Goal: Information Seeking & Learning: Learn about a topic

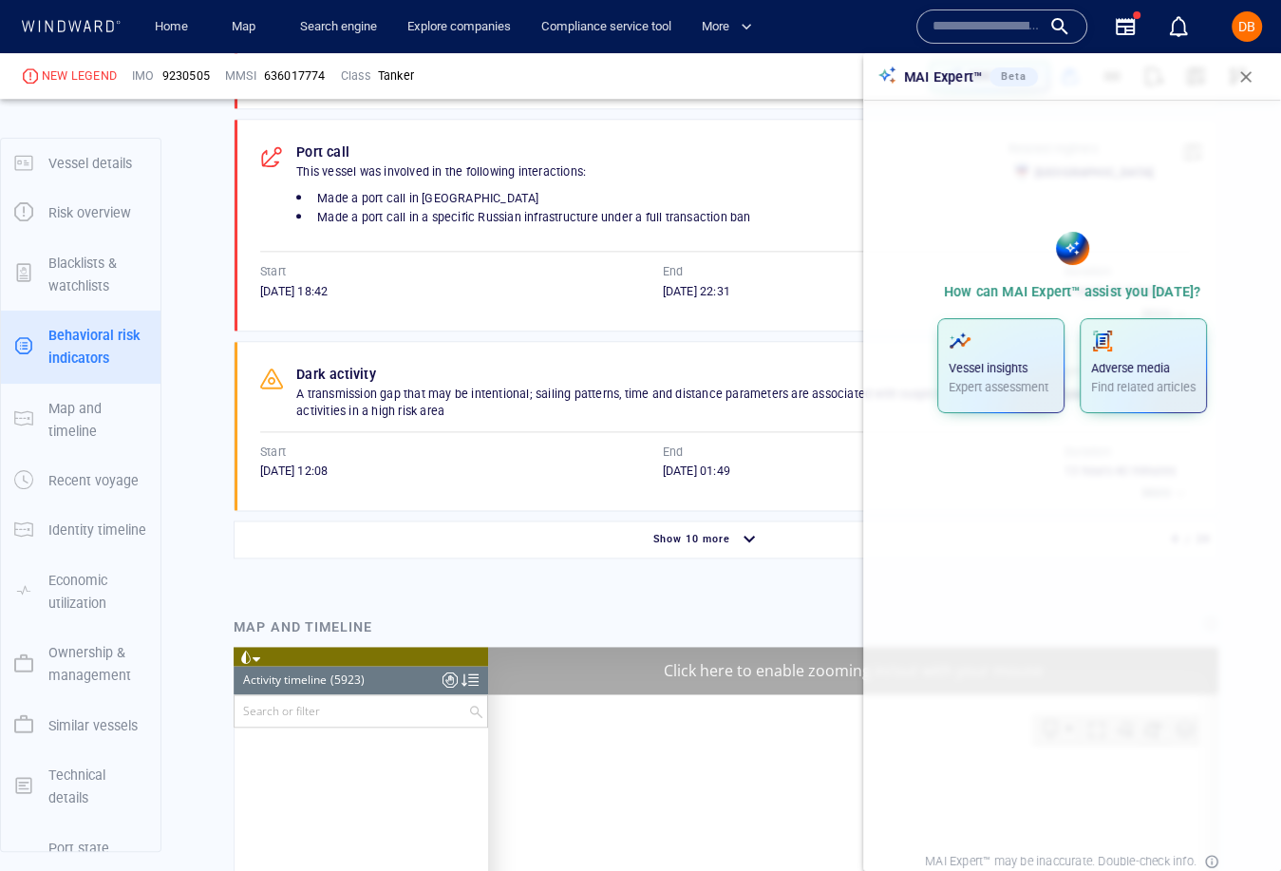
scroll to position [19534, 0]
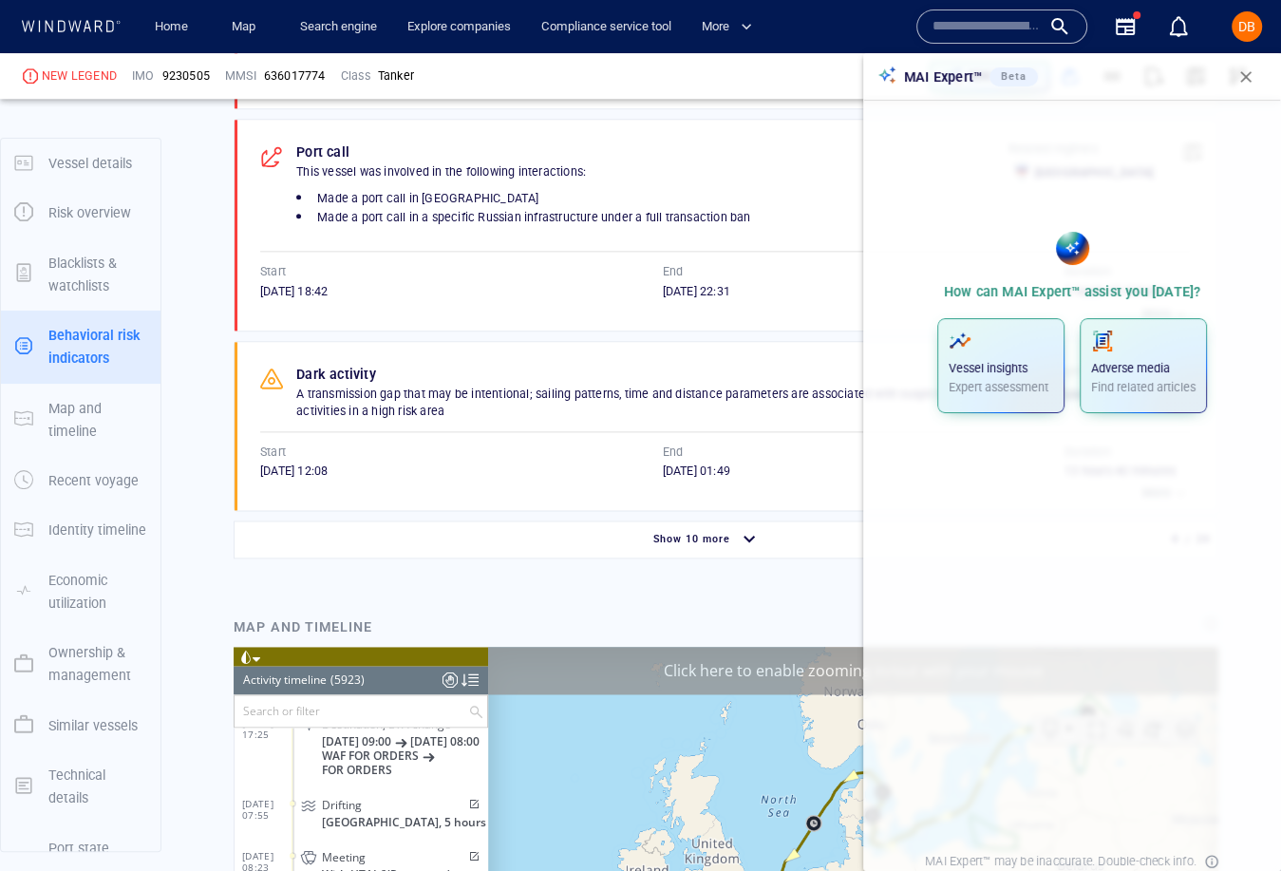
click at [1239, 73] on span "button" at bounding box center [1245, 76] width 19 height 19
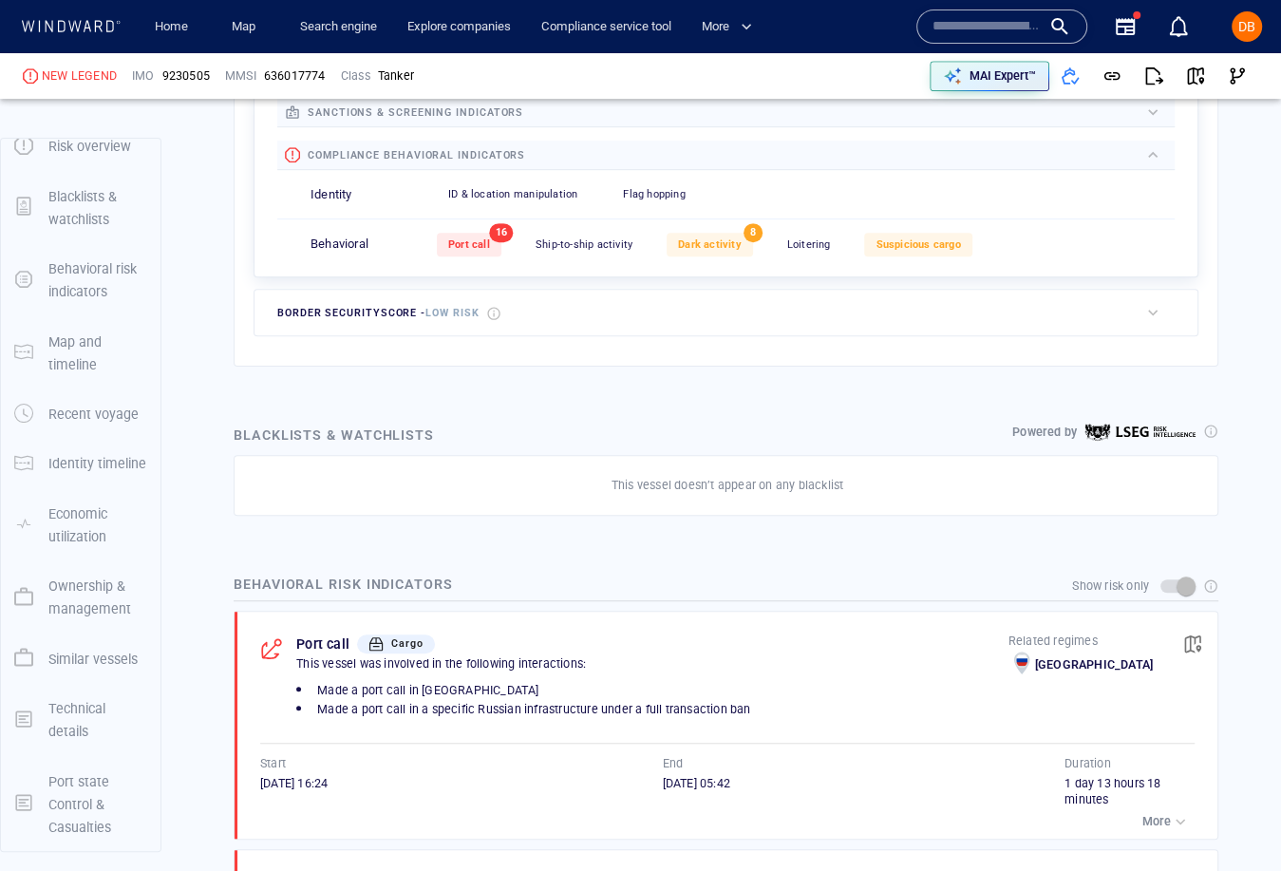
scroll to position [0, 0]
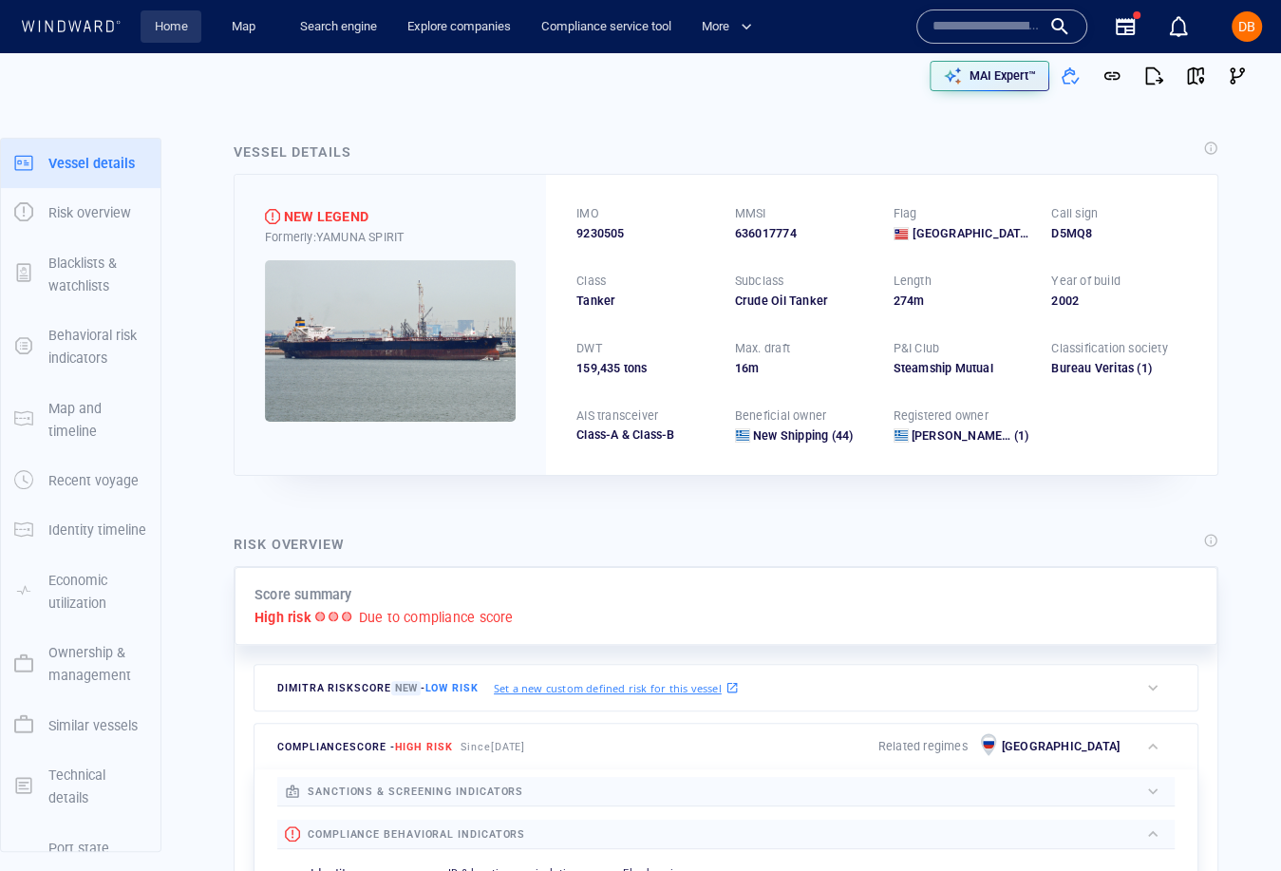
click at [165, 31] on link "Home" at bounding box center [171, 26] width 48 height 33
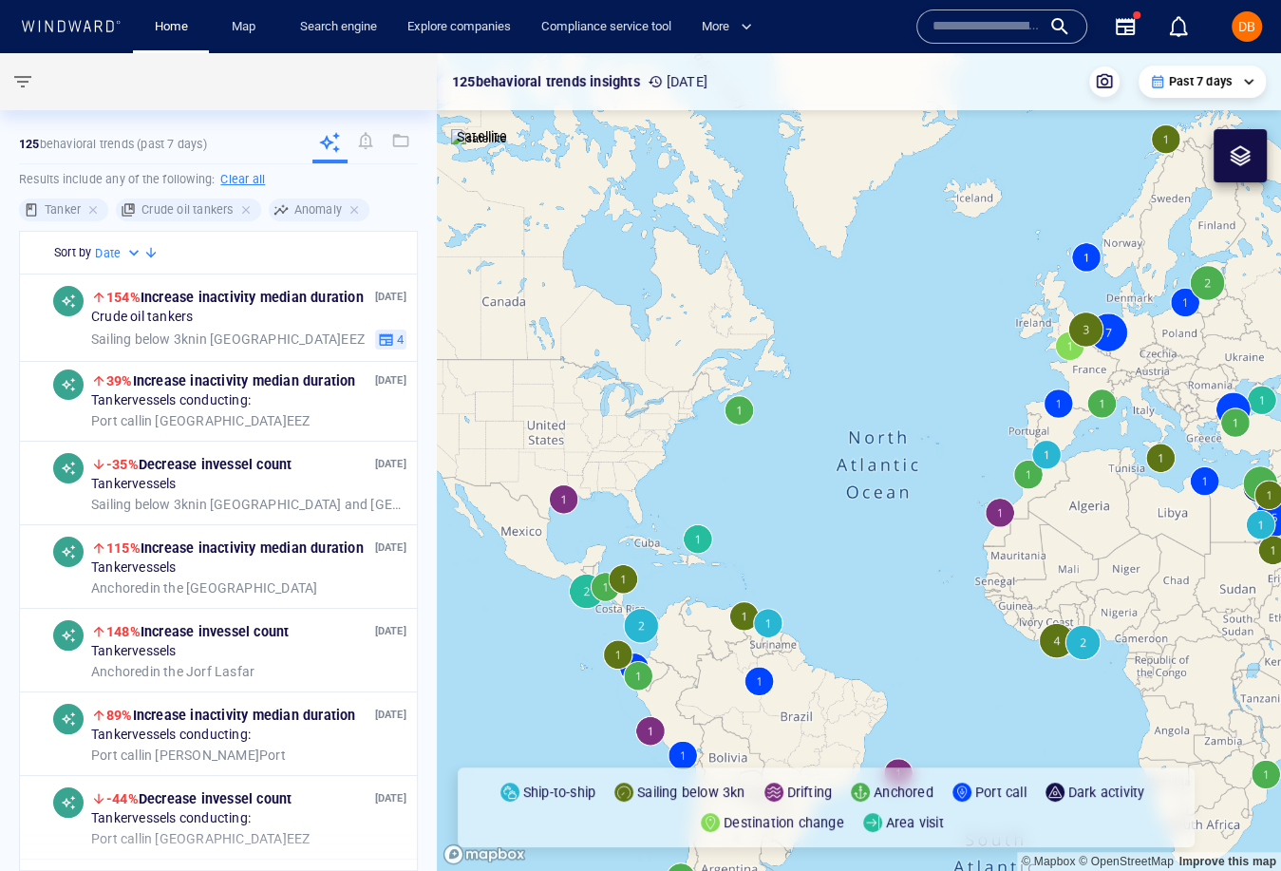
click at [941, 23] on input "text" at bounding box center [987, 26] width 108 height 28
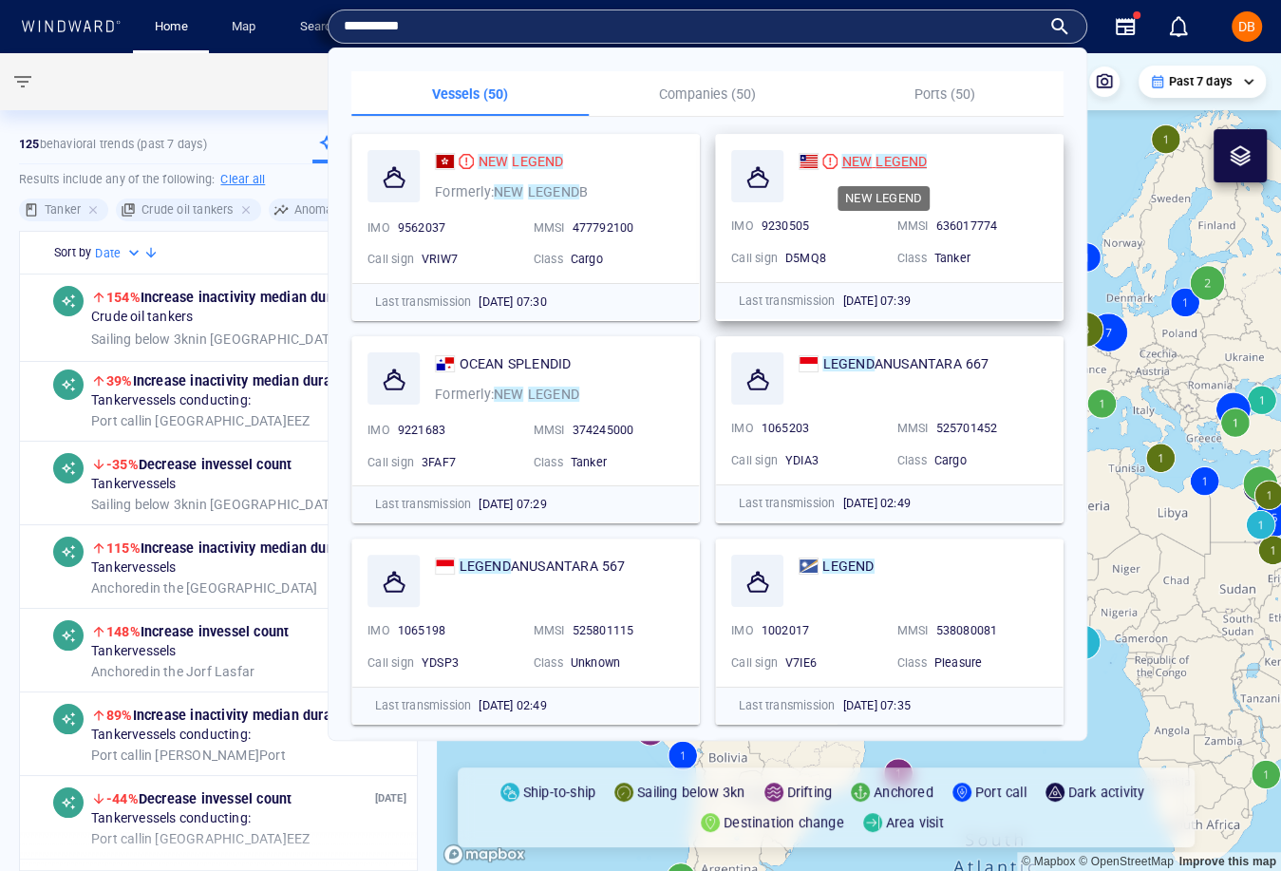
type input "**********"
click at [843, 156] on mark "NEW" at bounding box center [856, 161] width 30 height 15
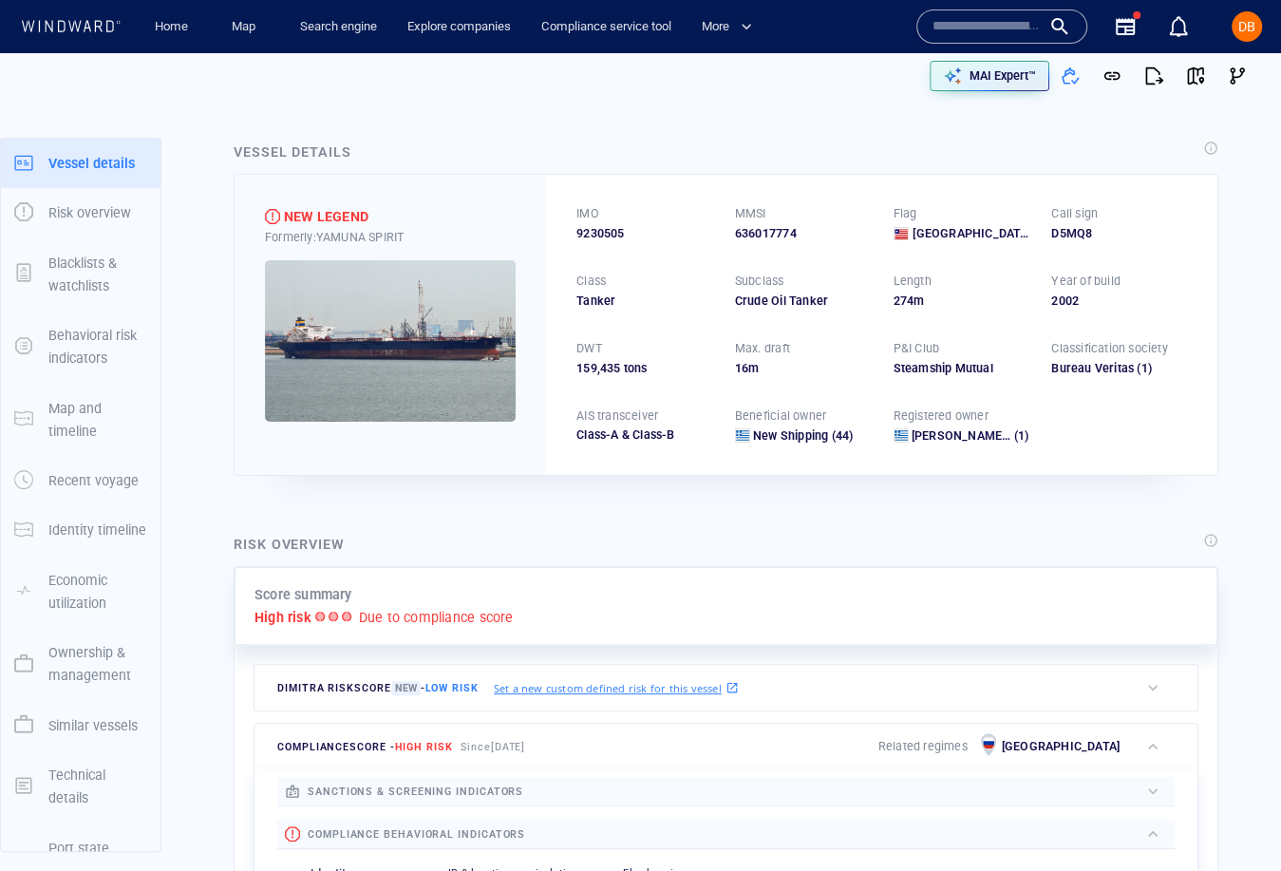
click at [448, 327] on img at bounding box center [390, 340] width 251 height 161
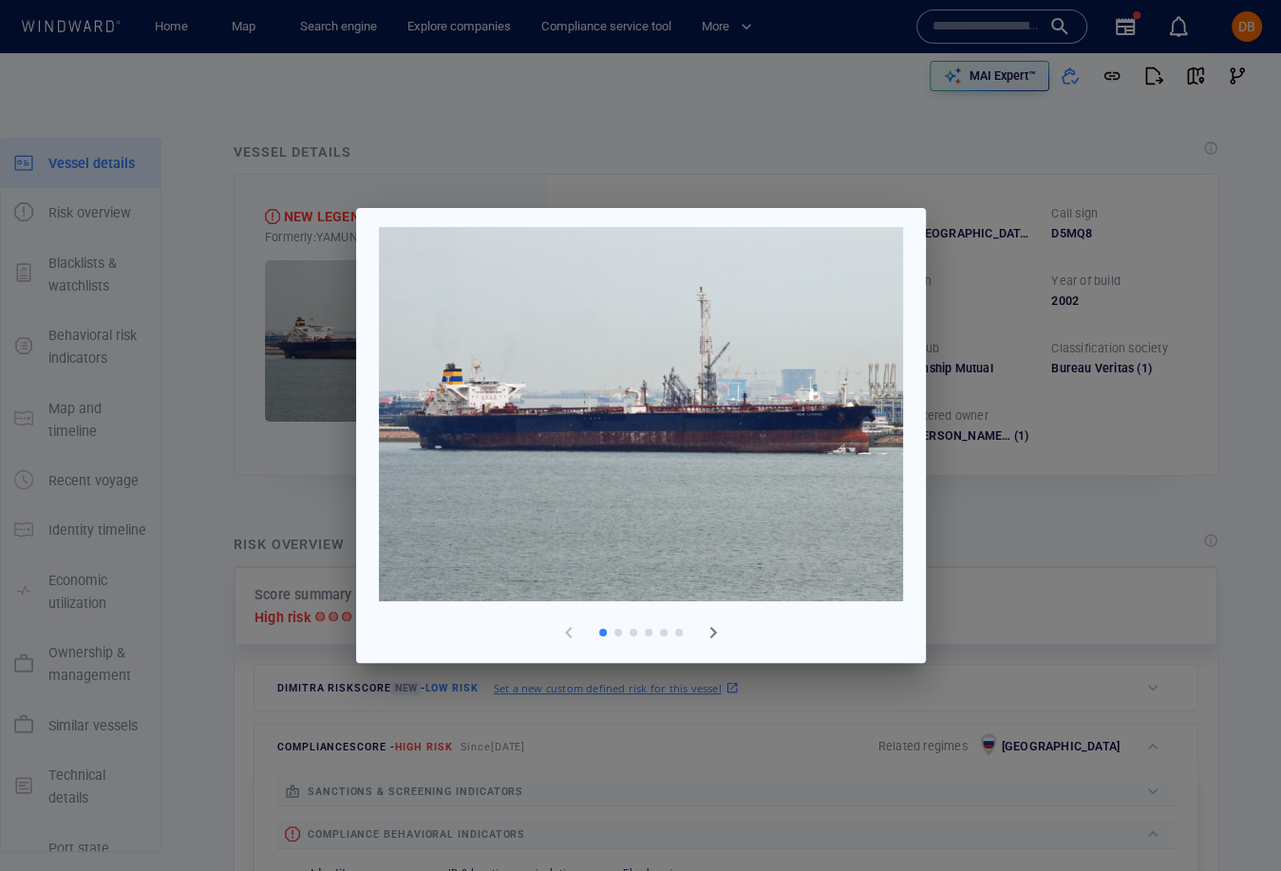
click at [836, 427] on img at bounding box center [641, 414] width 524 height 374
click at [702, 633] on span "button" at bounding box center [713, 632] width 23 height 23
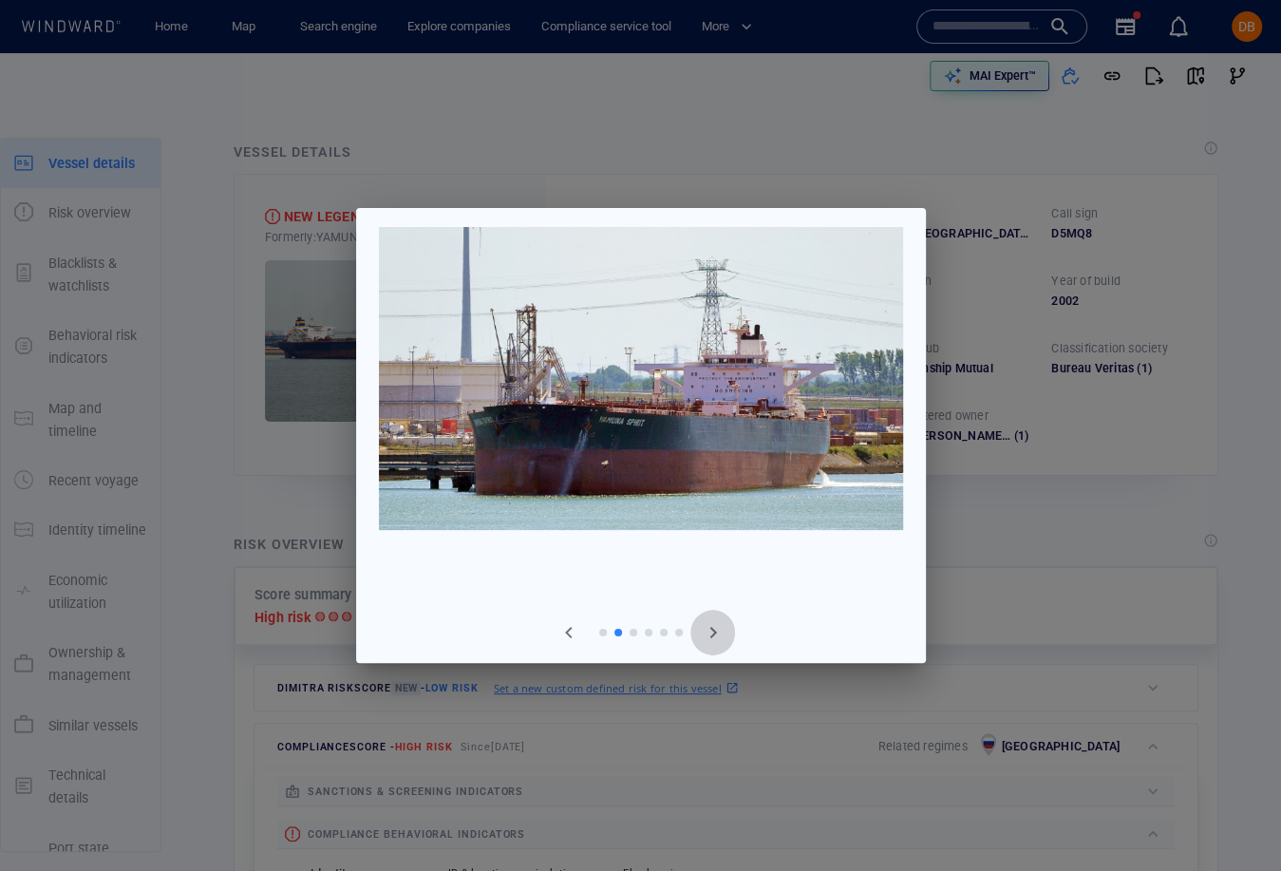
click at [702, 633] on span "button" at bounding box center [713, 632] width 23 height 23
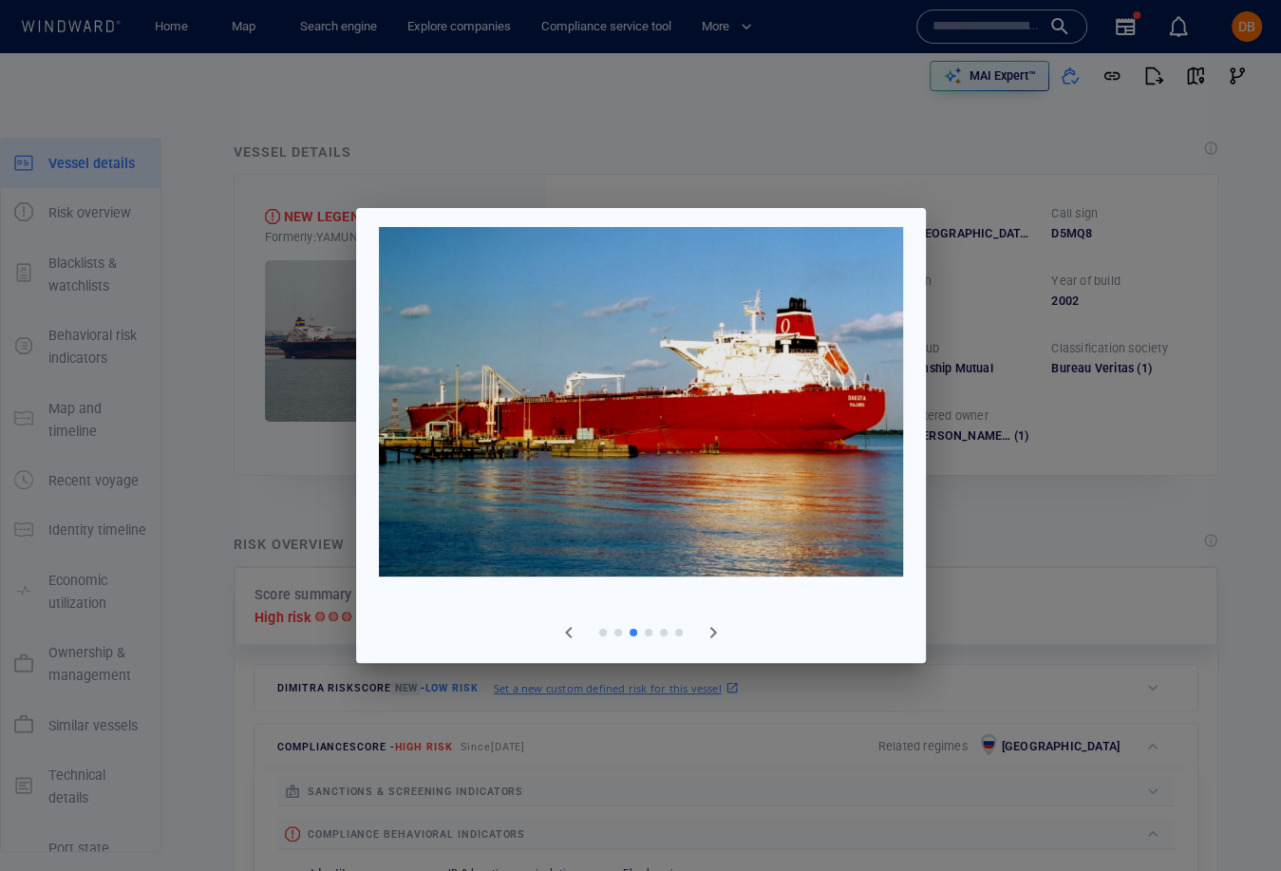
click at [1069, 432] on div at bounding box center [640, 435] width 1281 height 871
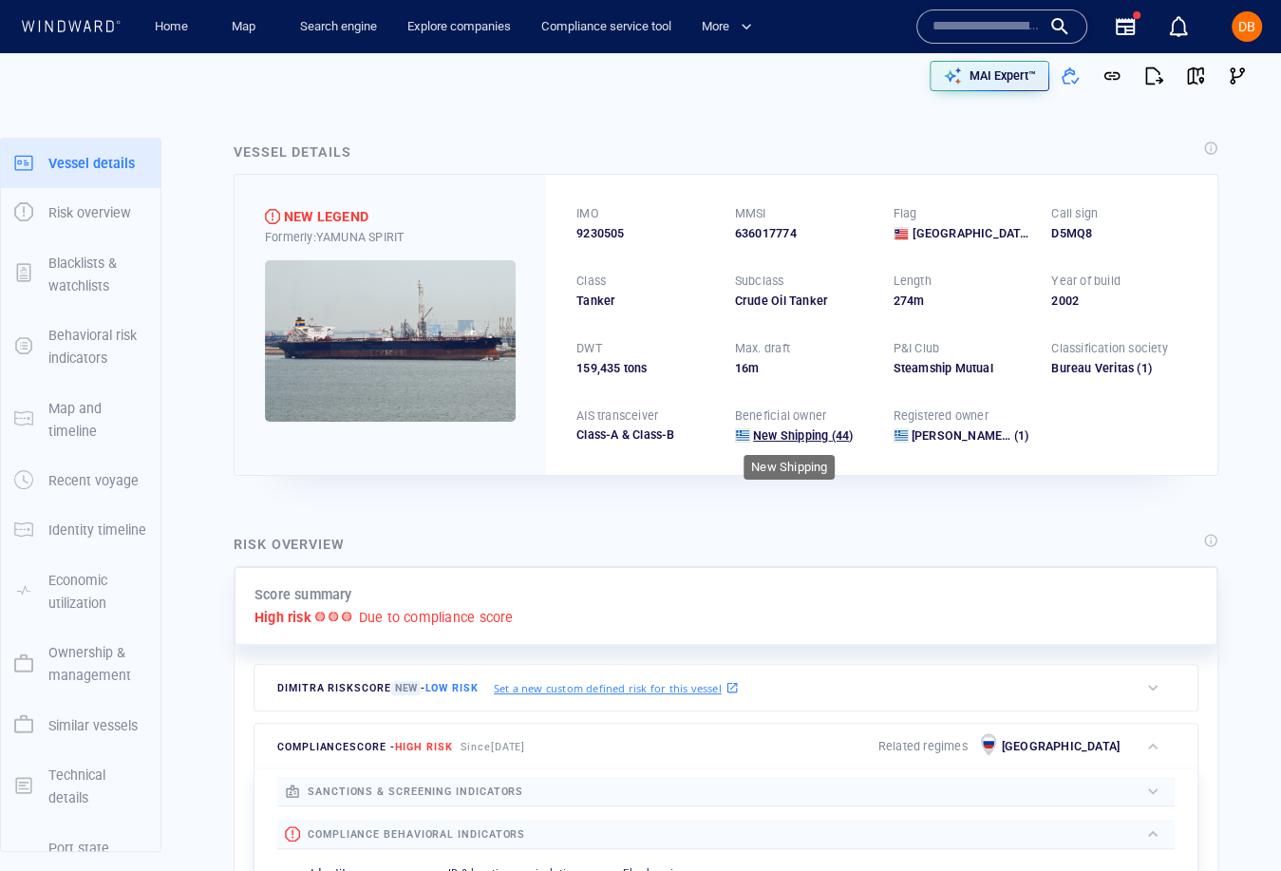
click at [805, 432] on span "New Shipping" at bounding box center [790, 435] width 75 height 14
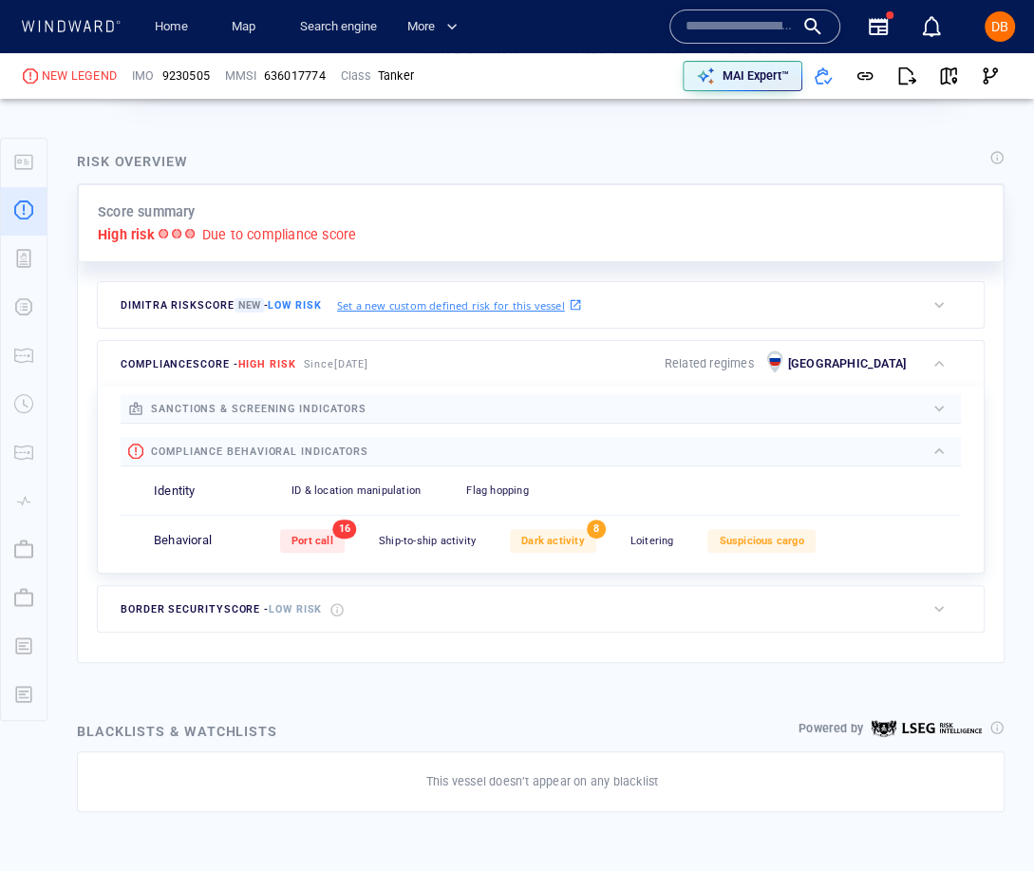
scroll to position [385, 0]
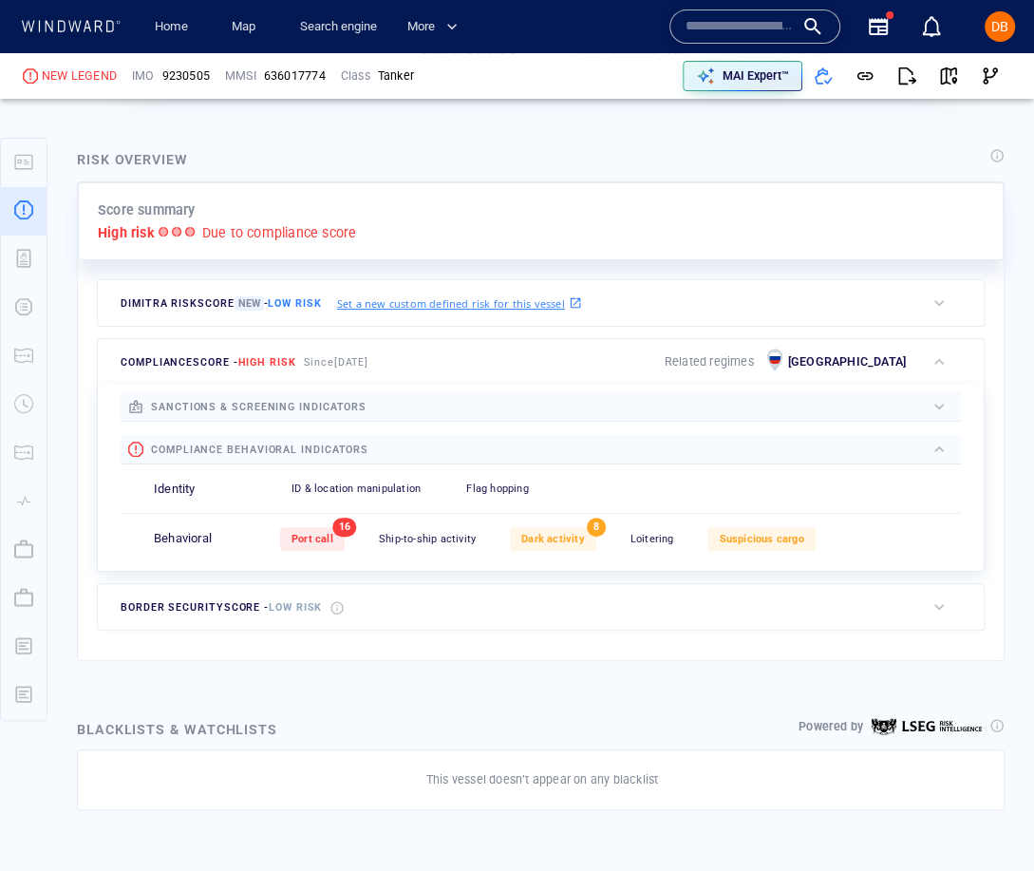
click at [942, 405] on div "button" at bounding box center [939, 406] width 19 height 19
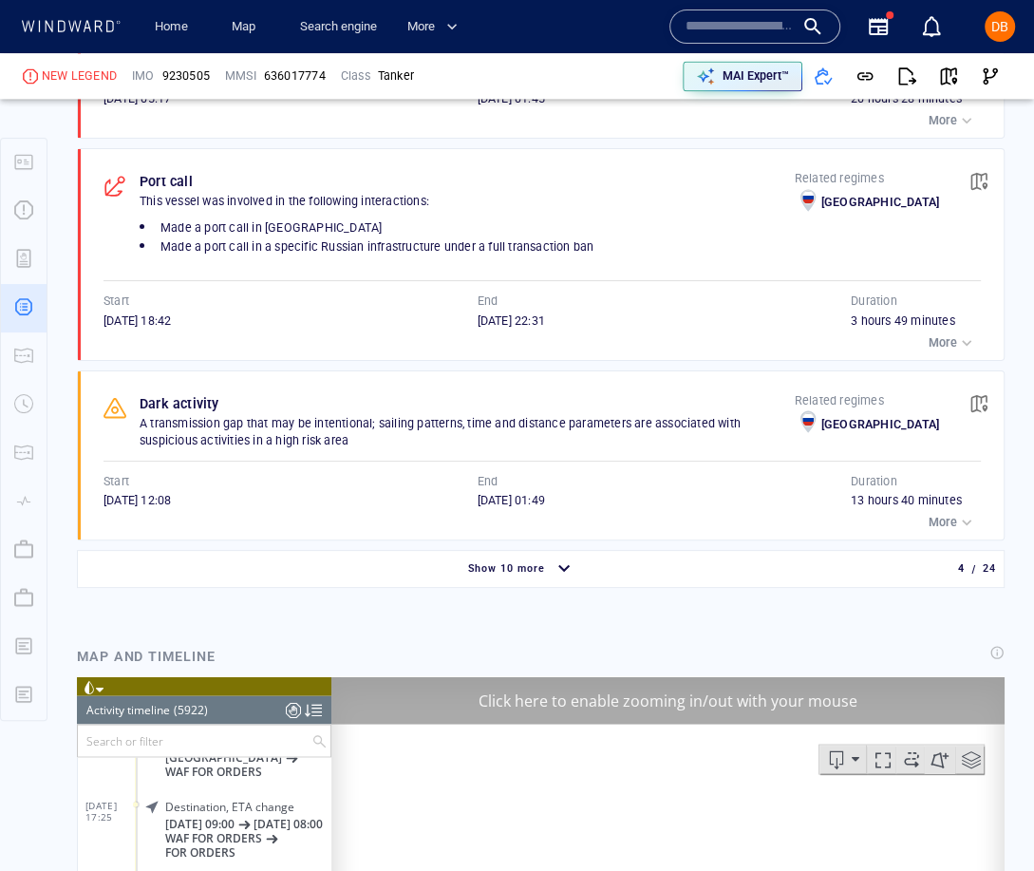
scroll to position [1697, 0]
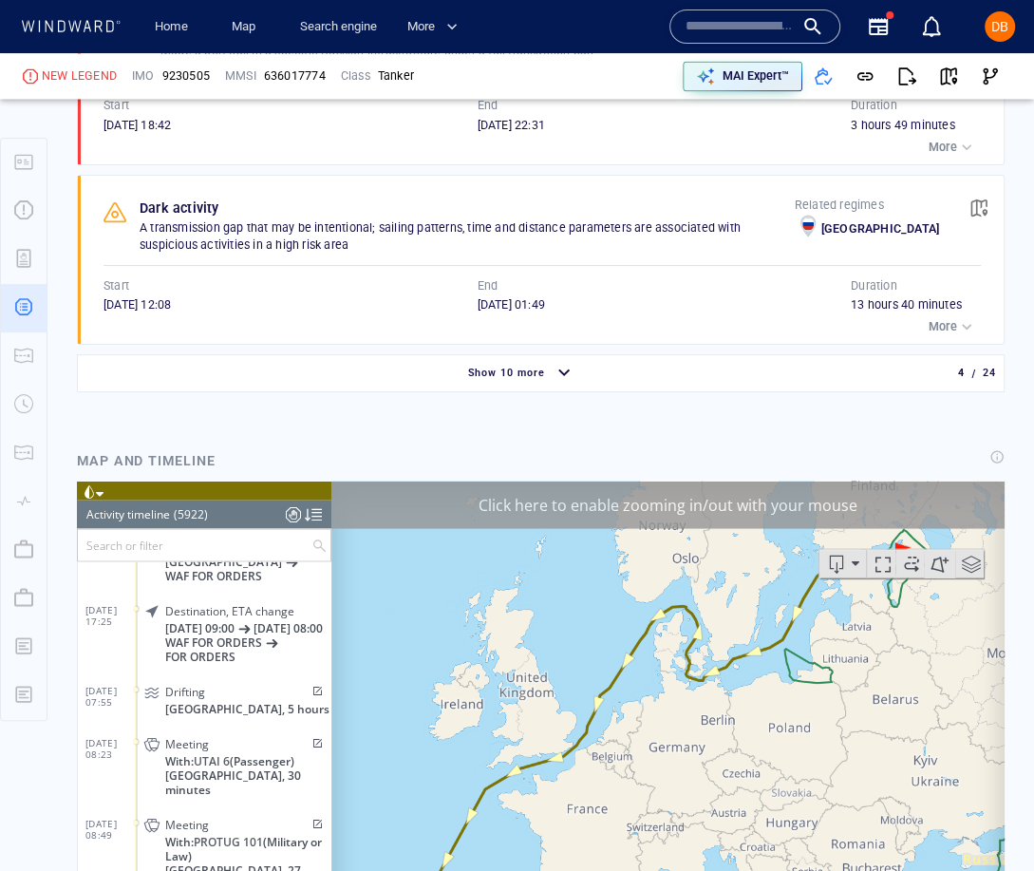
scroll to position [1883, 0]
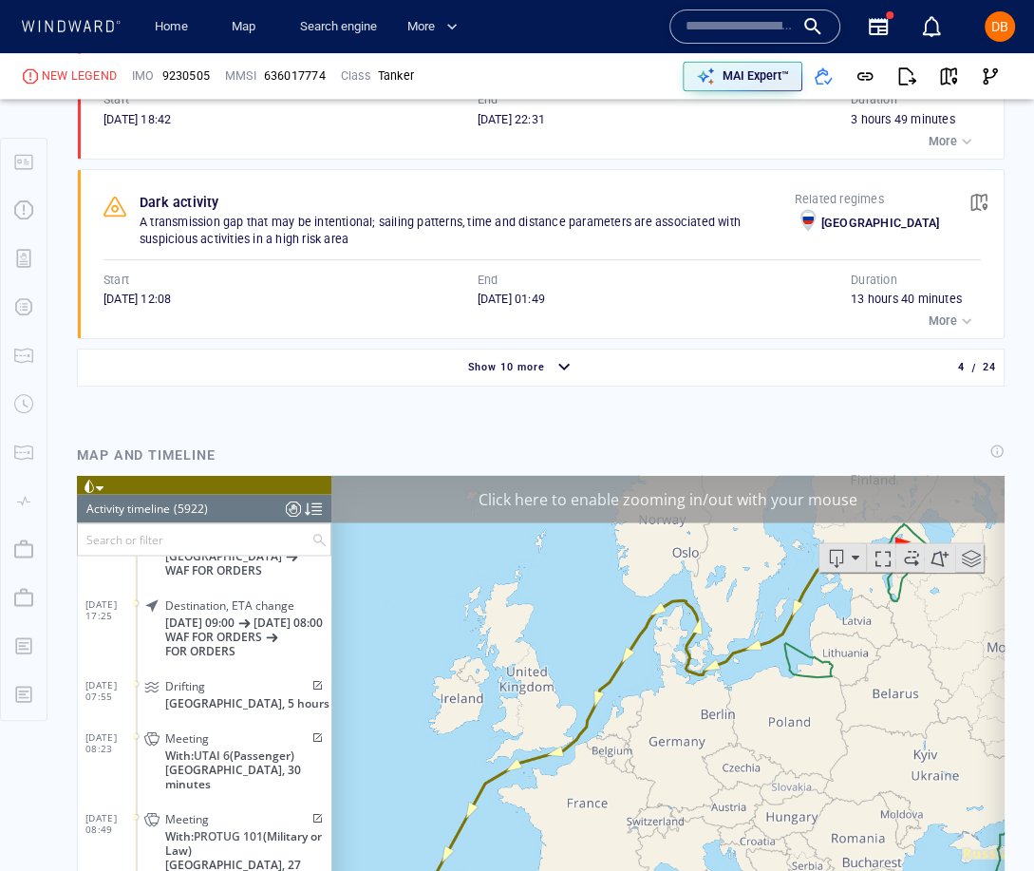
click at [954, 312] on p "More" at bounding box center [943, 320] width 28 height 17
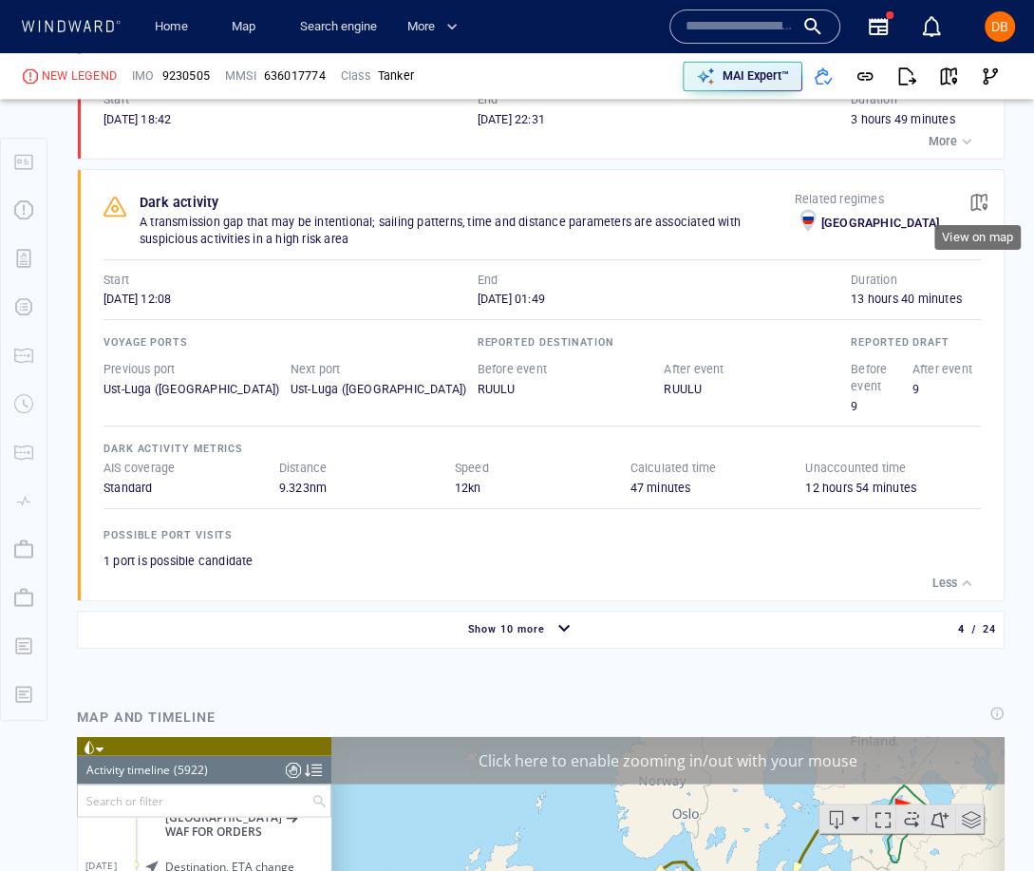
click at [981, 197] on span "button" at bounding box center [979, 202] width 19 height 19
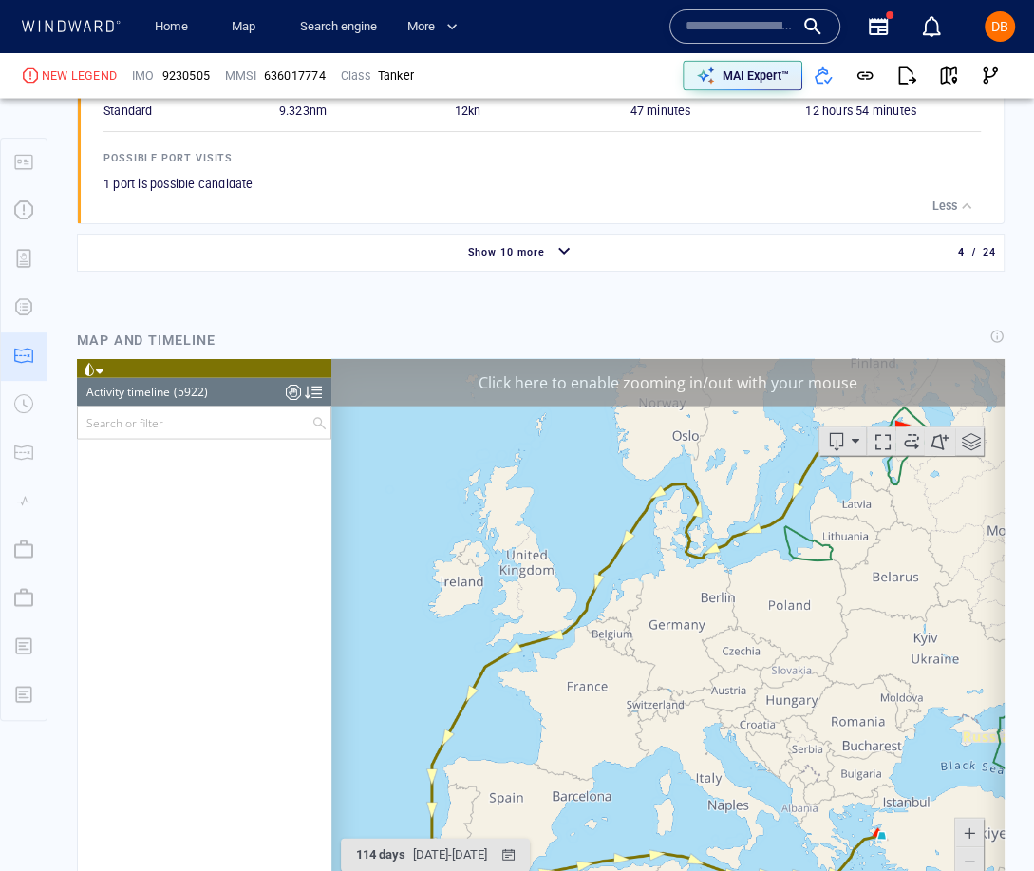
scroll to position [275201, 0]
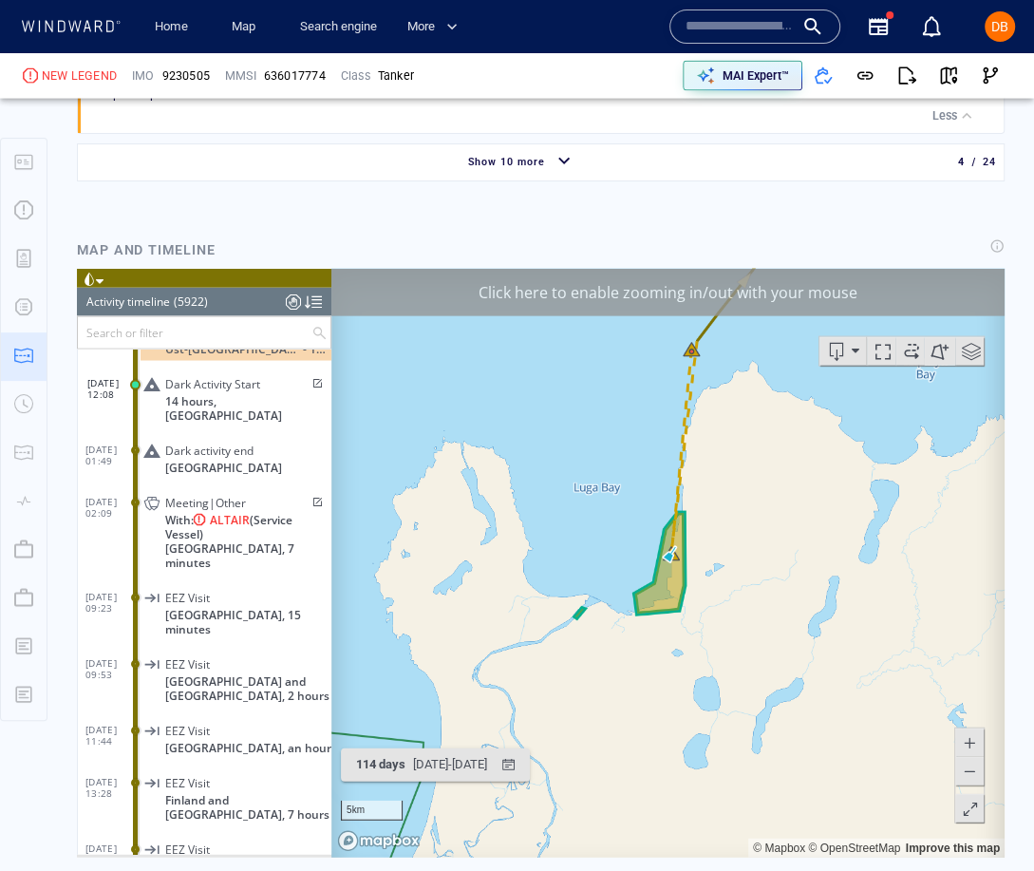
scroll to position [2344, 0]
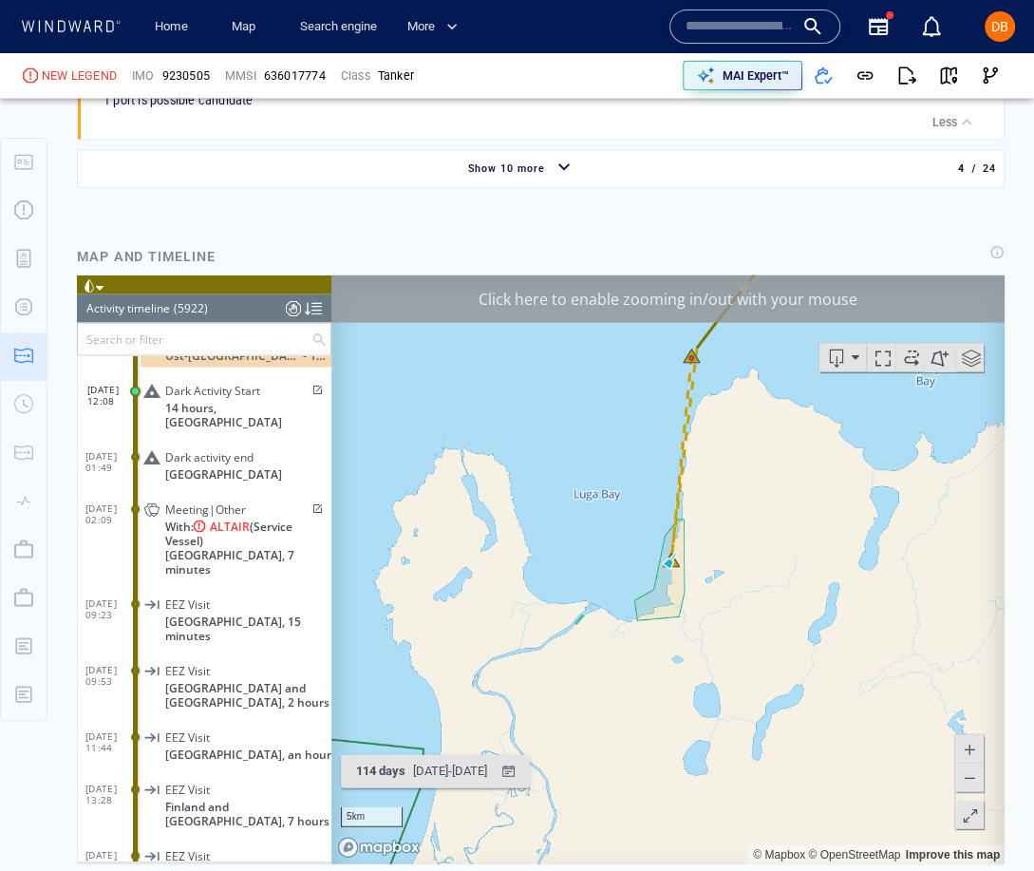
click at [717, 311] on div "Click here to enable zooming in/out with your mouse" at bounding box center [667, 298] width 673 height 47
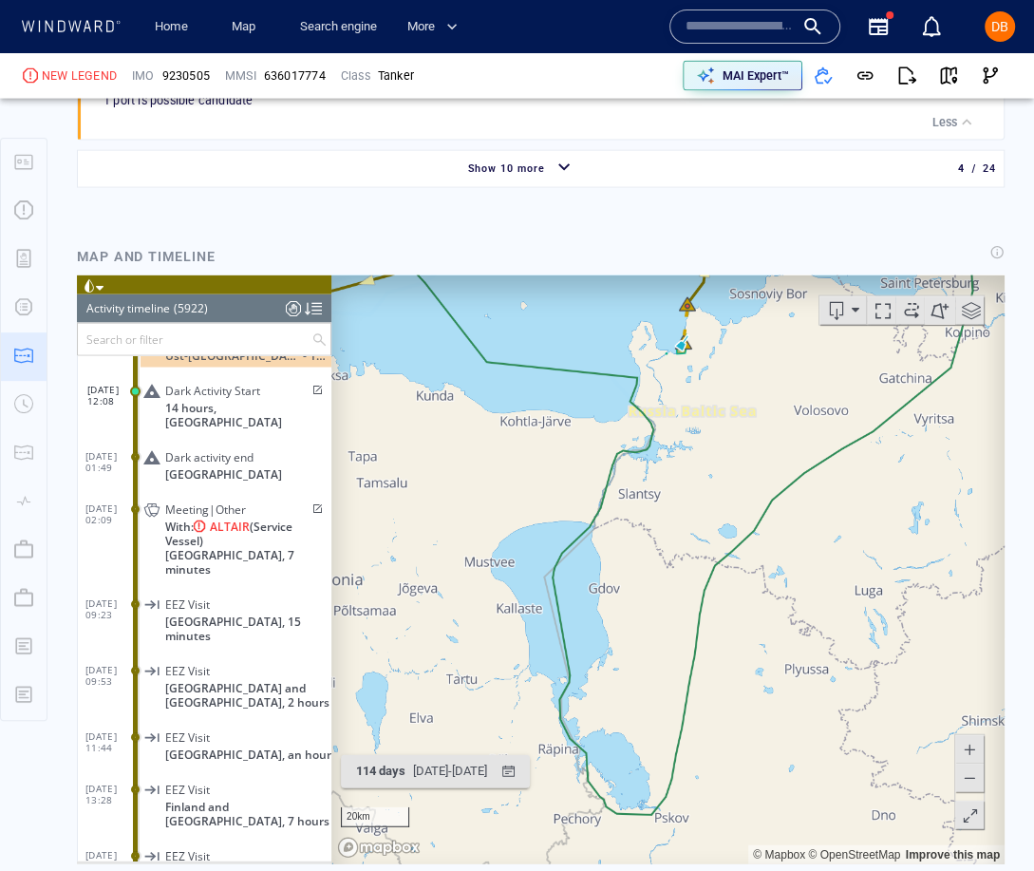
drag, startPoint x: 694, startPoint y: 404, endPoint x: 694, endPoint y: 712, distance: 308.6
click at [694, 712] on canvas "Map" at bounding box center [667, 569] width 673 height 589
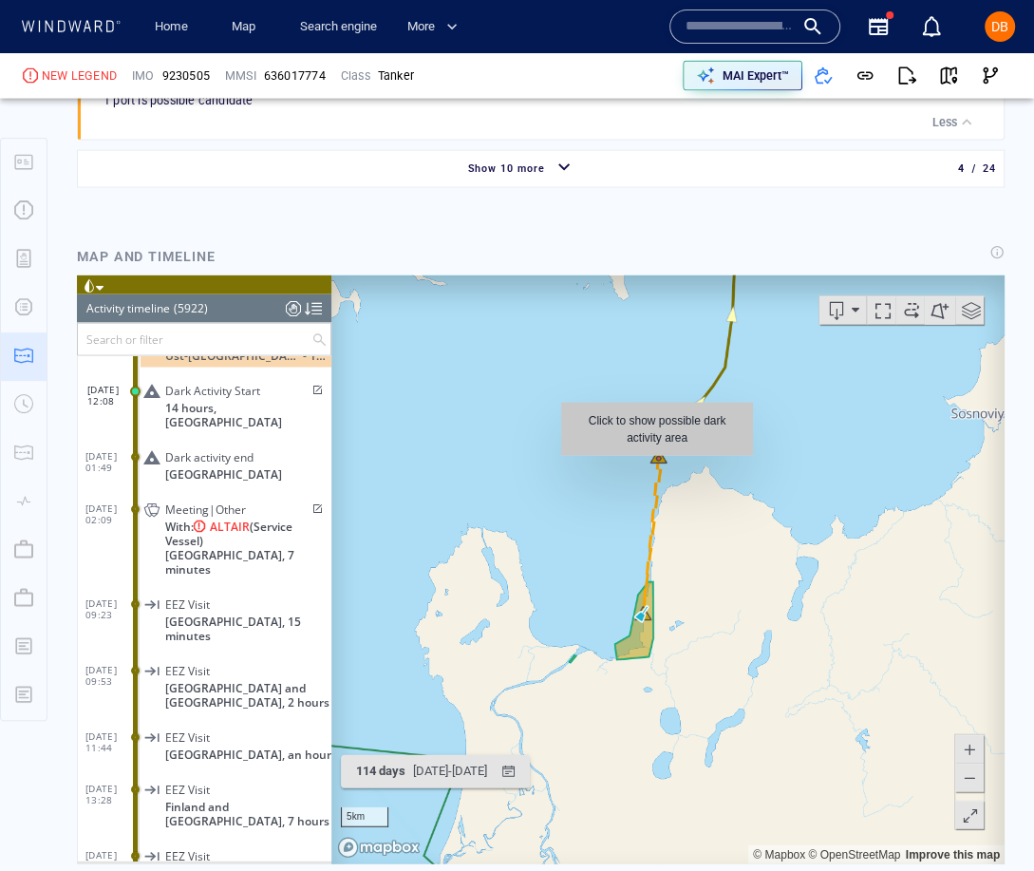
click at [657, 465] on canvas "Map" at bounding box center [667, 569] width 673 height 589
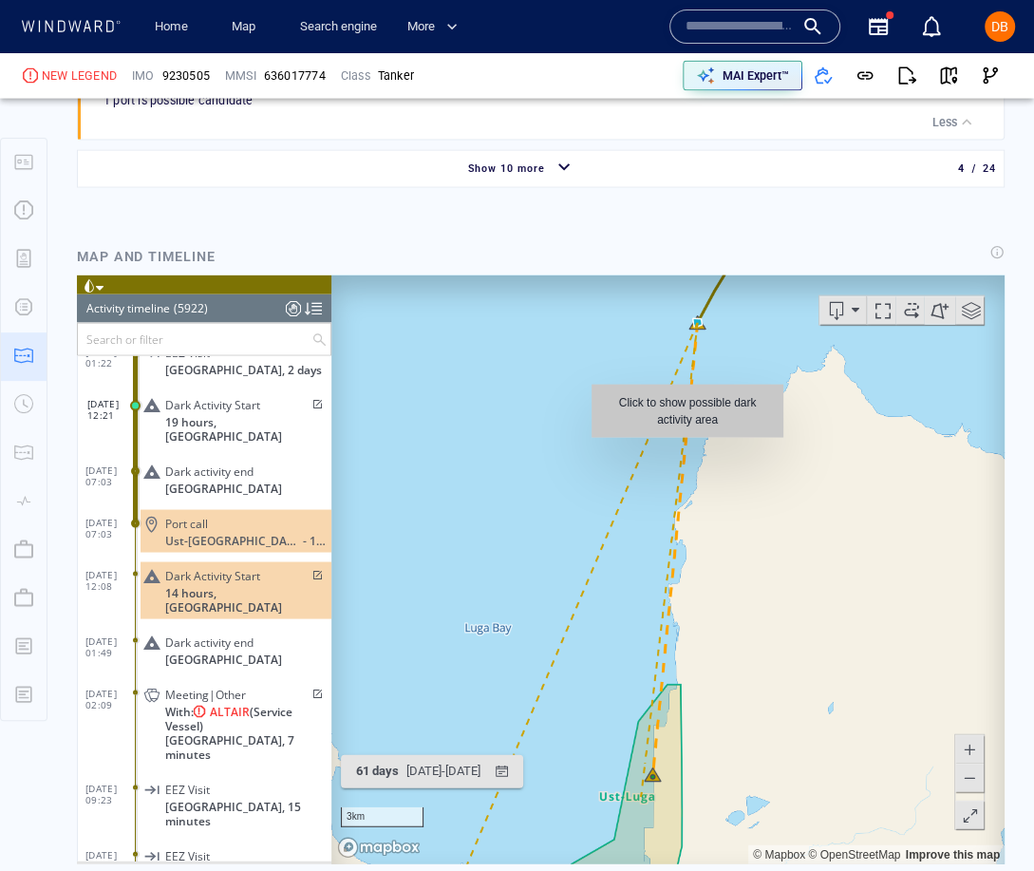
click at [687, 488] on canvas "Map" at bounding box center [667, 569] width 673 height 589
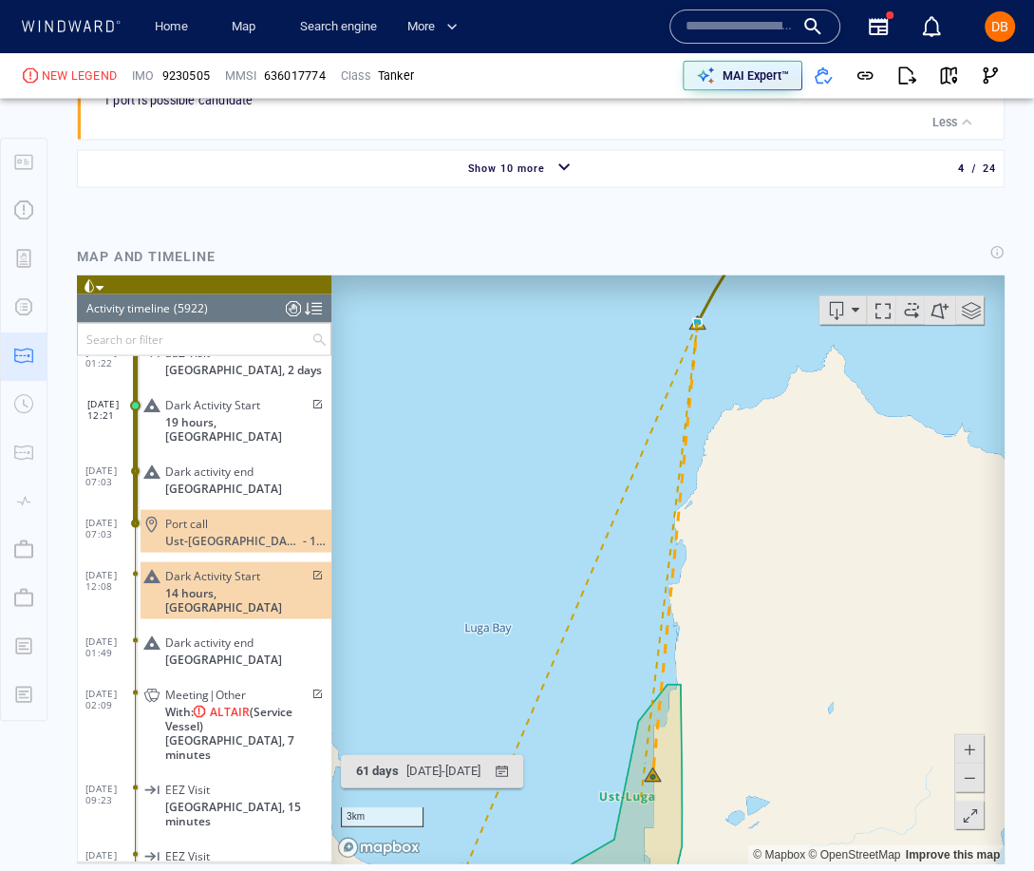
click at [711, 477] on canvas "Map" at bounding box center [667, 569] width 673 height 589
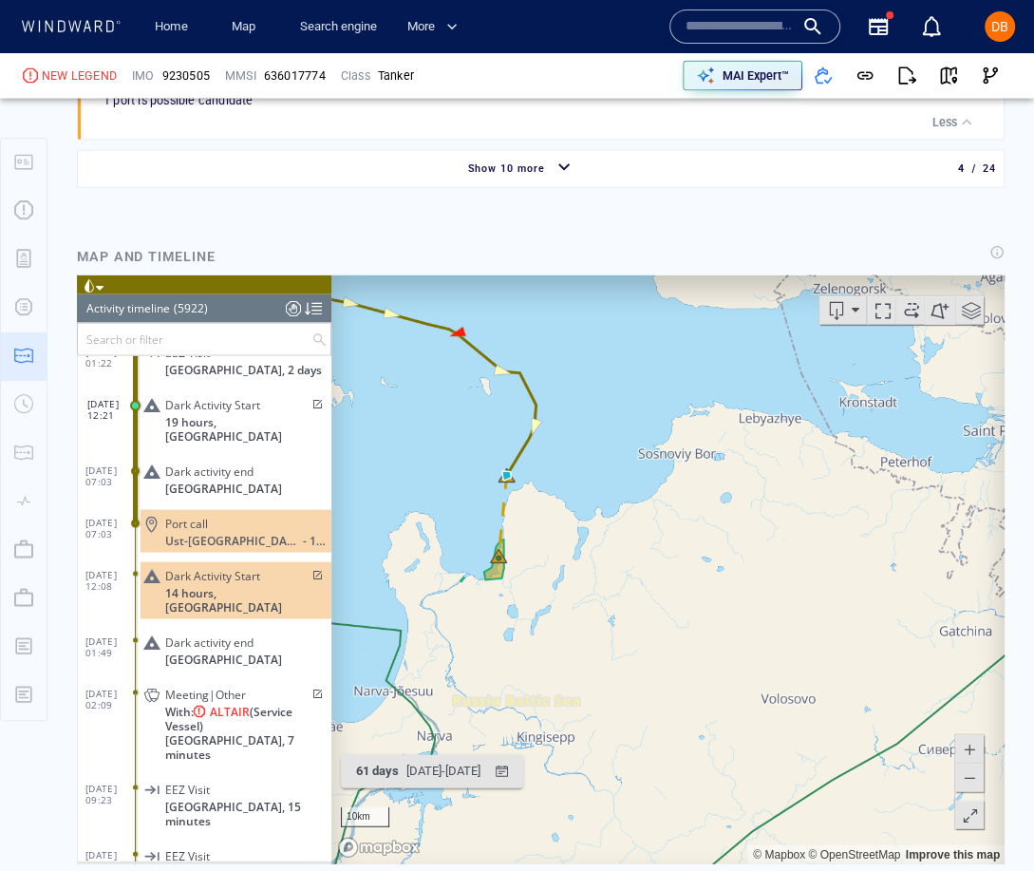
drag, startPoint x: 510, startPoint y: 603, endPoint x: 629, endPoint y: 469, distance: 178.9
click at [631, 470] on canvas "Map" at bounding box center [667, 569] width 673 height 589
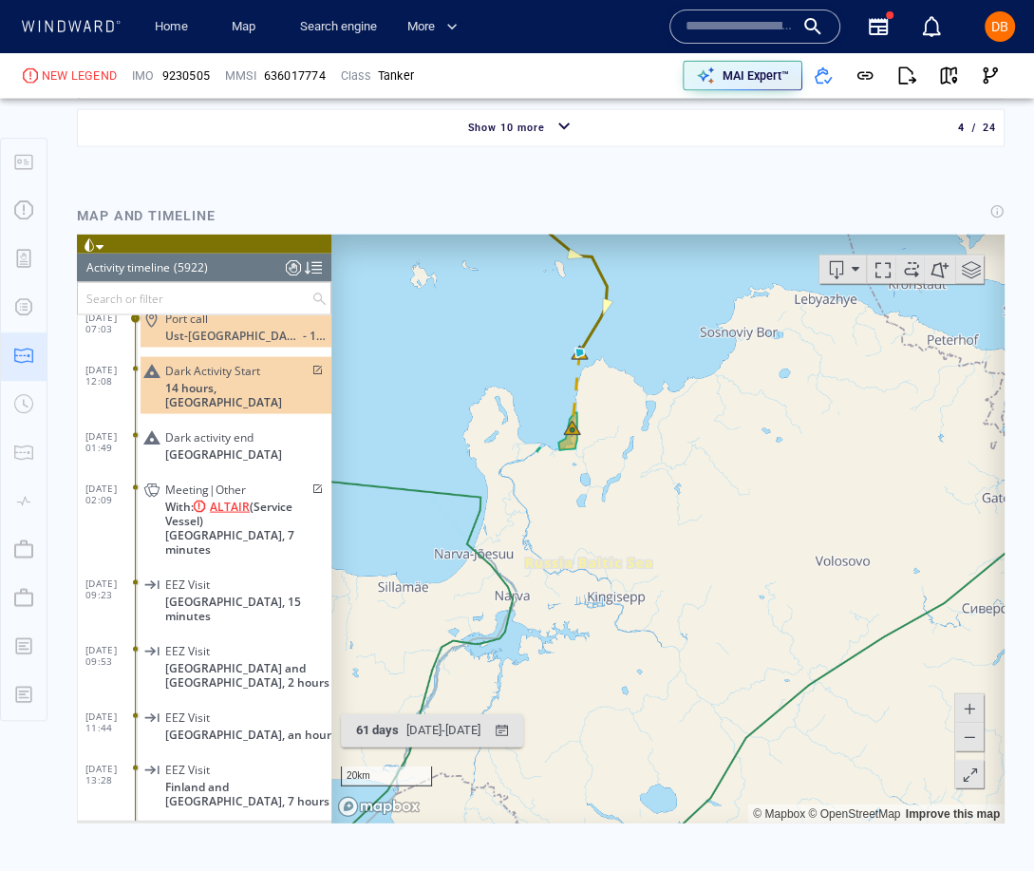
scroll to position [275185, 0]
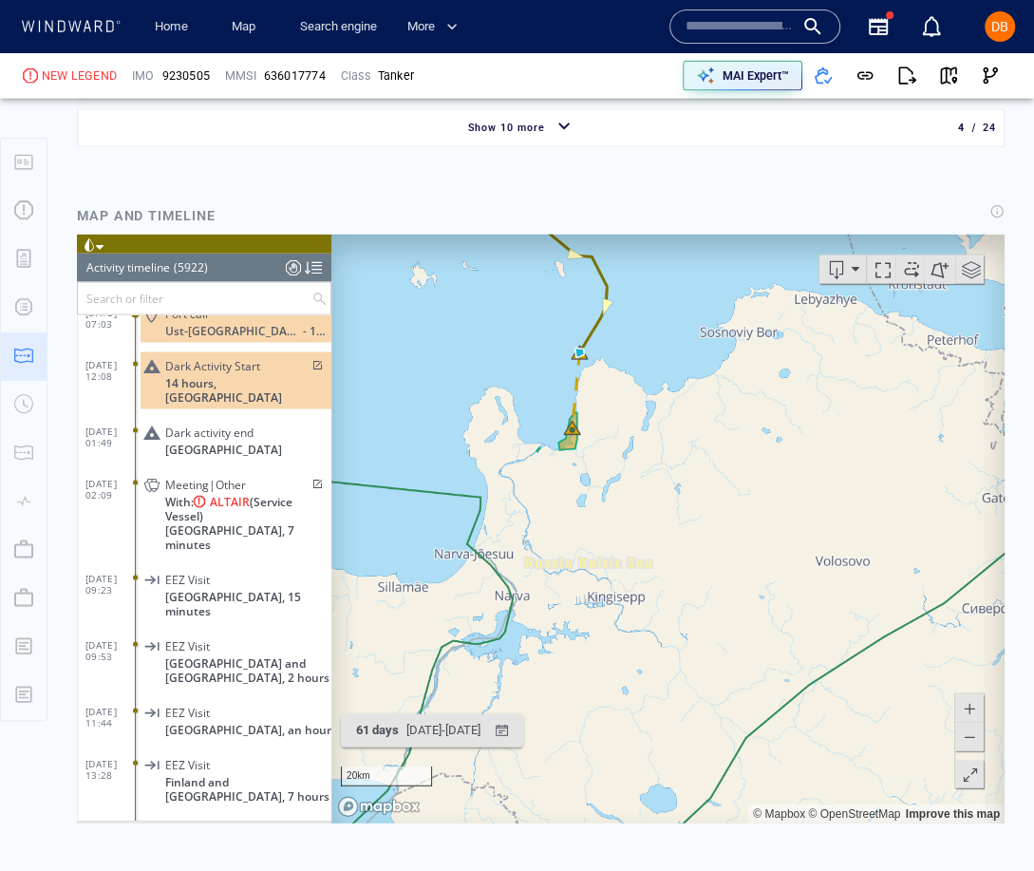
click at [155, 304] on input "text" at bounding box center [195, 298] width 234 height 31
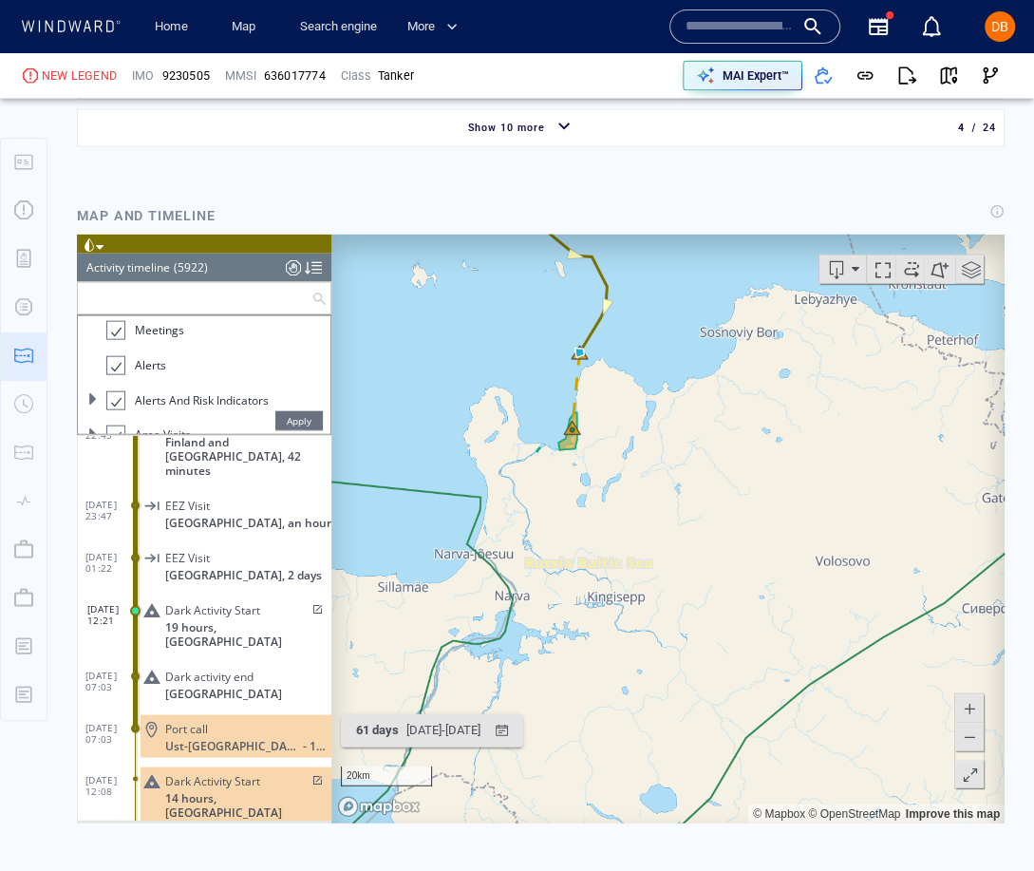
scroll to position [274931, 0]
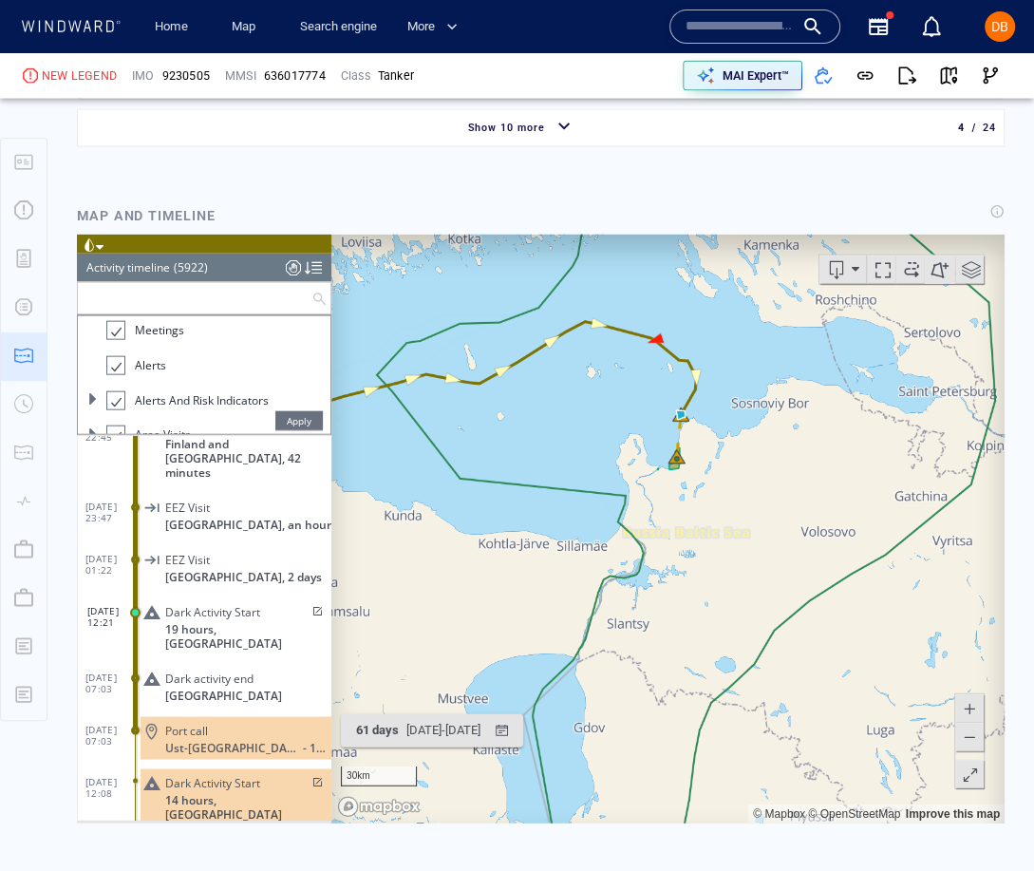
click at [914, 266] on span at bounding box center [911, 269] width 28 height 28
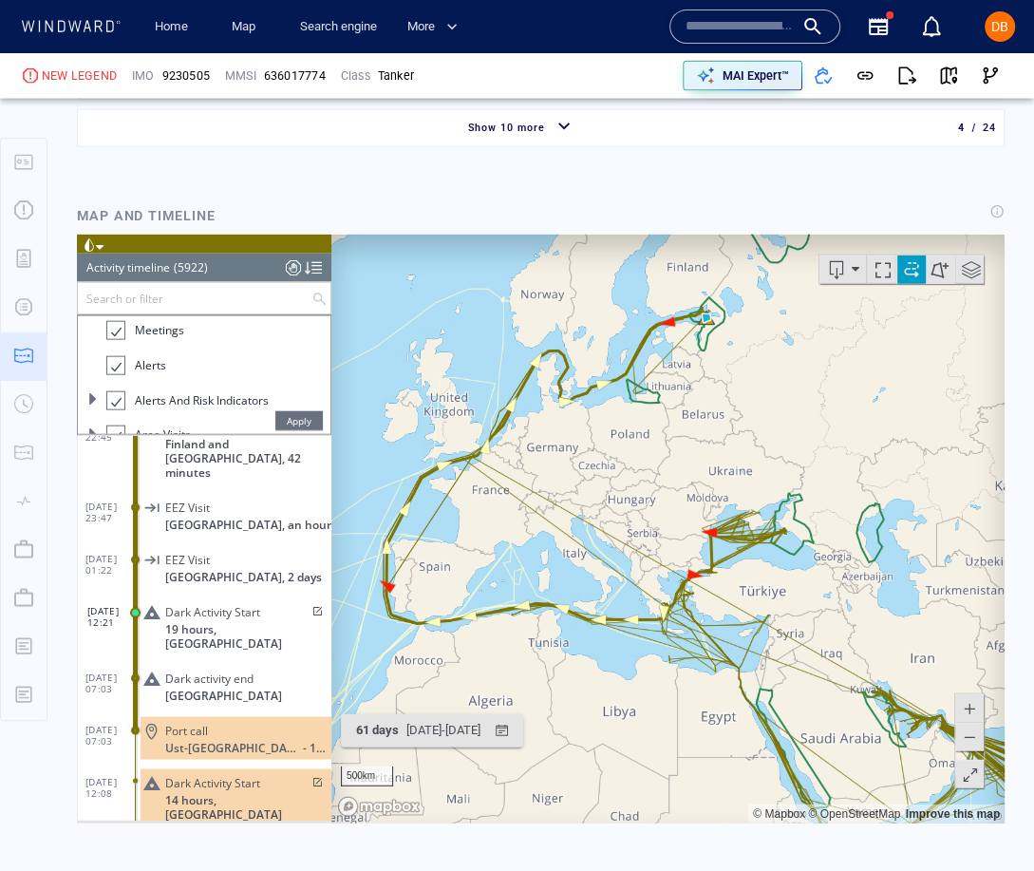
drag, startPoint x: 651, startPoint y: 666, endPoint x: 776, endPoint y: 349, distance: 340.7
click at [776, 349] on canvas "Map" at bounding box center [667, 529] width 673 height 589
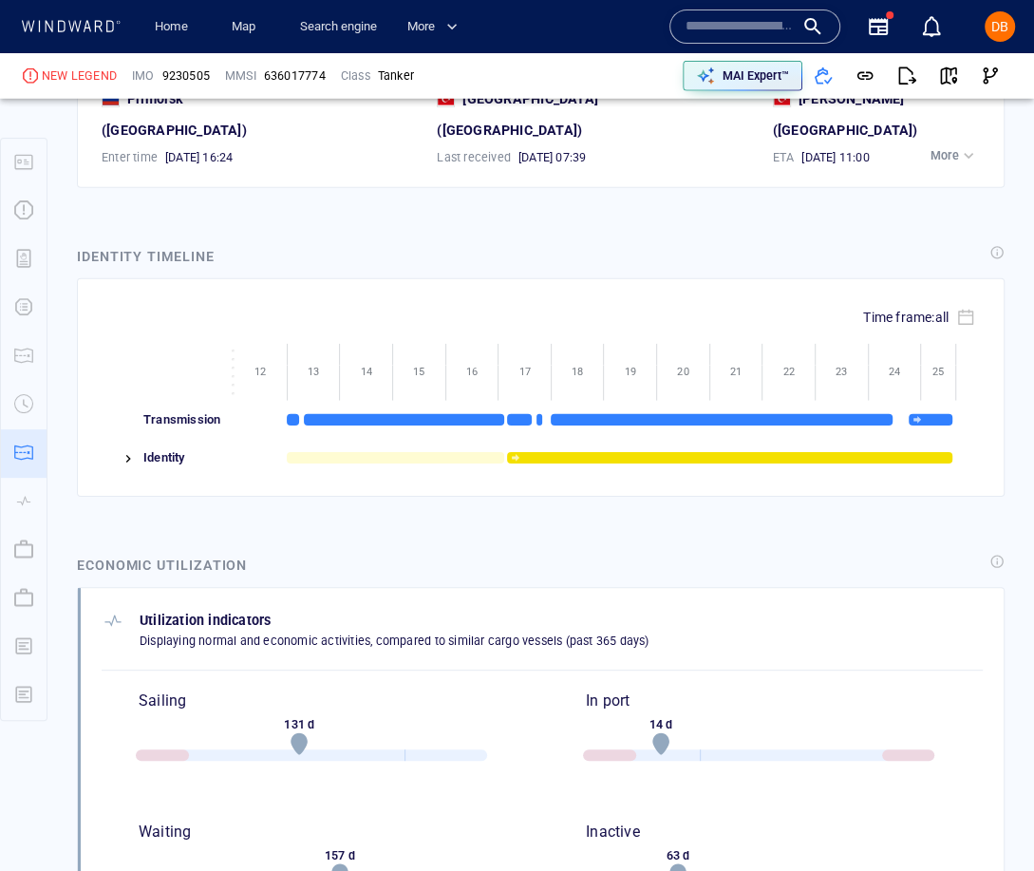
scroll to position [3258, 0]
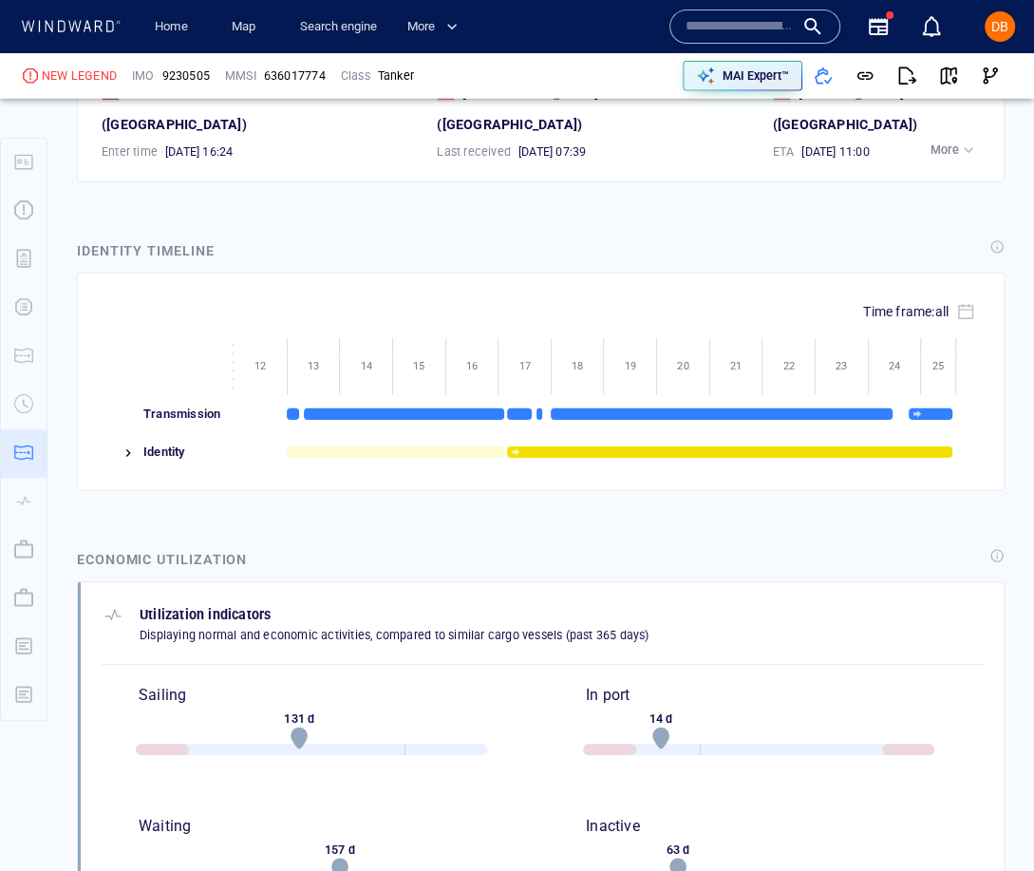
click at [123, 445] on img at bounding box center [128, 452] width 15 height 15
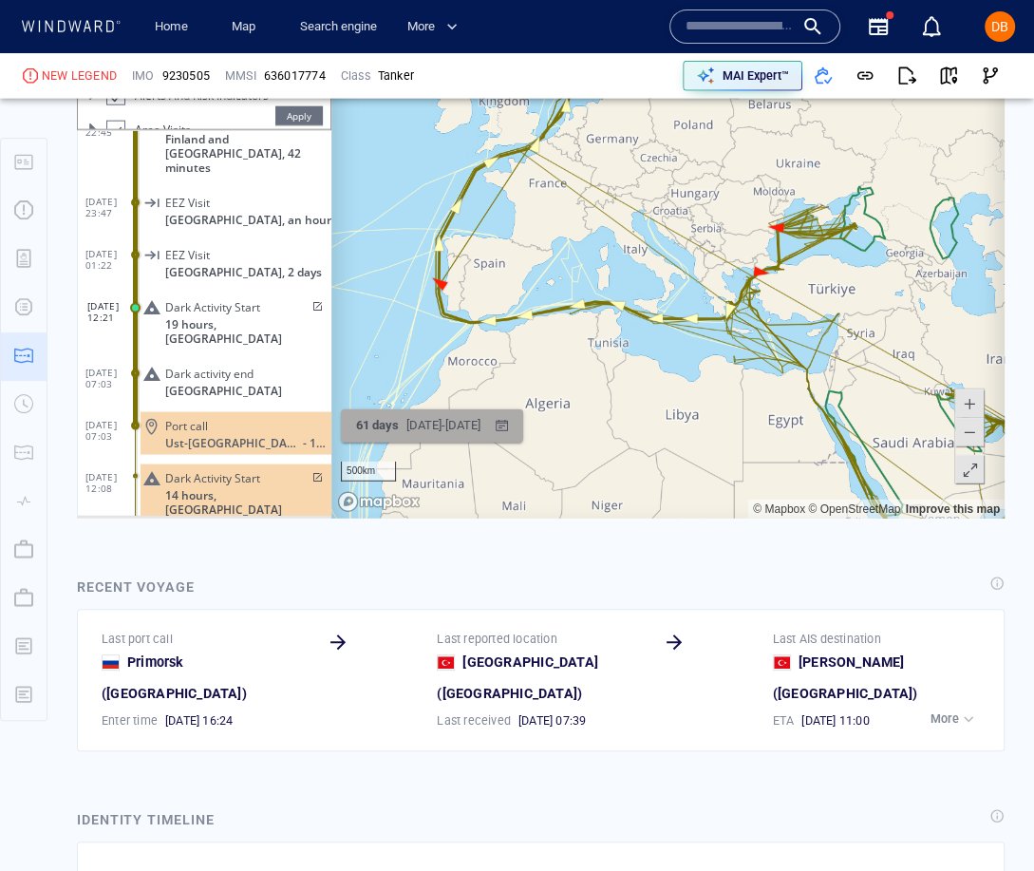
scroll to position [2547, 0]
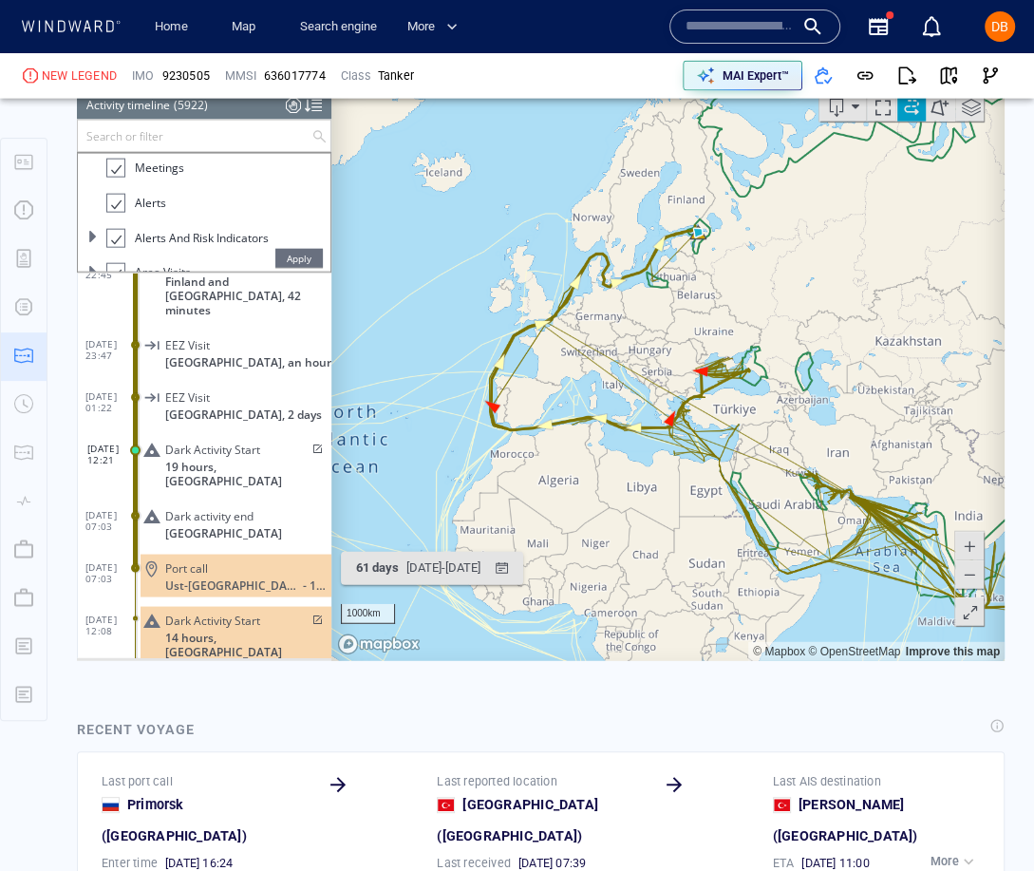
drag, startPoint x: 552, startPoint y: 509, endPoint x: 614, endPoint y: 382, distance: 141.8
click at [614, 382] on canvas "Map" at bounding box center [667, 366] width 673 height 589
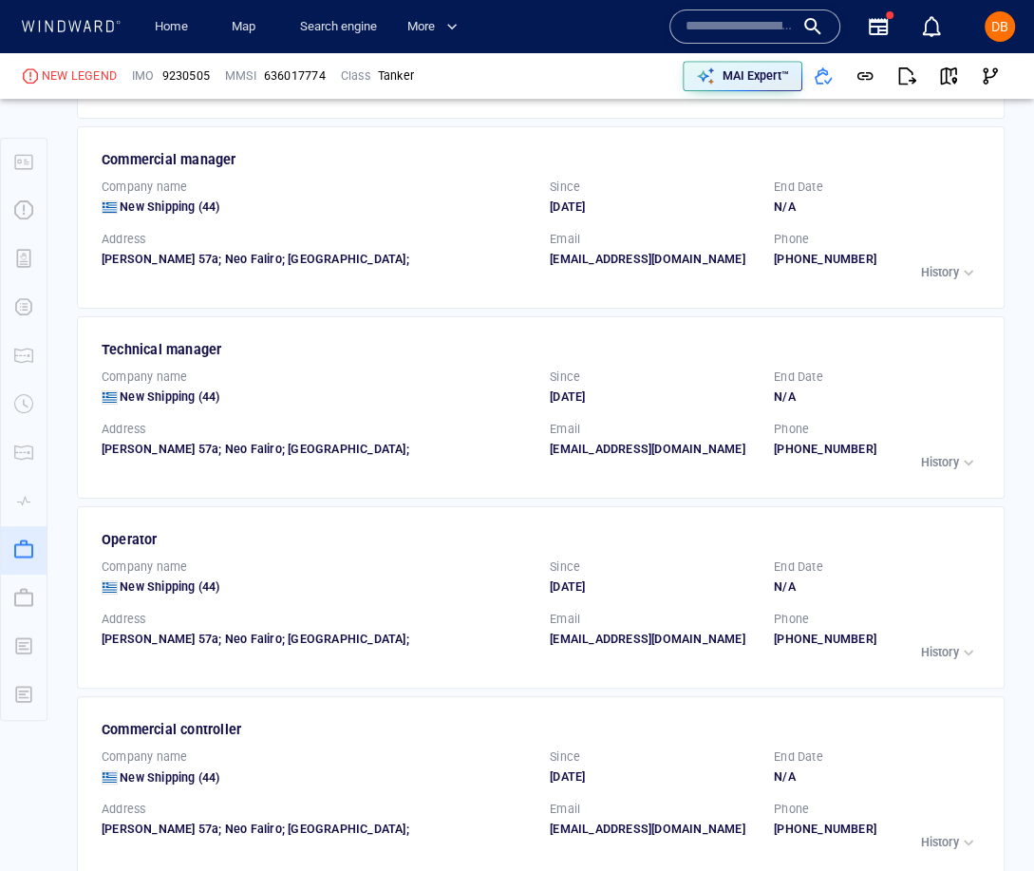
scroll to position [4745, 0]
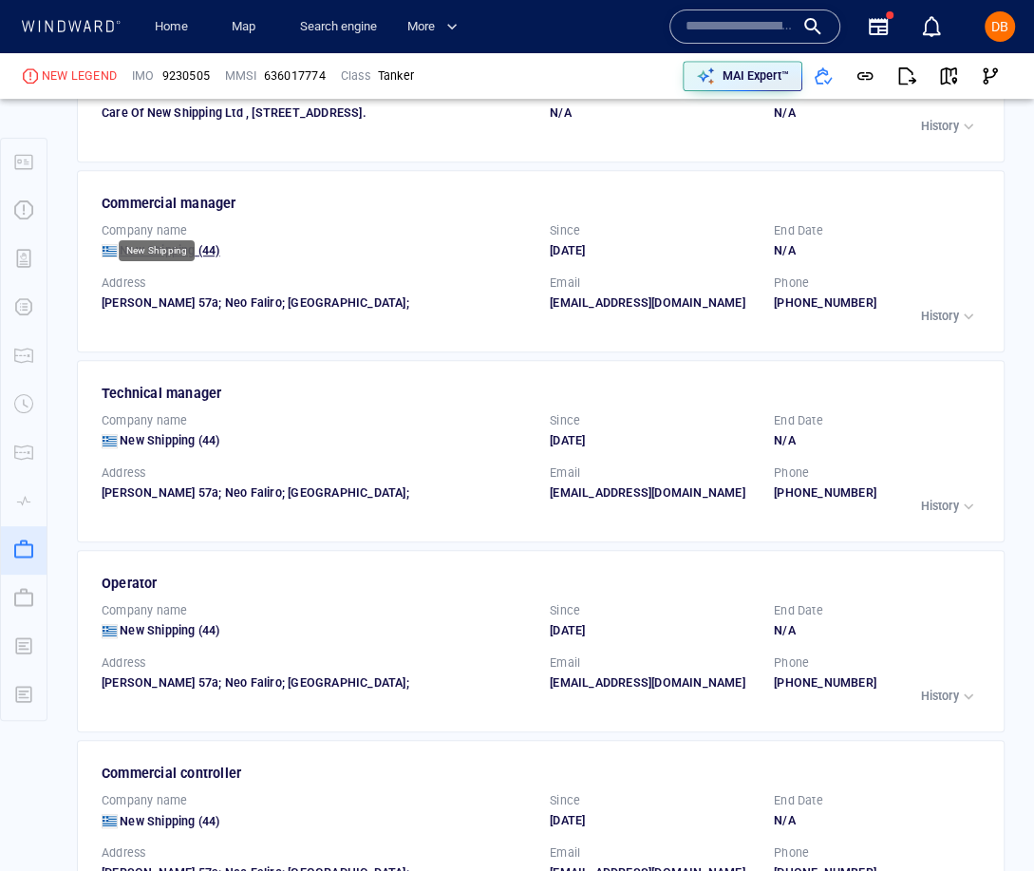
click at [180, 243] on span "New Shipping" at bounding box center [157, 250] width 75 height 14
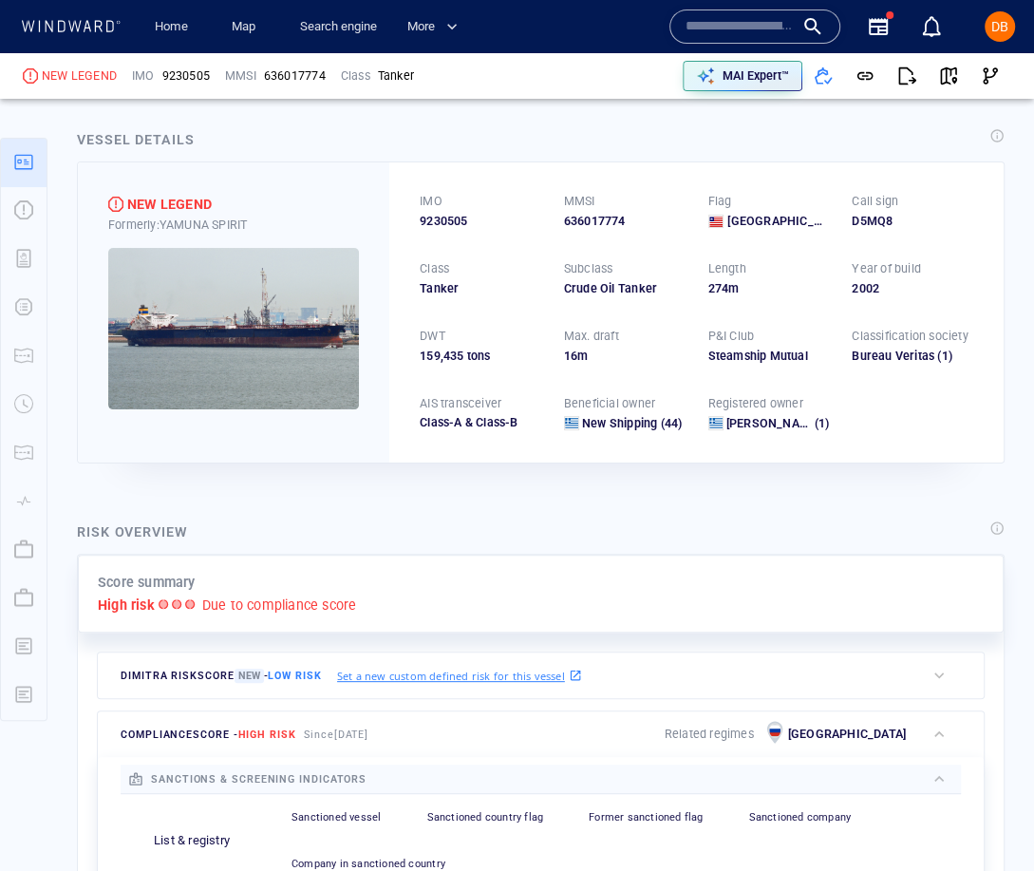
scroll to position [0, 0]
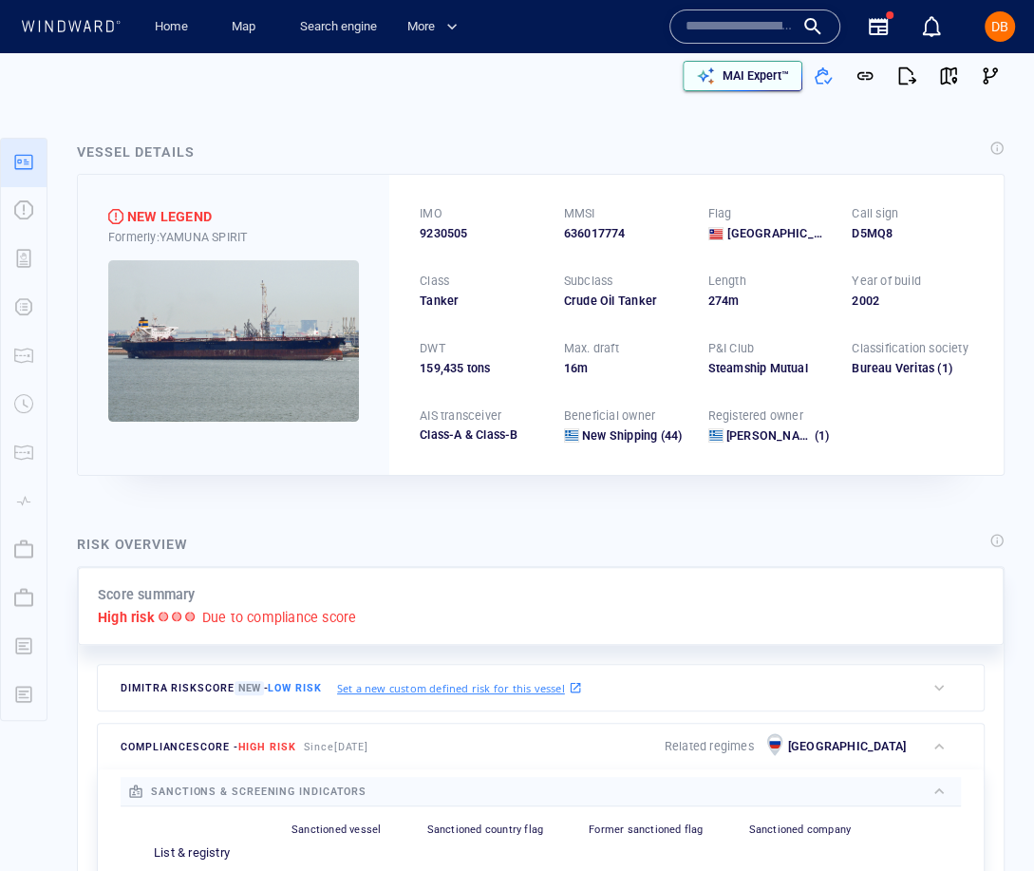
click at [745, 74] on p "MAI Expert™" at bounding box center [756, 75] width 66 height 17
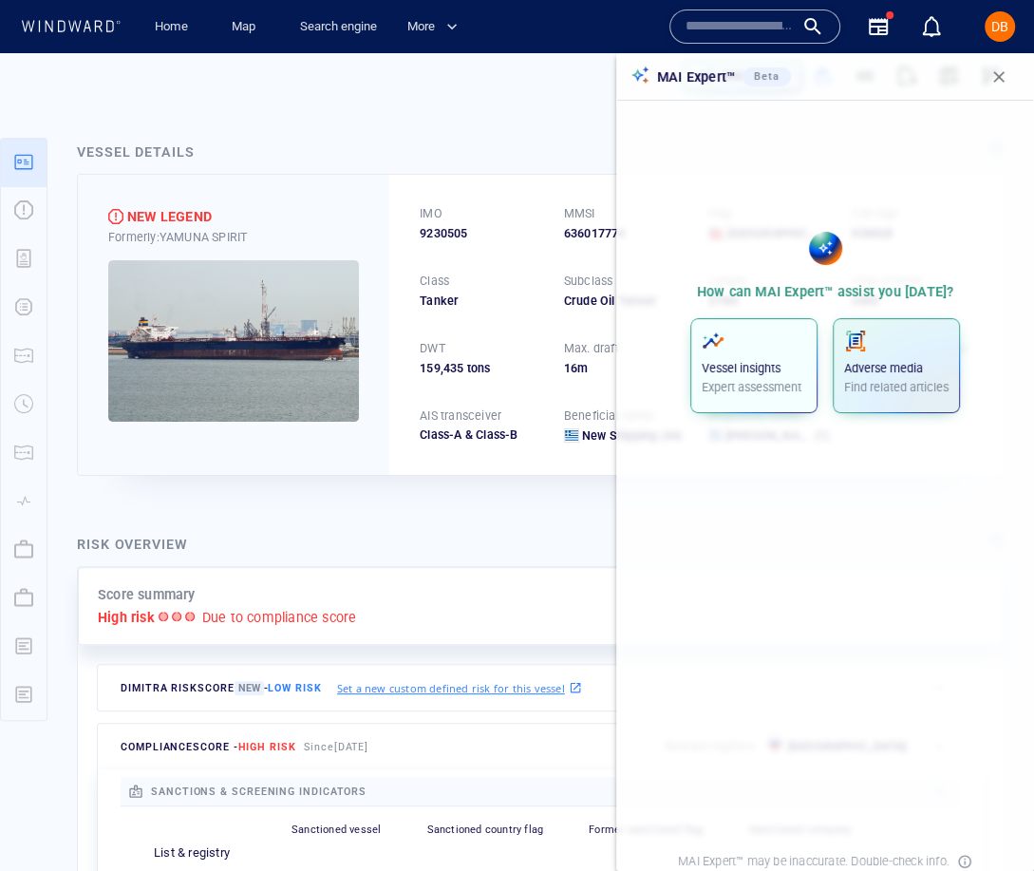
click at [736, 376] on p "Vessel insights" at bounding box center [754, 368] width 104 height 17
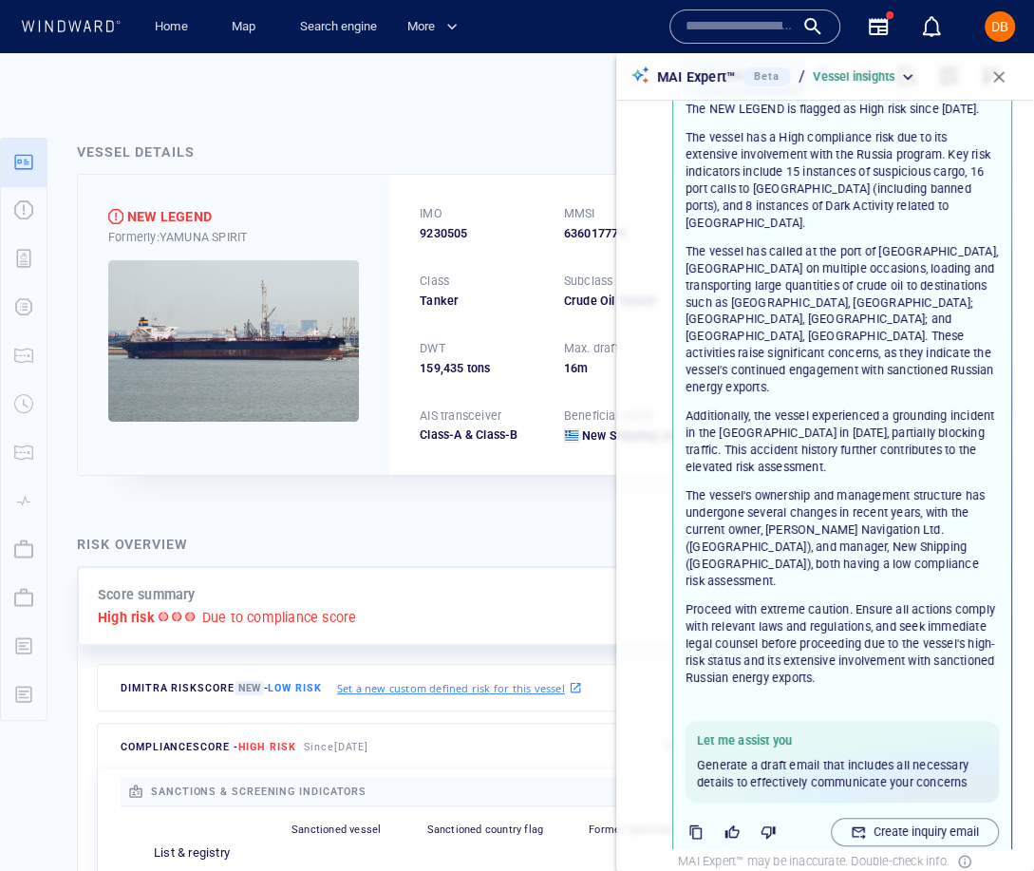
scroll to position [89, 0]
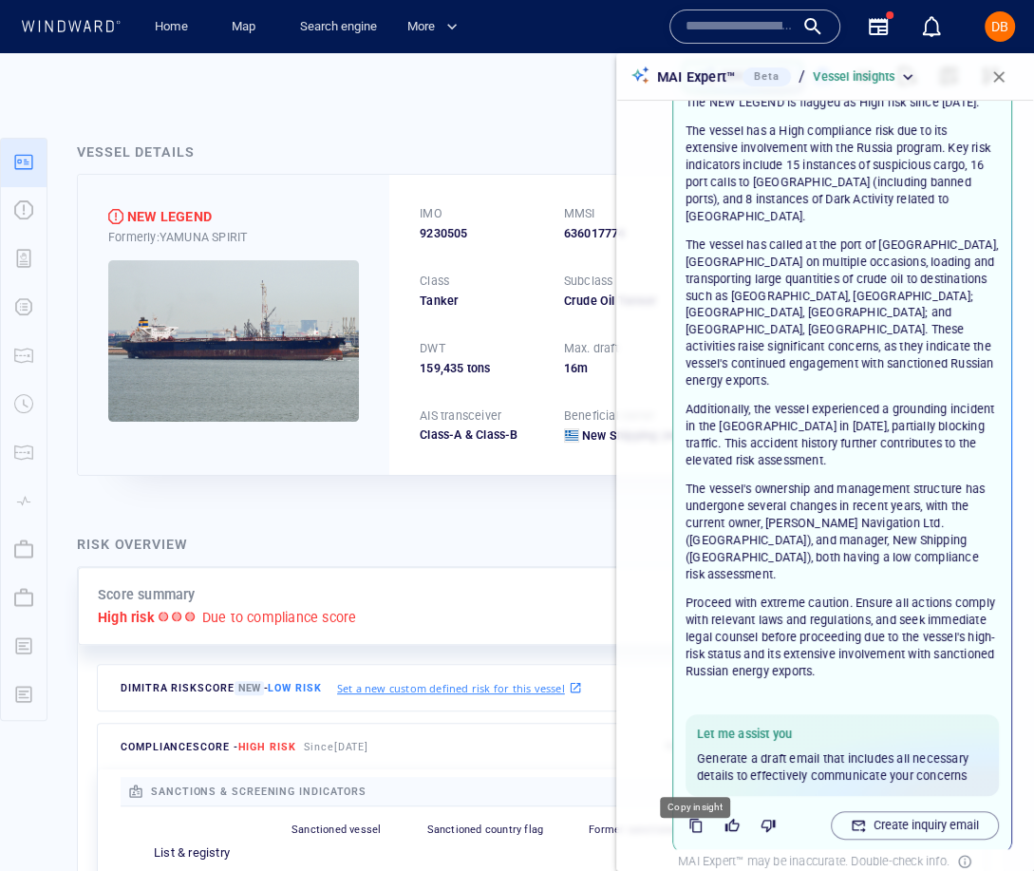
click at [691, 818] on icon "button" at bounding box center [695, 825] width 15 height 15
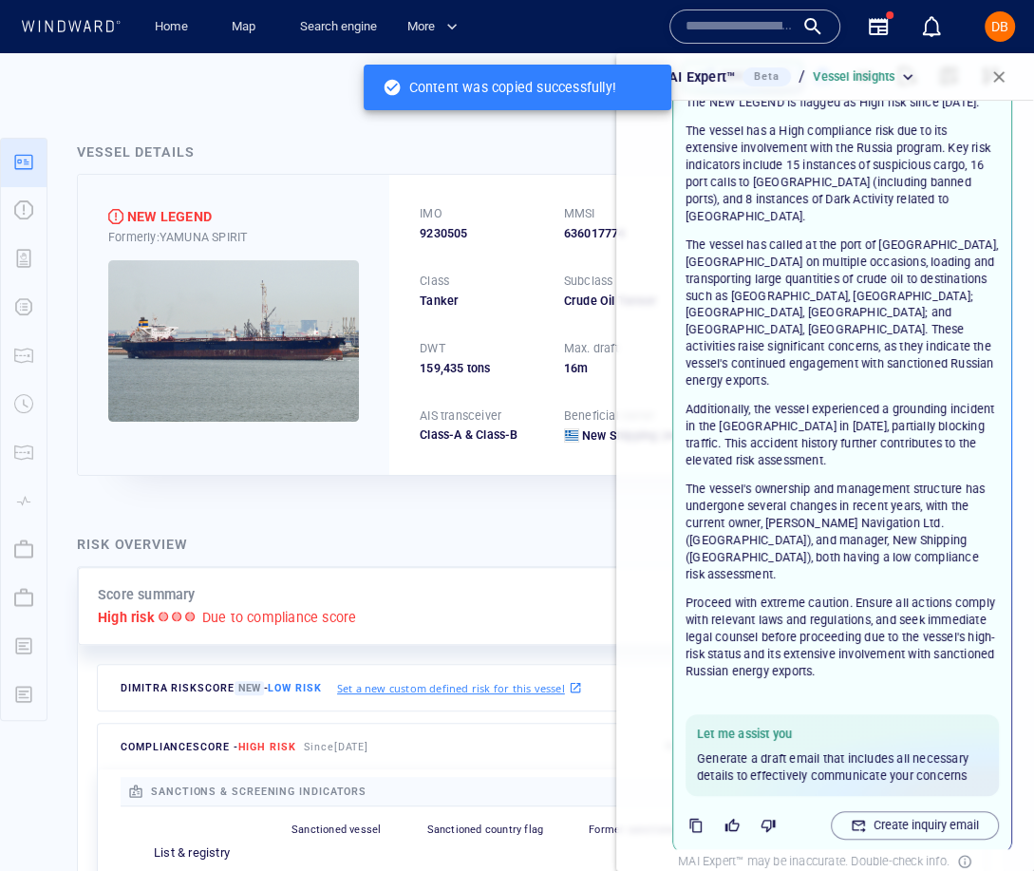
scroll to position [0, 0]
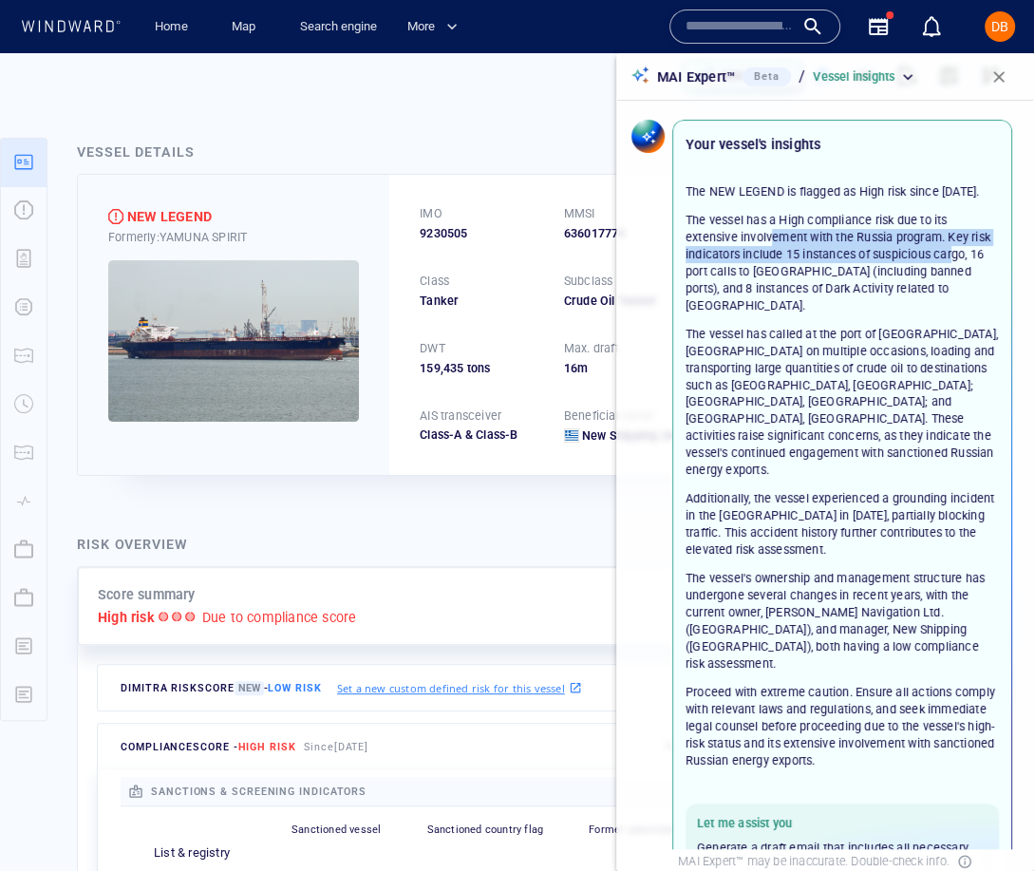
drag, startPoint x: 771, startPoint y: 254, endPoint x: 966, endPoint y: 264, distance: 195.0
click at [965, 265] on p "The vessel has a High compliance risk due to its extensive involvement with the…" at bounding box center [842, 263] width 313 height 102
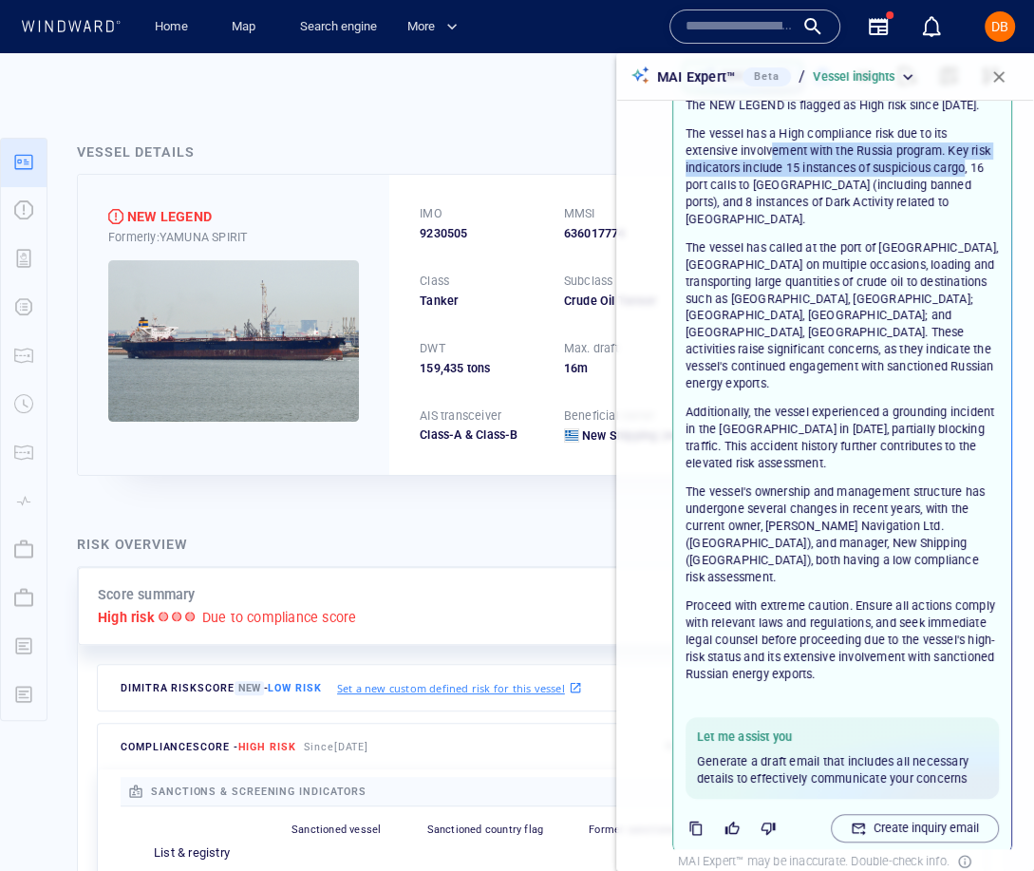
scroll to position [89, 0]
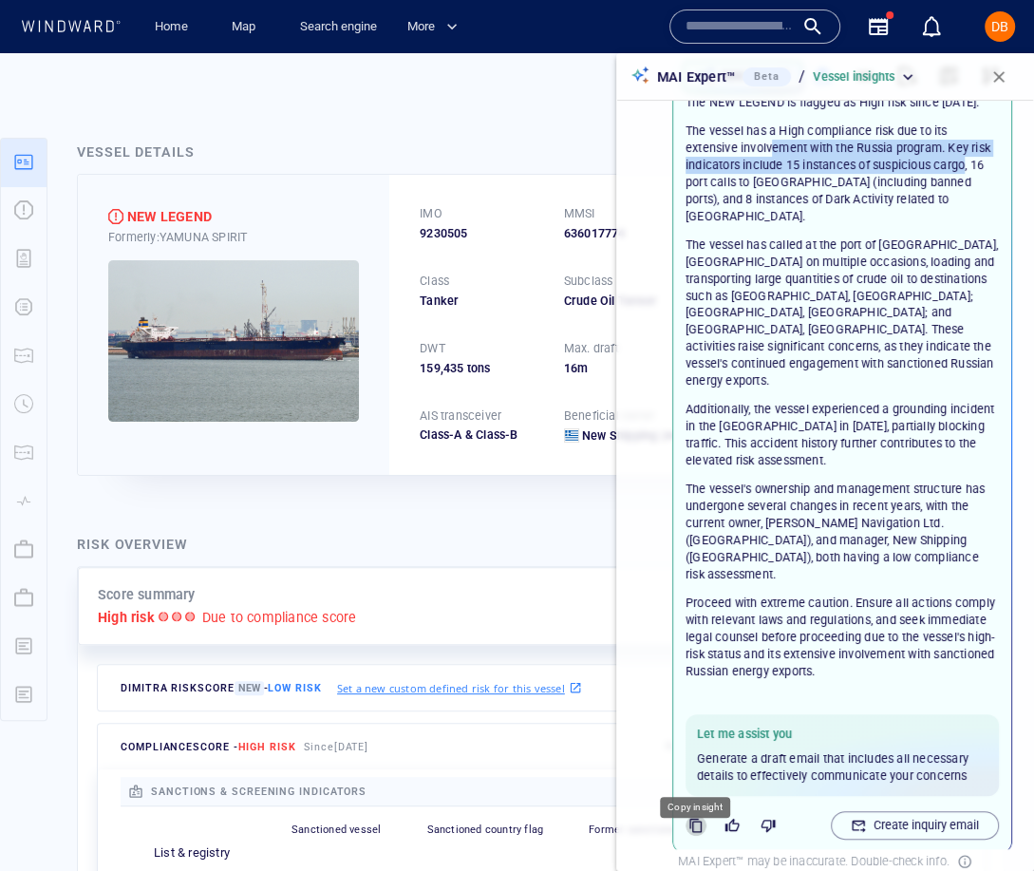
click at [693, 818] on icon "button" at bounding box center [695, 825] width 15 height 15
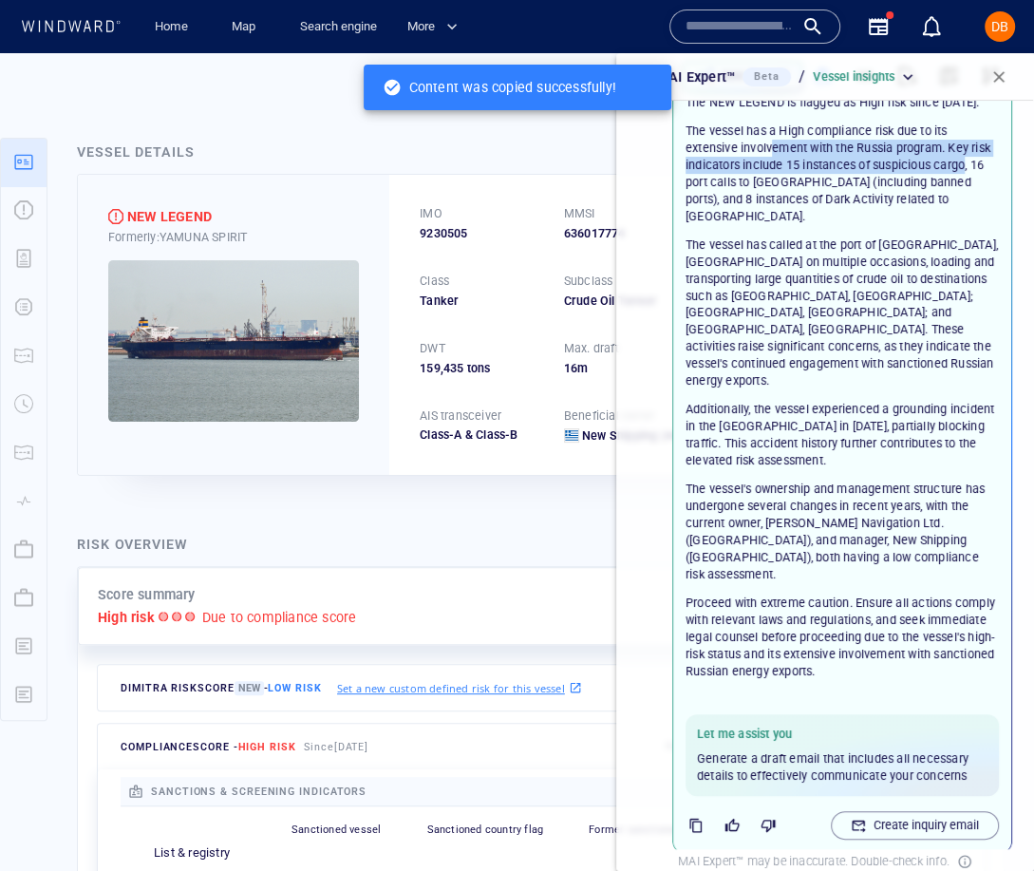
click at [1002, 79] on span "button" at bounding box center [999, 76] width 19 height 19
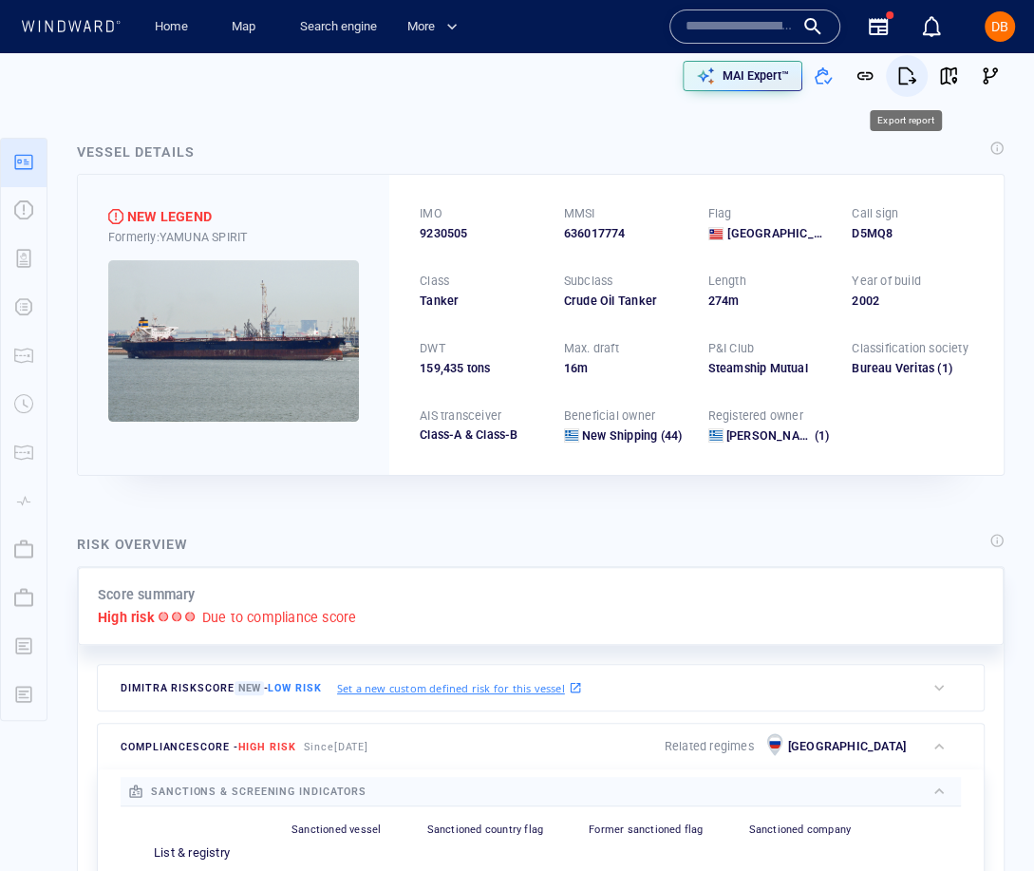
click at [901, 79] on span "button" at bounding box center [906, 75] width 19 height 19
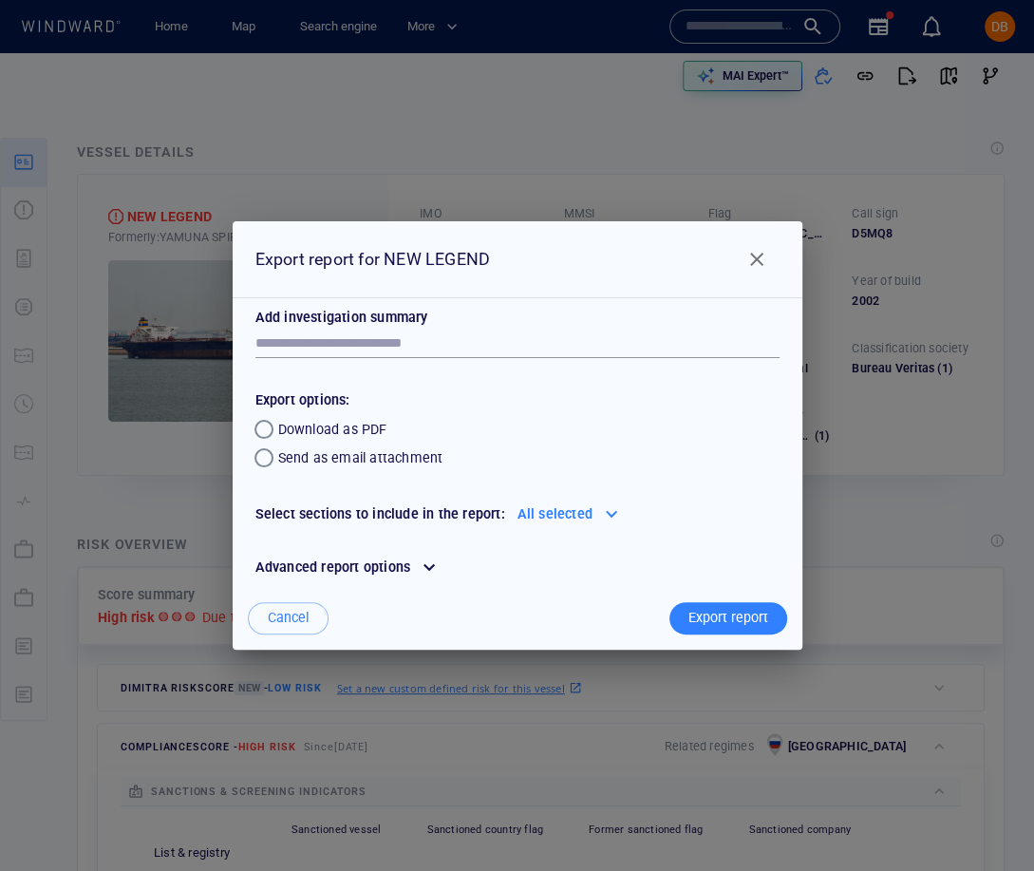
click at [617, 310] on p "Add investigation summary" at bounding box center [517, 317] width 524 height 23
click at [563, 330] on div "*" at bounding box center [517, 344] width 524 height 28
paste textarea "**********"
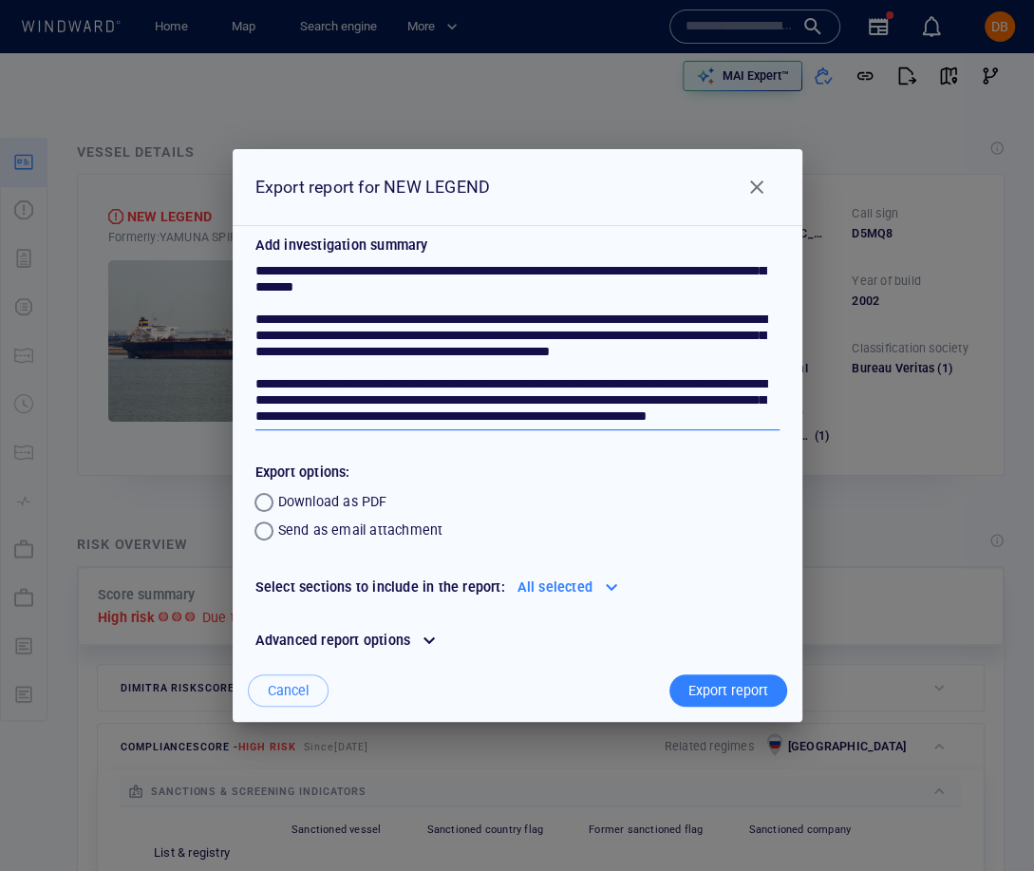
scroll to position [221, 0]
type textarea "**********"
click at [345, 532] on div "Send as email attachment" at bounding box center [360, 530] width 165 height 23
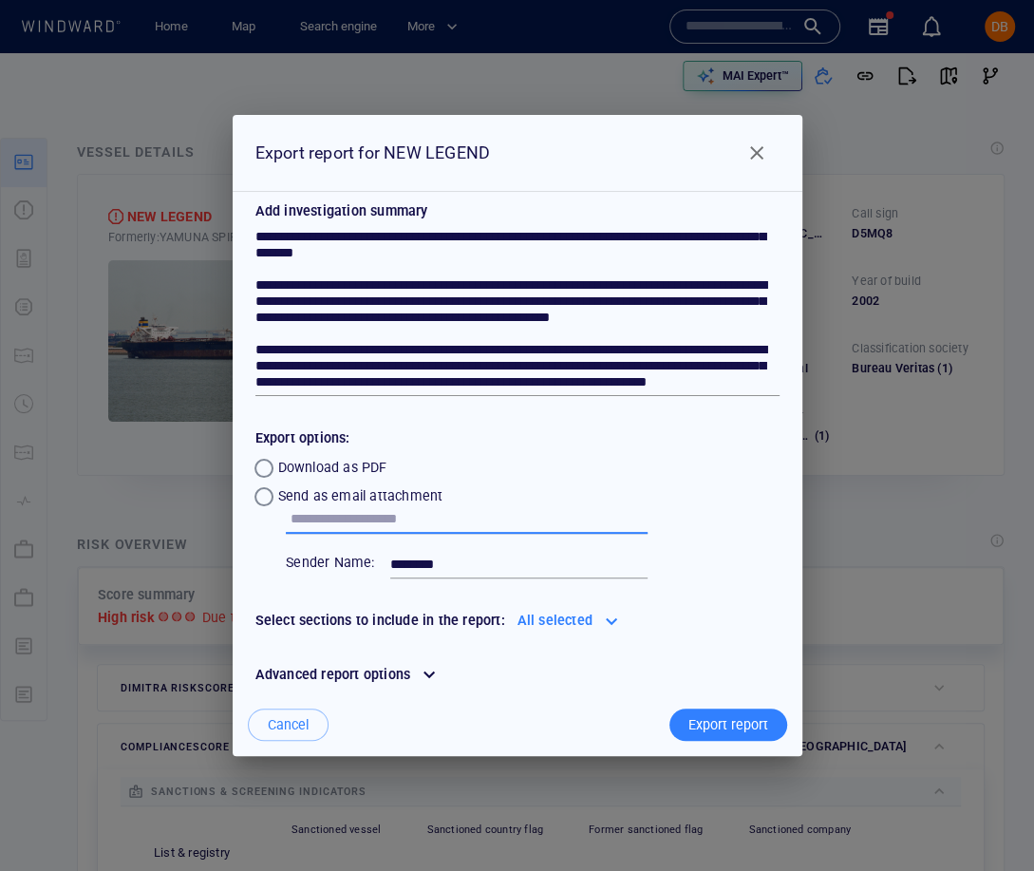
click at [404, 525] on input "text" at bounding box center [469, 519] width 357 height 28
type input "*"
click at [337, 463] on div "Download as PDF" at bounding box center [332, 467] width 109 height 23
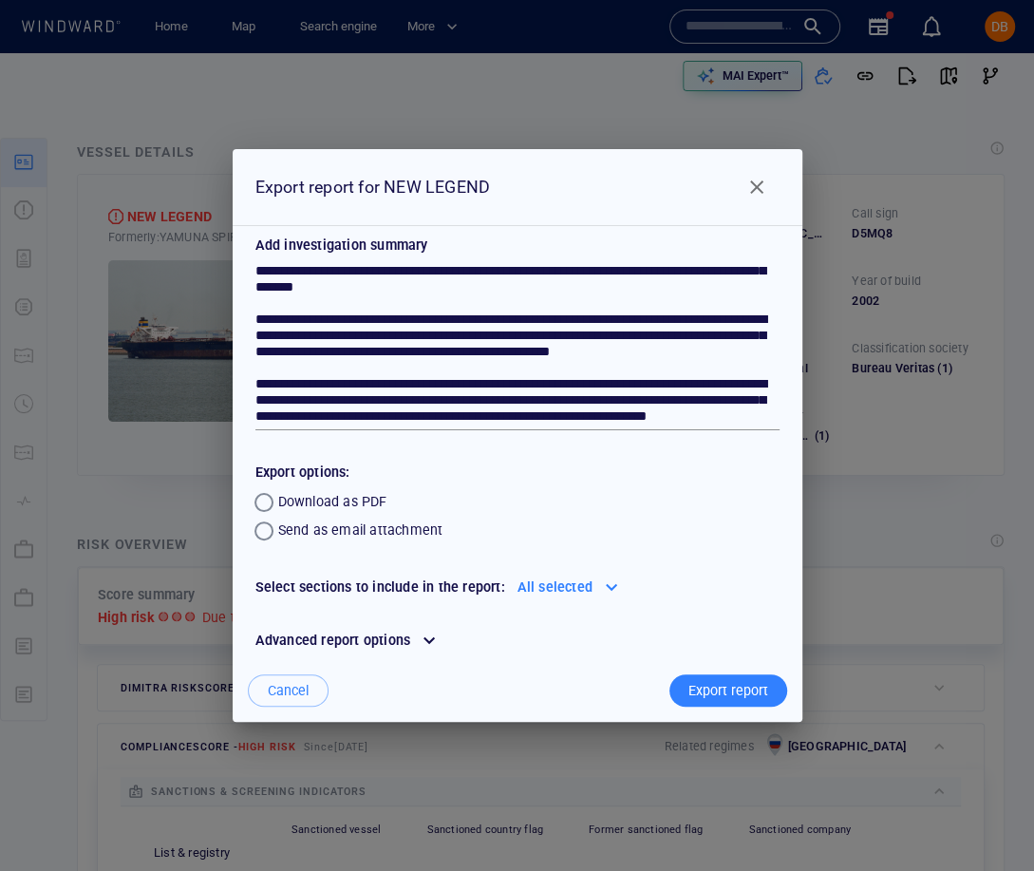
click at [764, 187] on span "Close" at bounding box center [756, 187] width 23 height 23
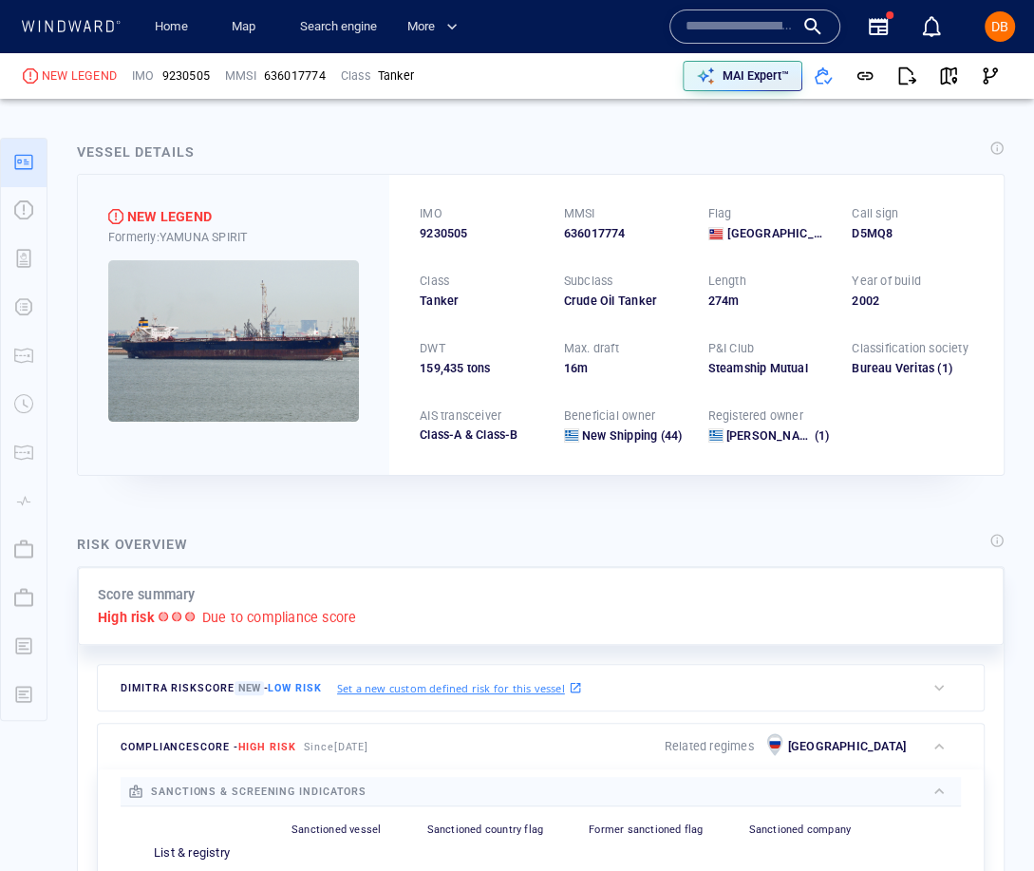
scroll to position [0, 0]
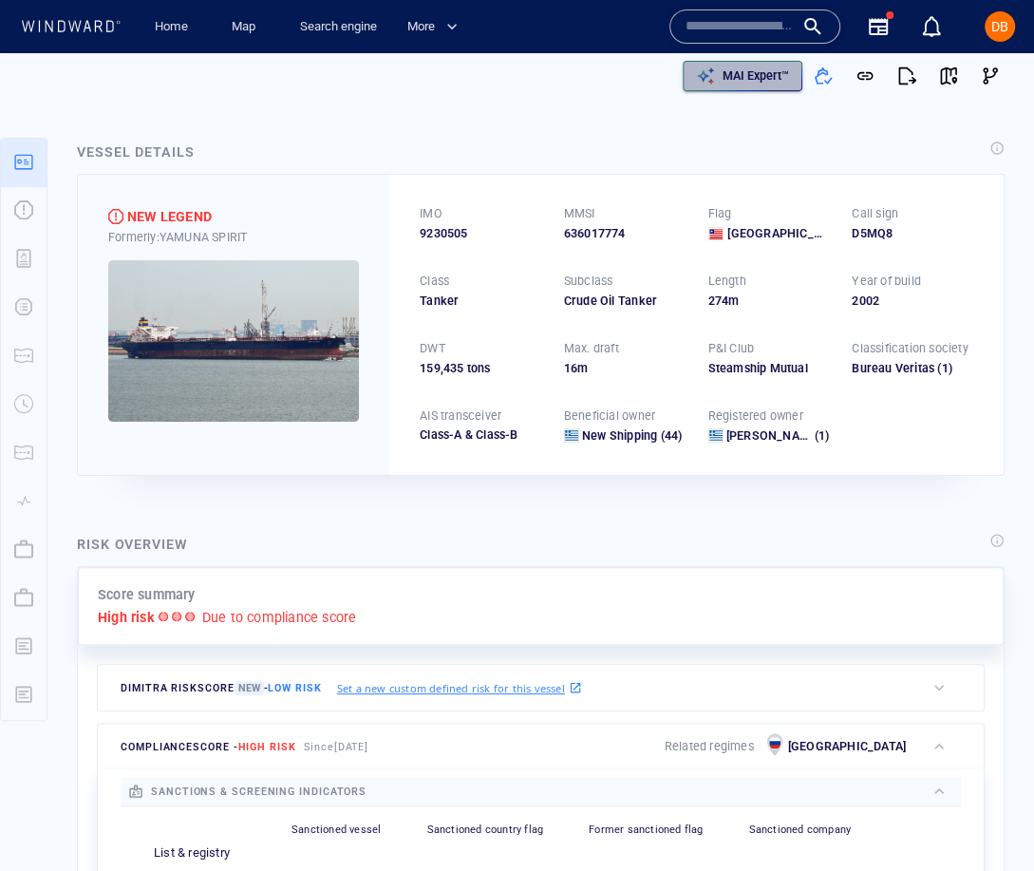
click at [764, 81] on p "MAI Expert™" at bounding box center [756, 75] width 66 height 17
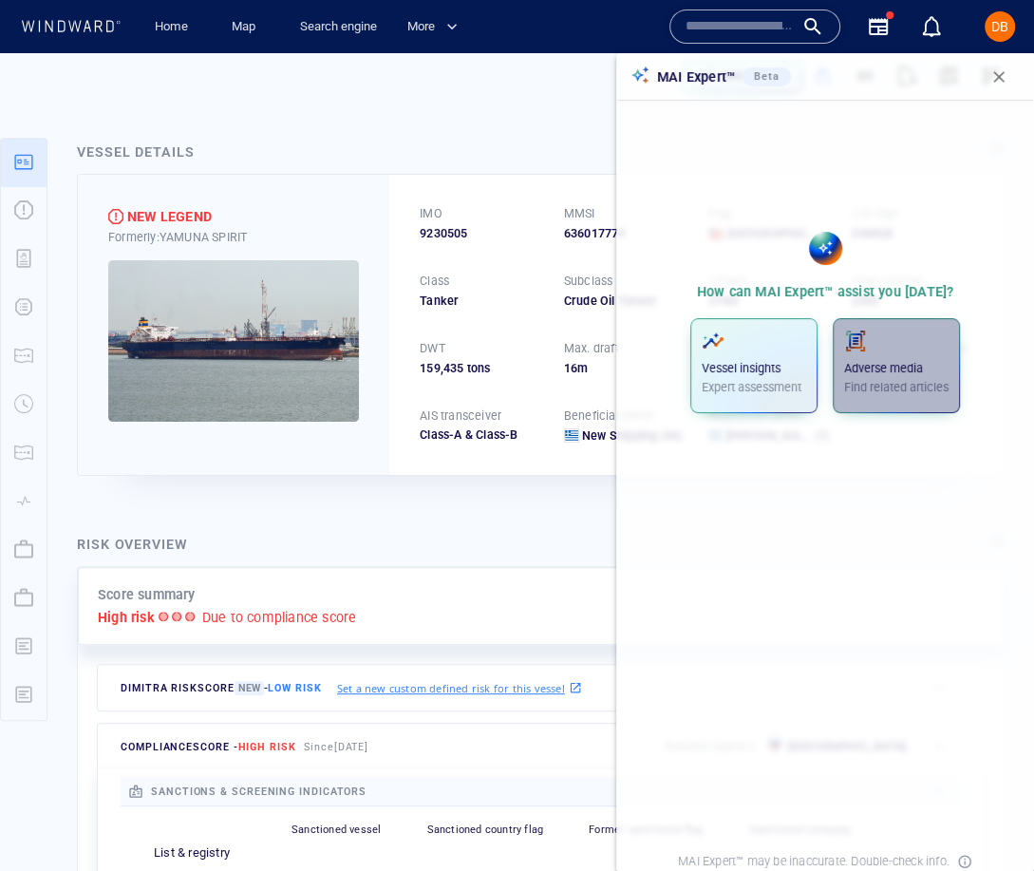
click at [932, 372] on p "Adverse media" at bounding box center [896, 368] width 104 height 17
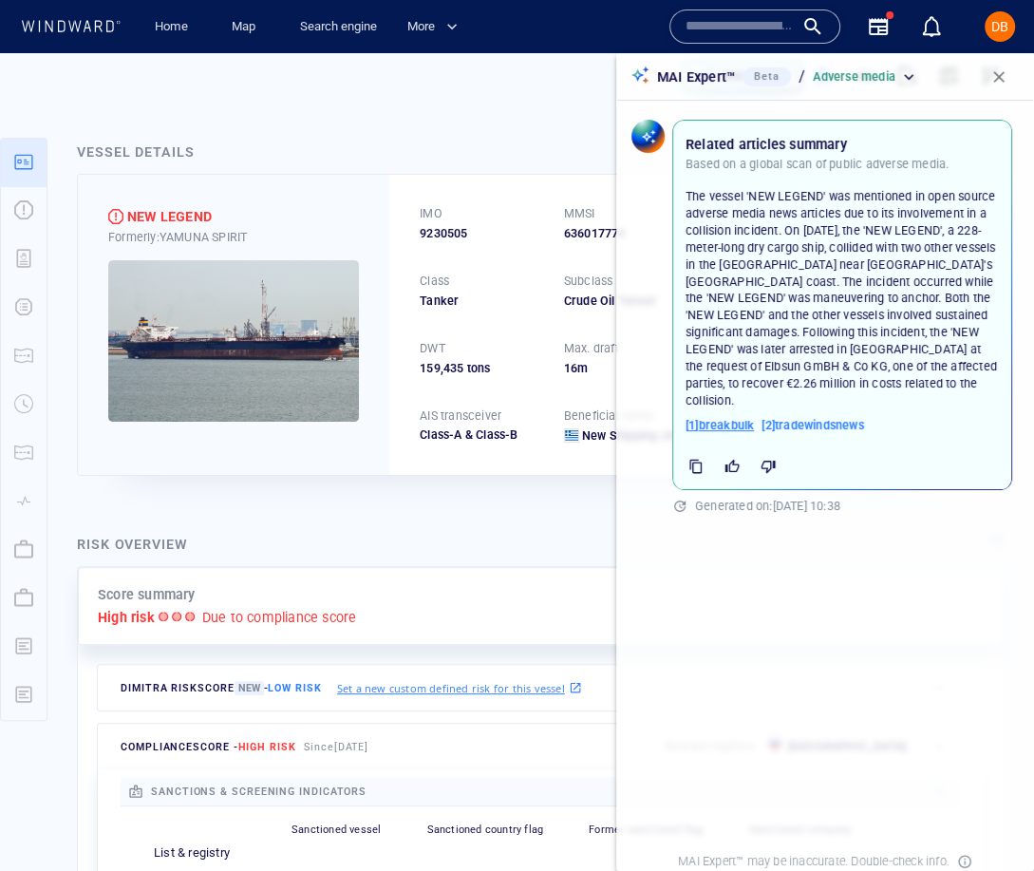
click at [727, 417] on span "[ 1 ] breakbulk" at bounding box center [720, 425] width 68 height 17
click at [1004, 70] on span "button" at bounding box center [999, 76] width 19 height 19
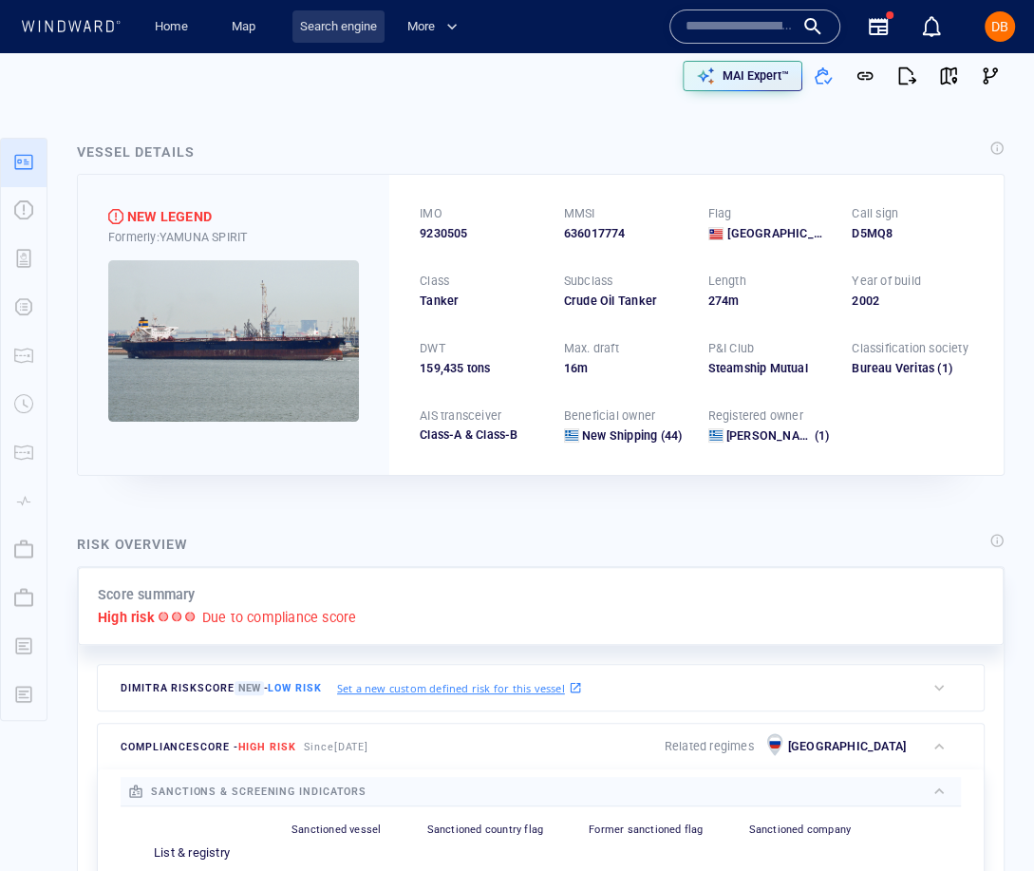
click at [339, 39] on link "Search engine" at bounding box center [338, 26] width 92 height 33
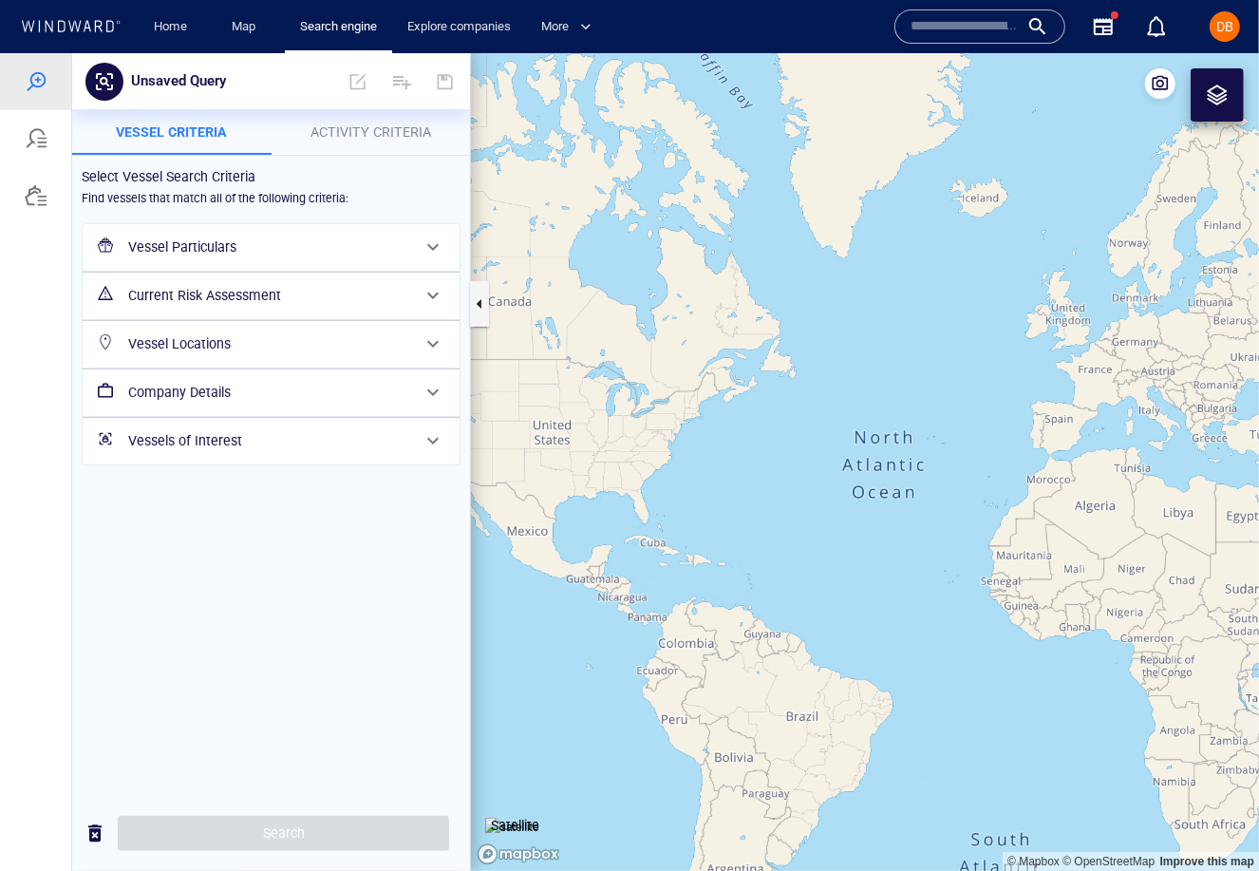
click at [946, 28] on input "text" at bounding box center [965, 26] width 108 height 28
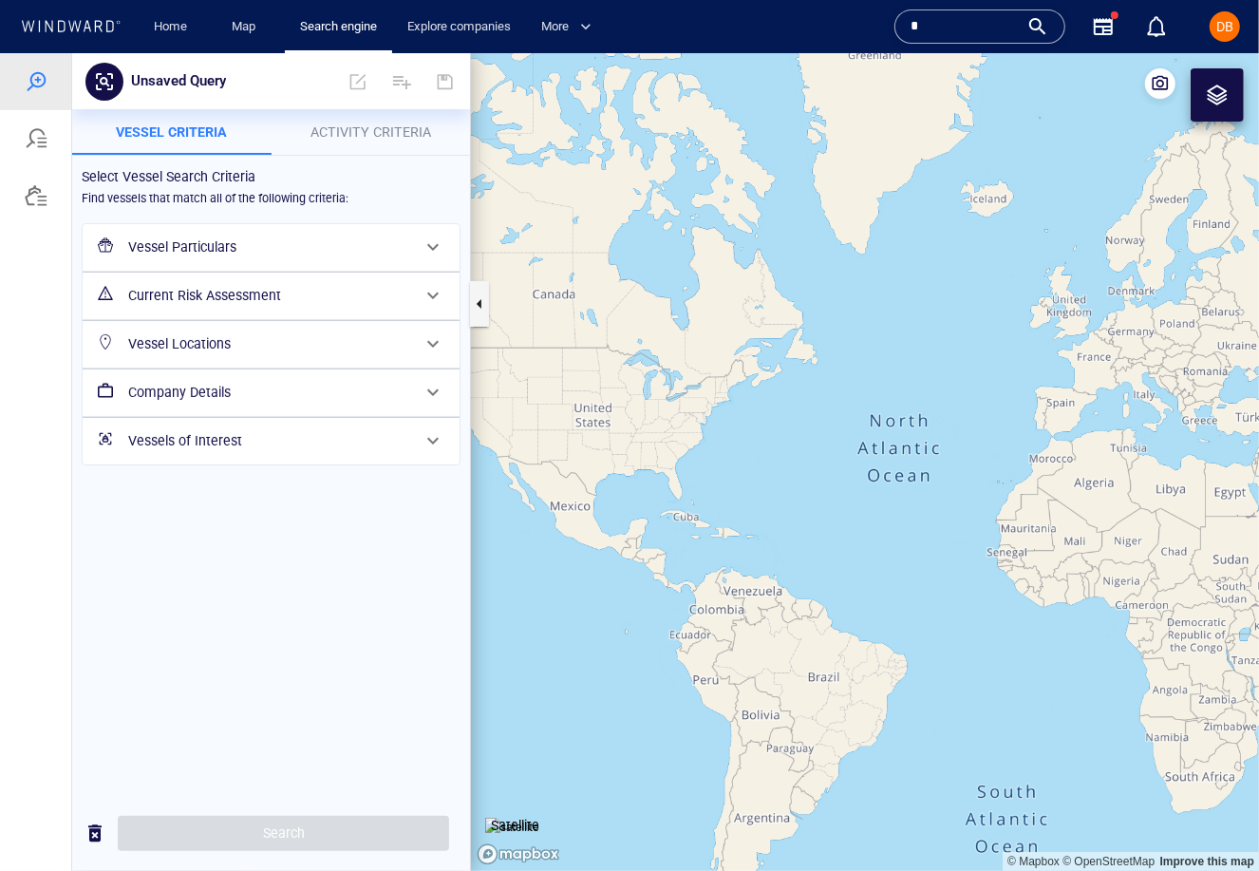
click at [913, 18] on input "*" at bounding box center [965, 26] width 108 height 28
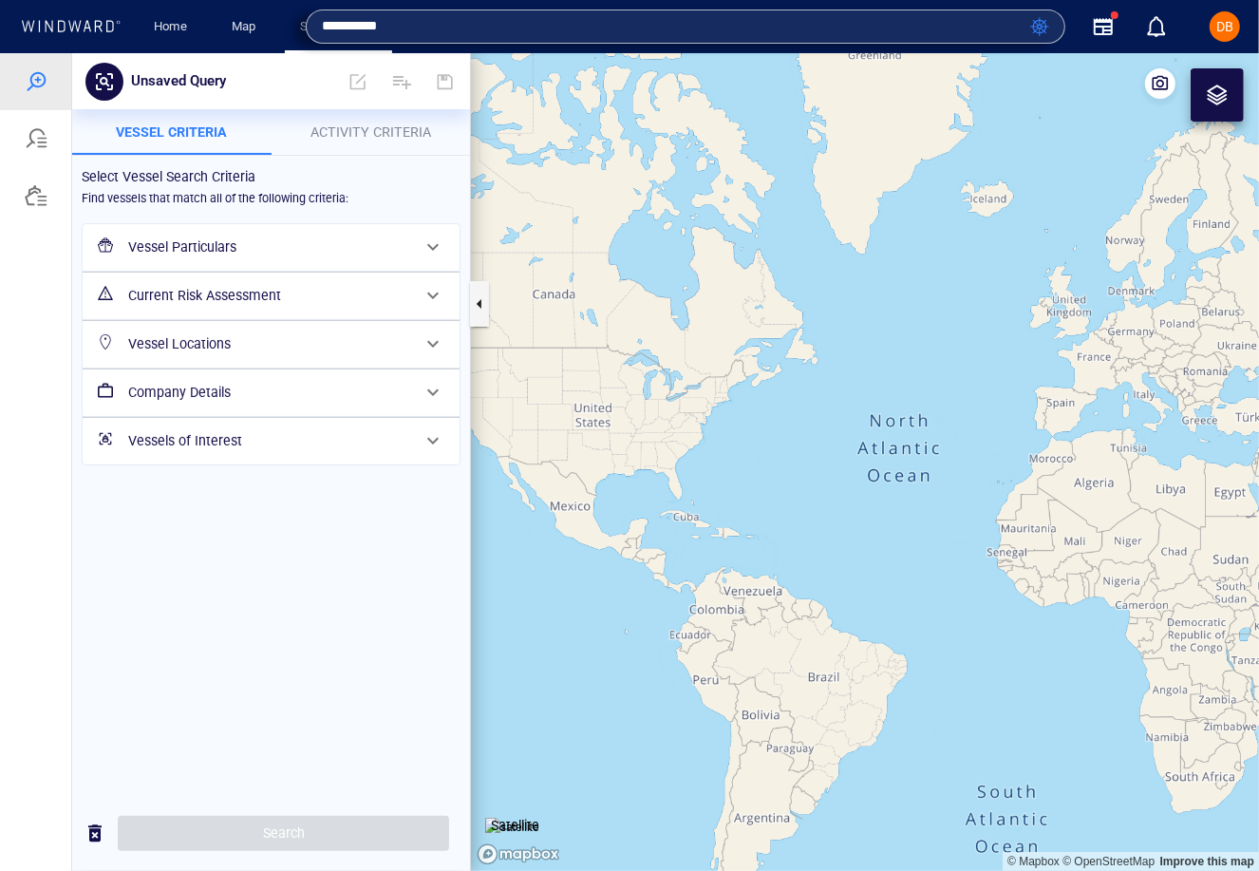
type input "**********"
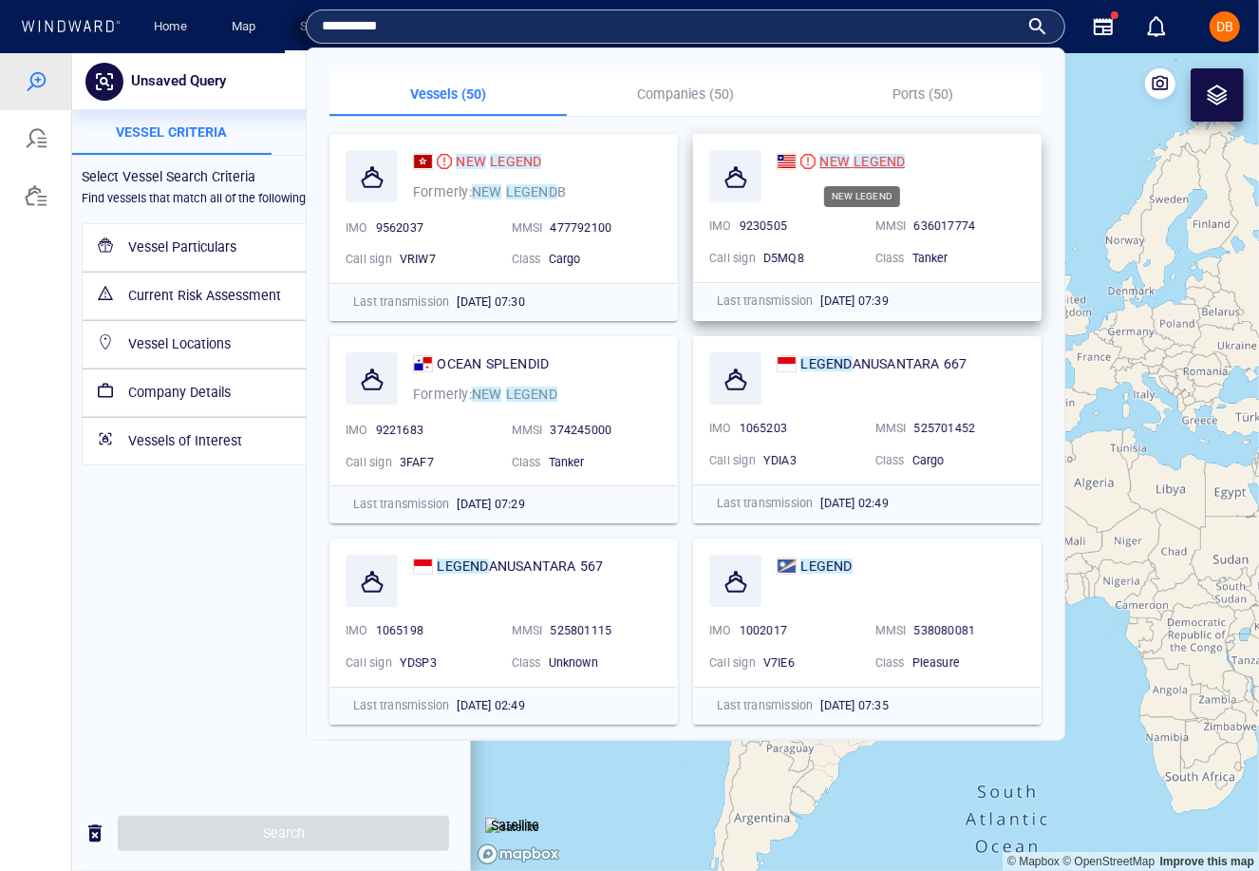
click at [823, 151] on div "NEW LEGEND" at bounding box center [862, 161] width 85 height 23
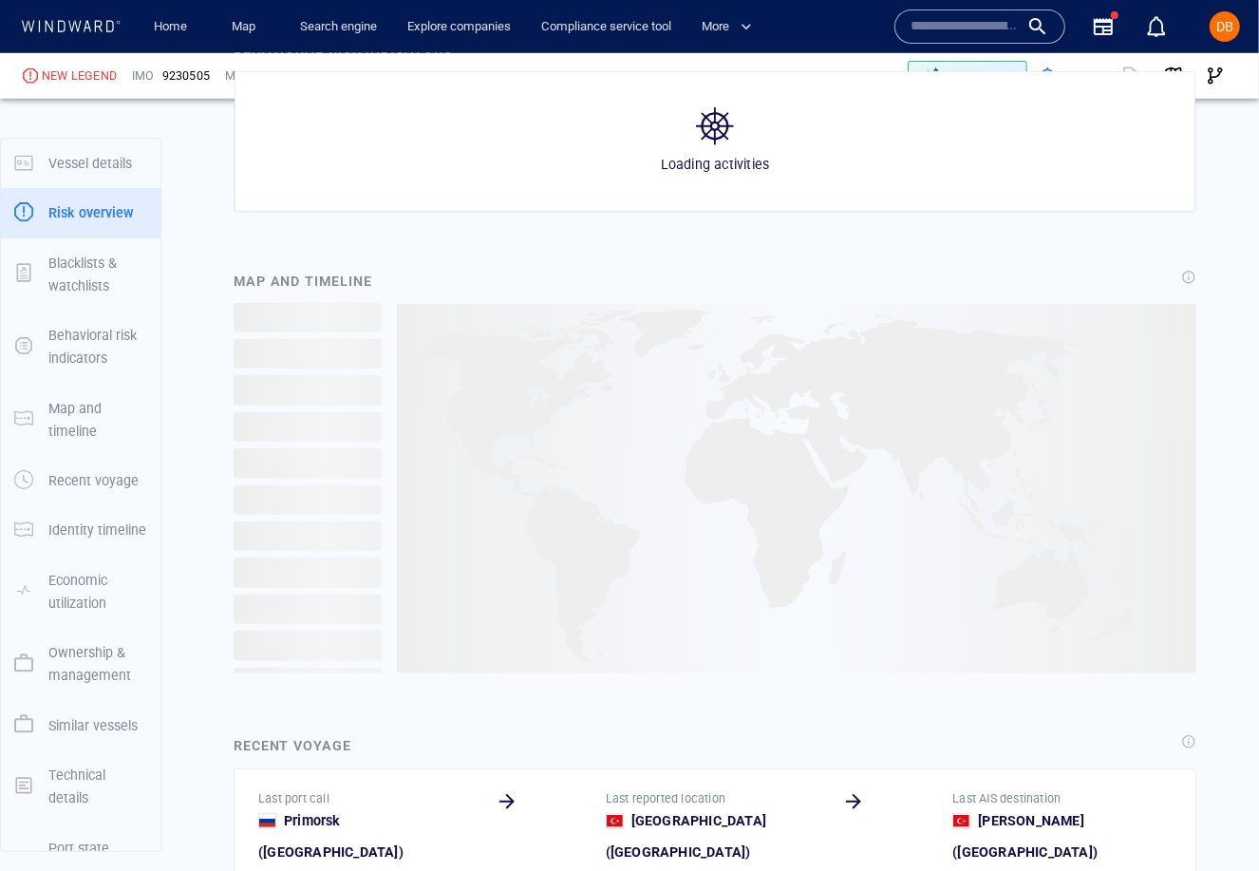
scroll to position [66, 0]
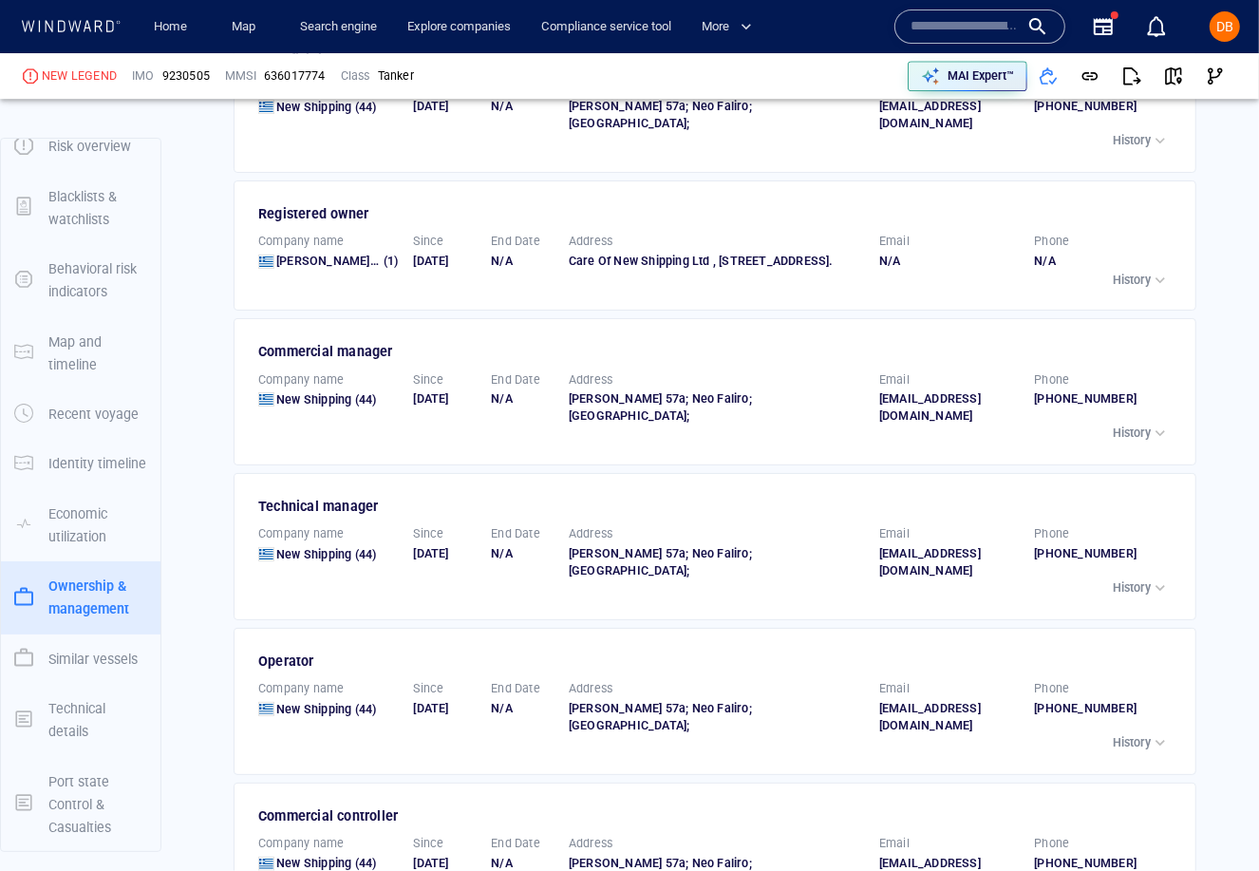
scroll to position [3610, 0]
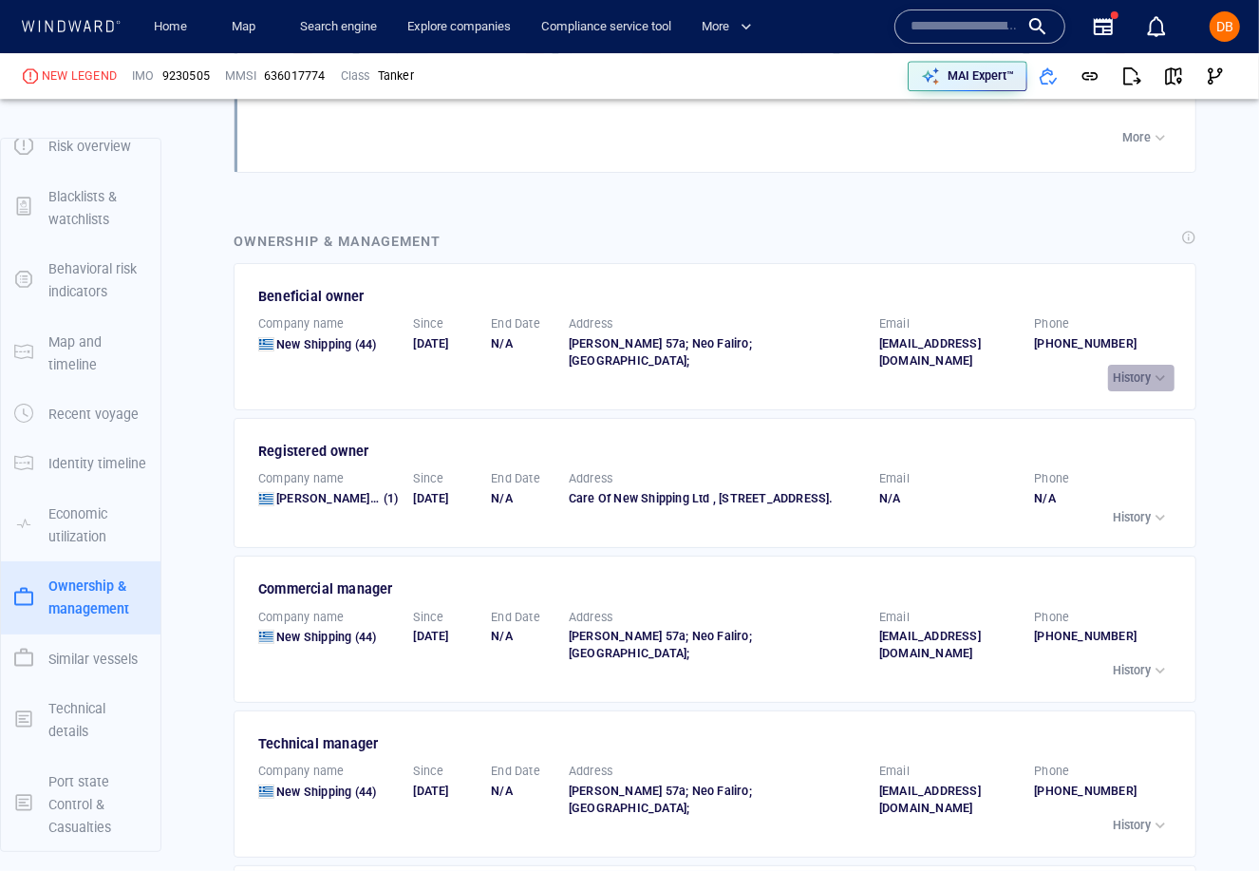
click at [1145, 369] on p "History" at bounding box center [1132, 377] width 38 height 17
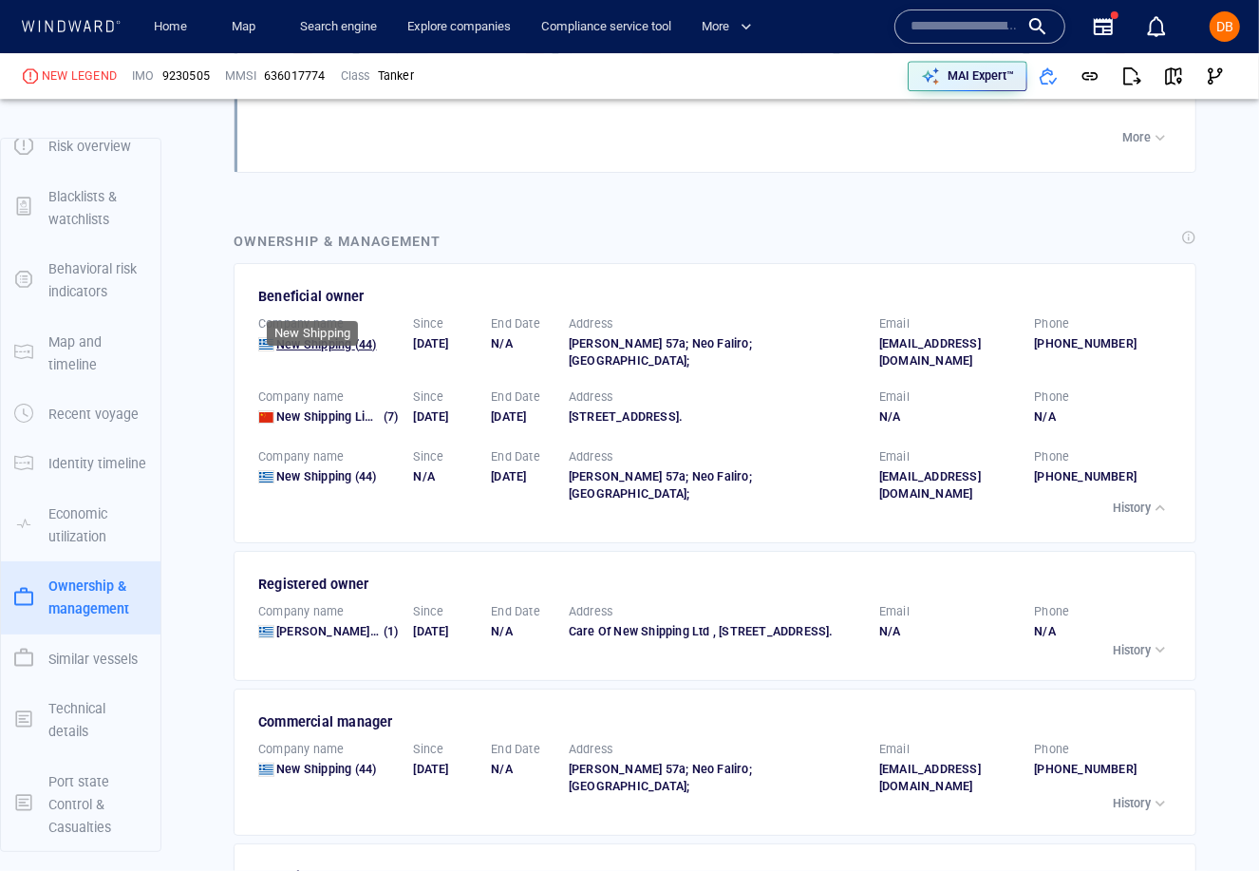
click at [310, 337] on span "New Shipping" at bounding box center [313, 344] width 75 height 14
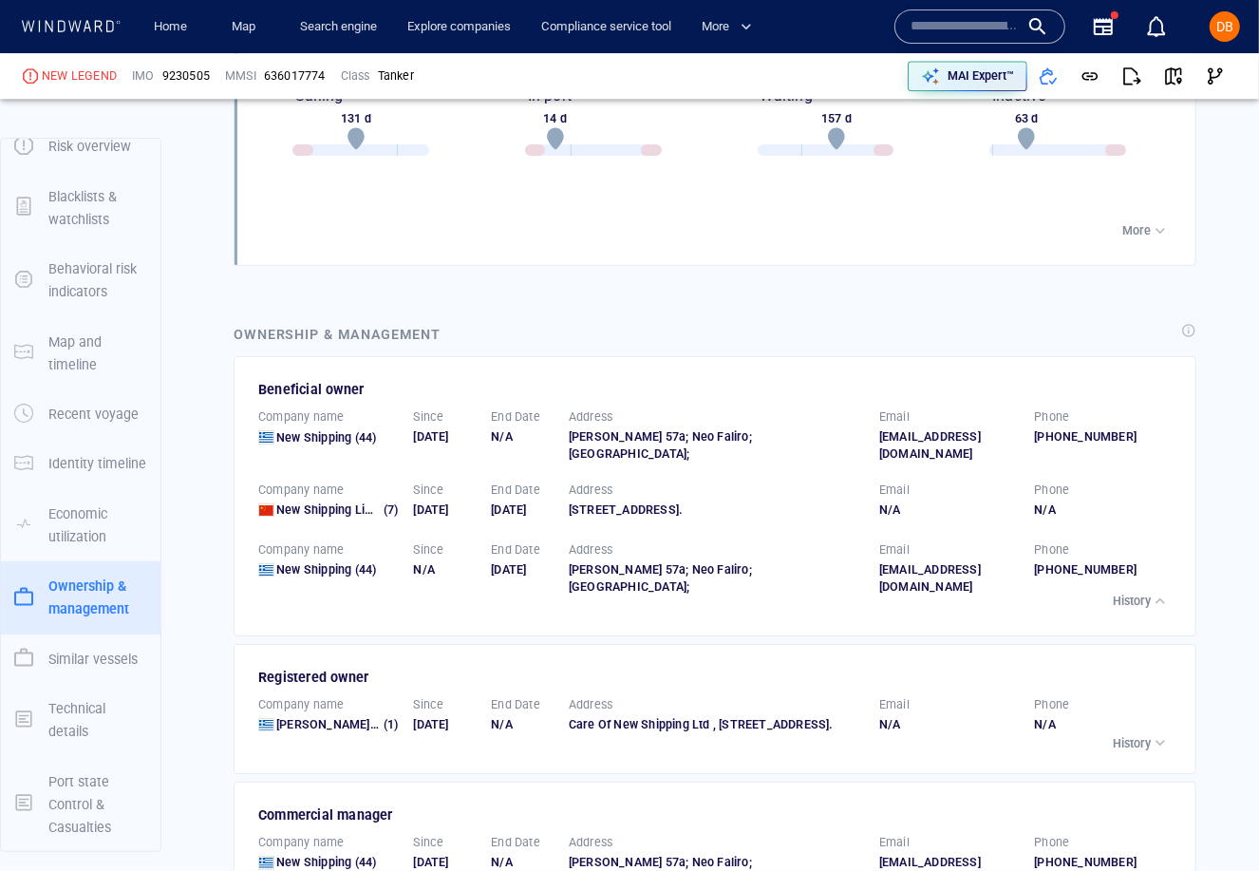
scroll to position [3518, 0]
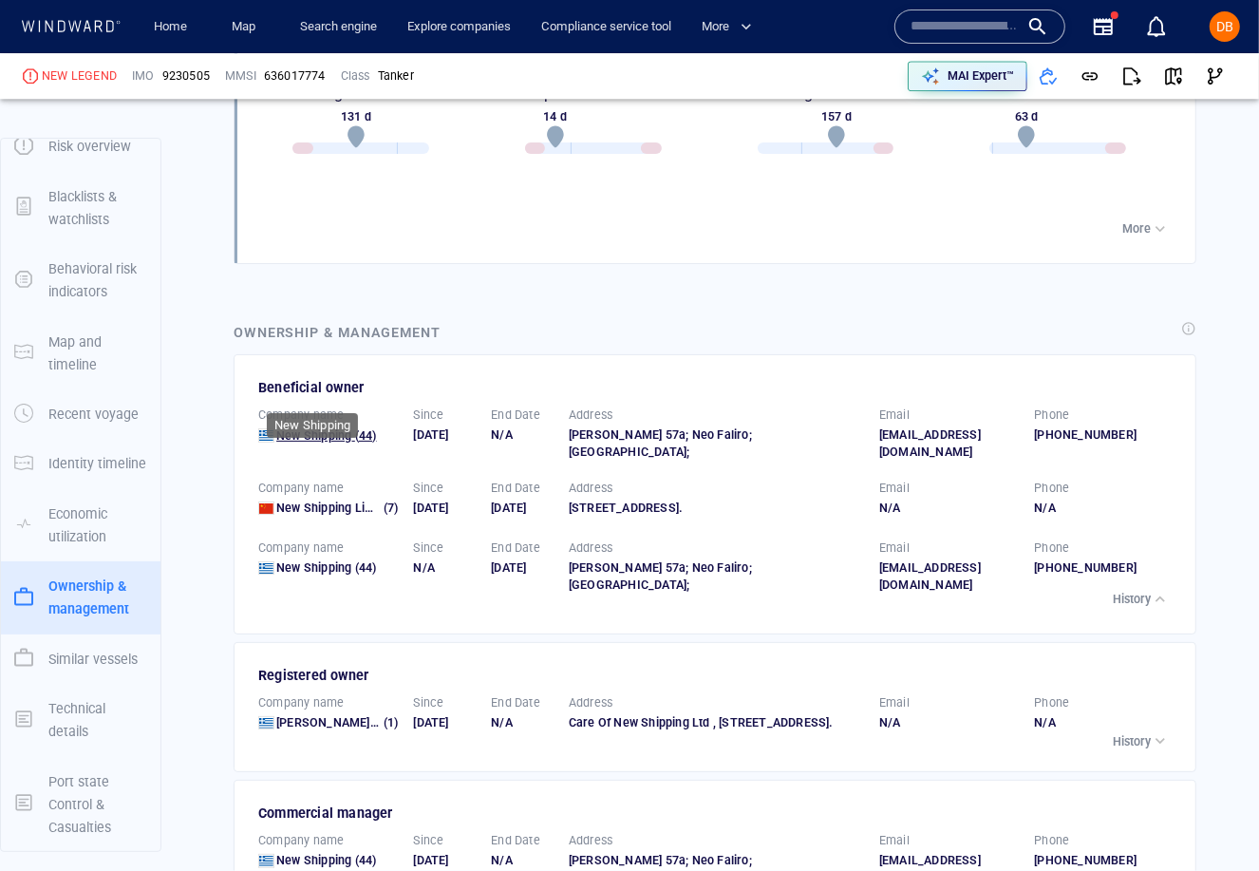
click at [323, 428] on span "New Shipping" at bounding box center [313, 435] width 75 height 14
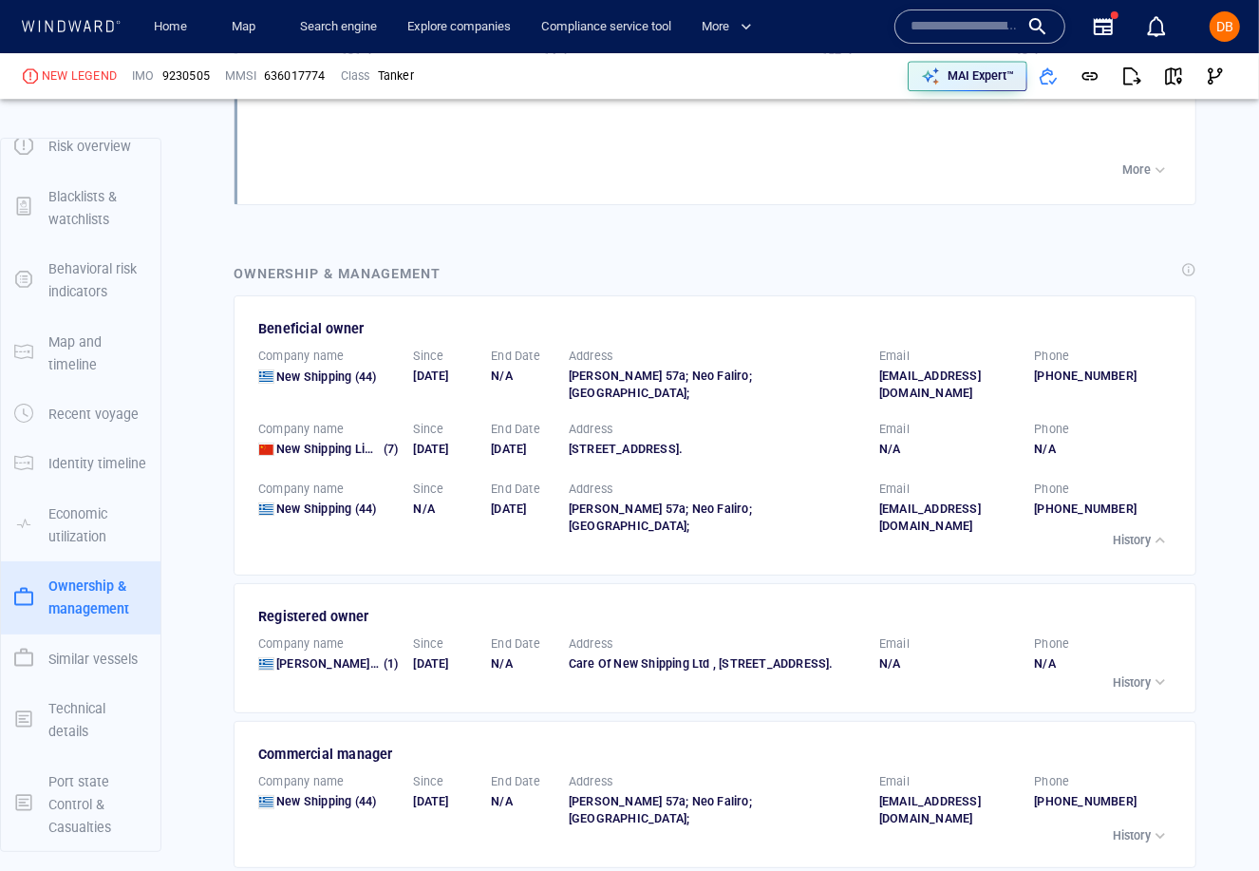
scroll to position [3590, 0]
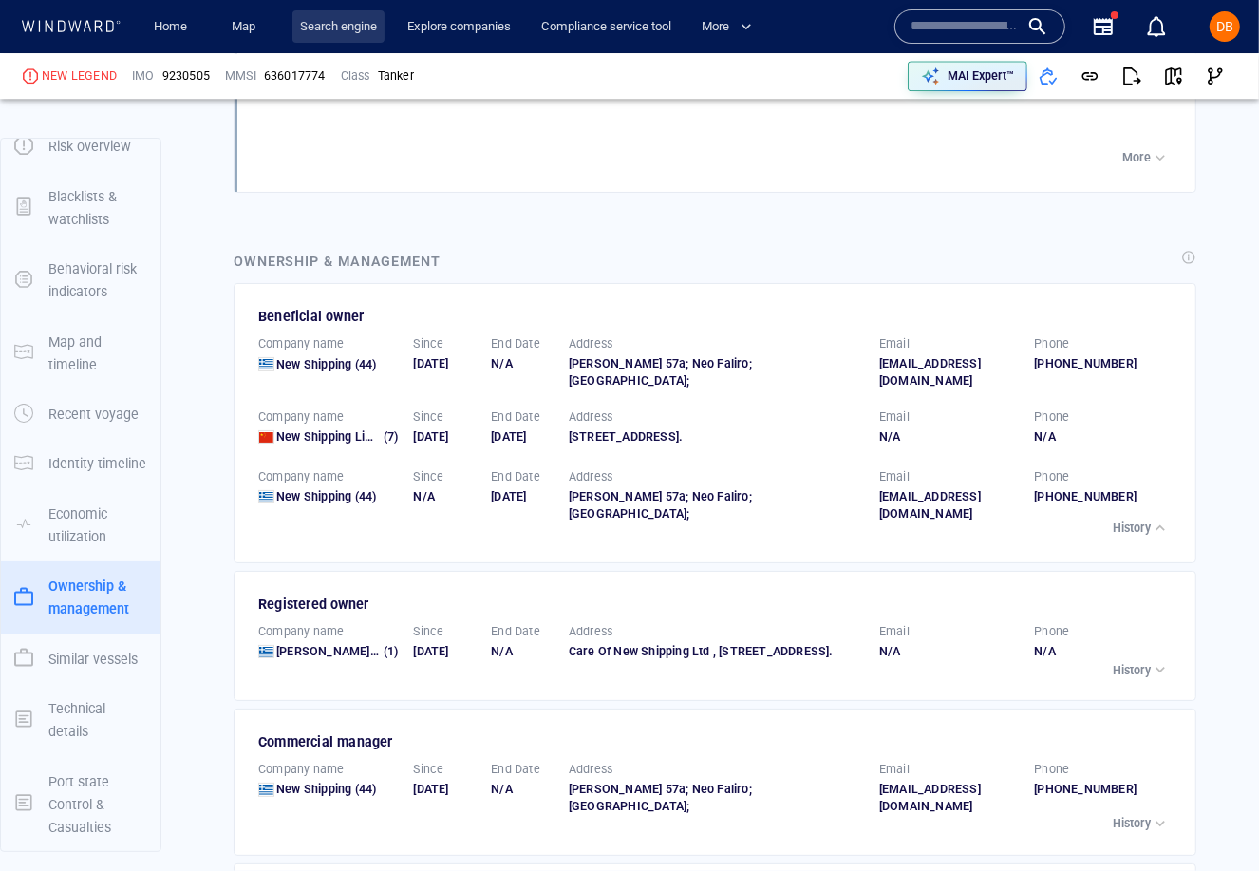
click at [351, 34] on link "Search engine" at bounding box center [338, 26] width 92 height 33
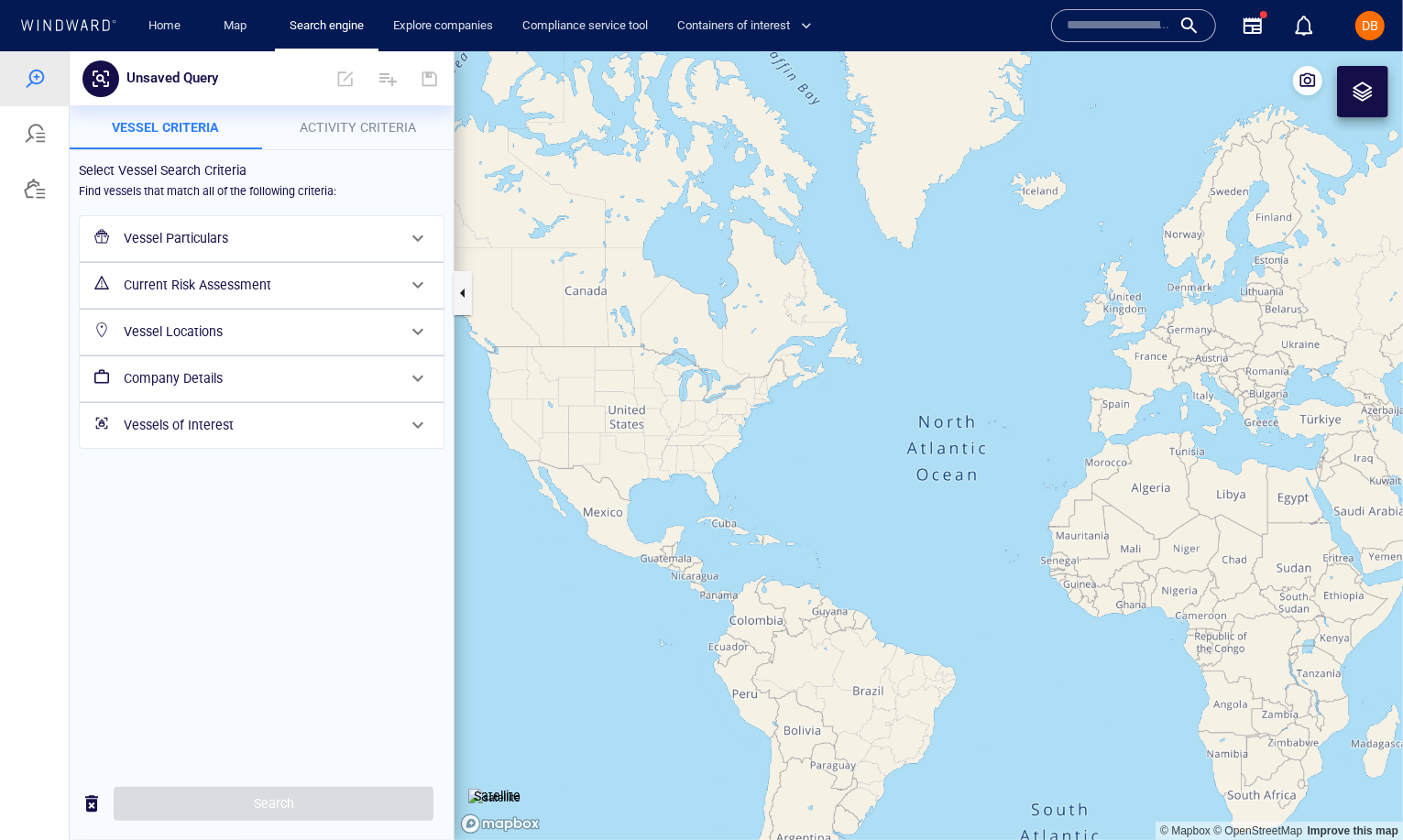
click at [1123, 12] on input "text" at bounding box center [1118, 25] width 104 height 27
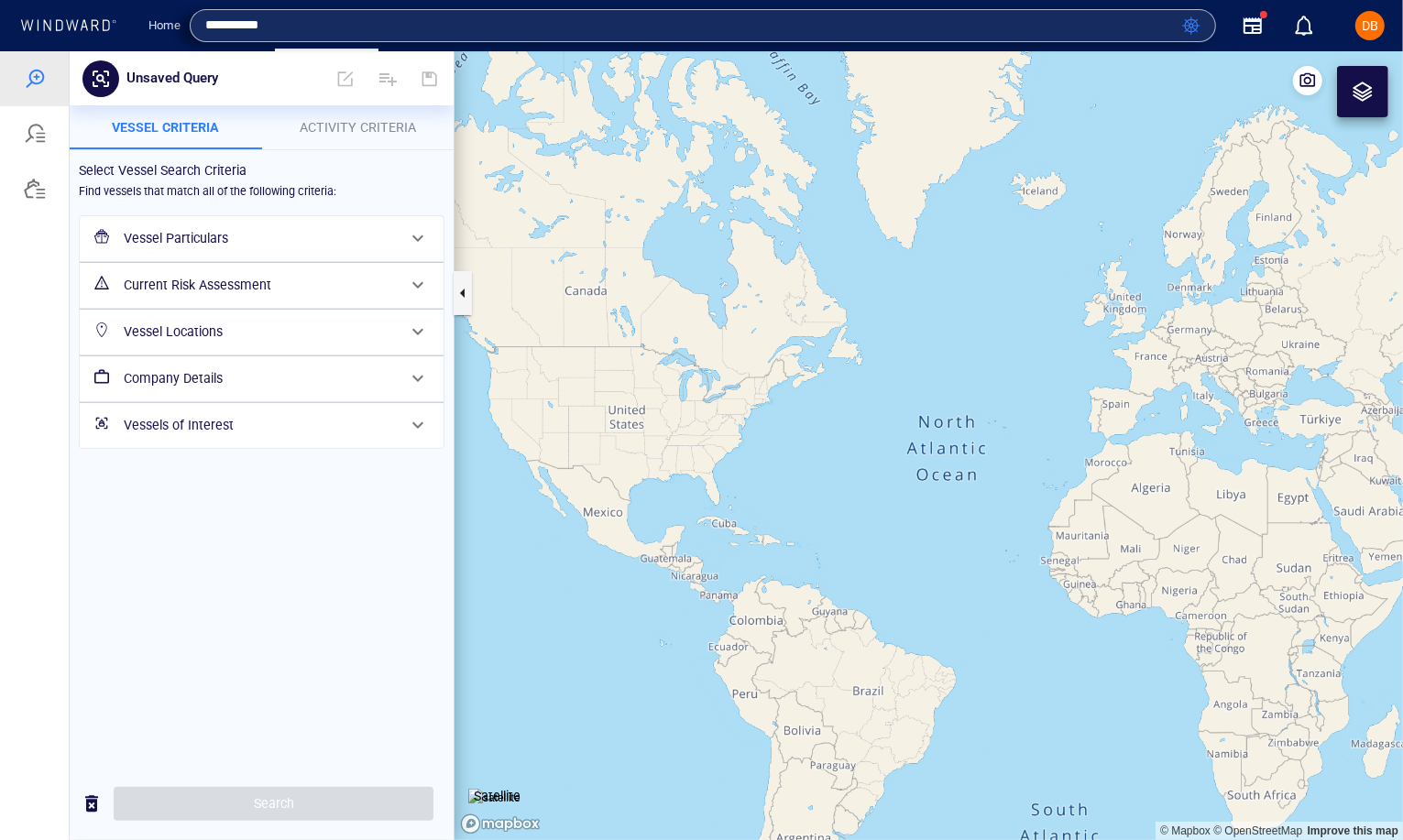
type input "**********"
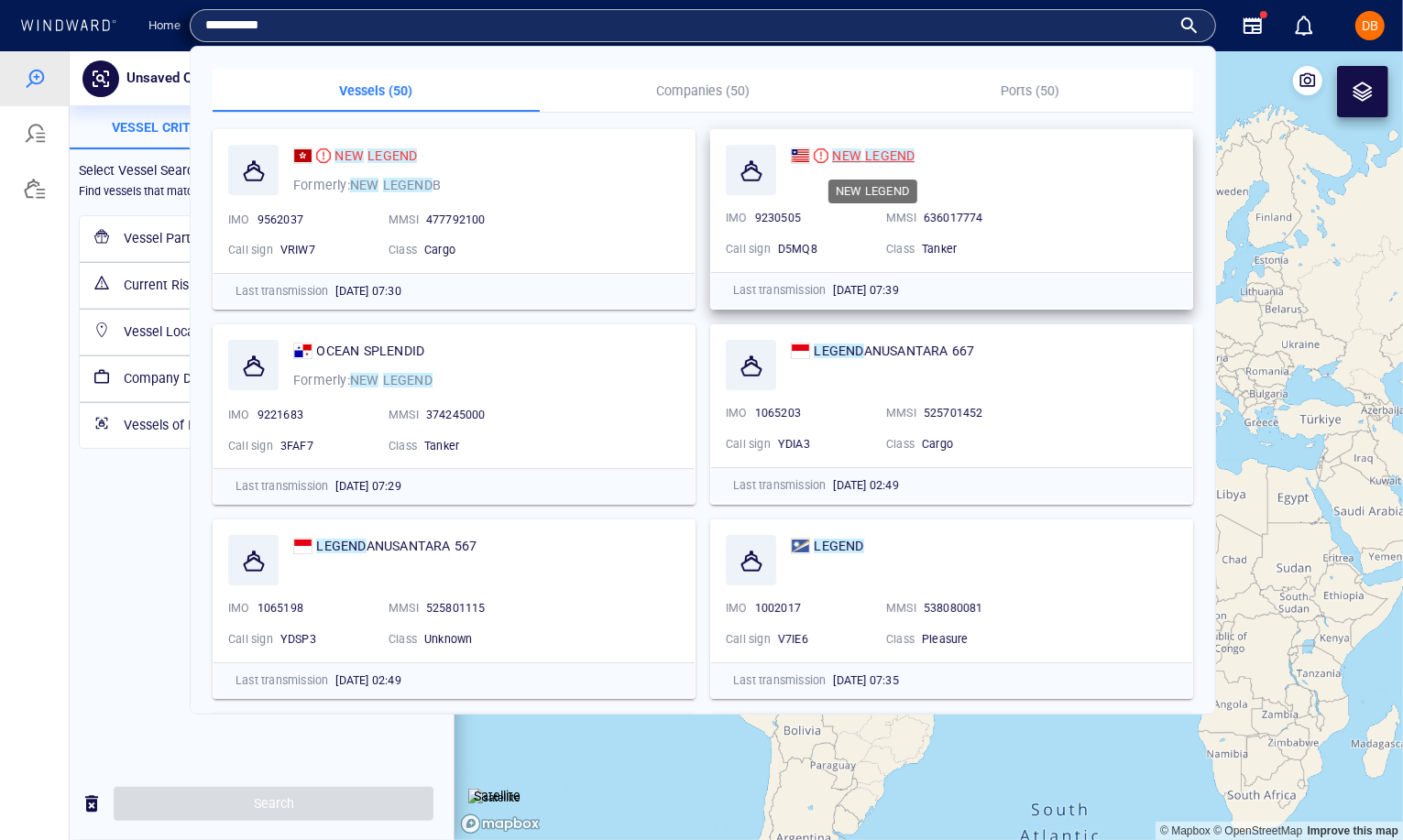
click at [882, 160] on mark "LEGEND" at bounding box center [889, 155] width 49 height 14
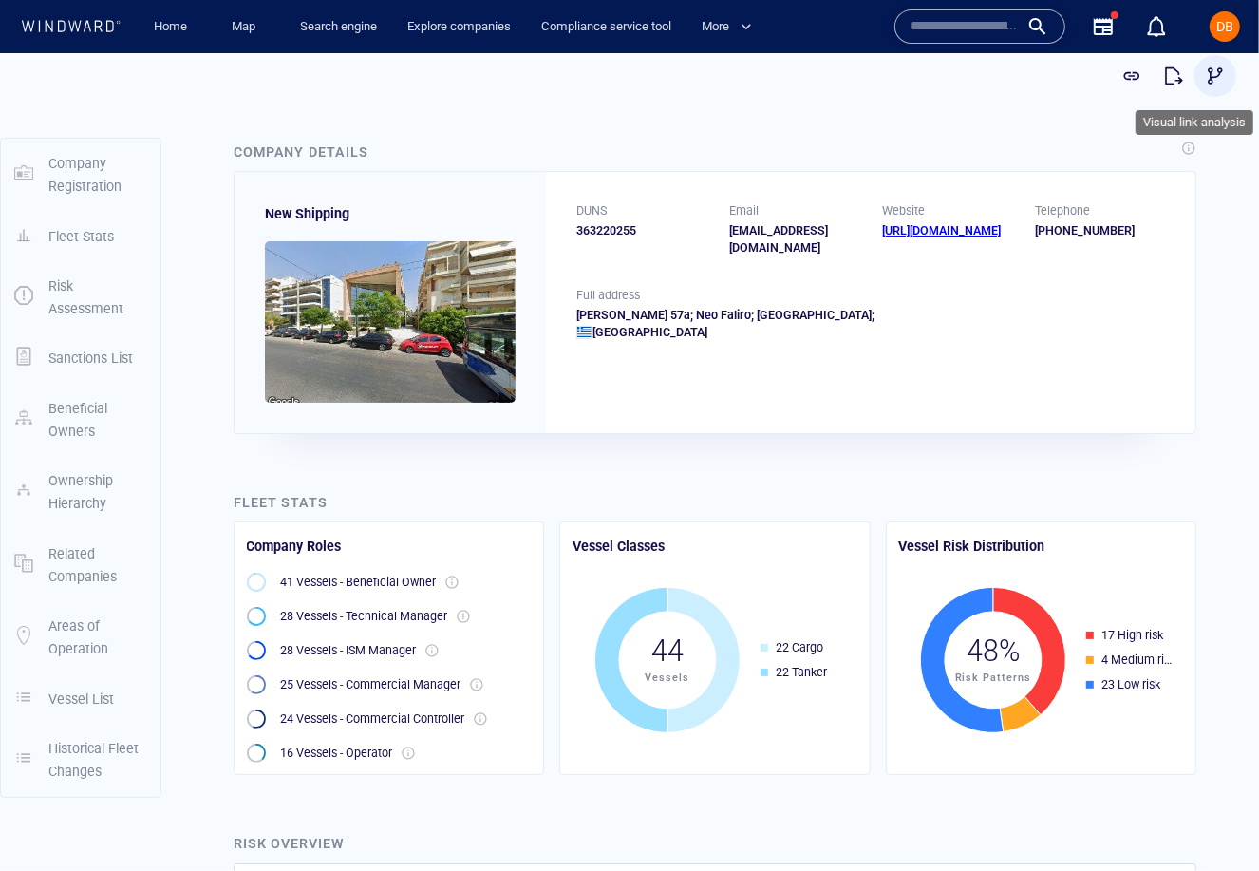
click at [1224, 78] on span "button" at bounding box center [1215, 75] width 19 height 19
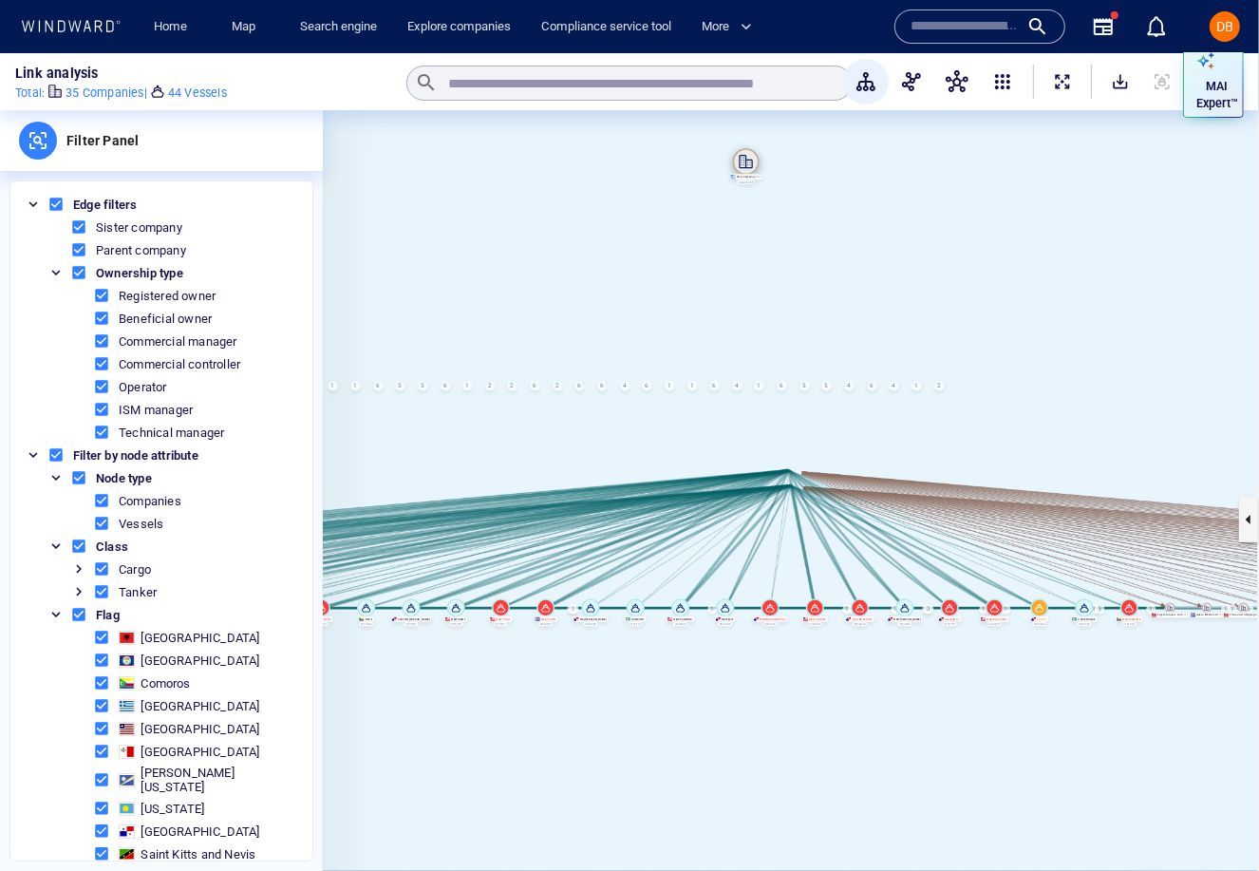
drag, startPoint x: 790, startPoint y: 486, endPoint x: 745, endPoint y: 162, distance: 327.0
click at [745, 162] on icon at bounding box center [746, 161] width 13 height 13
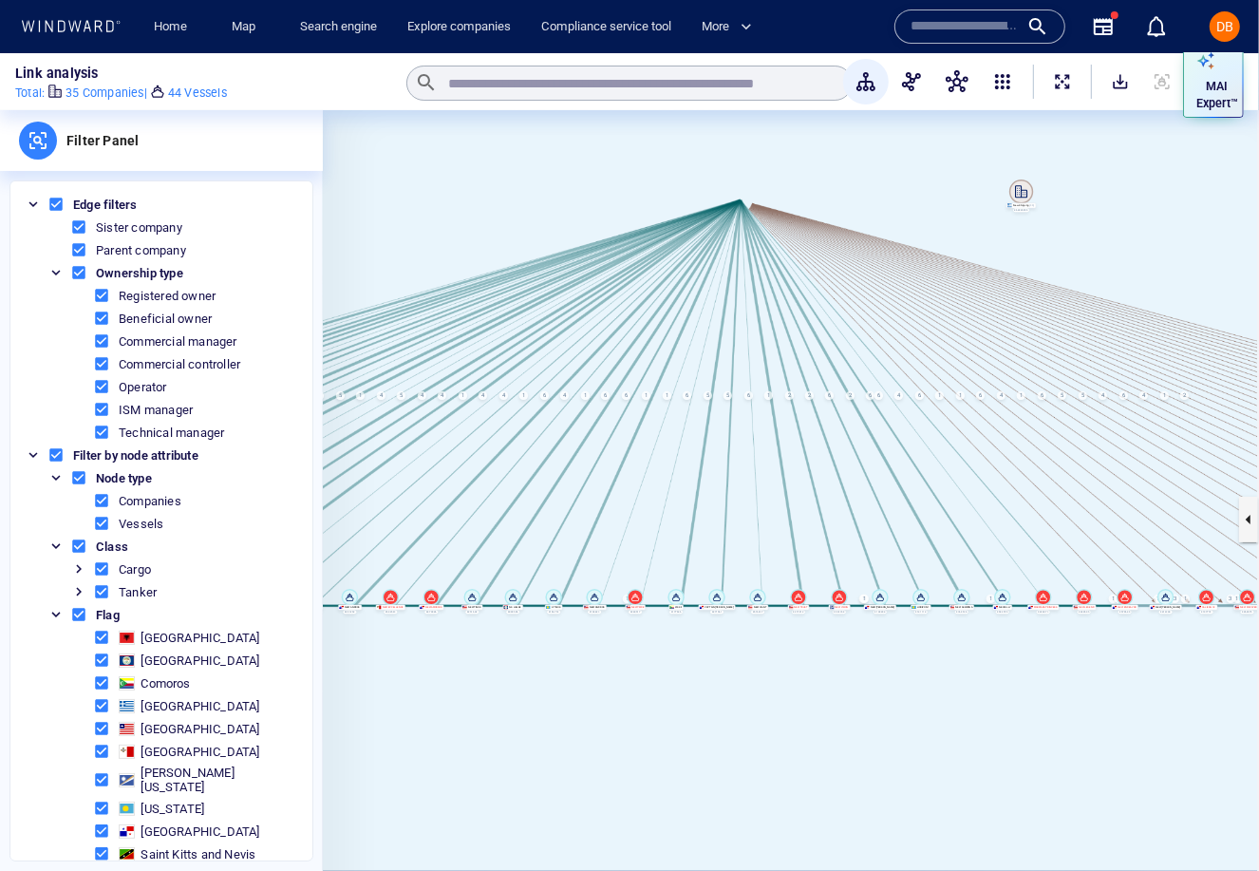
drag, startPoint x: 562, startPoint y: 712, endPoint x: 873, endPoint y: 697, distance: 310.9
click at [871, 697] on canvas at bounding box center [791, 519] width 936 height 818
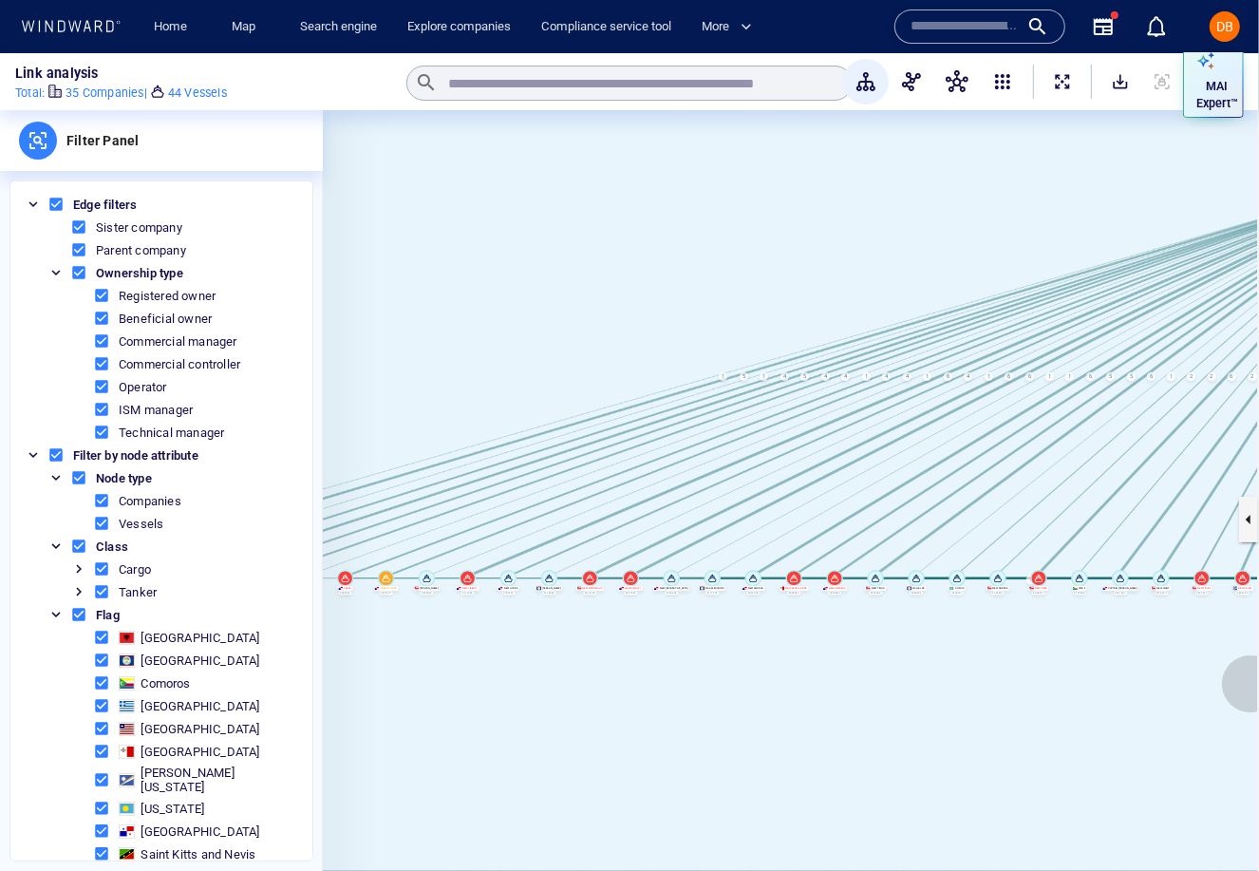
drag, startPoint x: 877, startPoint y: 696, endPoint x: 1245, endPoint y: 681, distance: 368.8
click at [1250, 682] on canvas at bounding box center [791, 519] width 936 height 818
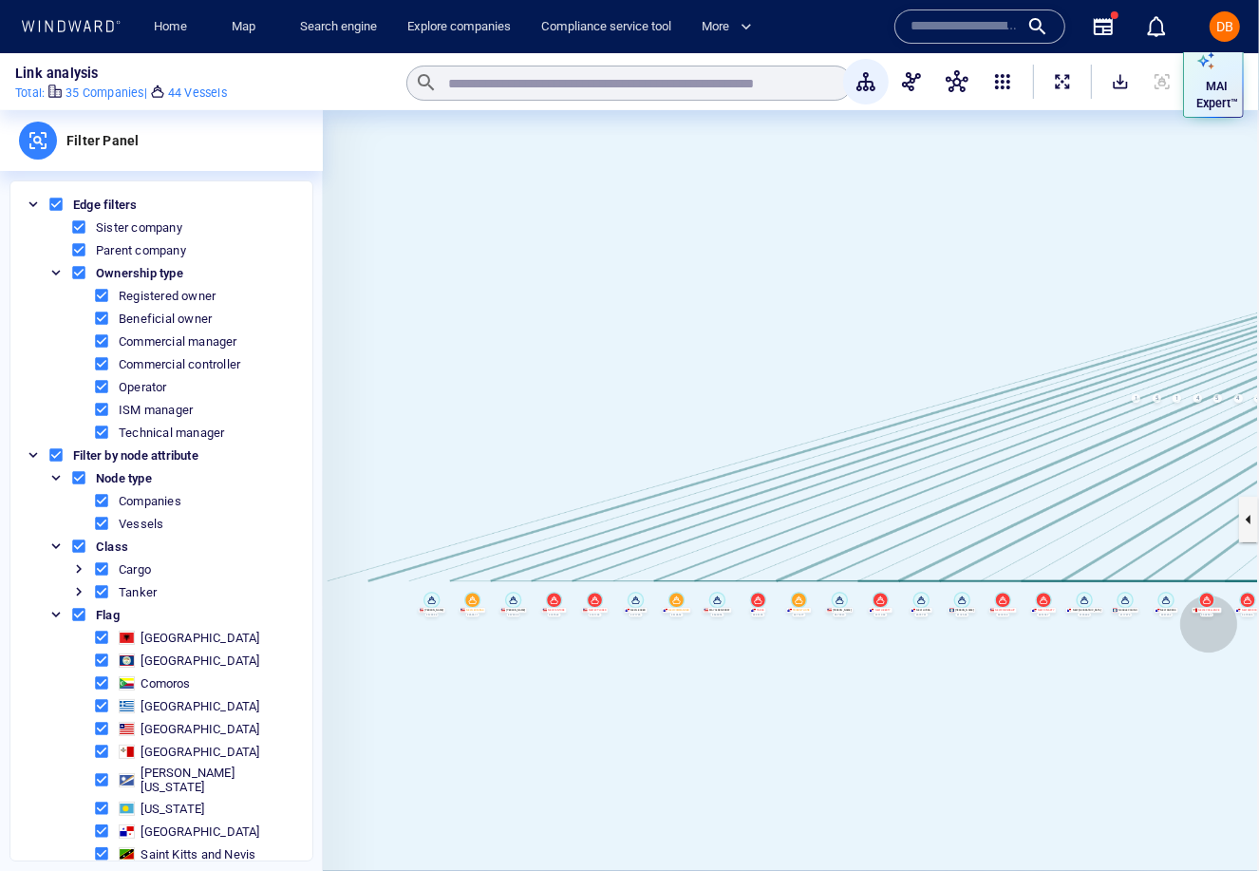
drag, startPoint x: 798, startPoint y: 601, endPoint x: 1213, endPoint y: 627, distance: 415.8
click at [1213, 627] on canvas at bounding box center [791, 519] width 936 height 818
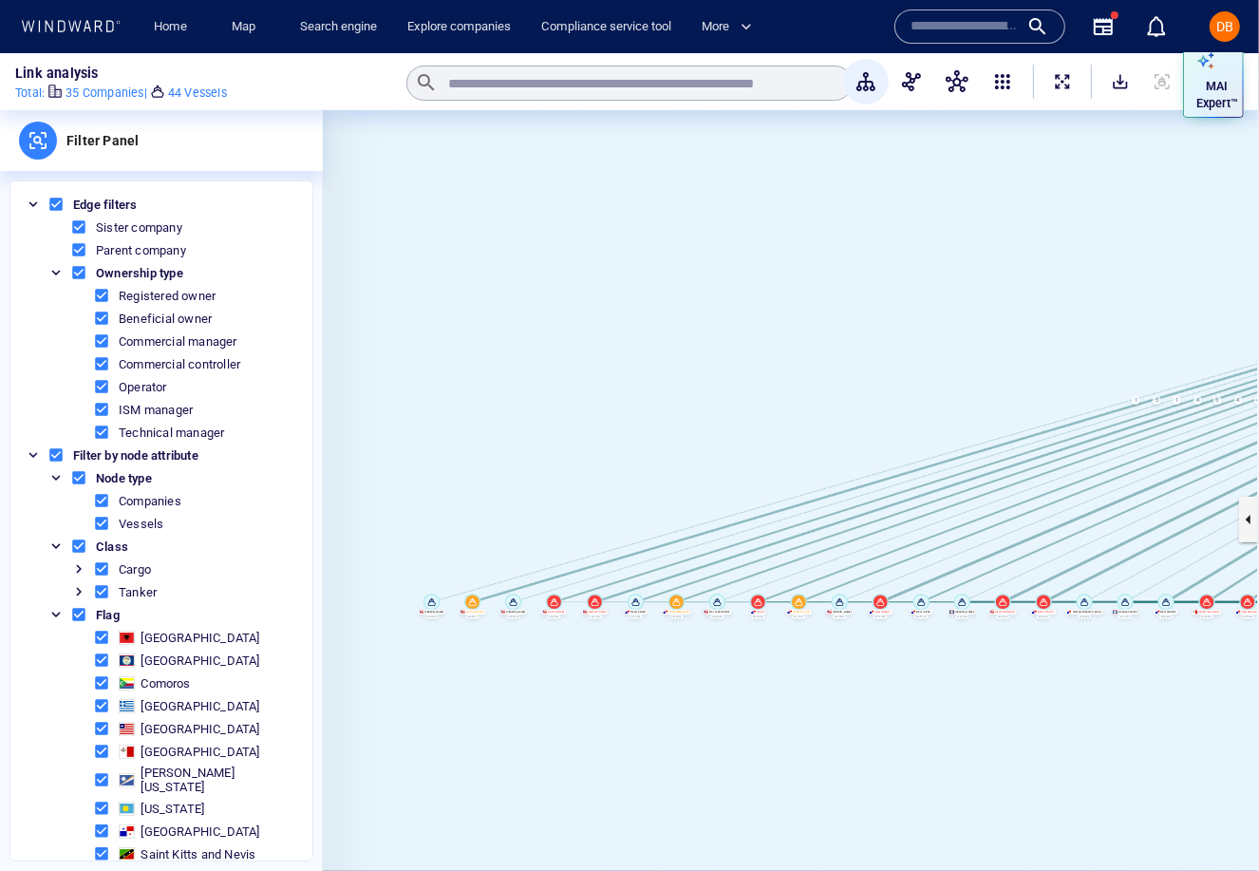
click at [434, 607] on icon at bounding box center [432, 602] width 17 height 17
drag, startPoint x: 873, startPoint y: 718, endPoint x: 374, endPoint y: 704, distance: 498.8
click at [377, 704] on canvas at bounding box center [791, 519] width 936 height 818
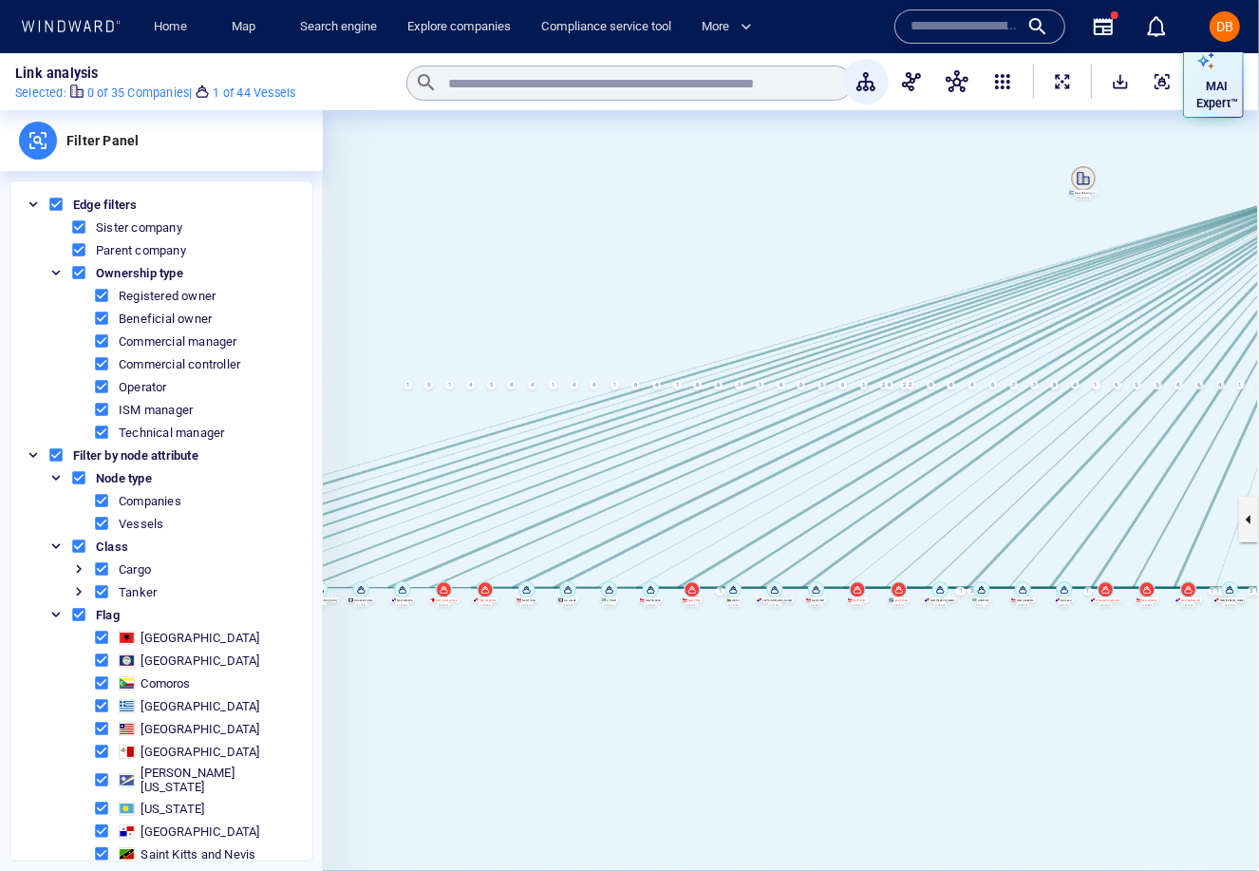
drag, startPoint x: 397, startPoint y: 700, endPoint x: -58, endPoint y: 746, distance: 457.3
click at [0, 746] on html "Home Map Search engine Explore companies Compliance service tool More Name N/A …" at bounding box center [629, 435] width 1259 height 871
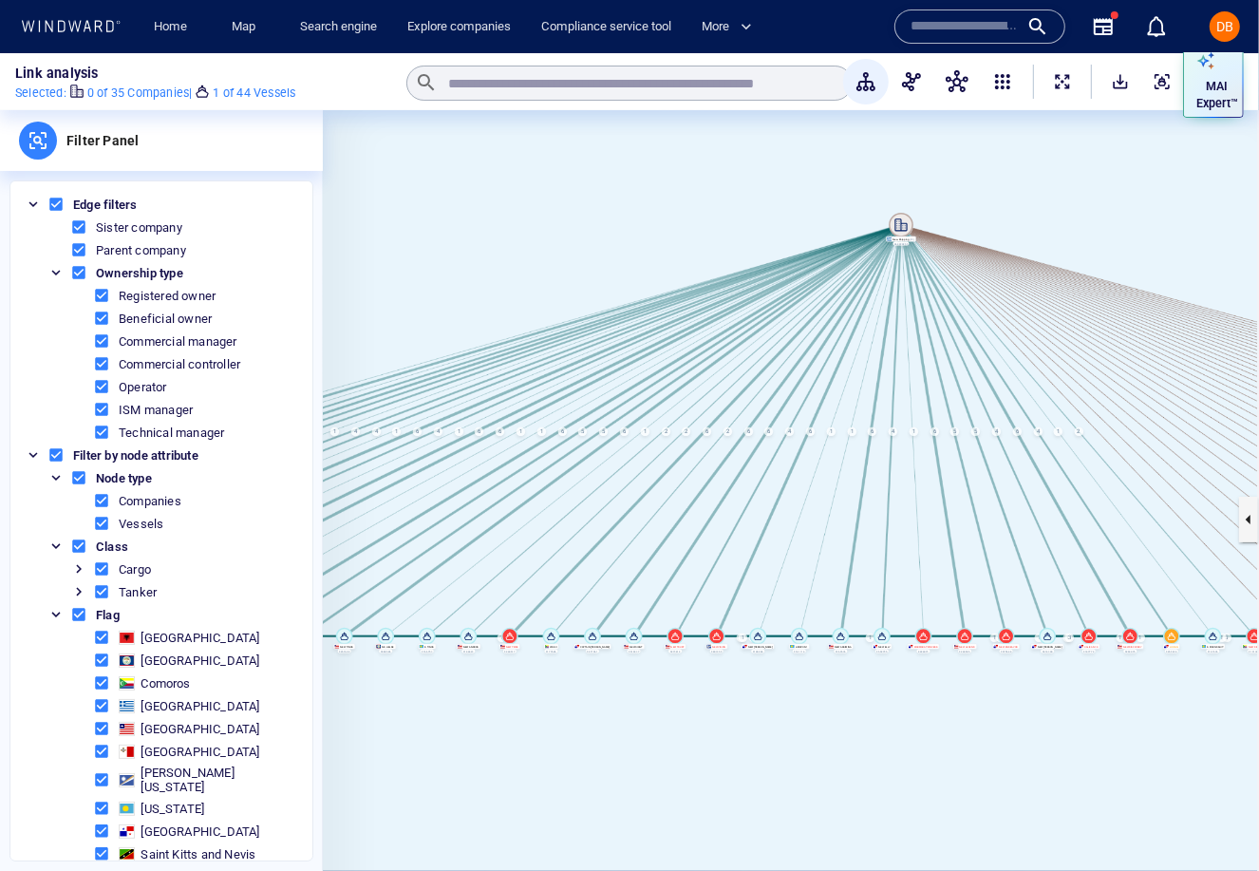
click at [899, 223] on icon at bounding box center [902, 224] width 12 height 12
click at [952, 84] on span "button" at bounding box center [957, 81] width 23 height 23
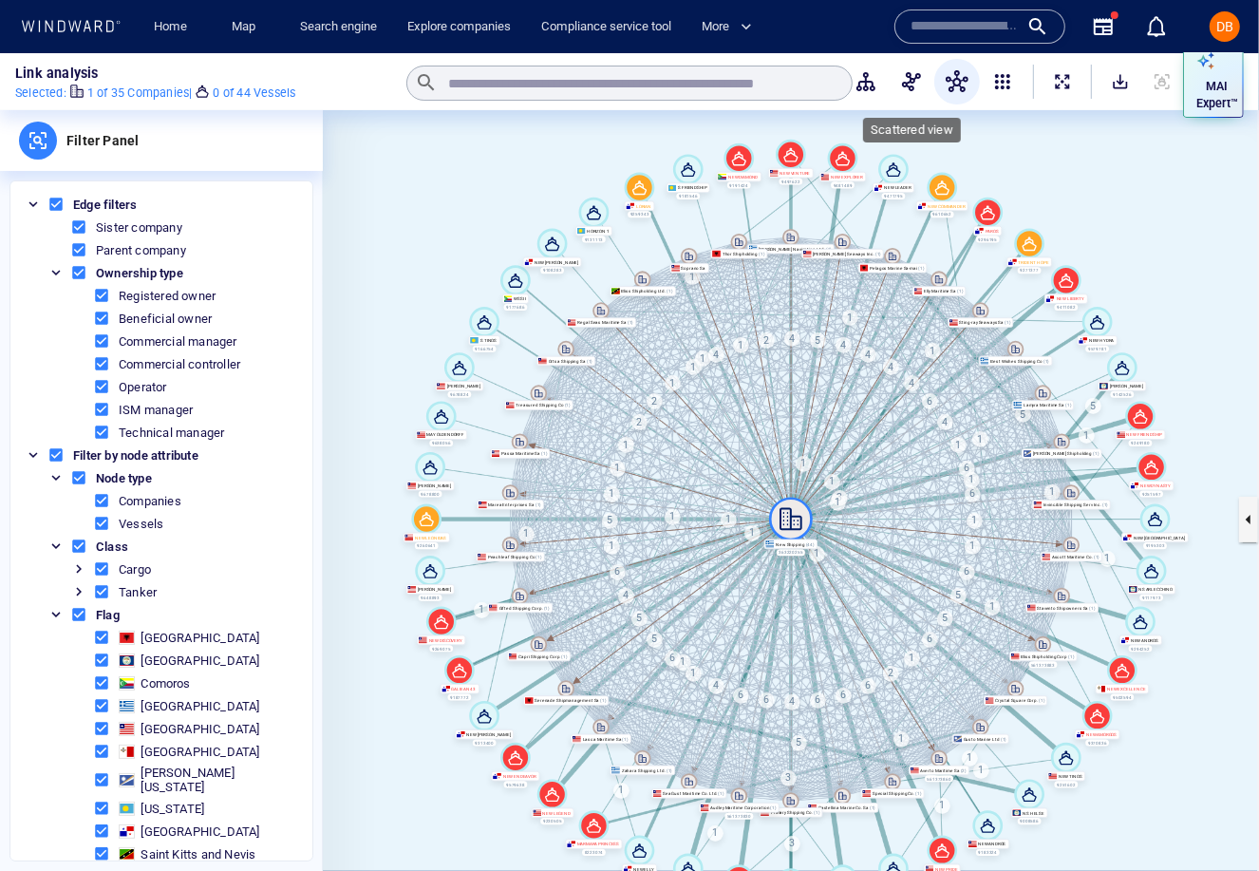
click at [896, 92] on button "button" at bounding box center [912, 82] width 46 height 46
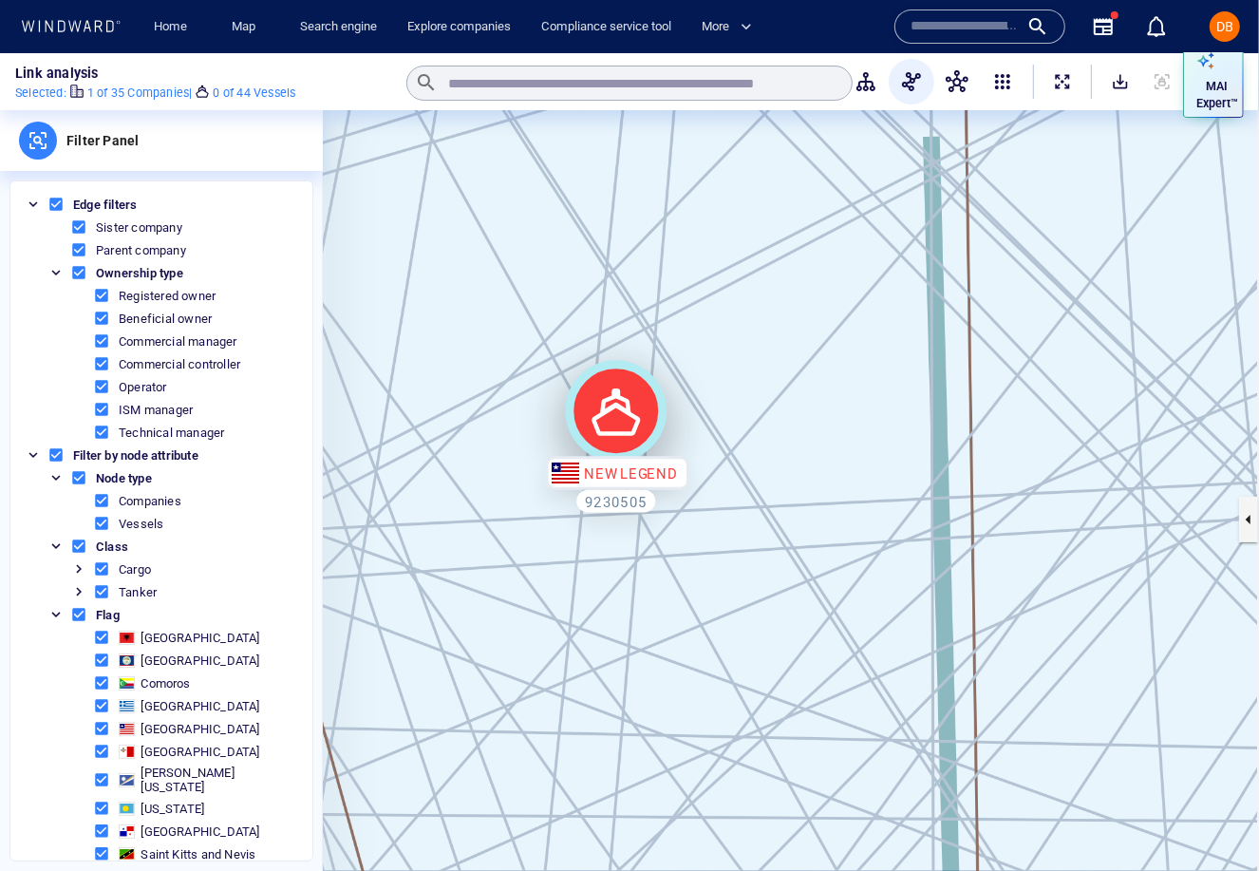
drag, startPoint x: 914, startPoint y: 162, endPoint x: 507, endPoint y: 416, distance: 479.0
click at [565, 416] on icon at bounding box center [616, 411] width 102 height 102
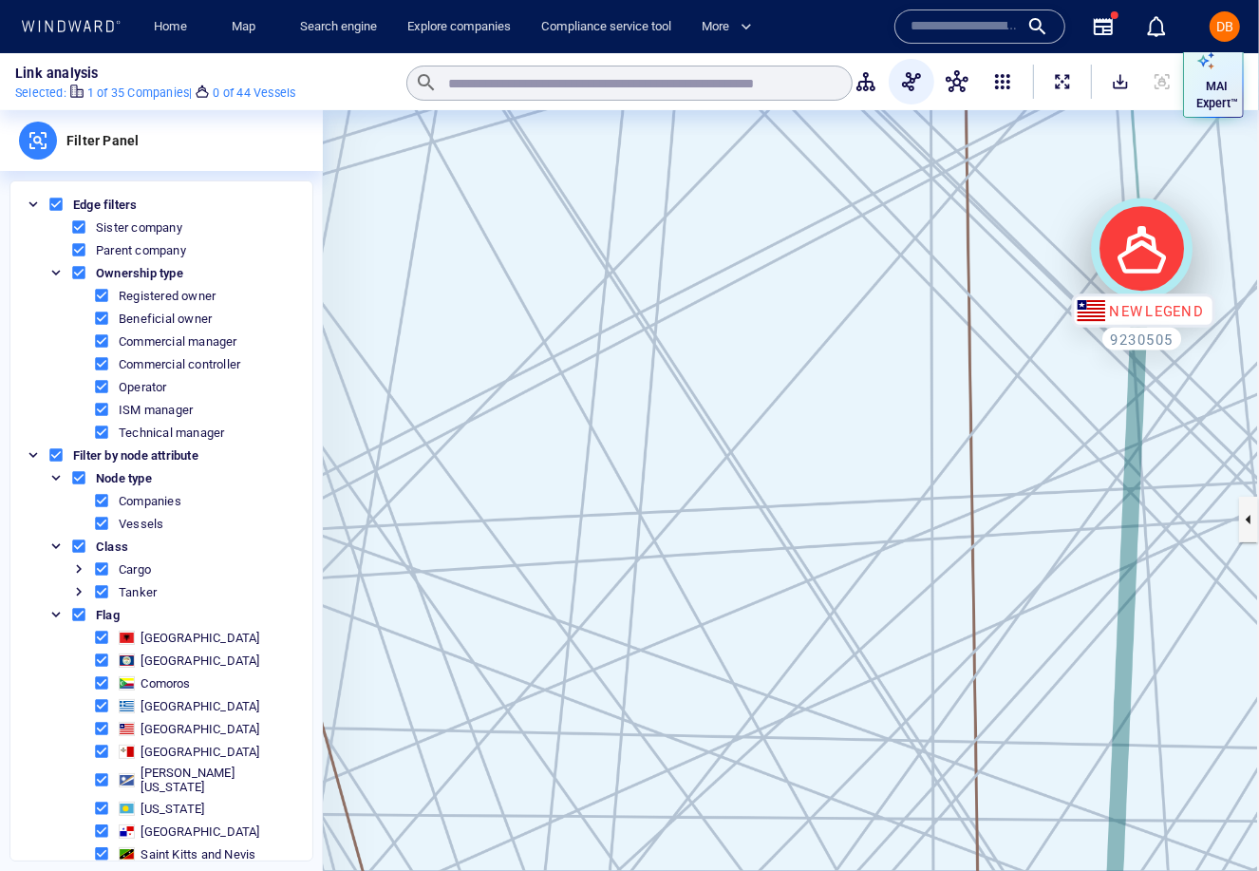
drag, startPoint x: 507, startPoint y: 416, endPoint x: 1122, endPoint y: 273, distance: 630.9
click at [1124, 274] on icon at bounding box center [1142, 249] width 102 height 102
click at [954, 73] on span "button" at bounding box center [957, 81] width 23 height 23
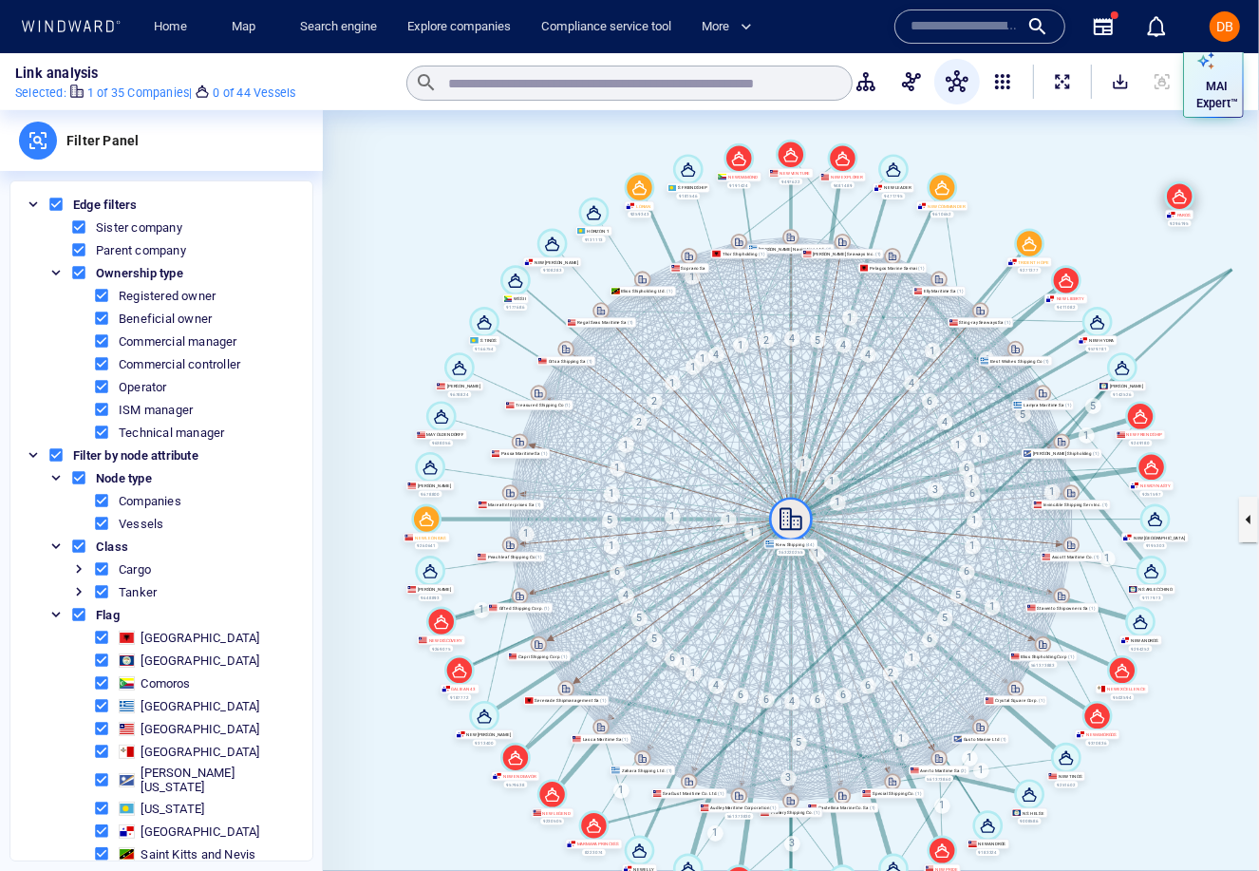
drag, startPoint x: 994, startPoint y: 208, endPoint x: 1186, endPoint y: 188, distance: 192.9
click at [1186, 188] on icon at bounding box center [1180, 196] width 30 height 30
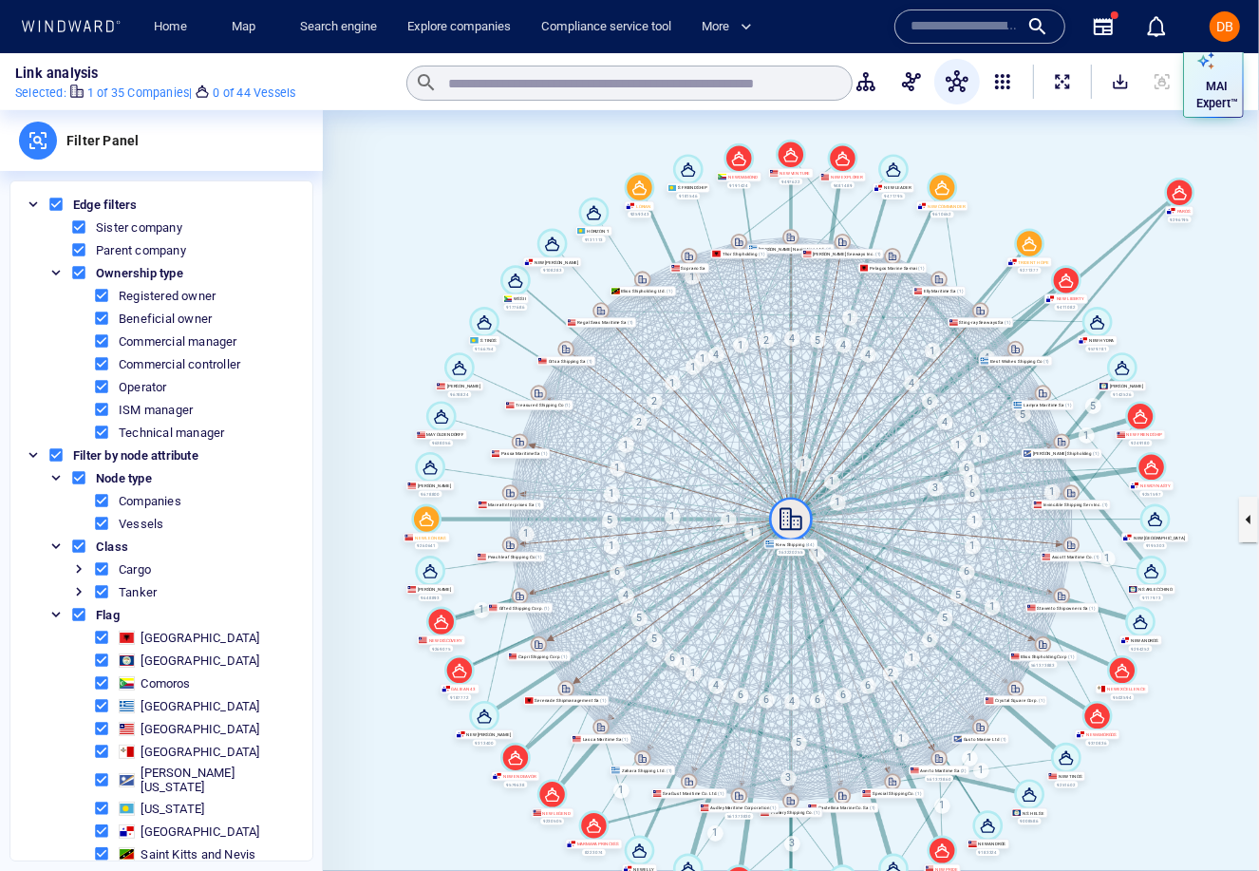
click at [77, 229] on span at bounding box center [78, 226] width 17 height 17
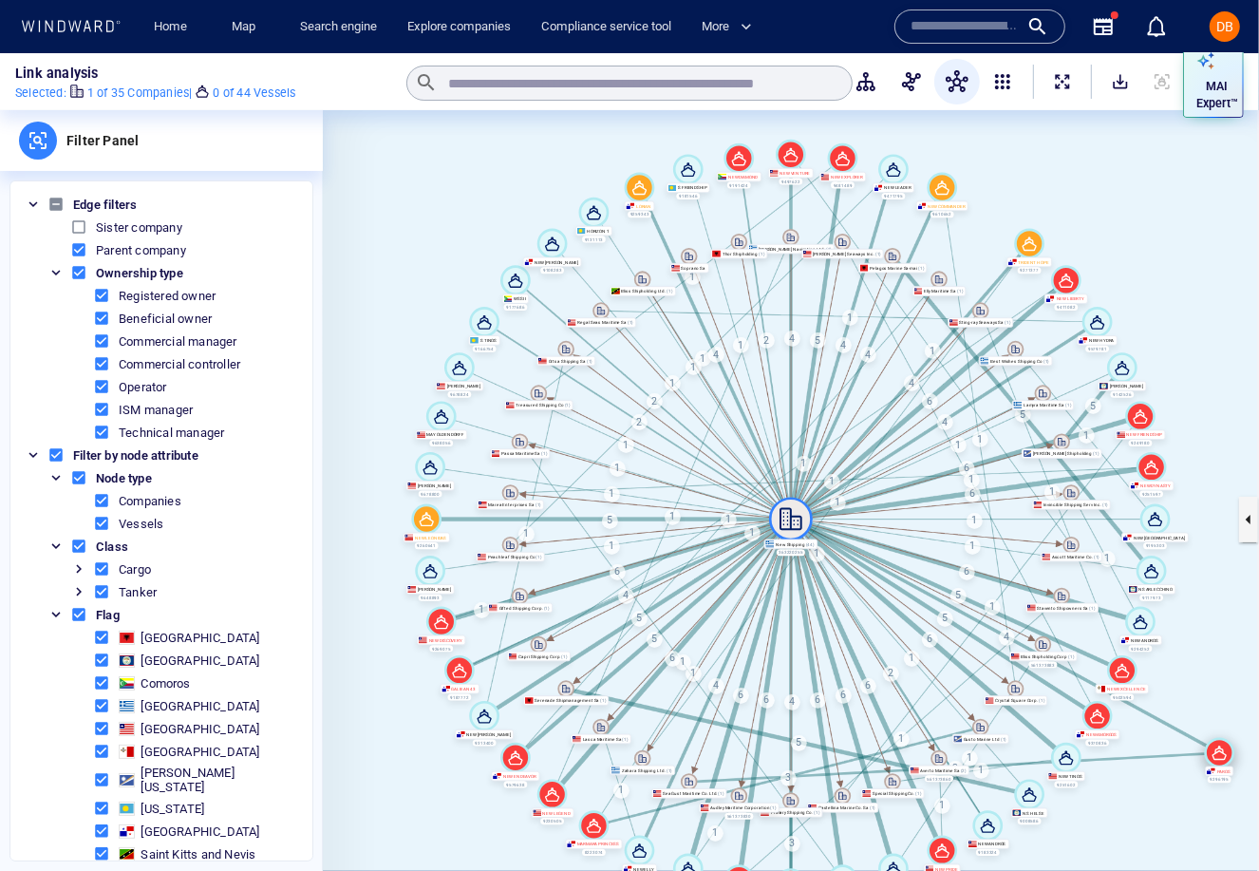
drag, startPoint x: 1180, startPoint y: 189, endPoint x: 1219, endPoint y: 749, distance: 561.6
click at [1219, 749] on icon at bounding box center [1220, 753] width 30 height 30
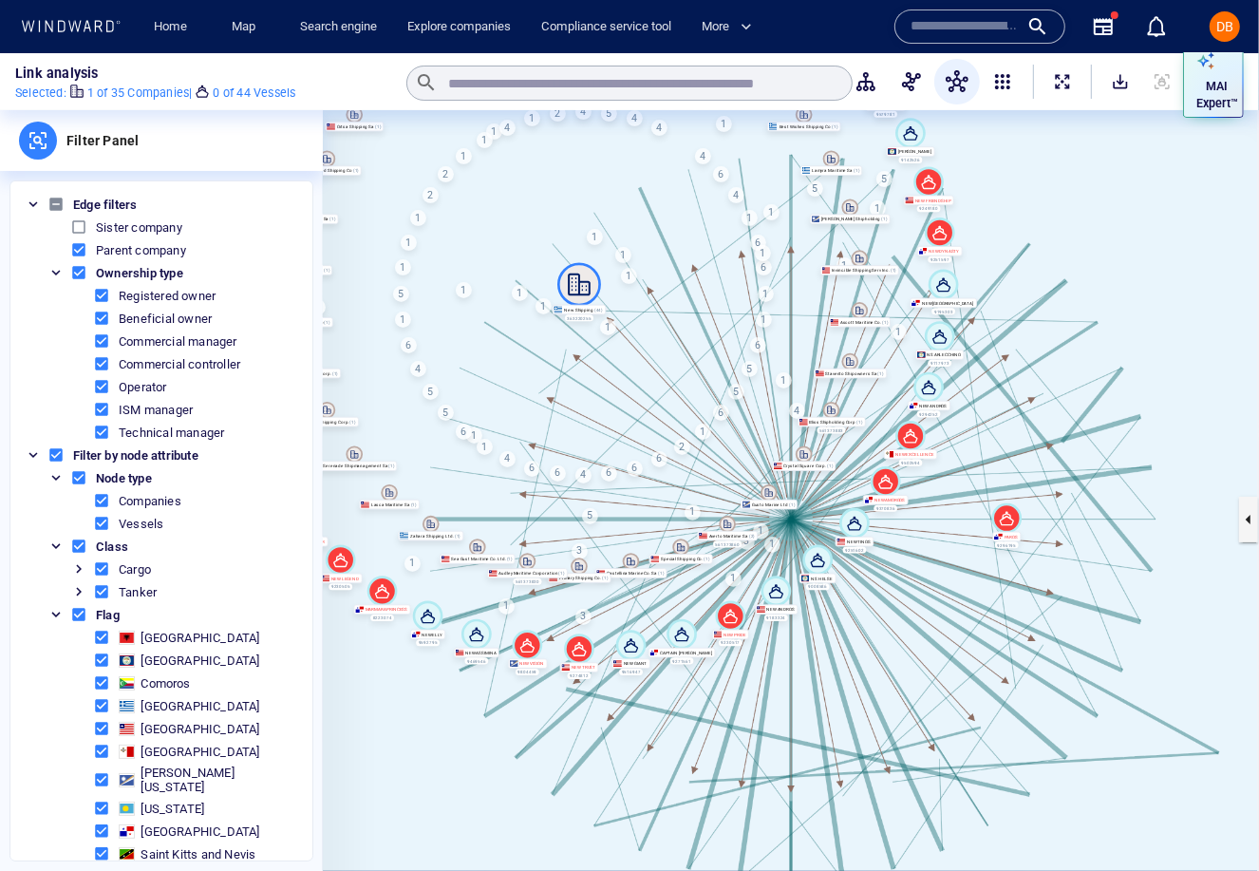
drag, startPoint x: 1217, startPoint y: 656, endPoint x: 996, endPoint y: 393, distance: 343.7
click at [996, 393] on canvas at bounding box center [791, 519] width 936 height 818
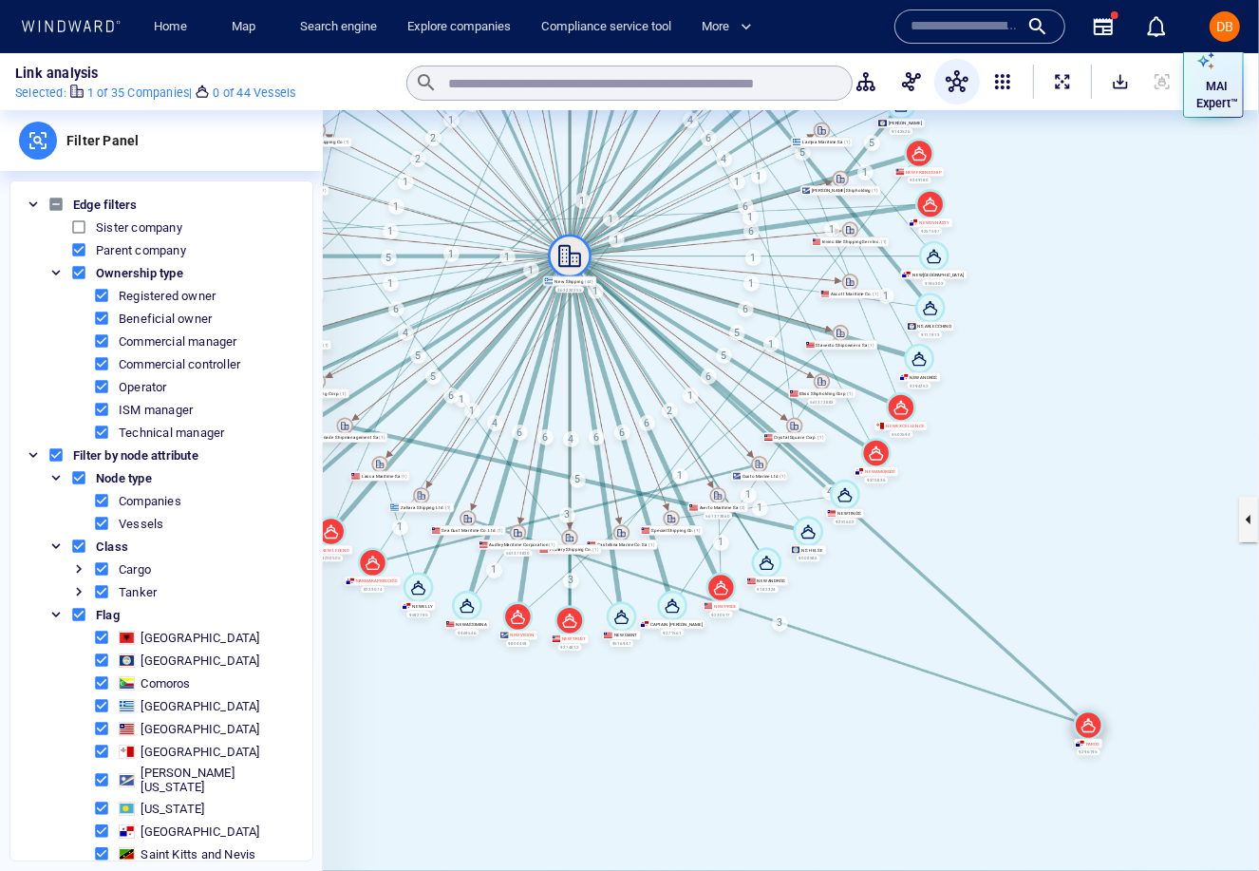
drag, startPoint x: 996, startPoint y: 481, endPoint x: 1087, endPoint y: 716, distance: 252.5
click at [1087, 716] on icon at bounding box center [1089, 725] width 30 height 30
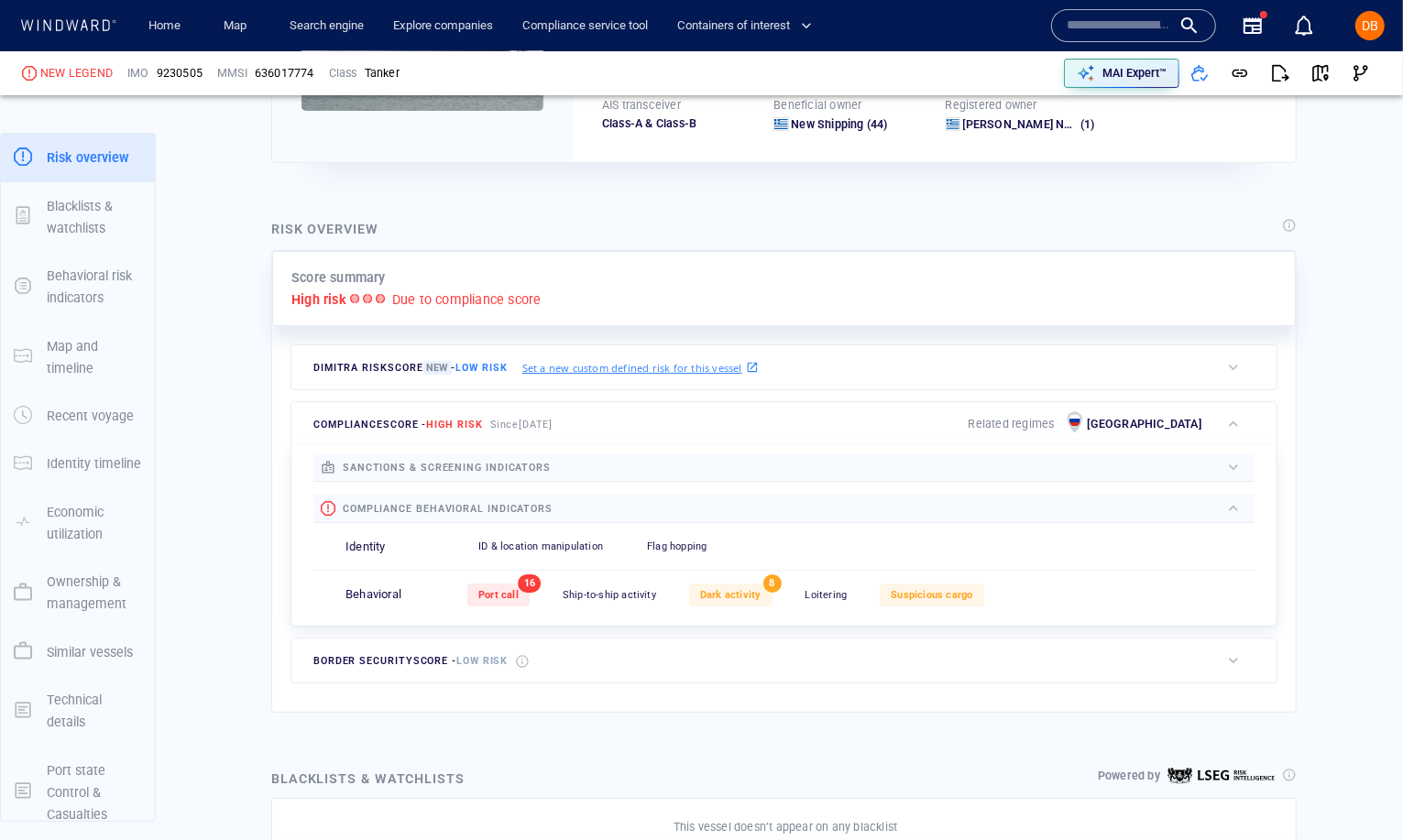
scroll to position [294, 0]
click at [335, 33] on link "Search engine" at bounding box center [326, 25] width 89 height 32
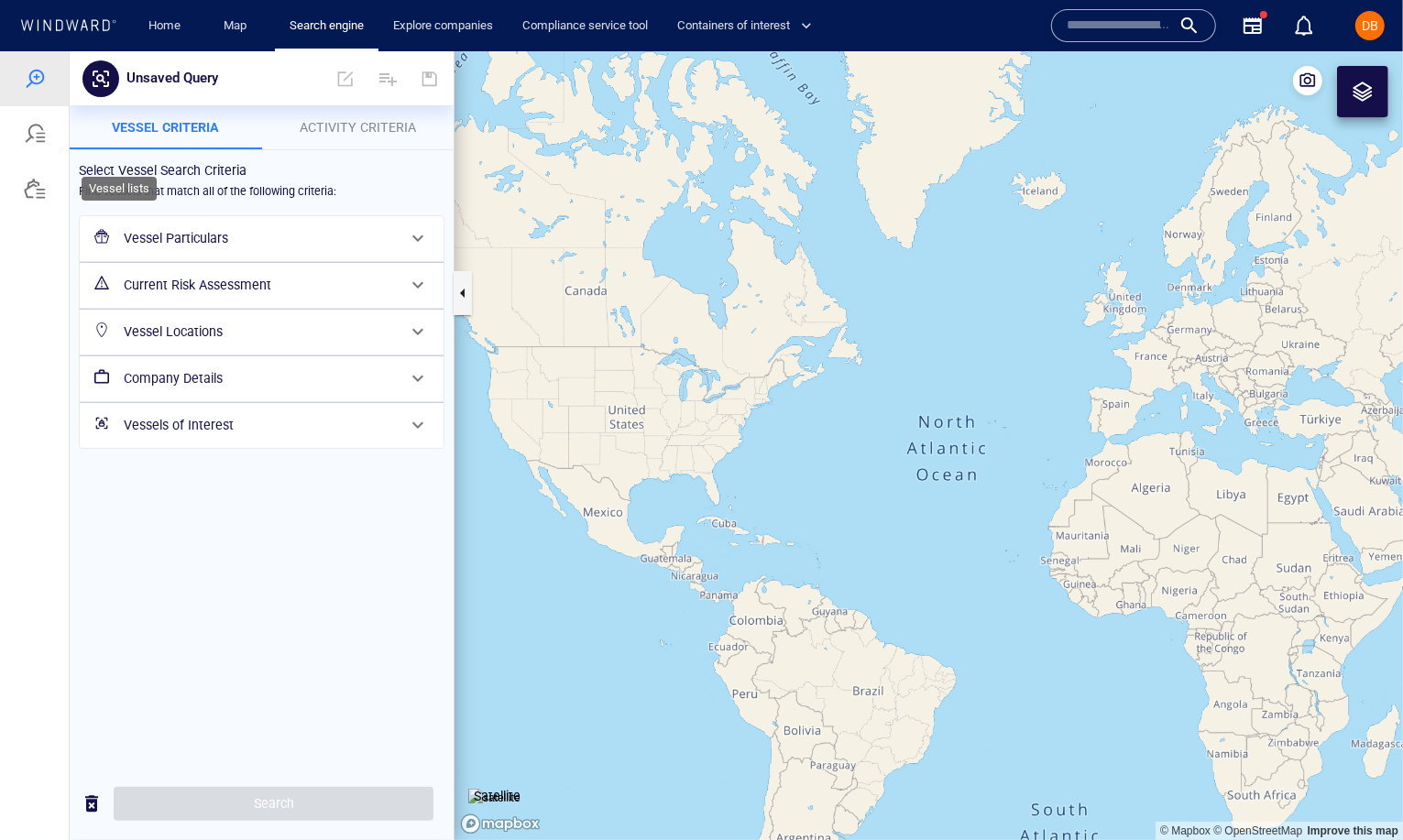
click at [45, 183] on div at bounding box center [35, 187] width 22 height 22
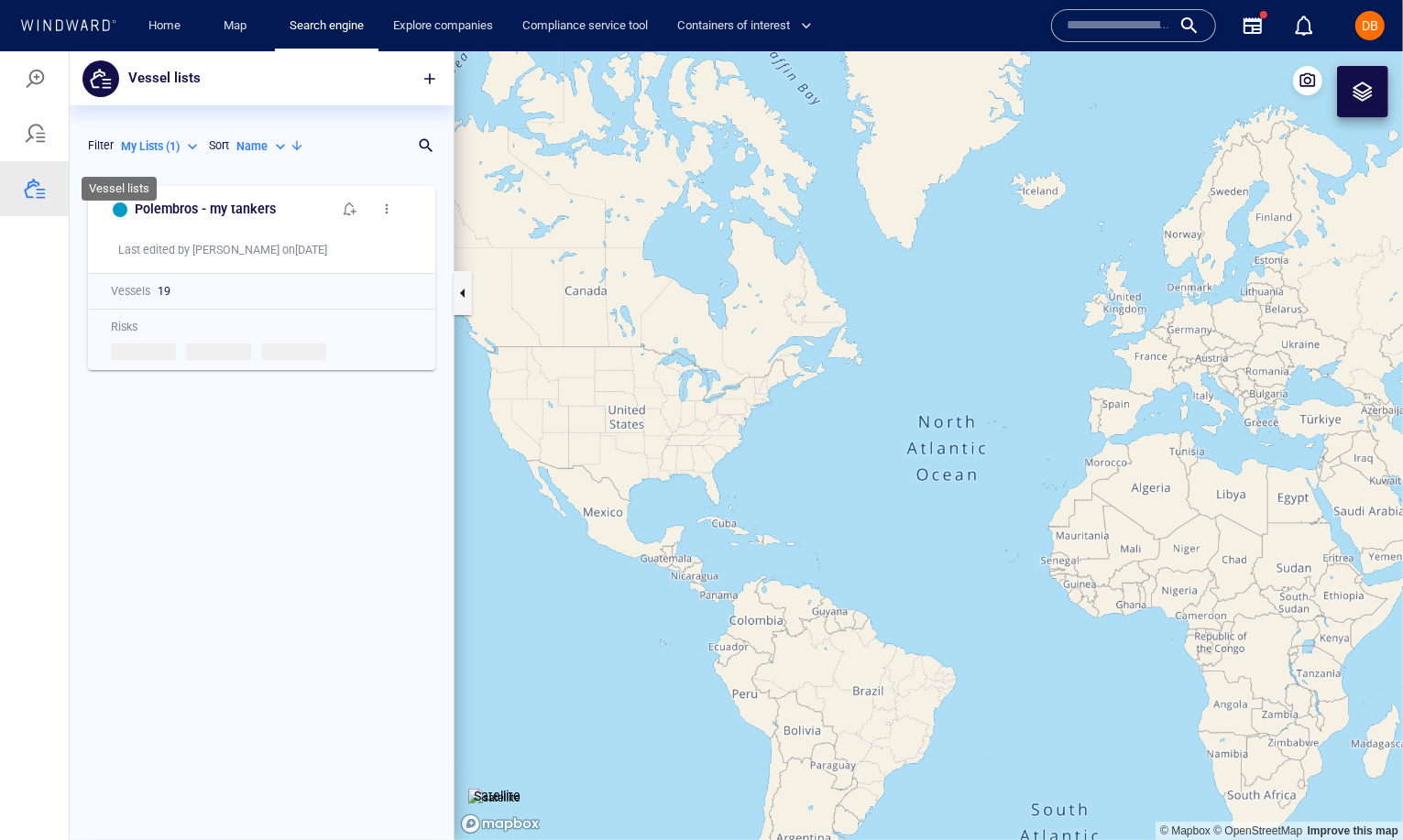
scroll to position [664, 384]
click at [427, 71] on span "button" at bounding box center [429, 77] width 18 height 18
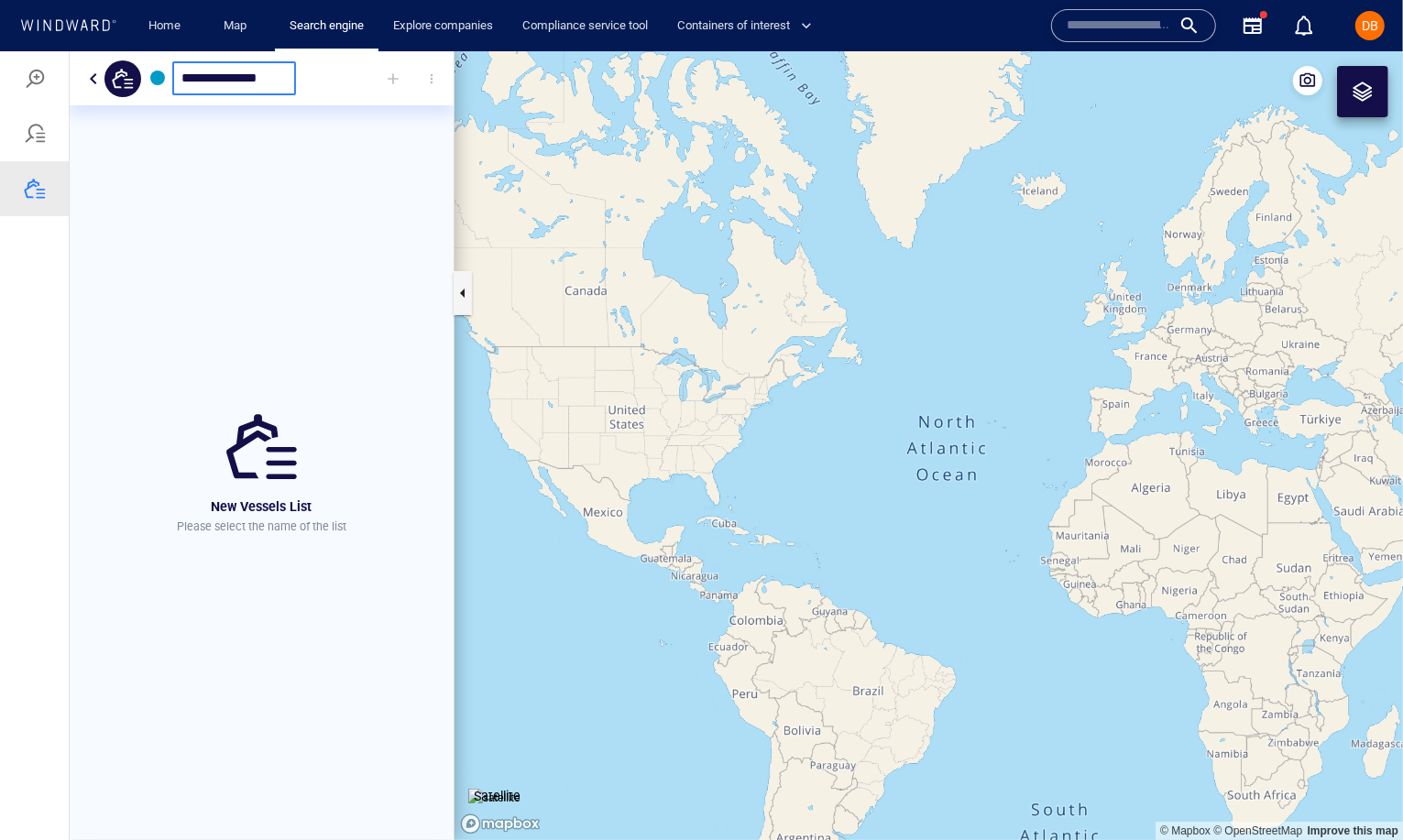
scroll to position [0, 3]
type input "**********"
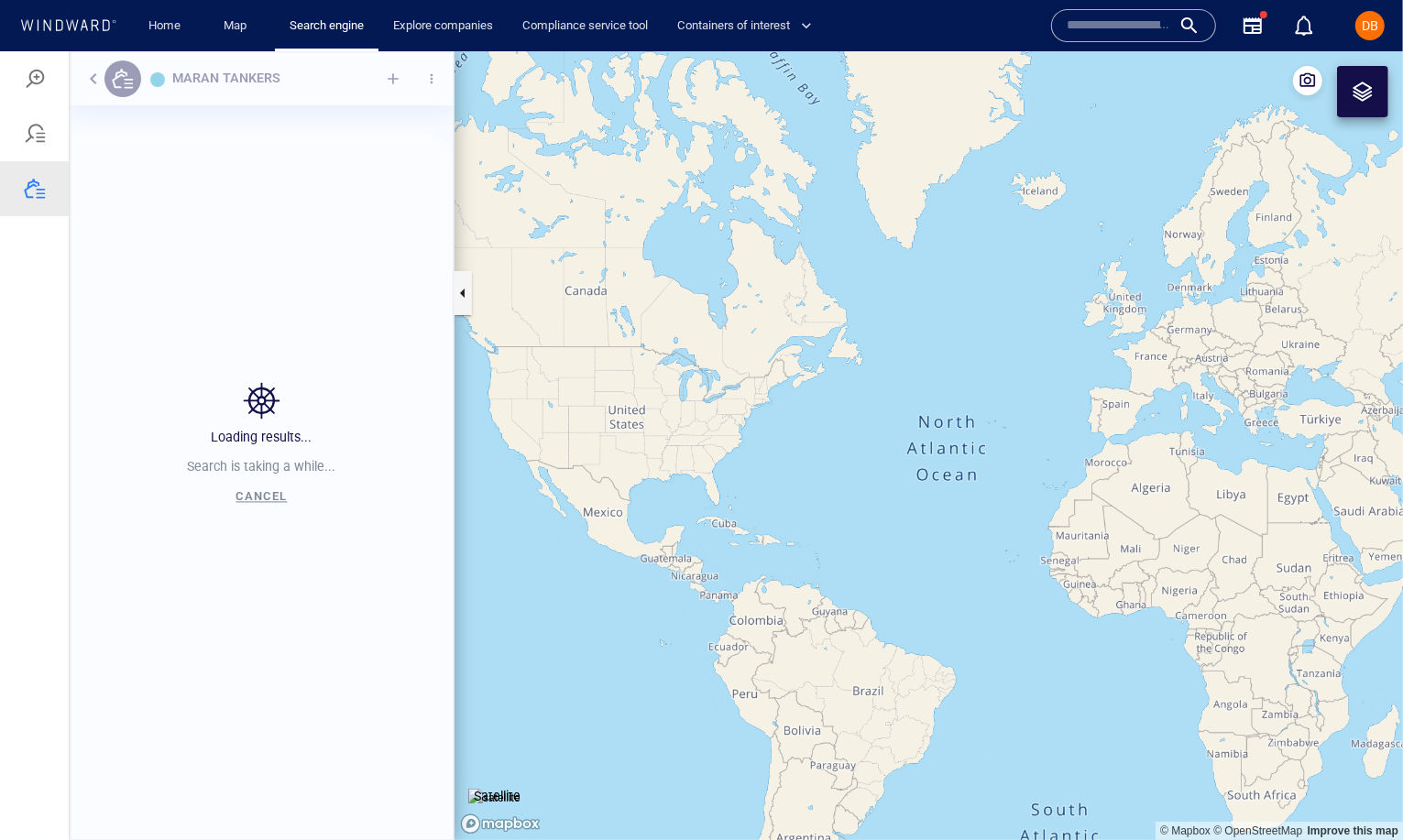
scroll to position [664, 384]
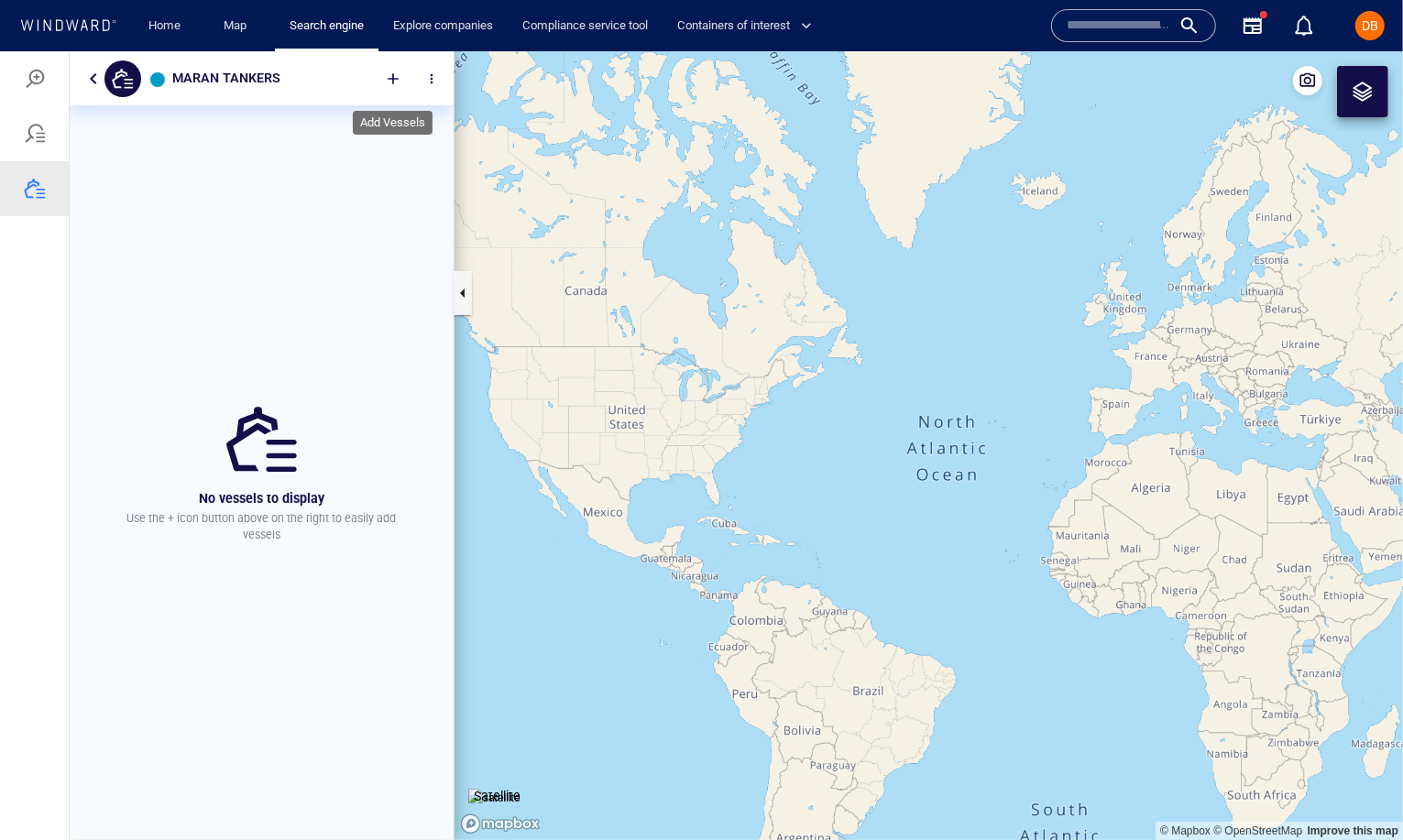
click at [390, 86] on div at bounding box center [394, 78] width 41 height 41
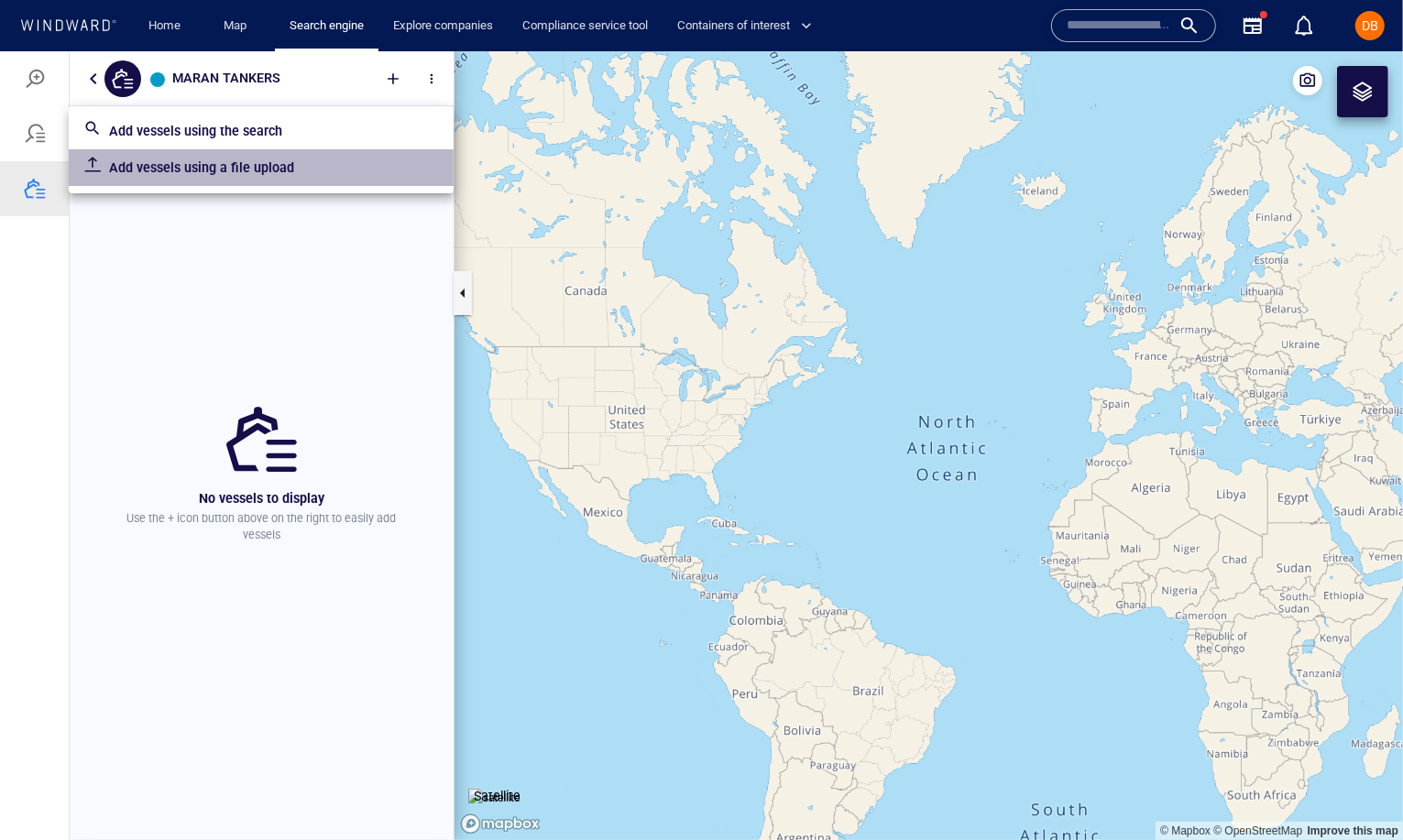
click at [282, 164] on p "Add vessels using a file upload" at bounding box center [274, 166] width 330 height 22
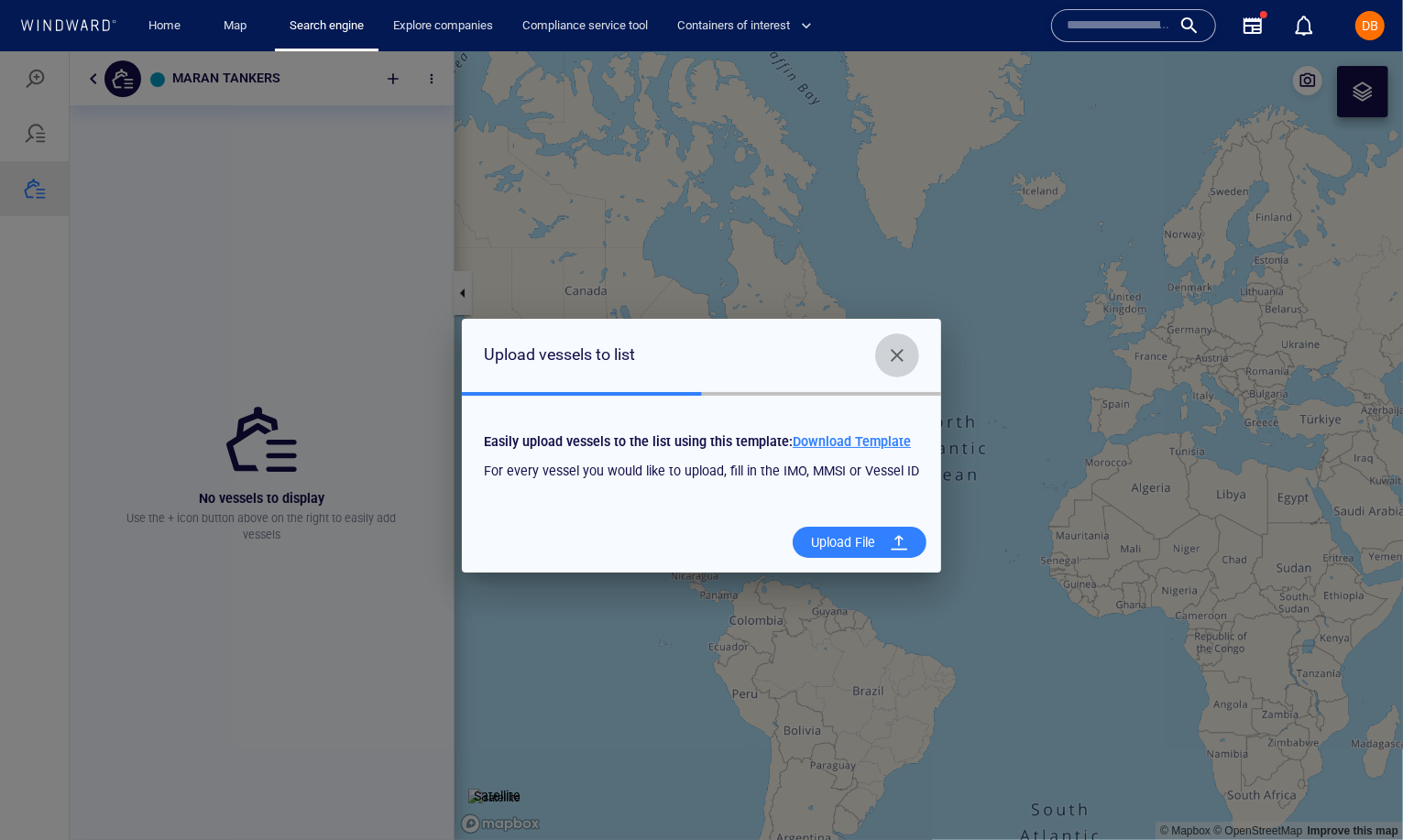
click at [895, 354] on span "Close" at bounding box center [896, 354] width 22 height 22
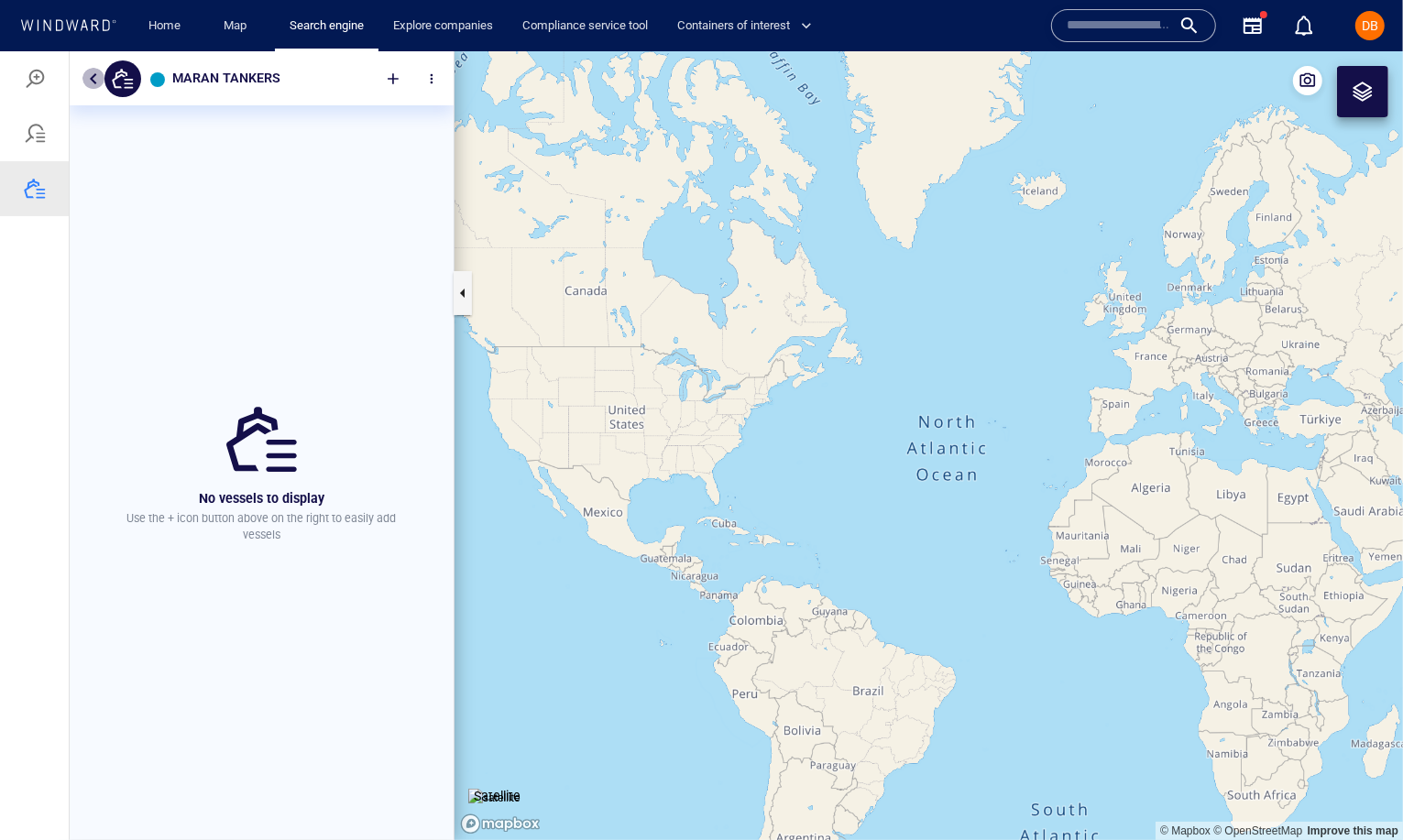
click at [97, 68] on button "button" at bounding box center [93, 77] width 22 height 22
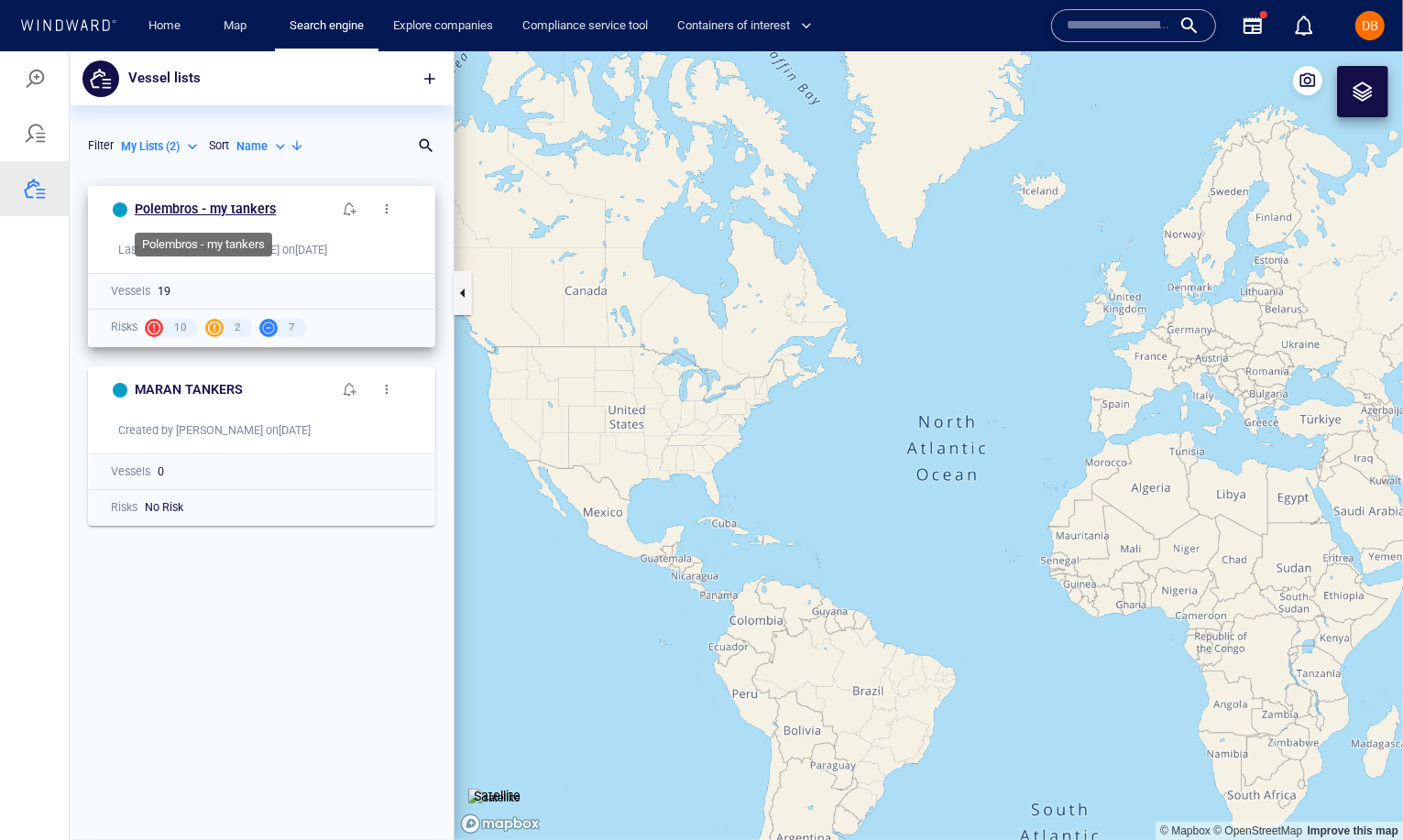
click at [219, 208] on h6 "Polembros - my tankers" at bounding box center [206, 208] width 141 height 23
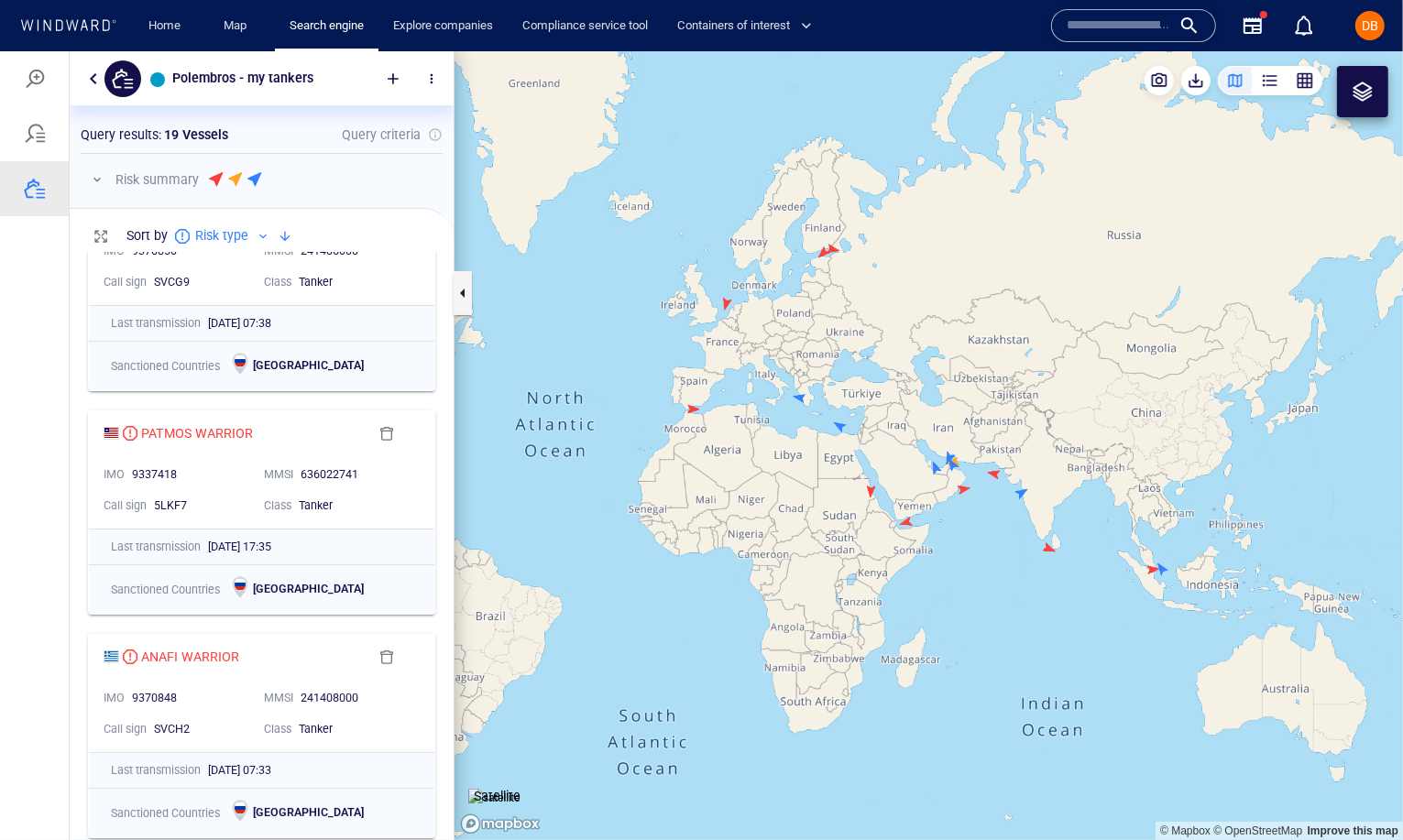
scroll to position [0, 0]
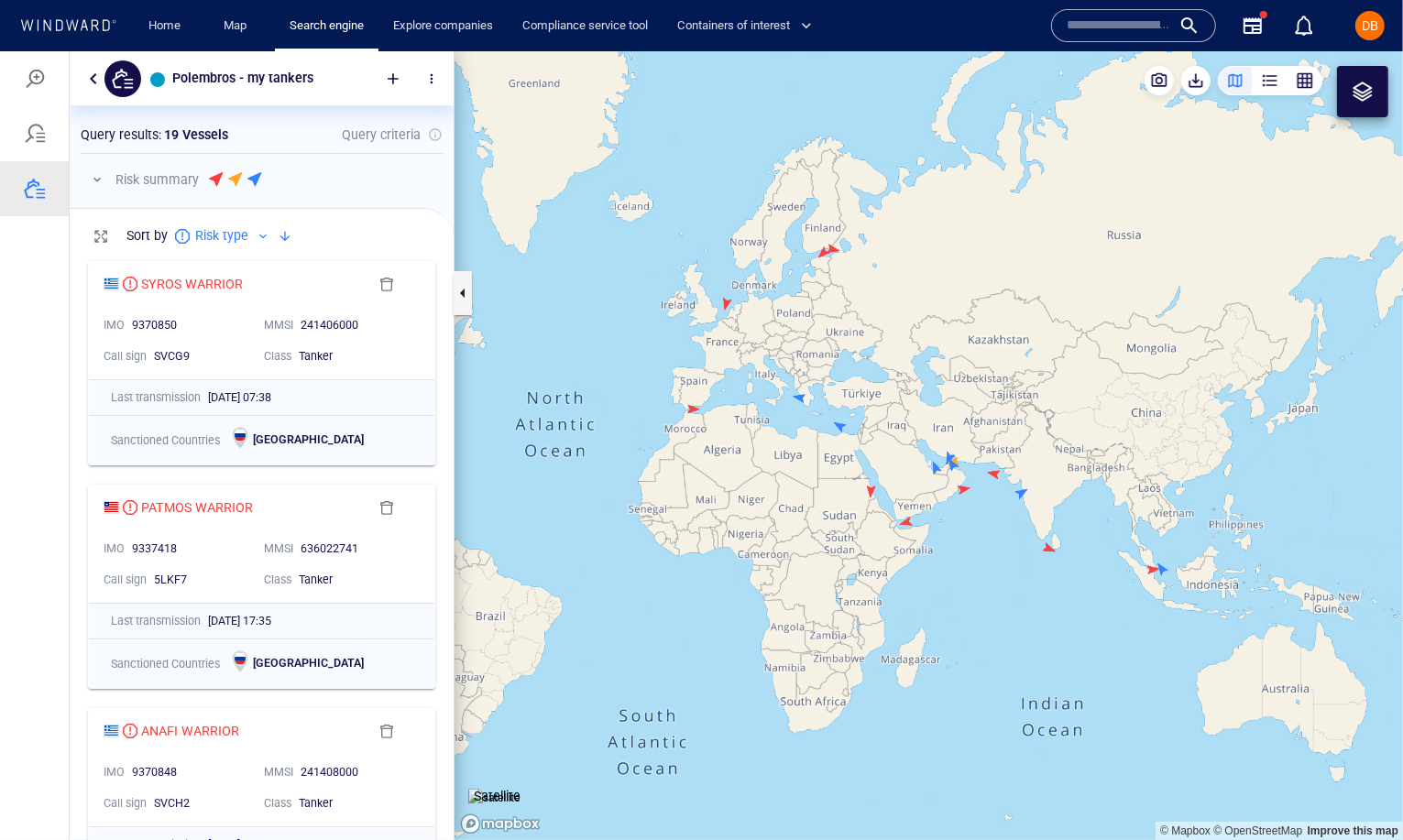
drag, startPoint x: 651, startPoint y: 489, endPoint x: 762, endPoint y: 478, distance: 111.5
click at [762, 478] on canvas "Map" at bounding box center [928, 445] width 949 height 789
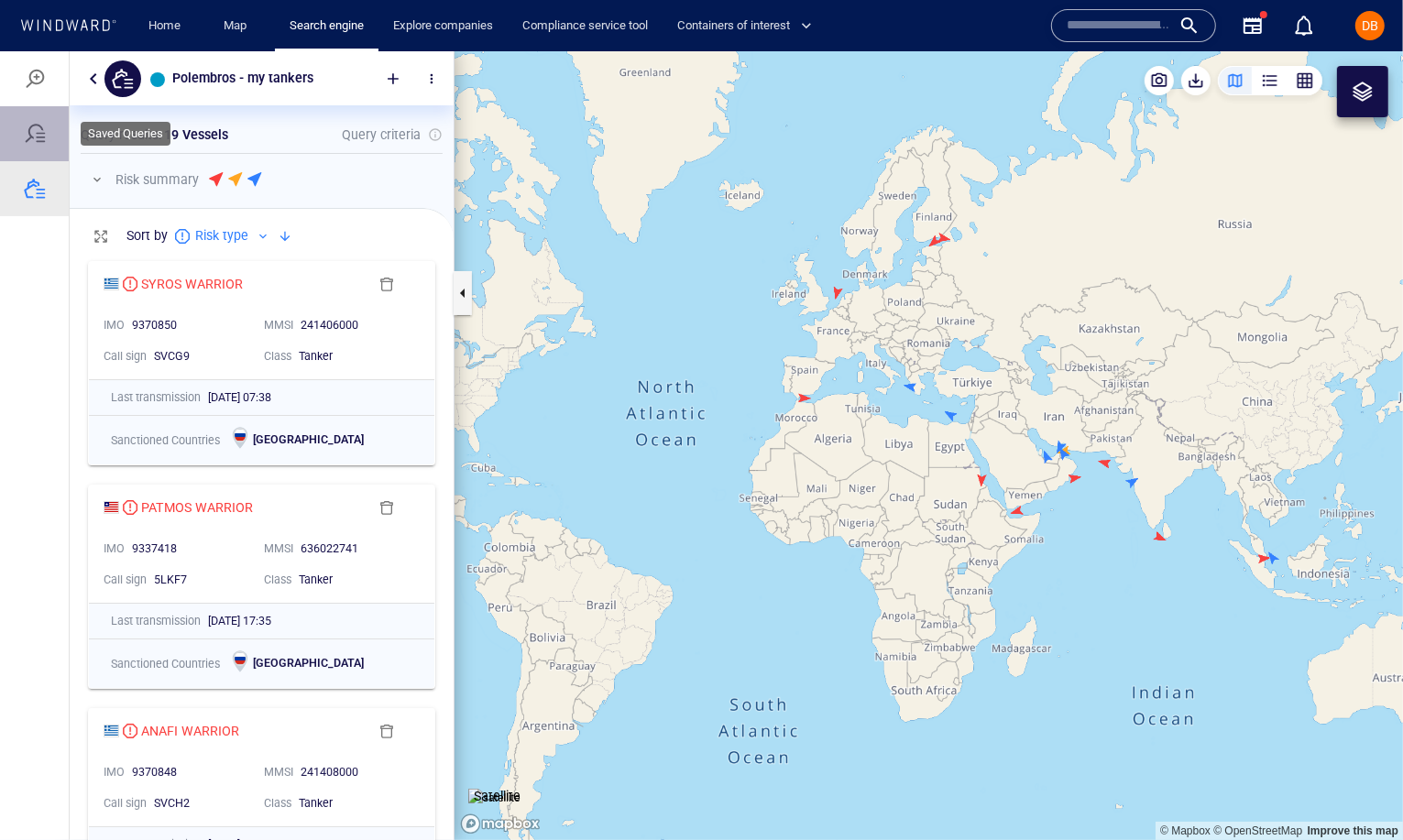
click at [51, 129] on div at bounding box center [34, 132] width 69 height 55
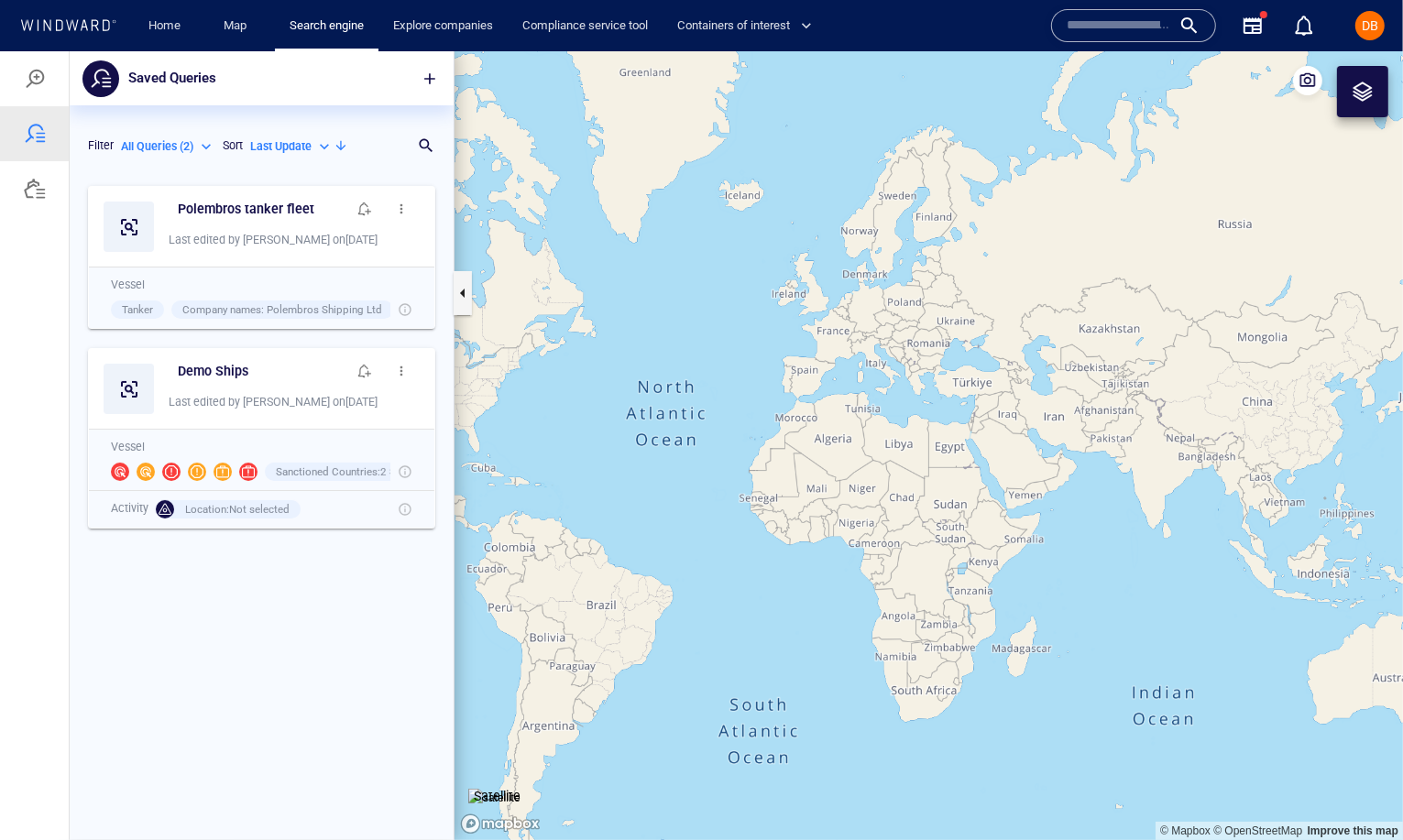
scroll to position [664, 384]
click at [421, 84] on span "button" at bounding box center [429, 77] width 18 height 18
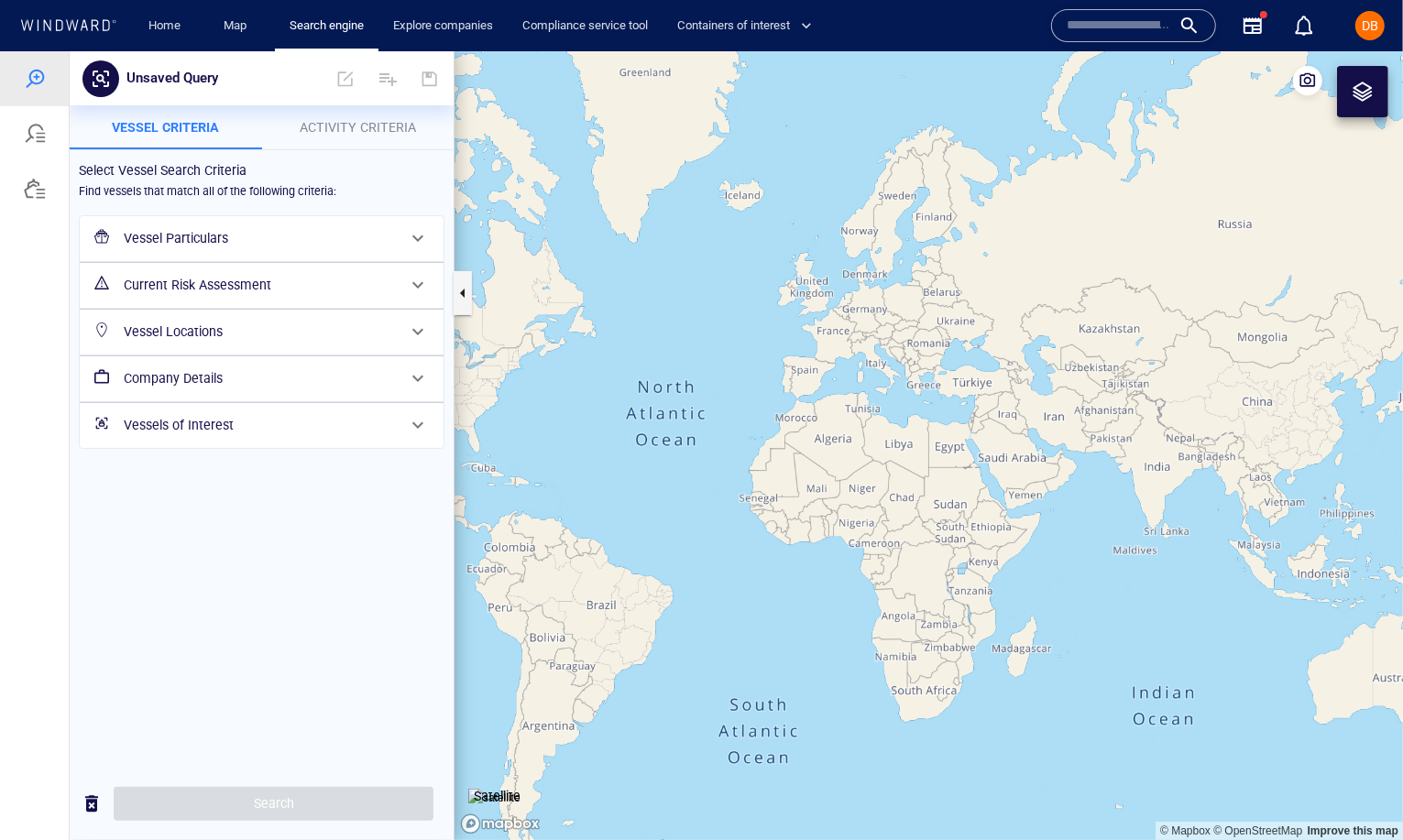
click at [368, 223] on div "Vessel Particulars" at bounding box center [260, 237] width 287 height 38
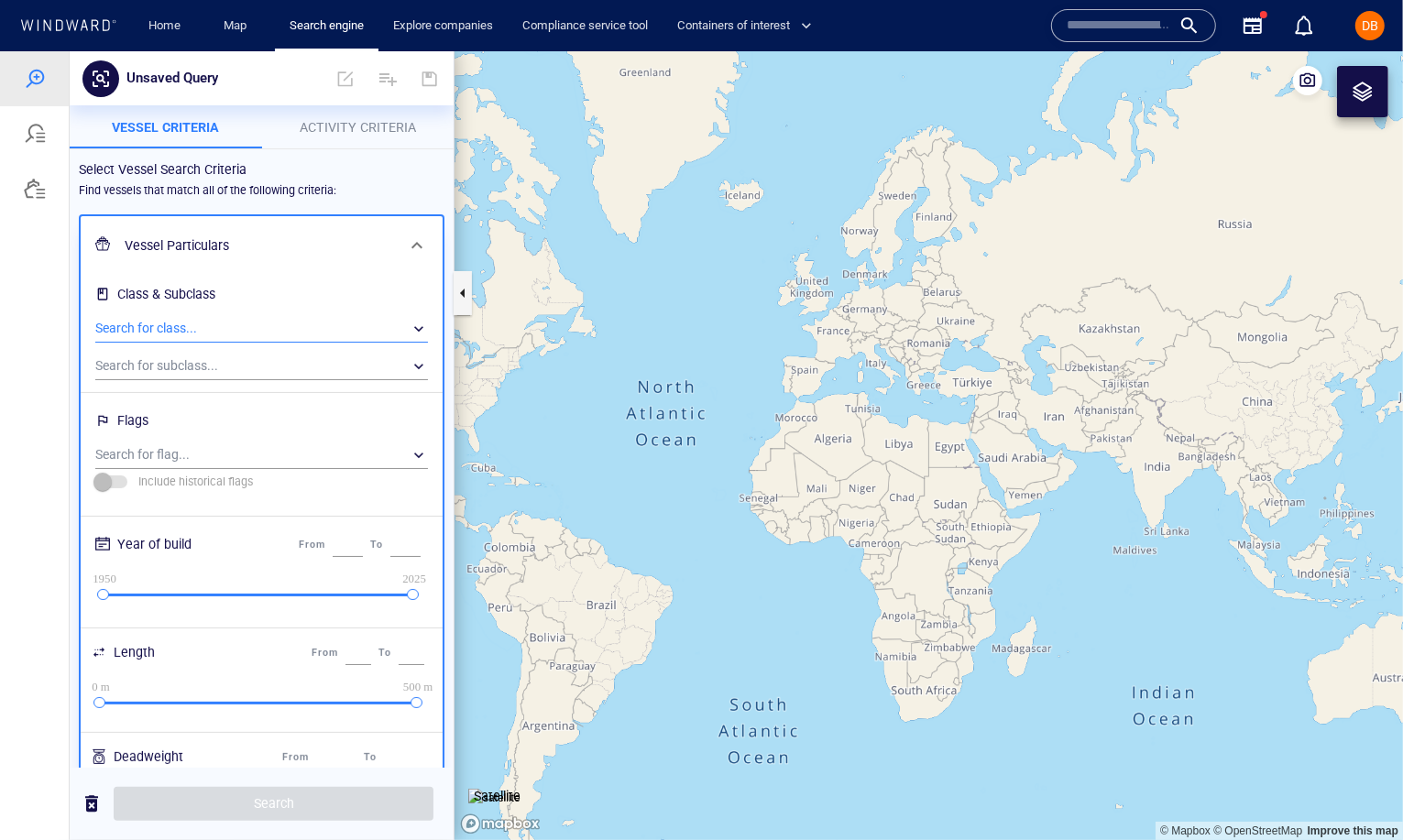
click at [218, 317] on div "​" at bounding box center [261, 328] width 333 height 27
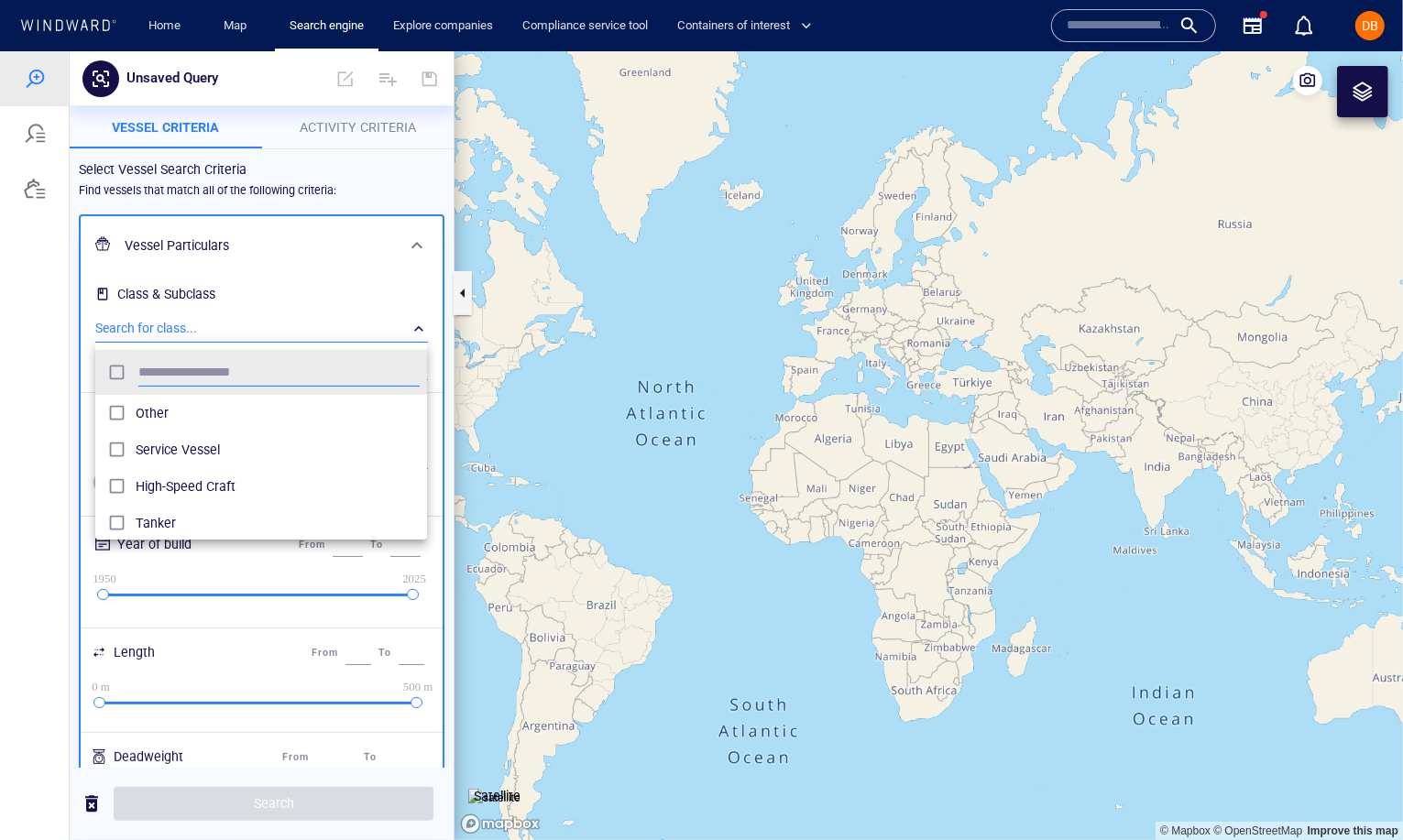
scroll to position [182, 331]
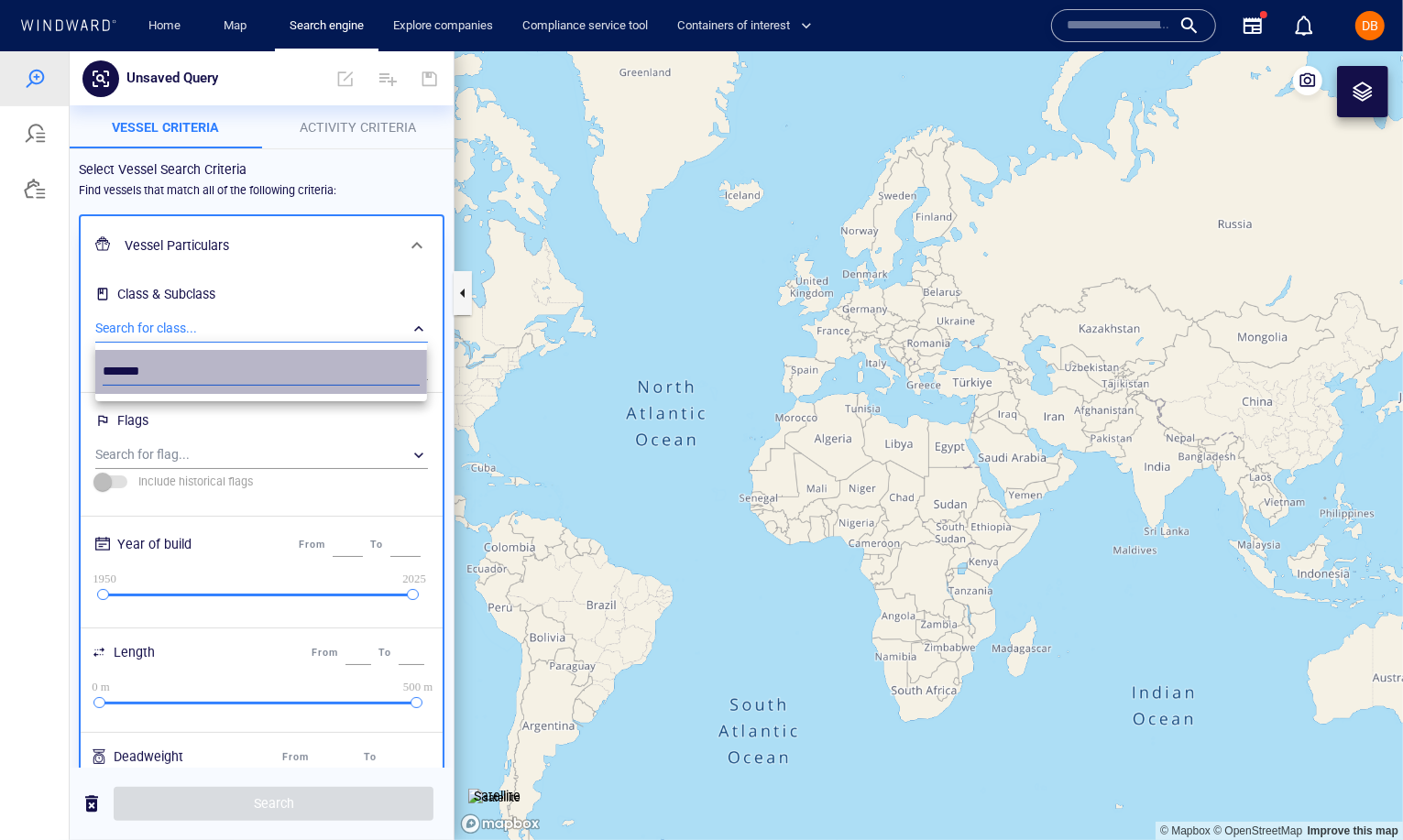
click at [202, 362] on input "*******" at bounding box center [261, 370] width 317 height 27
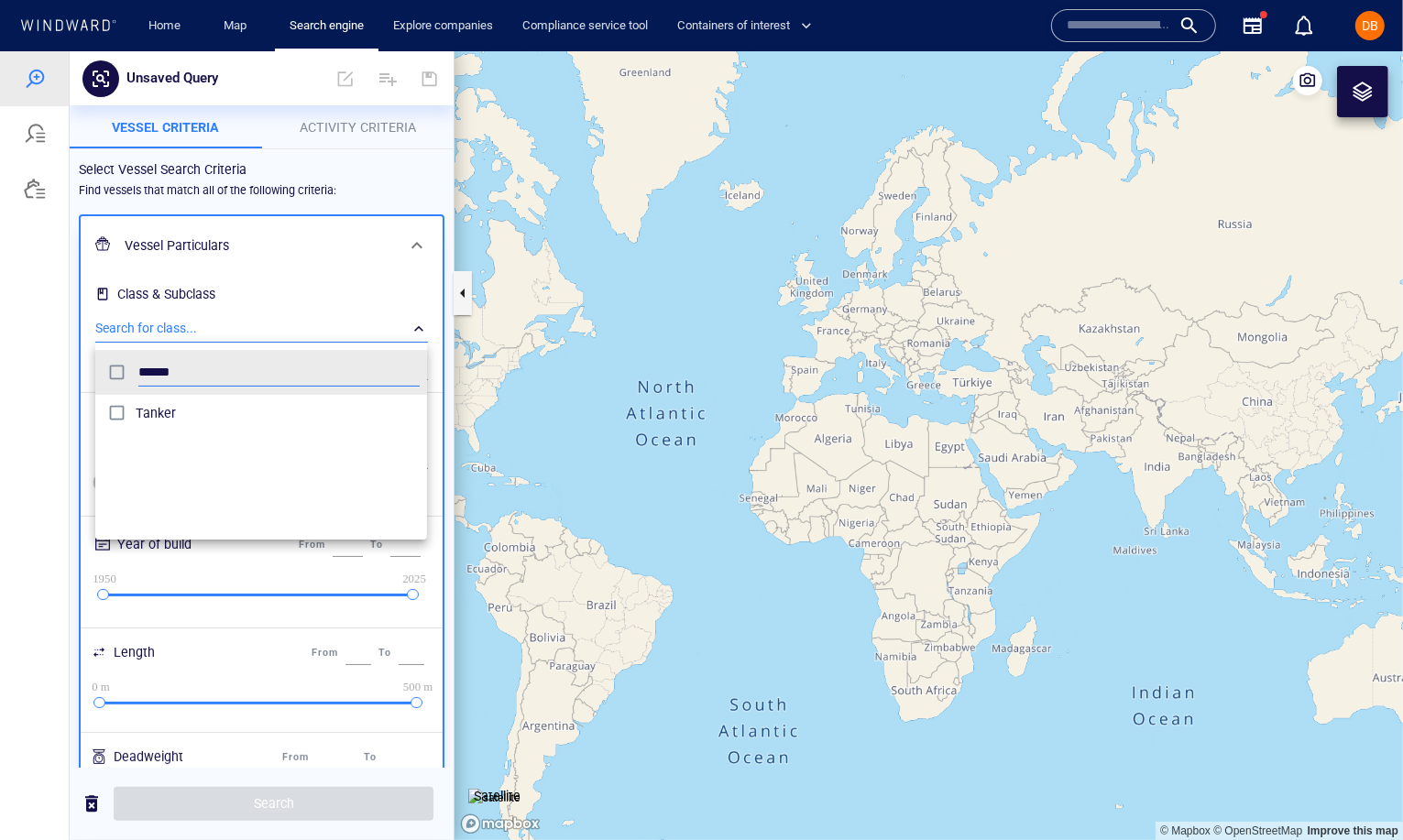
type input "******"
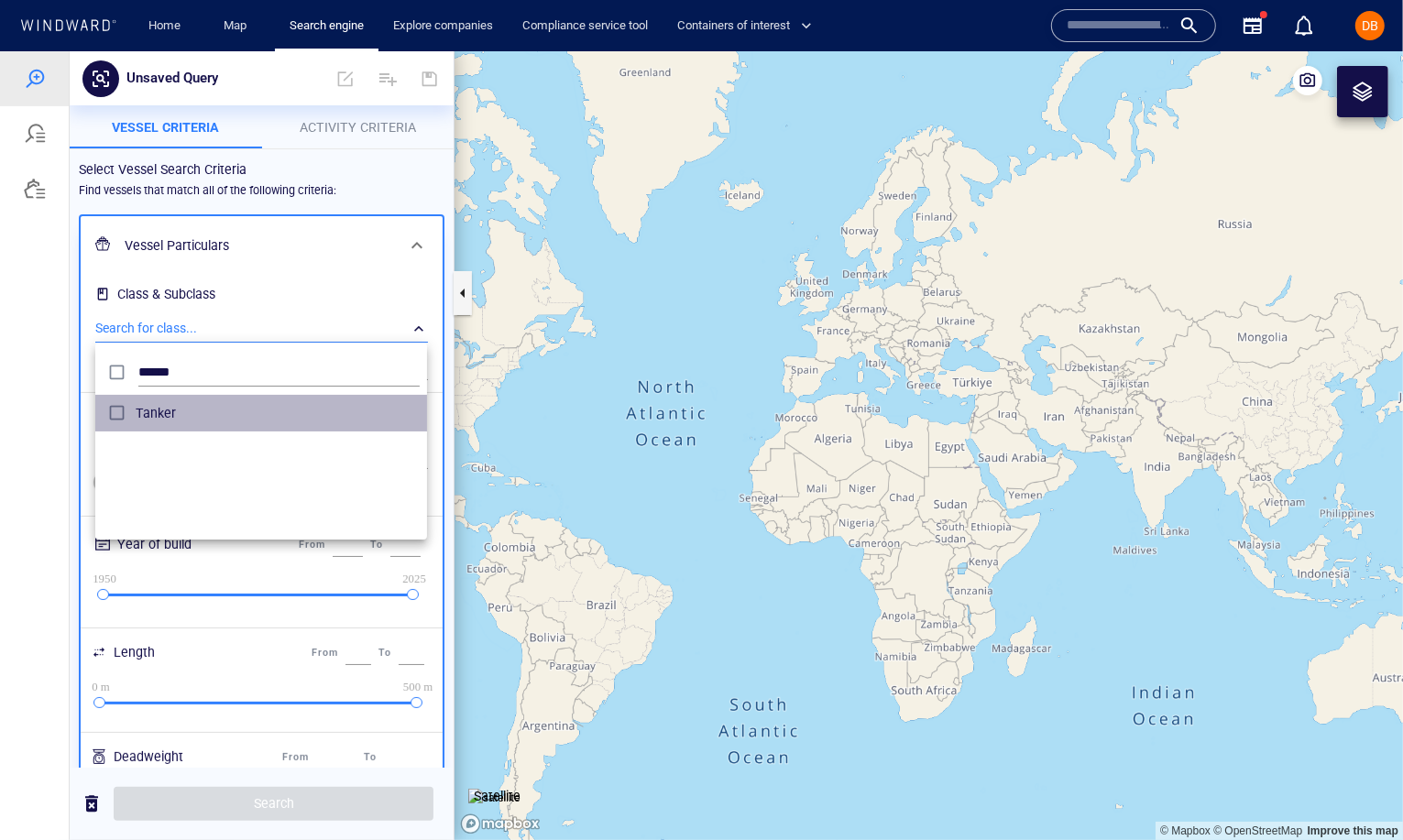
click at [136, 408] on span "Tanker" at bounding box center [278, 412] width 284 height 22
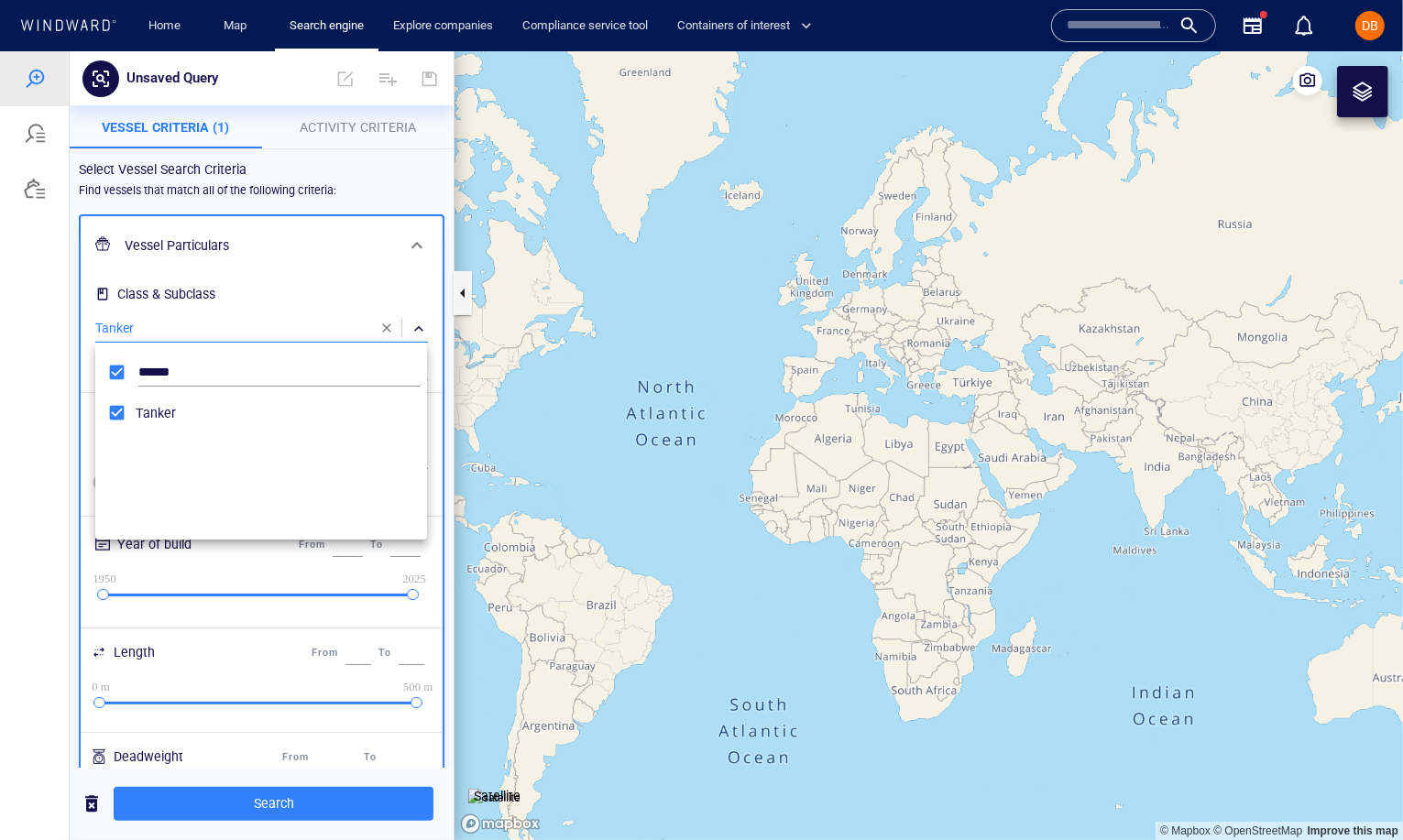
click at [350, 266] on div at bounding box center [702, 445] width 1403 height 789
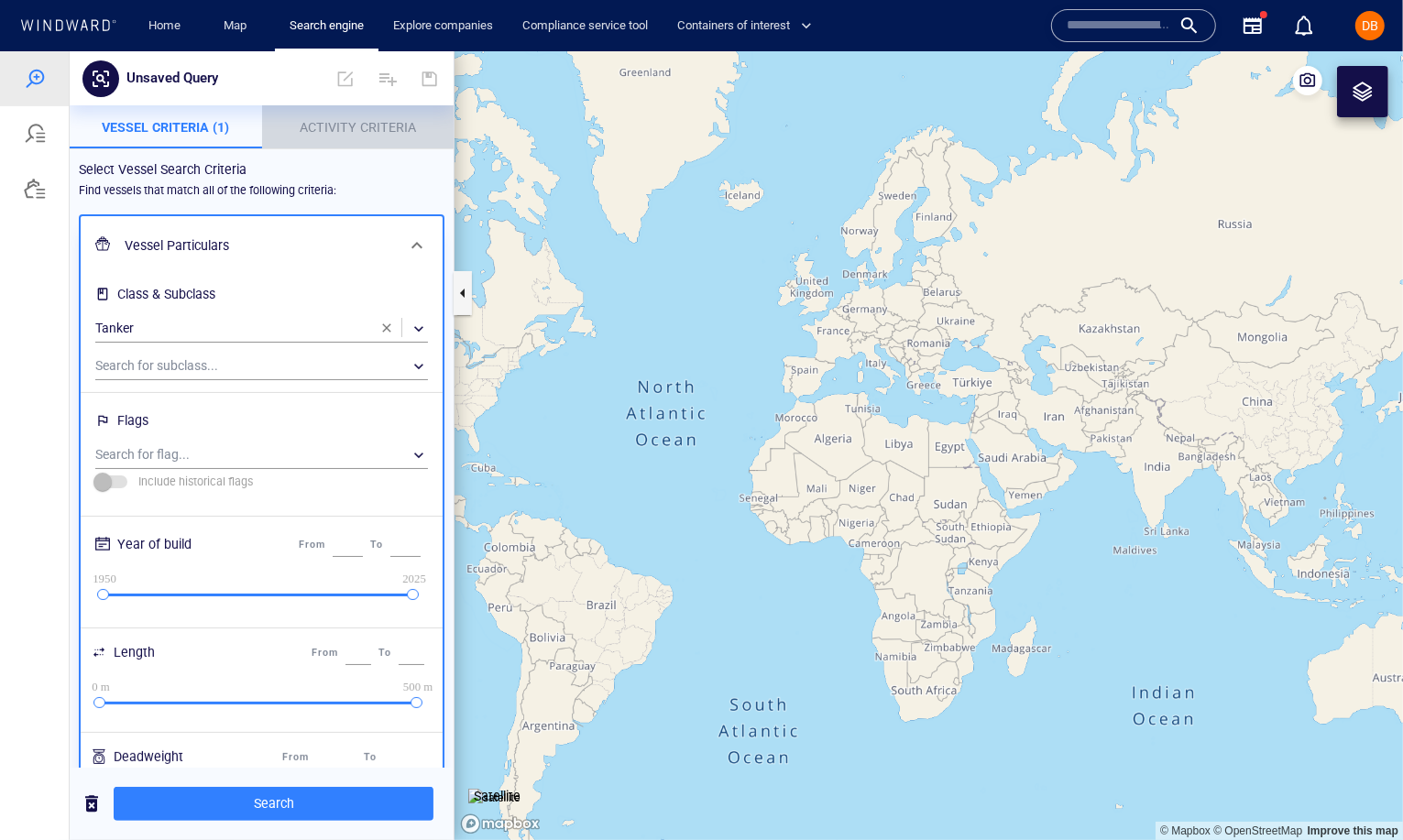
click at [344, 115] on button "Activity Criteria" at bounding box center [358, 126] width 192 height 44
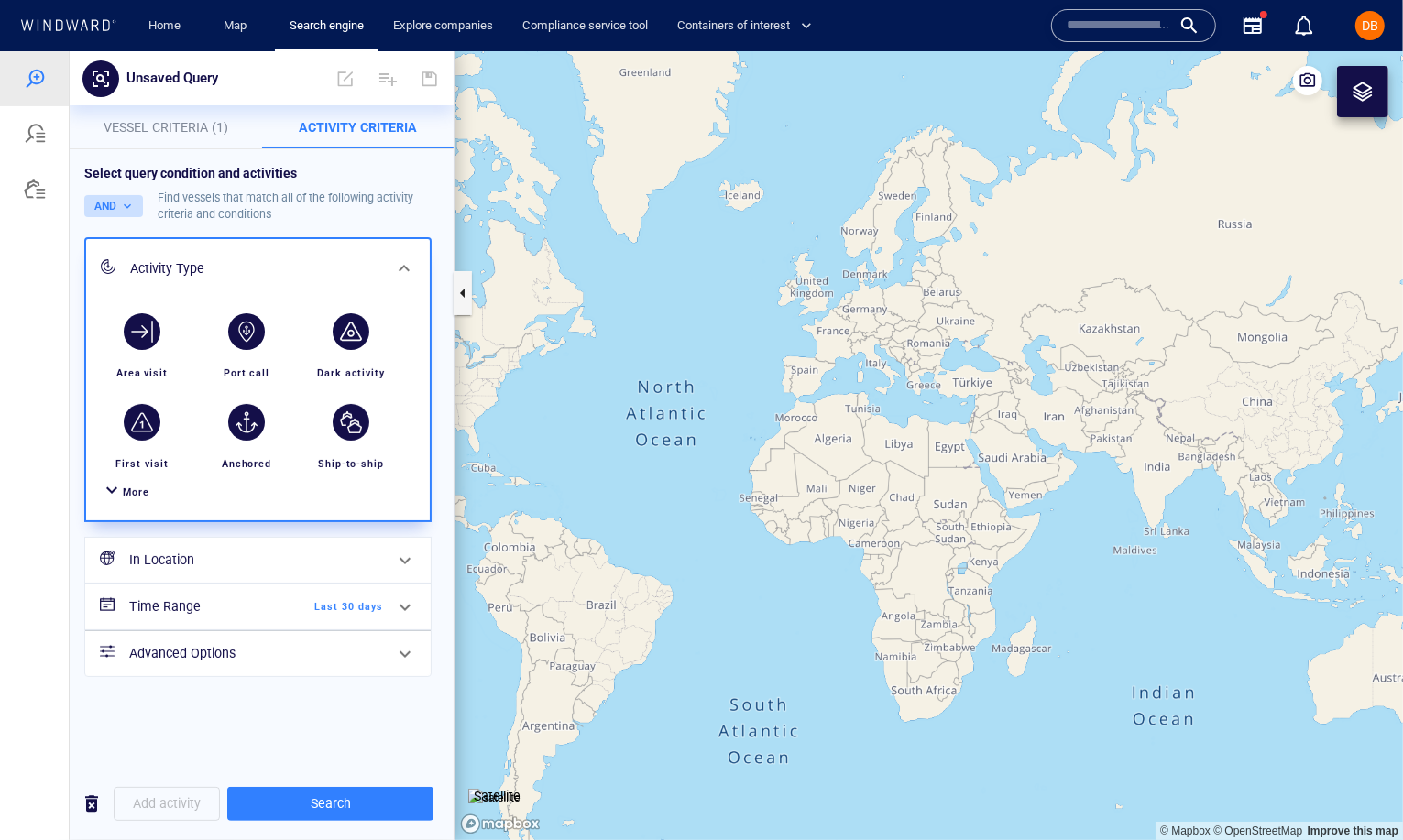
click at [118, 209] on button "AND" at bounding box center [113, 204] width 59 height 22
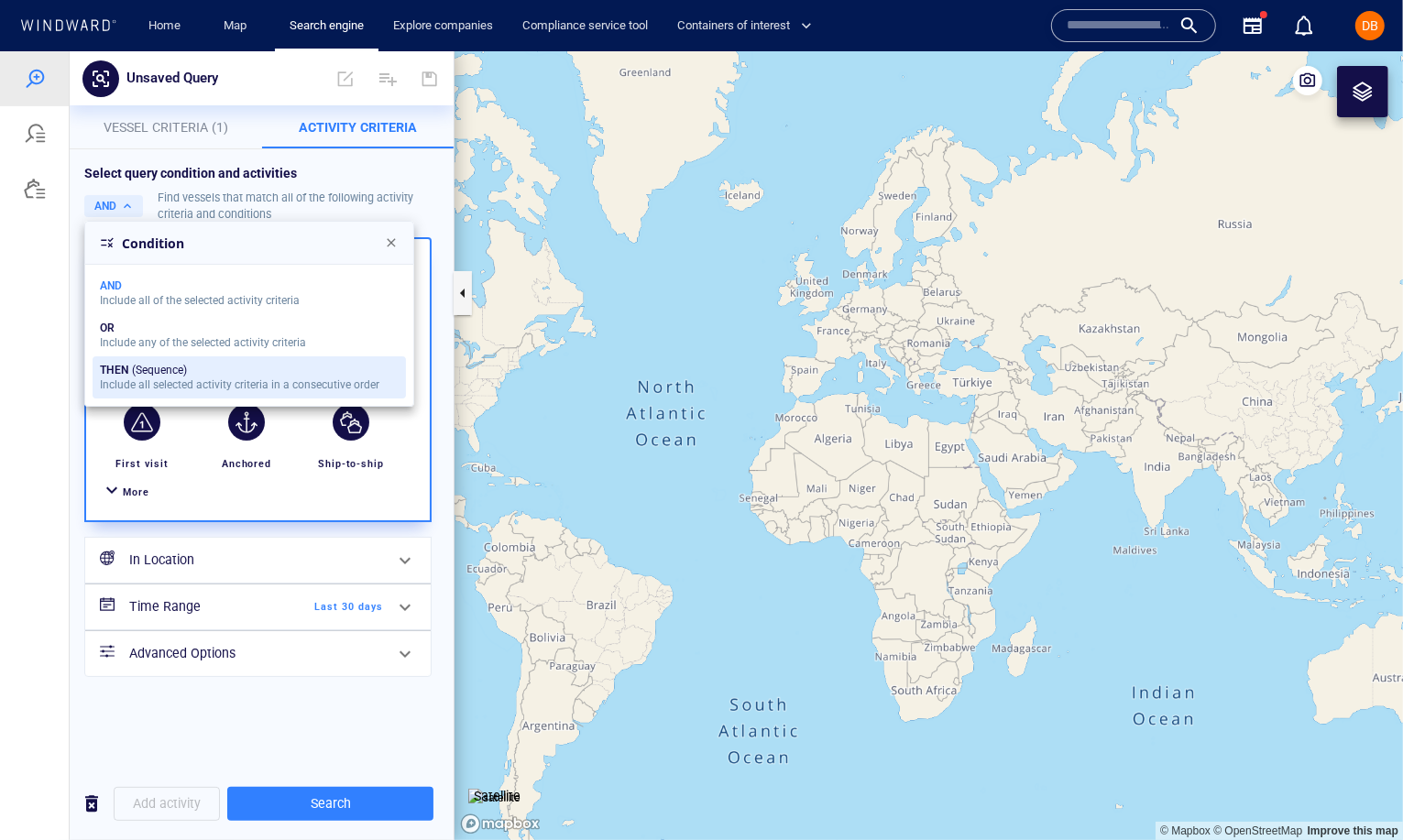
click at [132, 359] on button "THEN (Sequence) Include all selected activity criteria in a consecutive order" at bounding box center [249, 376] width 314 height 42
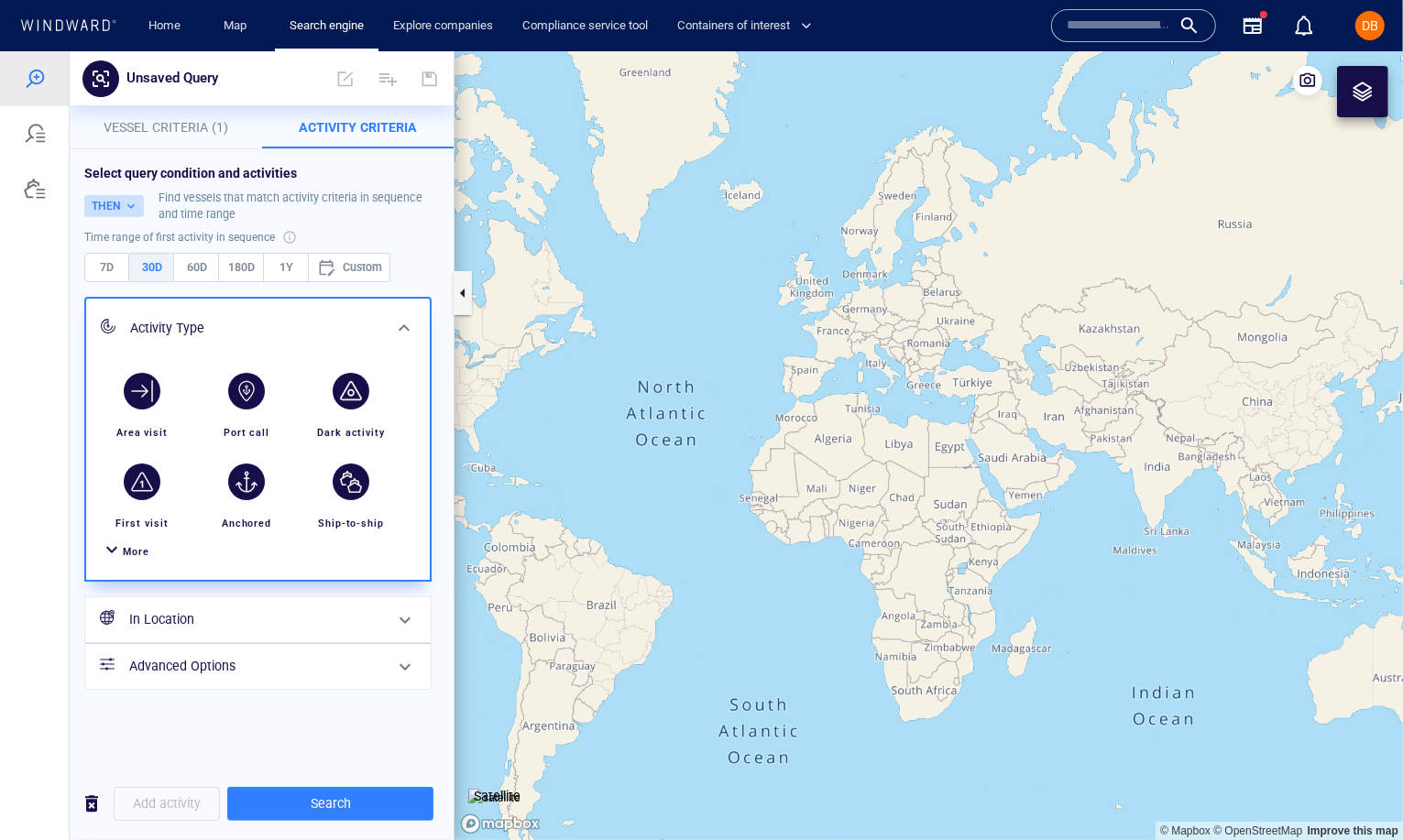
click at [125, 203] on button "THEN" at bounding box center [114, 204] width 60 height 22
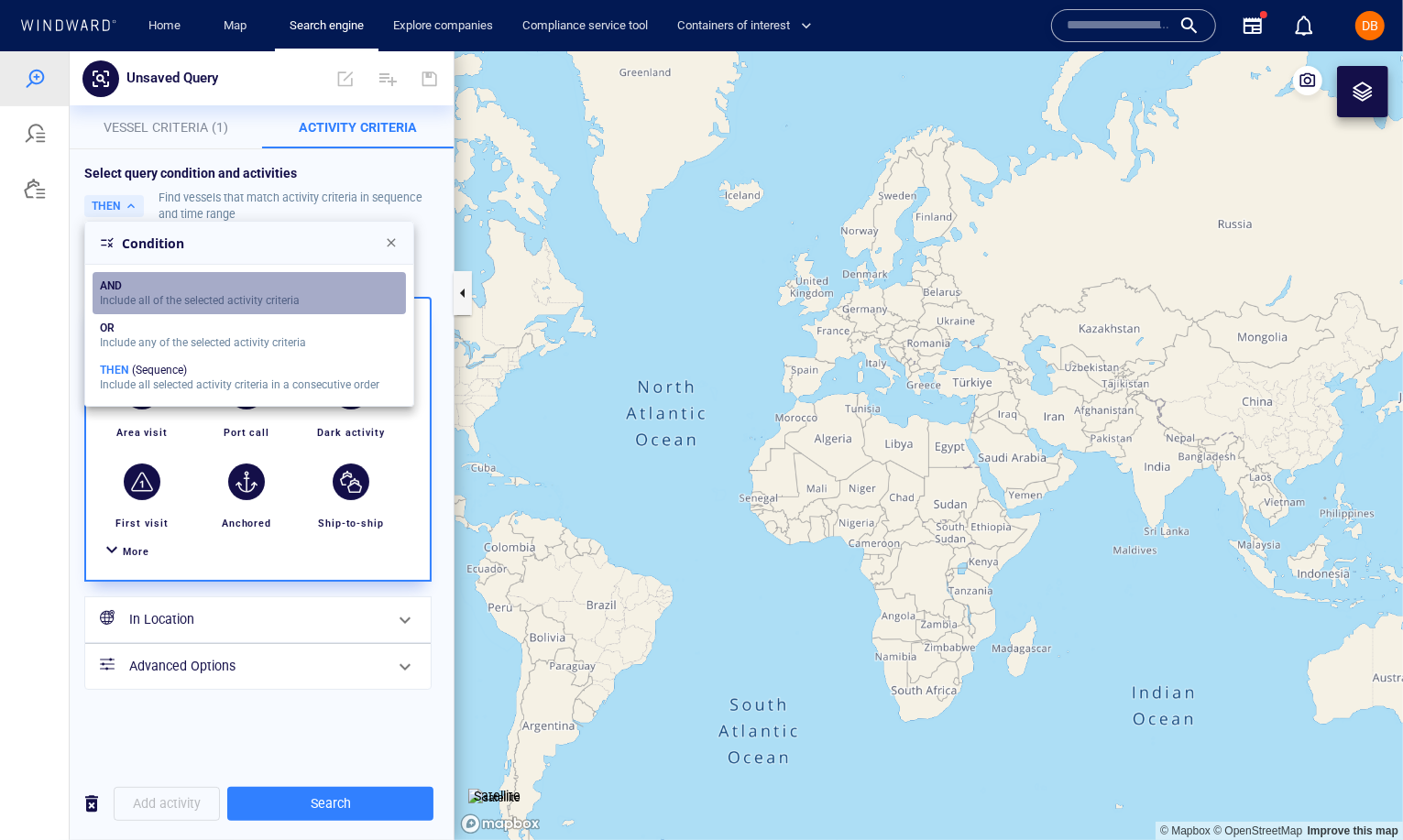
click at [121, 295] on div "Include all of the selected activity criteria" at bounding box center [200, 299] width 200 height 13
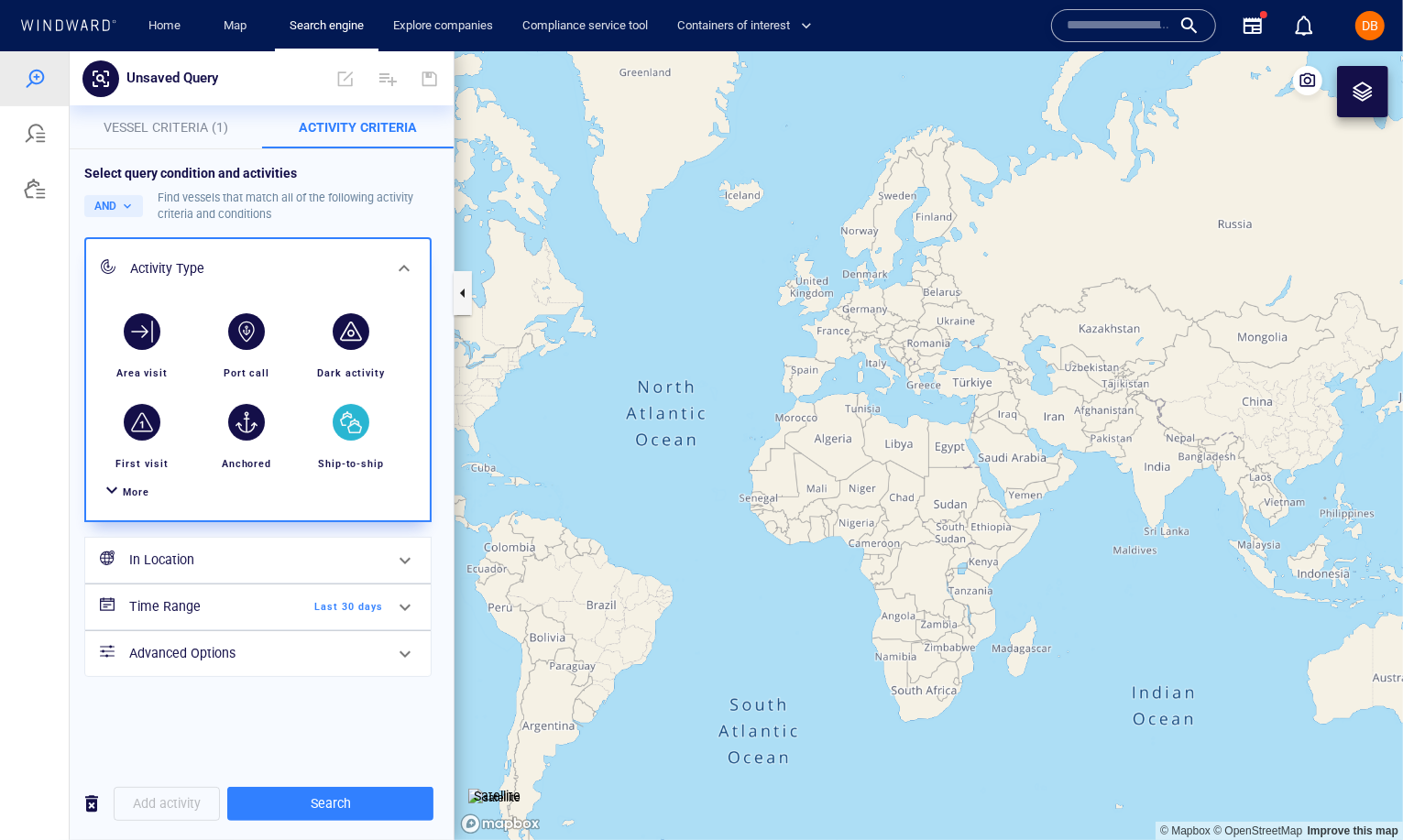
click at [351, 422] on div "button" at bounding box center [351, 421] width 37 height 37
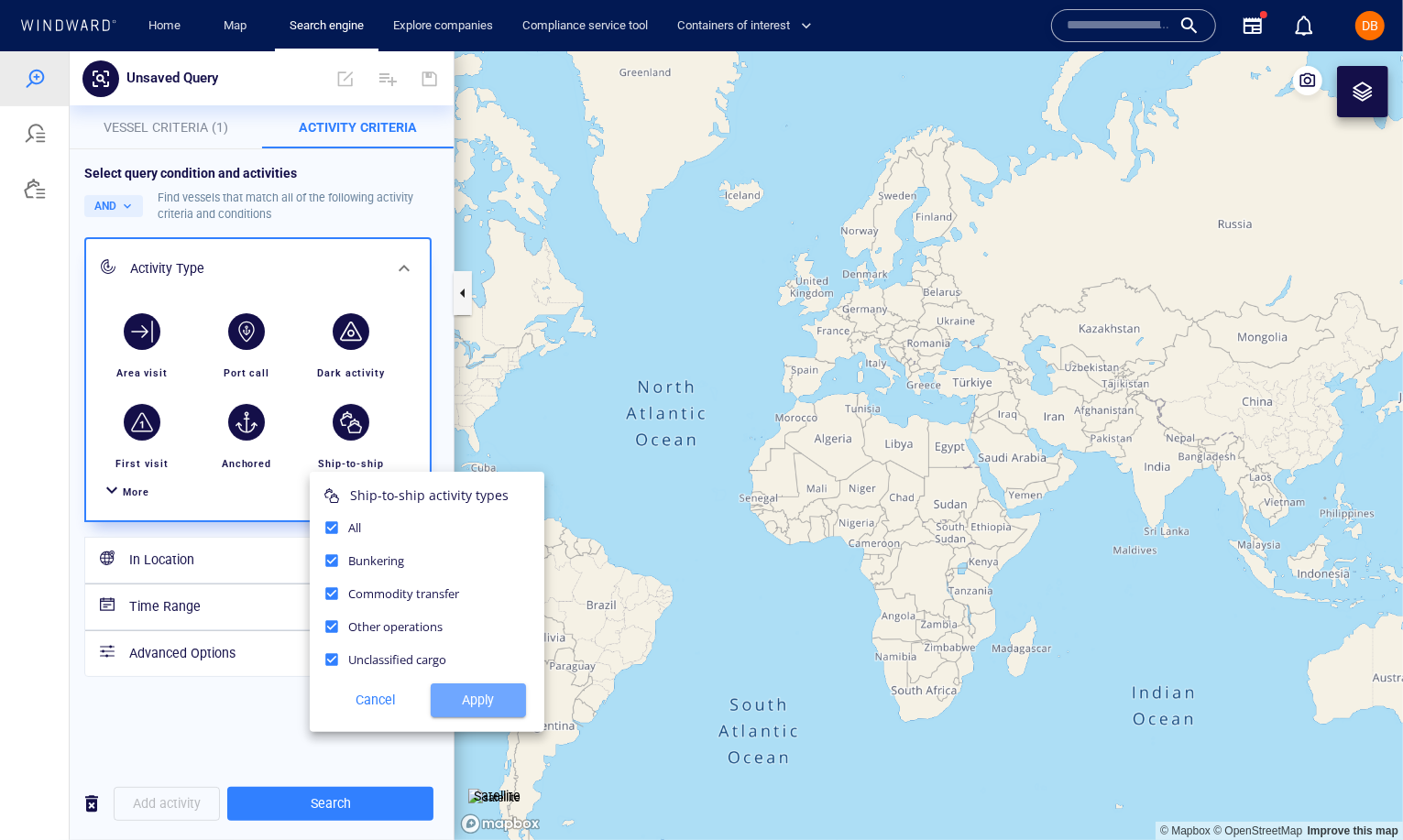
click at [484, 703] on span "Apply" at bounding box center [479, 699] width 66 height 23
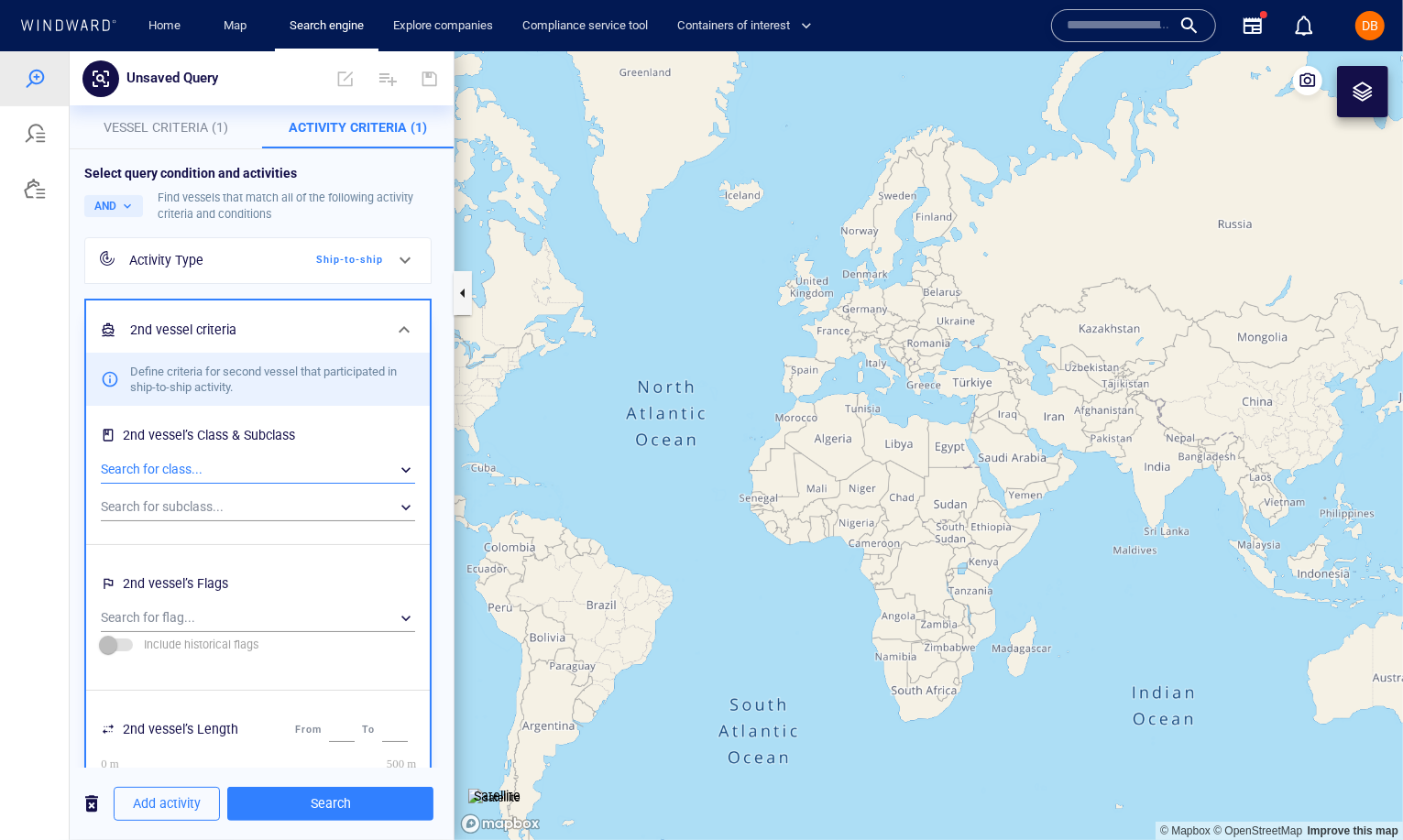
click at [185, 466] on div "​" at bounding box center [258, 469] width 315 height 27
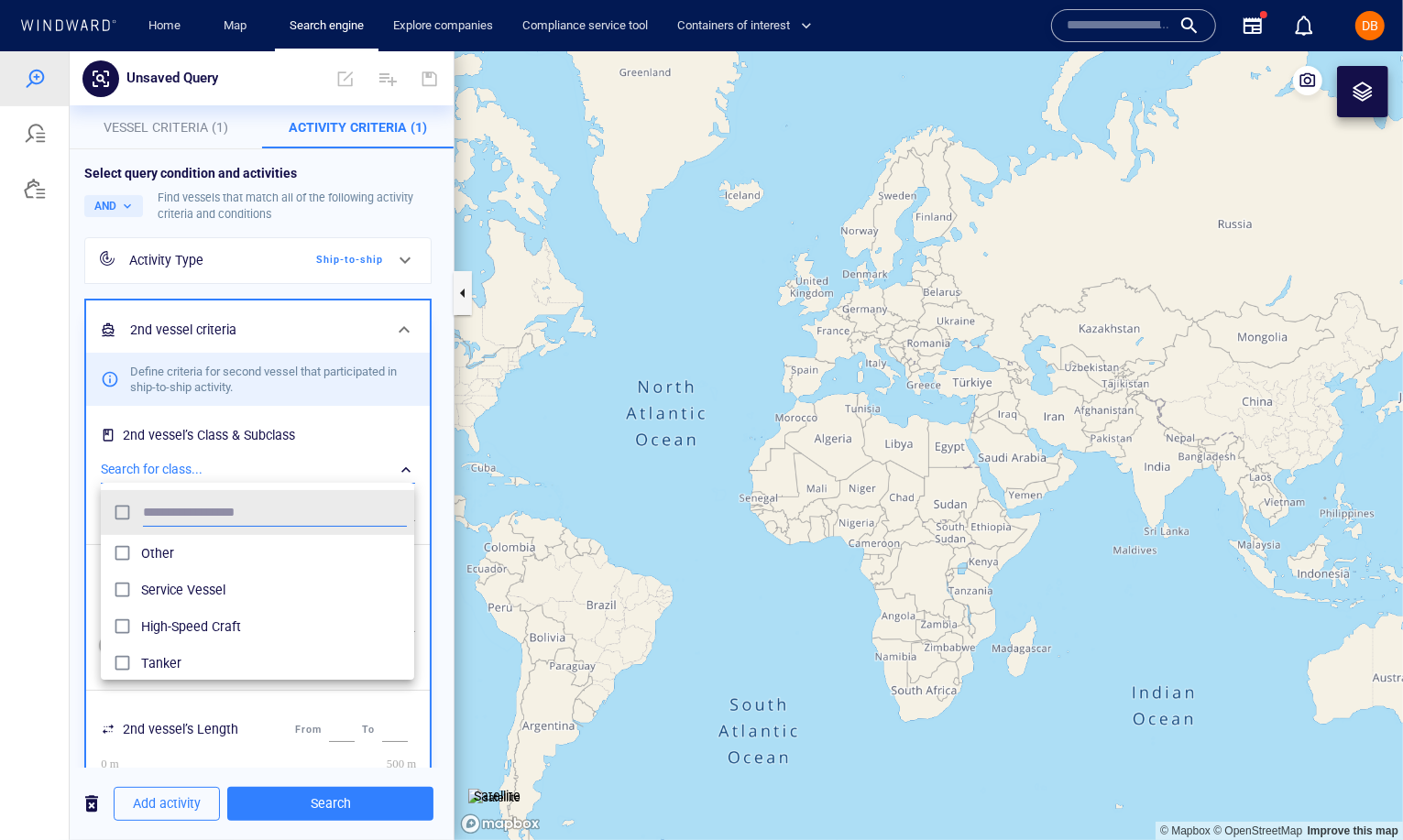
scroll to position [182, 313]
click at [375, 422] on div at bounding box center [702, 445] width 1403 height 789
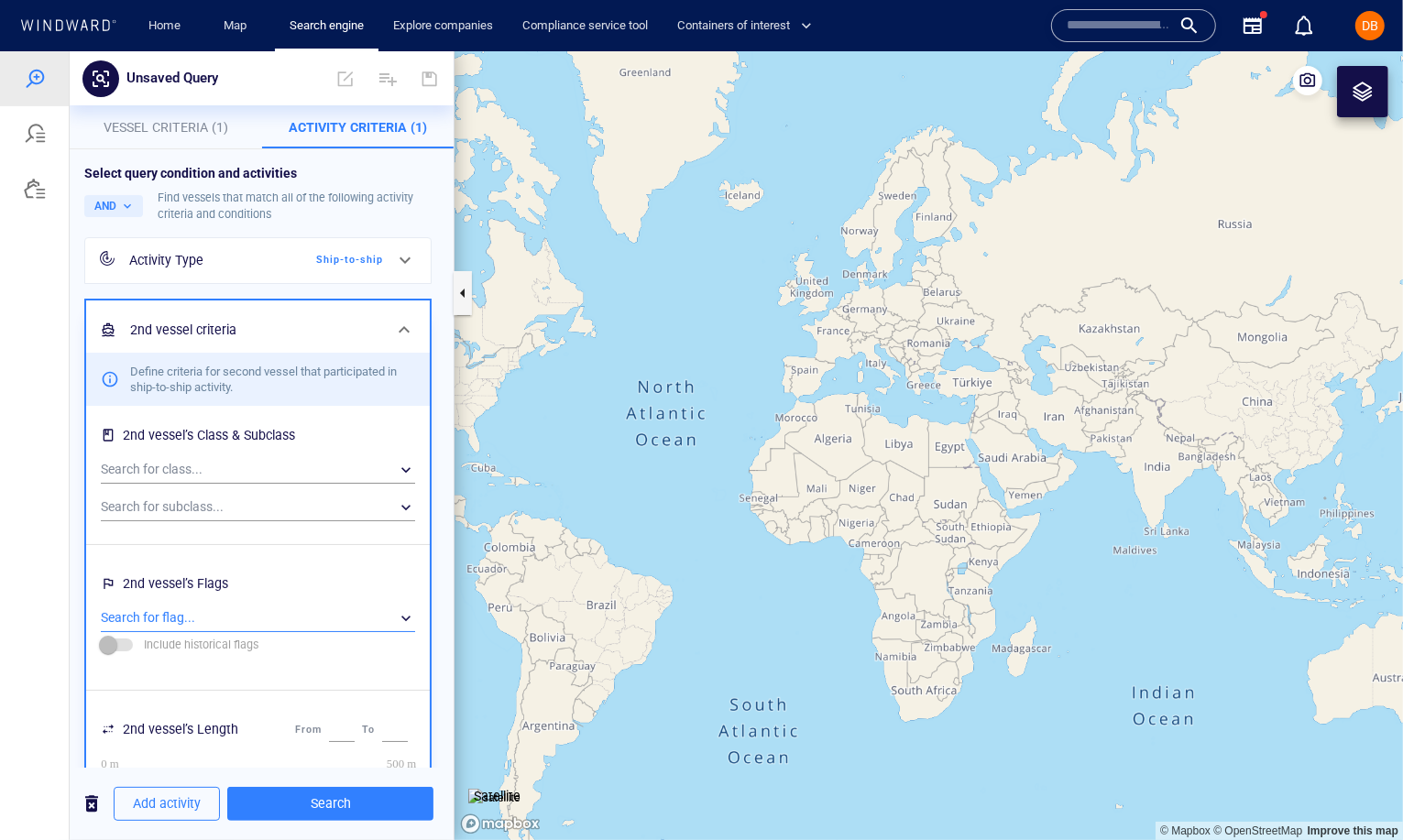
click at [214, 626] on div "​" at bounding box center [258, 617] width 315 height 27
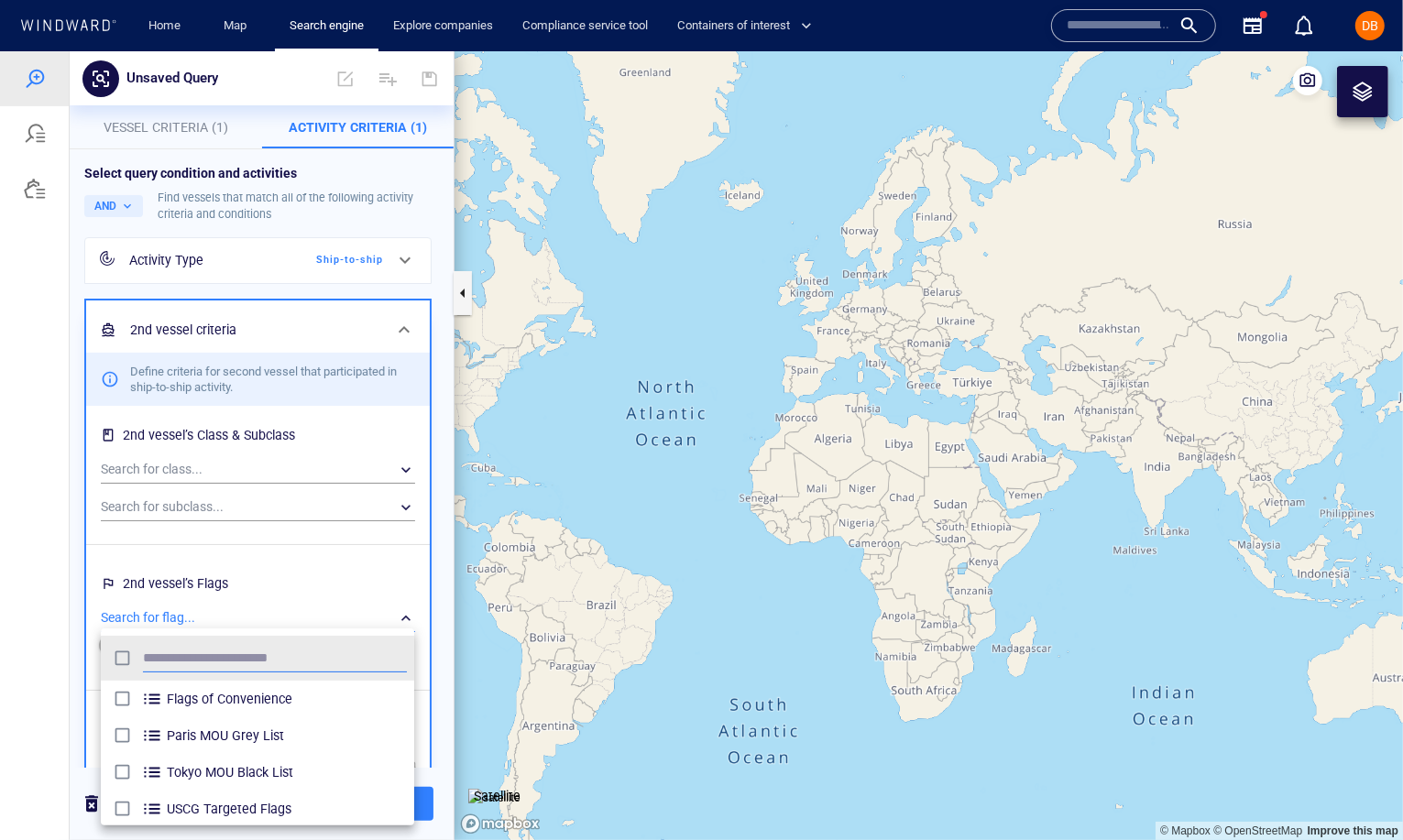
click at [283, 574] on div at bounding box center [702, 445] width 1403 height 789
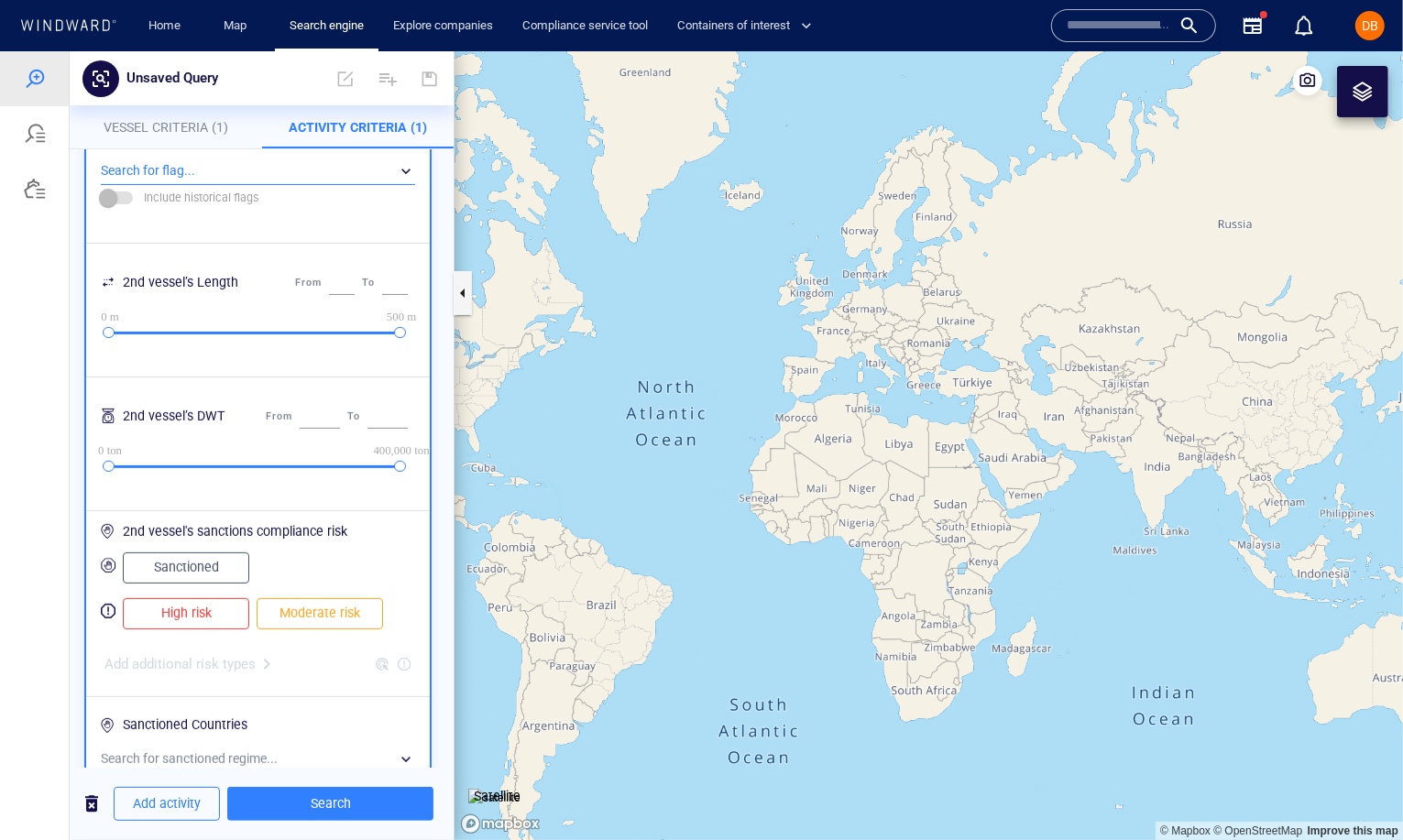
scroll to position [470, 0]
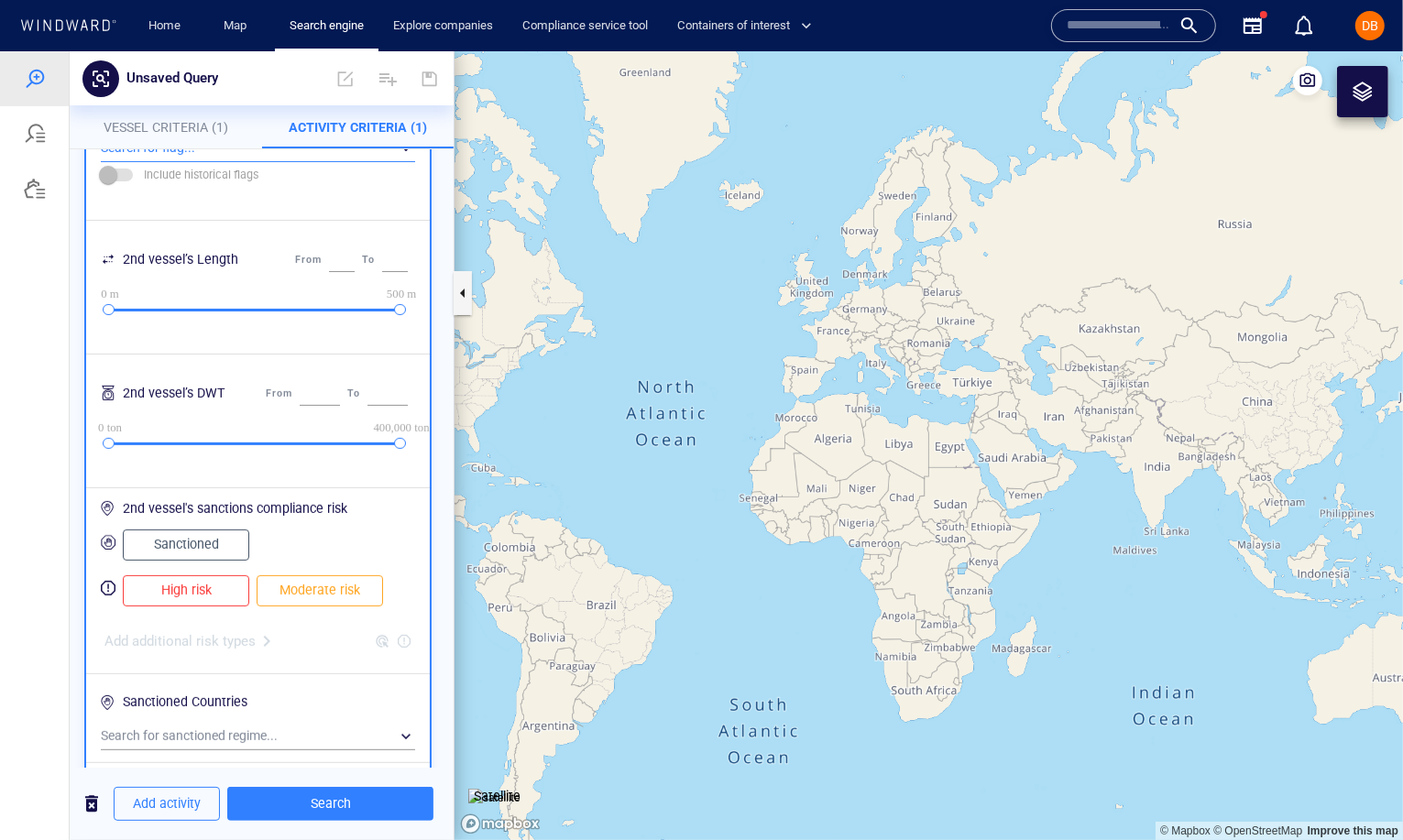
click at [188, 546] on span "Sanctioned" at bounding box center [185, 544] width 88 height 23
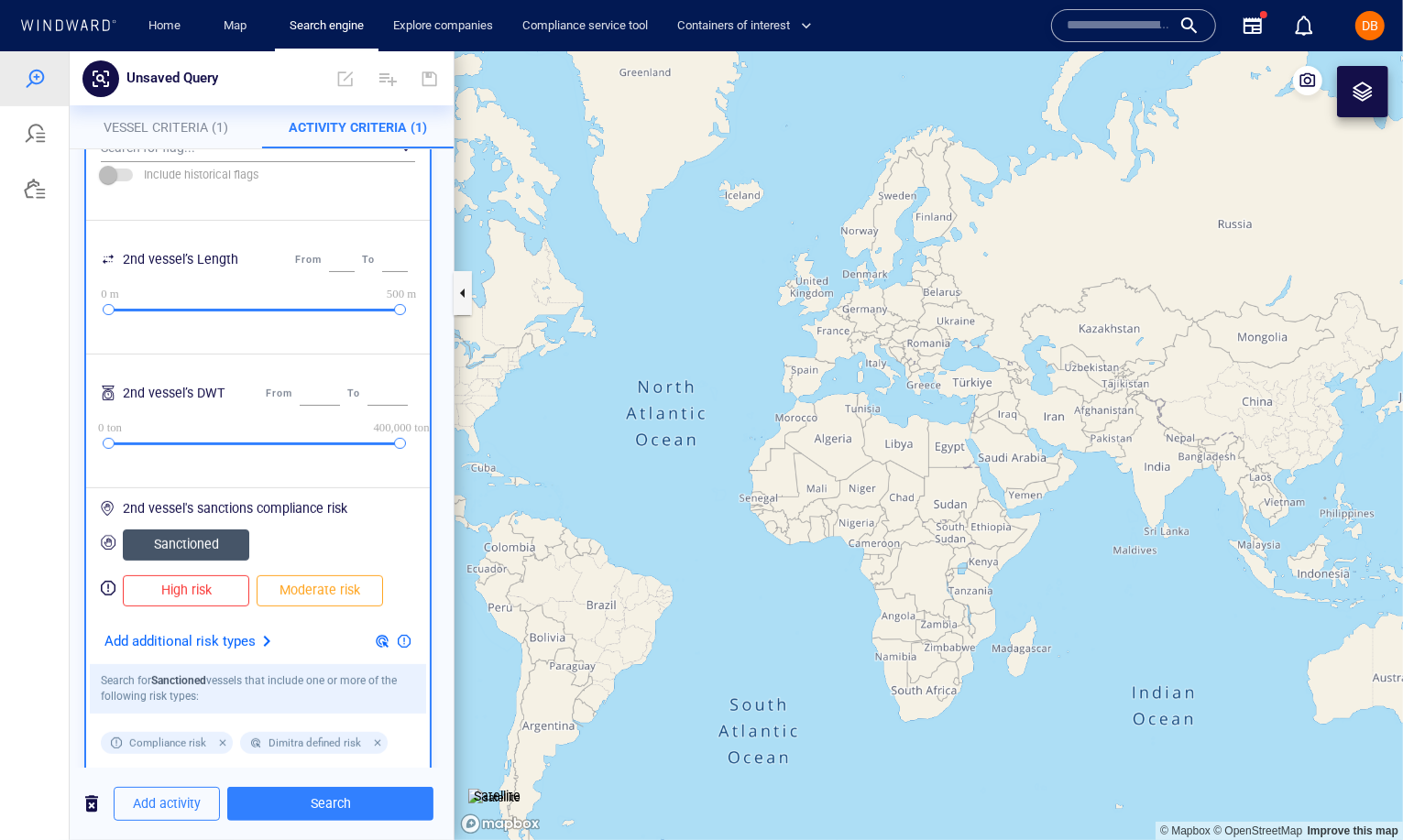
click at [188, 586] on span "High risk" at bounding box center [185, 589] width 88 height 23
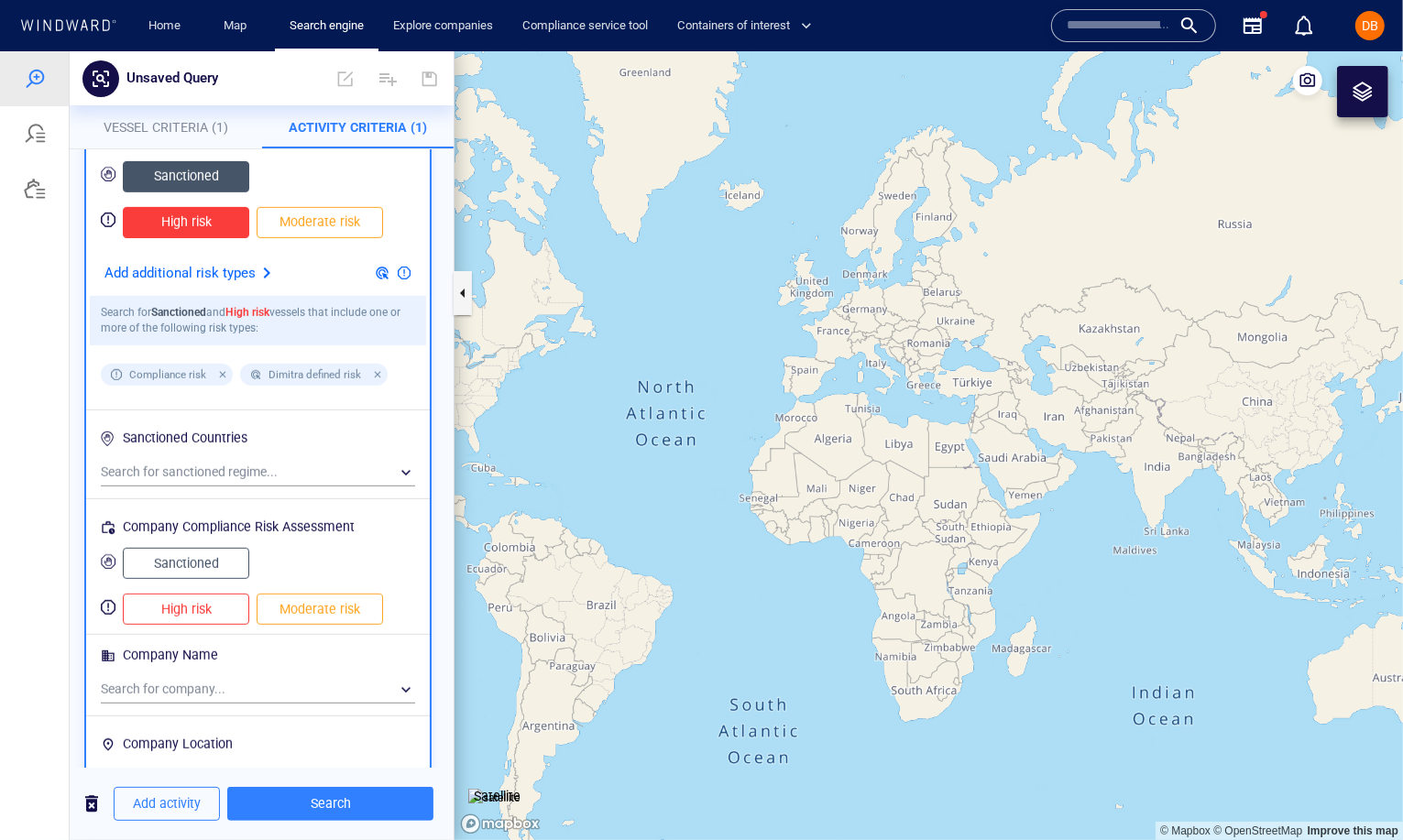
scroll to position [839, 0]
click at [189, 555] on span "Sanctioned" at bounding box center [185, 562] width 88 height 23
click at [189, 605] on span "High risk" at bounding box center [185, 608] width 88 height 23
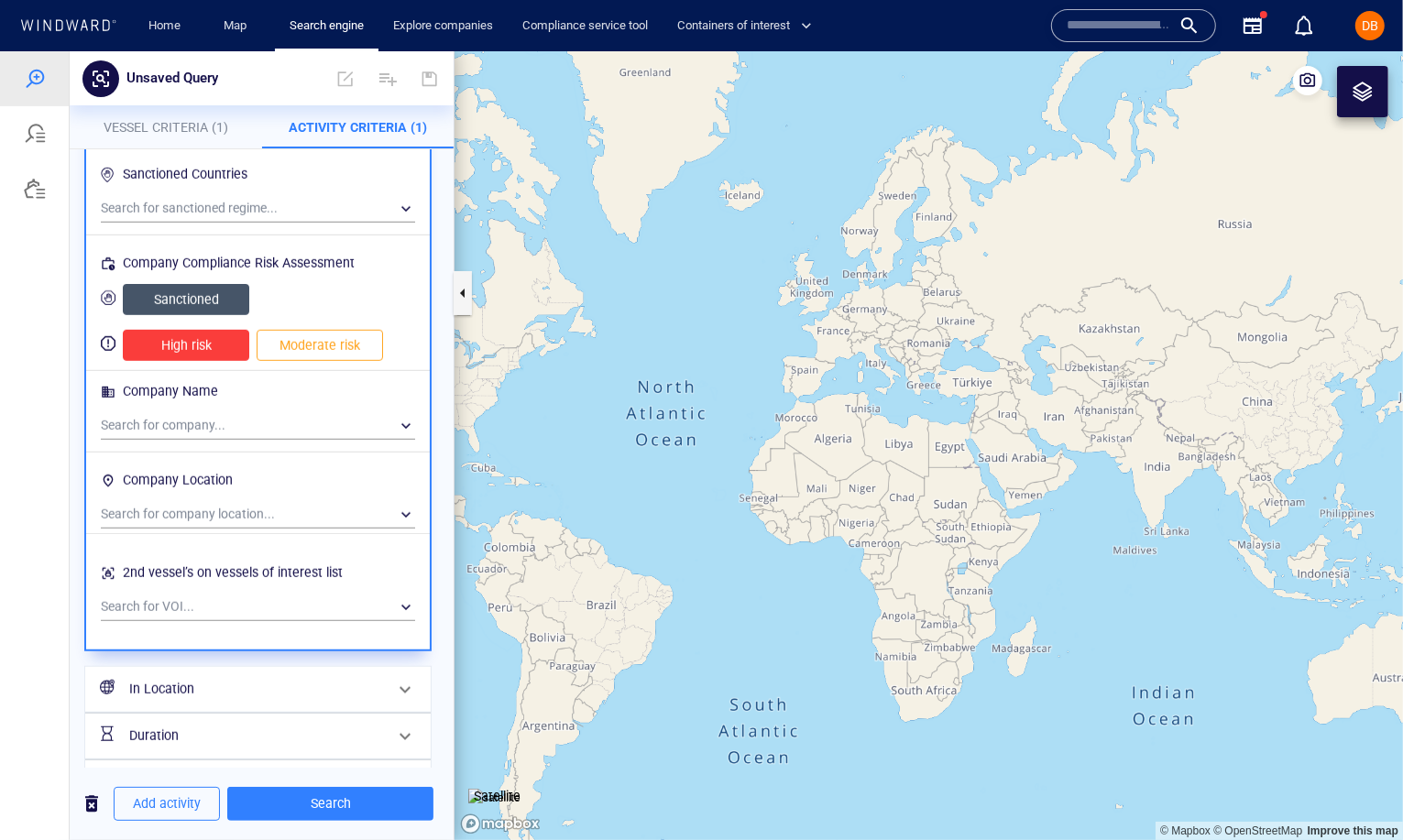
scroll to position [1110, 0]
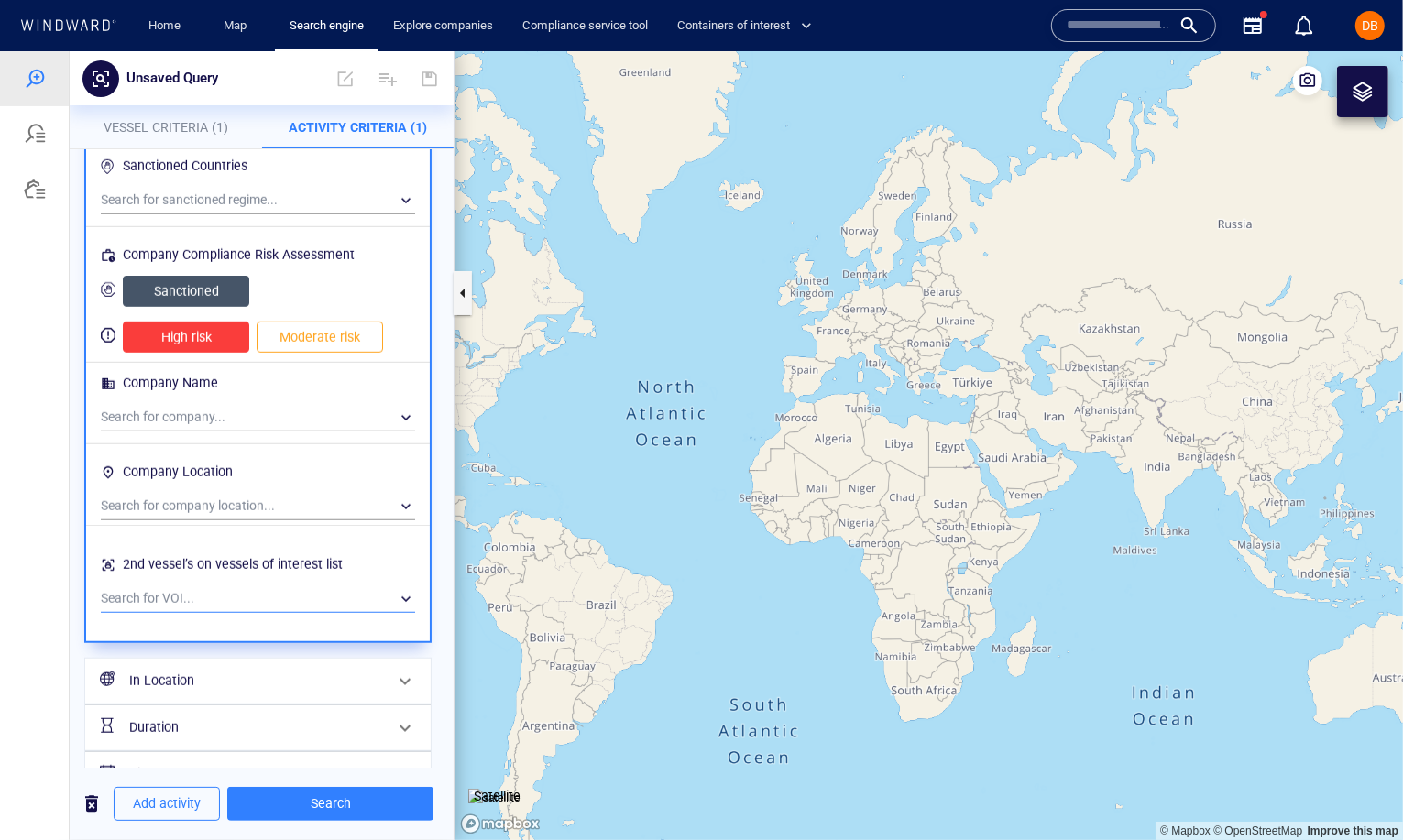
click at [188, 602] on div "​" at bounding box center [258, 598] width 315 height 27
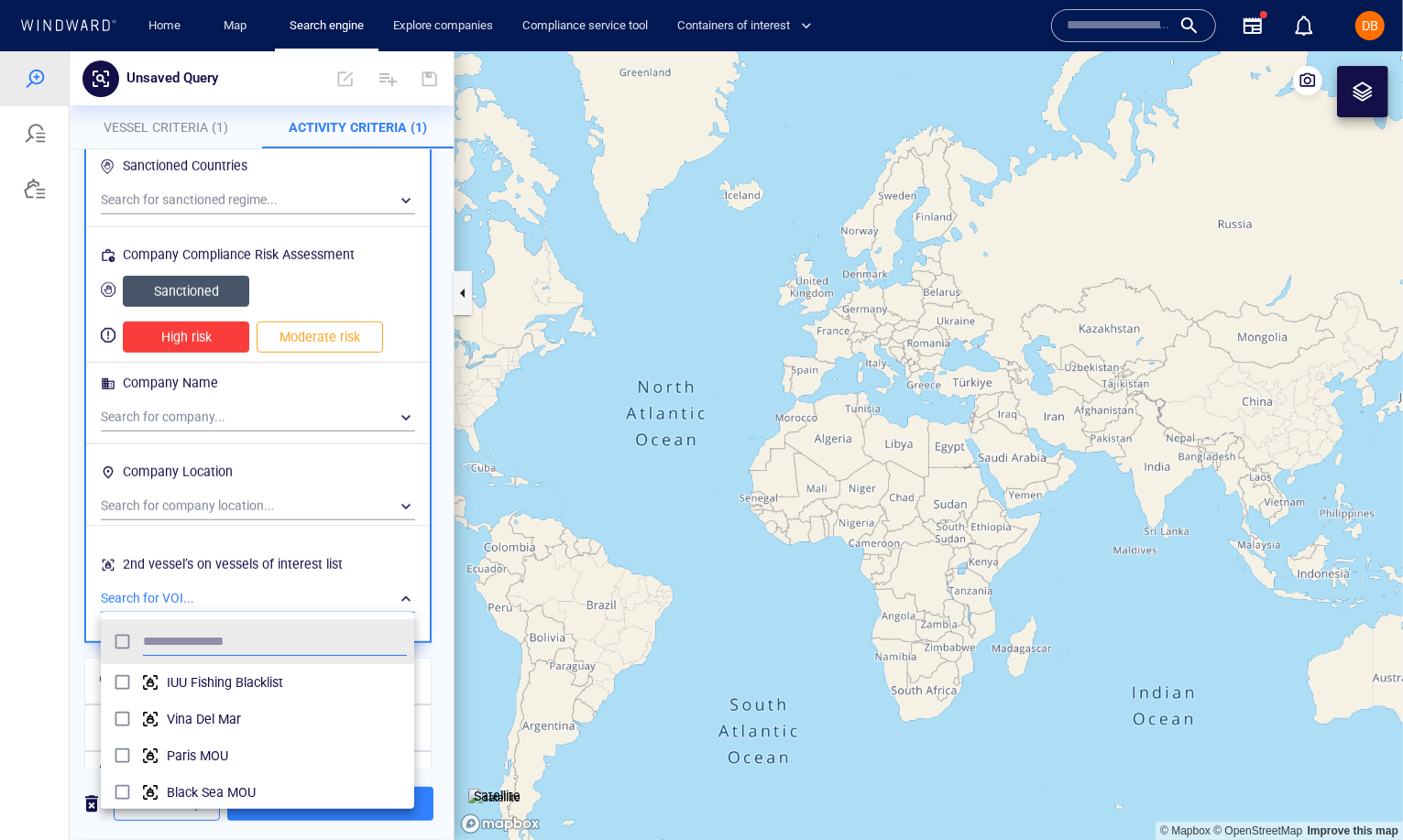
scroll to position [182, 313]
click at [170, 589] on div at bounding box center [702, 445] width 1403 height 789
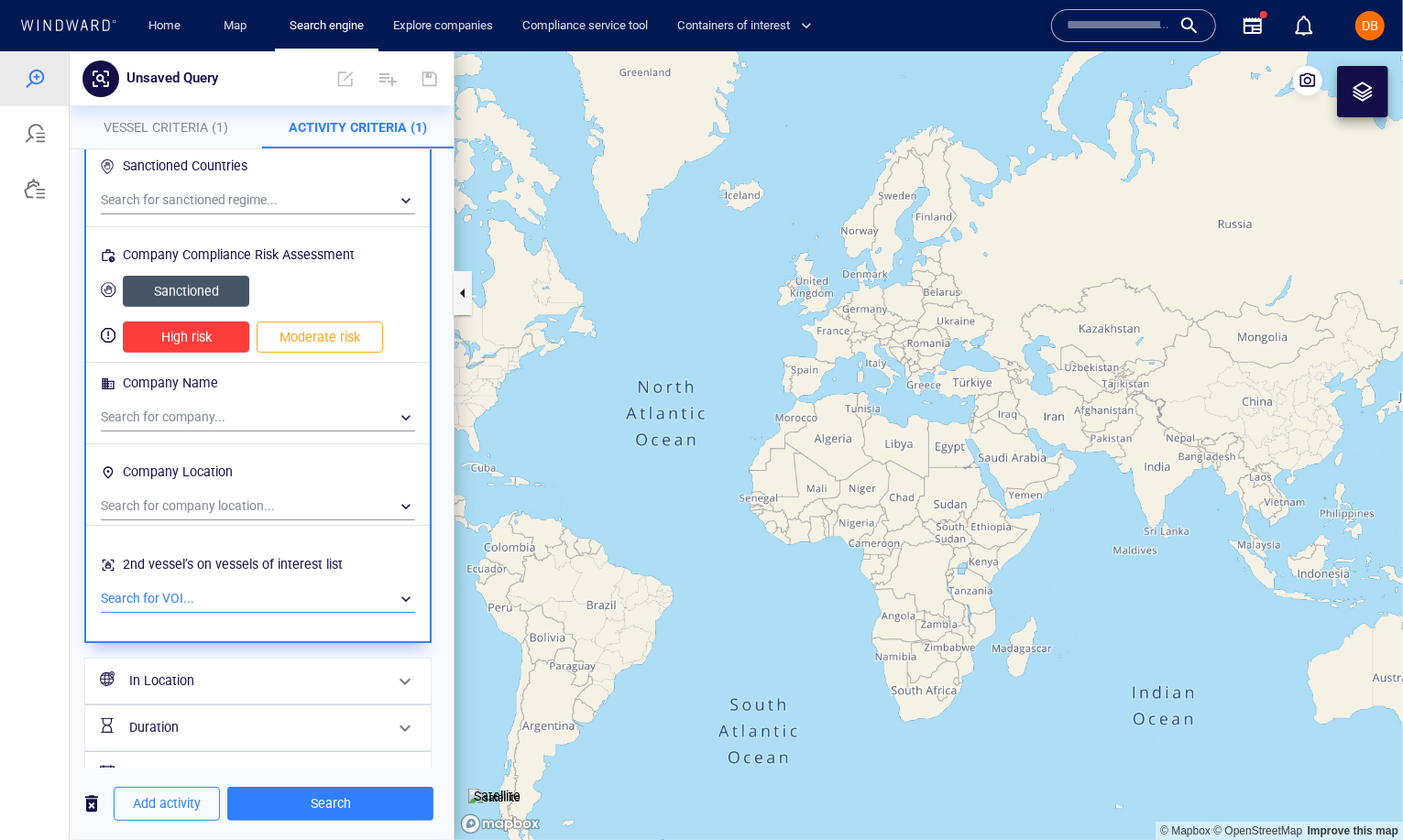
click at [170, 589] on div "​" at bounding box center [258, 598] width 315 height 27
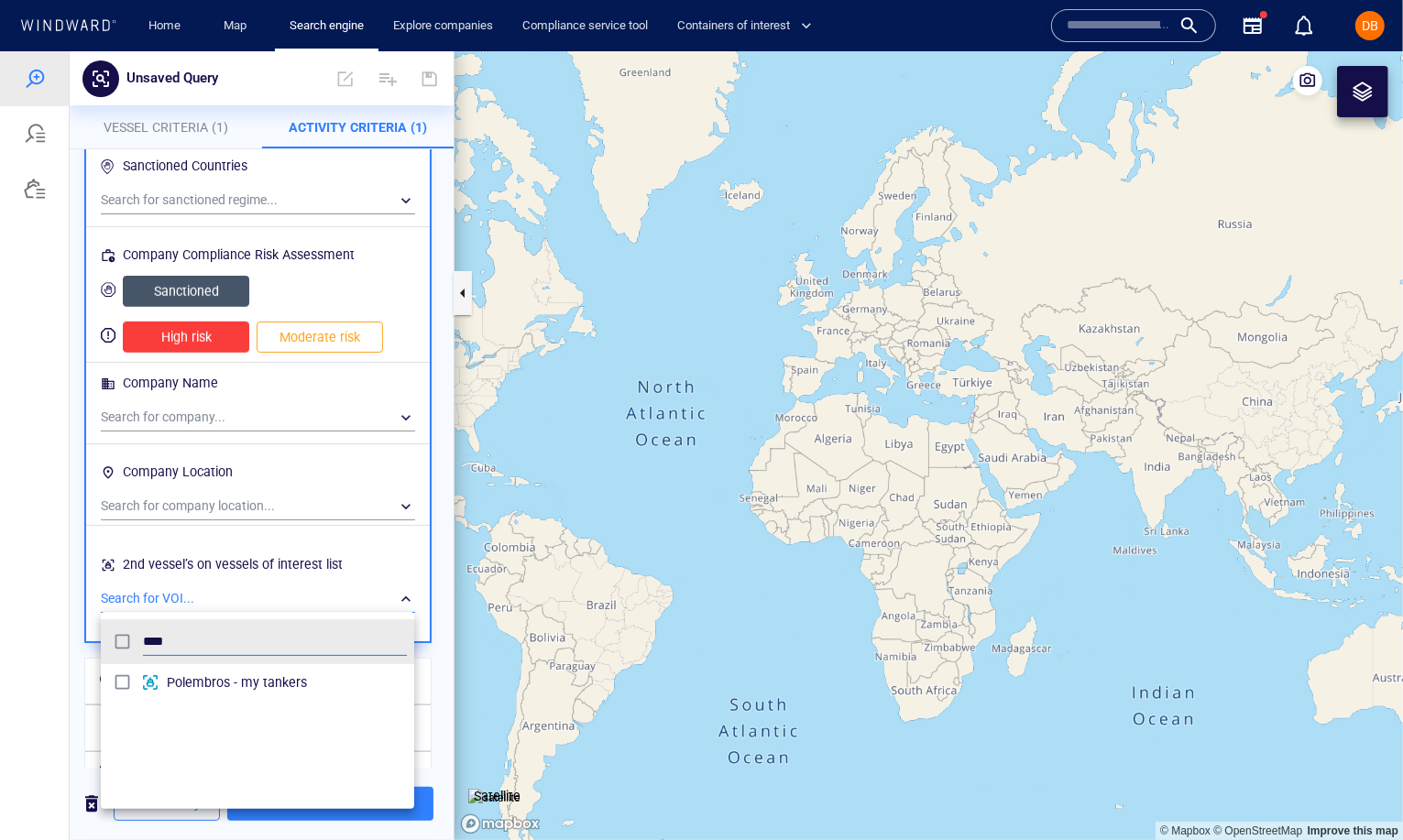
type input "****"
click at [239, 676] on span "Polembros - my tankers" at bounding box center [287, 681] width 240 height 22
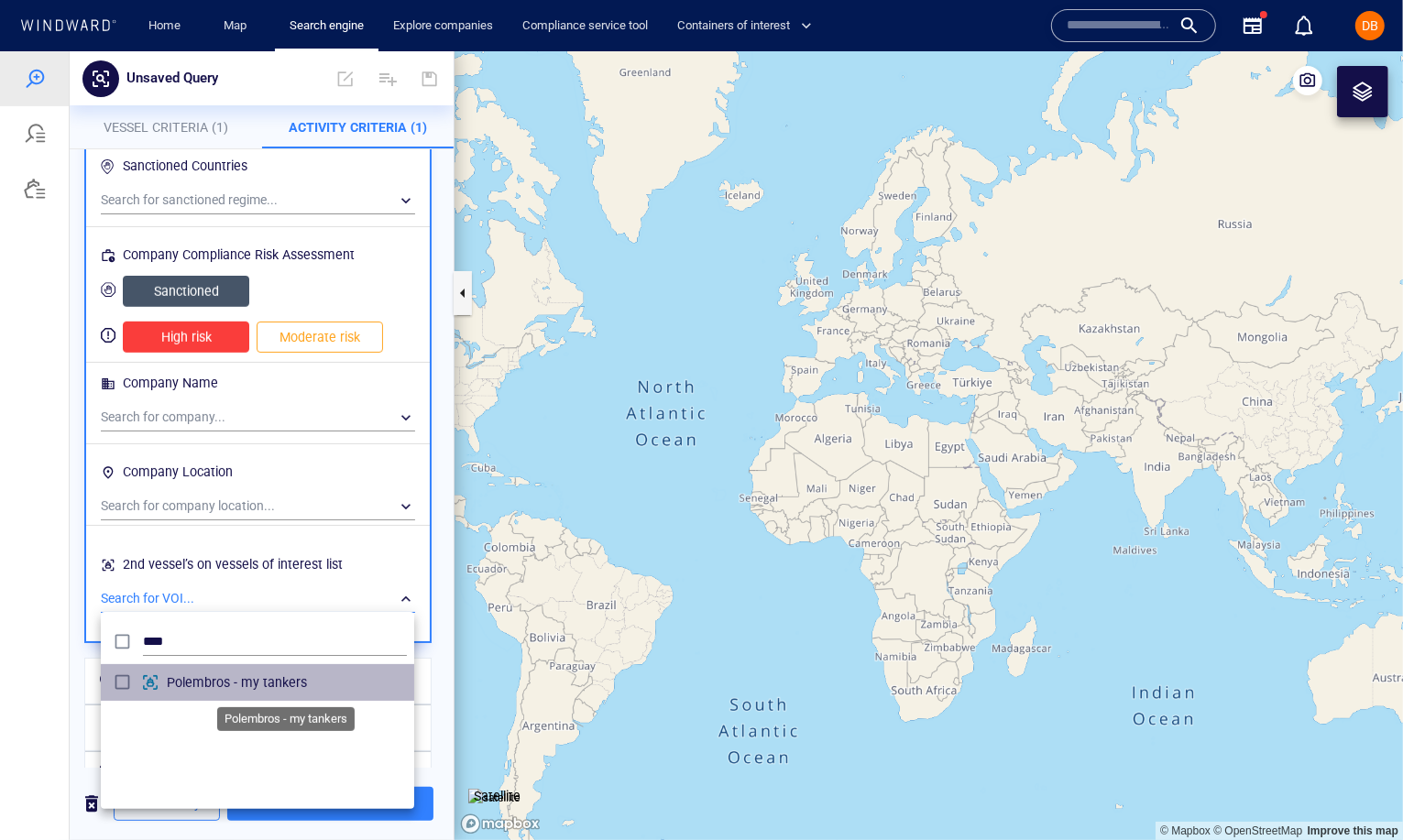
click at [239, 676] on span "Polembros - my tankers" at bounding box center [287, 681] width 240 height 22
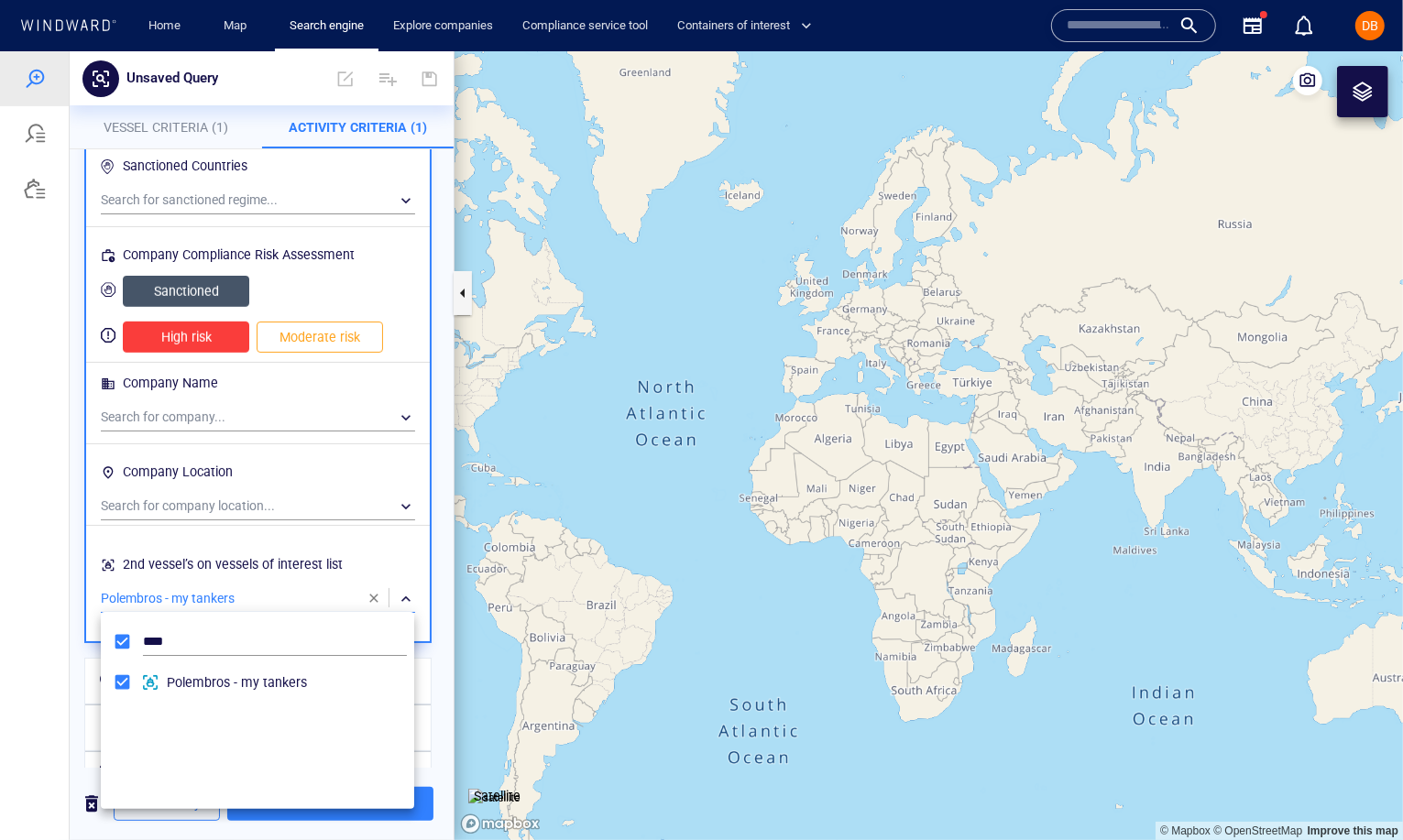
click at [400, 590] on div at bounding box center [702, 445] width 1403 height 789
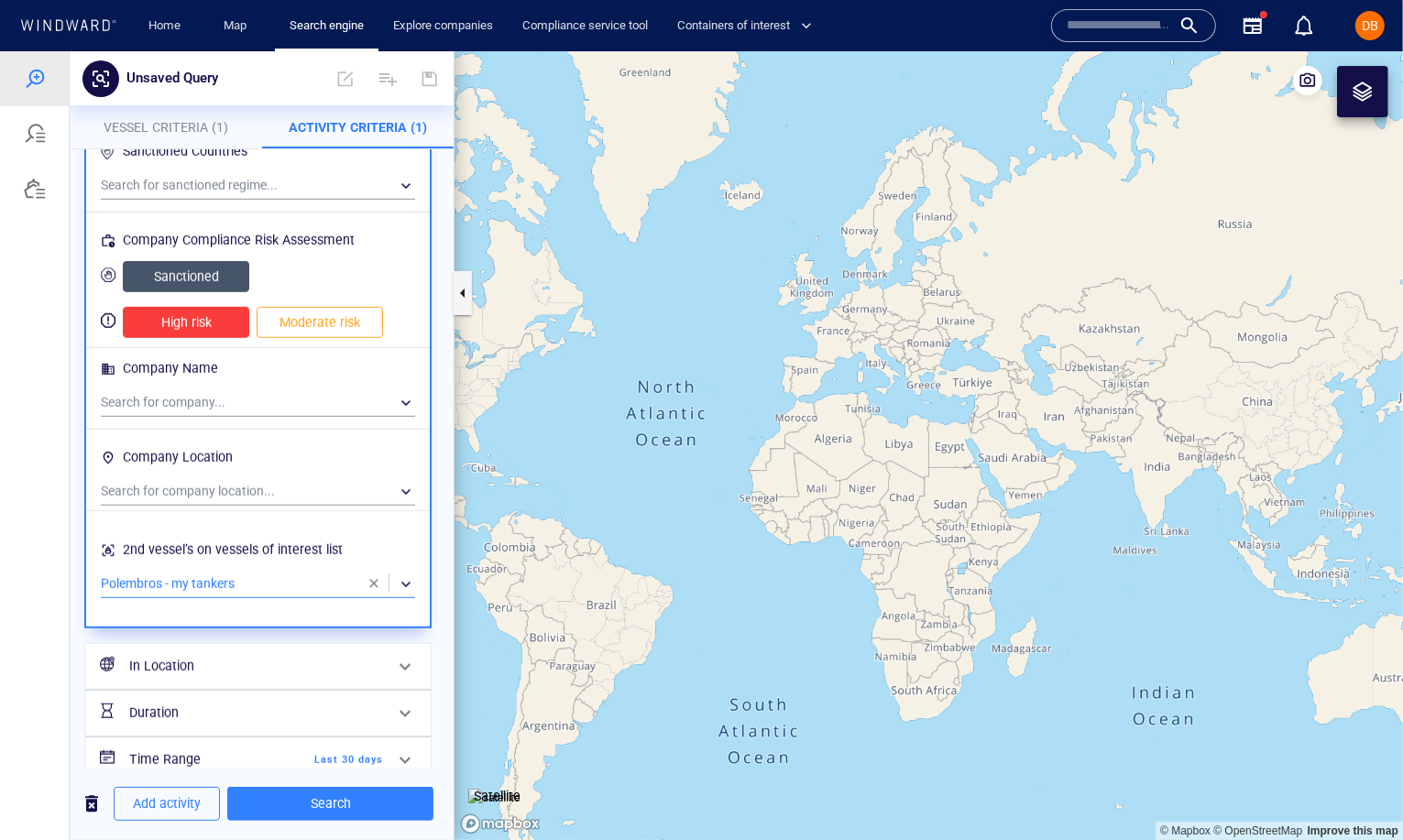
scroll to position [1199, 0]
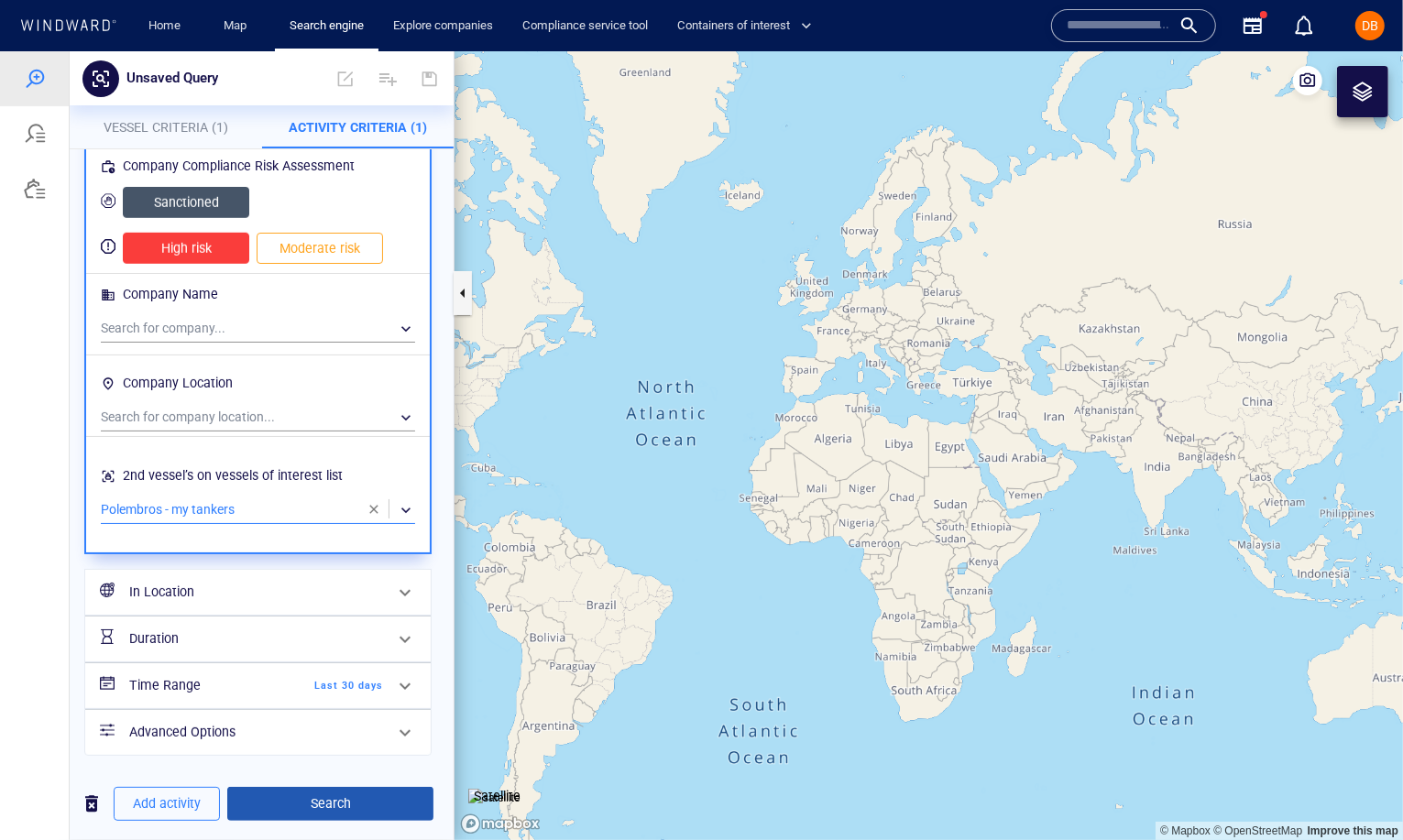
click at [302, 799] on span "Search" at bounding box center [330, 802] width 177 height 23
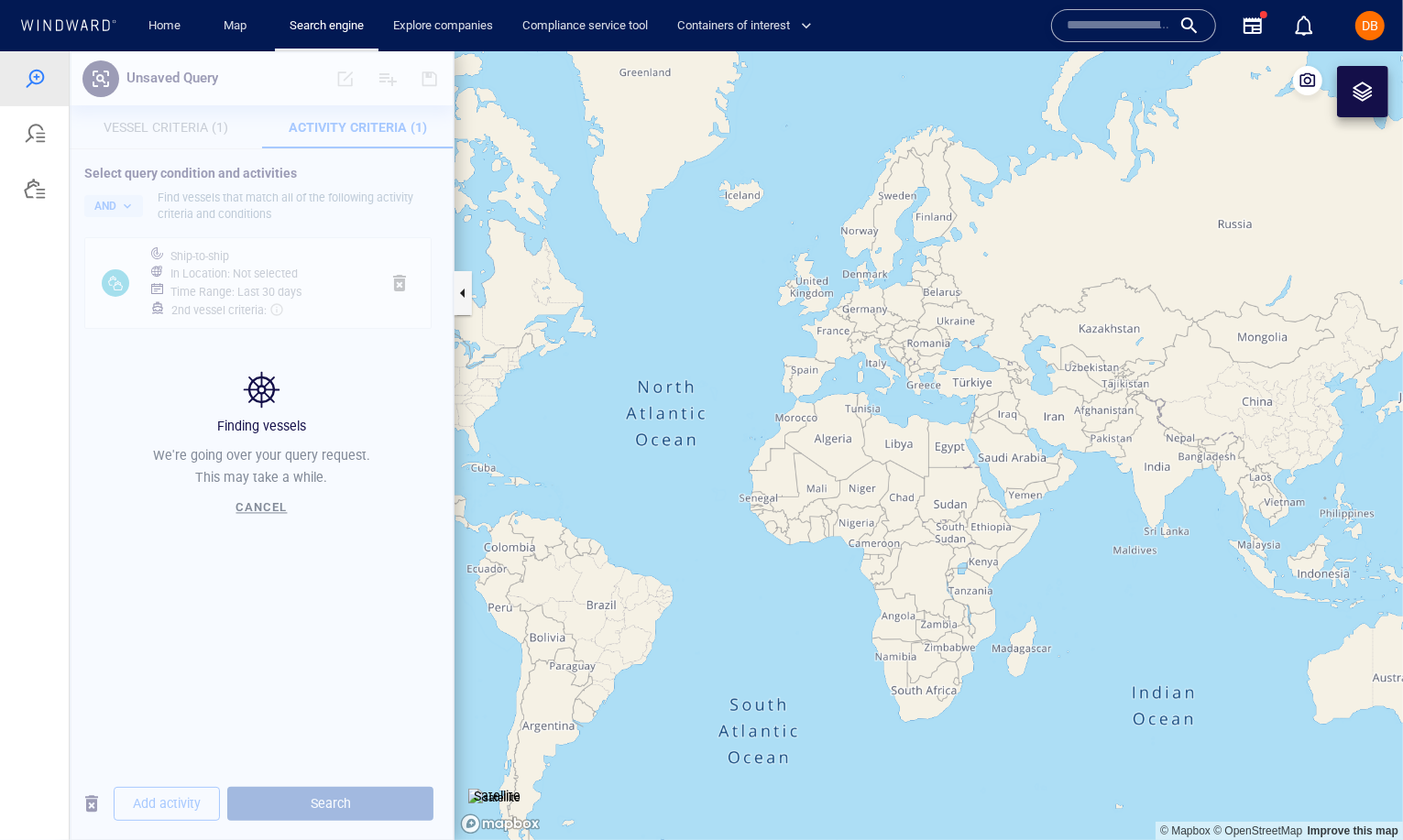
scroll to position [0, 0]
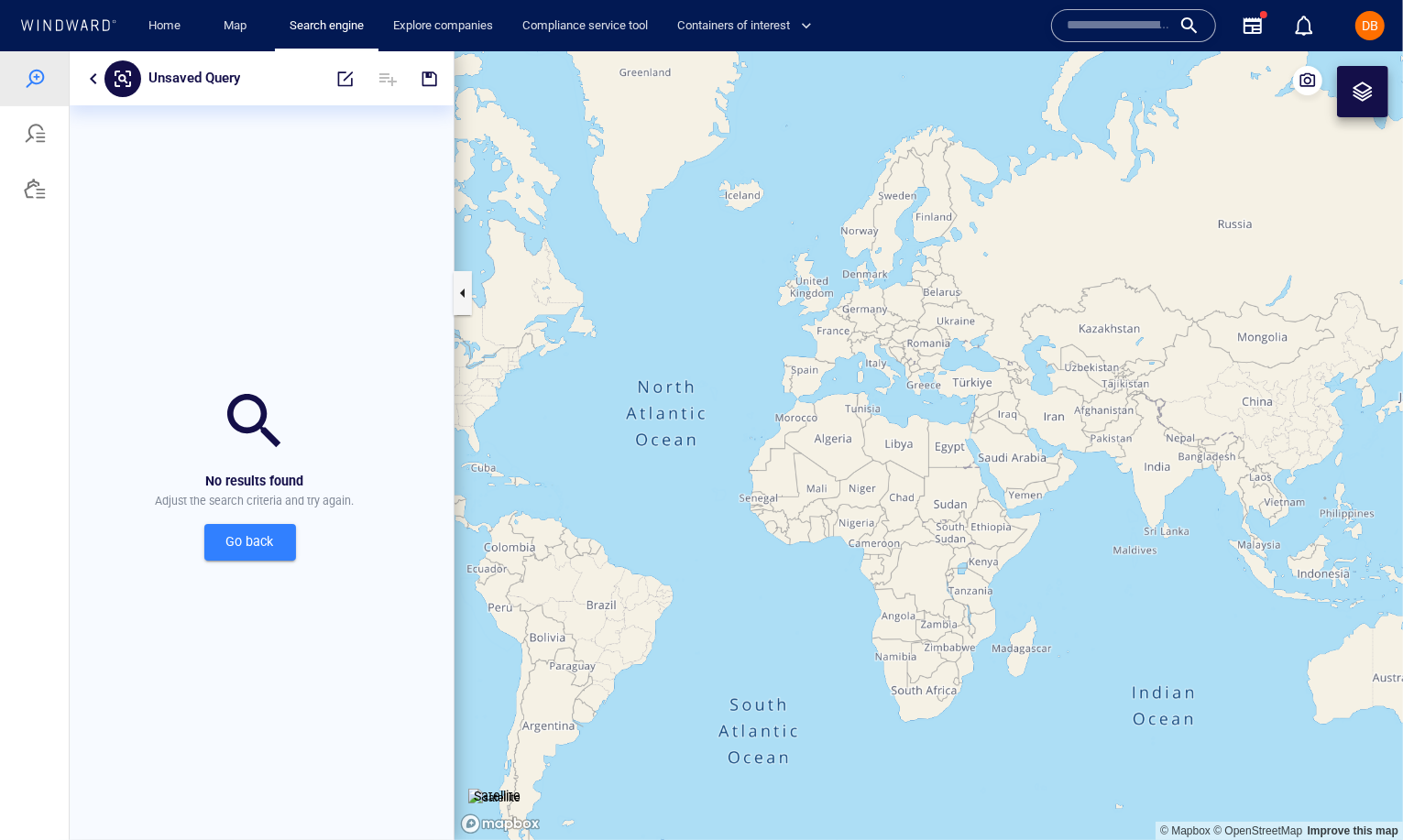
click at [95, 75] on button "button" at bounding box center [93, 77] width 22 height 22
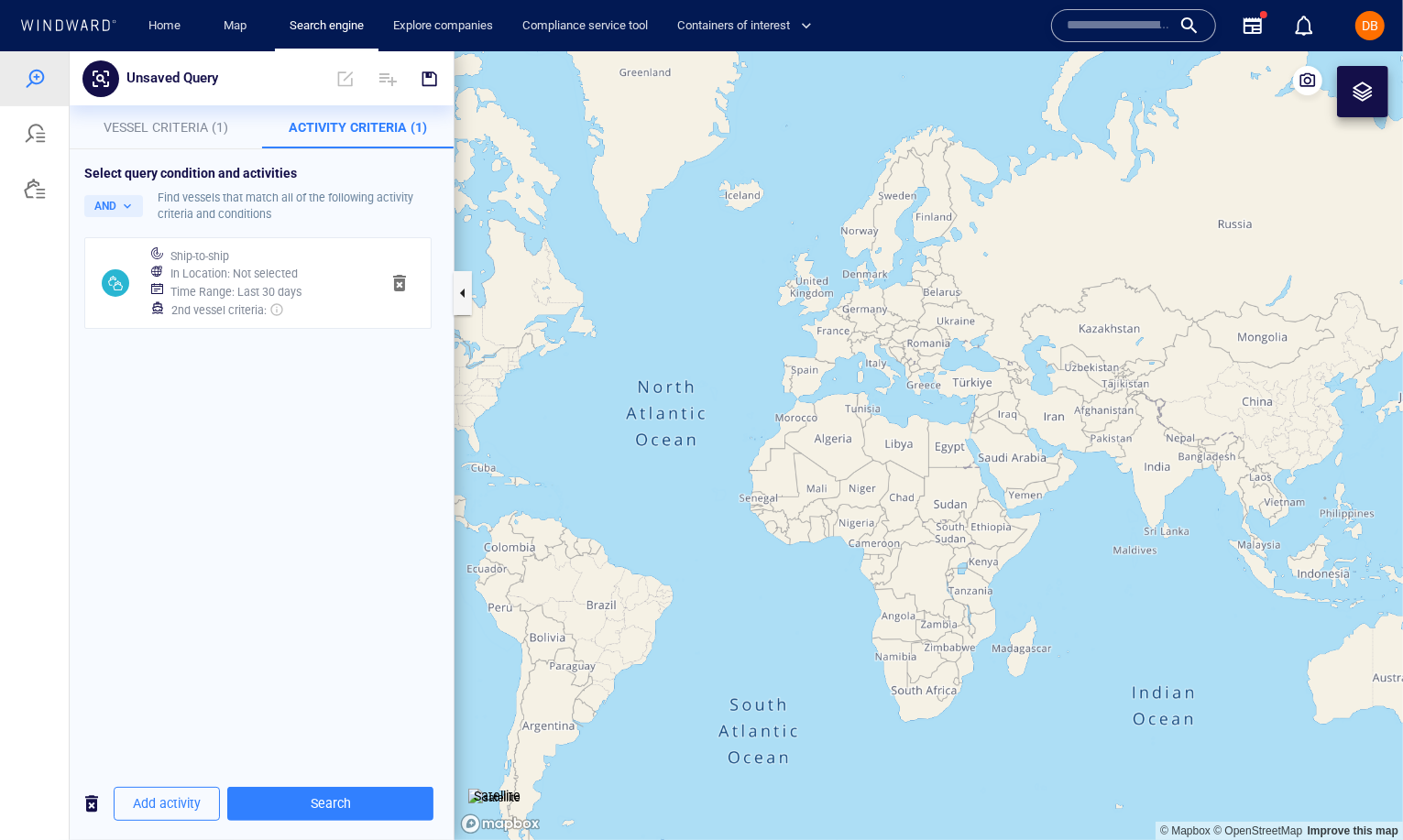
click at [137, 290] on div at bounding box center [115, 283] width 57 height 42
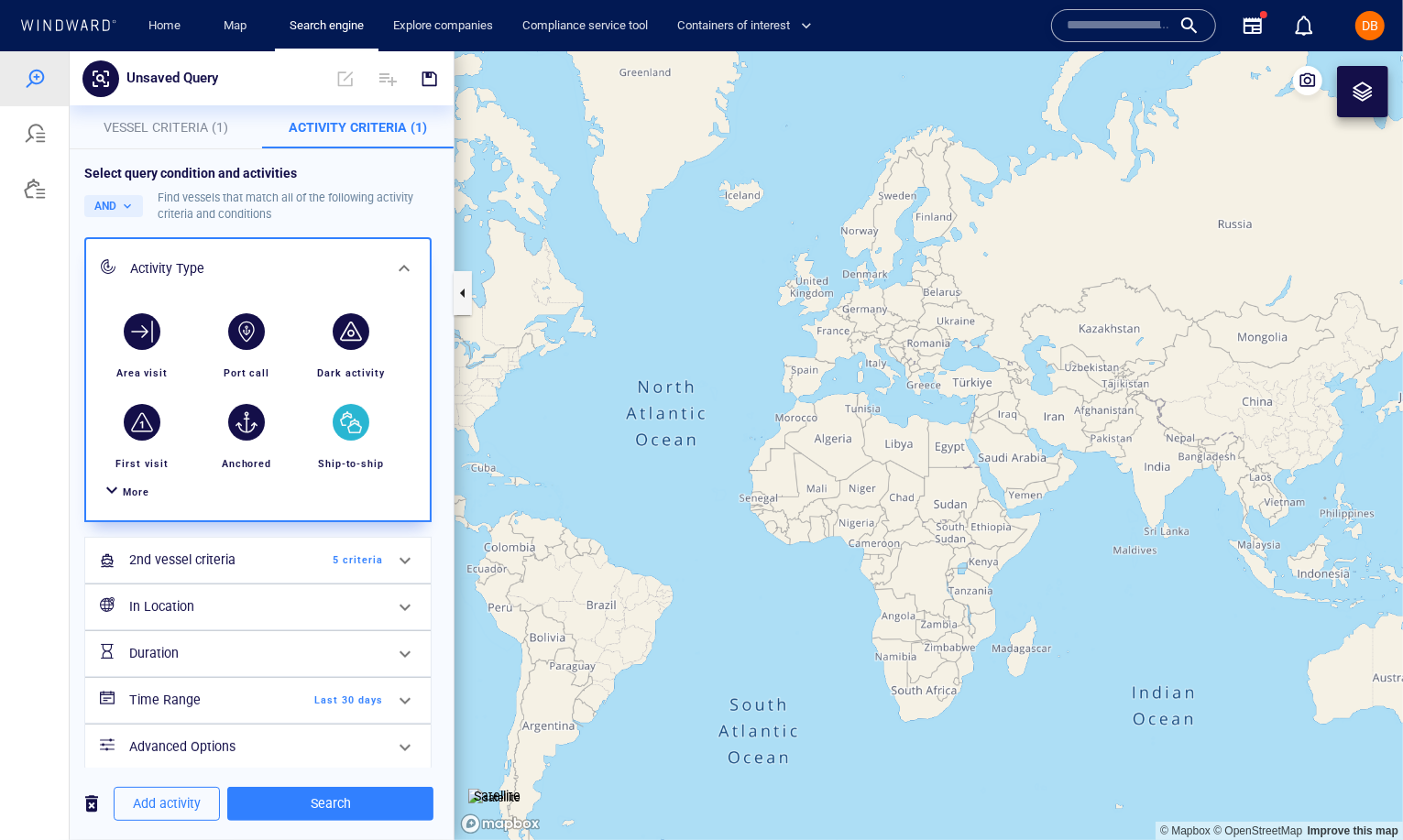
scroll to position [14, 0]
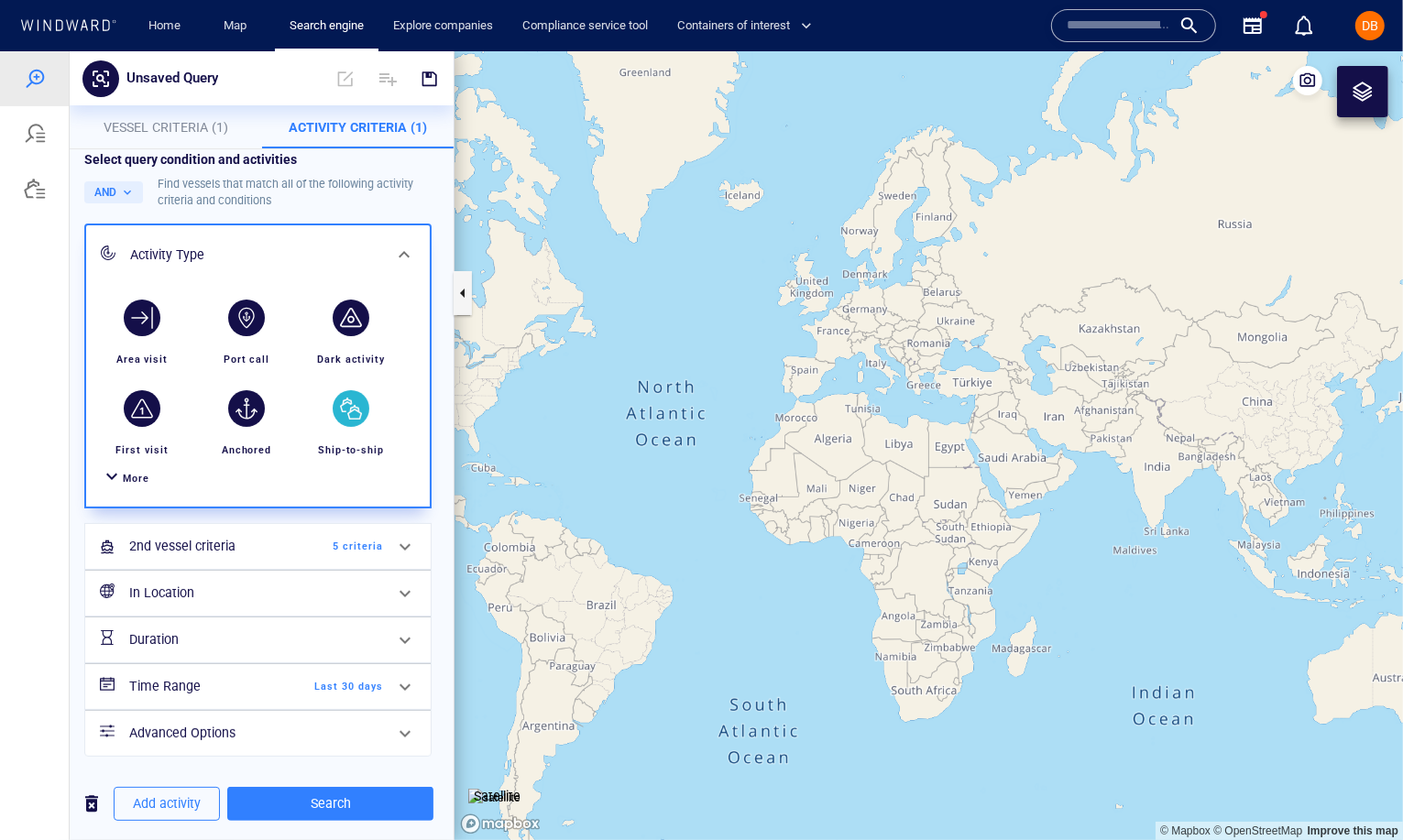
click at [404, 682] on span at bounding box center [404, 686] width 22 height 22
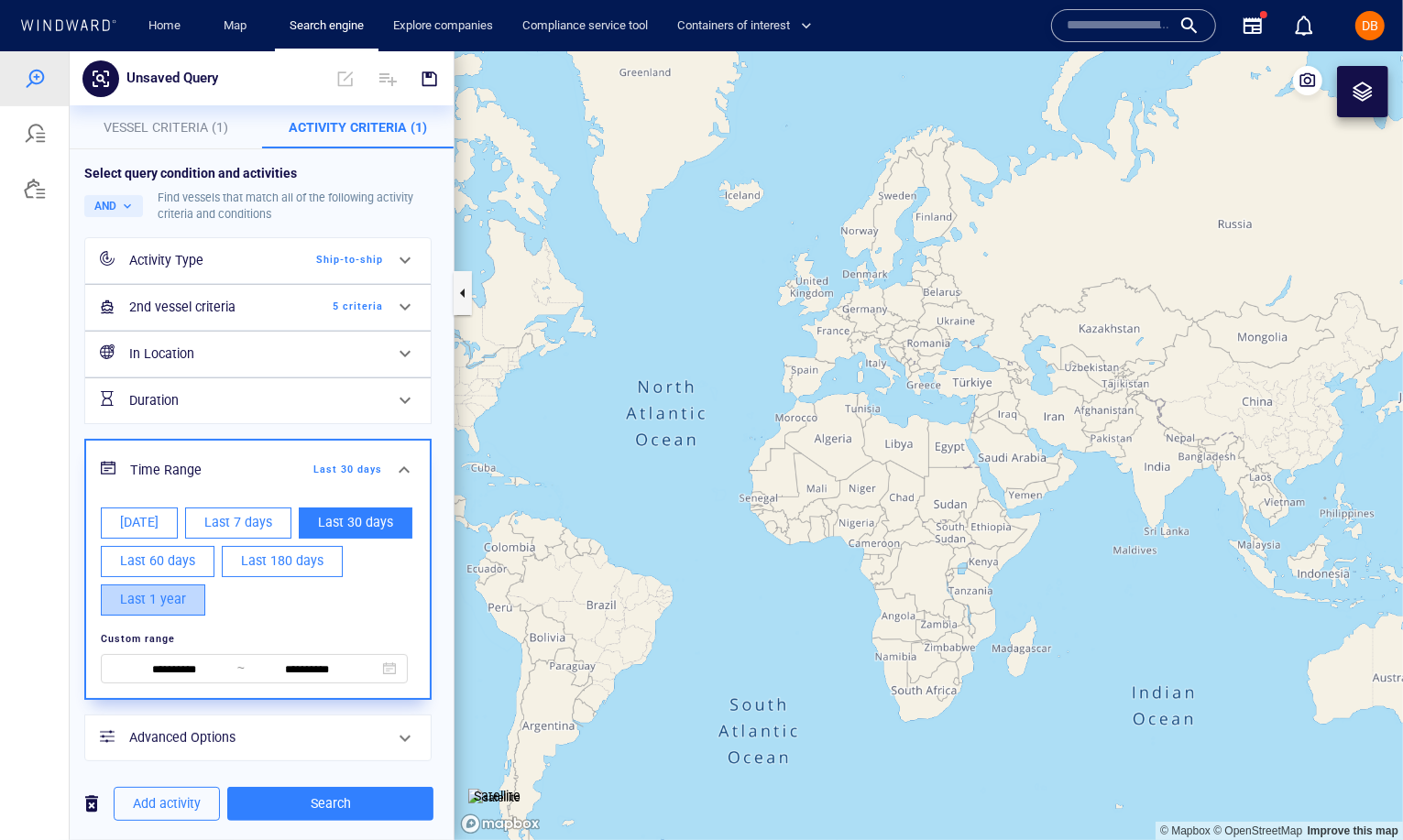
click at [168, 598] on span "Last 1 year" at bounding box center [152, 599] width 66 height 23
type input "**********"
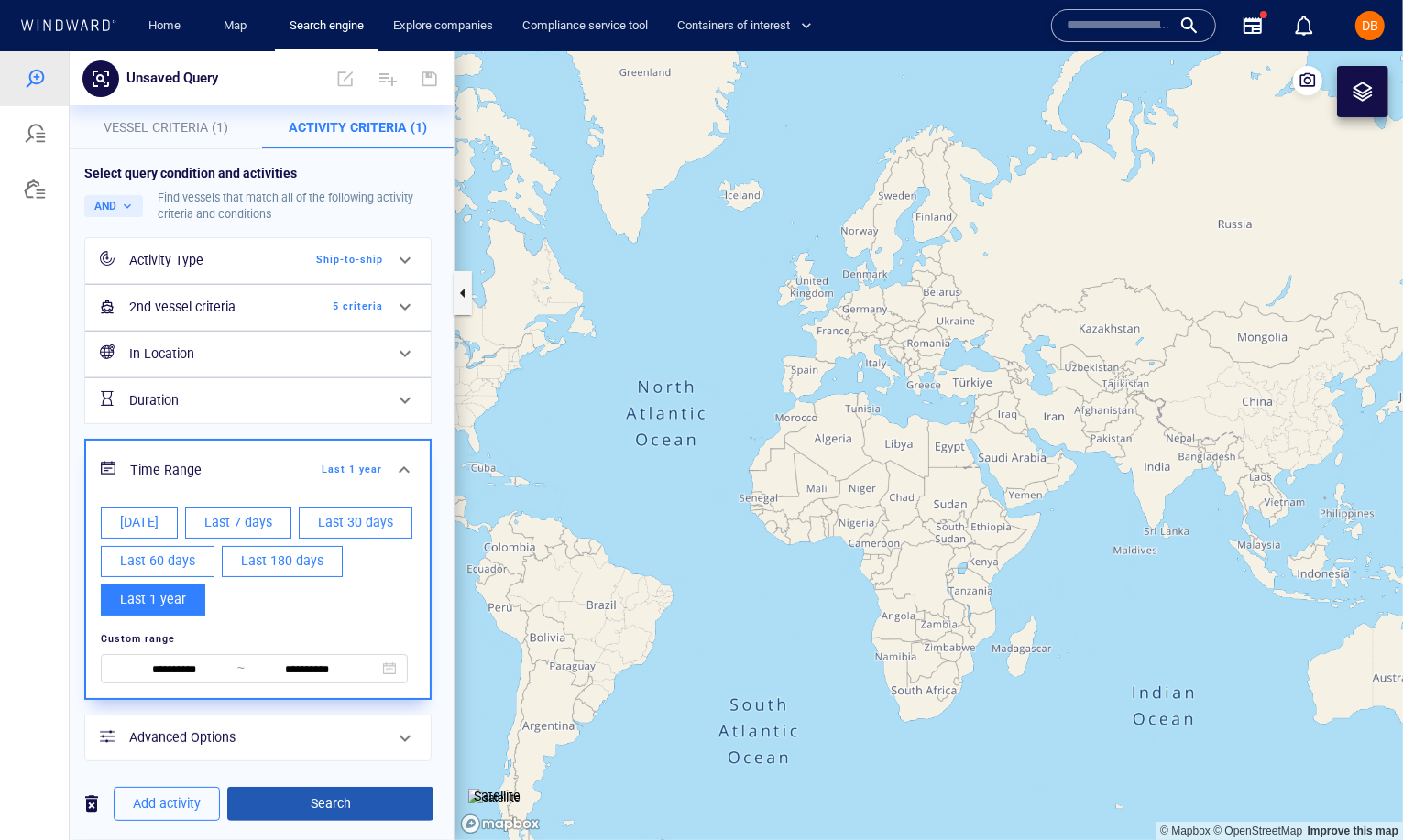
click at [355, 797] on span "Search" at bounding box center [330, 802] width 177 height 23
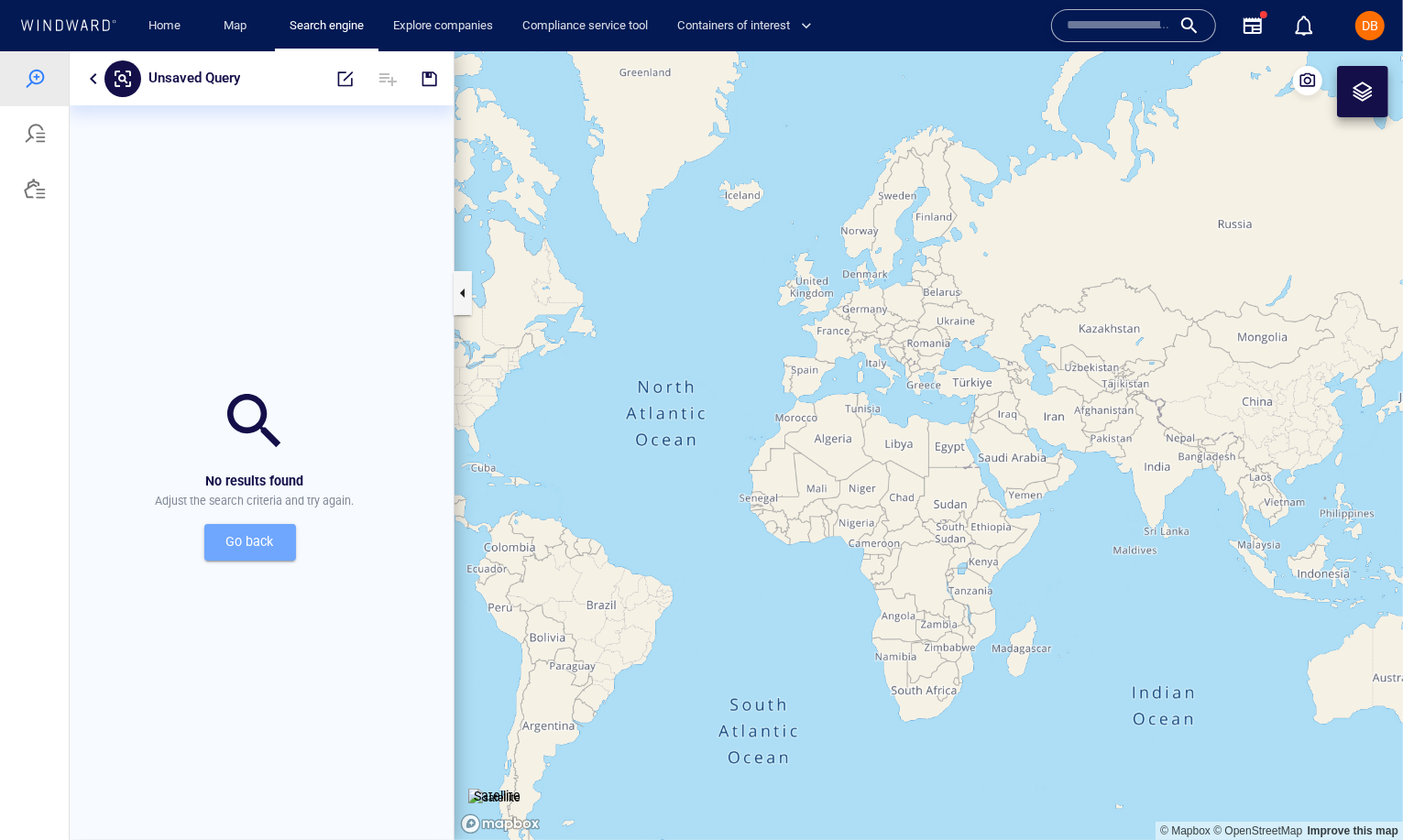
click at [260, 536] on span "Go back" at bounding box center [250, 541] width 63 height 23
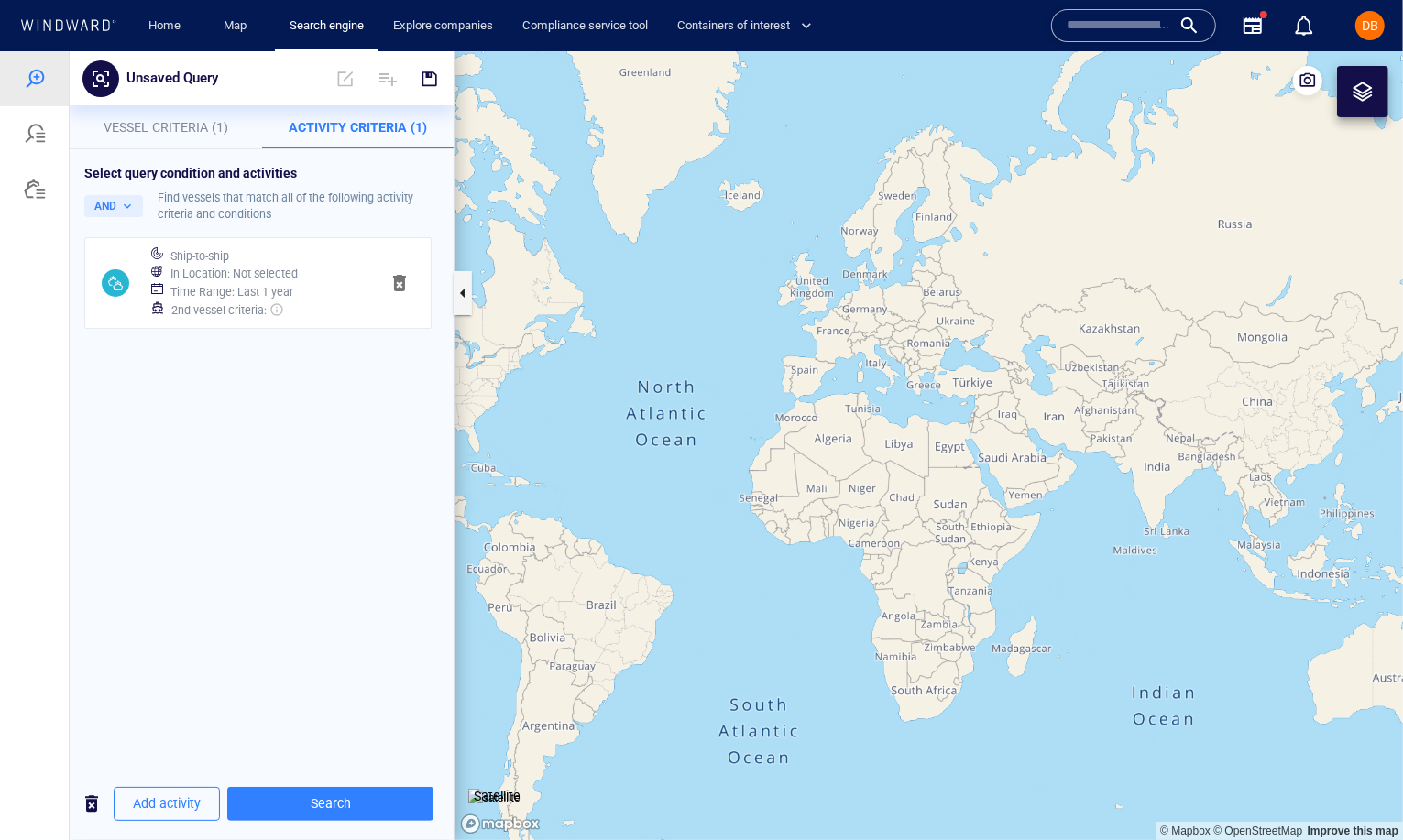
click at [230, 255] on div "Ship-to-ship" at bounding box center [267, 256] width 202 height 26
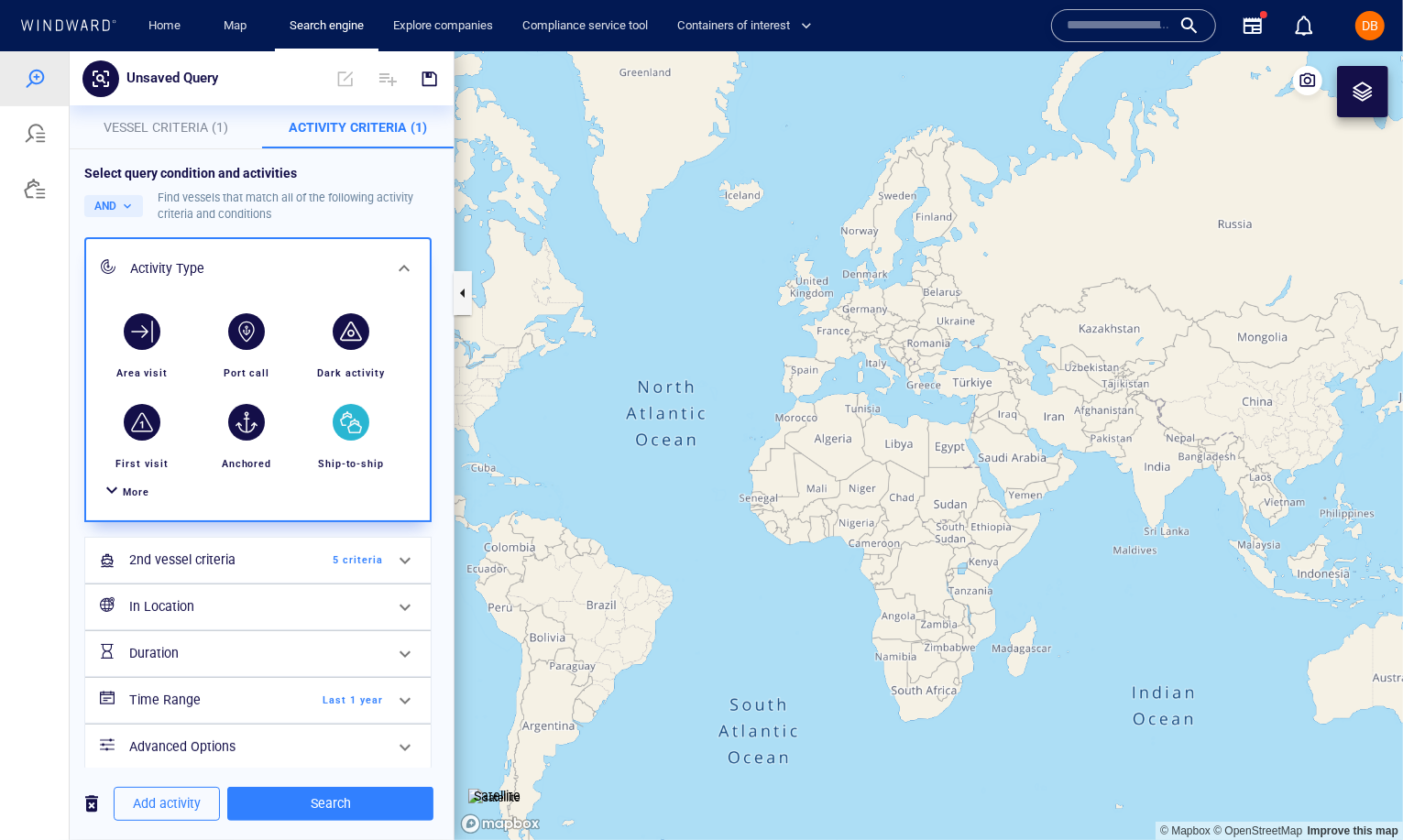
scroll to position [14, 0]
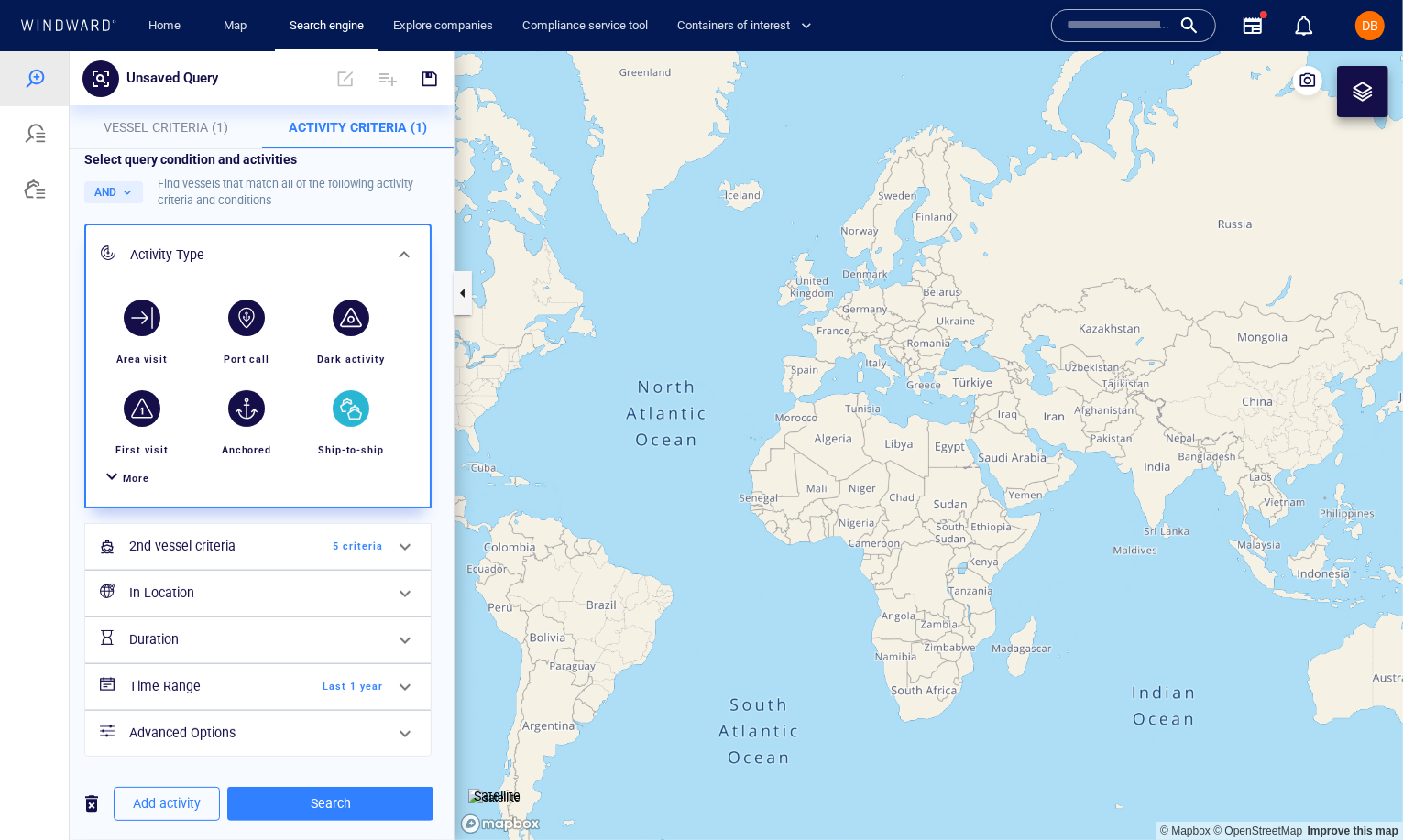
click at [390, 540] on div at bounding box center [405, 546] width 44 height 44
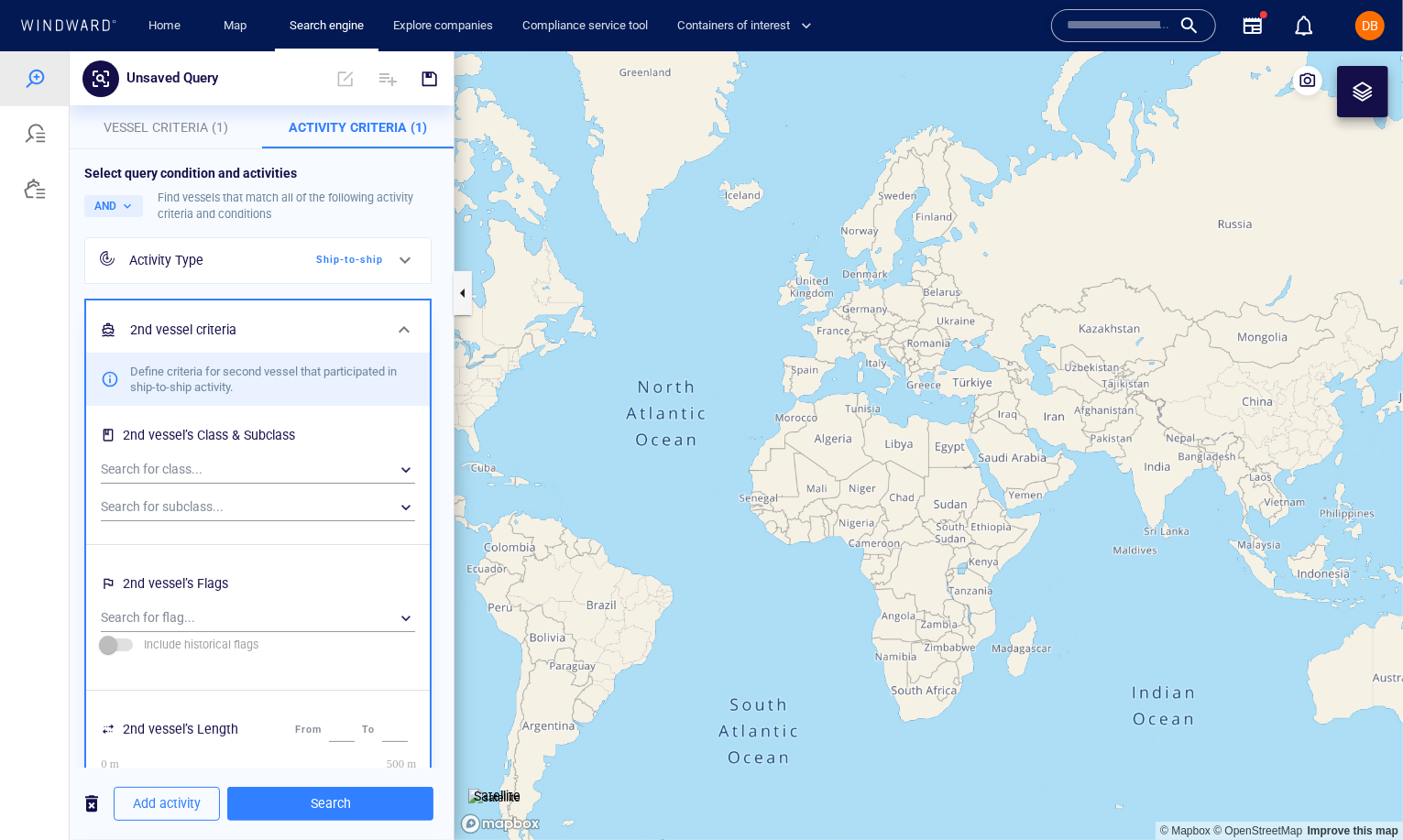
click at [173, 119] on span "Vessel Criteria (1)" at bounding box center [165, 125] width 124 height 14
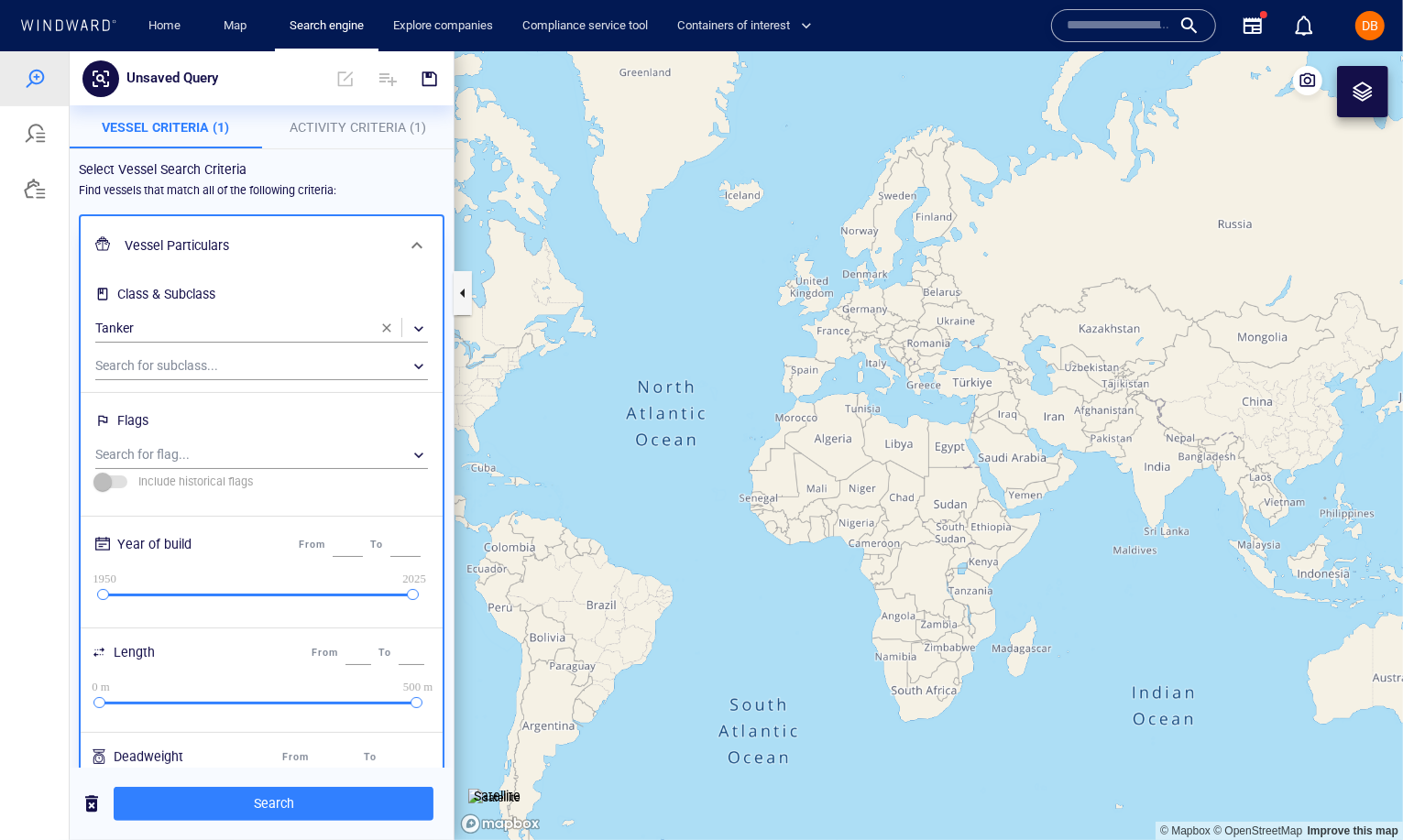
click at [364, 122] on span "Activity Criteria (1)" at bounding box center [357, 125] width 136 height 14
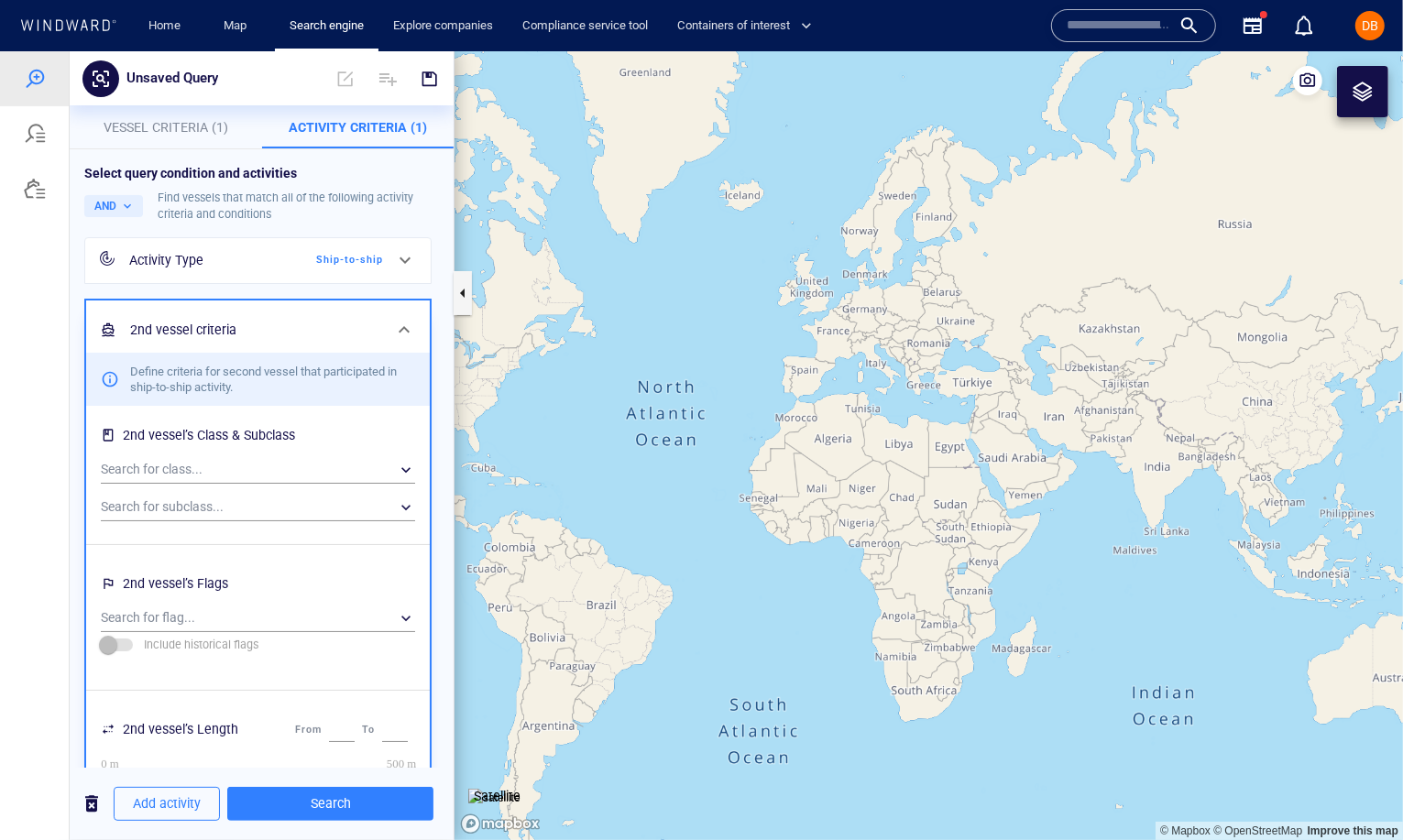
click at [397, 256] on icon at bounding box center [404, 258] width 22 height 22
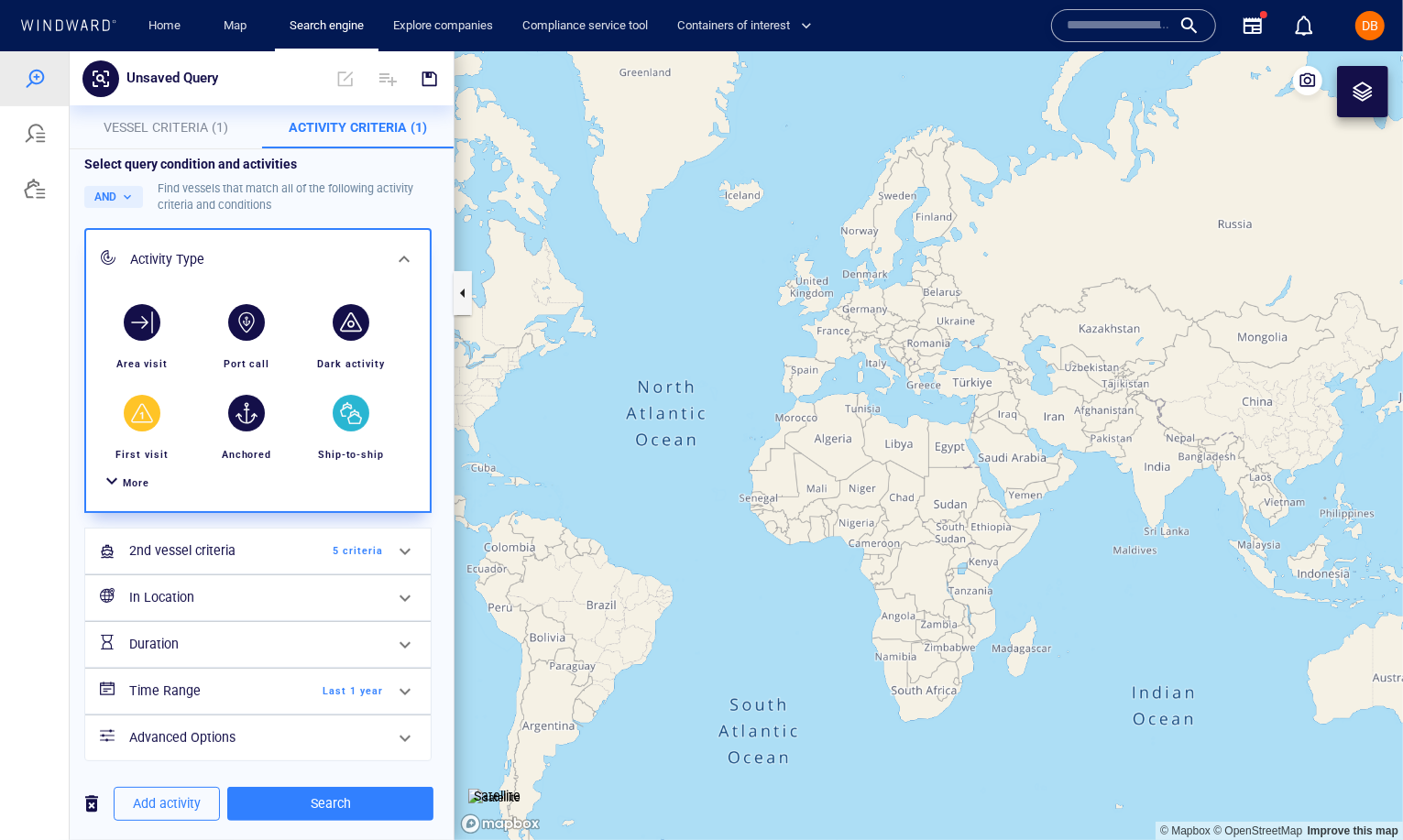
scroll to position [10, 0]
click at [140, 476] on span "More" at bounding box center [136, 481] width 27 height 12
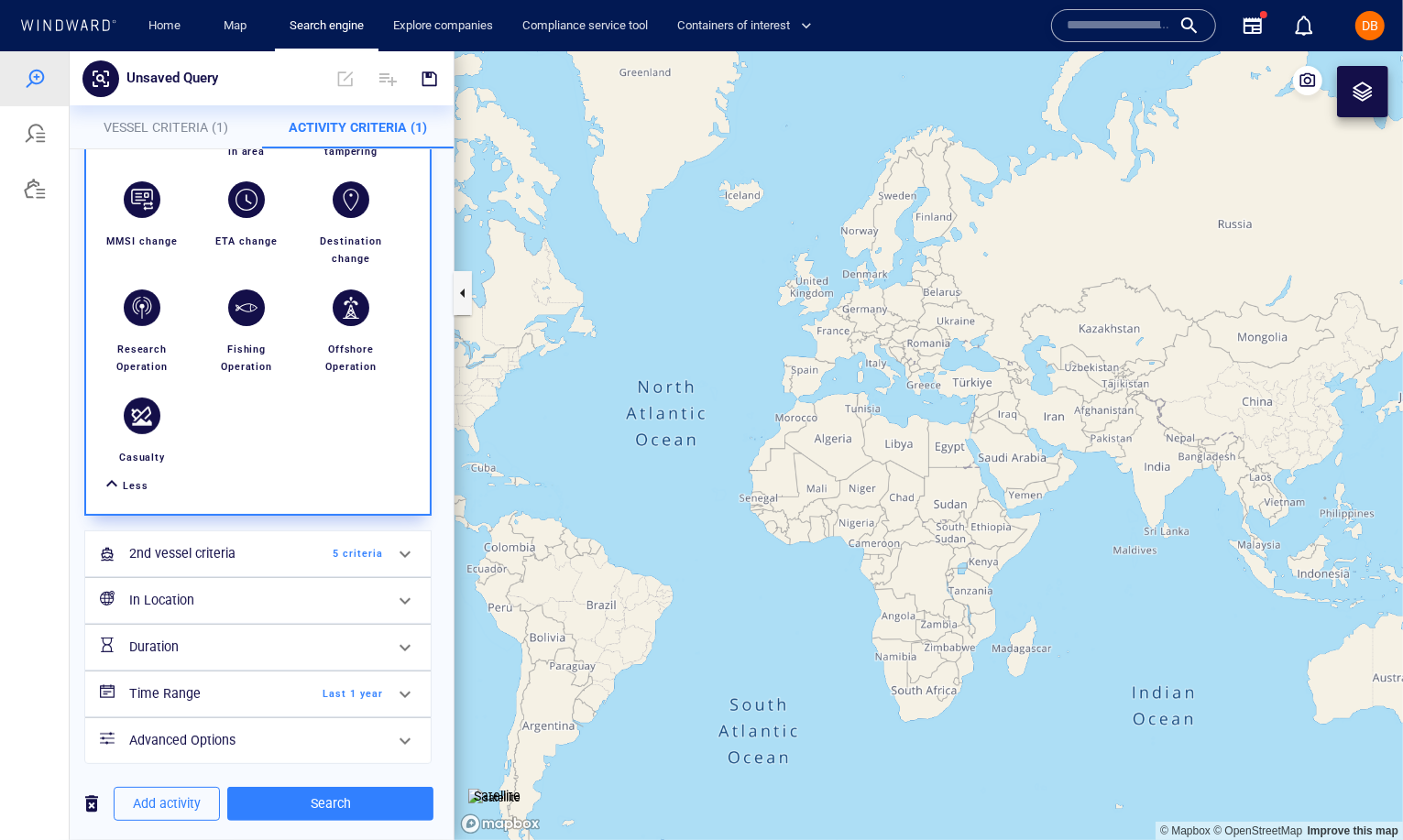
scroll to position [528, 0]
click at [373, 552] on span "5 criteria" at bounding box center [330, 552] width 105 height 16
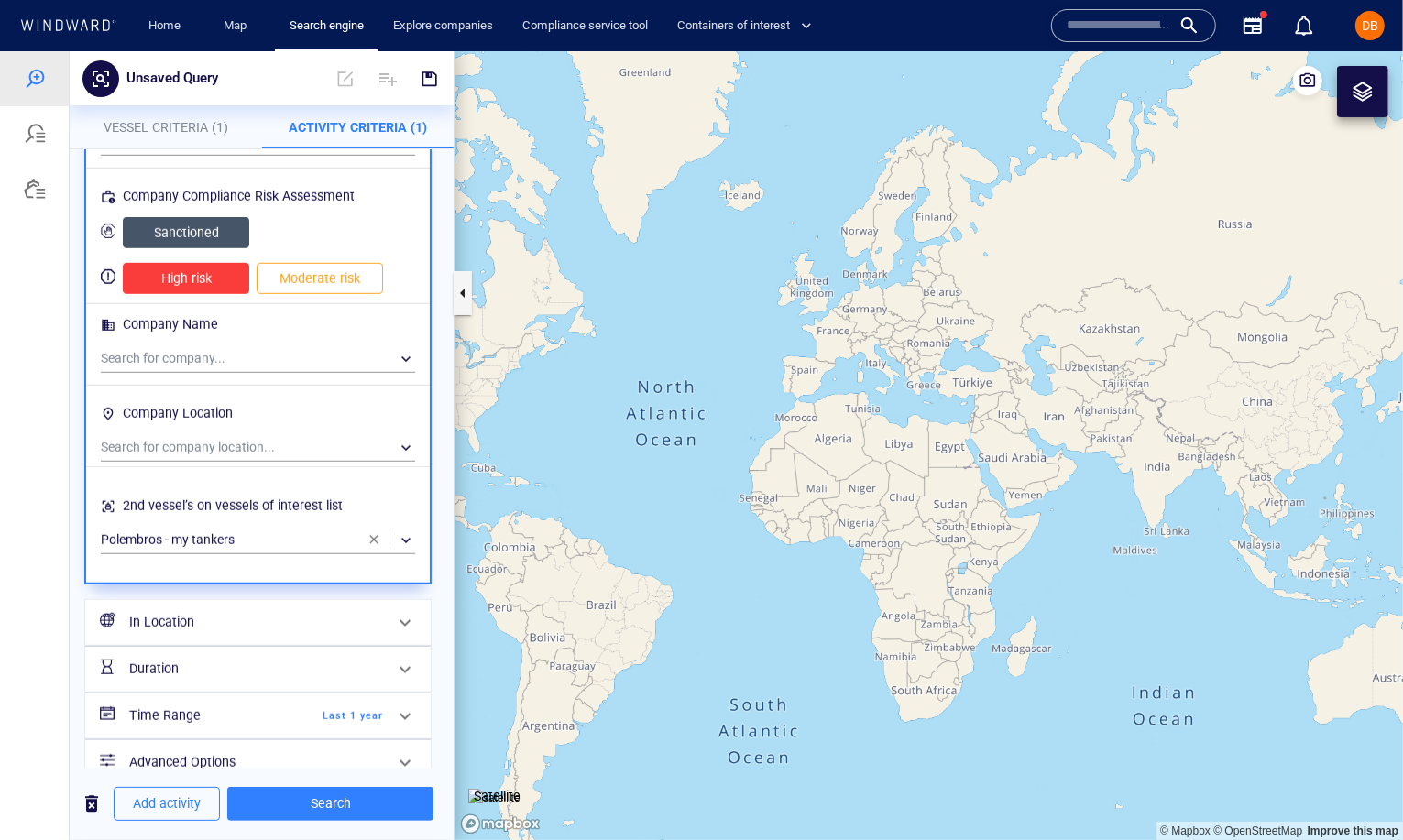
scroll to position [1046, 0]
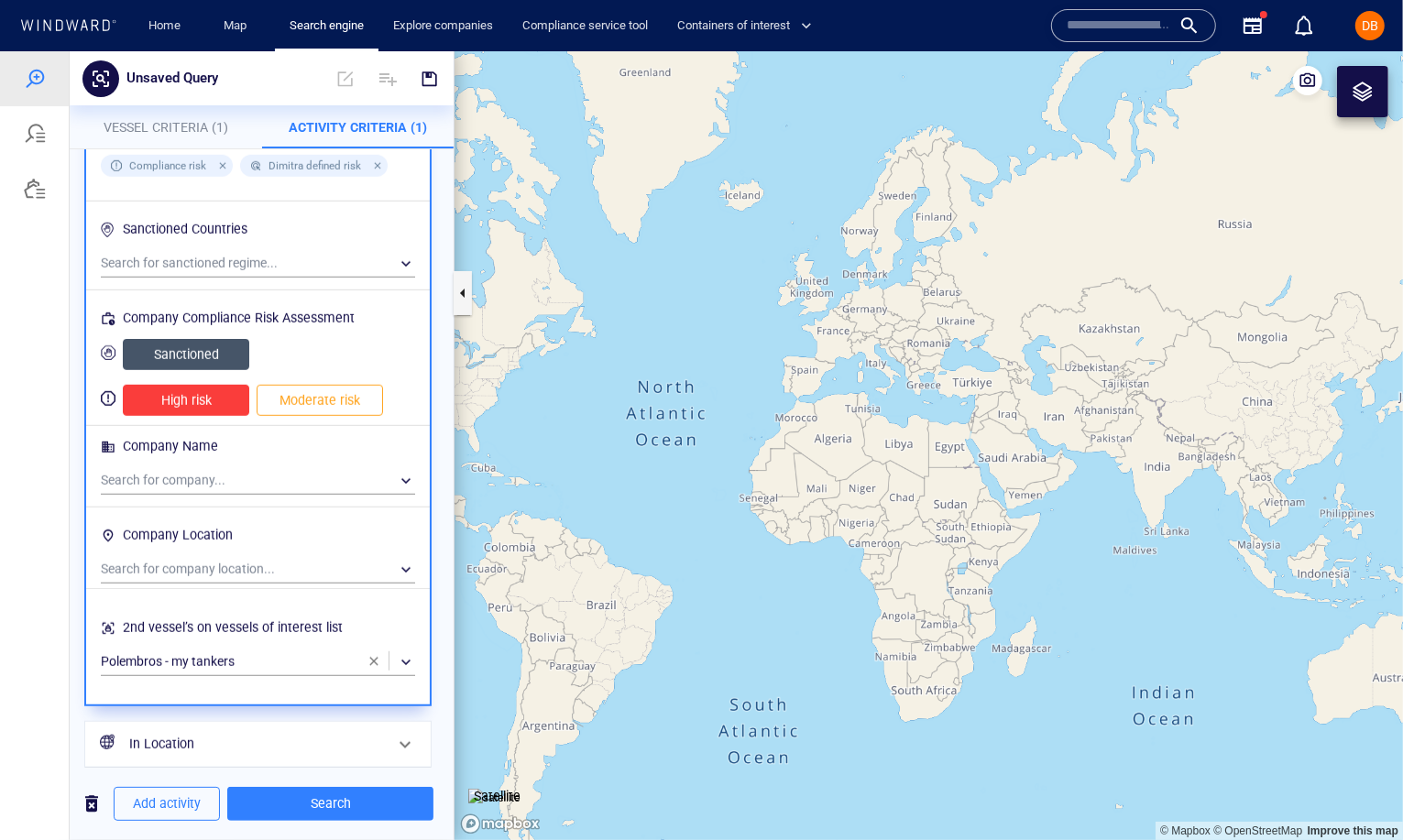
click at [213, 342] on span "Sanctioned" at bounding box center [185, 354] width 88 height 23
click at [211, 389] on span "High risk" at bounding box center [185, 400] width 88 height 23
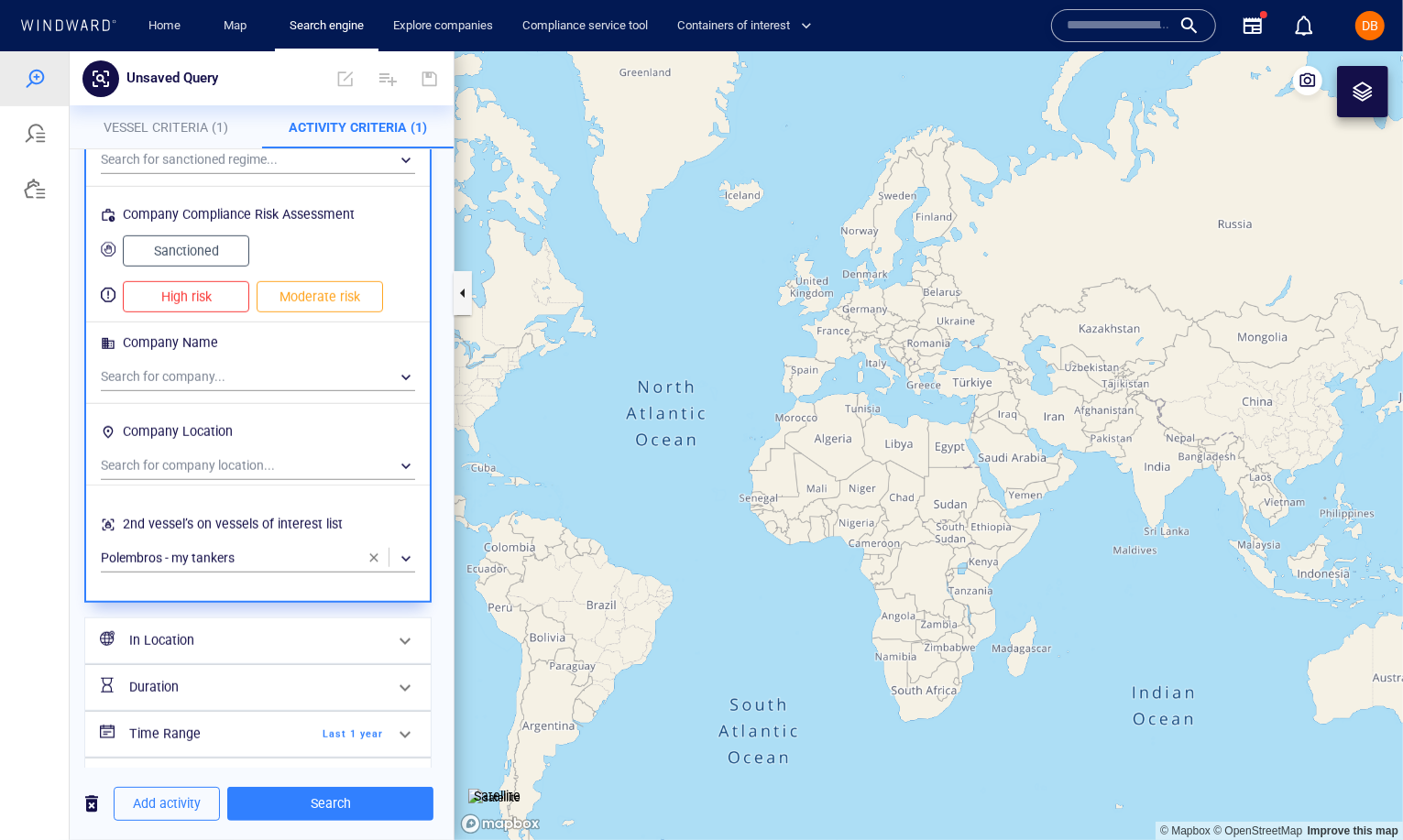
scroll to position [1199, 0]
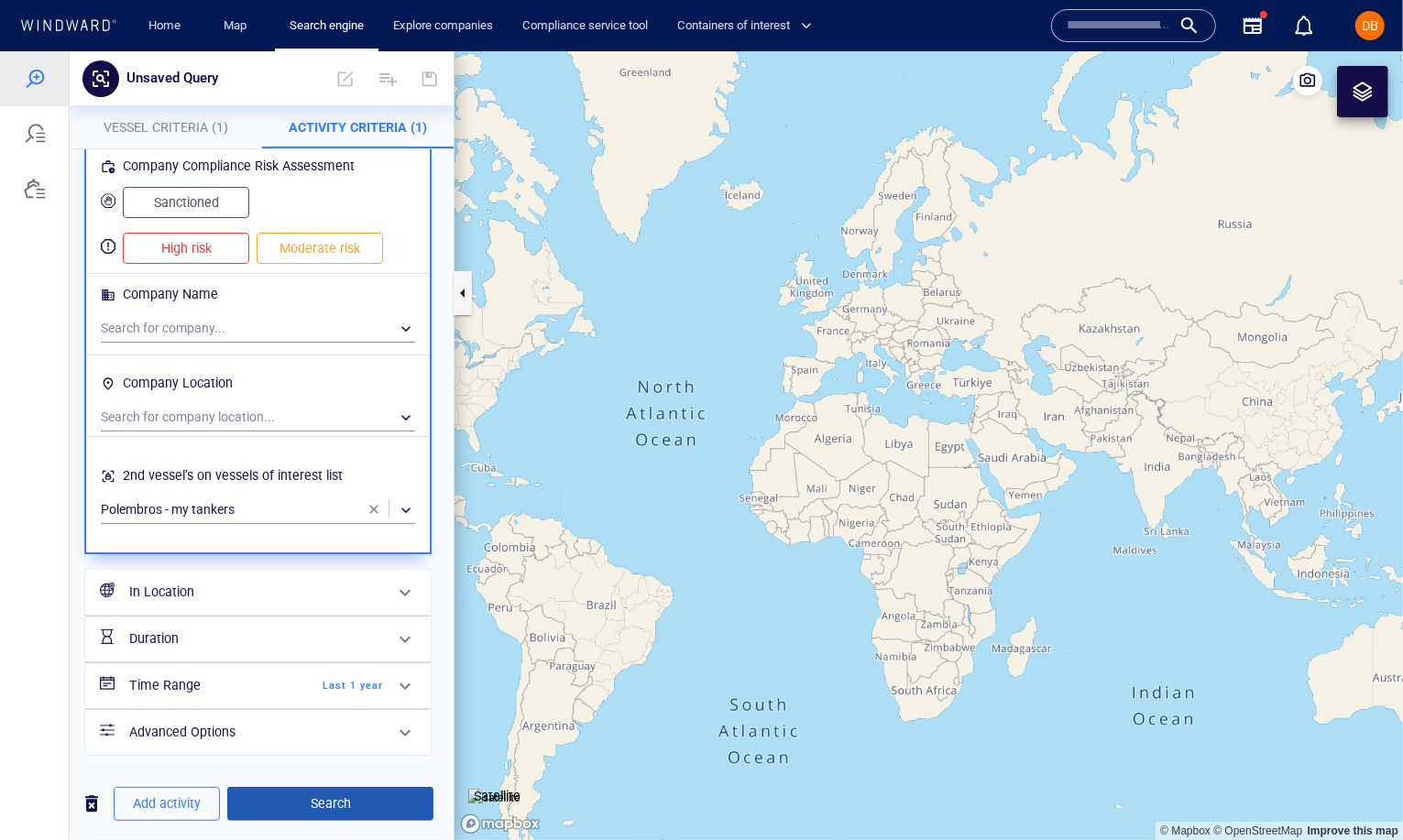
click at [301, 805] on span "Search" at bounding box center [330, 802] width 177 height 23
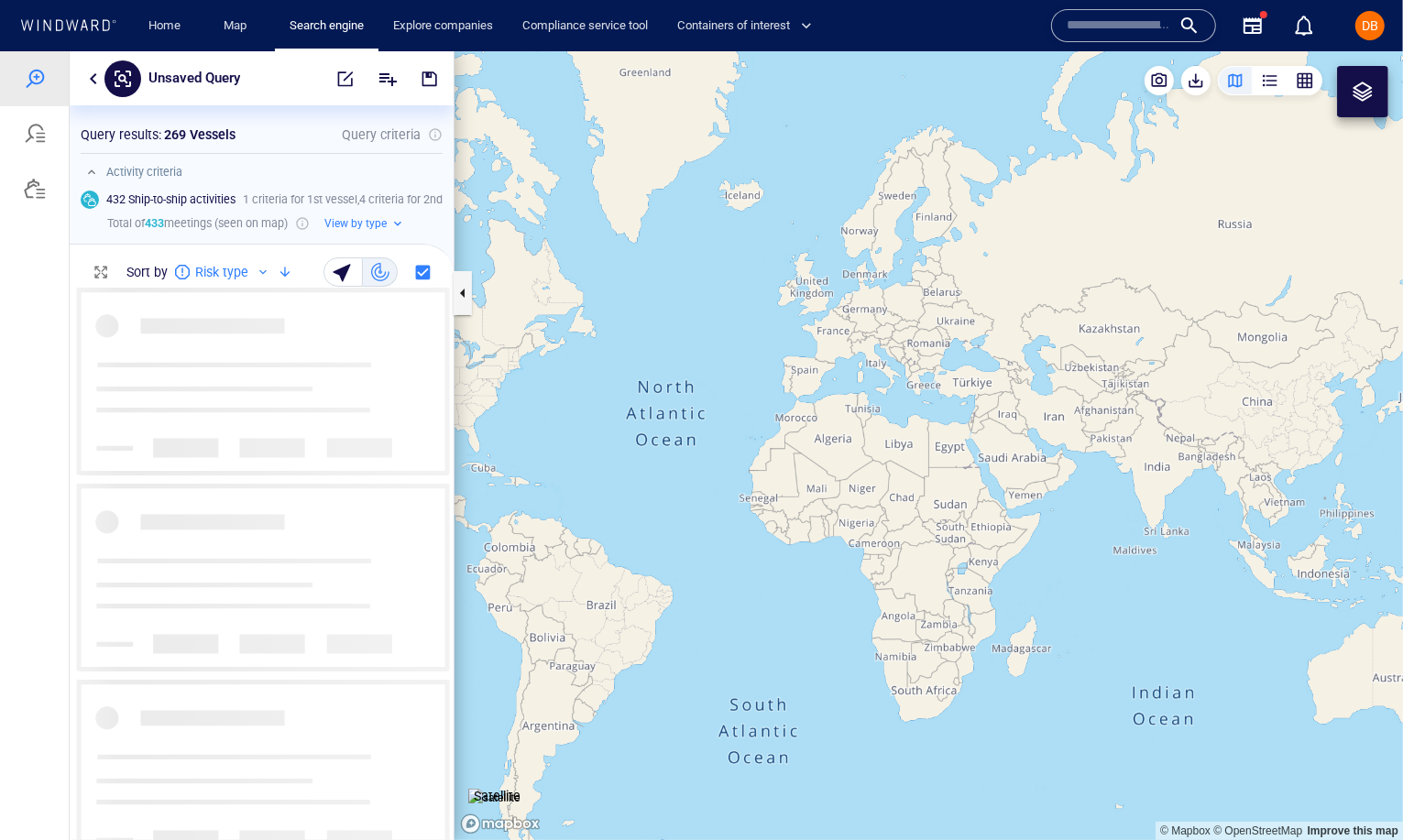
scroll to position [553, 384]
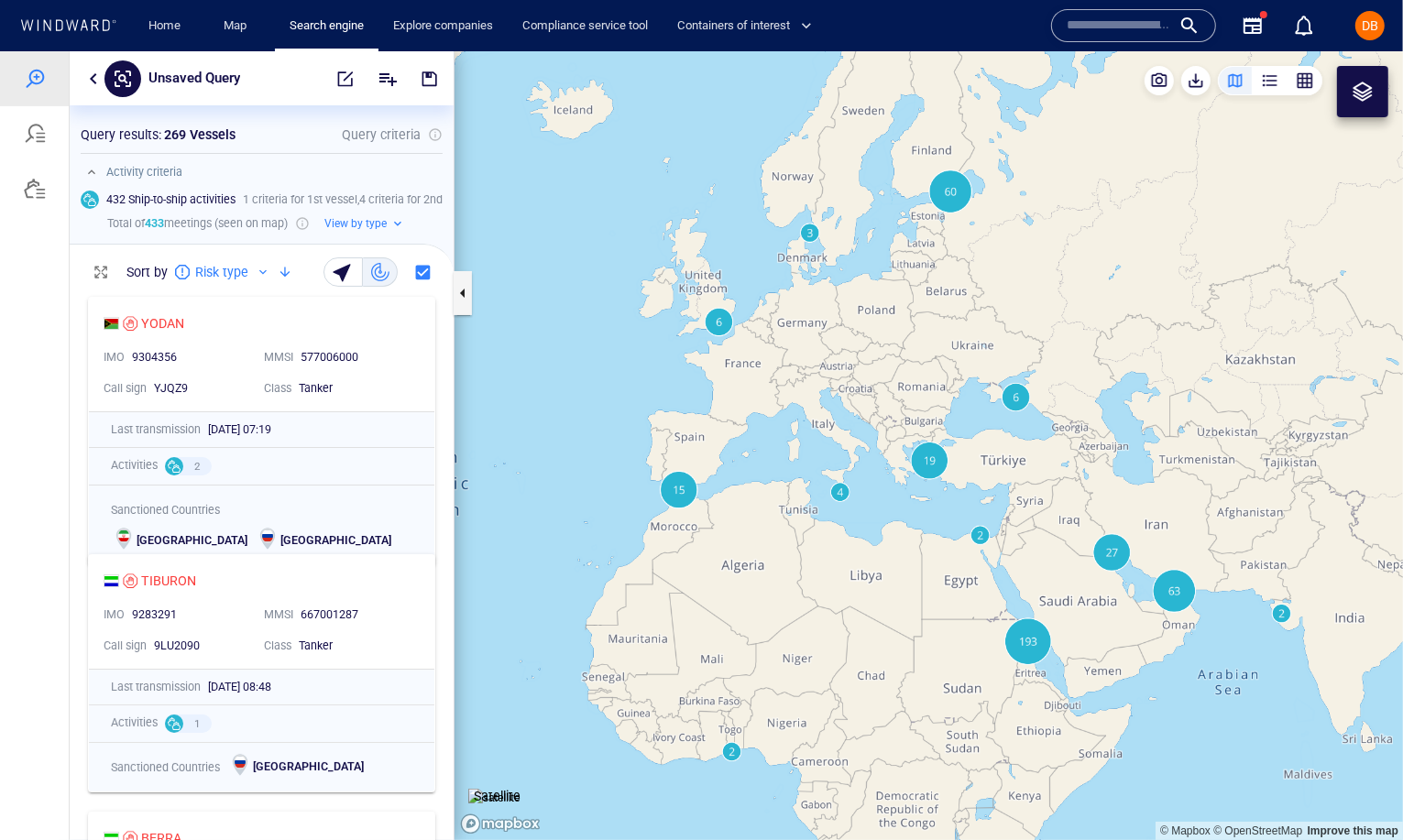
drag, startPoint x: 1004, startPoint y: 276, endPoint x: 936, endPoint y: 273, distance: 68.1
click at [936, 274] on canvas "Map" at bounding box center [928, 445] width 949 height 789
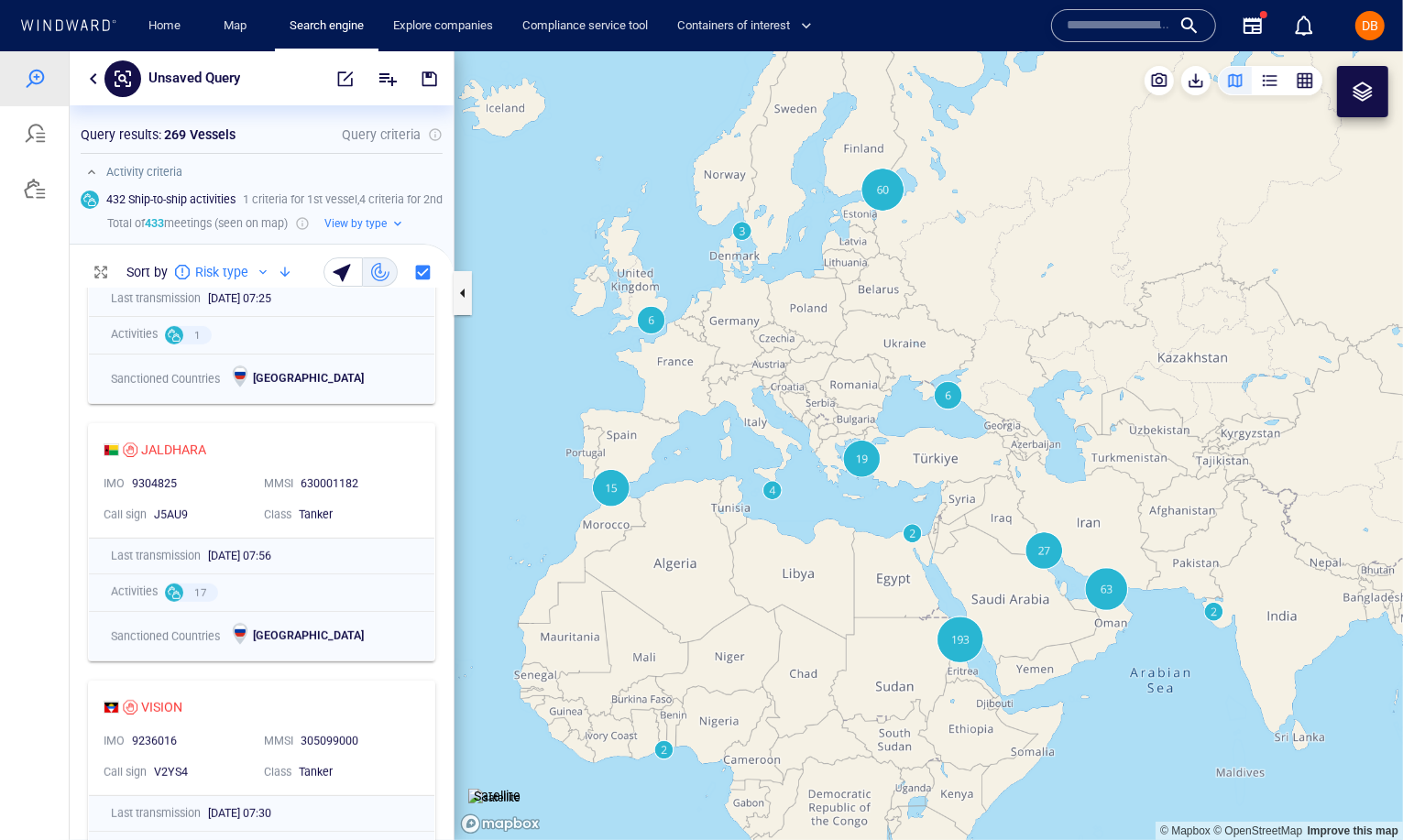
scroll to position [0, 0]
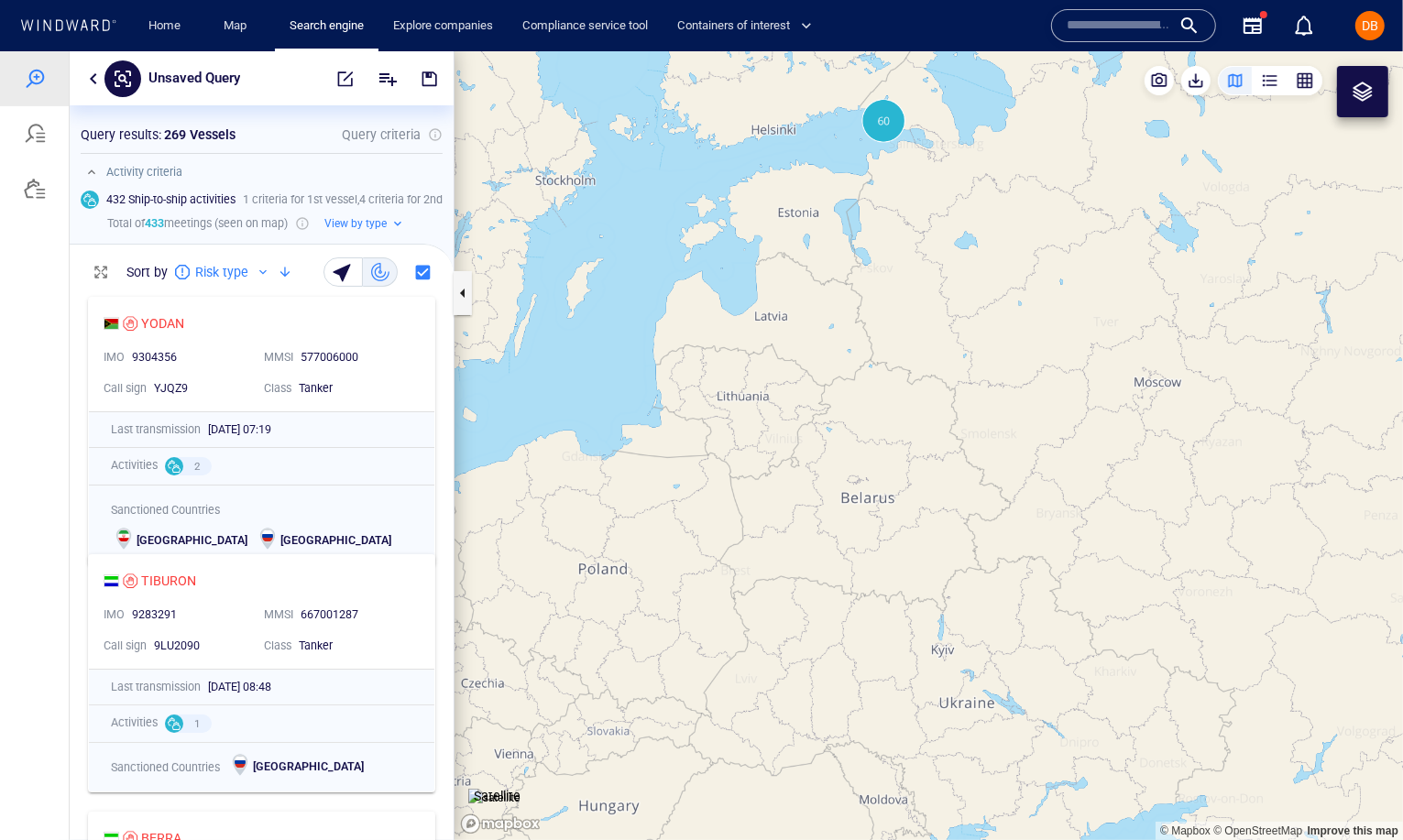
click at [892, 119] on canvas "Map" at bounding box center [928, 445] width 949 height 789
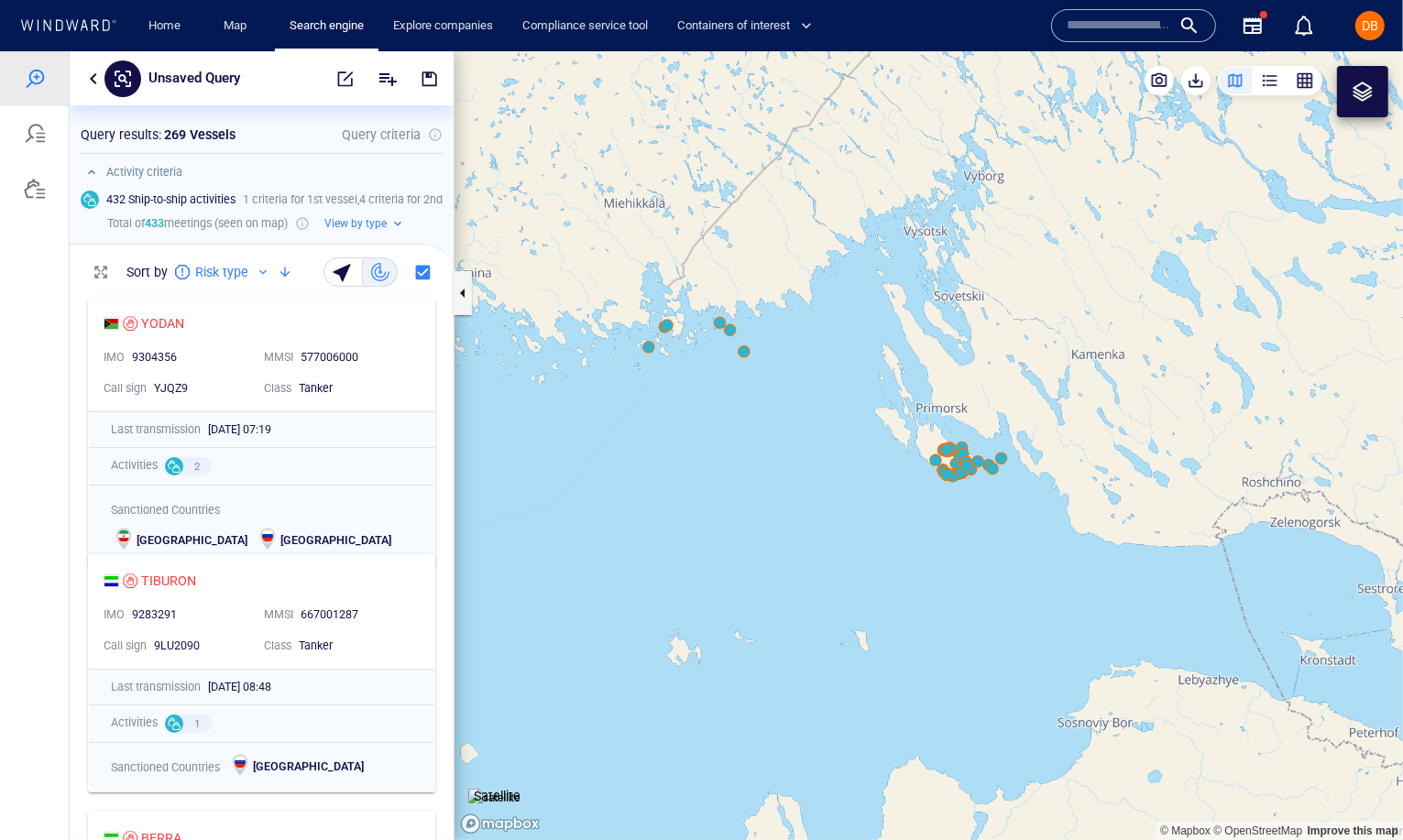
click at [730, 340] on canvas "Map" at bounding box center [928, 445] width 949 height 789
drag, startPoint x: 910, startPoint y: 580, endPoint x: 1085, endPoint y: 433, distance: 228.5
click at [1085, 433] on canvas "Map" at bounding box center [928, 445] width 949 height 789
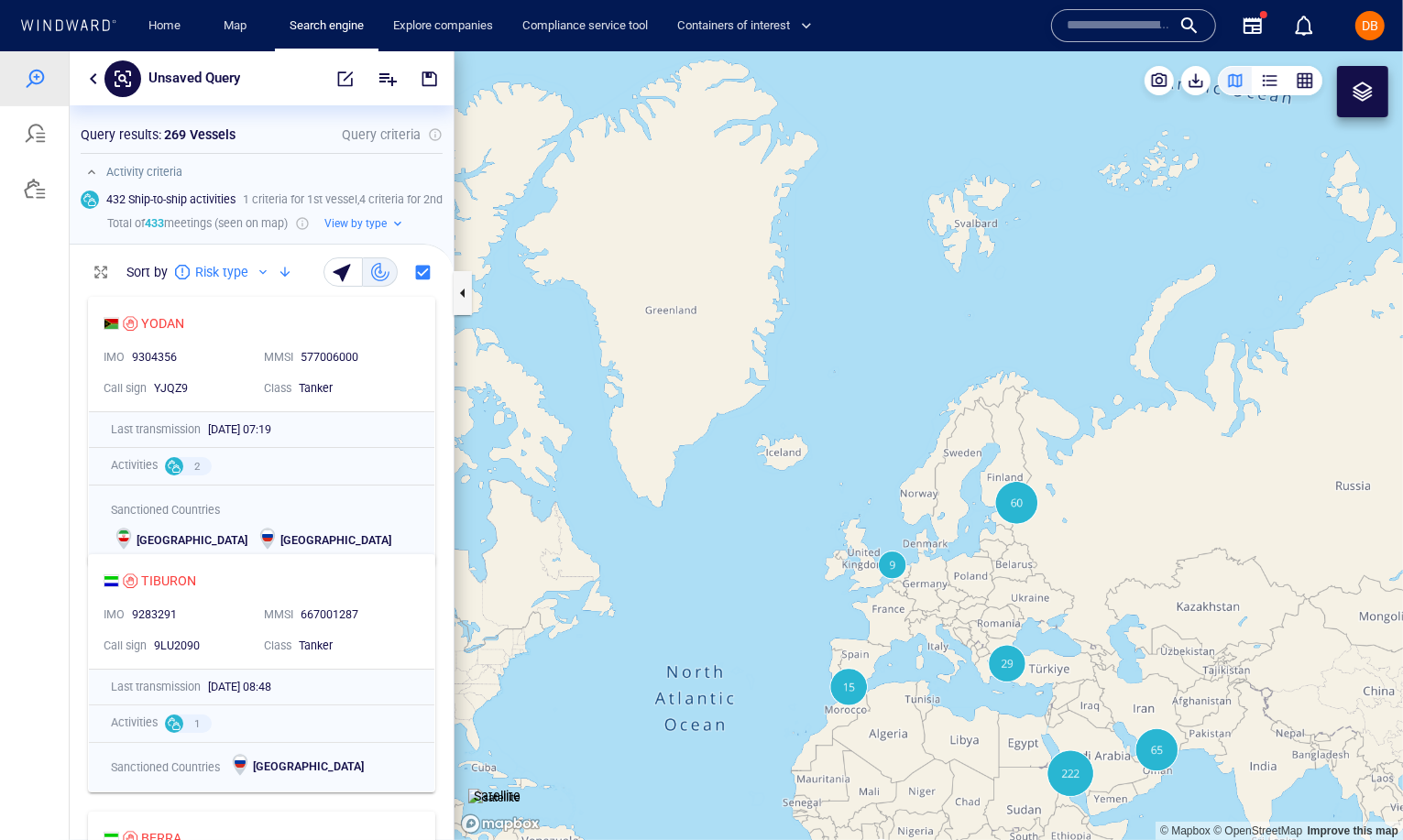
click at [992, 400] on canvas "Map" at bounding box center [928, 445] width 949 height 789
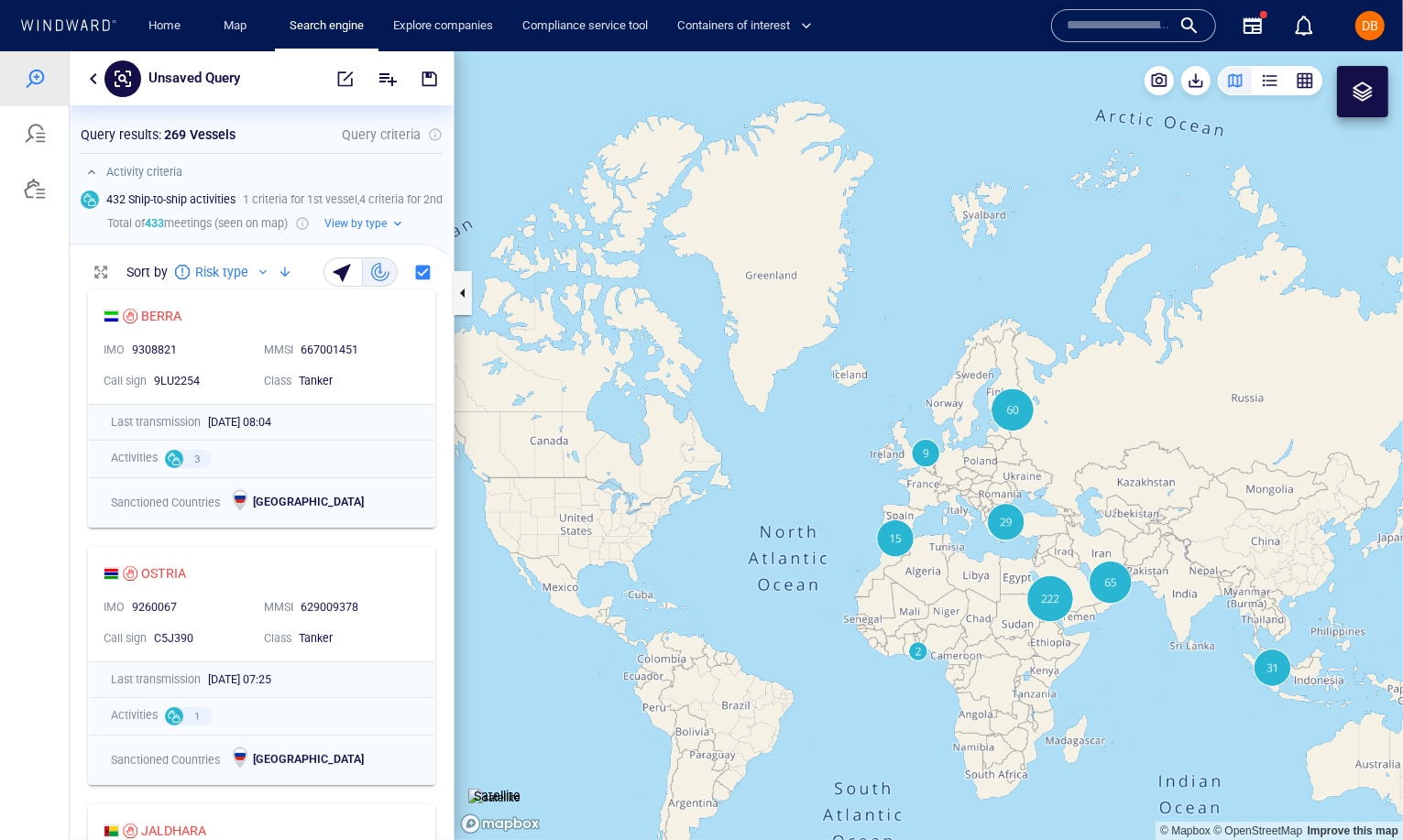
scroll to position [541, 0]
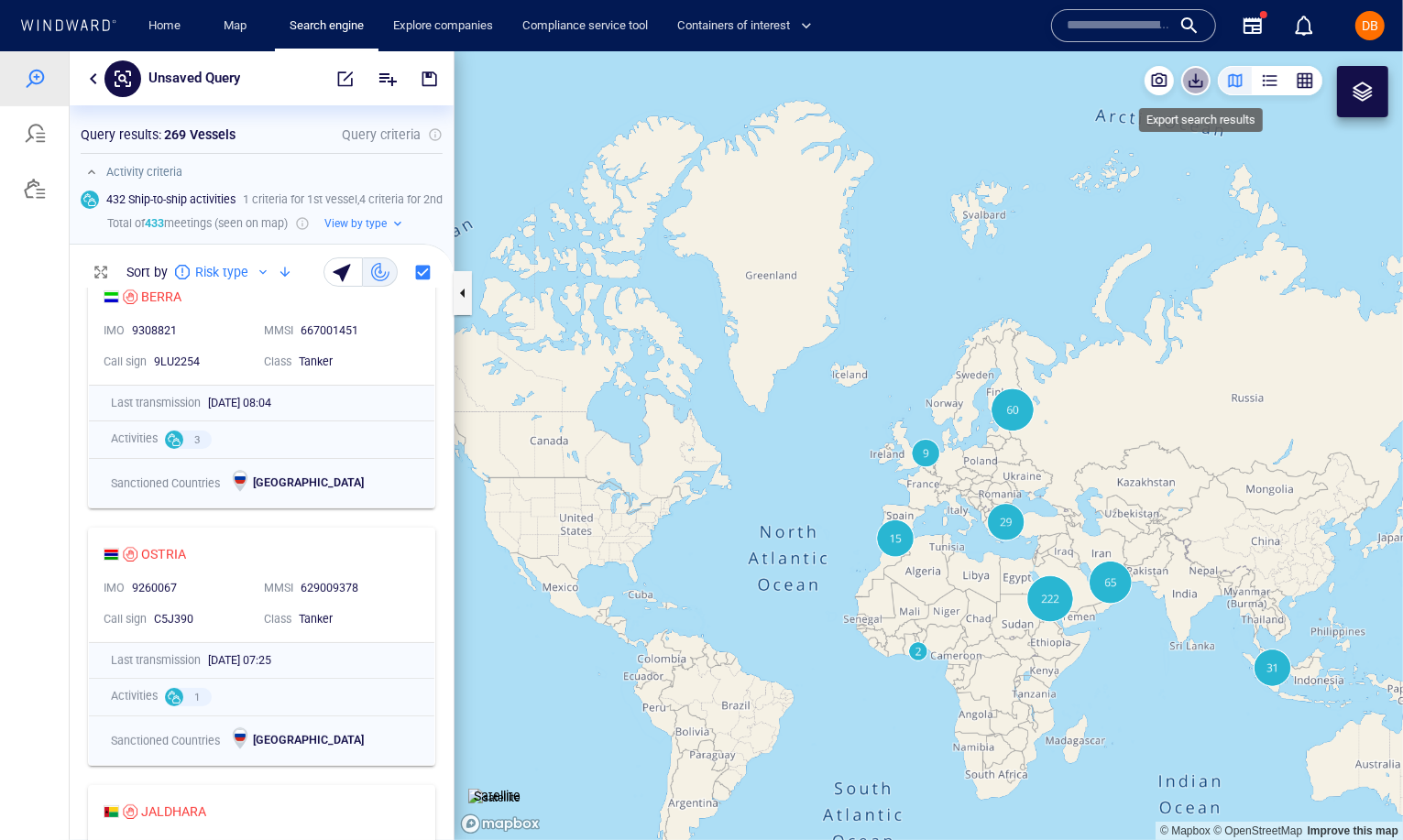
click at [1202, 82] on span "button" at bounding box center [1196, 79] width 18 height 18
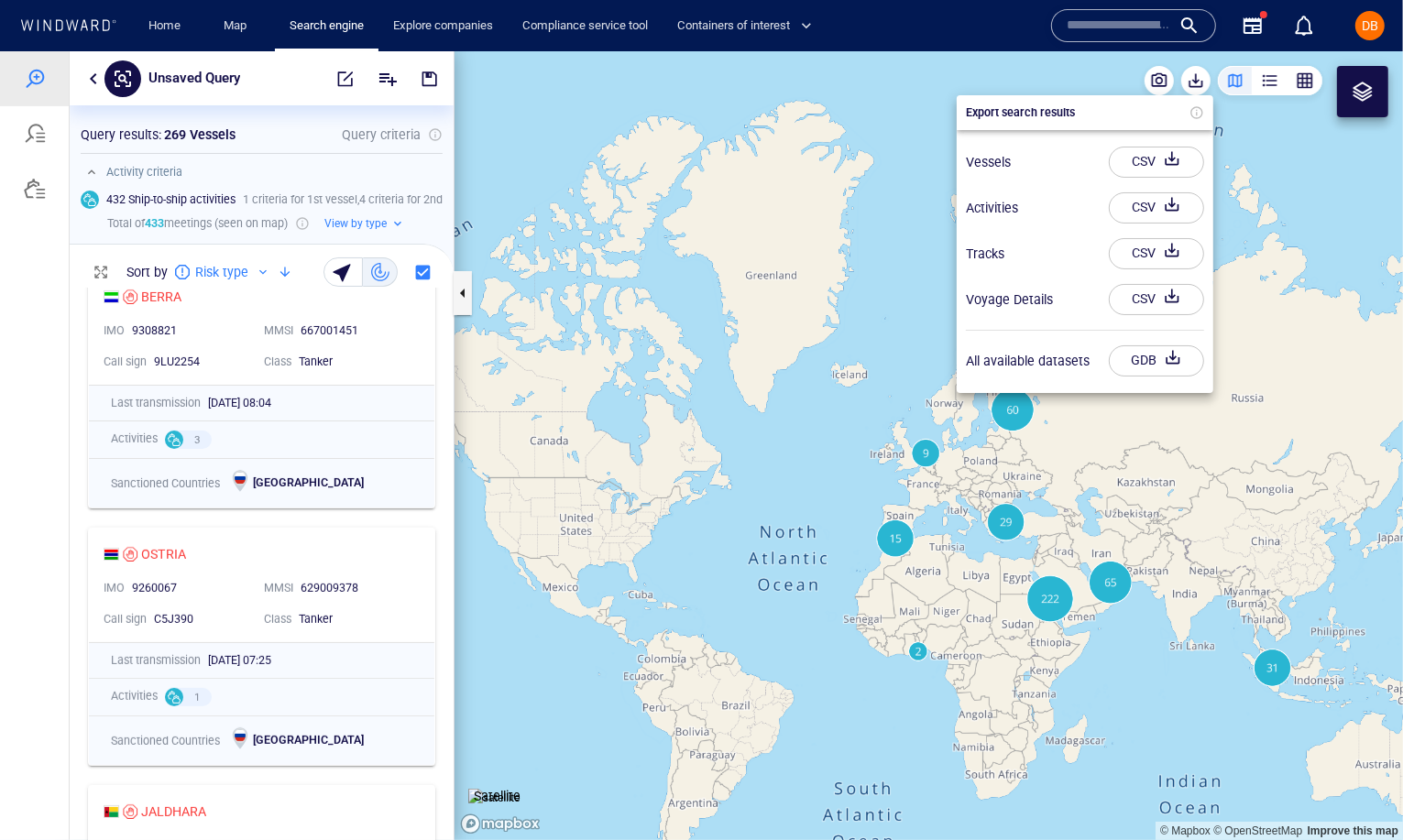
click at [1178, 408] on div at bounding box center [702, 445] width 1403 height 789
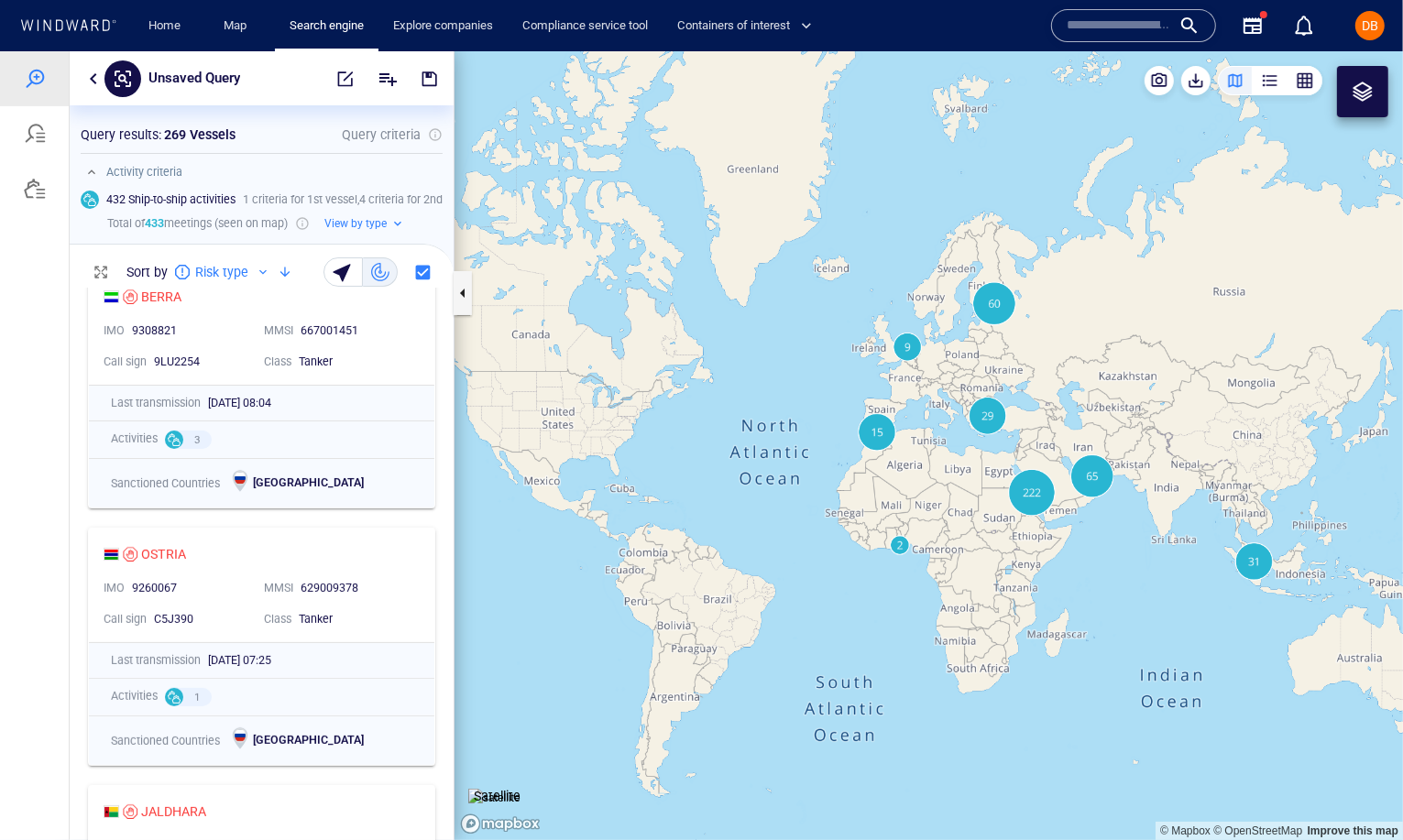
drag, startPoint x: 1191, startPoint y: 536, endPoint x: 1134, endPoint y: 332, distance: 211.8
click at [1134, 332] on canvas "Map" at bounding box center [928, 445] width 949 height 789
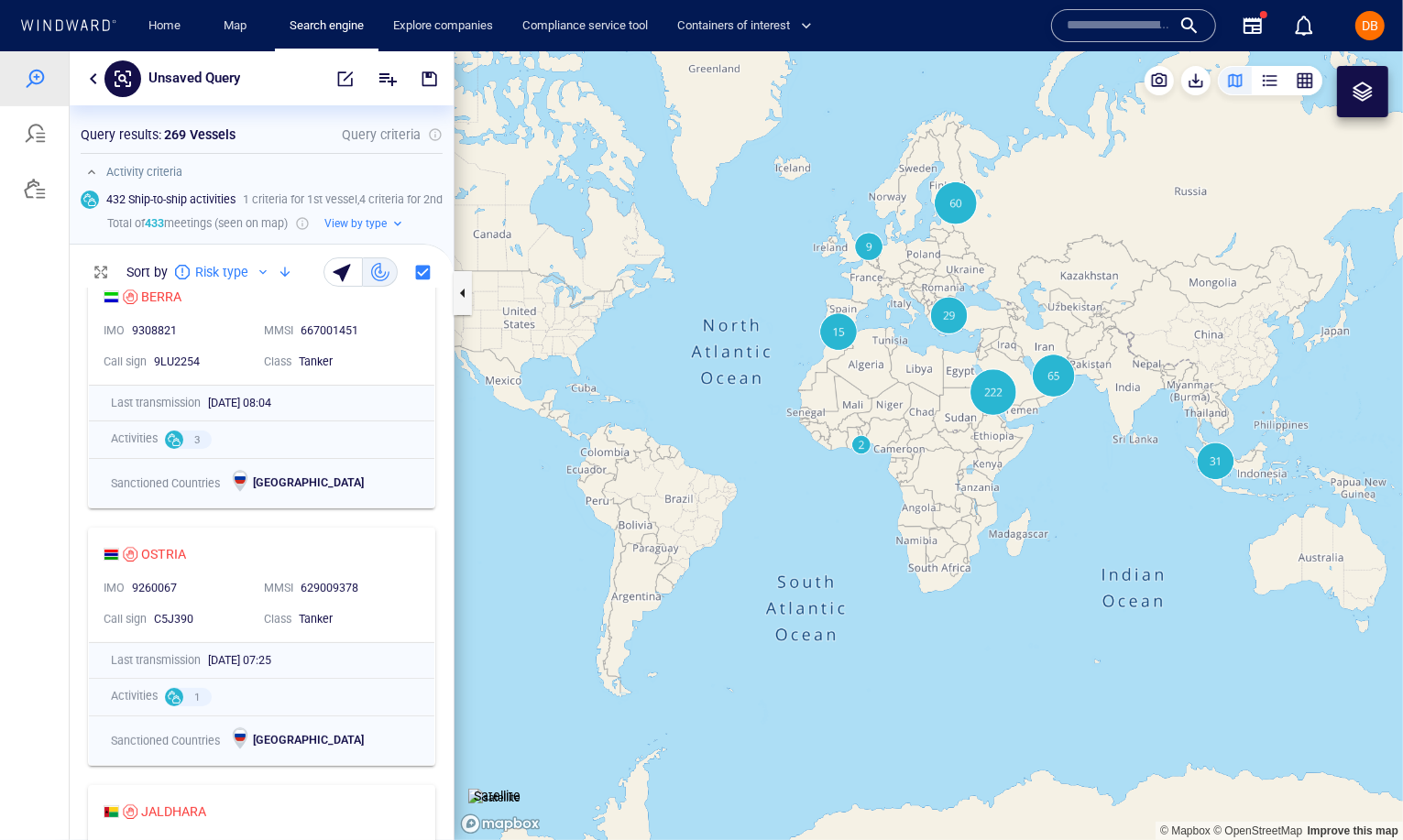
drag, startPoint x: 1195, startPoint y: 385, endPoint x: 1084, endPoint y: 383, distance: 111.0
click at [1084, 383] on canvas "Map" at bounding box center [928, 445] width 949 height 789
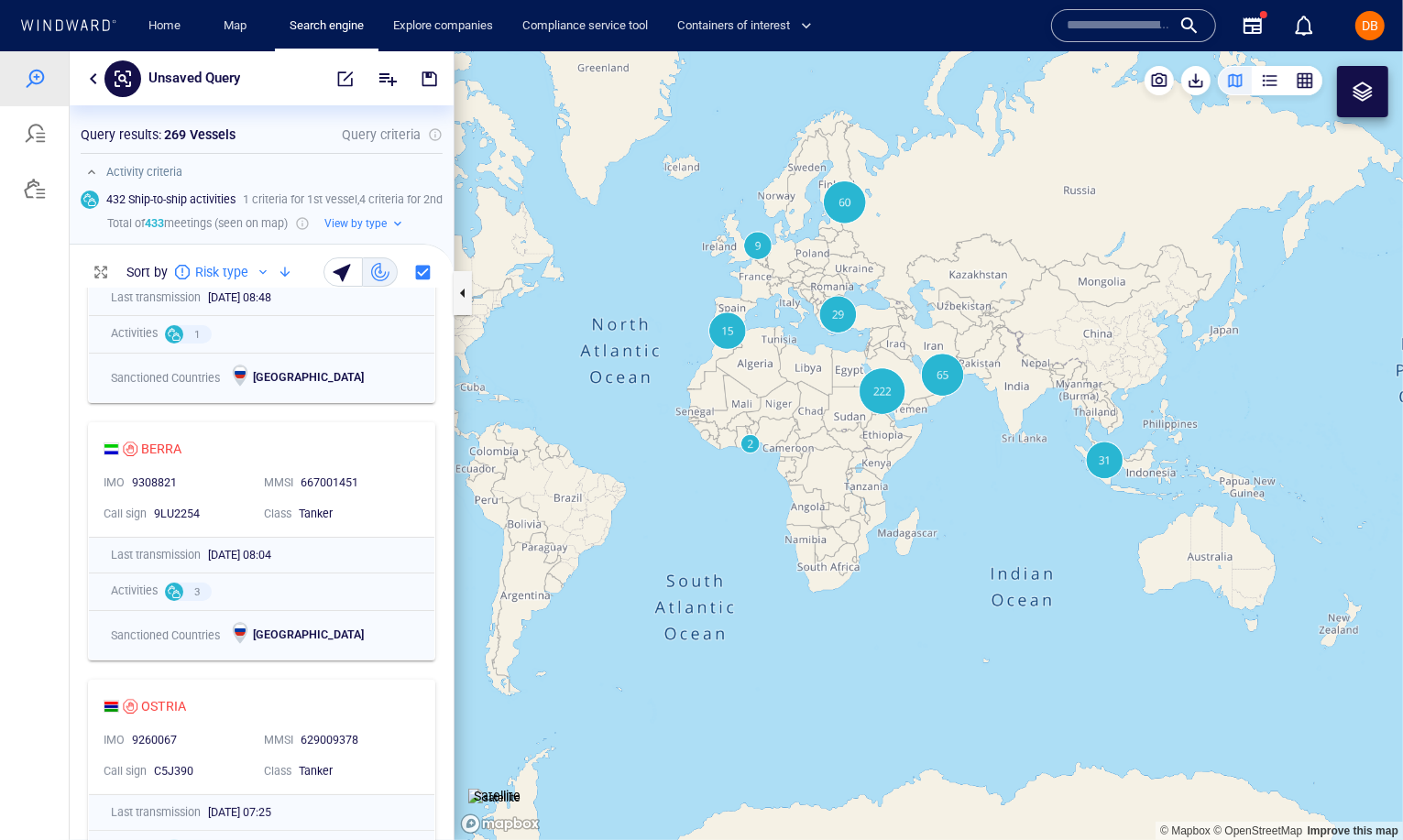
scroll to position [0, 0]
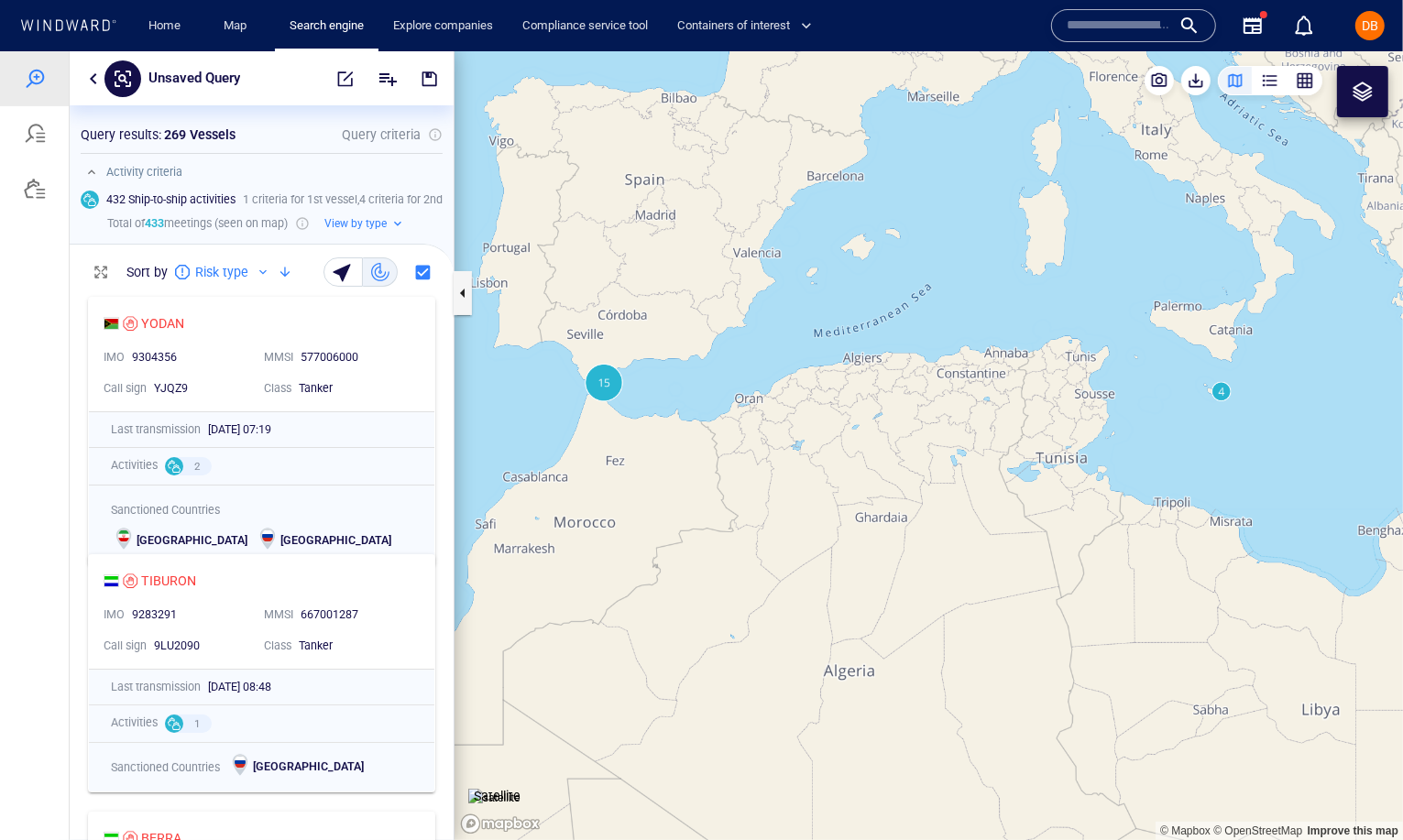
drag, startPoint x: 659, startPoint y: 366, endPoint x: 839, endPoint y: 286, distance: 197.0
click at [839, 286] on canvas "Map" at bounding box center [928, 445] width 949 height 789
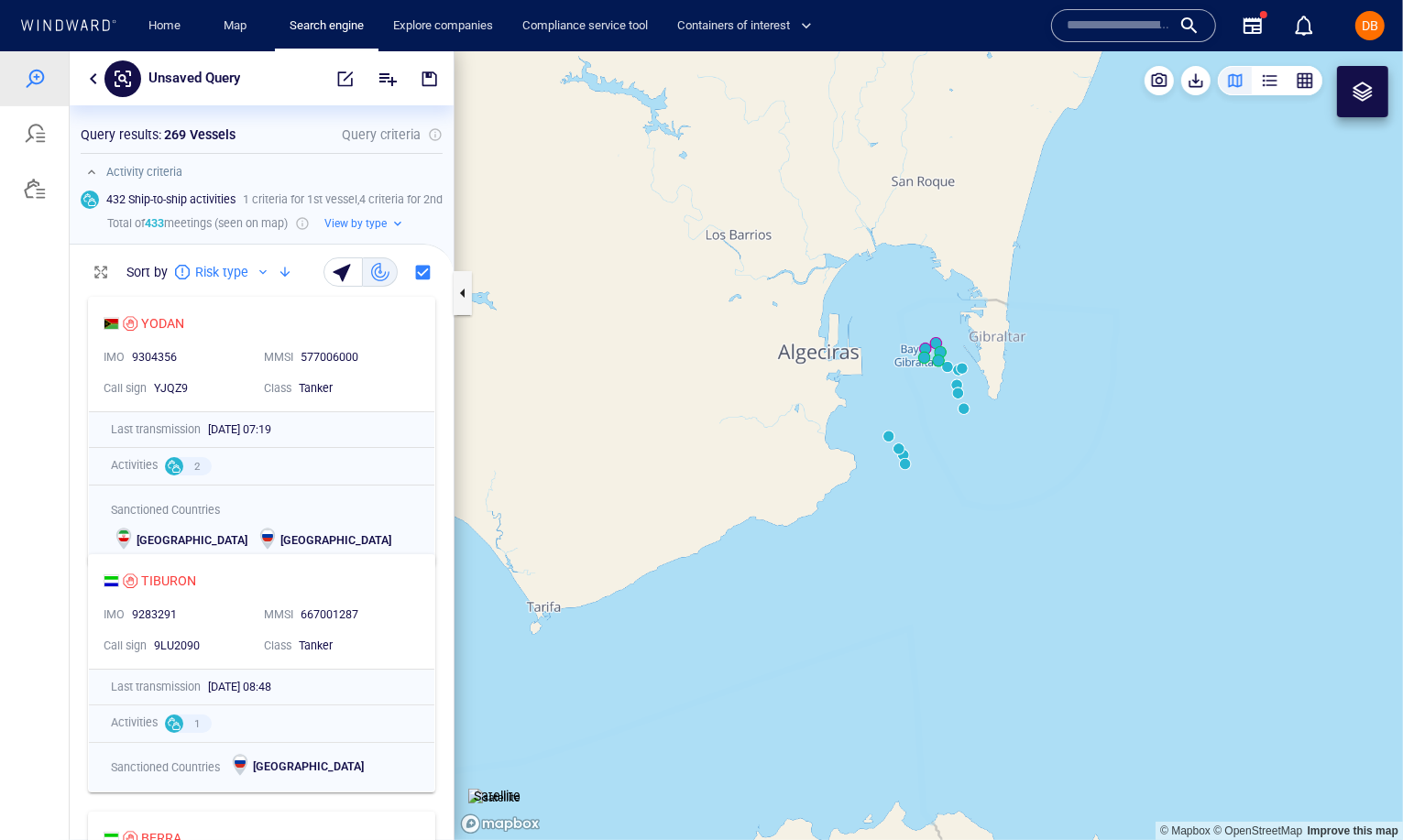
click at [954, 364] on canvas "Map" at bounding box center [928, 445] width 949 height 789
click at [925, 355] on canvas "Map" at bounding box center [928, 445] width 949 height 789
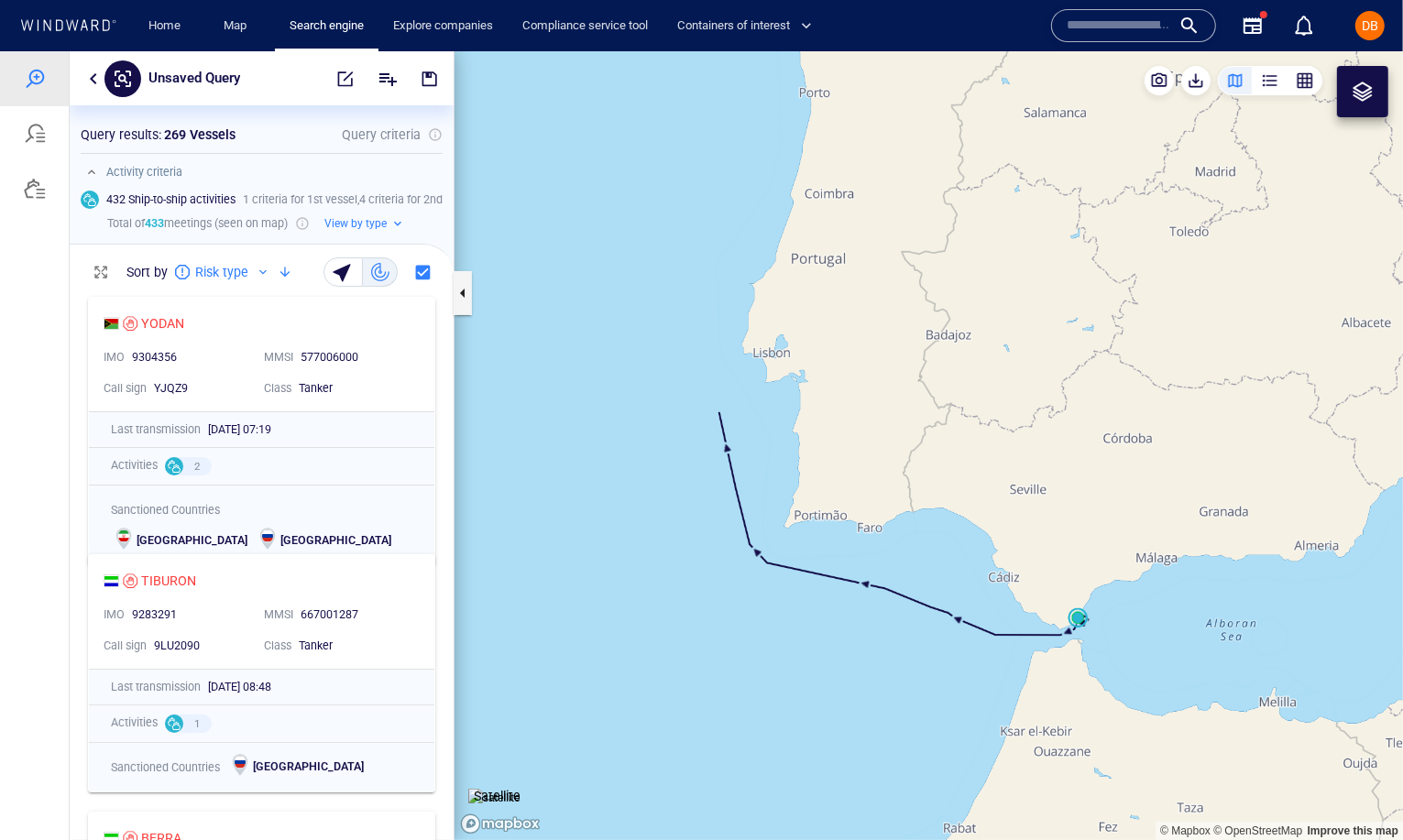
click at [32, 203] on div at bounding box center [34, 187] width 69 height 55
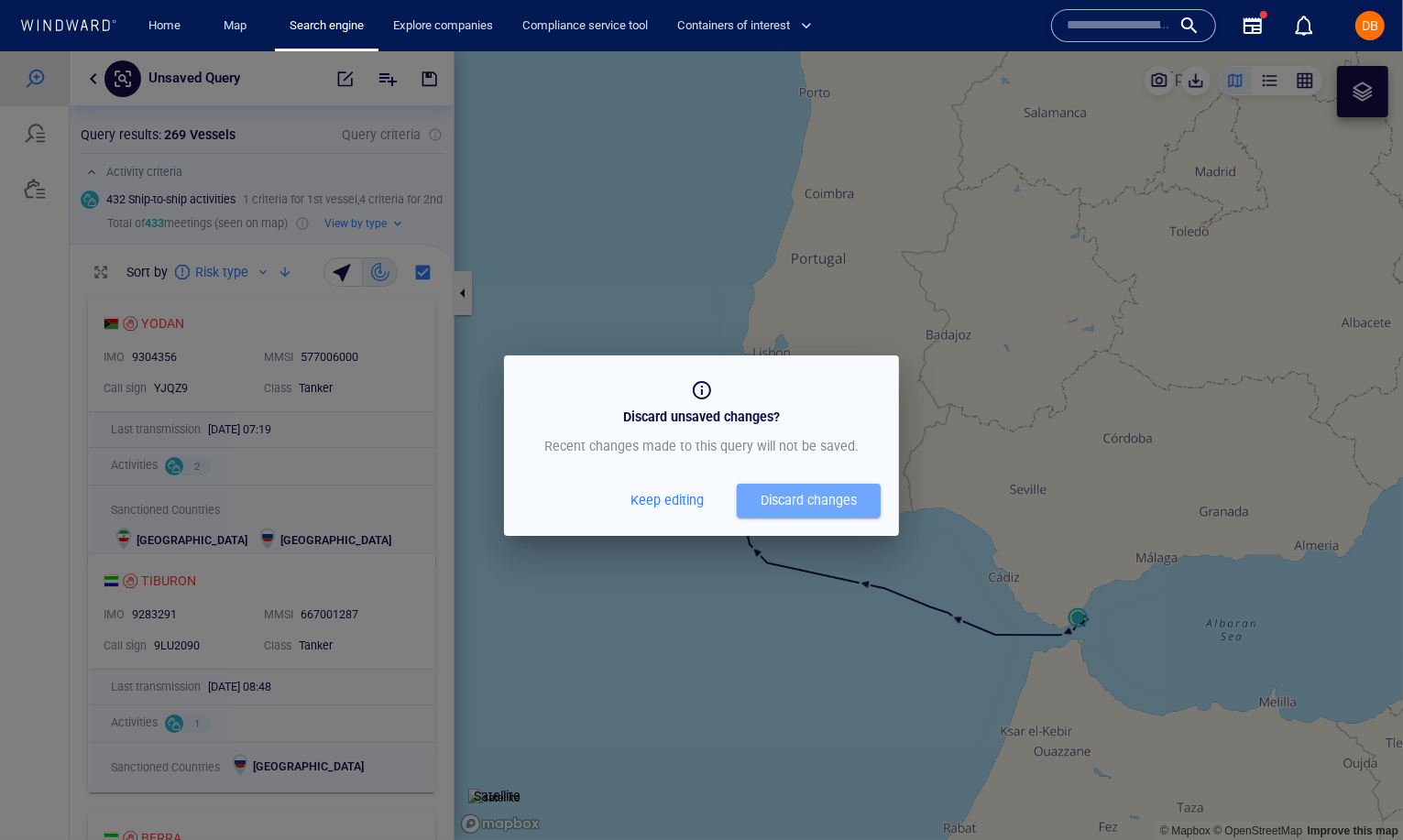
click at [760, 500] on div "Discard changes" at bounding box center [809, 500] width 96 height 23
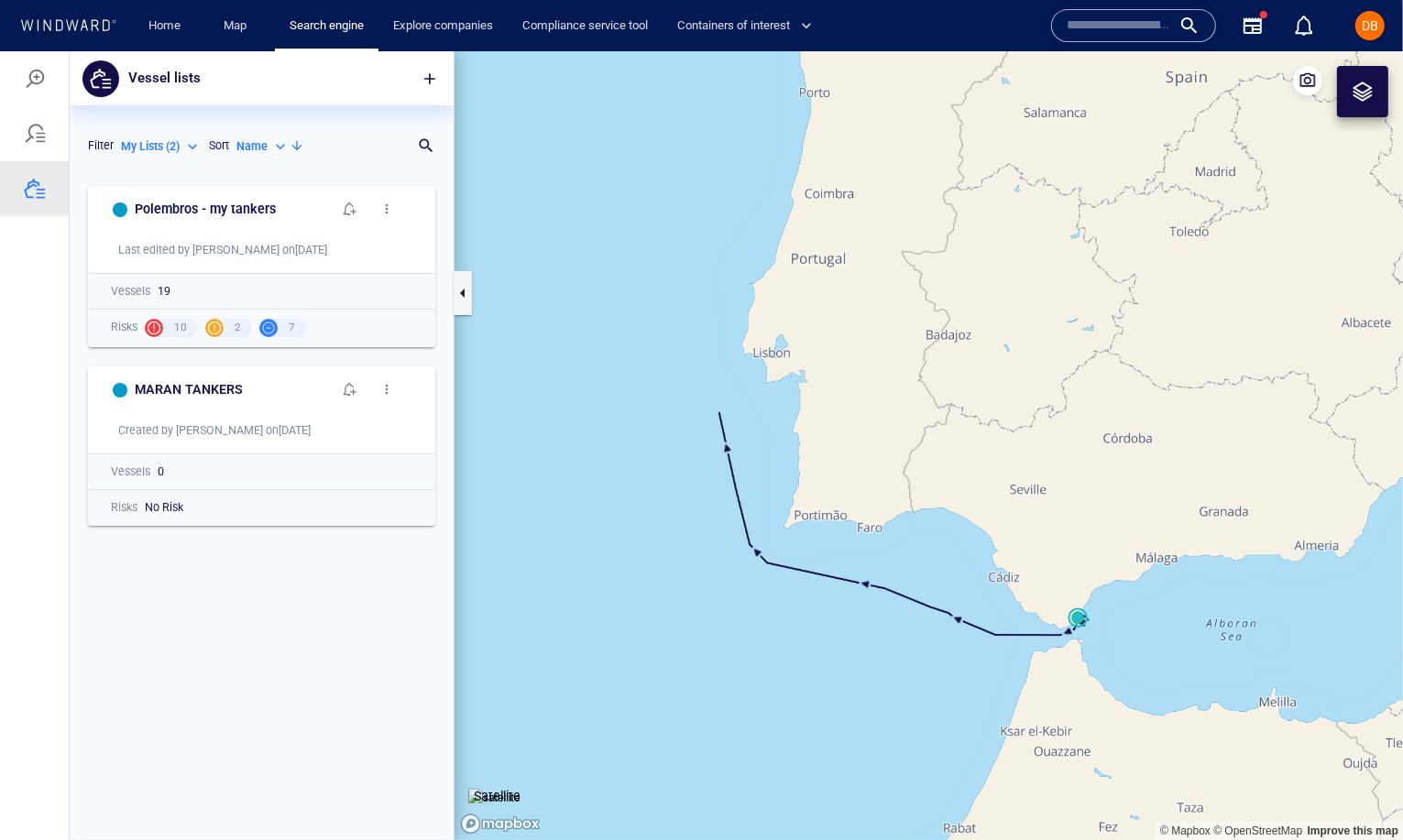
scroll to position [664, 384]
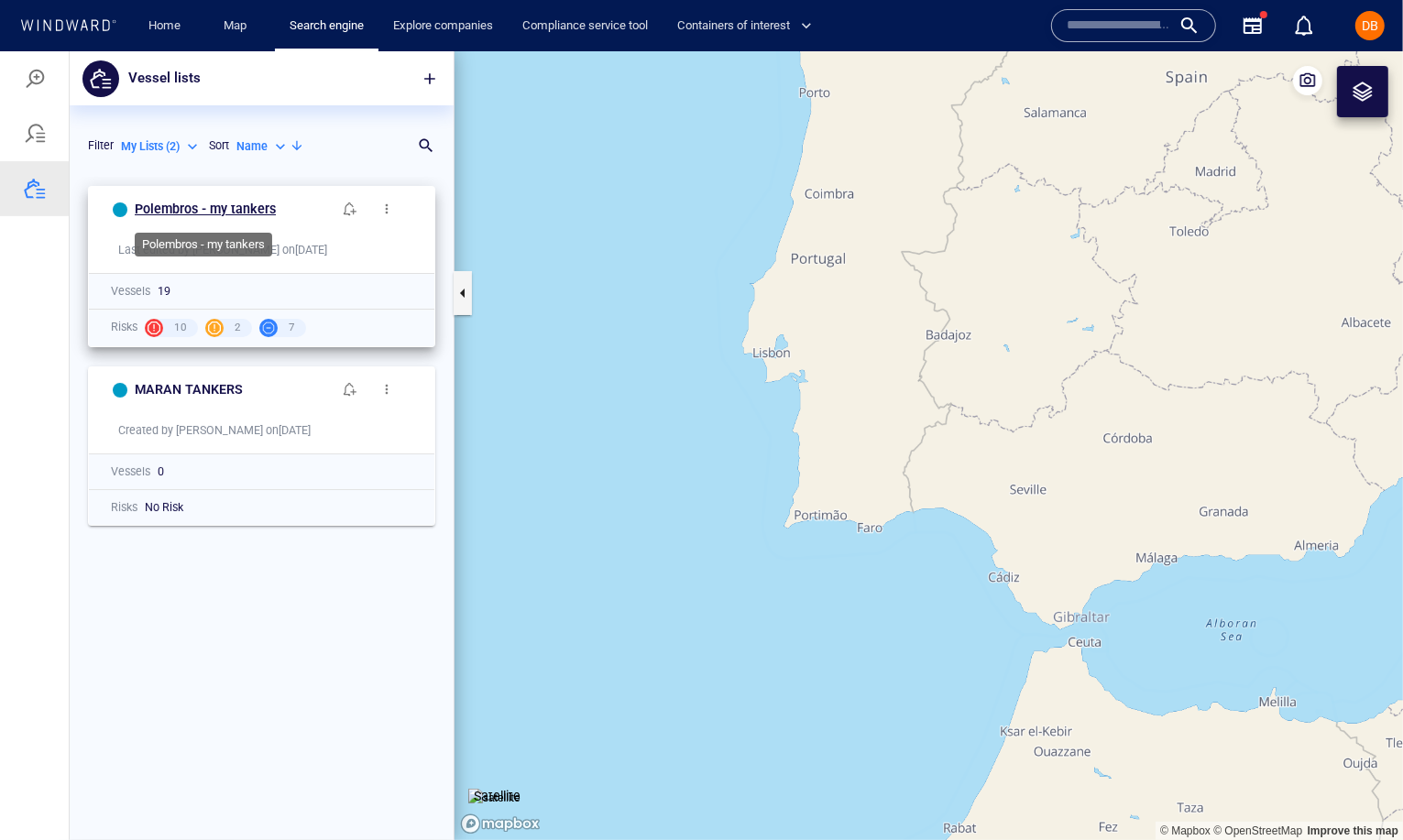
click at [177, 209] on h6 "Polembros - my tankers" at bounding box center [206, 208] width 141 height 23
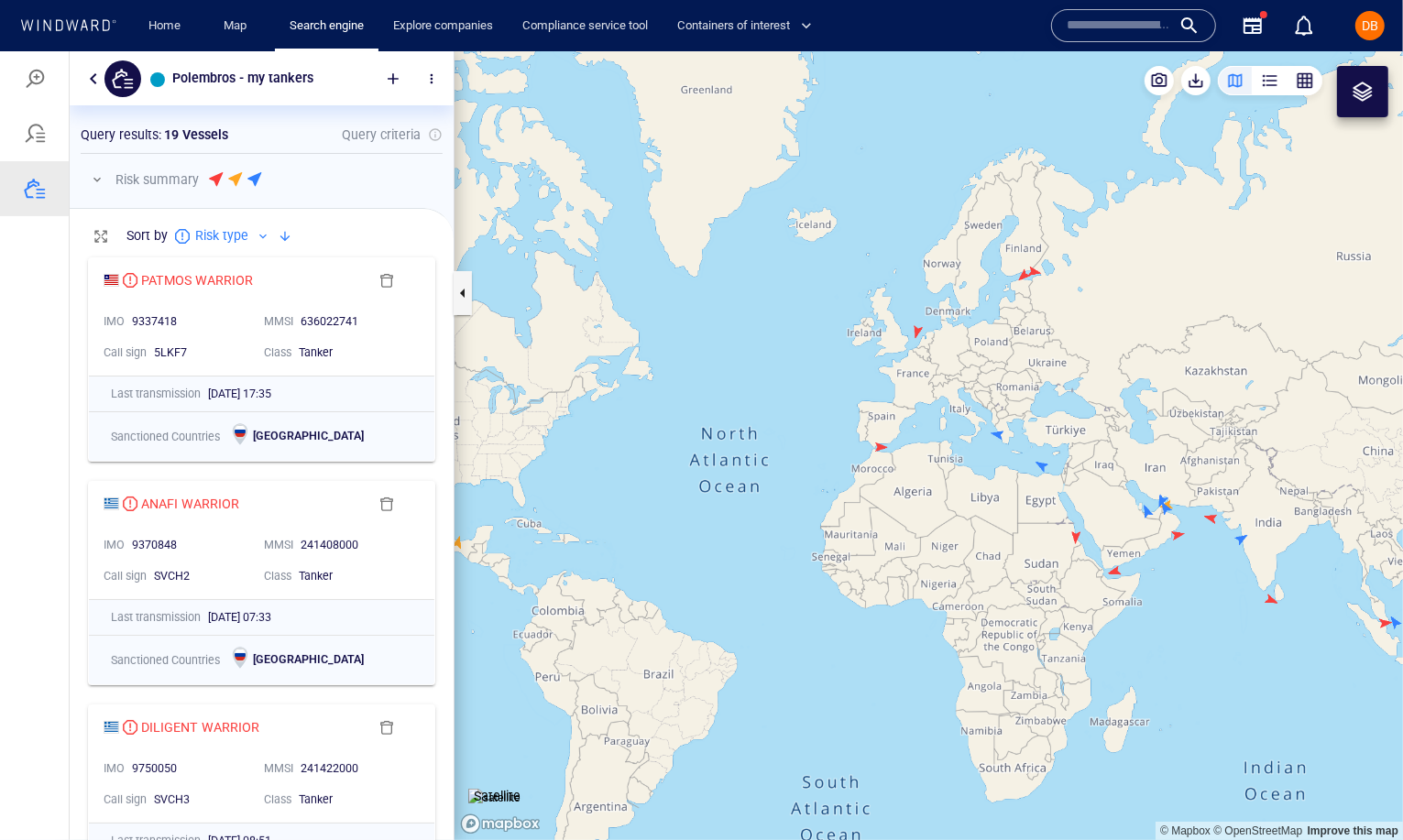
scroll to position [0, 0]
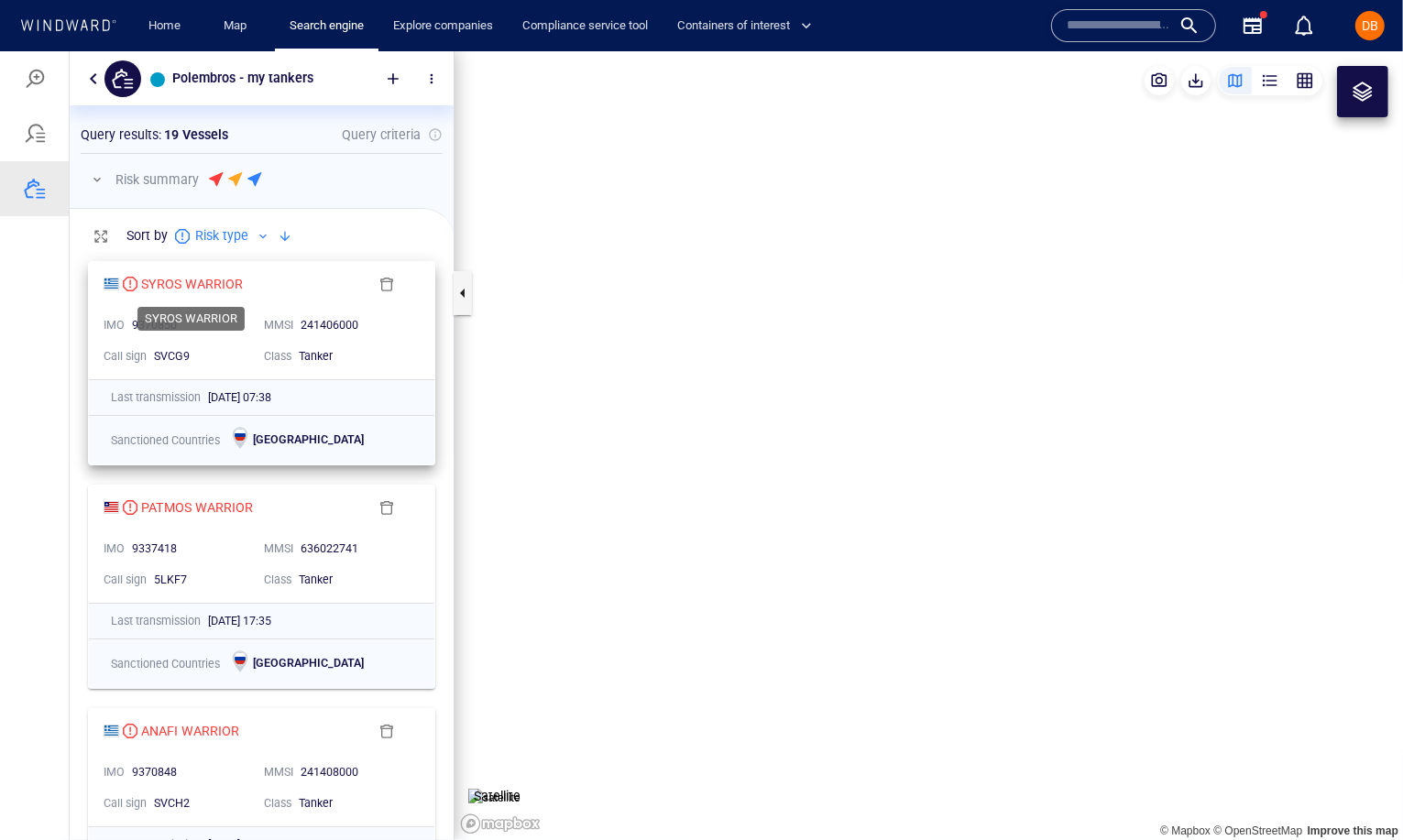
scroll to position [589, 384]
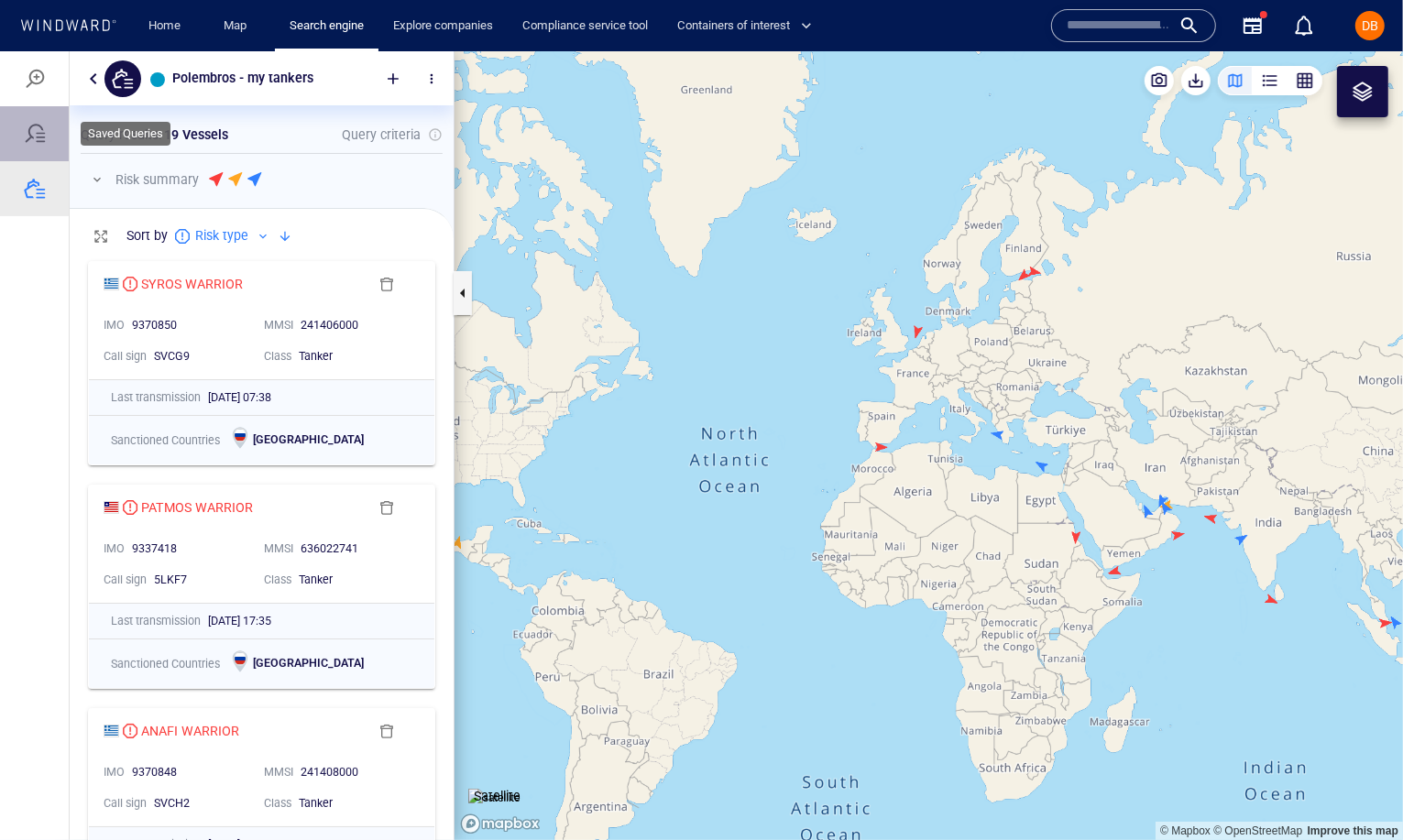
click at [42, 135] on div at bounding box center [35, 132] width 22 height 22
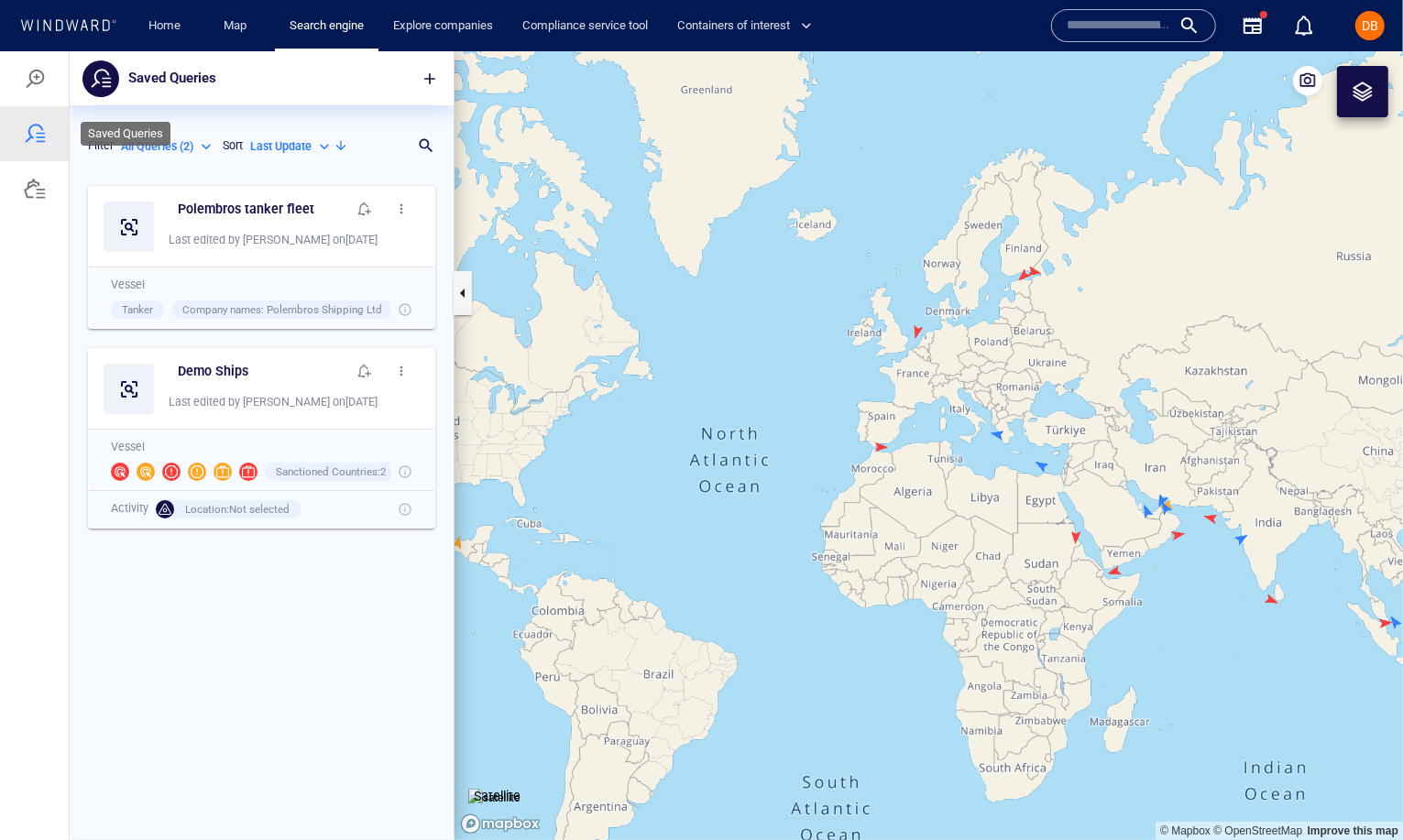
scroll to position [664, 384]
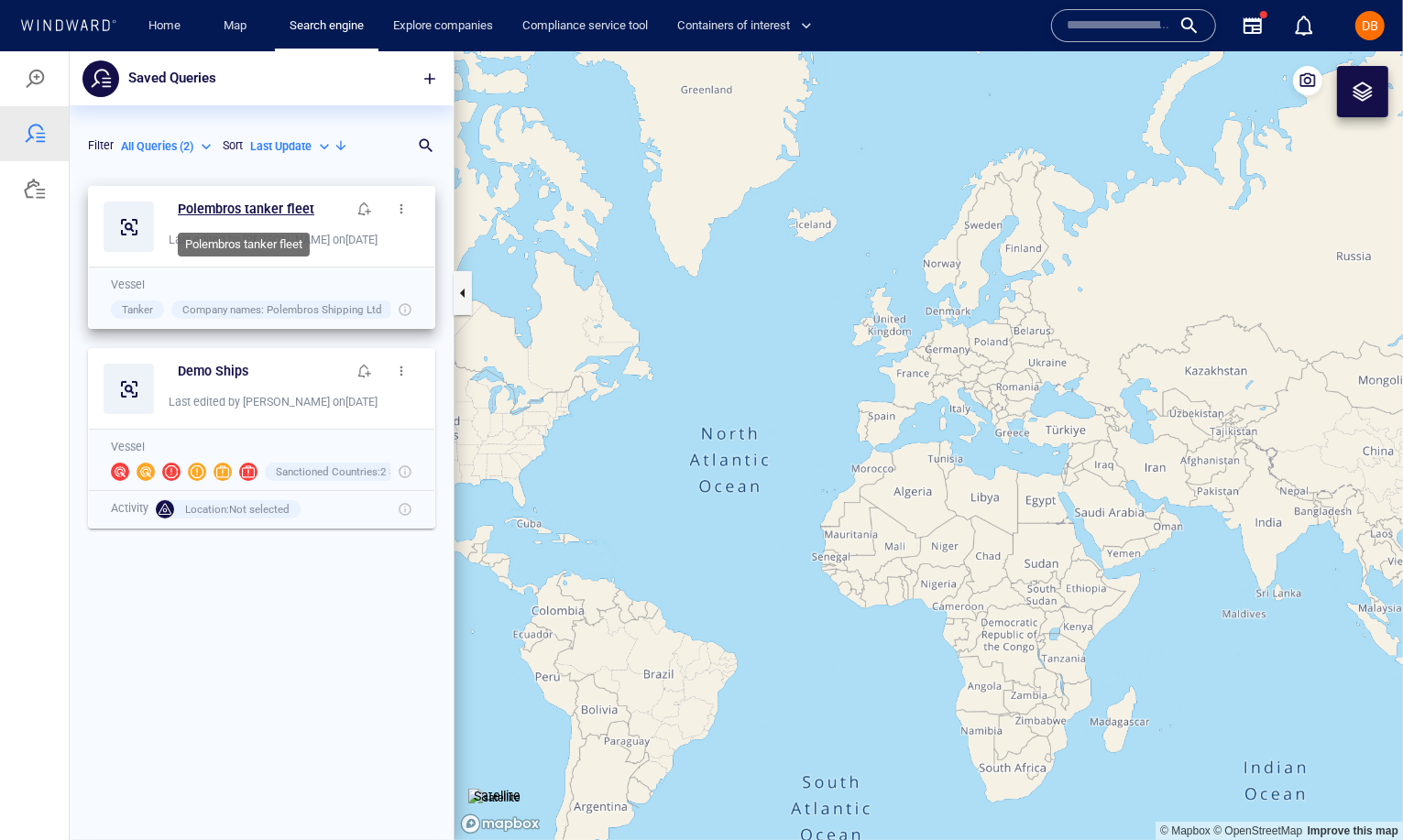
click at [250, 200] on h6 "Polembros tanker fleet" at bounding box center [245, 208] width 136 height 23
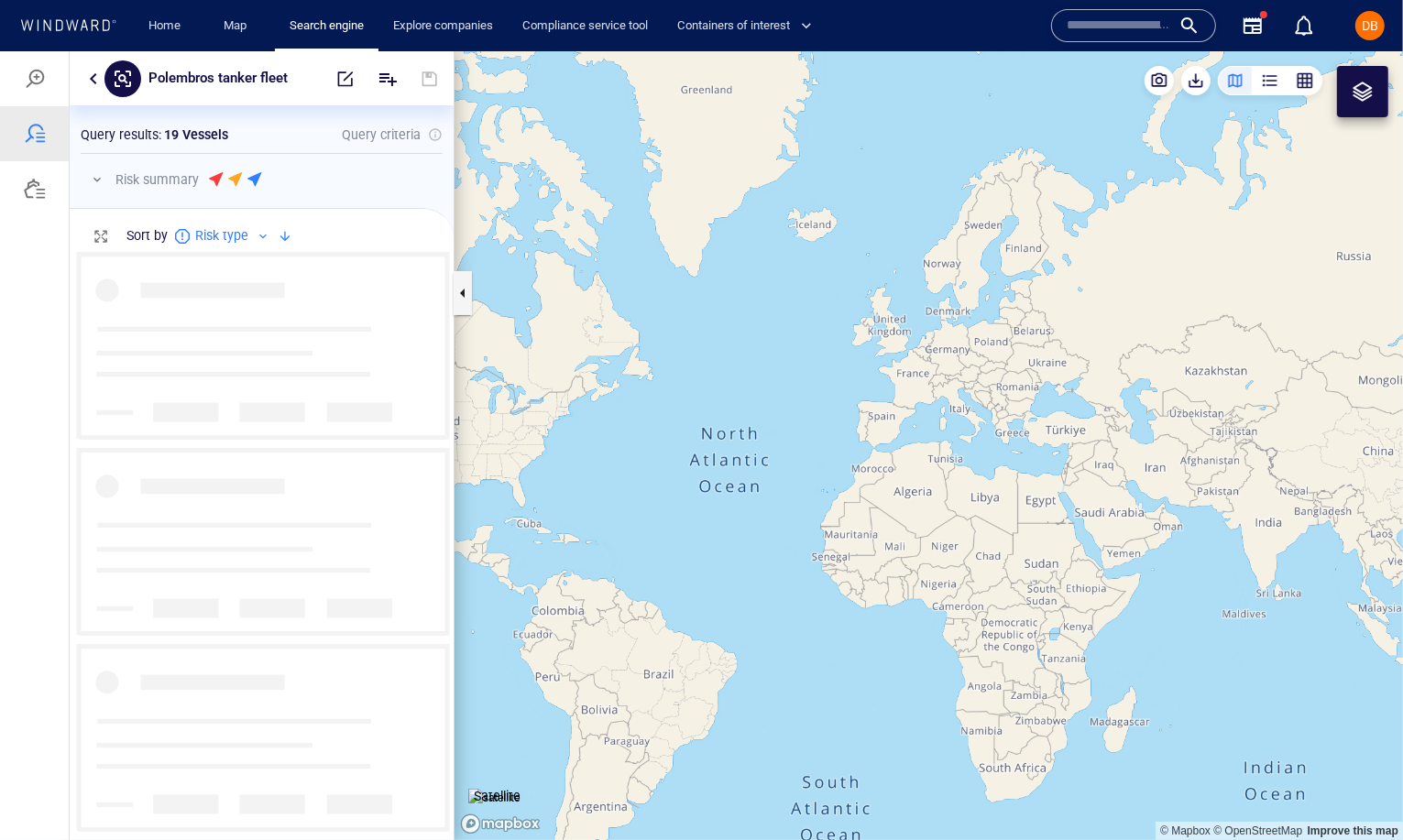
scroll to position [589, 384]
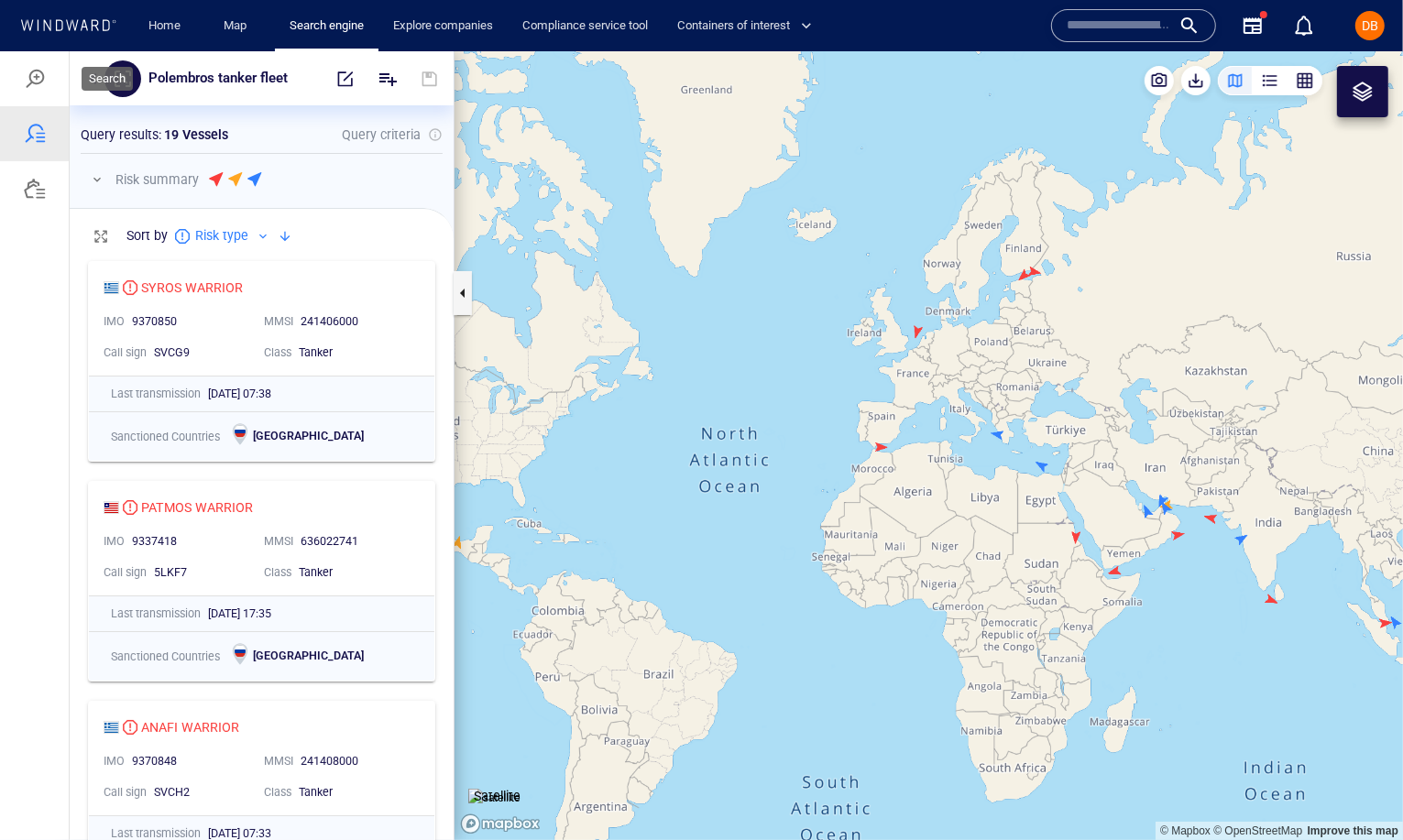
click at [39, 71] on div at bounding box center [35, 77] width 22 height 22
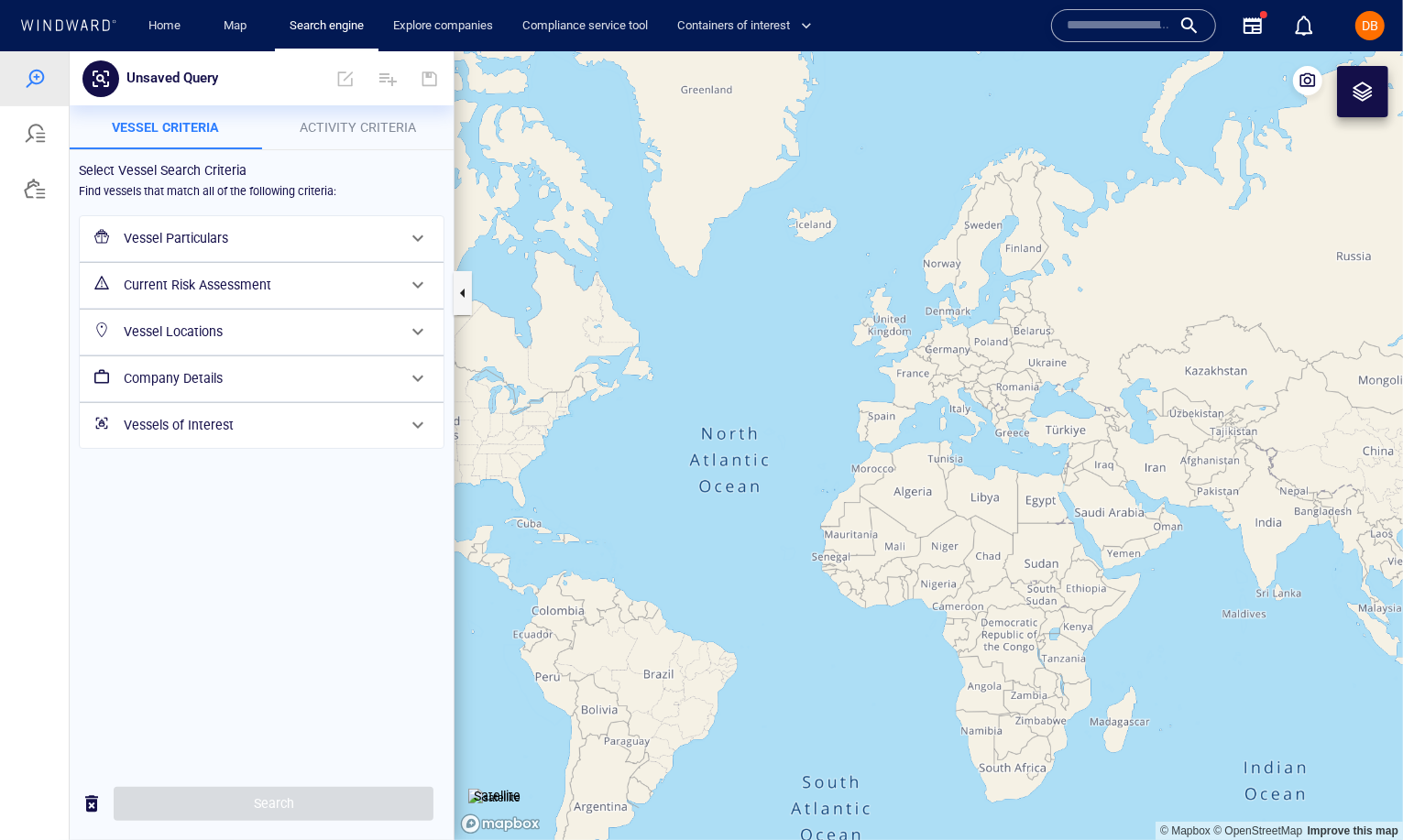
click at [262, 236] on h6 "Vessel Particulars" at bounding box center [260, 238] width 272 height 23
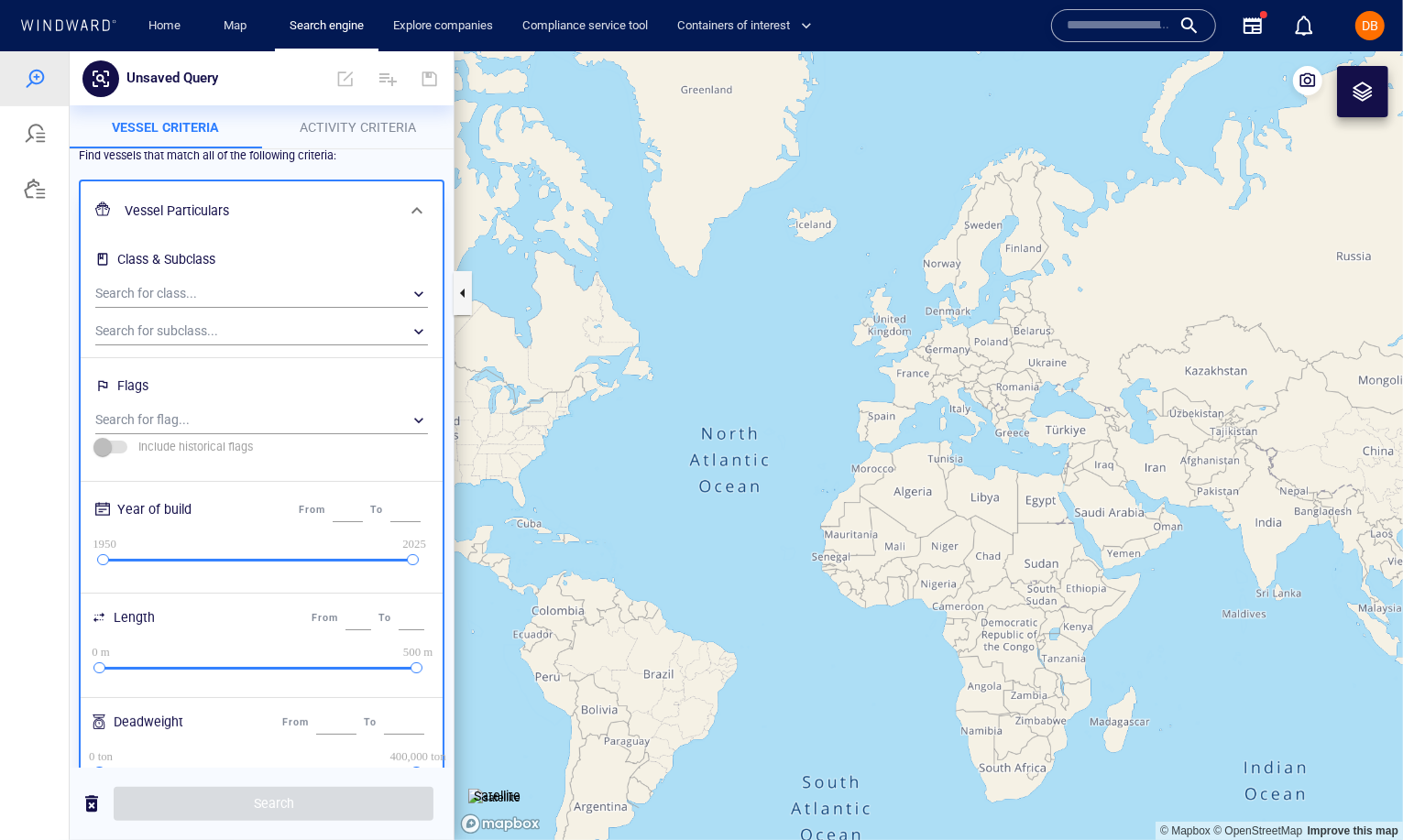
scroll to position [0, 0]
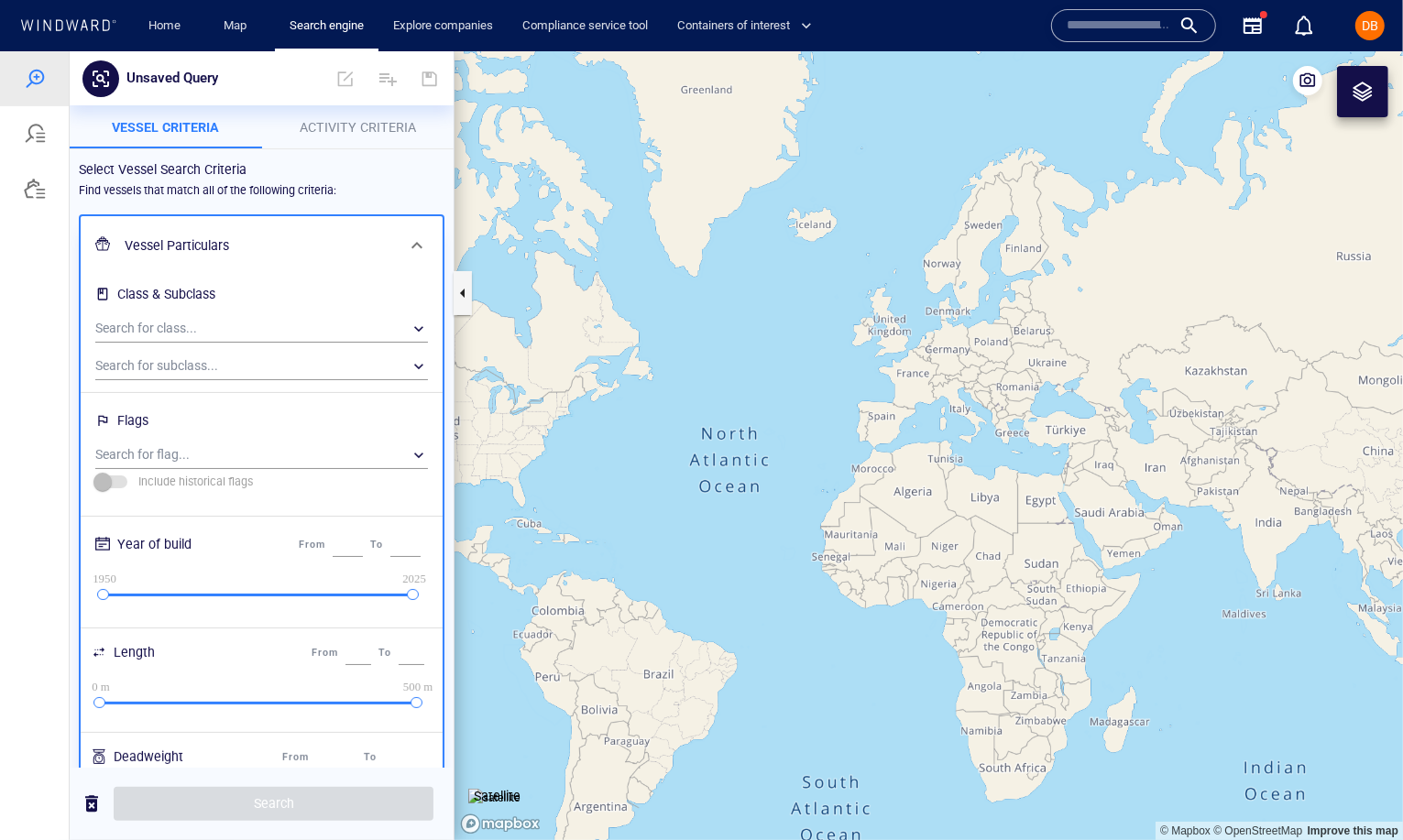
click at [335, 119] on span "Activity Criteria" at bounding box center [358, 125] width 117 height 14
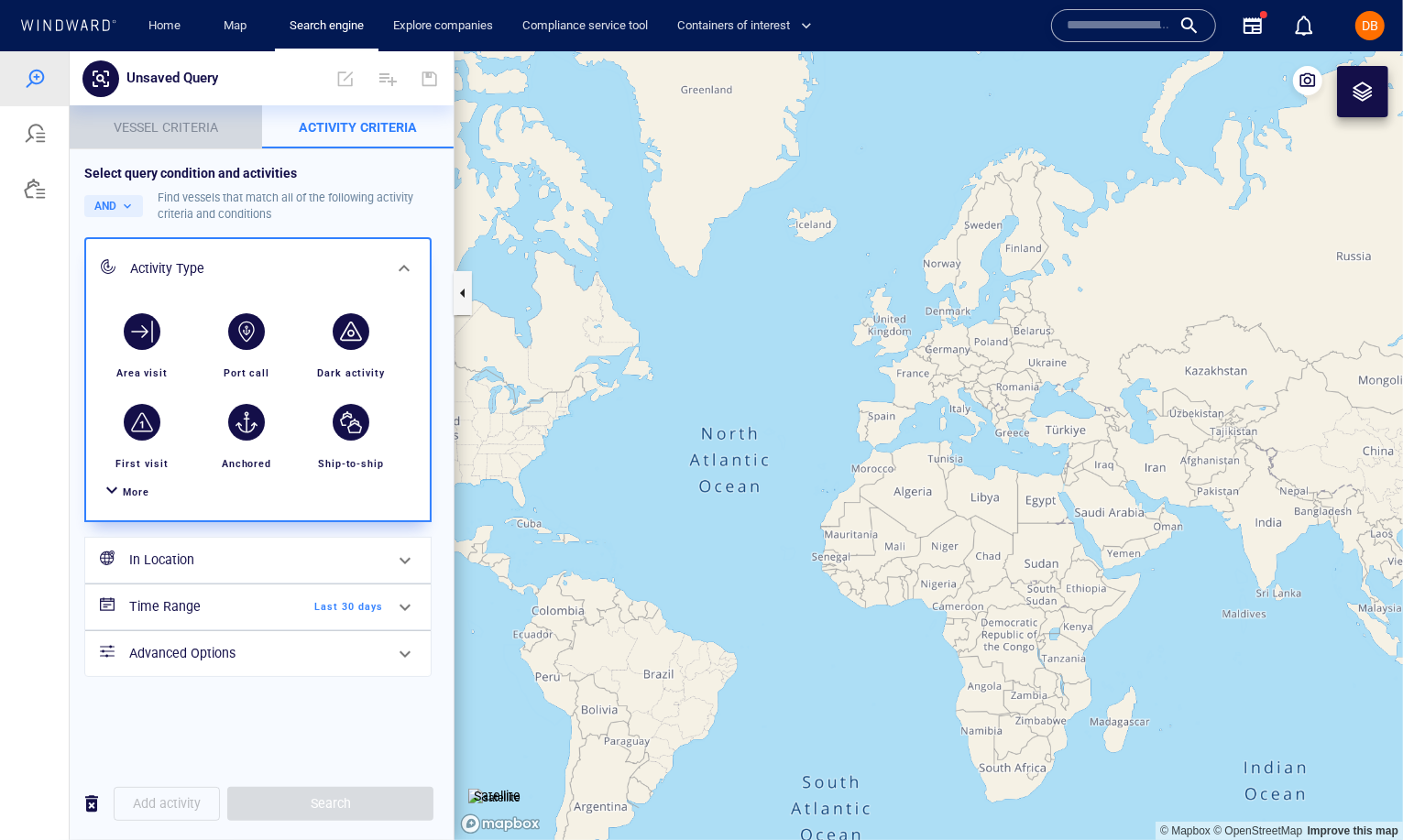
click at [220, 120] on p "Vessel criteria" at bounding box center [166, 126] width 171 height 22
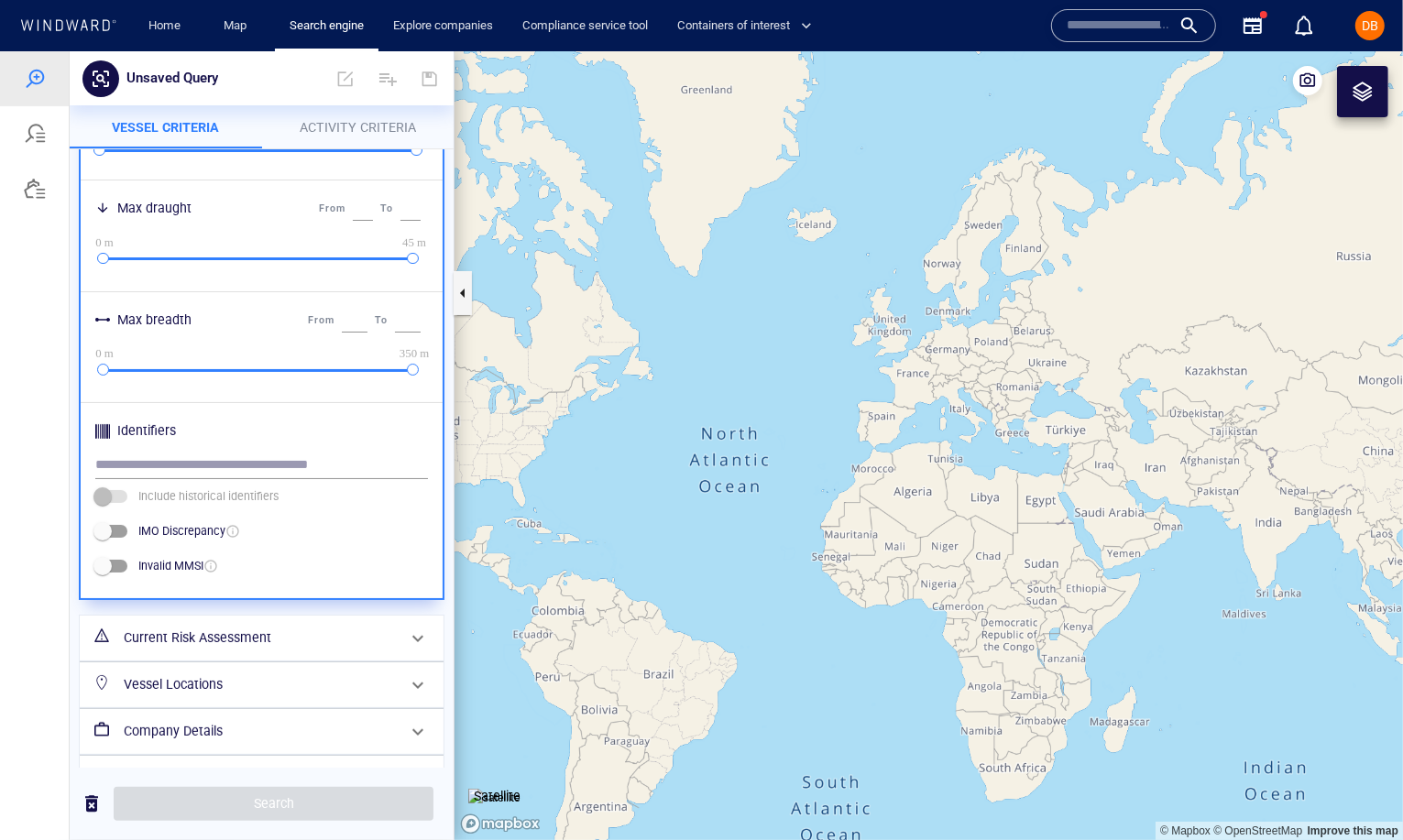
scroll to position [661, 0]
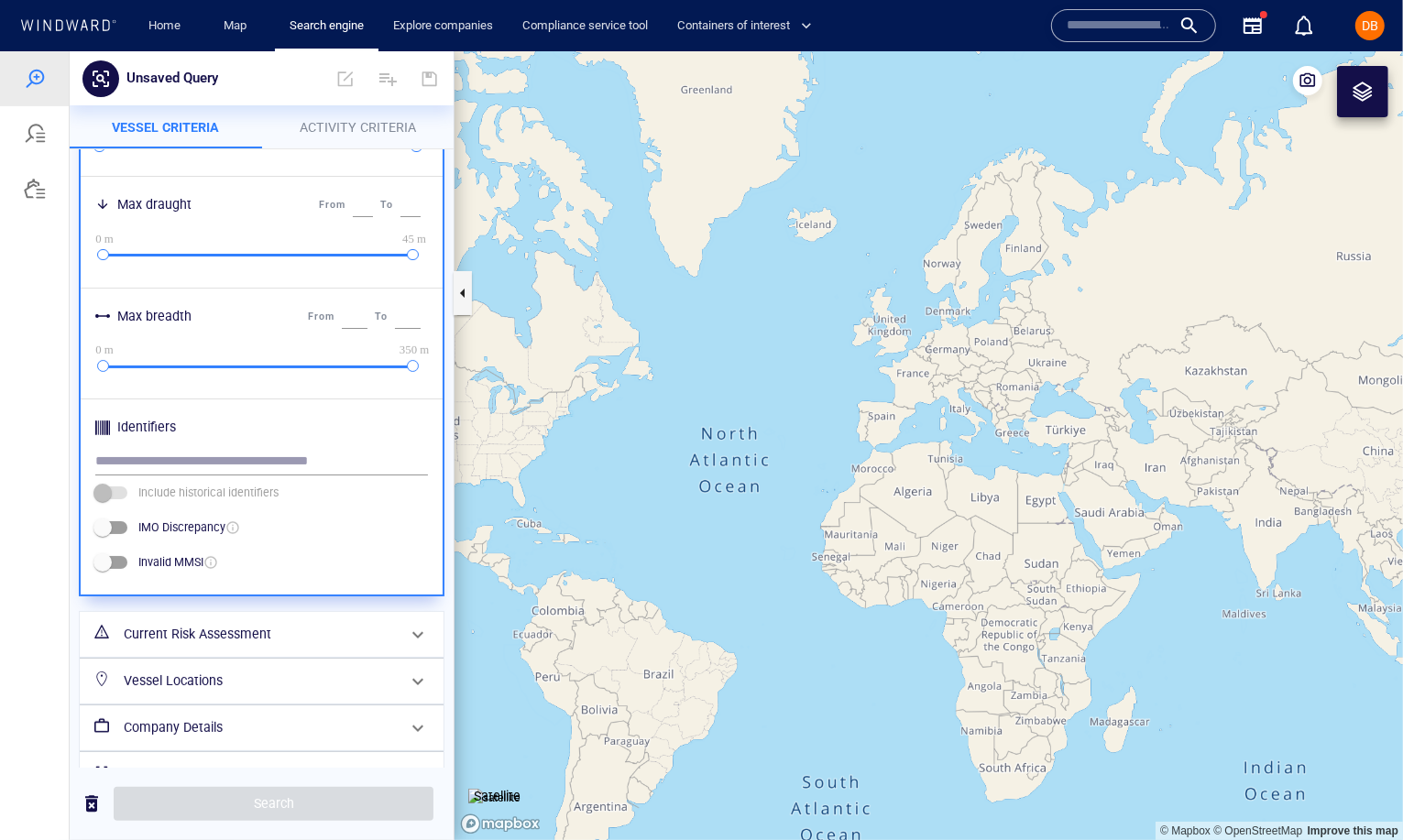
click at [313, 628] on h6 "Current Risk Assessment" at bounding box center [260, 634] width 272 height 23
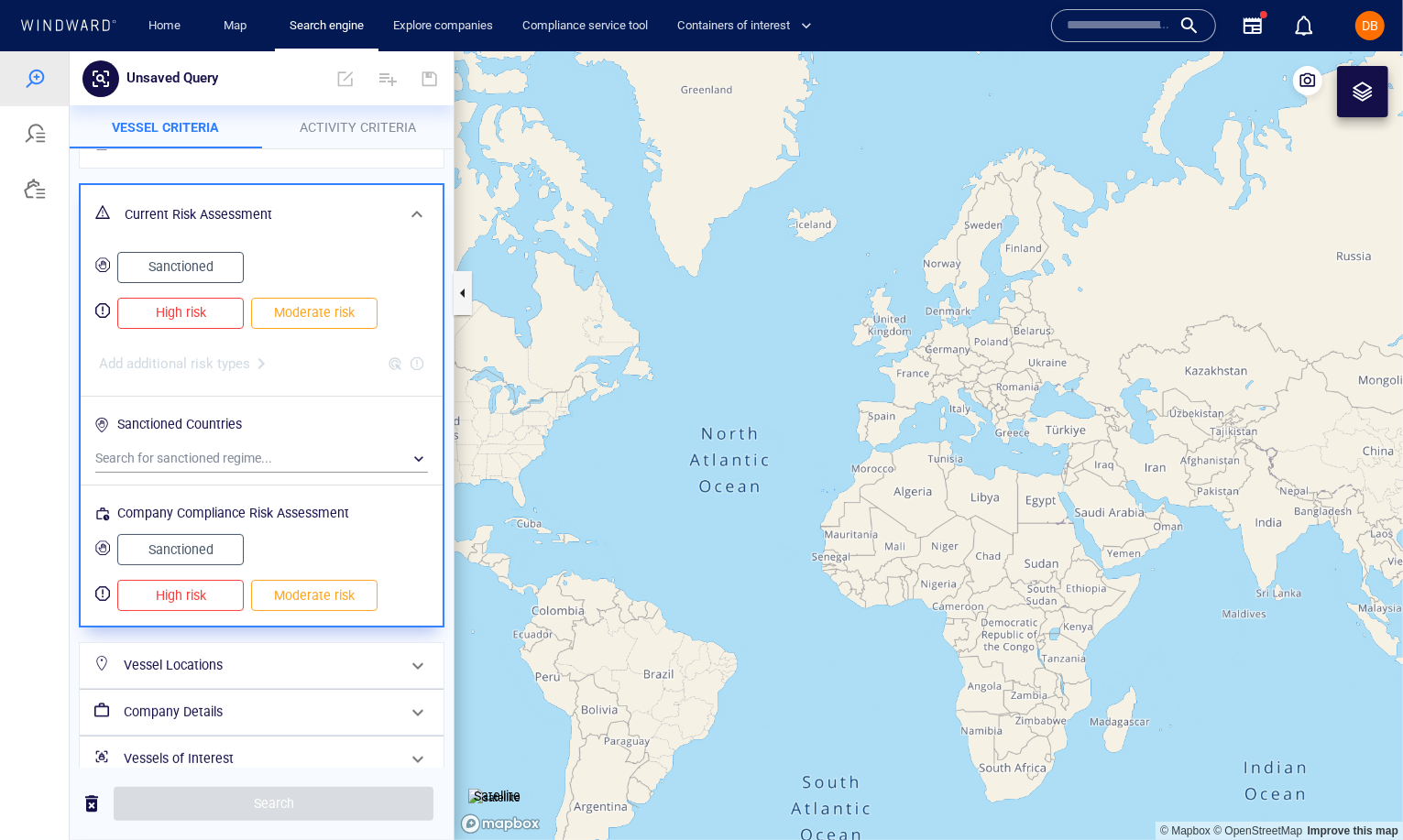
scroll to position [115, 0]
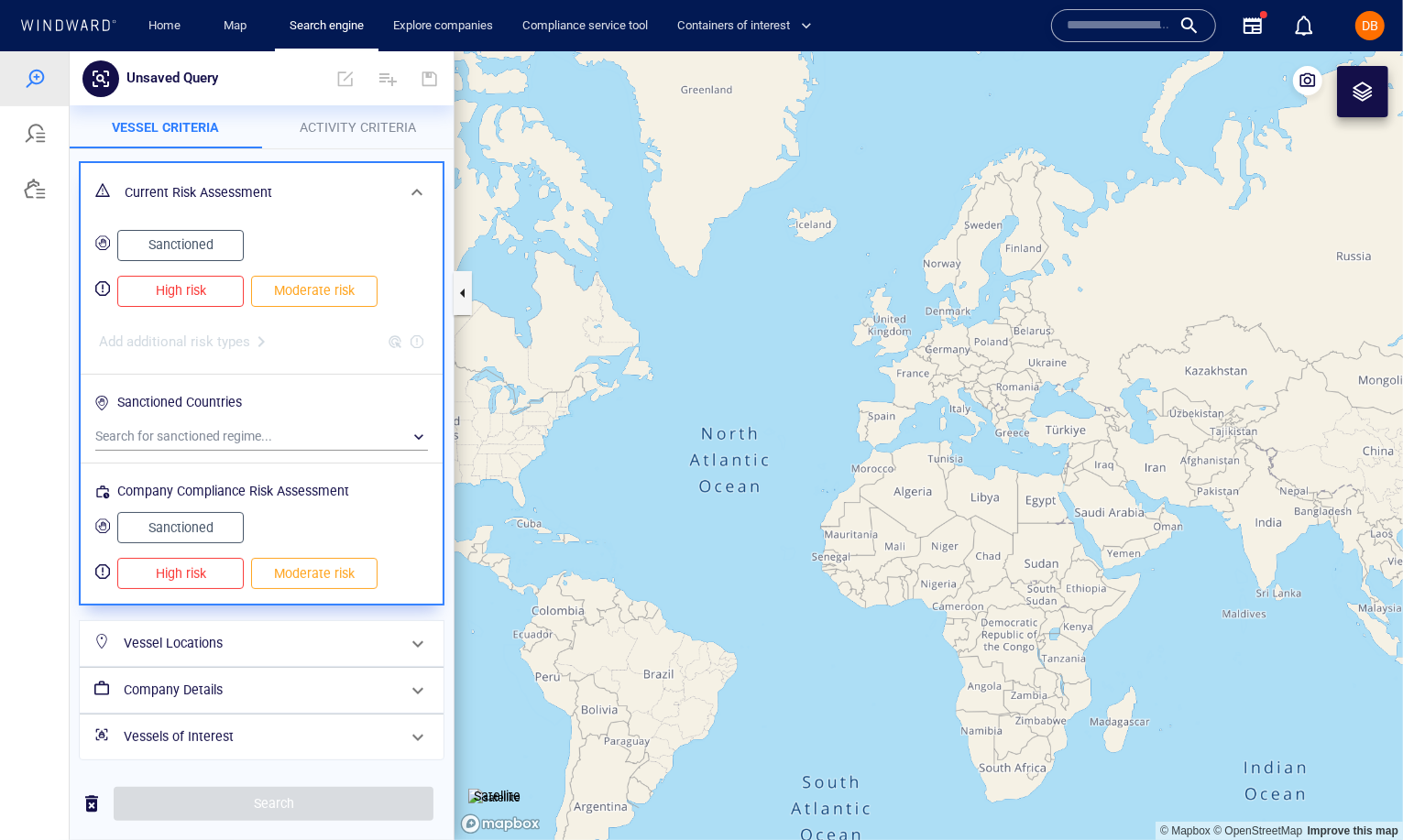
click at [304, 737] on h6 "Vessels of Interest" at bounding box center [260, 736] width 272 height 23
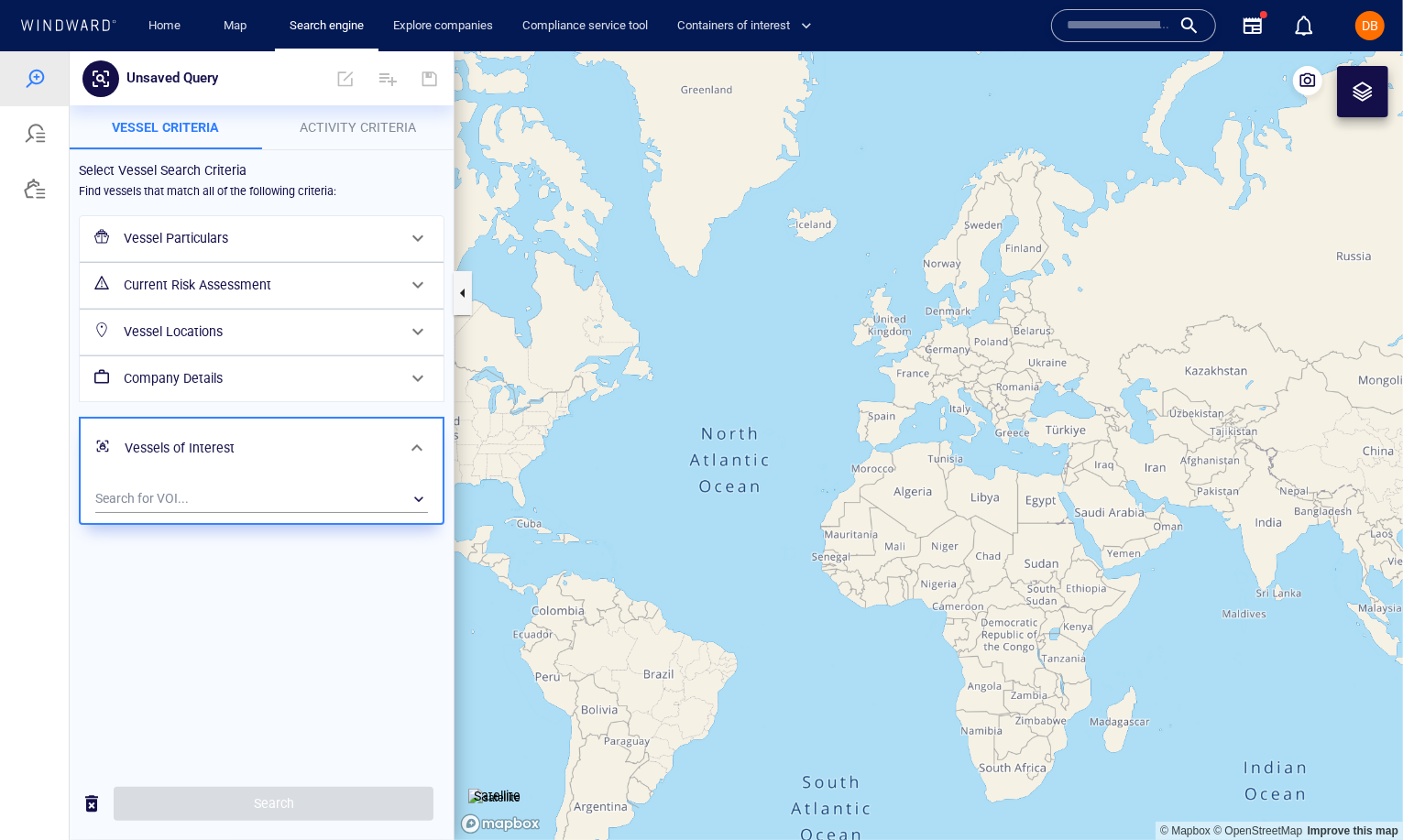
scroll to position [0, 0]
click at [236, 492] on div "​" at bounding box center [261, 498] width 333 height 27
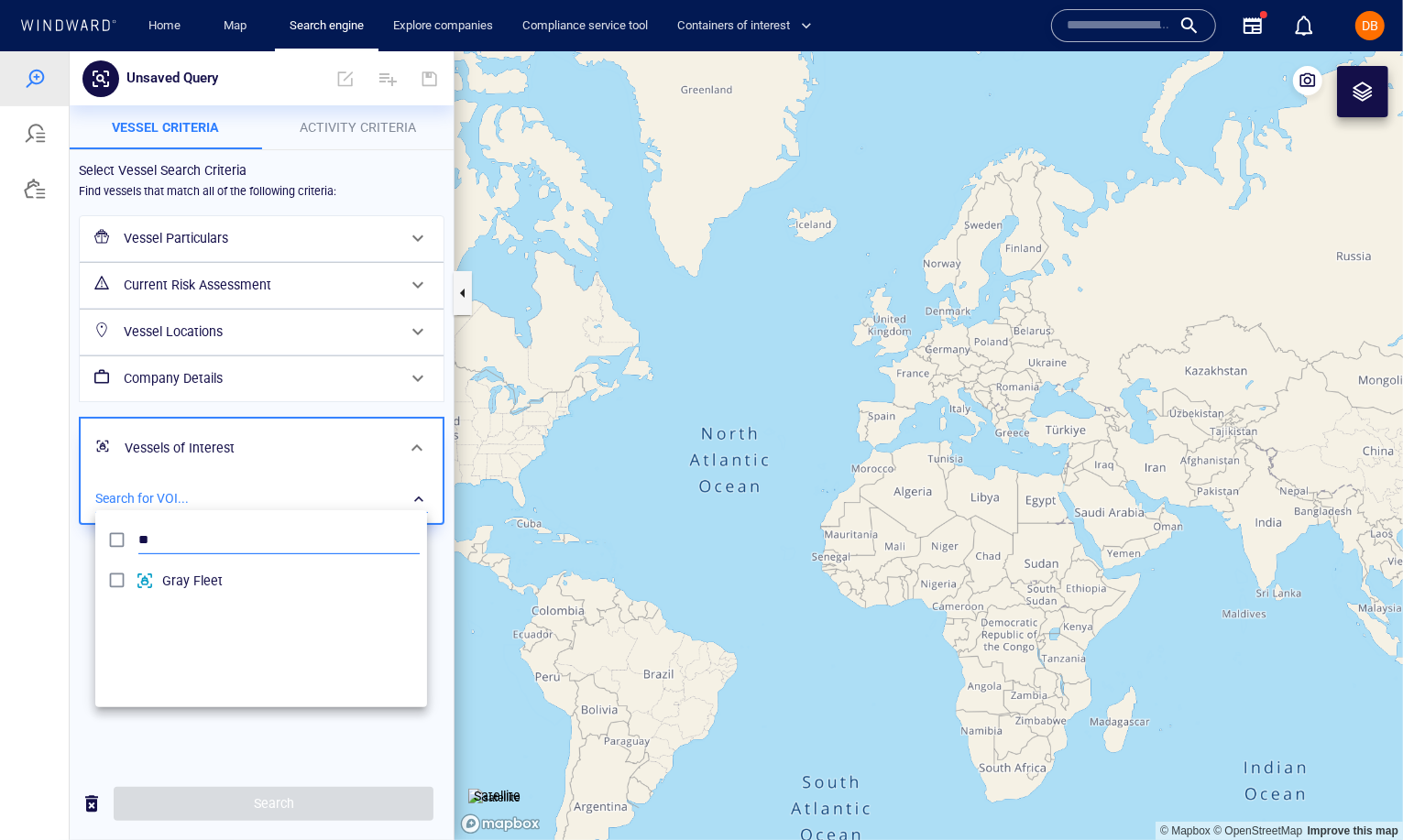
type input "*"
type input "****"
click at [196, 574] on span "Dark Fleet" at bounding box center [290, 580] width 258 height 22
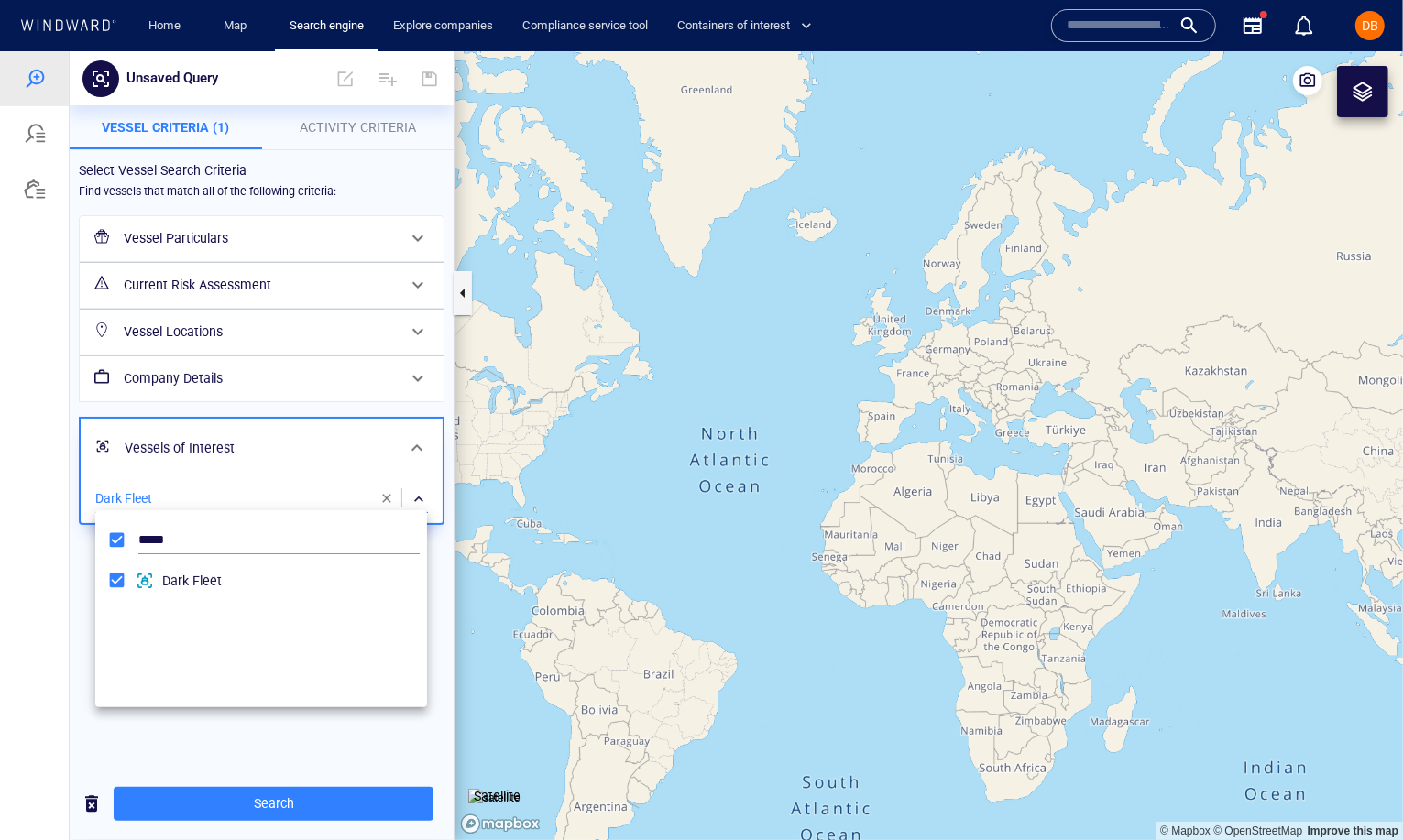
click at [231, 805] on div at bounding box center [702, 445] width 1403 height 789
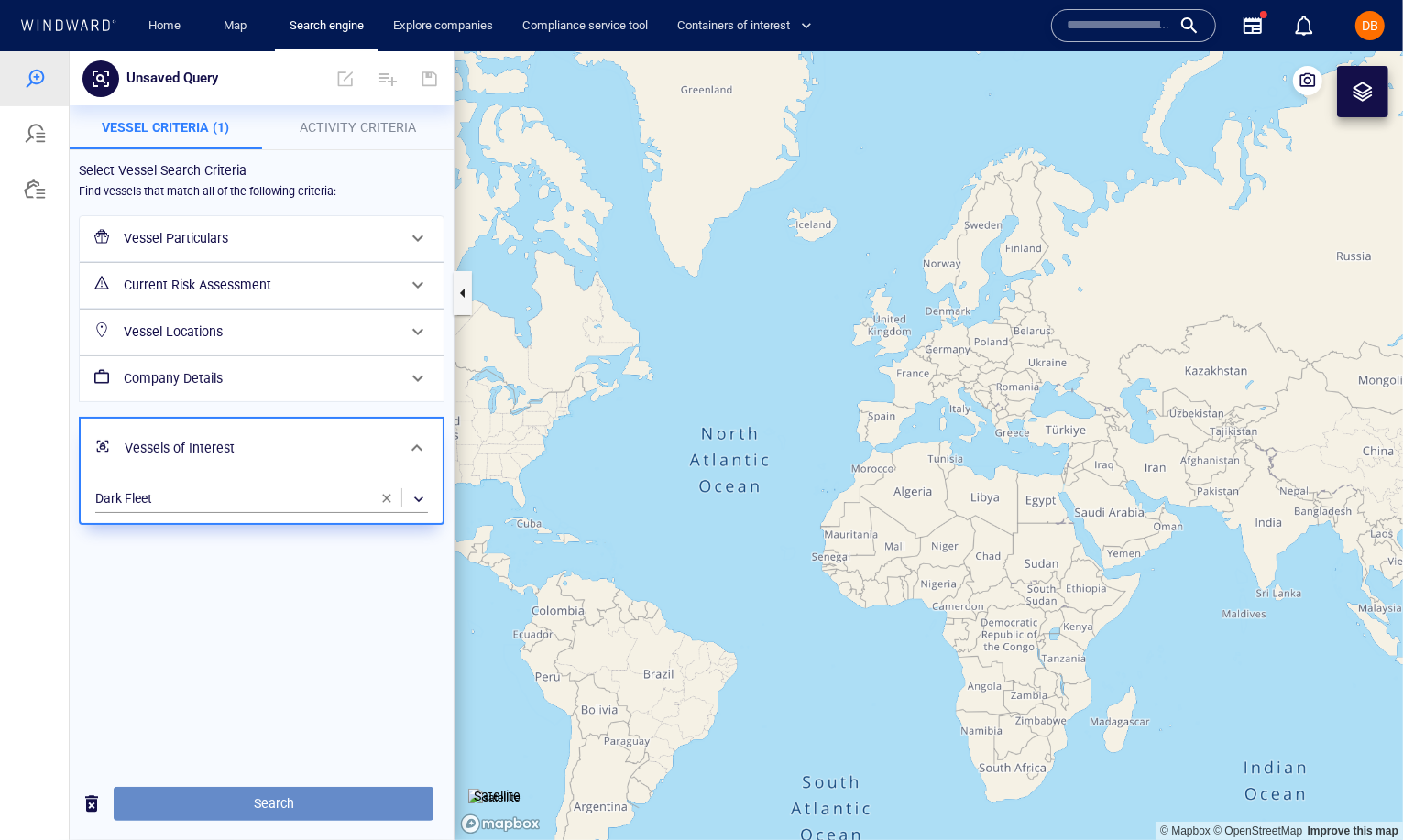
click at [318, 793] on span "Search" at bounding box center [273, 802] width 290 height 23
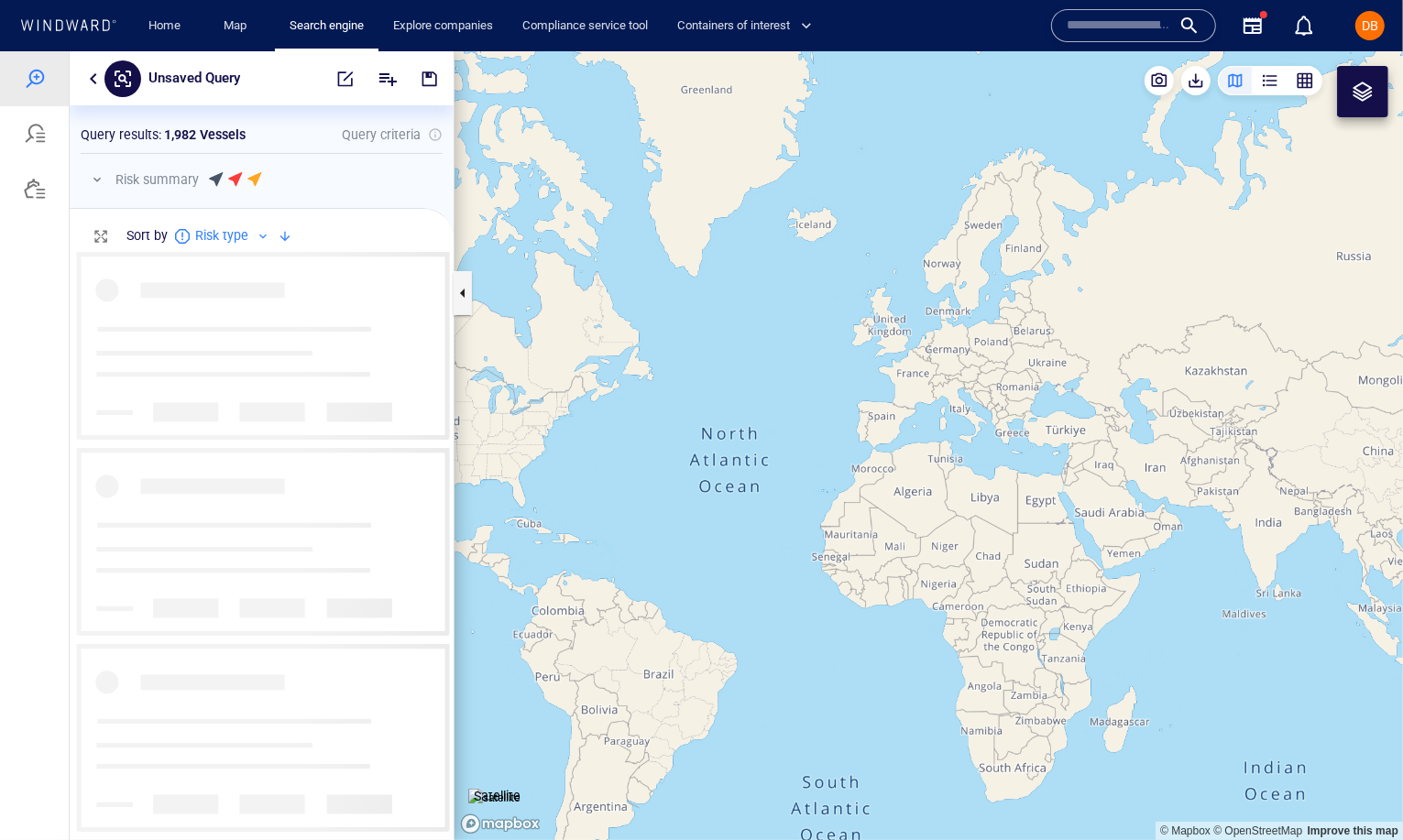
scroll to position [589, 384]
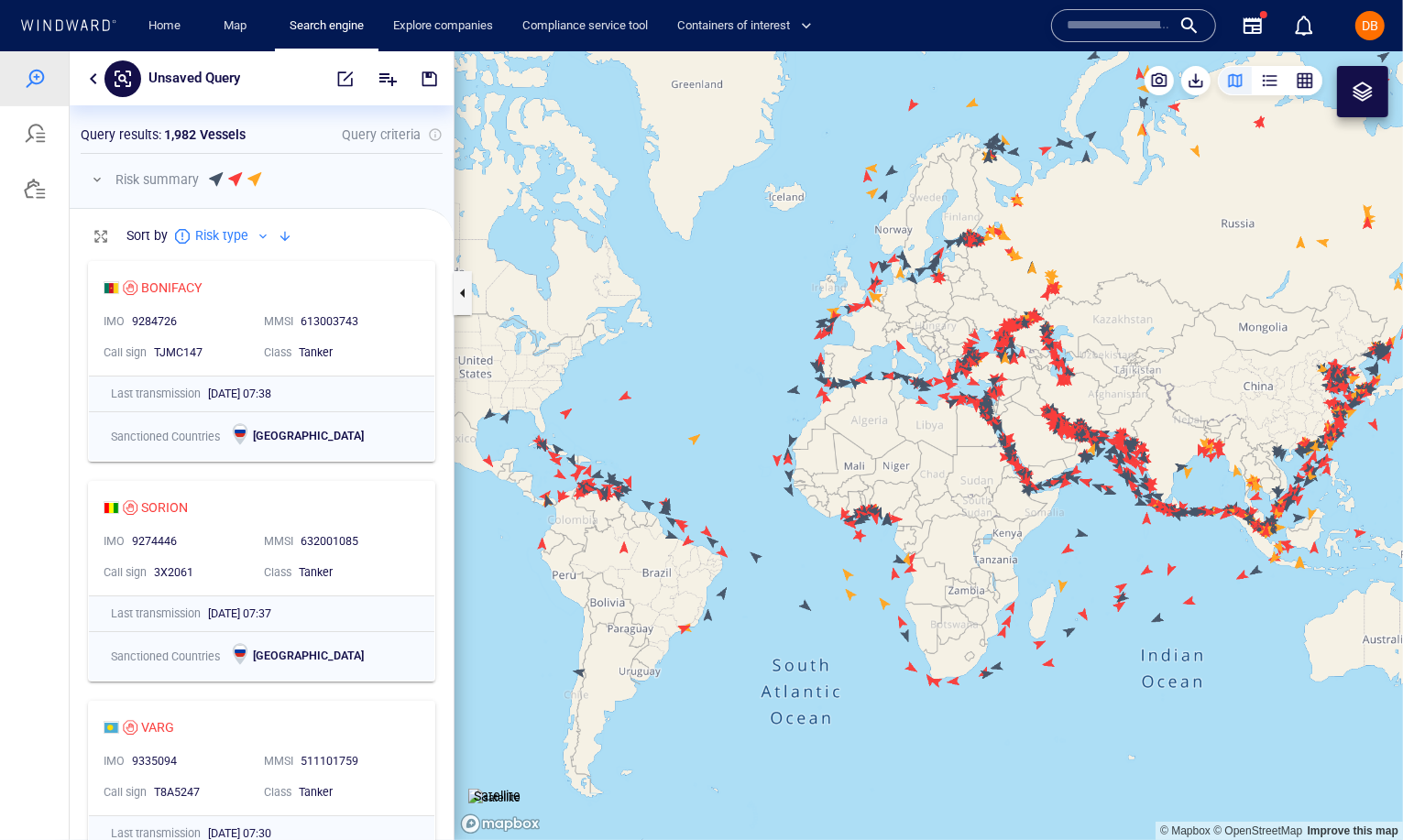
click at [1140, 391] on canvas "Map" at bounding box center [928, 445] width 949 height 789
drag, startPoint x: 1140, startPoint y: 391, endPoint x: 1047, endPoint y: 393, distance: 93.0
click at [1047, 393] on canvas "Map" at bounding box center [928, 445] width 949 height 789
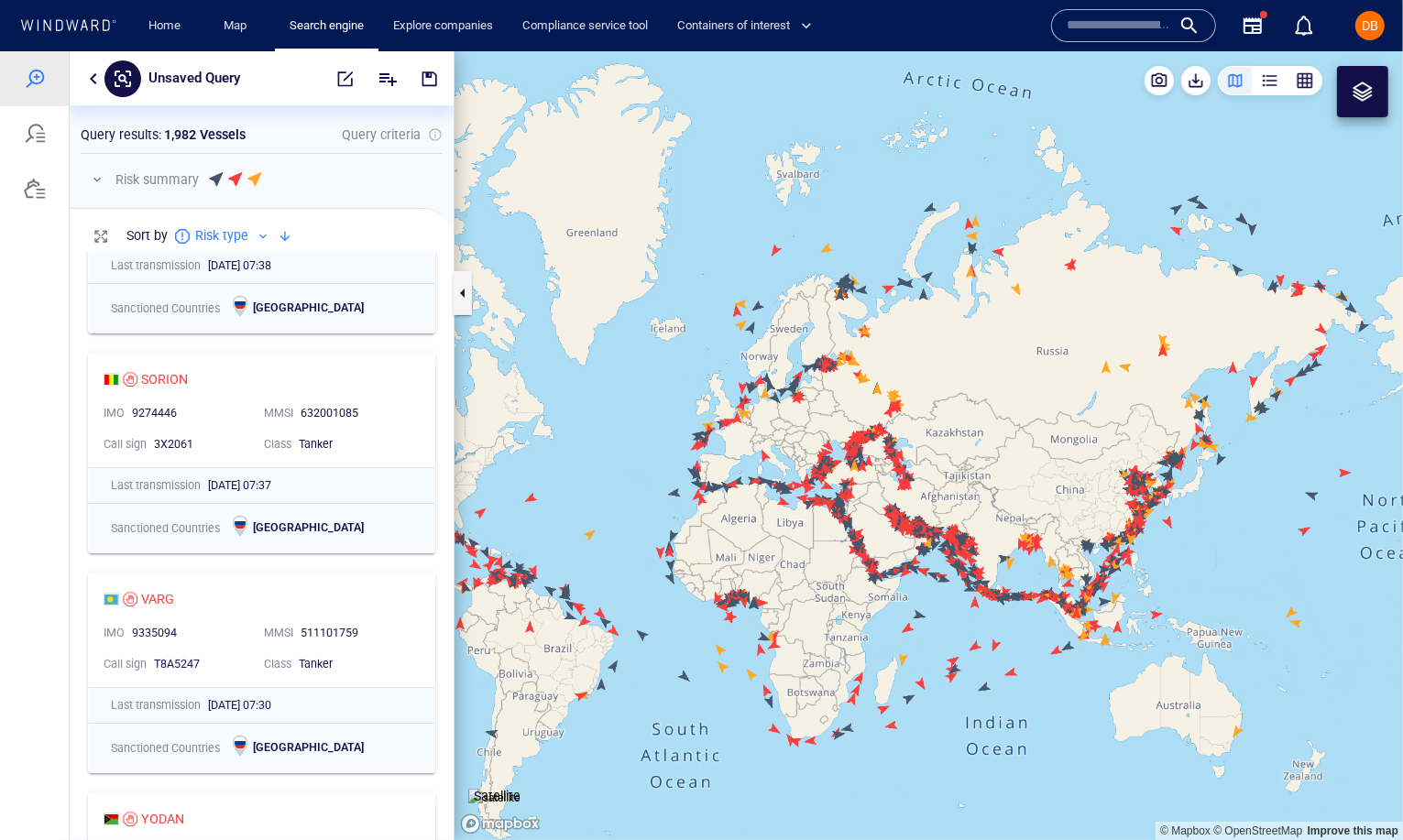
scroll to position [0, 0]
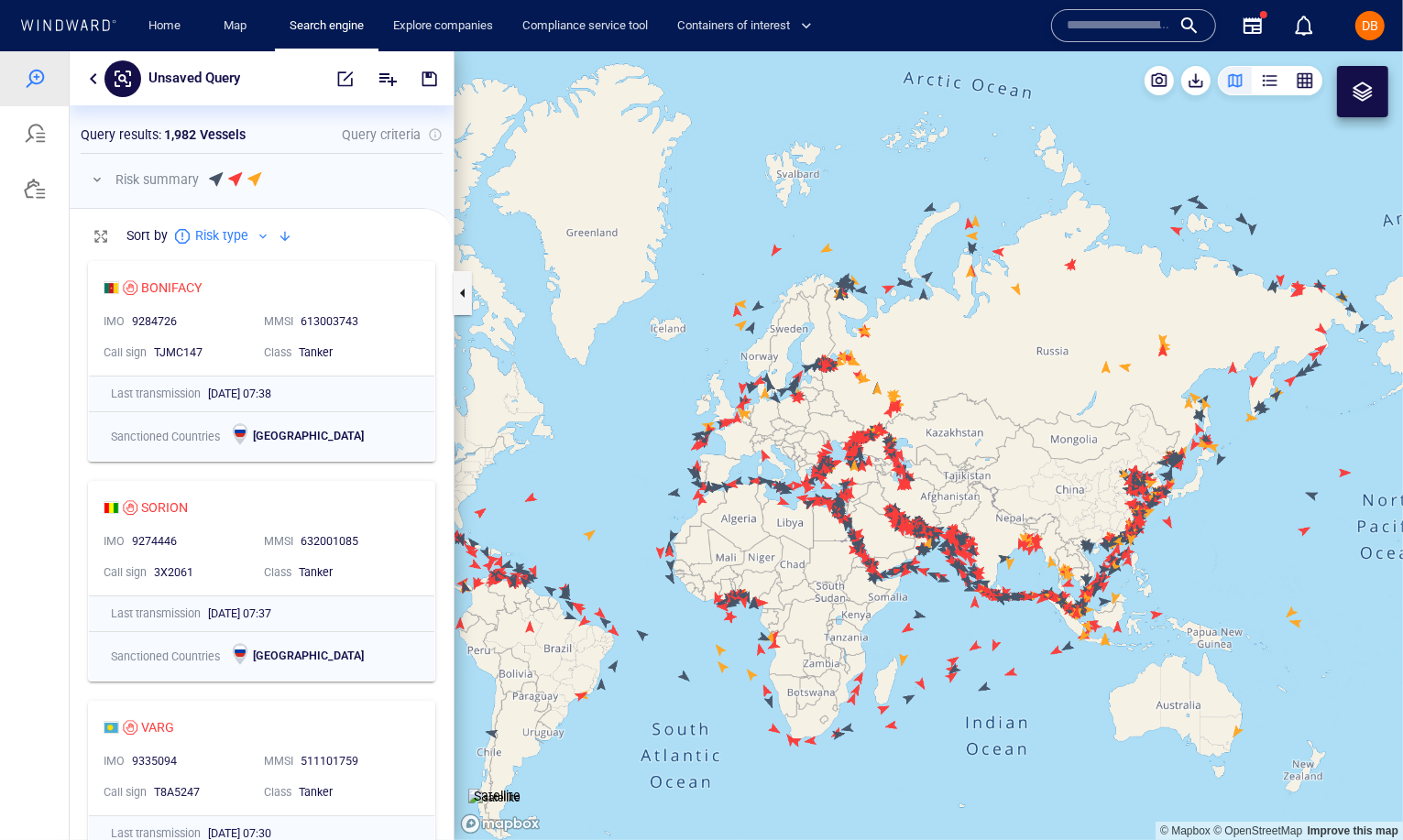
click at [89, 78] on button "button" at bounding box center [93, 77] width 22 height 22
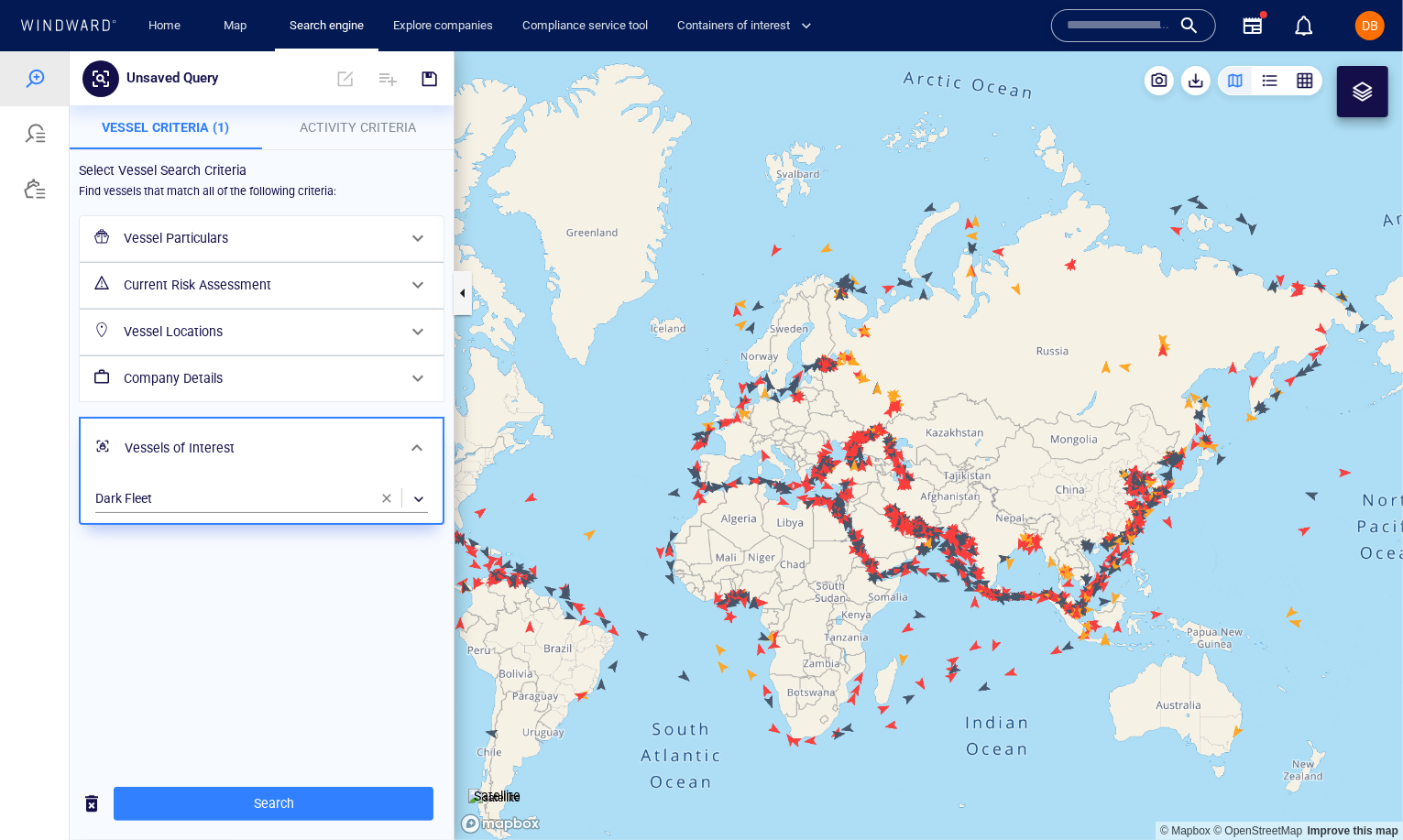
click at [391, 125] on span "Activity Criteria" at bounding box center [358, 125] width 117 height 14
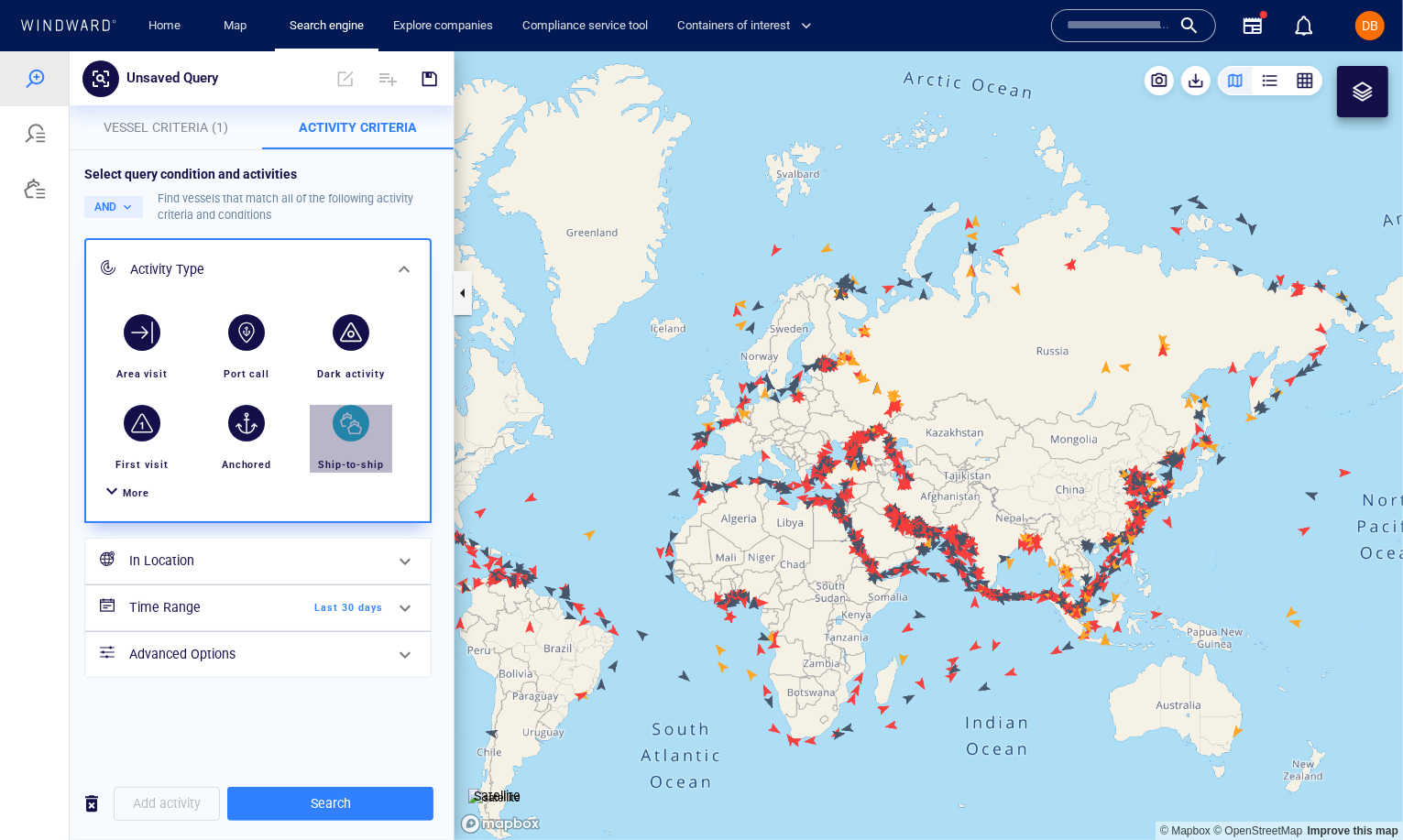
click at [349, 422] on div "button" at bounding box center [351, 422] width 37 height 37
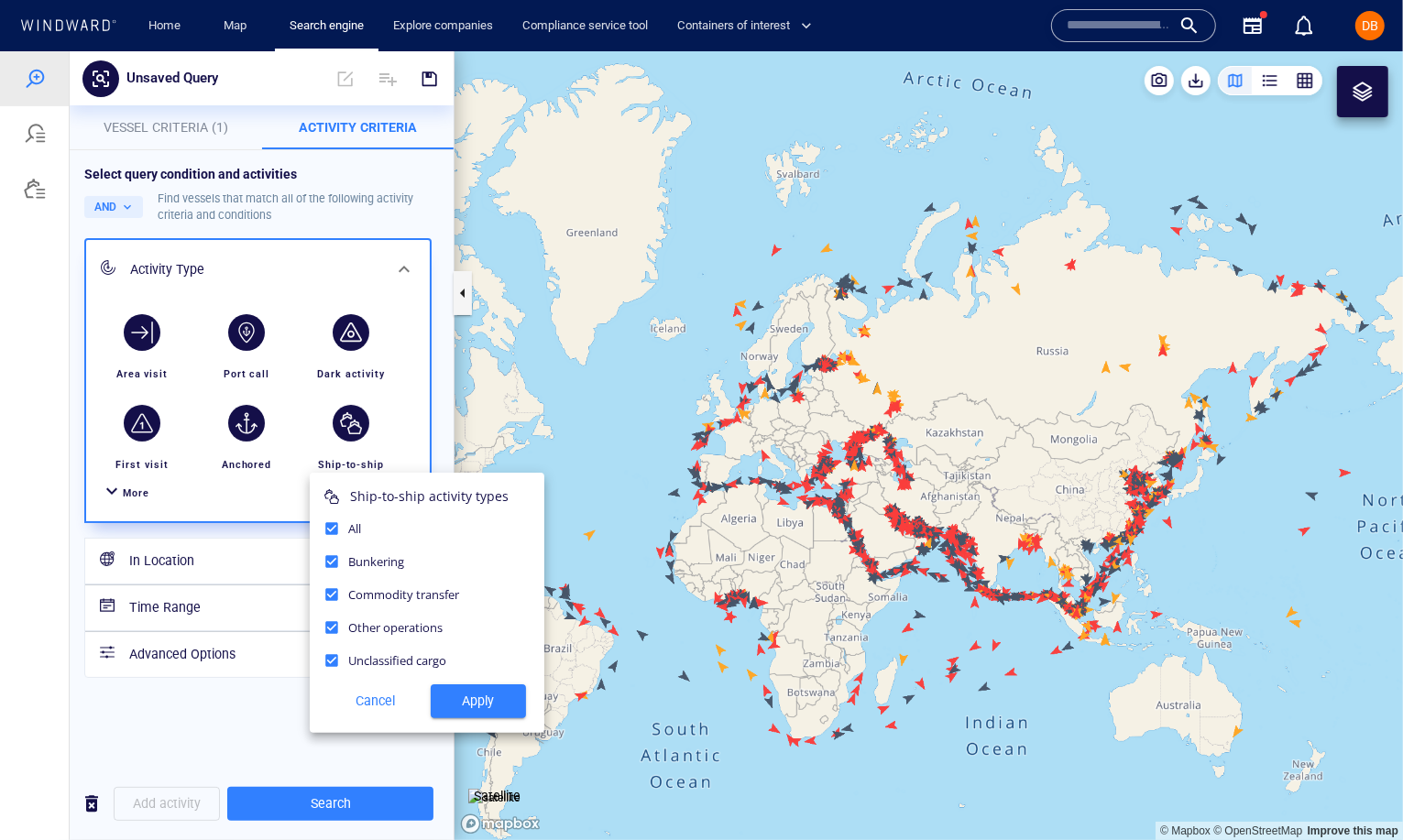
click at [463, 706] on span "Apply" at bounding box center [479, 700] width 66 height 23
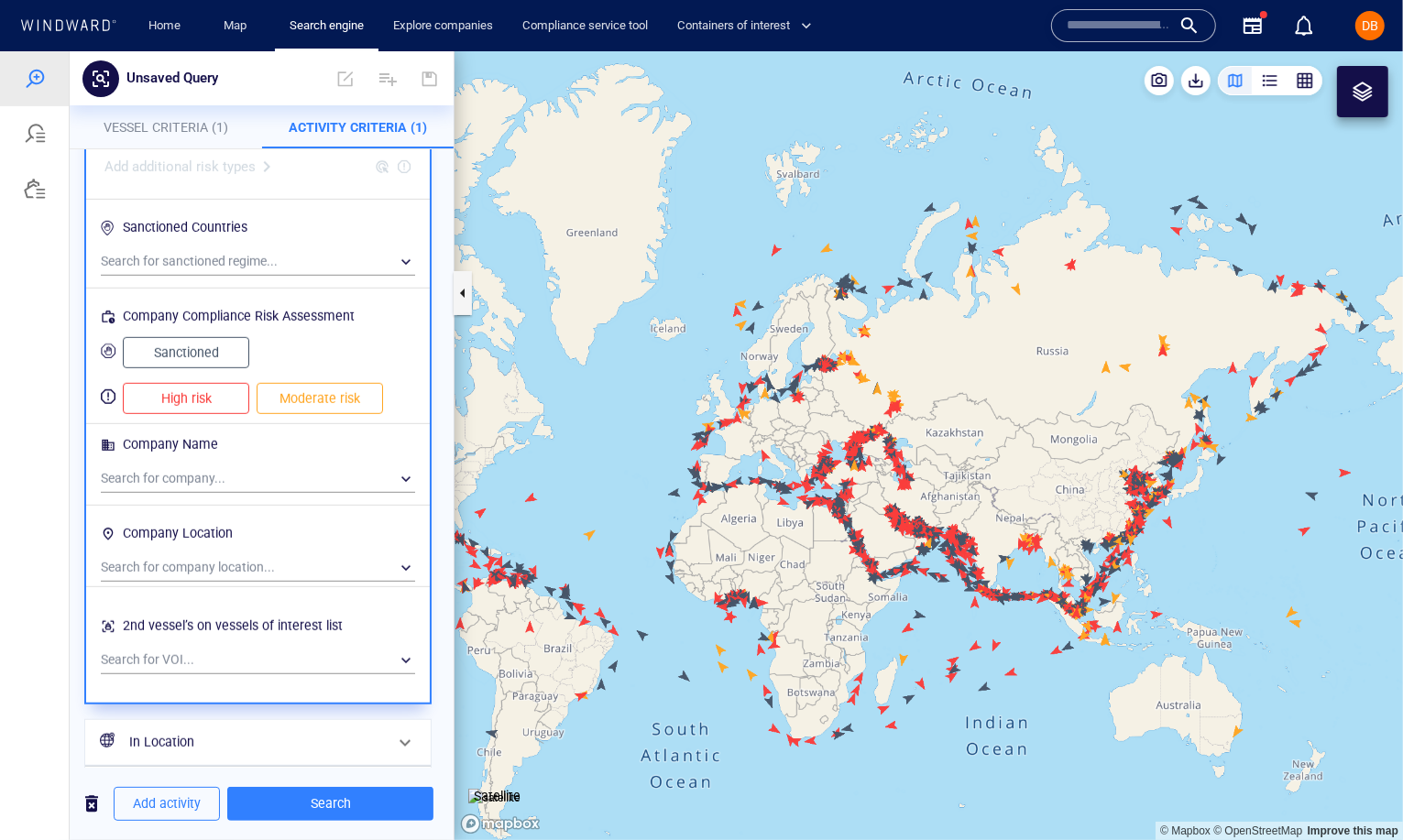
scroll to position [954, 0]
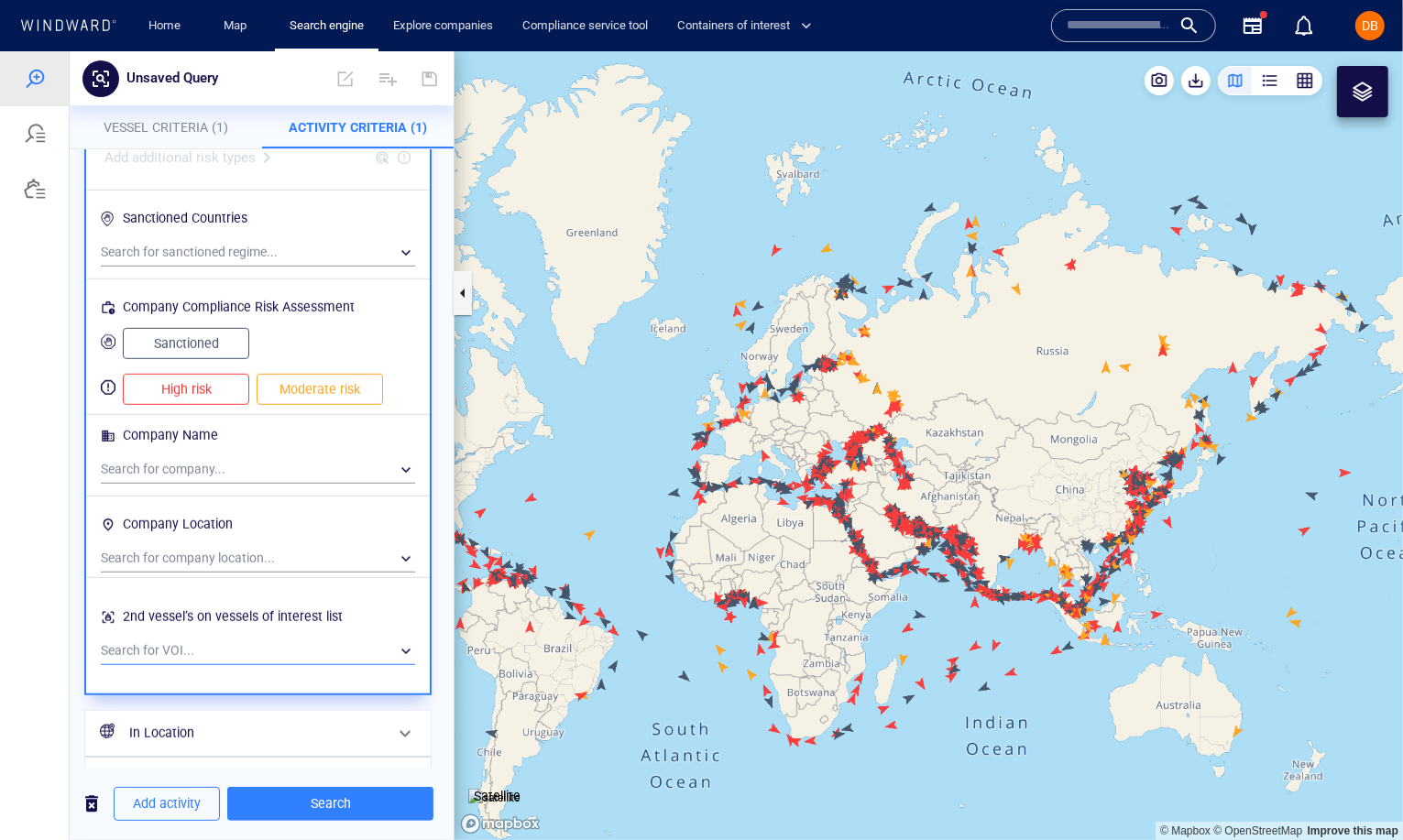
click at [211, 645] on div "​" at bounding box center [258, 650] width 315 height 27
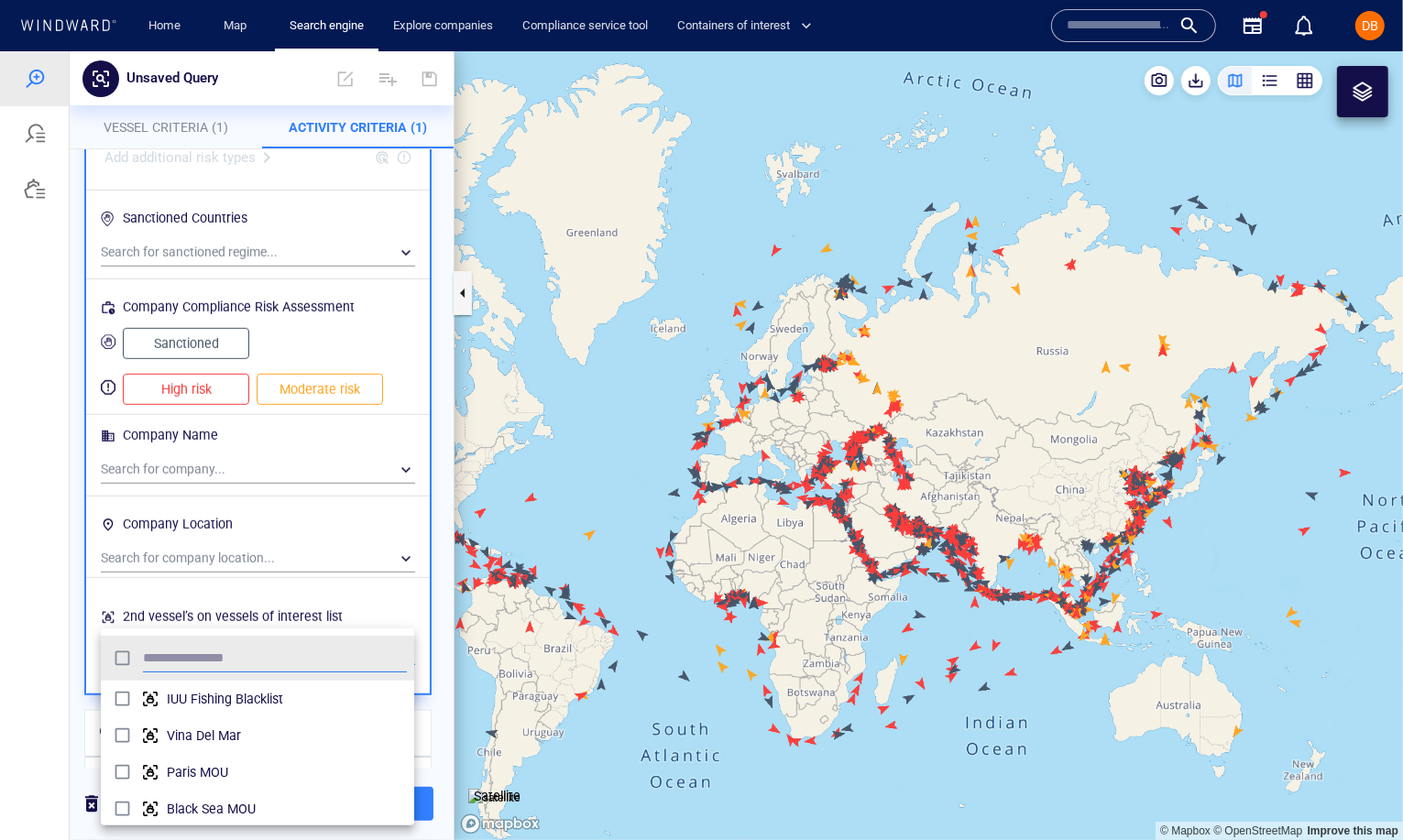
scroll to position [182, 313]
click at [195, 650] on input "text" at bounding box center [274, 658] width 263 height 27
type input "***"
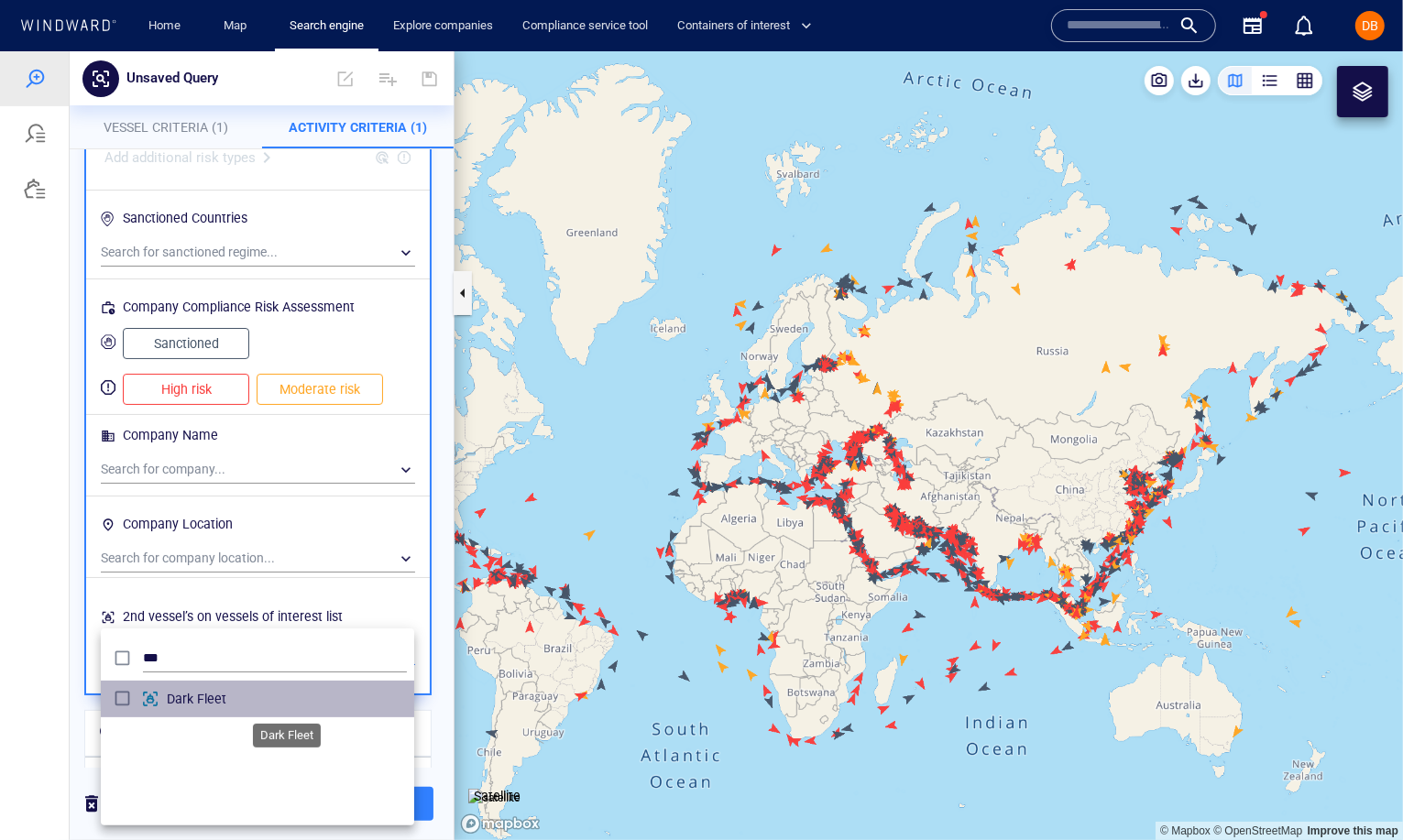
click at [190, 694] on span "Dark Fleet" at bounding box center [287, 697] width 240 height 22
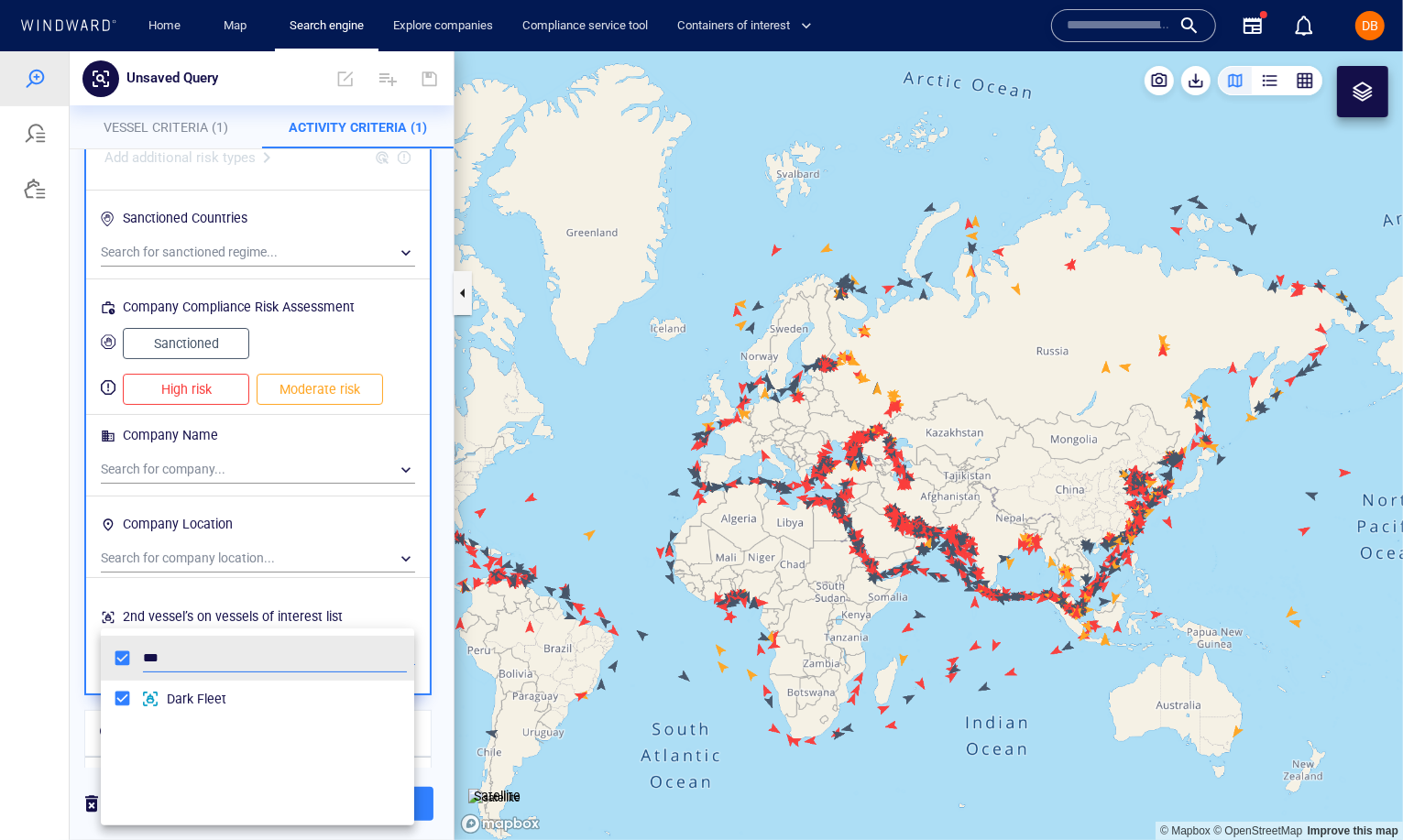
click at [267, 610] on div at bounding box center [702, 445] width 1403 height 789
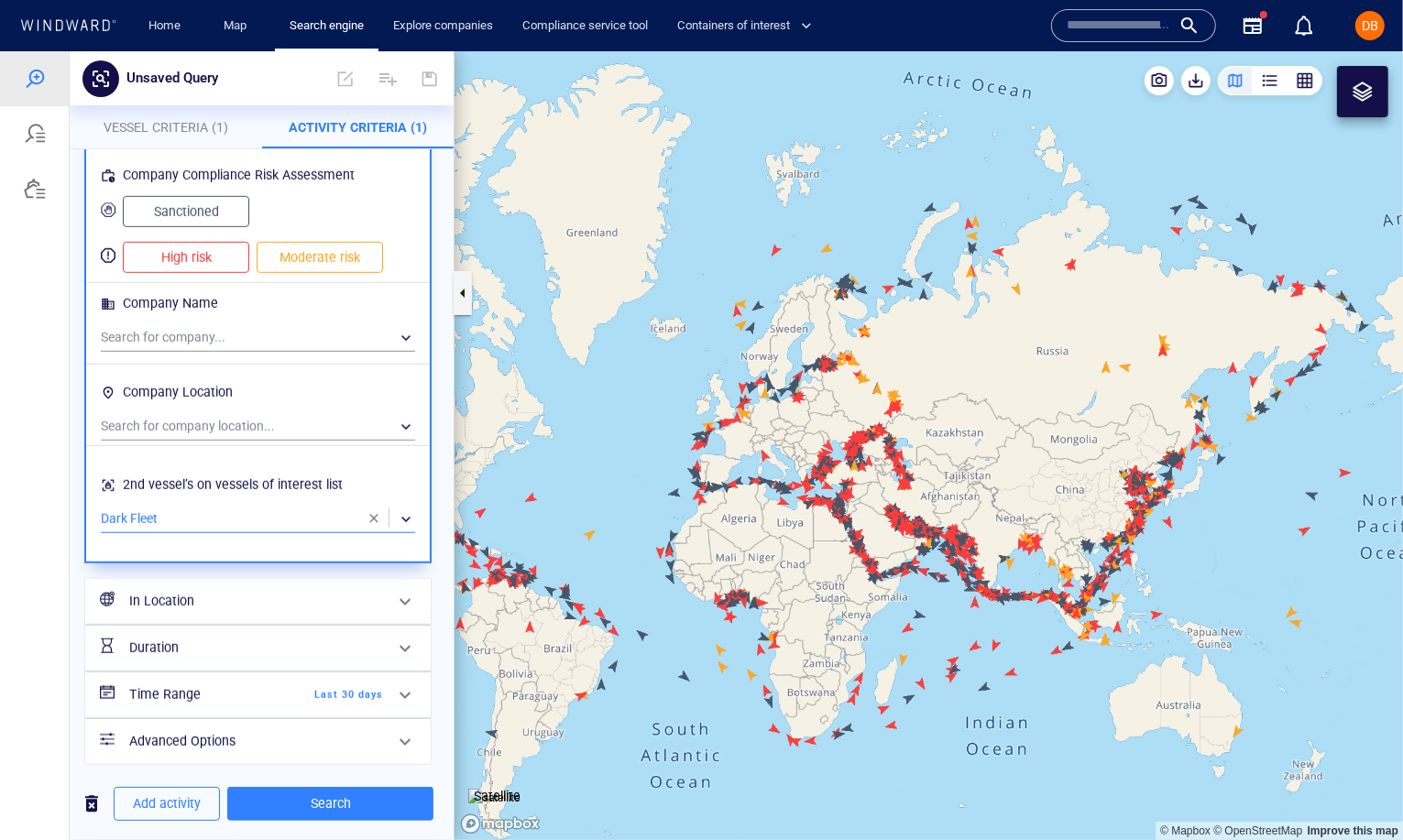
scroll to position [1095, 0]
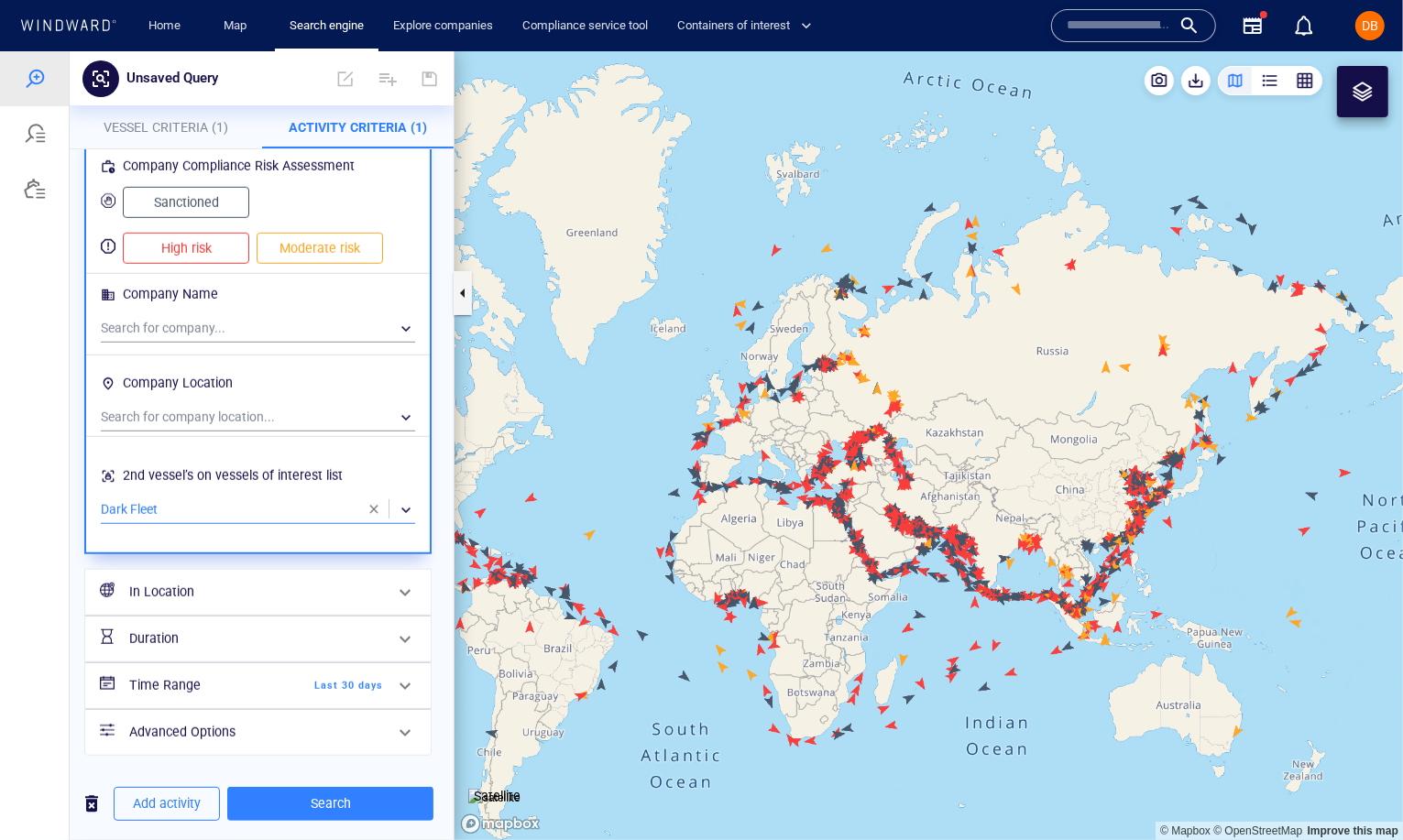
click at [252, 509] on div "​" at bounding box center [258, 509] width 315 height 27
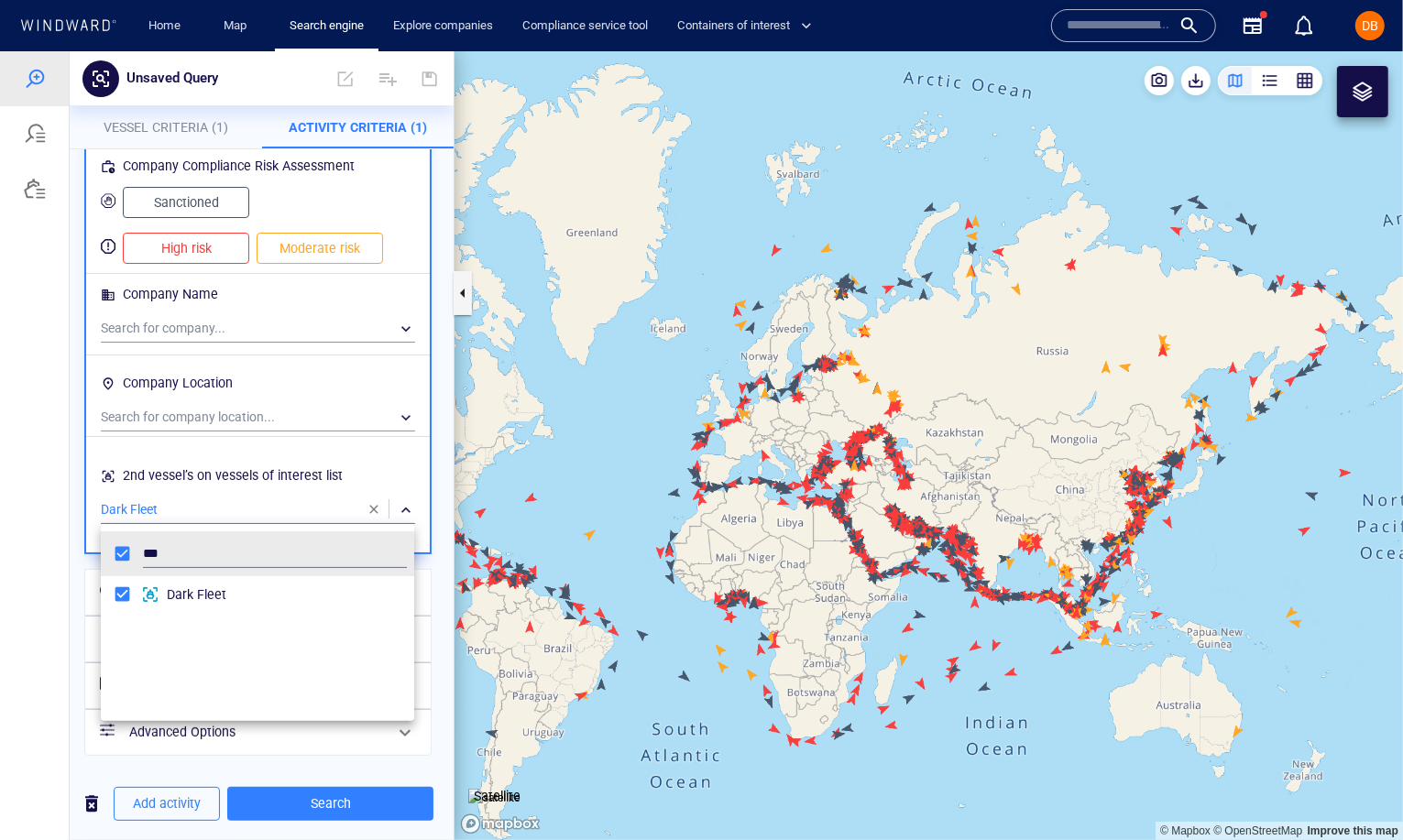
scroll to position [182, 313]
click at [378, 505] on div at bounding box center [702, 445] width 1403 height 789
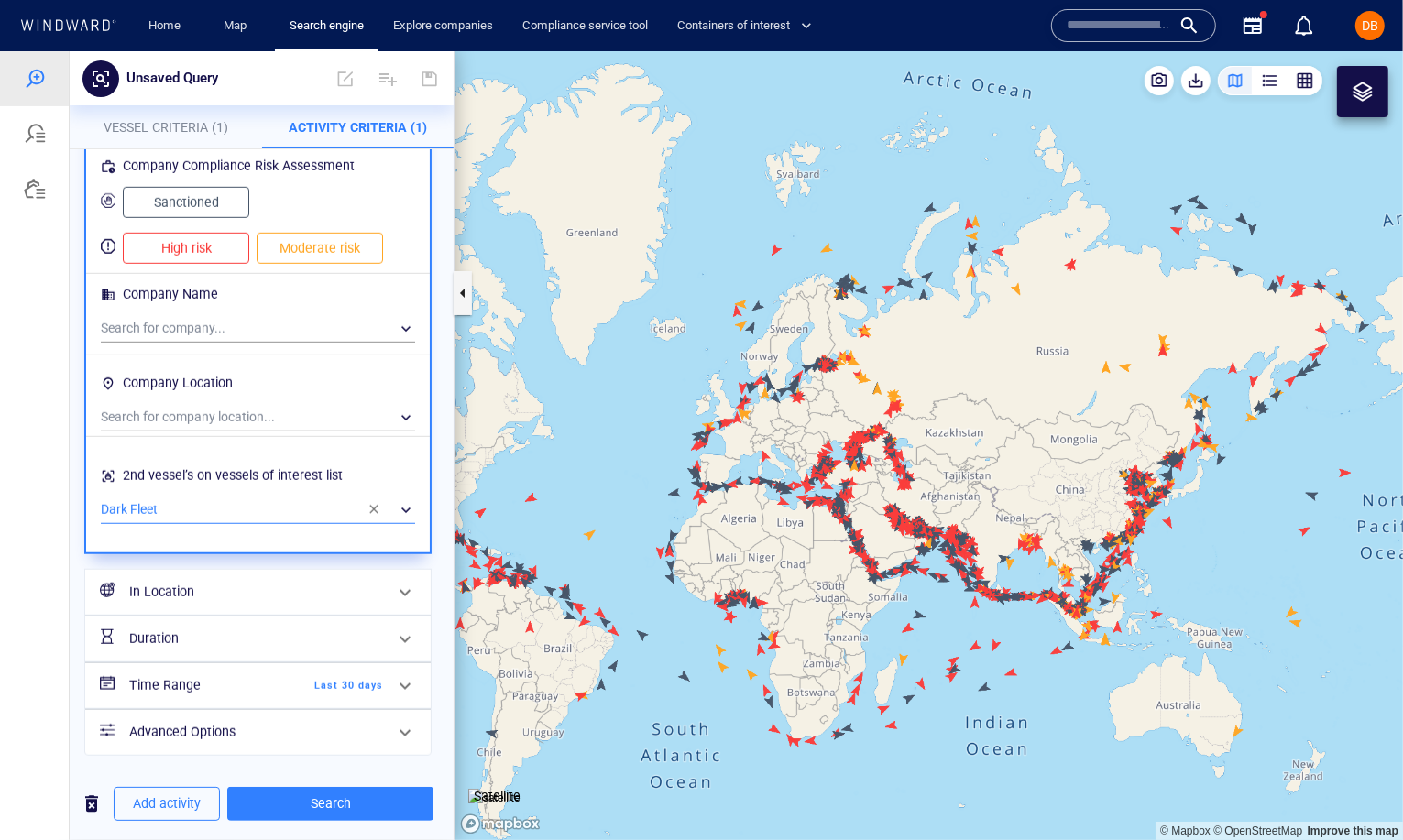
click at [235, 510] on div "​" at bounding box center [258, 509] width 315 height 27
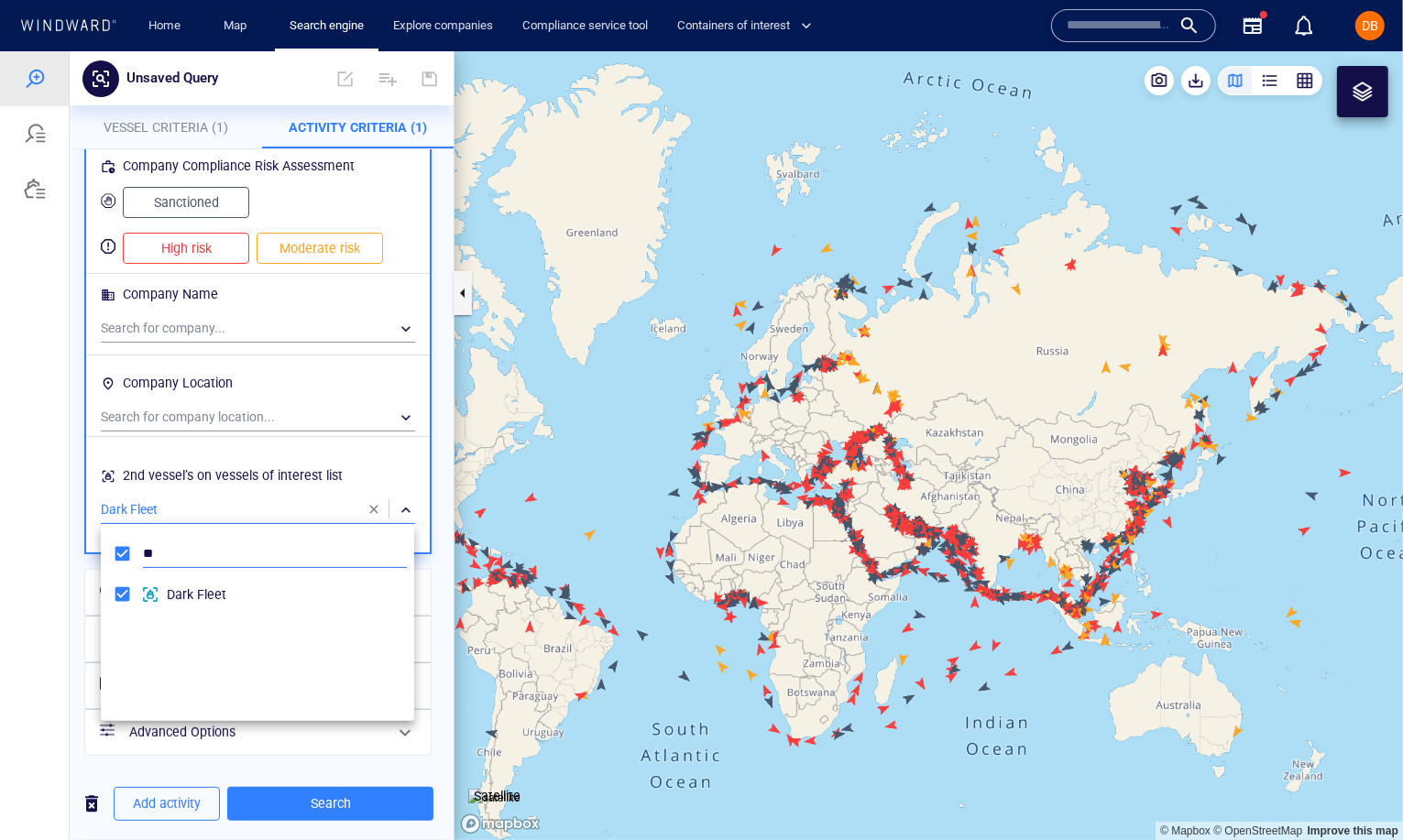
type input "*"
type input "****"
click at [234, 598] on span "Polembros - my tankers" at bounding box center [287, 593] width 240 height 22
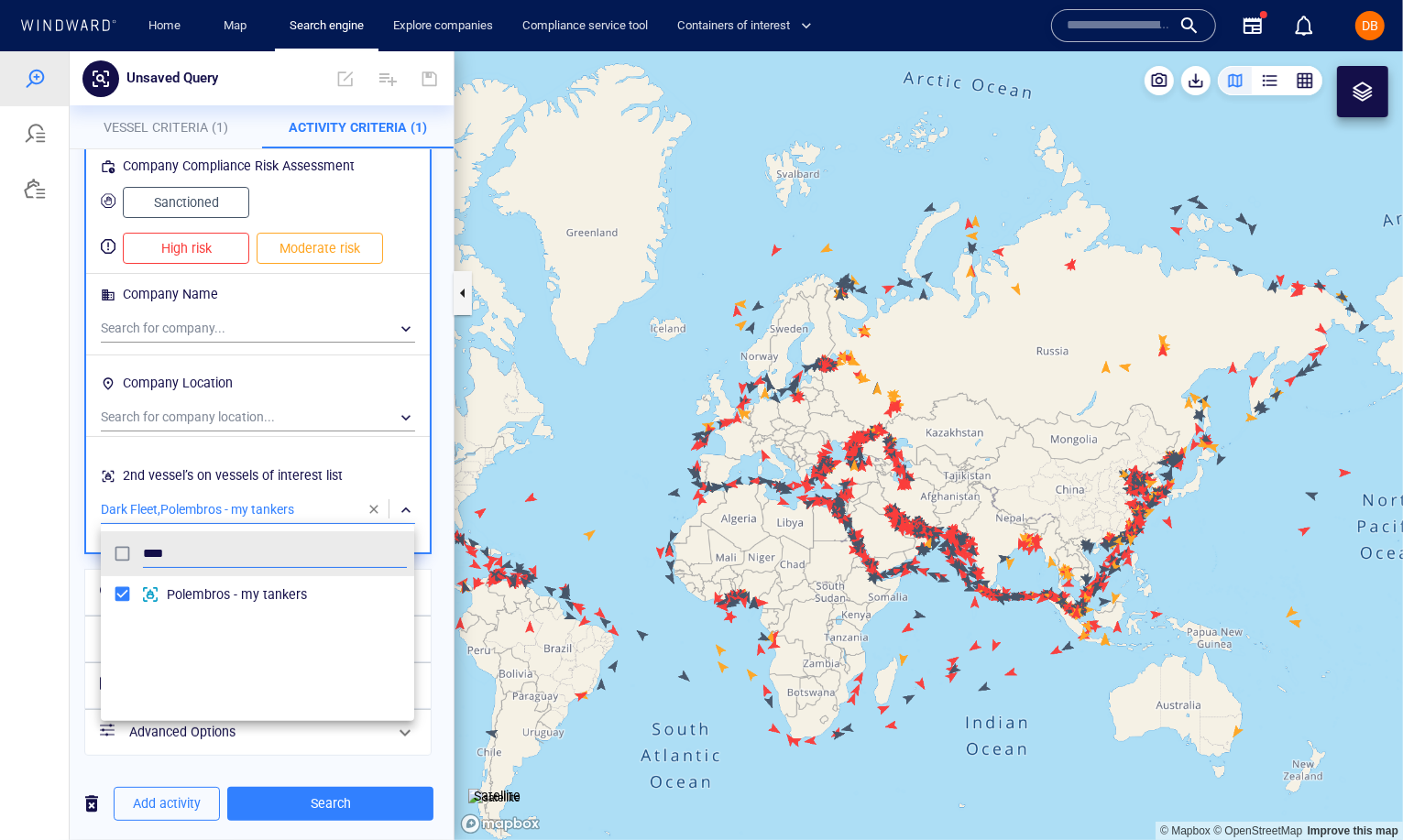
click at [400, 497] on div at bounding box center [702, 445] width 1403 height 789
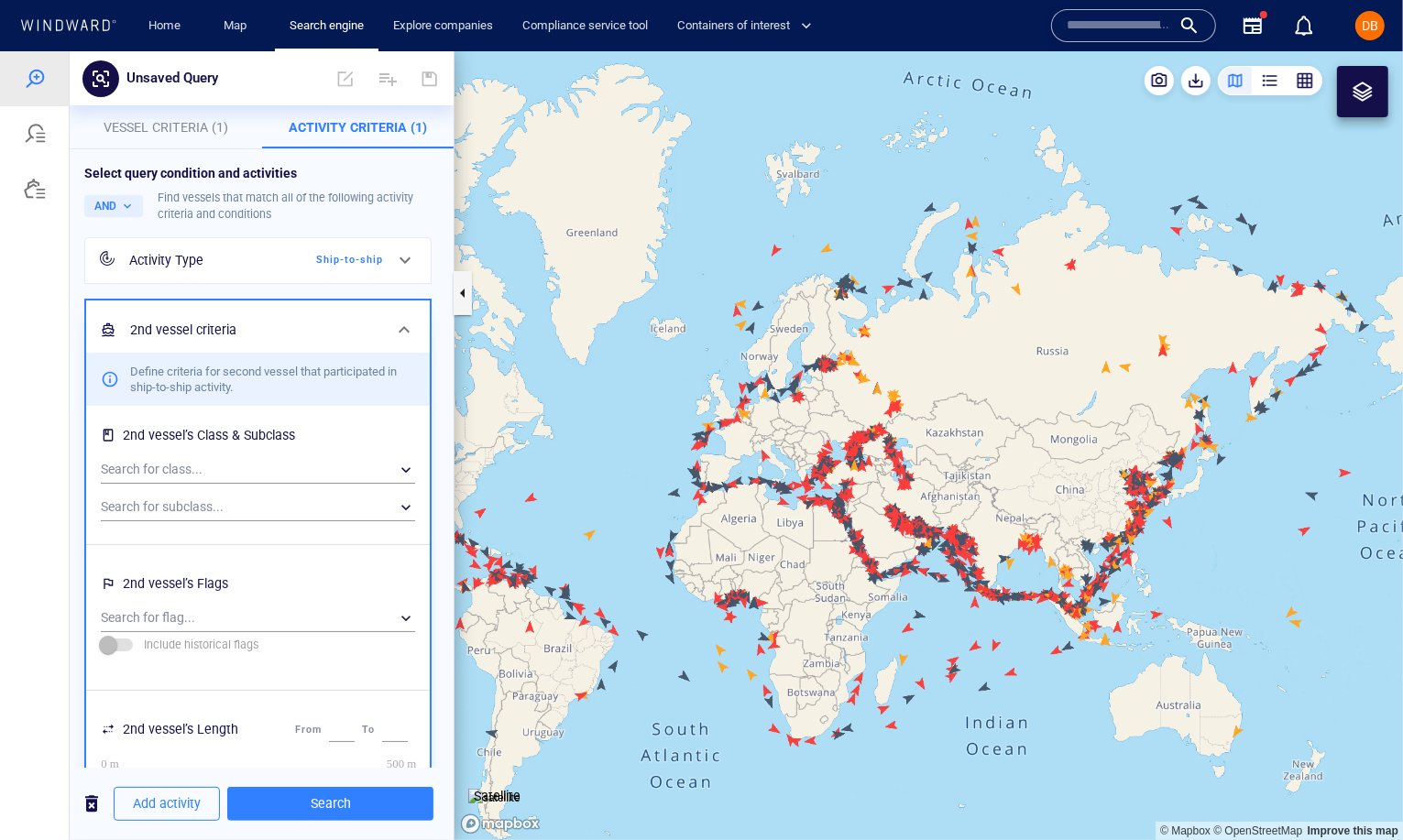
click at [344, 327] on h6 "2nd vessel criteria" at bounding box center [256, 330] width 252 height 23
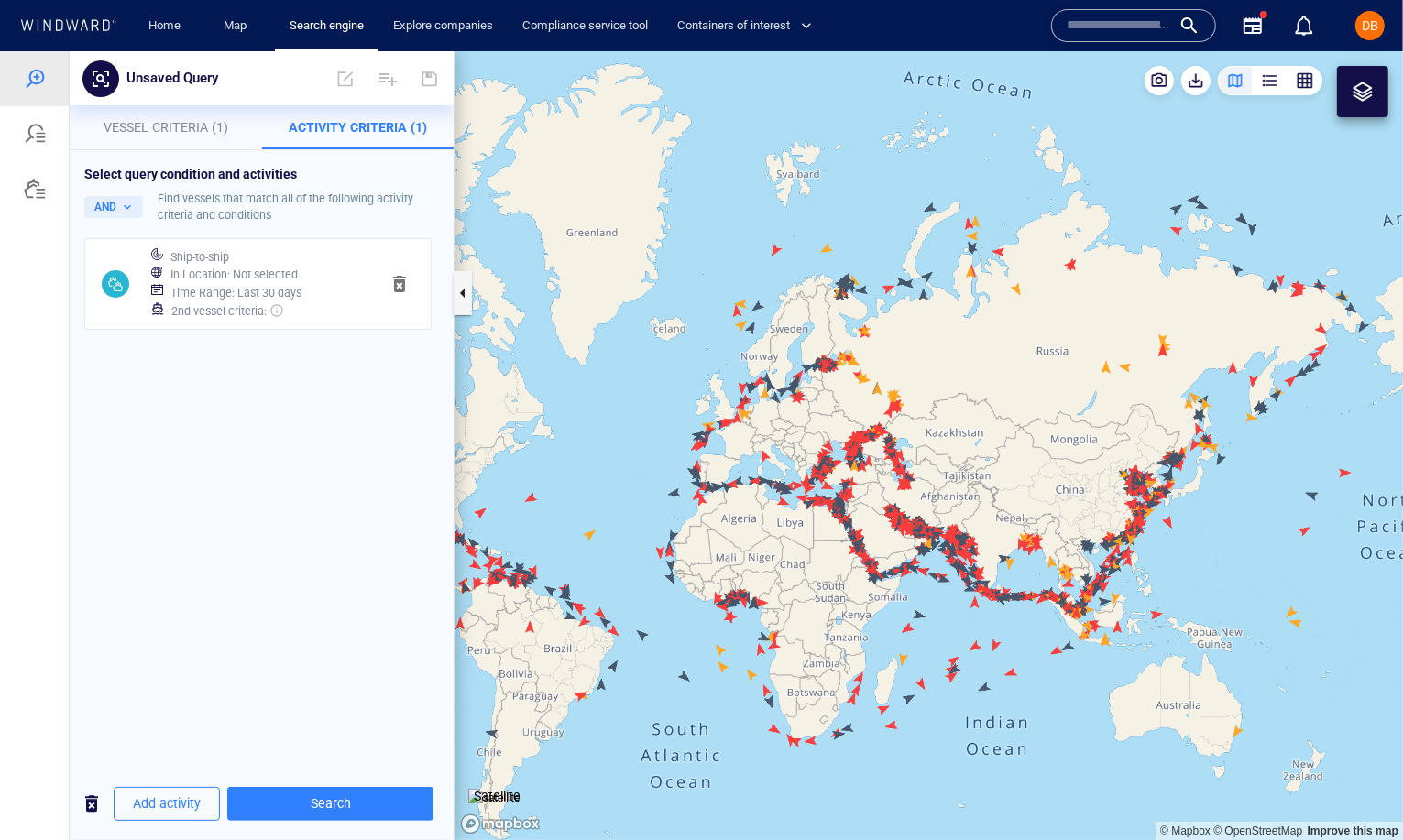
click at [271, 263] on div "In Location : Not selected" at bounding box center [267, 274] width 202 height 26
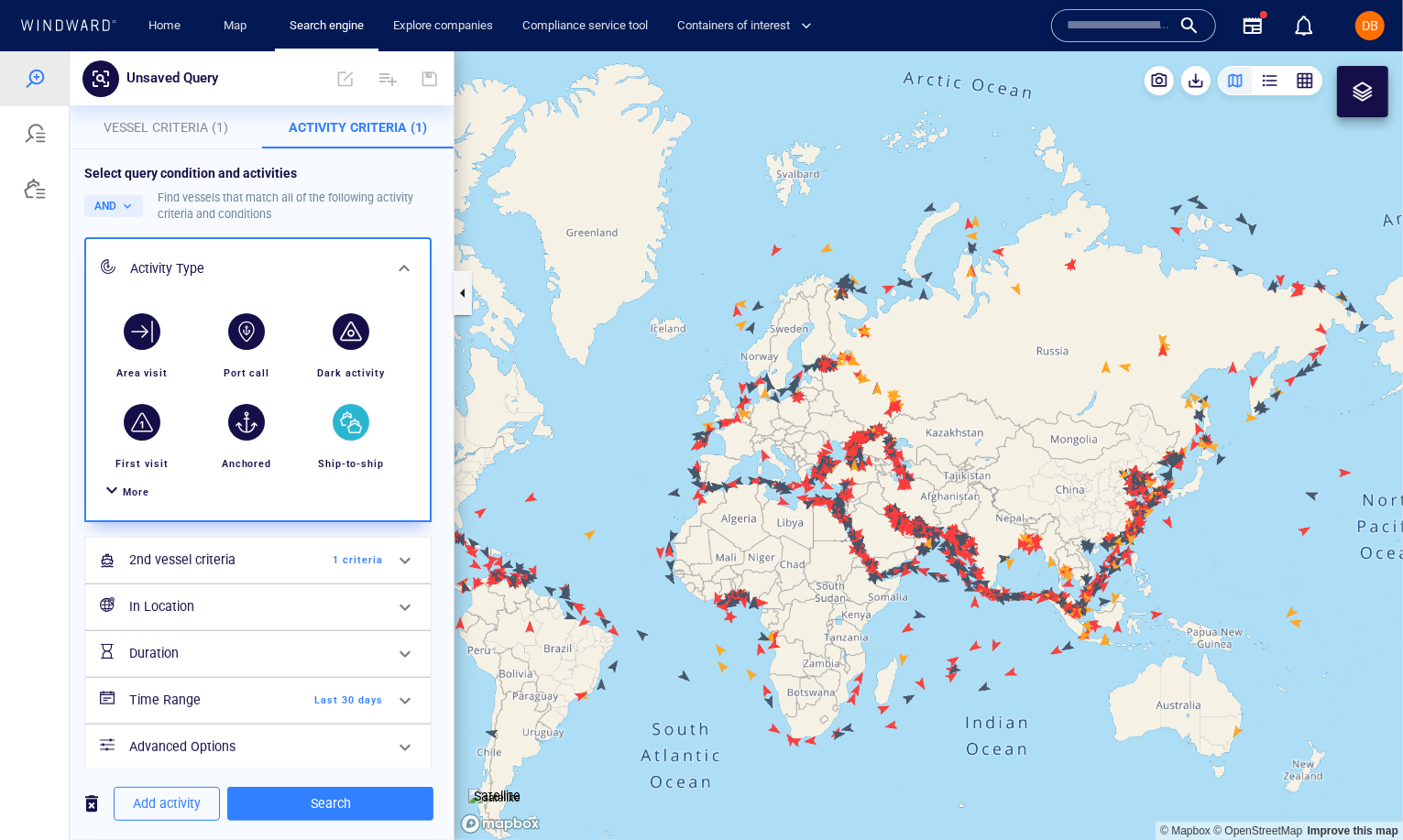
scroll to position [14, 0]
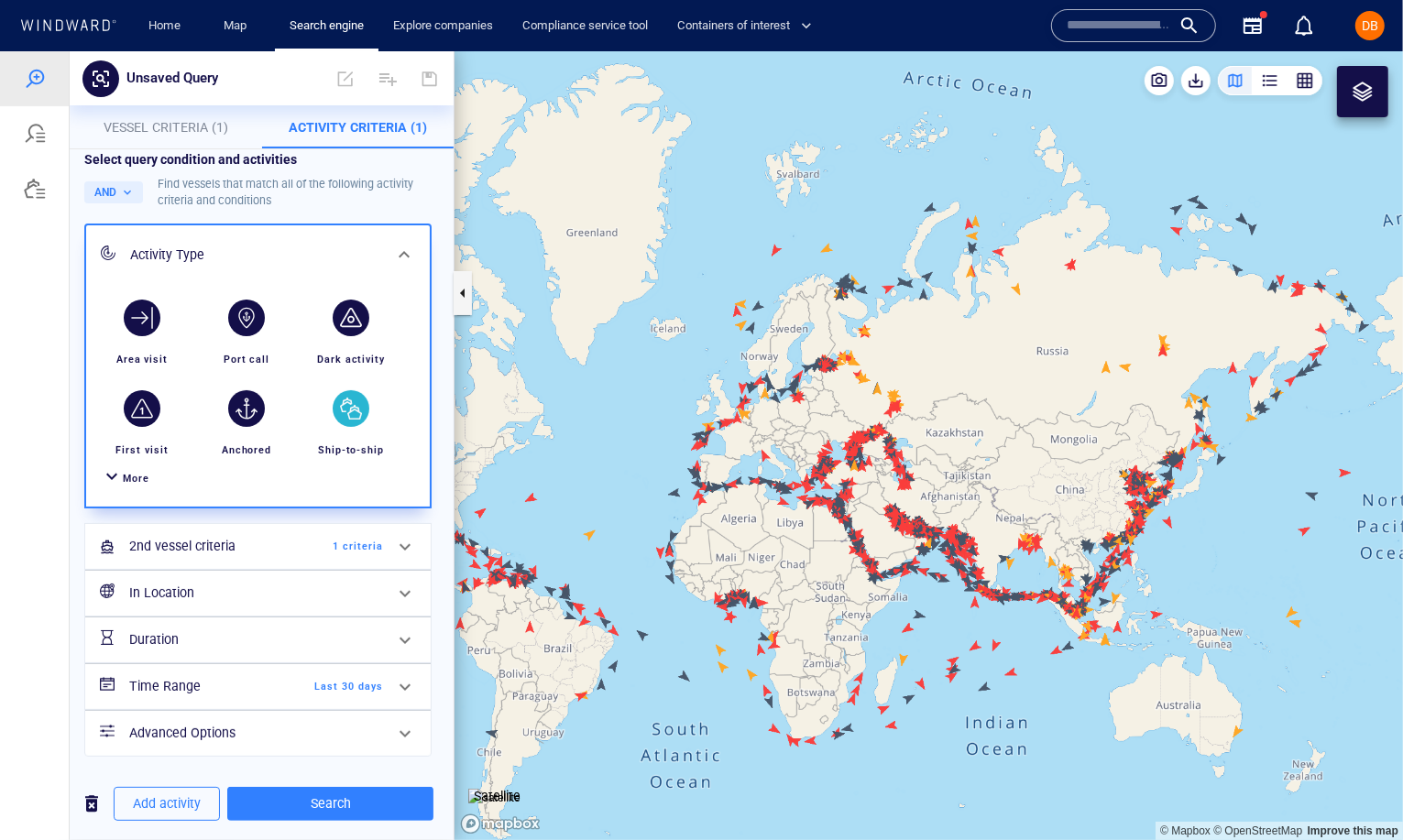
click at [380, 732] on h6 "Advanced Options" at bounding box center [256, 732] width 254 height 23
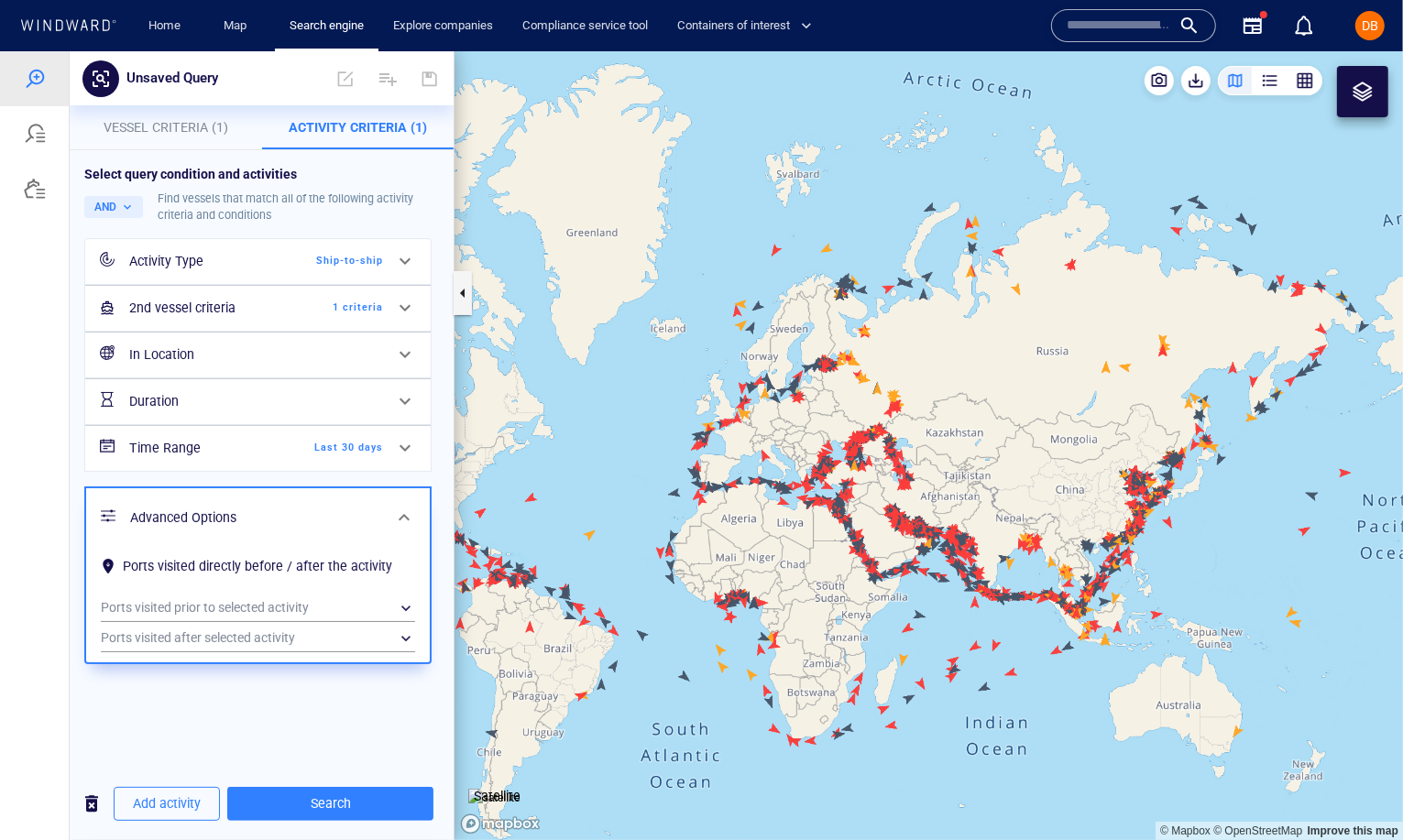
scroll to position [0, 0]
click at [388, 493] on div "Advanced Options" at bounding box center [258, 517] width 344 height 60
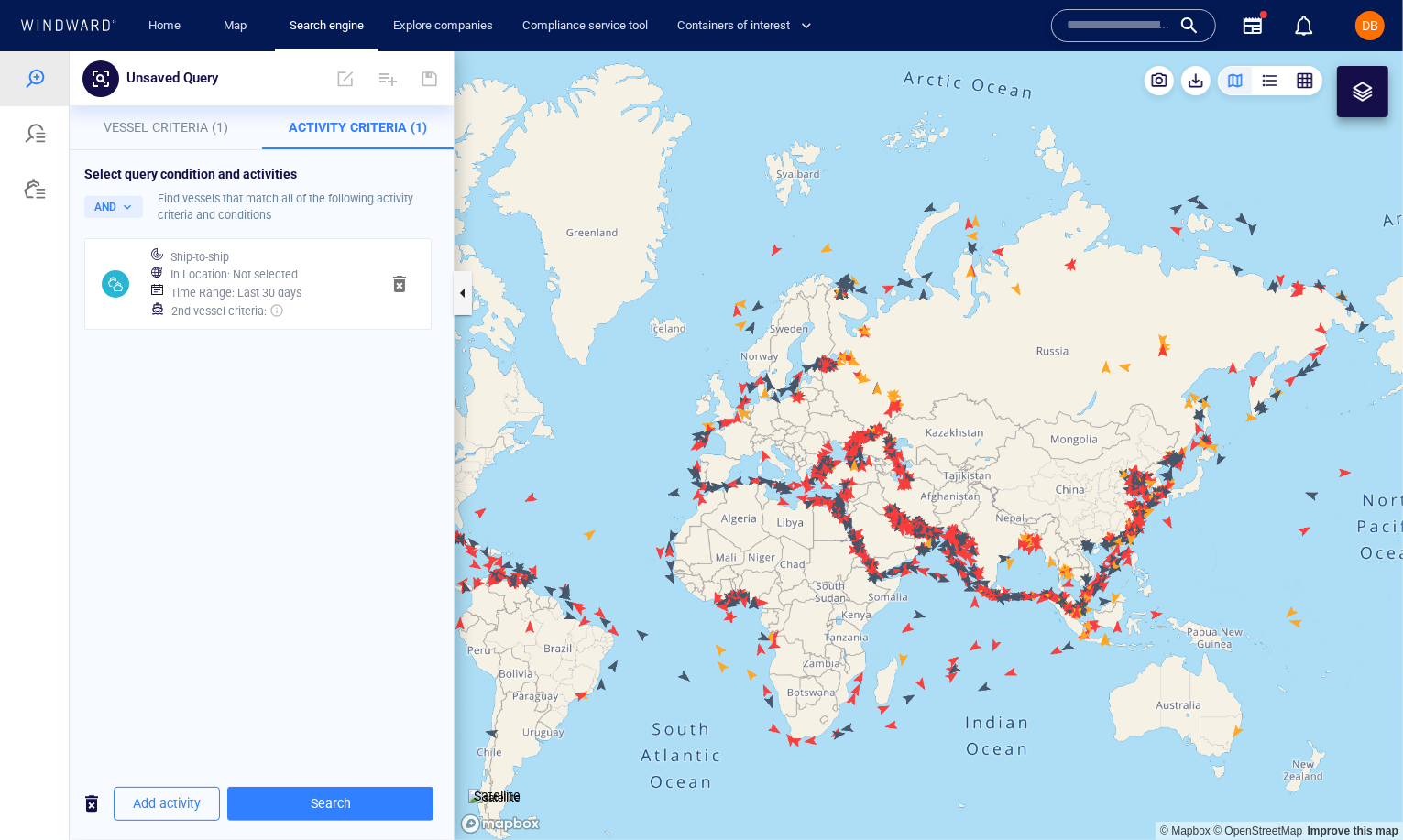
click at [289, 254] on div "Ship-to-ship" at bounding box center [267, 257] width 202 height 26
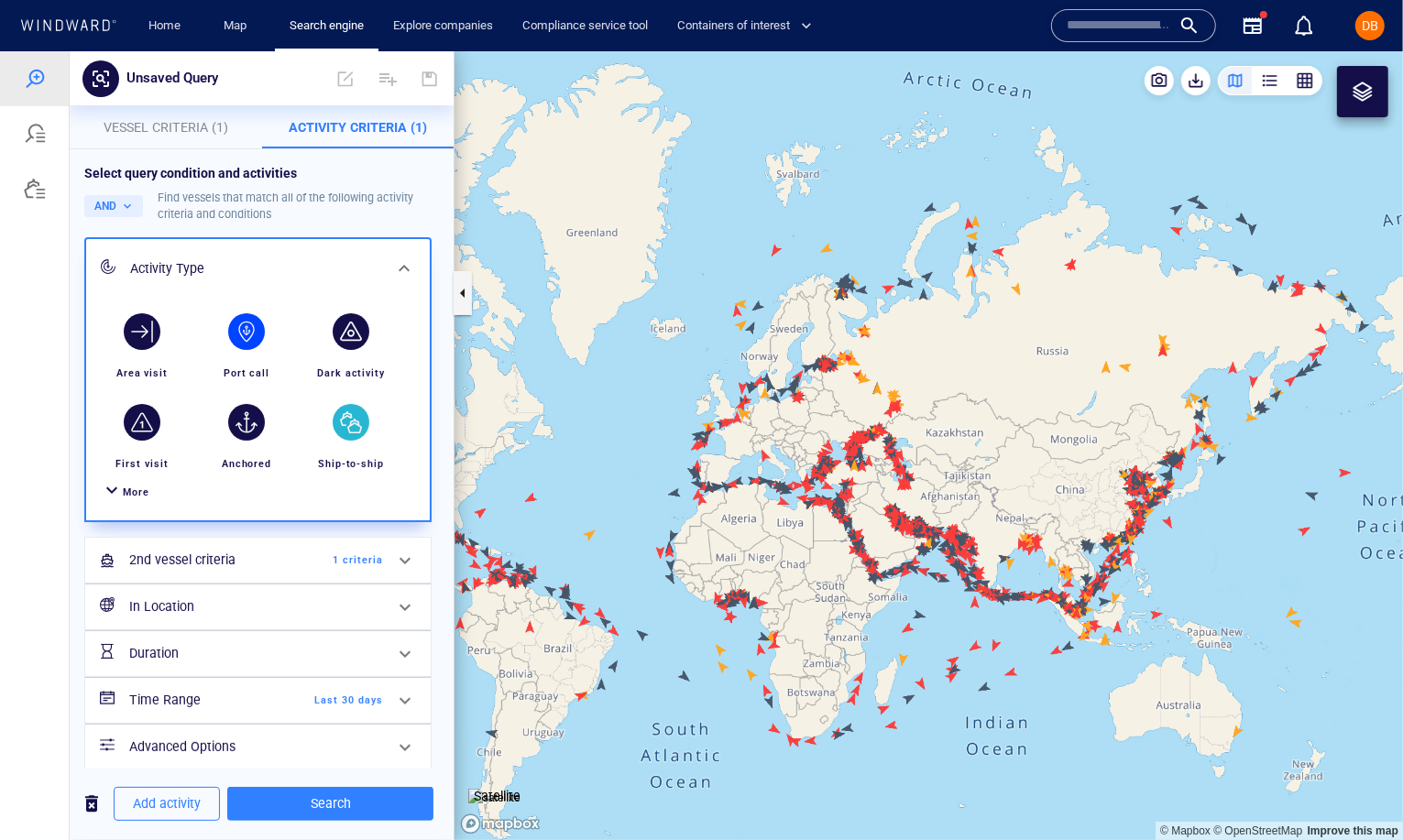
scroll to position [14, 0]
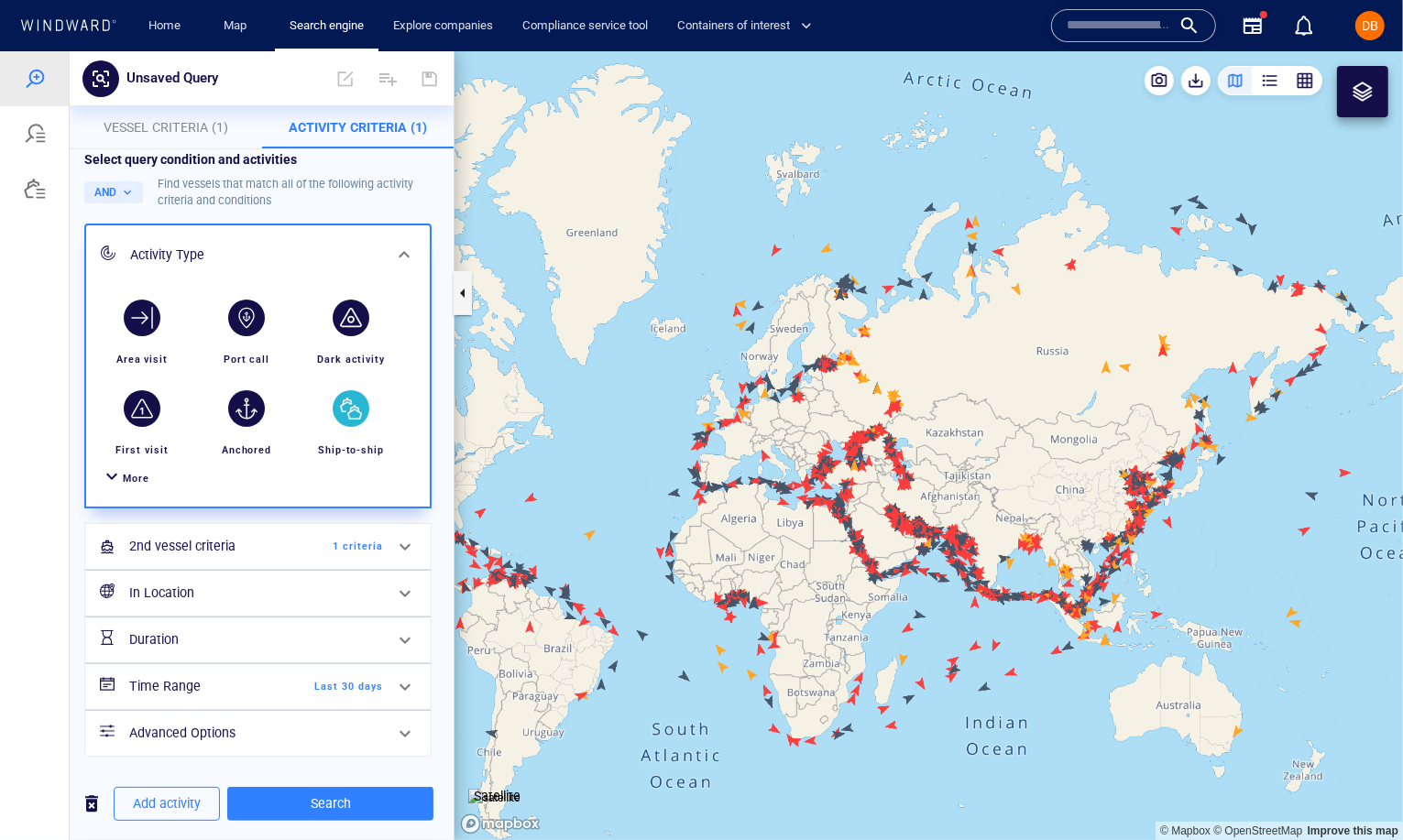
click at [131, 474] on span "More" at bounding box center [136, 477] width 27 height 12
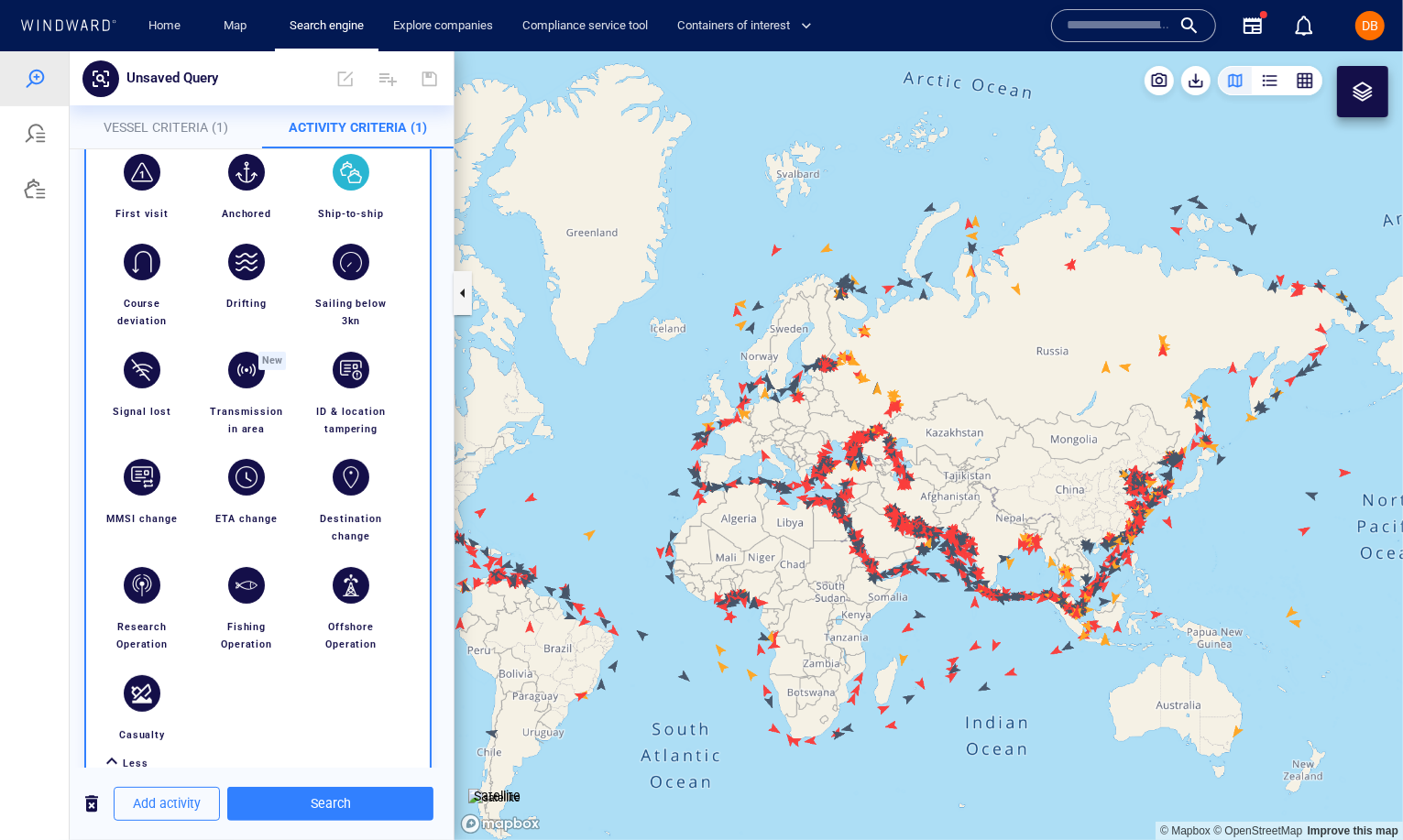
scroll to position [244, 0]
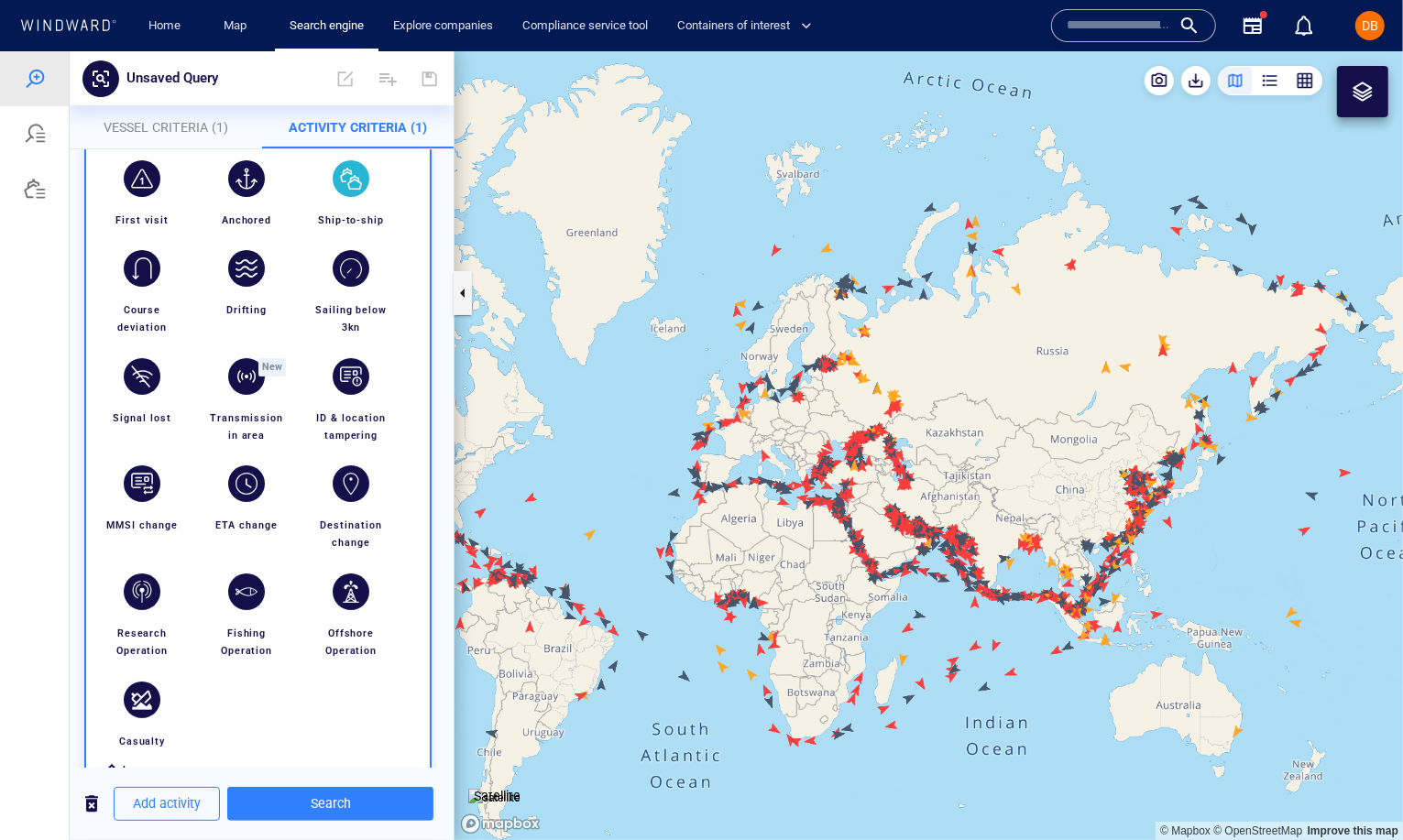
click at [206, 125] on span "Vessel Criteria (1)" at bounding box center [165, 125] width 124 height 14
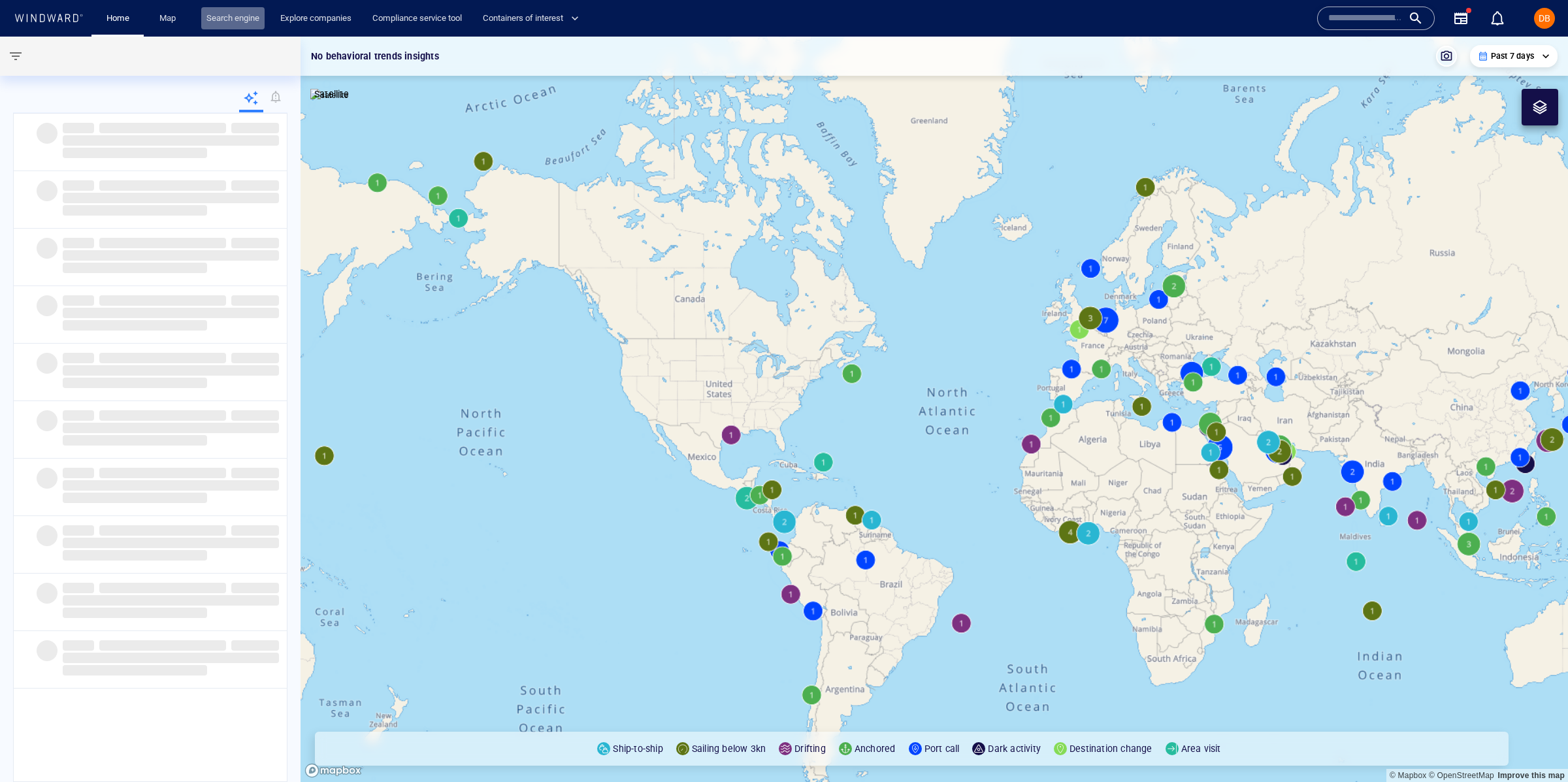
click at [223, 16] on link "Search engine" at bounding box center [233, 18] width 63 height 23
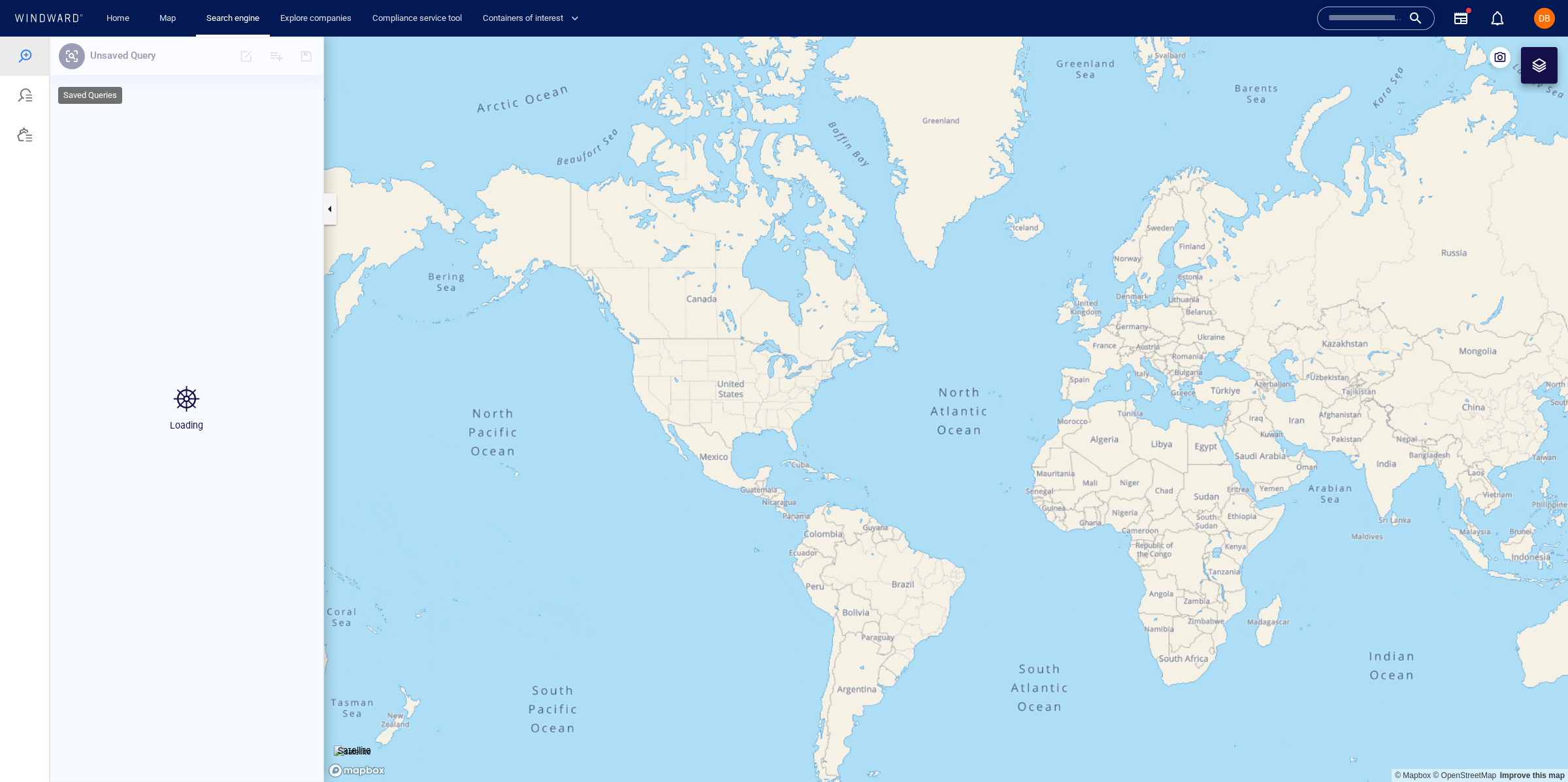
click at [22, 97] on div at bounding box center [25, 95] width 16 height 16
click at [23, 144] on div at bounding box center [24, 134] width 49 height 39
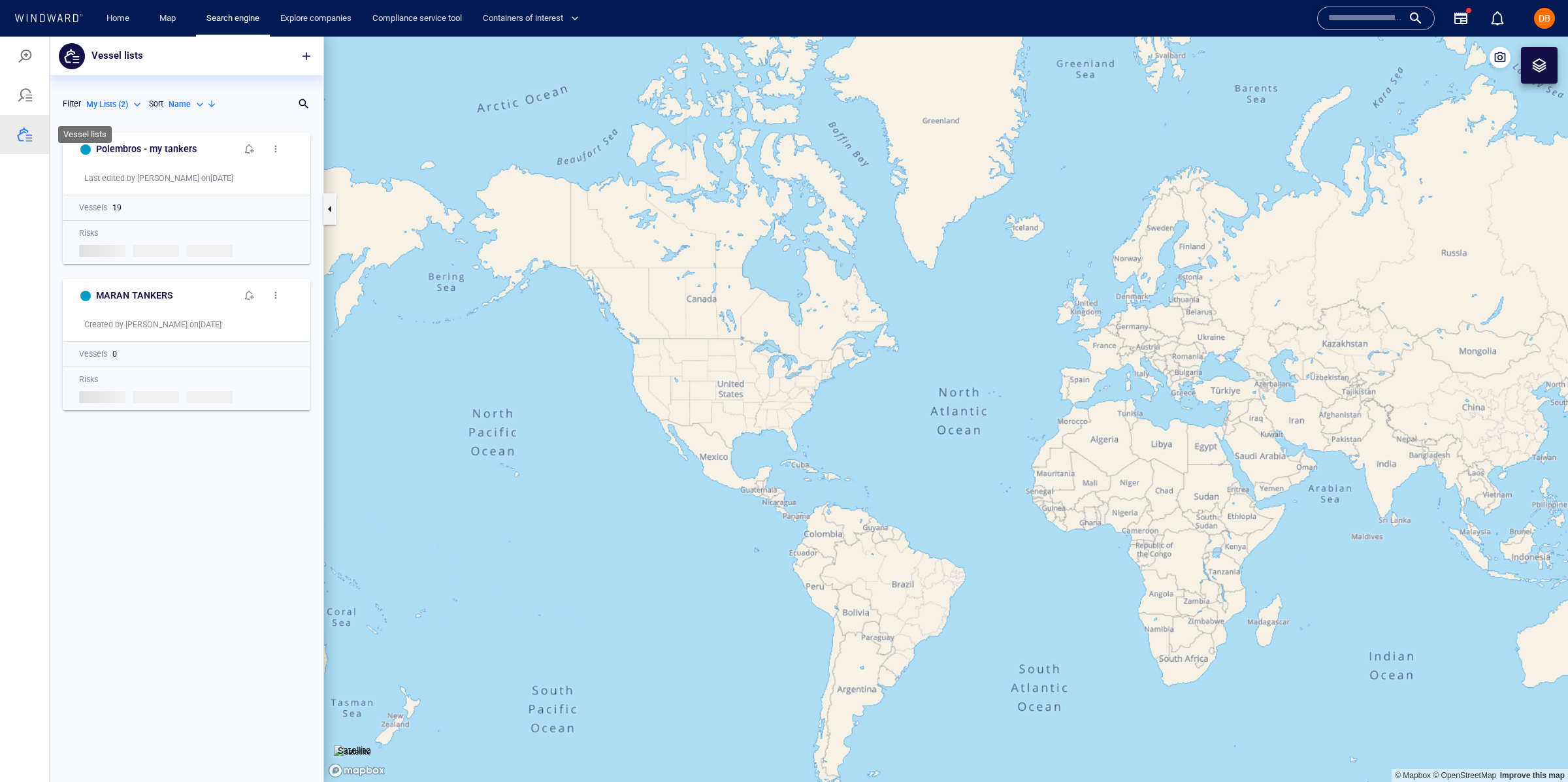
scroll to position [656, 273]
click at [272, 294] on span "button" at bounding box center [275, 295] width 10 height 10
click at [302, 336] on p "Delete" at bounding box center [305, 336] width 28 height 16
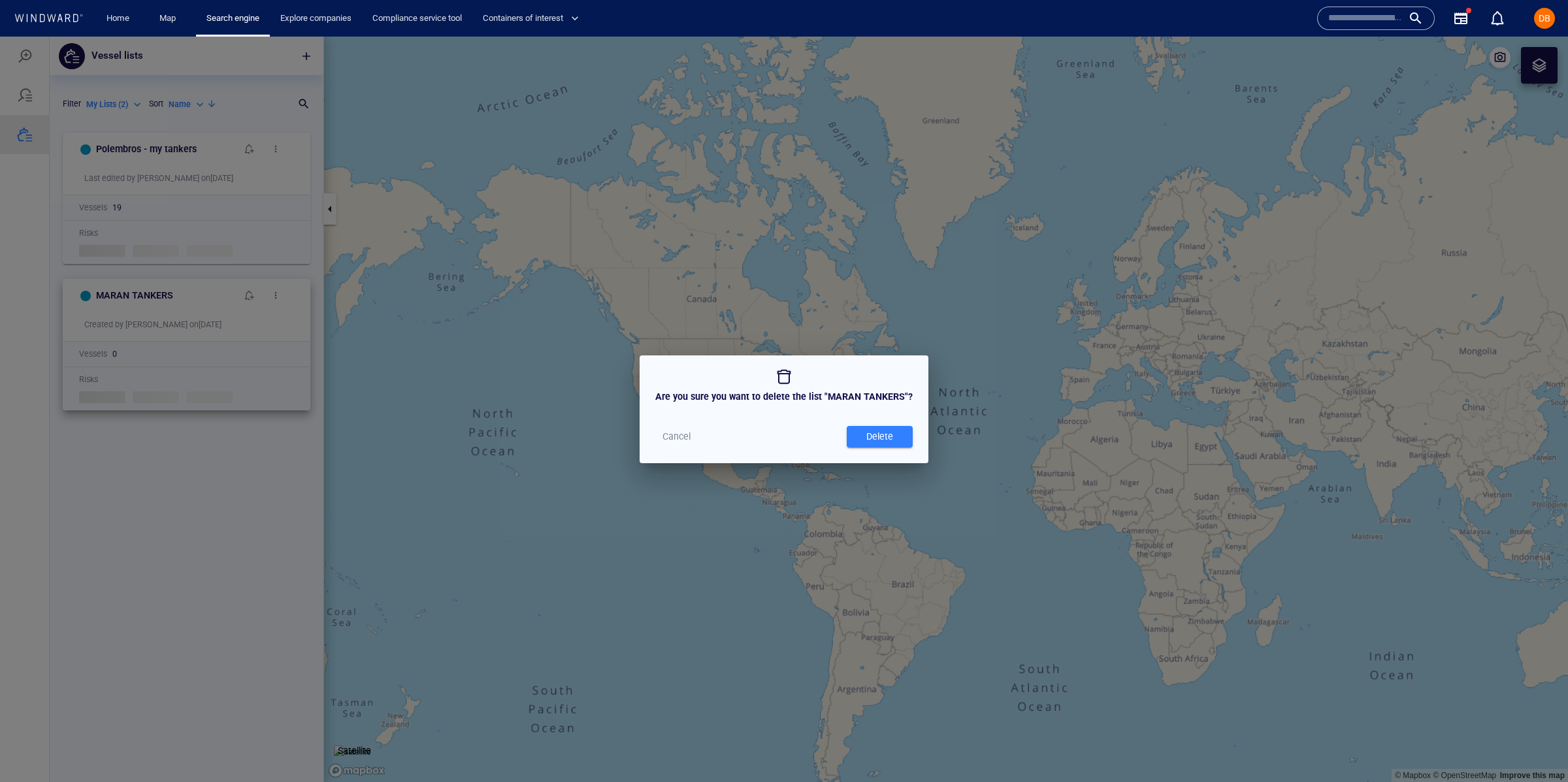
click at [889, 435] on div "Delete" at bounding box center [879, 436] width 32 height 21
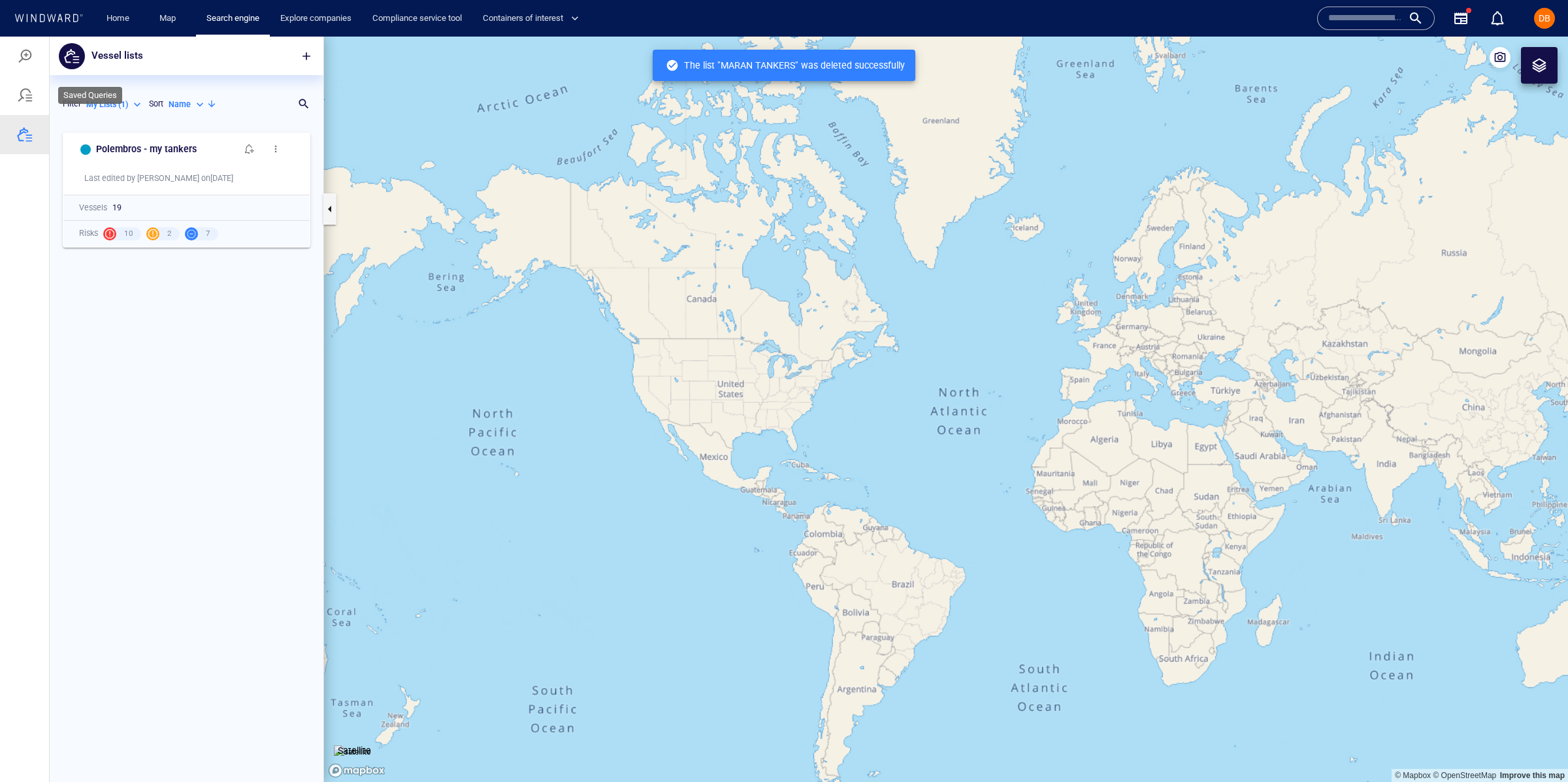
click at [34, 100] on div at bounding box center [24, 95] width 49 height 39
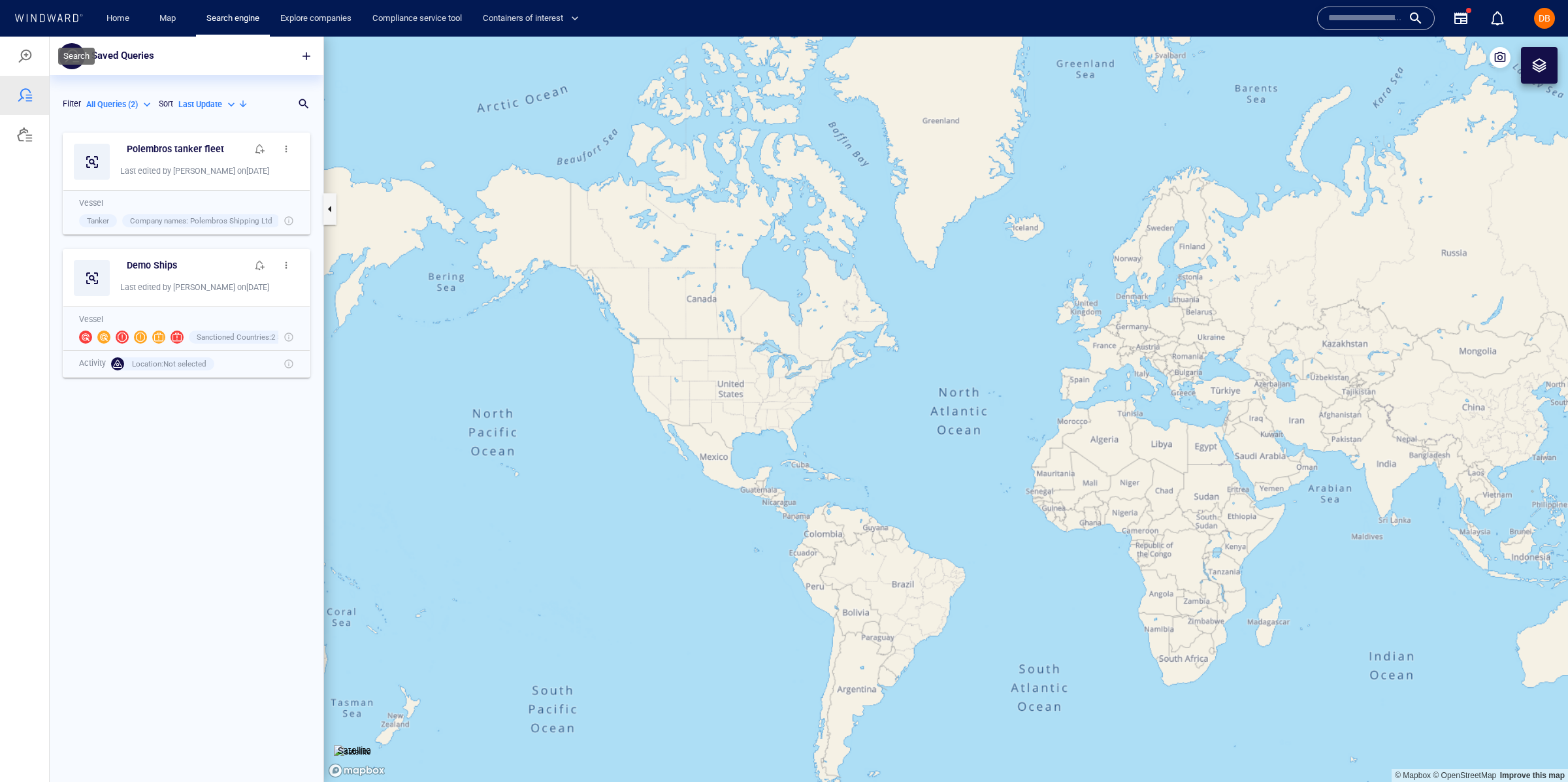
click at [19, 50] on div at bounding box center [25, 56] width 16 height 16
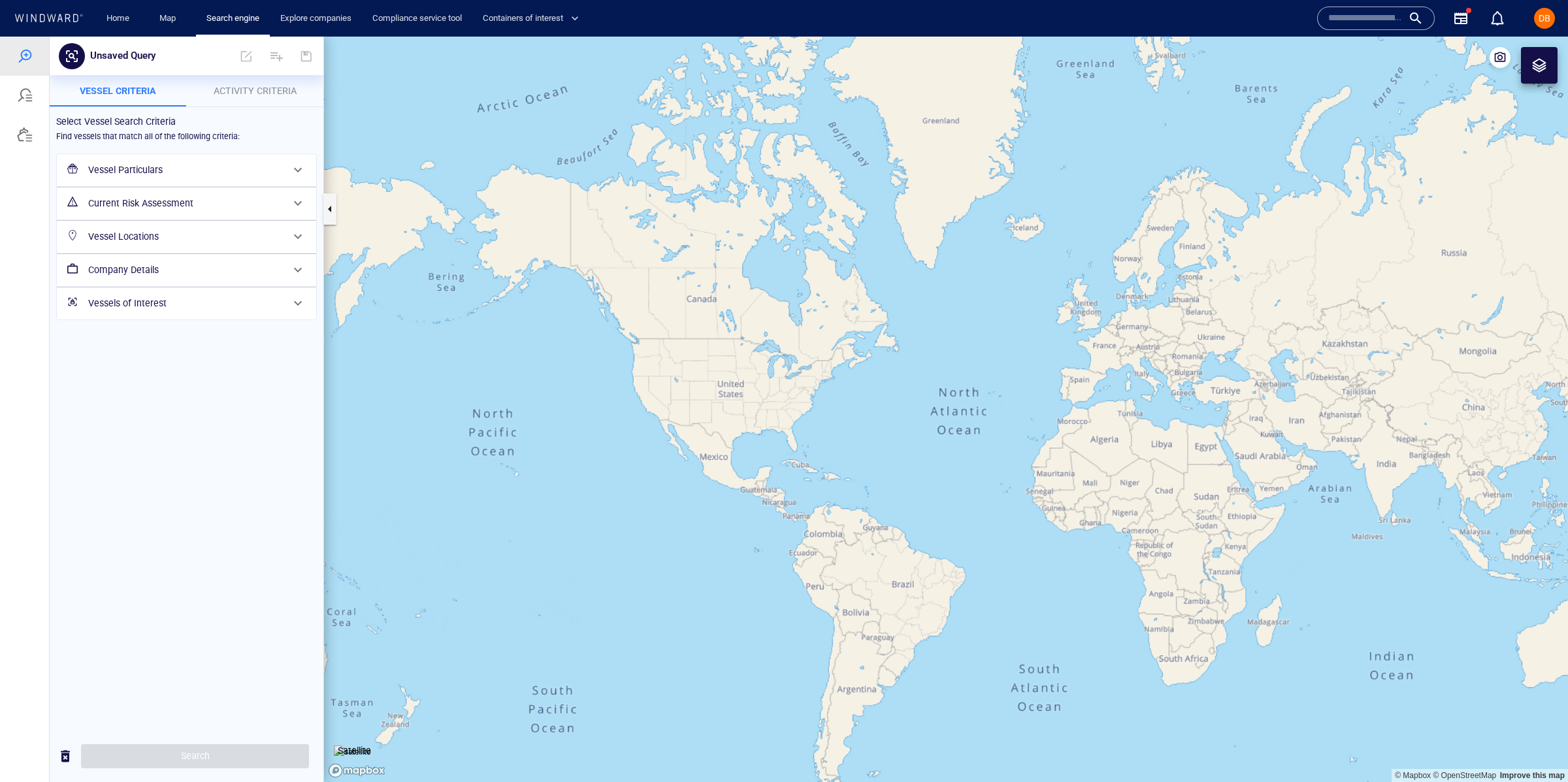
click at [179, 162] on h6 "Vessel Particulars" at bounding box center [185, 171] width 194 height 17
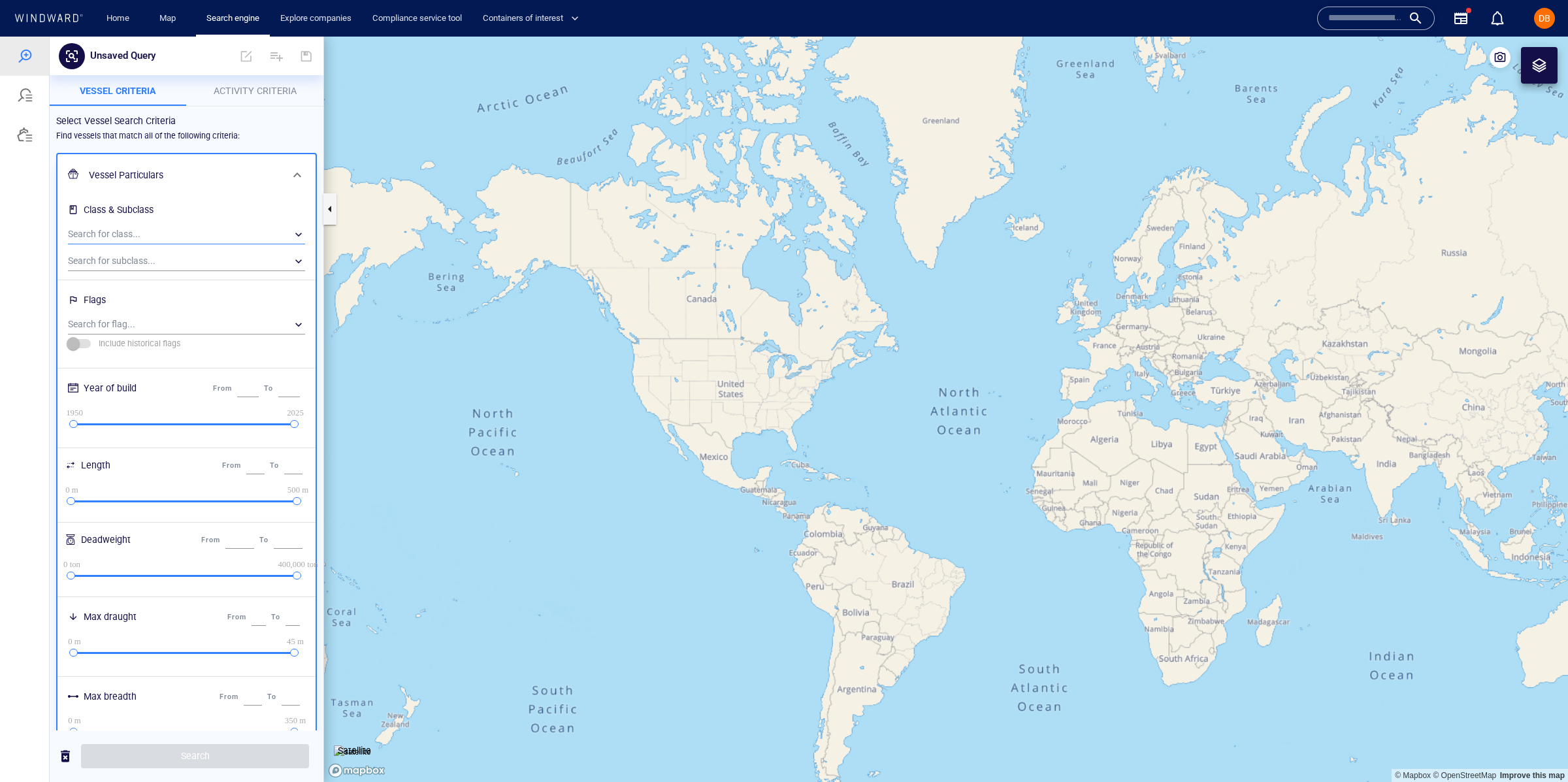
click at [137, 232] on div "​" at bounding box center [186, 235] width 237 height 19
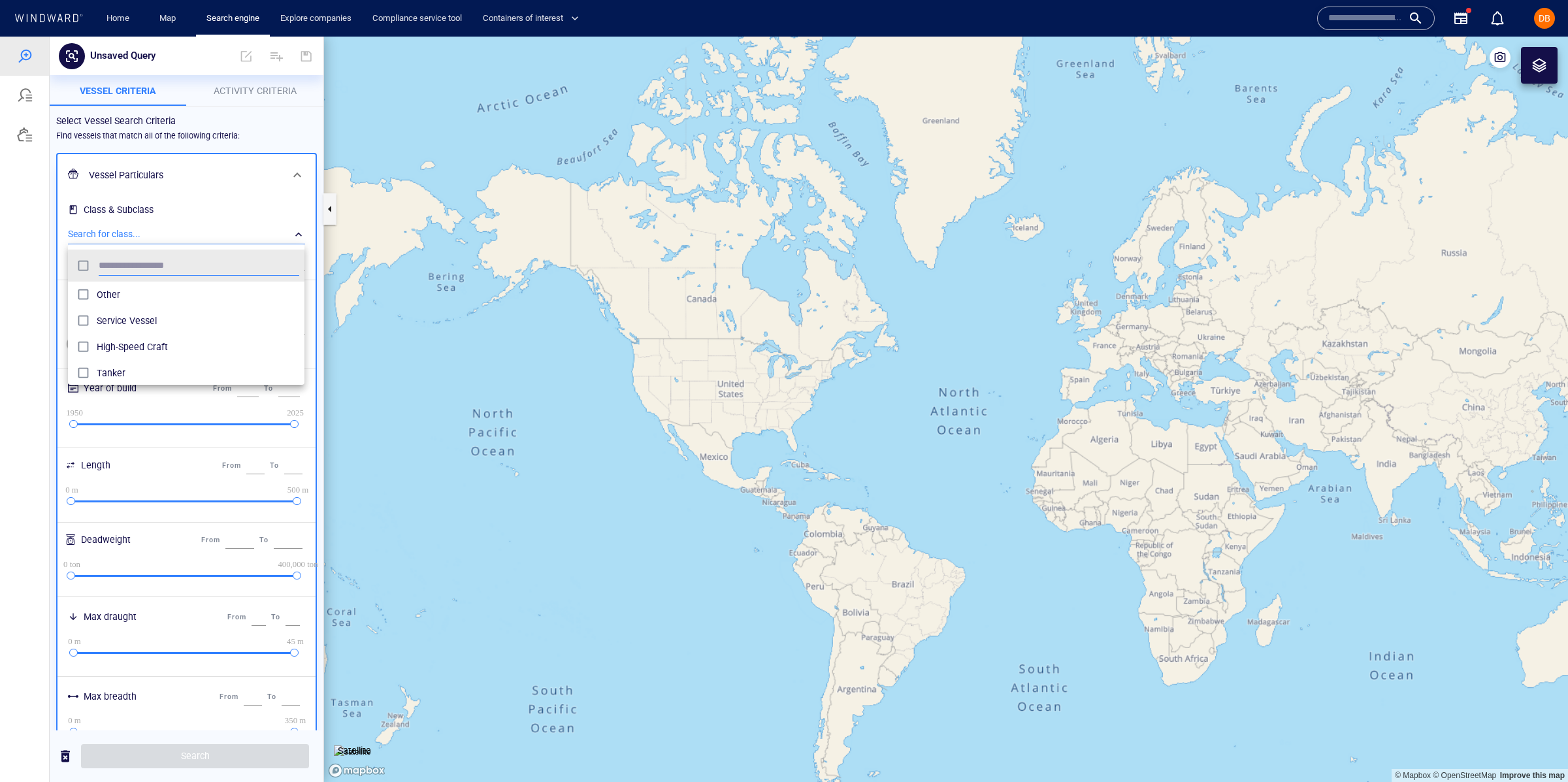
scroll to position [129, 236]
click at [163, 224] on div at bounding box center [784, 409] width 1568 height 746
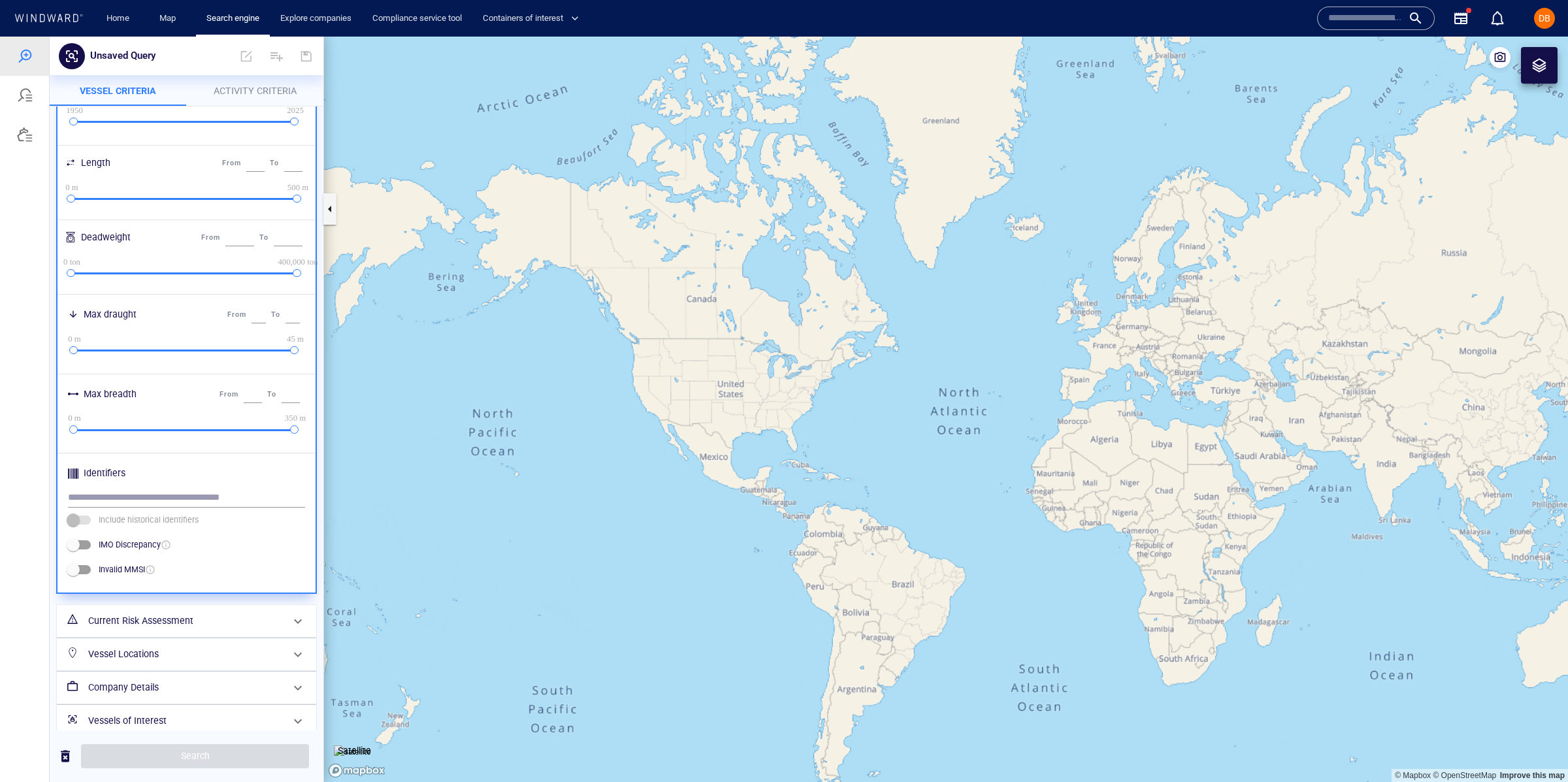
scroll to position [318, 0]
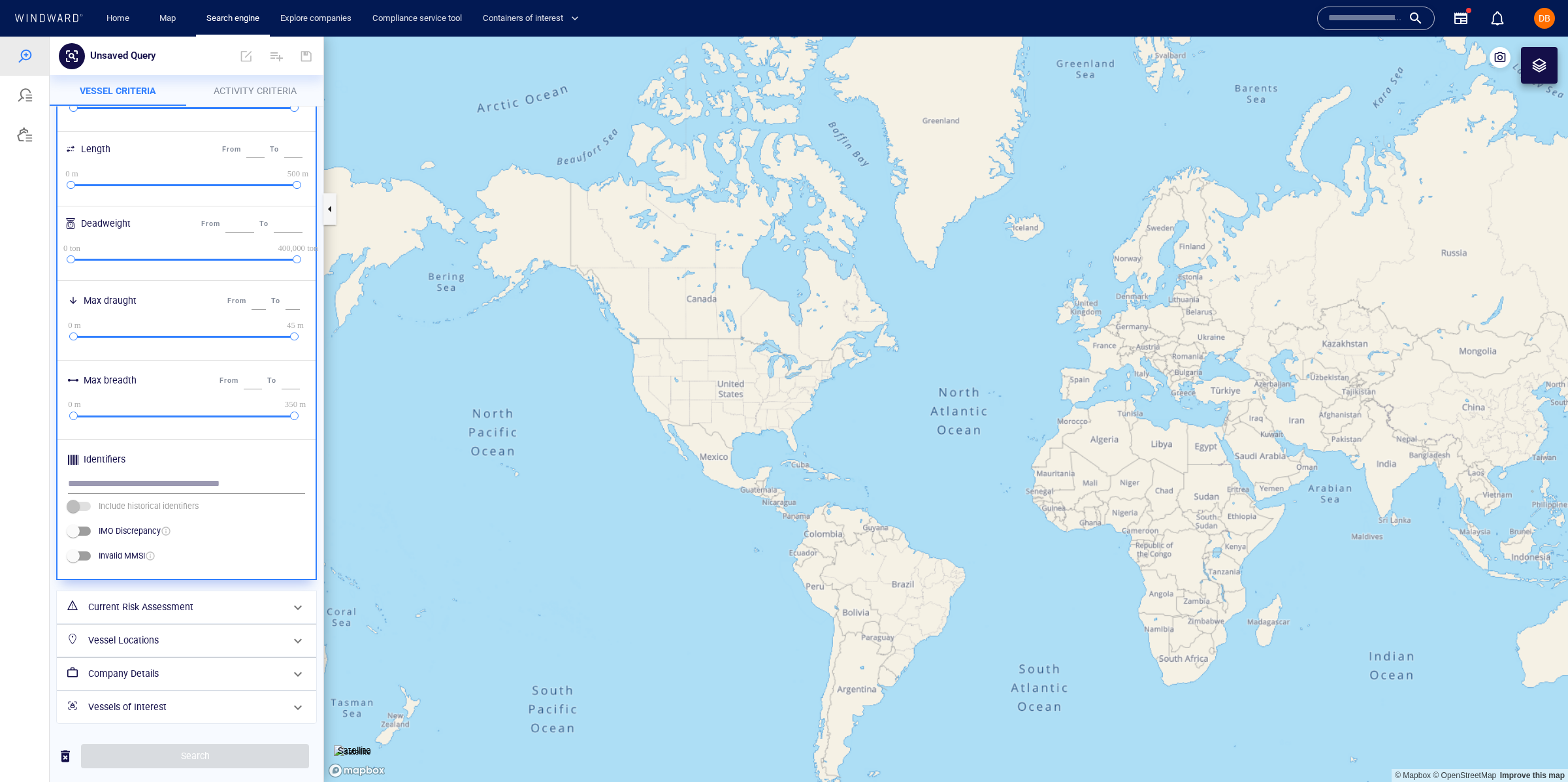
click at [117, 608] on h6 "Current Risk Assessment" at bounding box center [185, 607] width 194 height 17
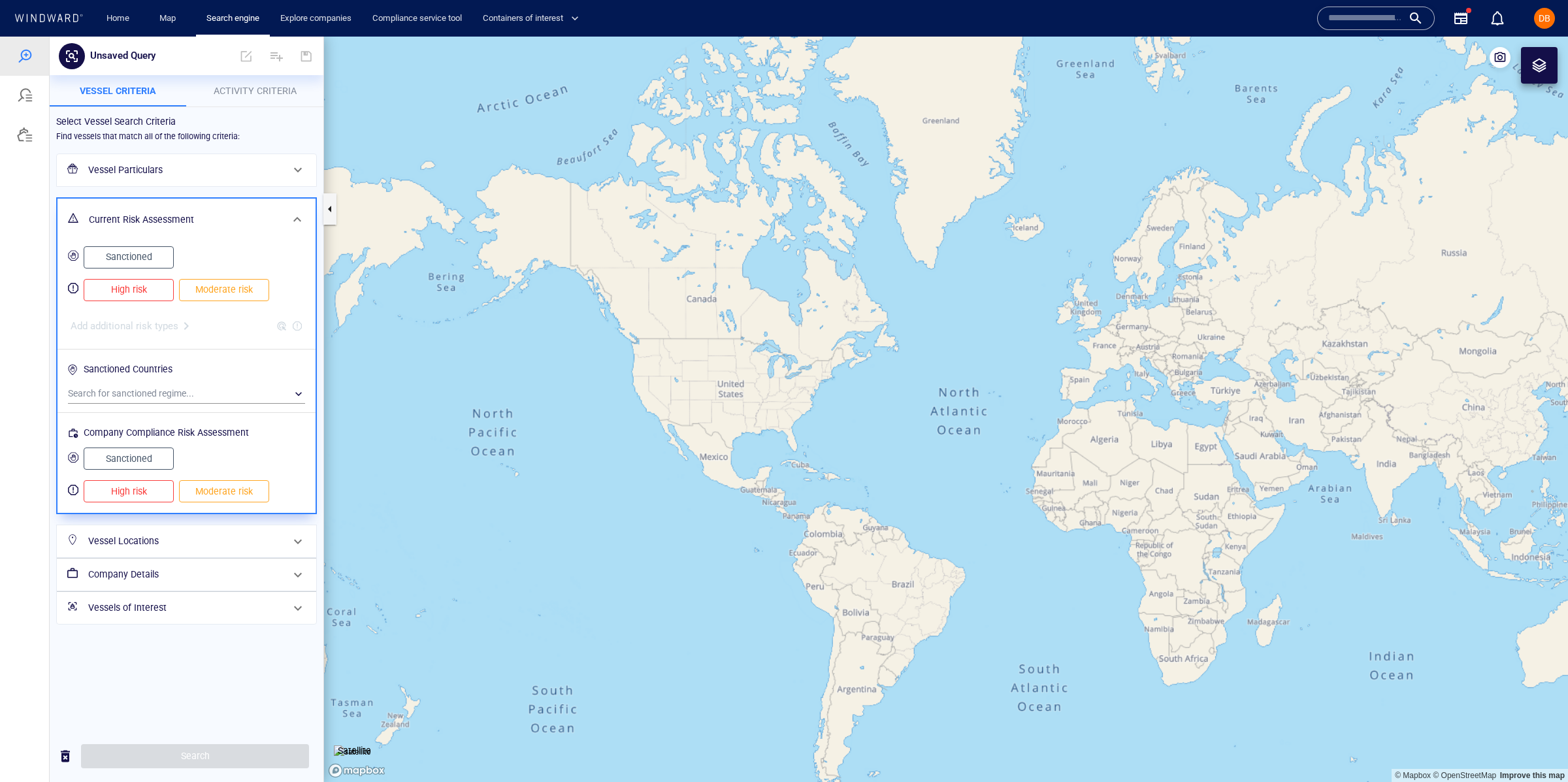
click at [129, 258] on span "Sanctioned" at bounding box center [128, 257] width 63 height 17
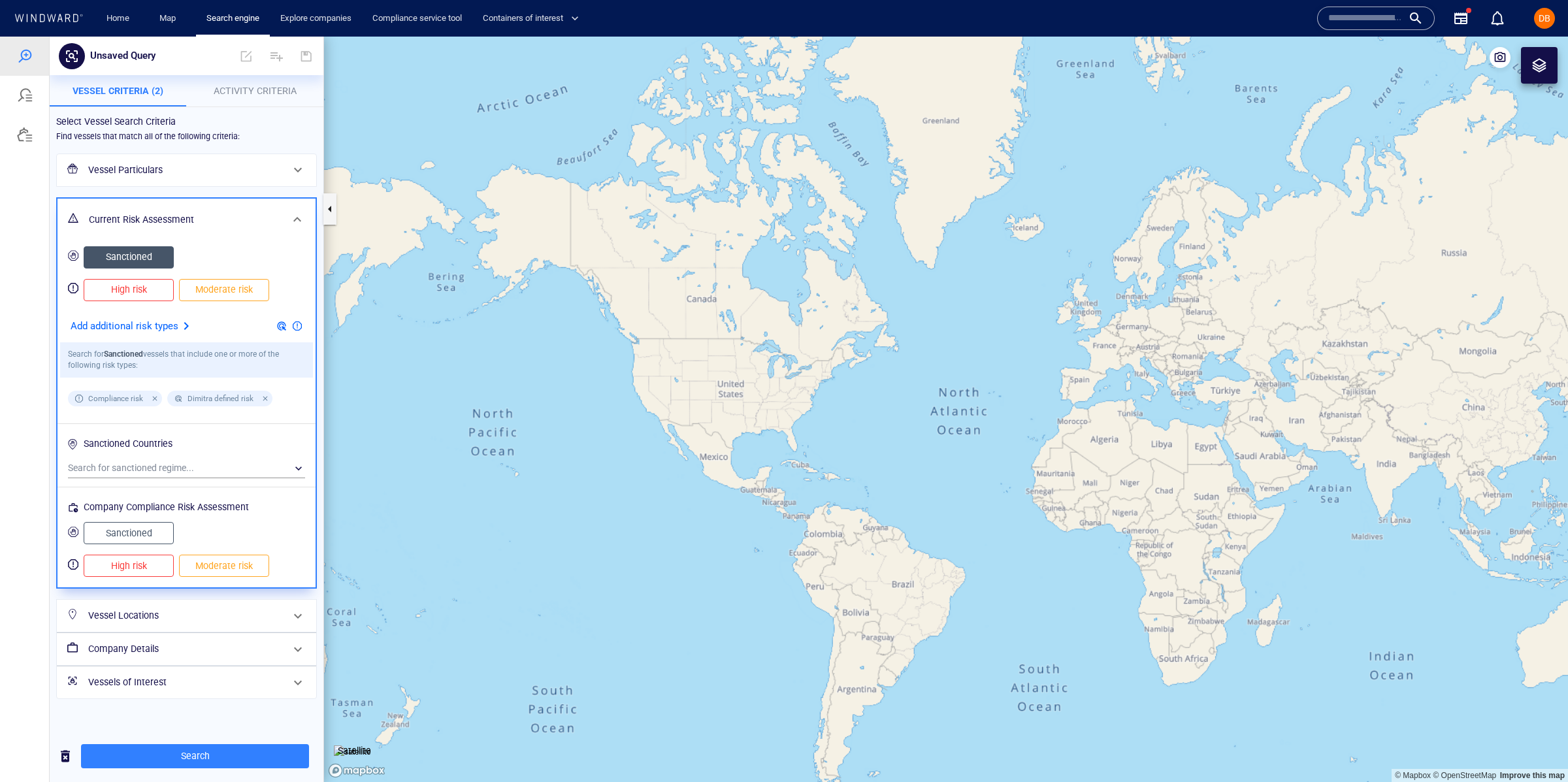
click at [123, 290] on span "High risk" at bounding box center [128, 290] width 63 height 17
click at [142, 259] on span "Sanctioned" at bounding box center [128, 257] width 63 height 17
click at [140, 283] on span "High risk" at bounding box center [128, 290] width 63 height 17
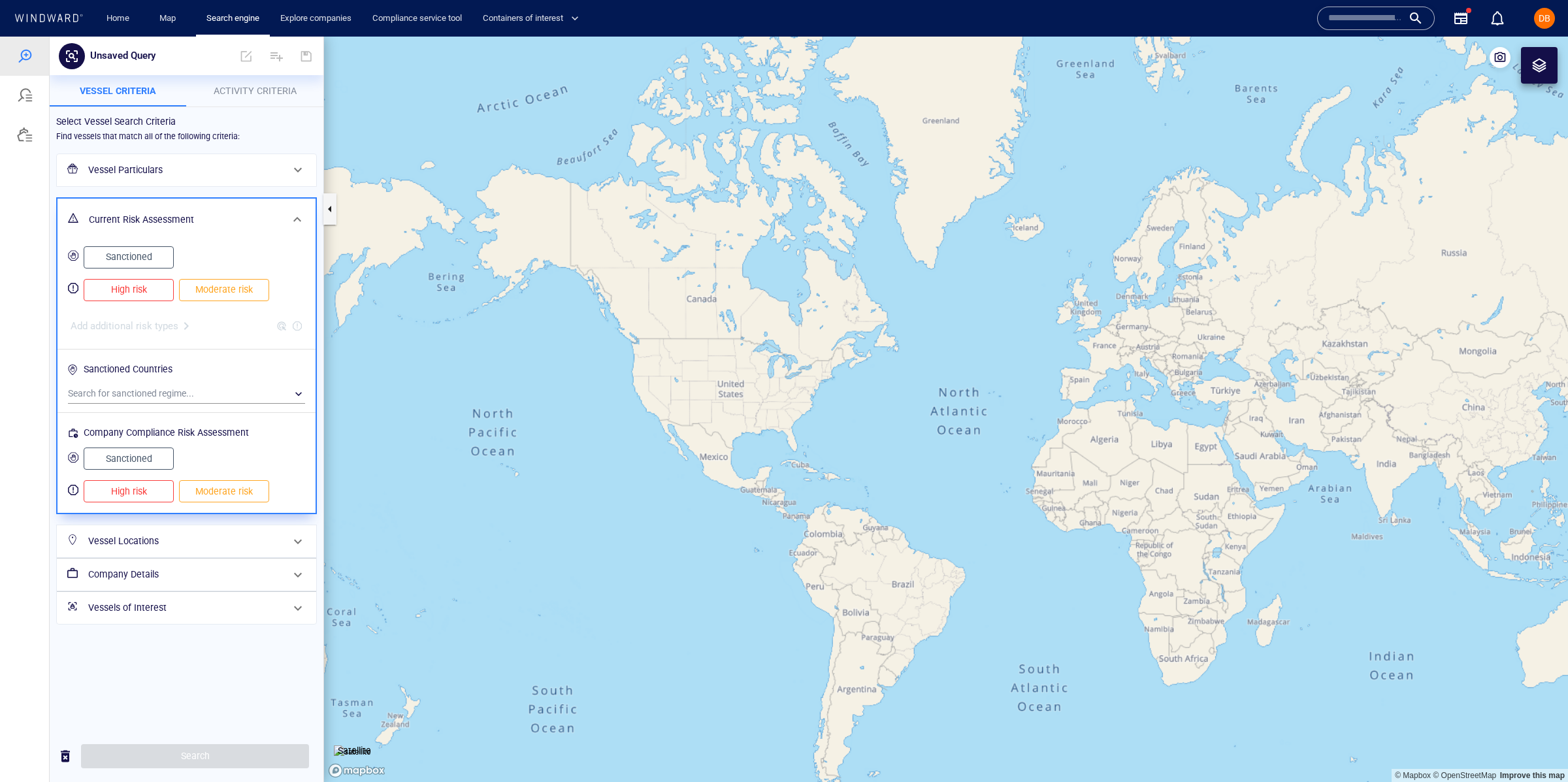
click at [290, 218] on span at bounding box center [297, 219] width 16 height 16
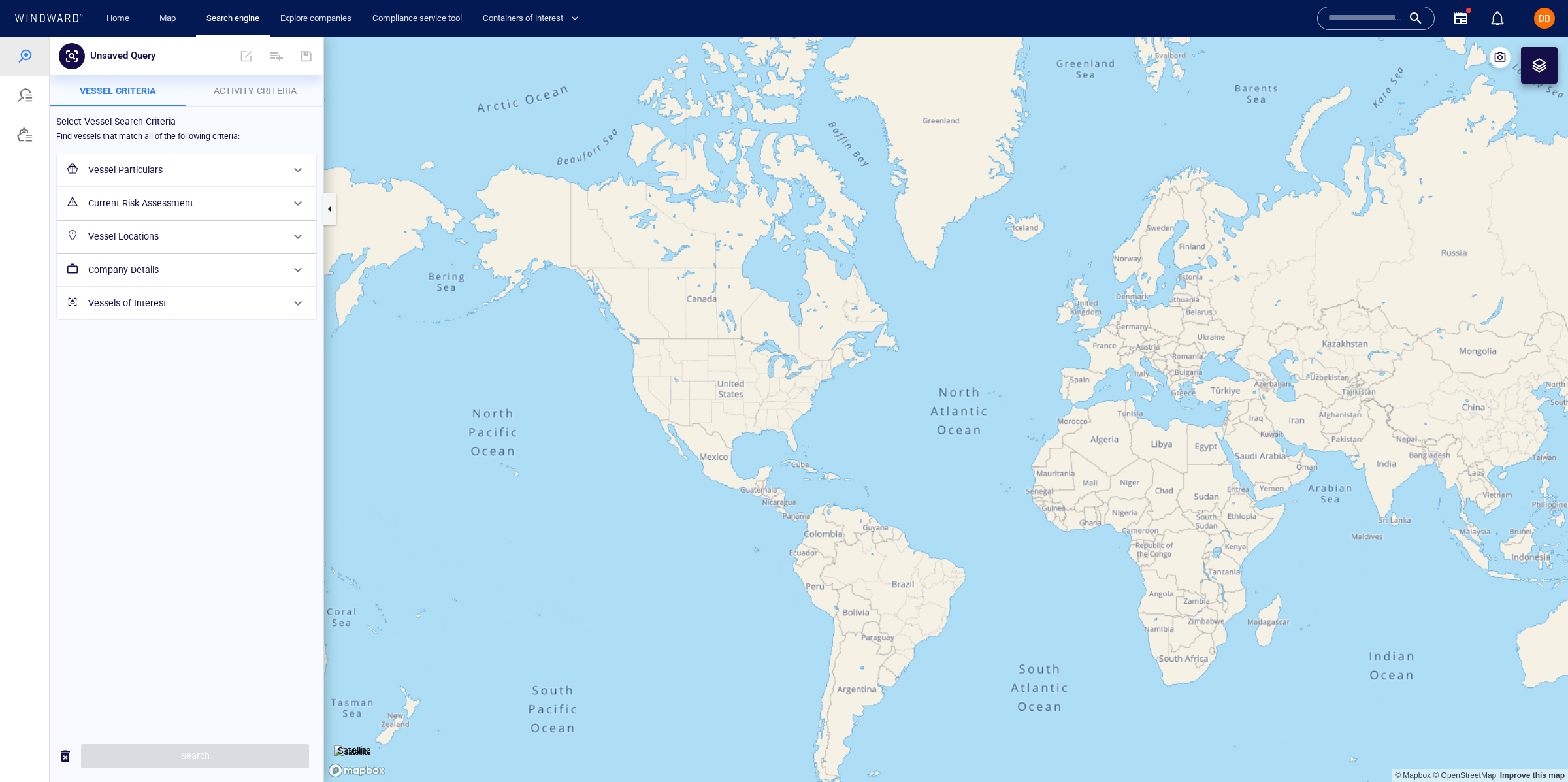
click at [252, 228] on h6 "Vessel Locations" at bounding box center [185, 237] width 194 height 17
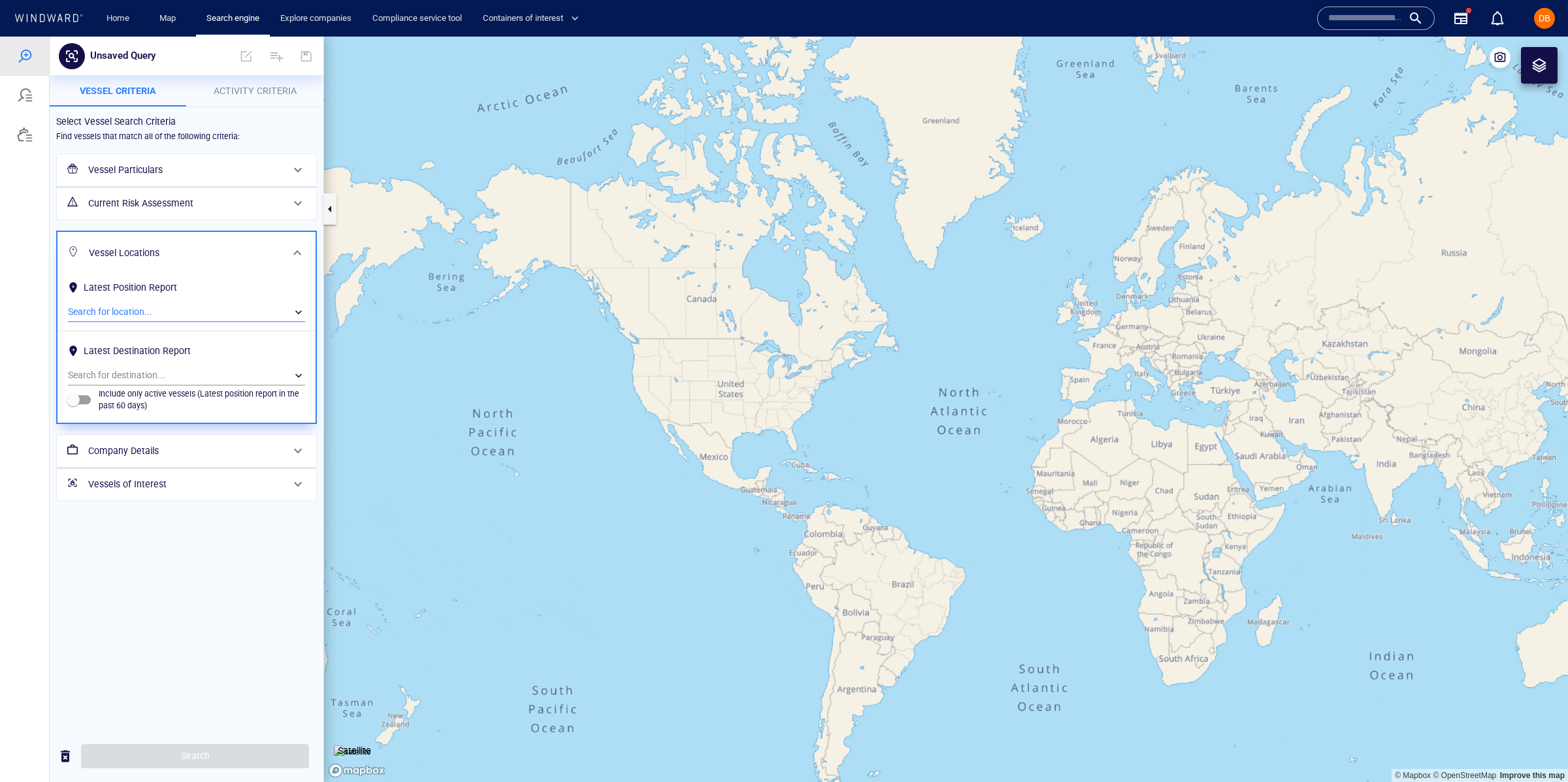
click at [157, 306] on div "​" at bounding box center [186, 312] width 237 height 19
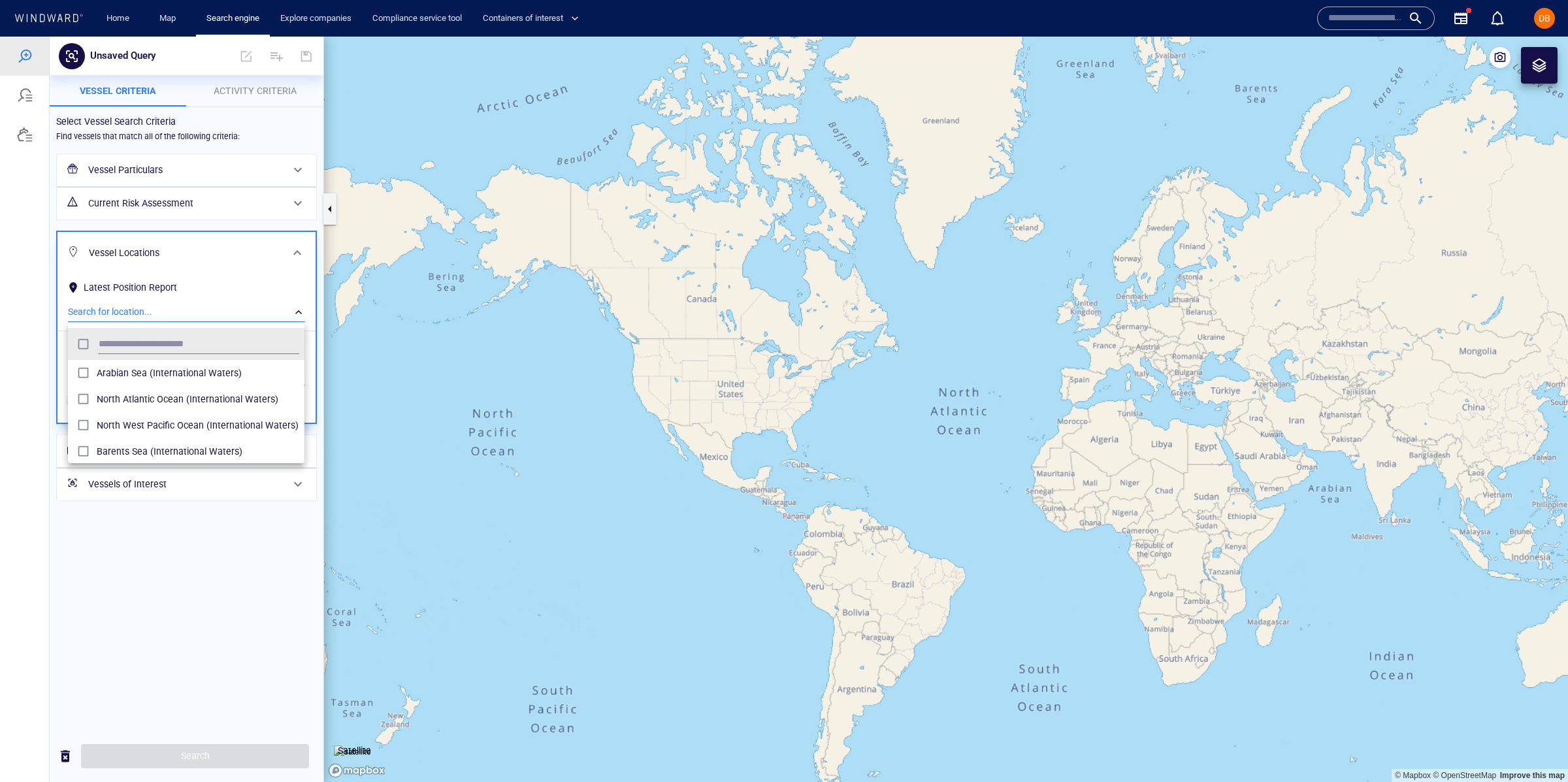
scroll to position [129, 236]
click at [154, 303] on div at bounding box center [784, 409] width 1568 height 746
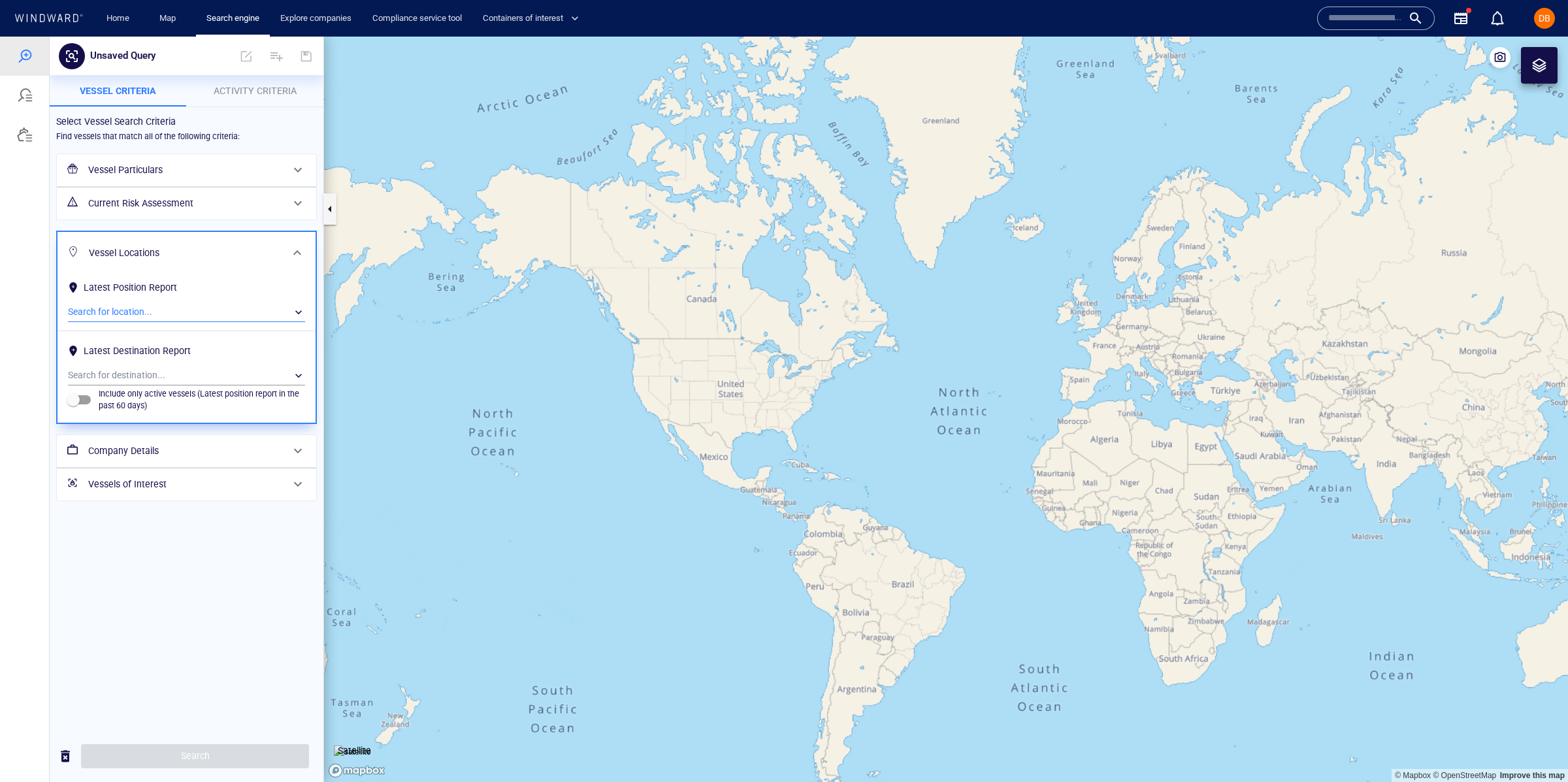
click at [308, 246] on div at bounding box center [297, 253] width 32 height 32
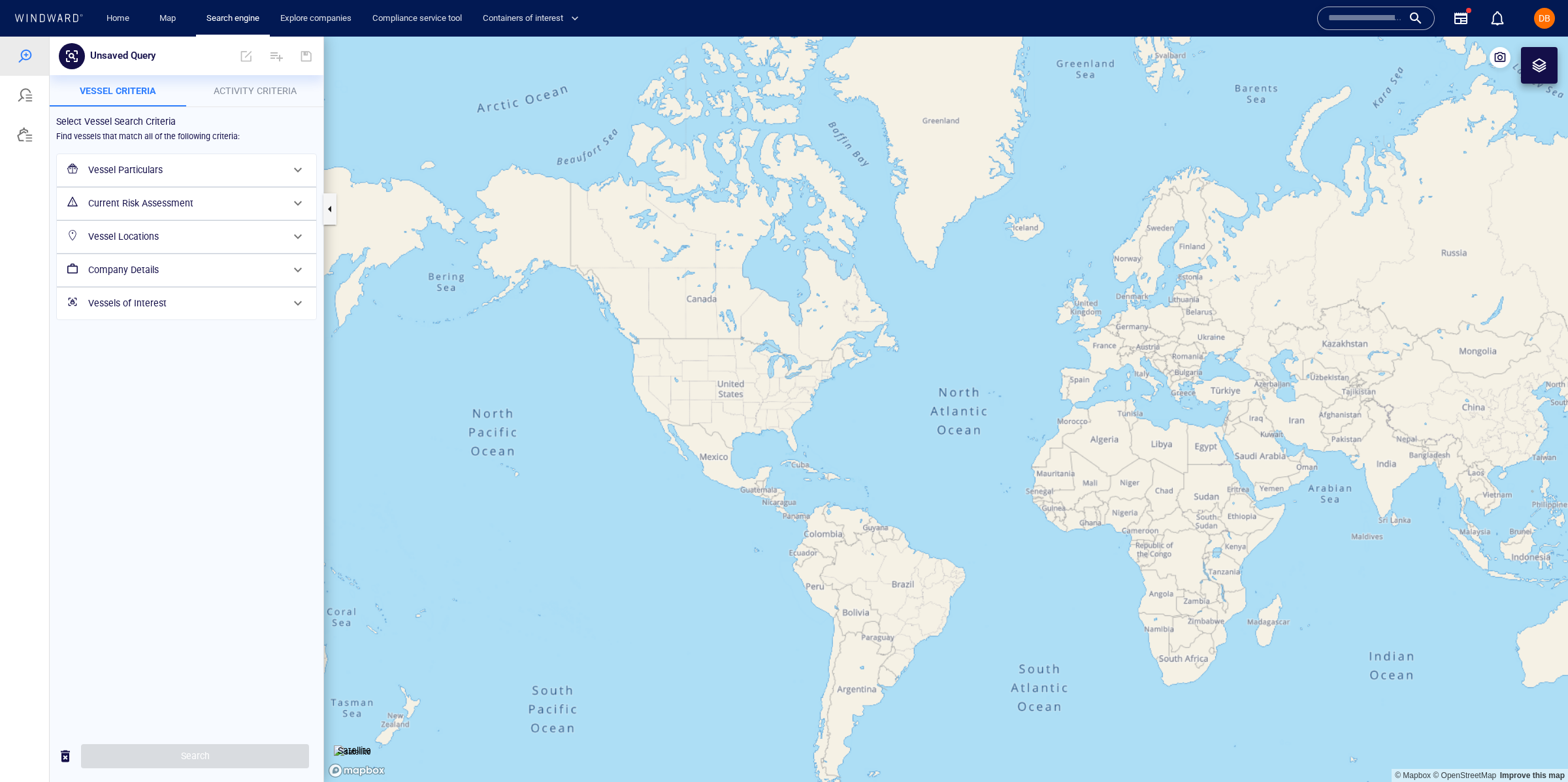
click at [264, 277] on h6 "Company Details" at bounding box center [185, 270] width 194 height 17
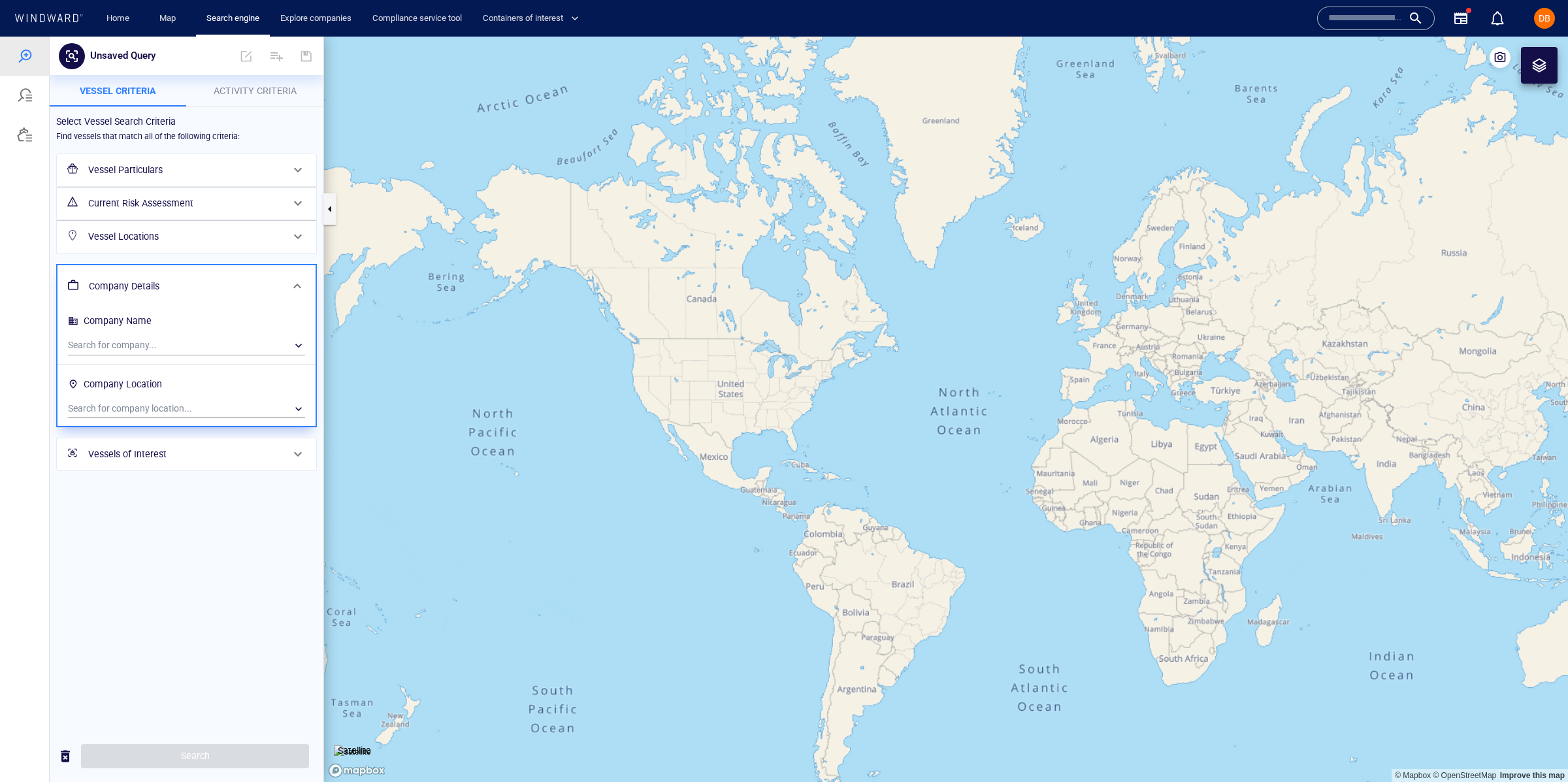
click at [266, 278] on div "Company Details" at bounding box center [185, 286] width 203 height 27
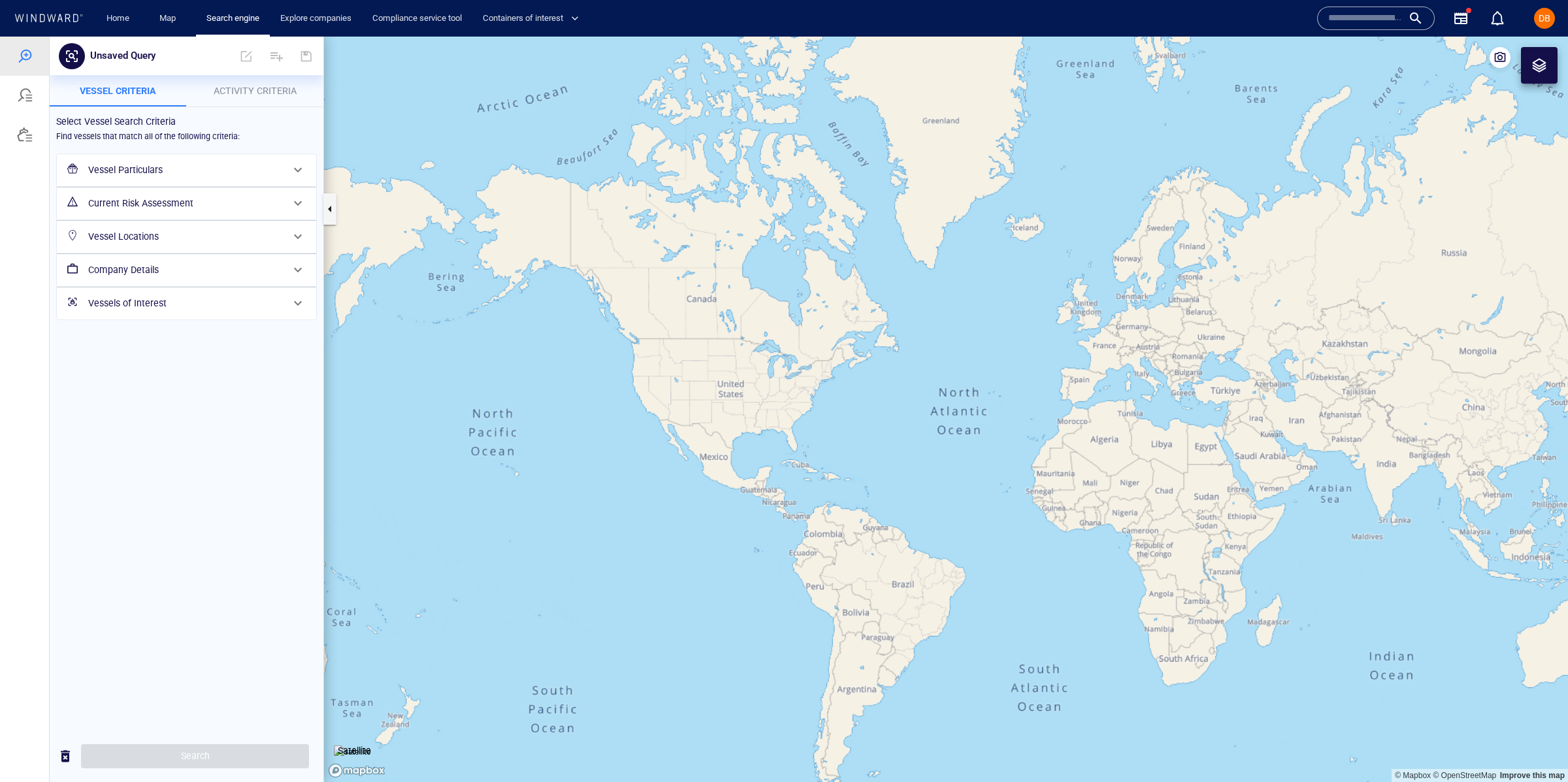
click at [264, 298] on h6 "Vessels of Interest" at bounding box center [185, 303] width 194 height 17
click at [129, 349] on div "​" at bounding box center [186, 356] width 237 height 19
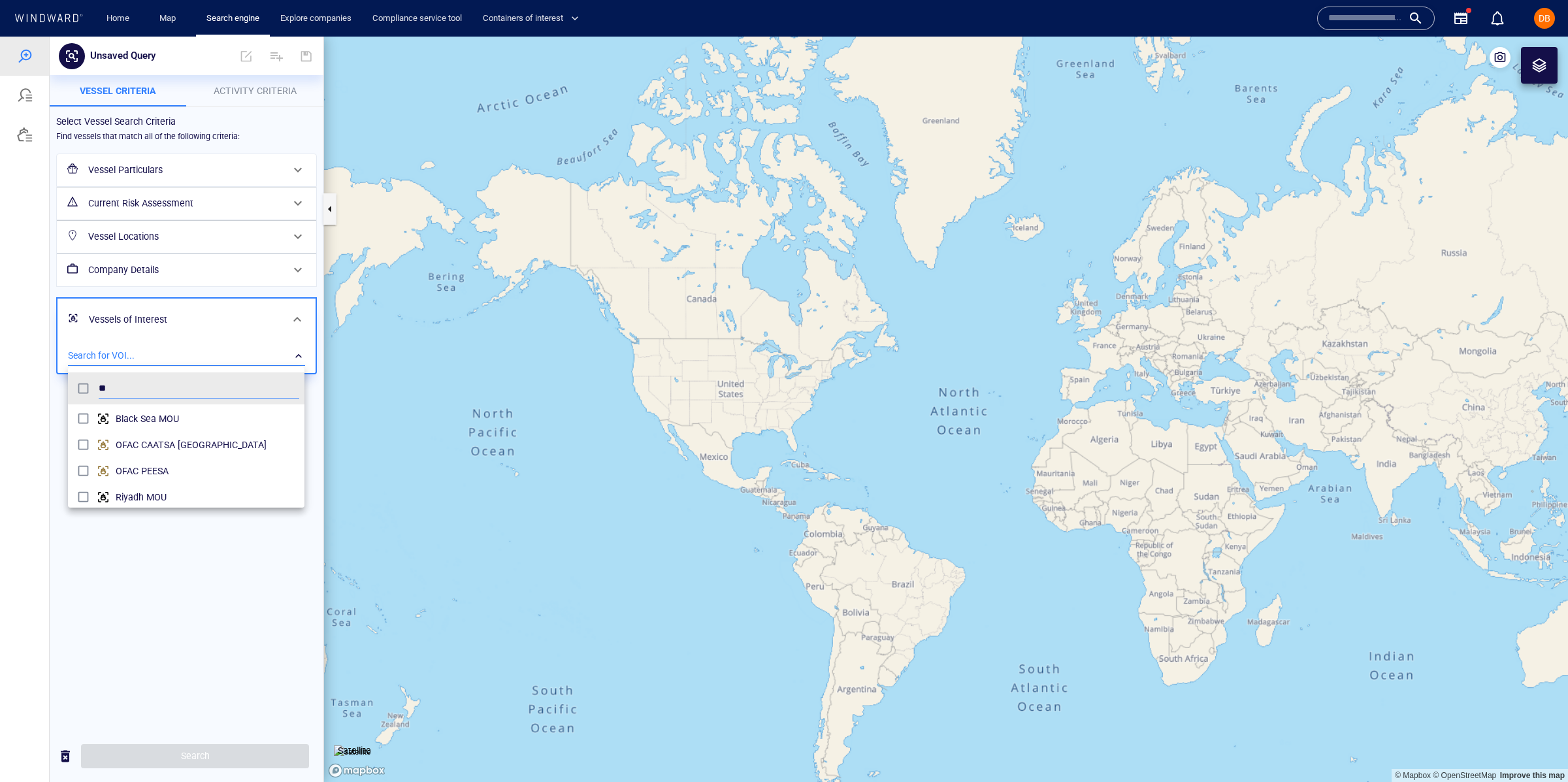
scroll to position [0, 0]
type input "****"
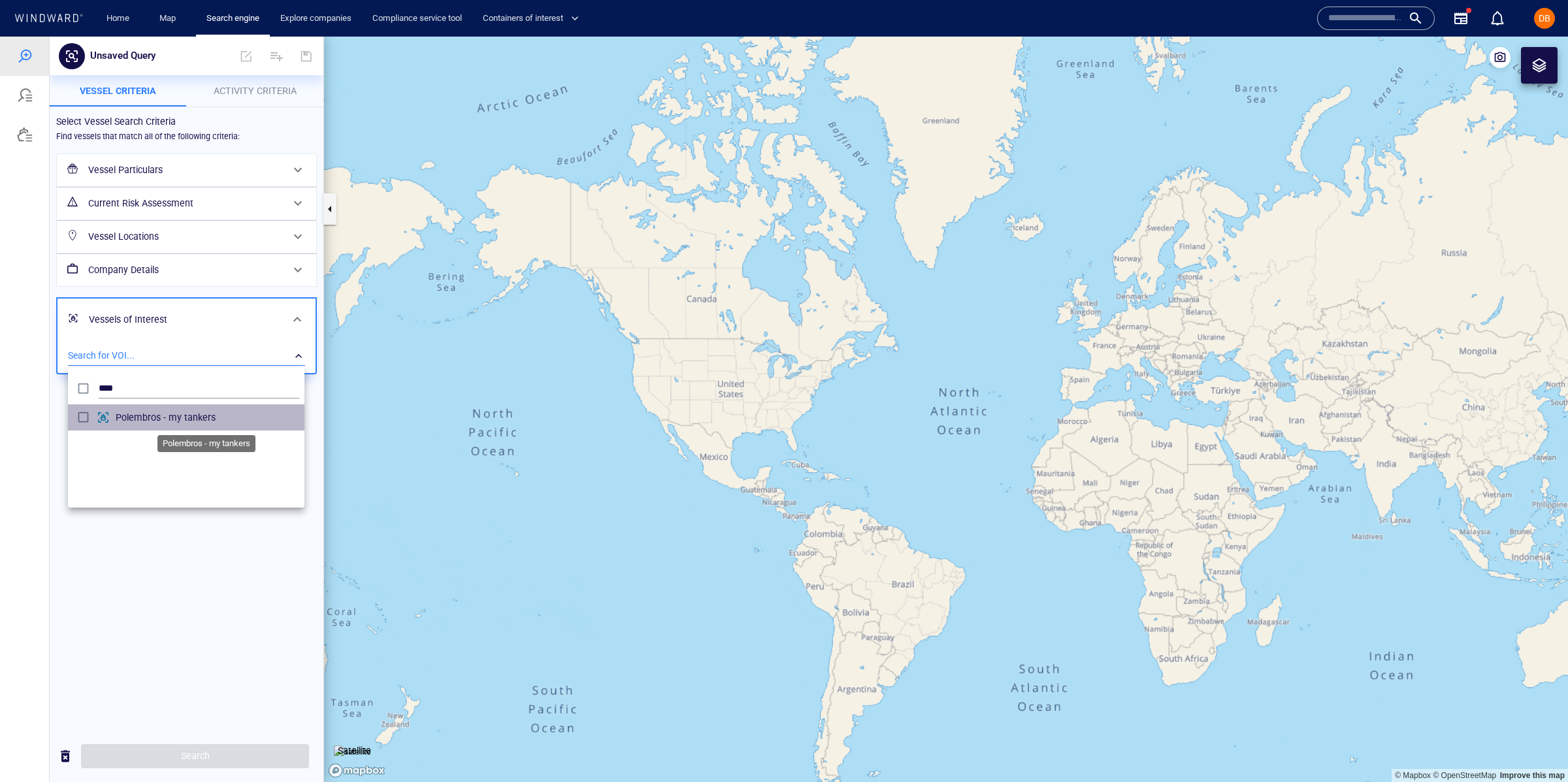
click at [197, 411] on span "Polembros - my tankers" at bounding box center [207, 417] width 184 height 16
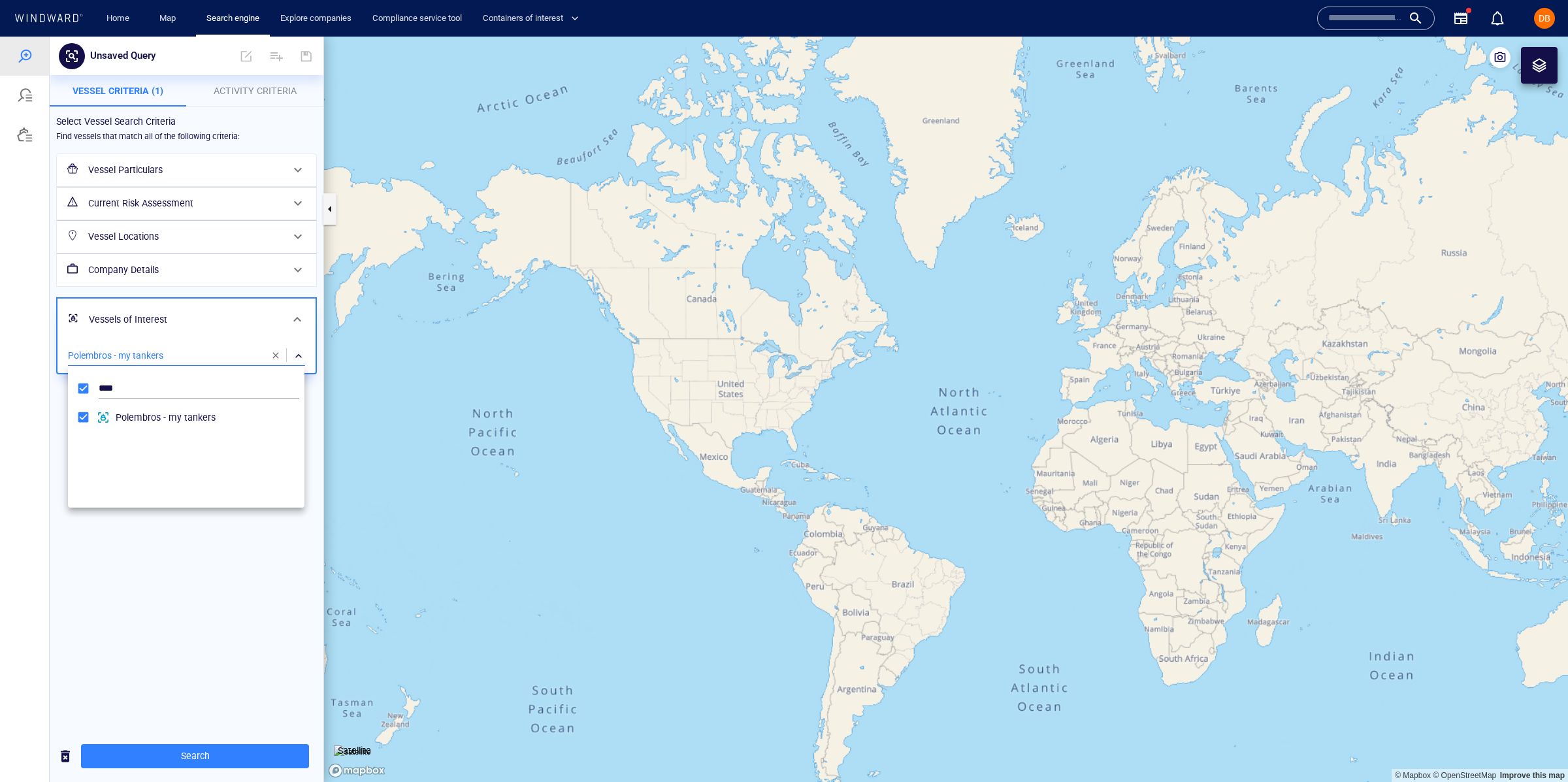
drag, startPoint x: 175, startPoint y: 622, endPoint x: 170, endPoint y: 602, distance: 20.6
click at [175, 622] on div at bounding box center [784, 409] width 1568 height 746
drag, startPoint x: 228, startPoint y: 87, endPoint x: 225, endPoint y: 96, distance: 9.5
click at [228, 87] on span "Activity Criteria" at bounding box center [255, 90] width 83 height 10
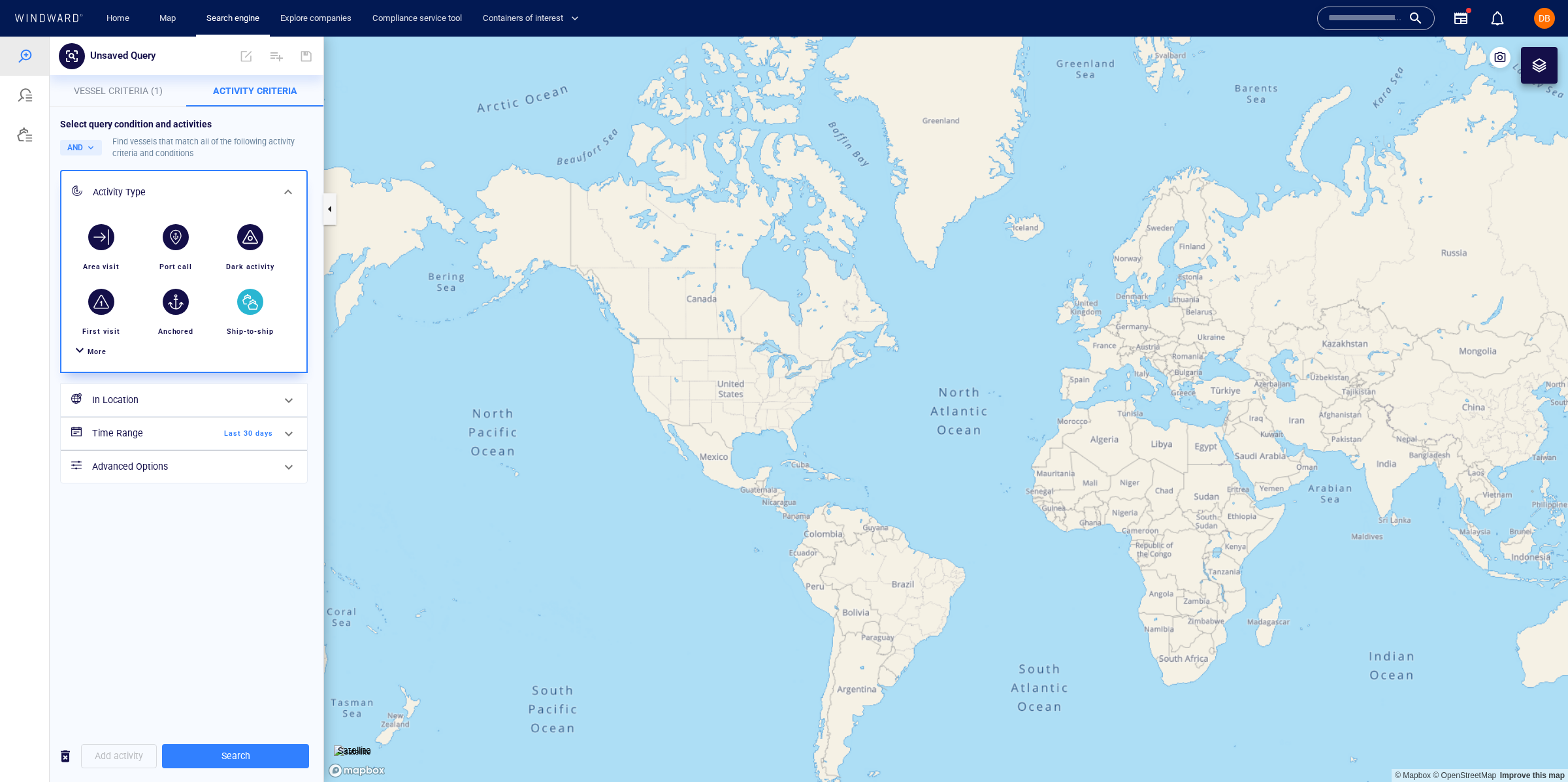
click at [250, 305] on div "button" at bounding box center [250, 302] width 26 height 26
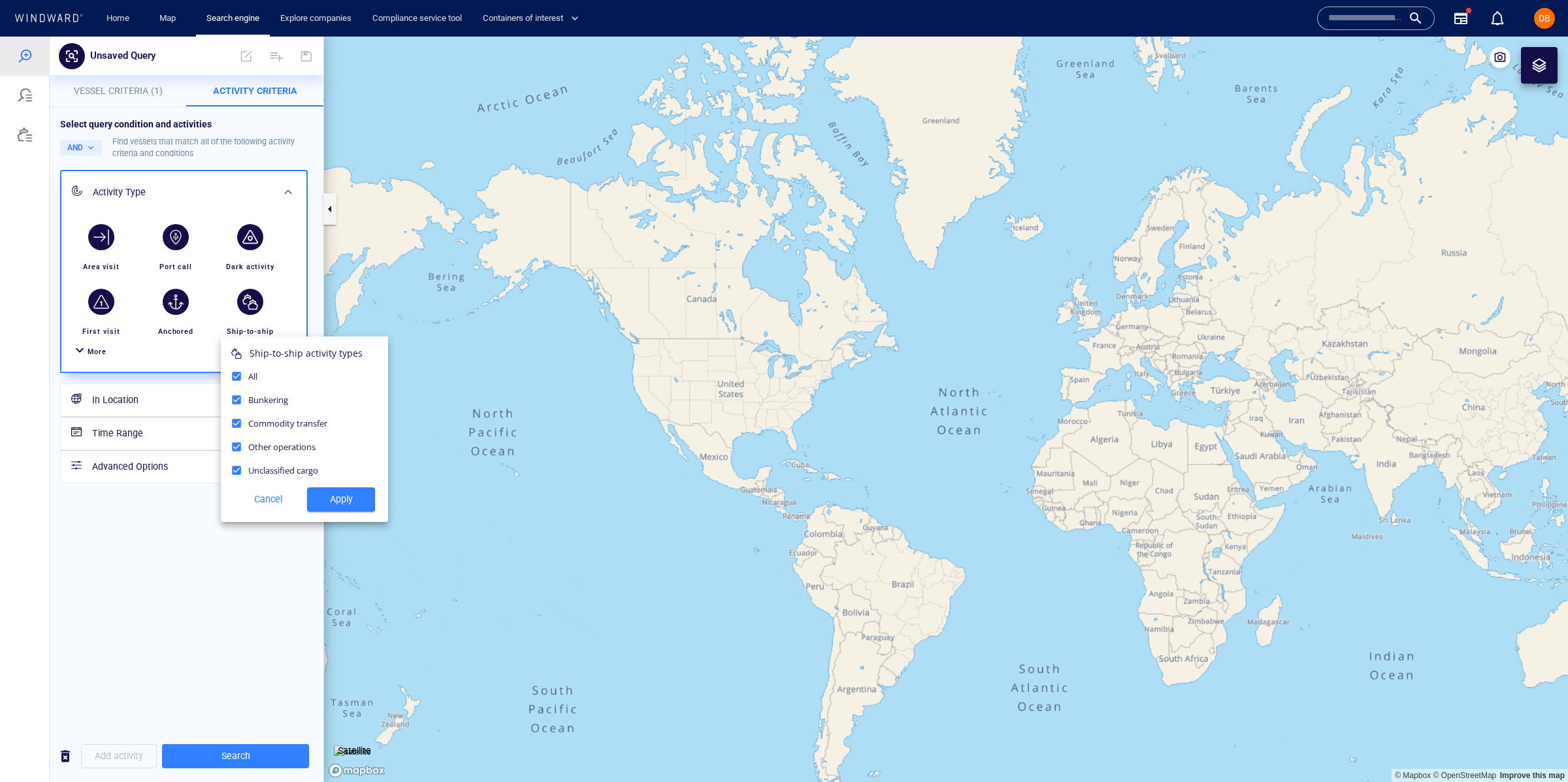
click at [193, 181] on div at bounding box center [784, 409] width 1568 height 746
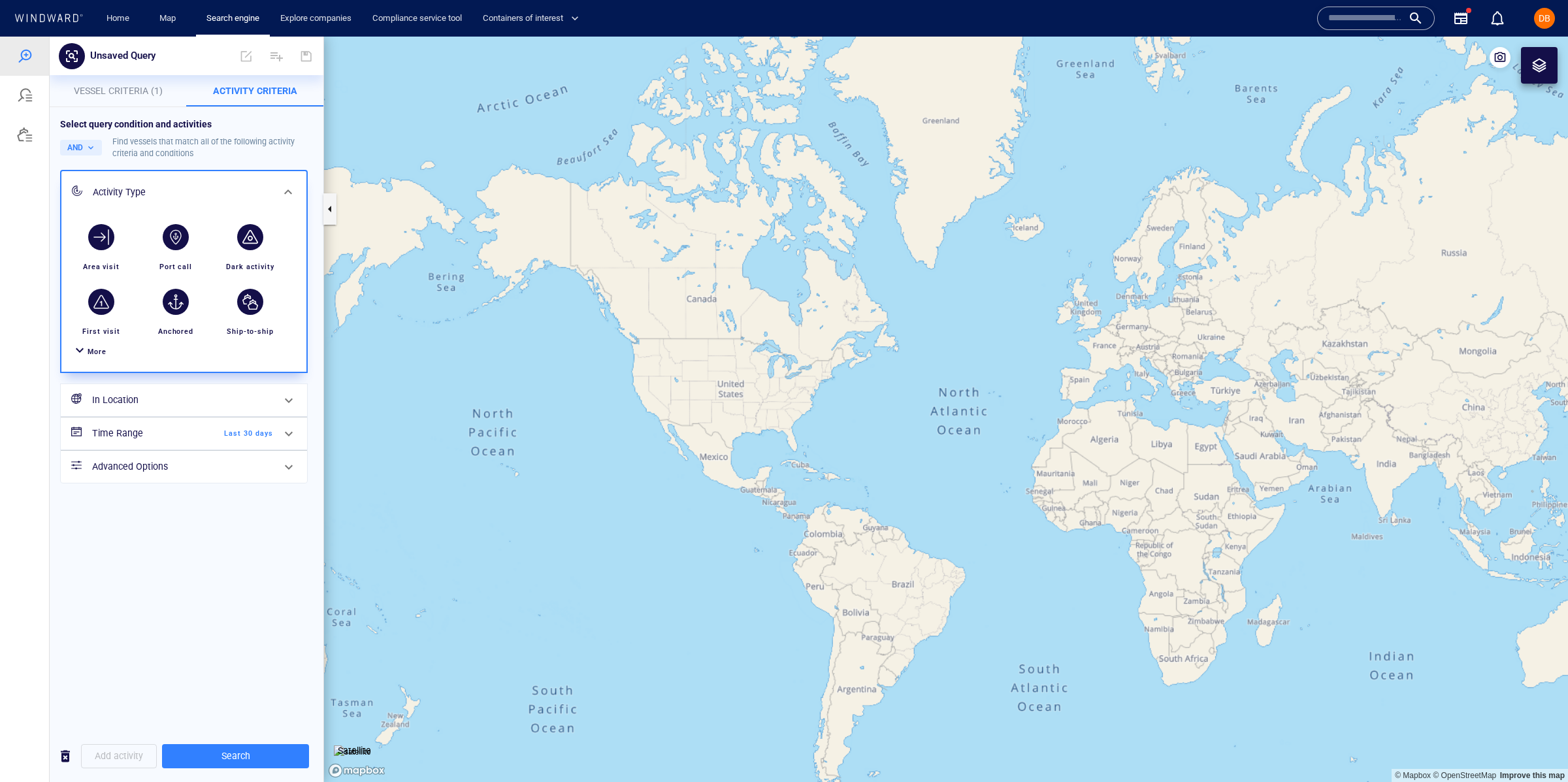
click at [75, 349] on div at bounding box center [79, 352] width 16 height 19
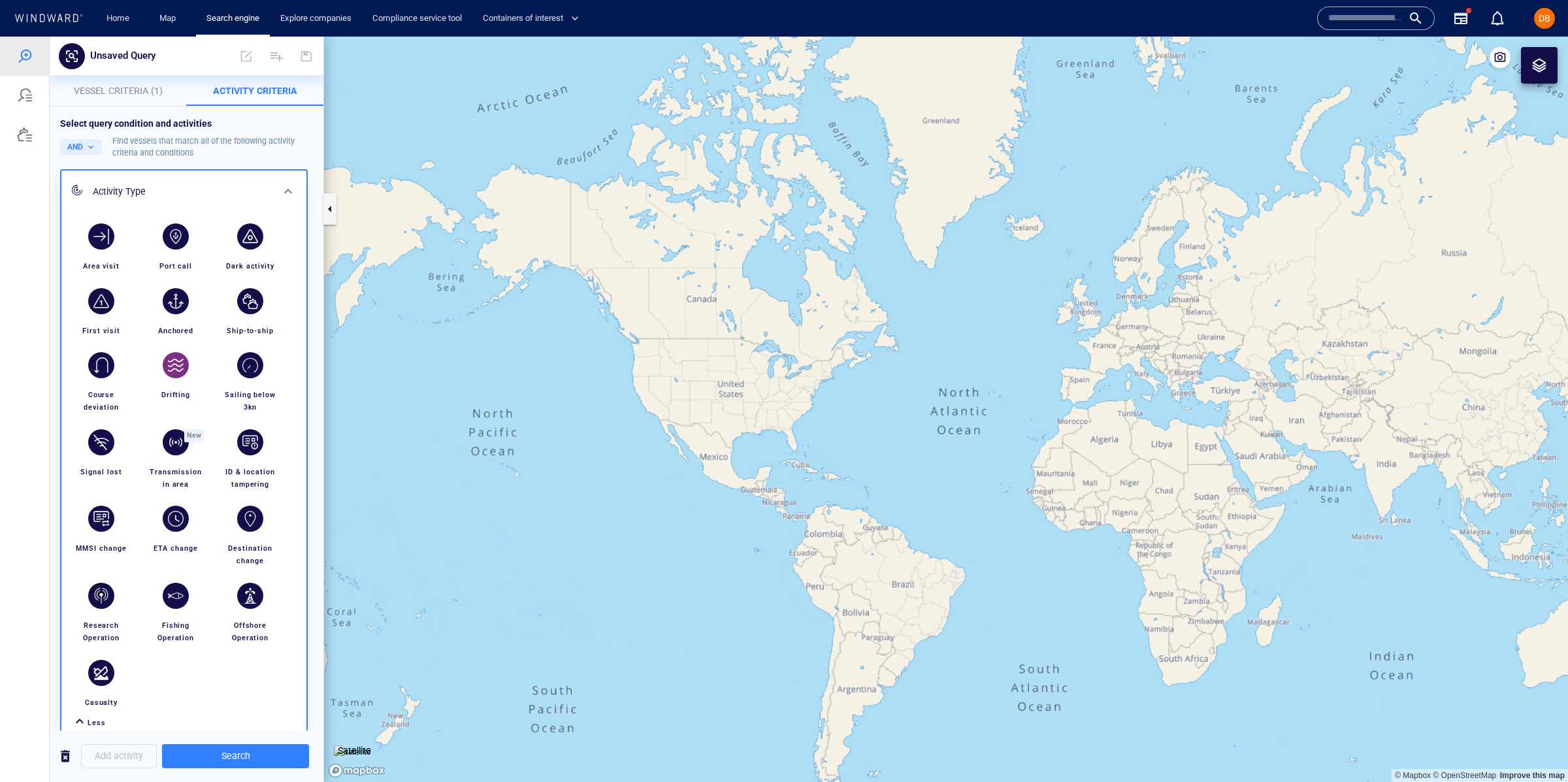
scroll to position [129, 0]
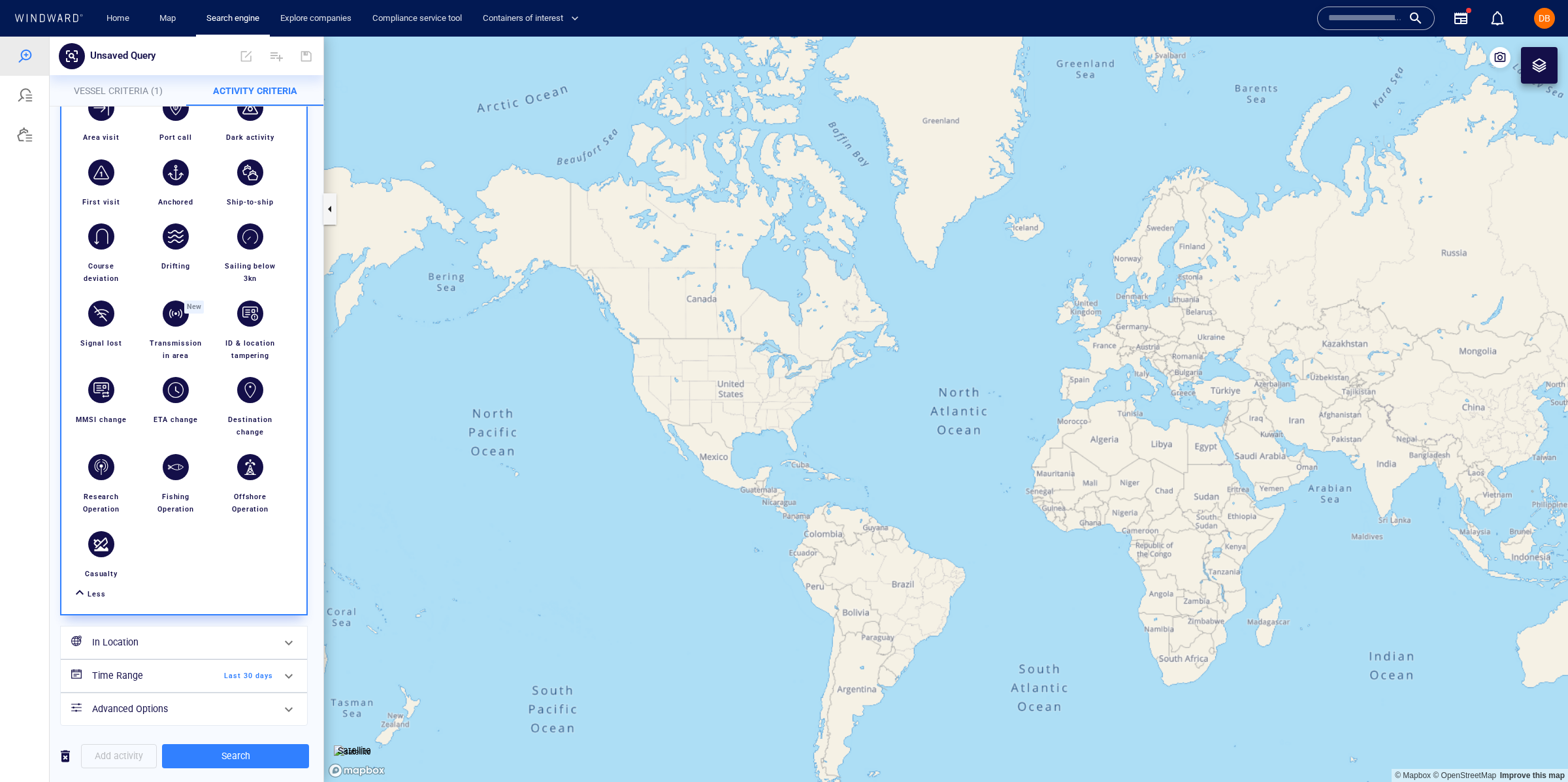
click at [162, 701] on h6 "Advanced Options" at bounding box center [182, 709] width 181 height 17
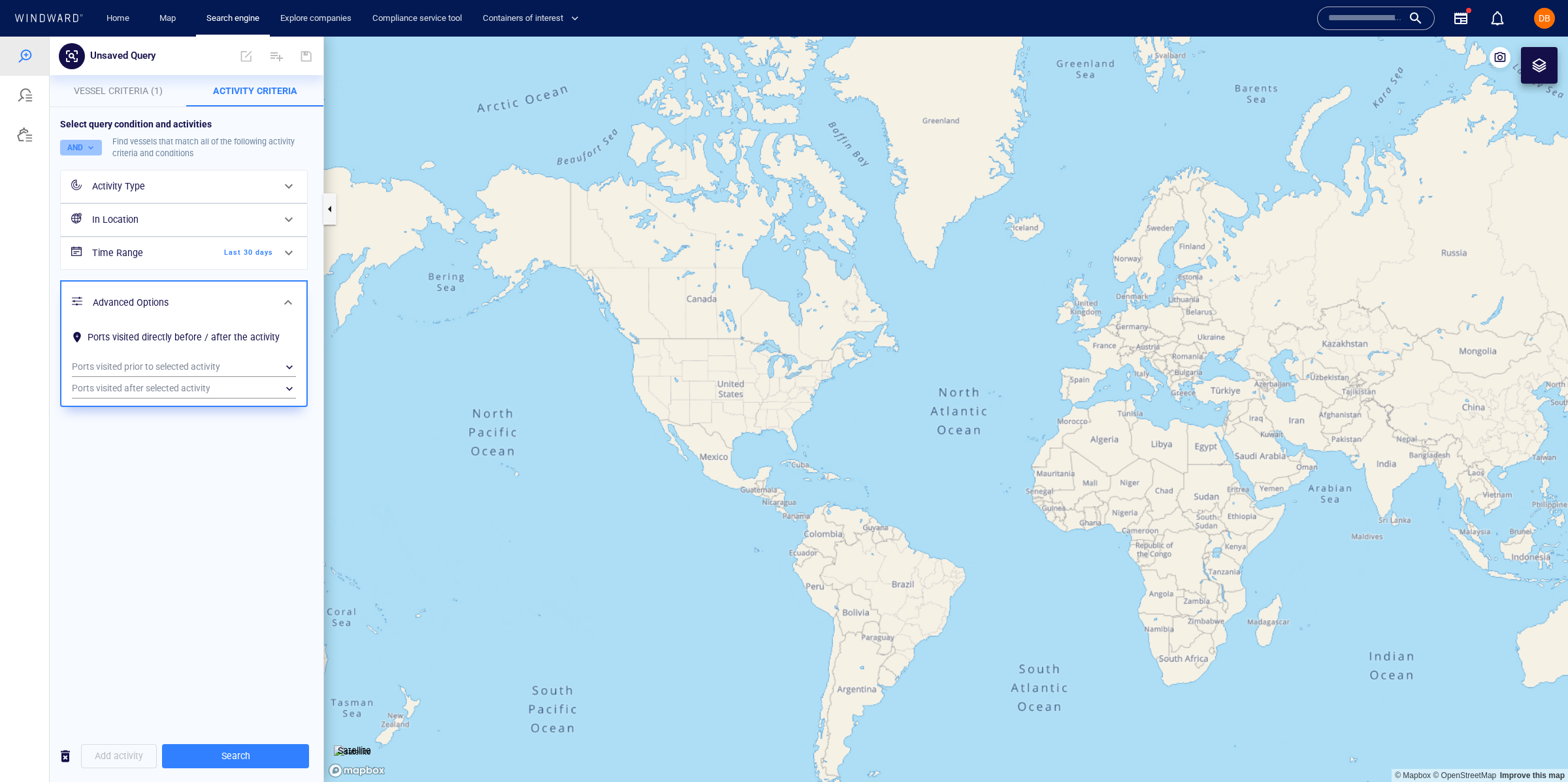
click at [82, 140] on button "AND" at bounding box center [80, 147] width 42 height 16
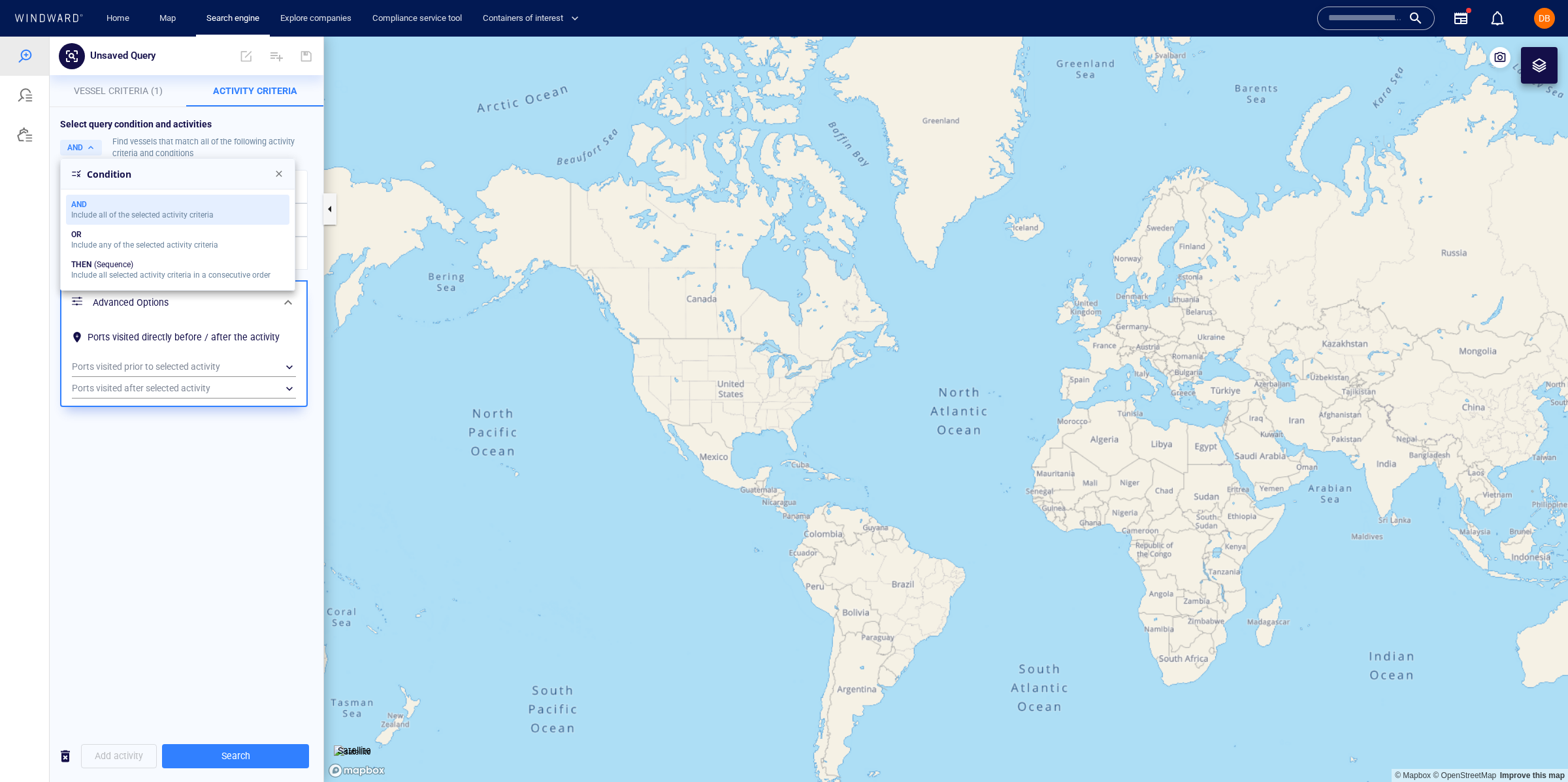
drag, startPoint x: 107, startPoint y: 272, endPoint x: 184, endPoint y: 212, distance: 97.6
click at [183, 212] on div "AND Include all of the selected activity criteria OR Include any of the selecte…" at bounding box center [178, 239] width 235 height 101
click at [279, 162] on button "Close" at bounding box center [279, 174] width 26 height 26
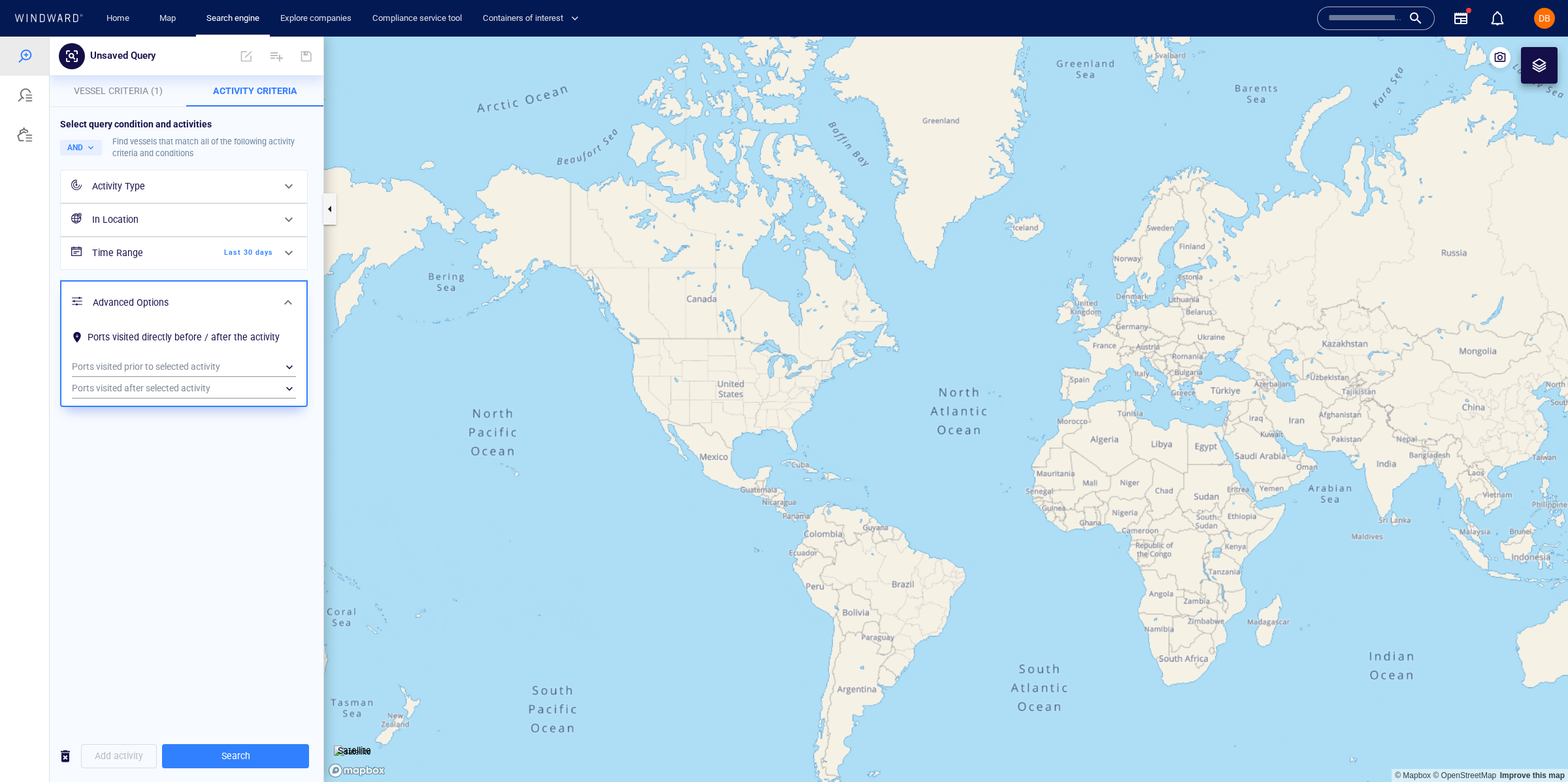
click at [77, 305] on div at bounding box center [77, 303] width 21 height 24
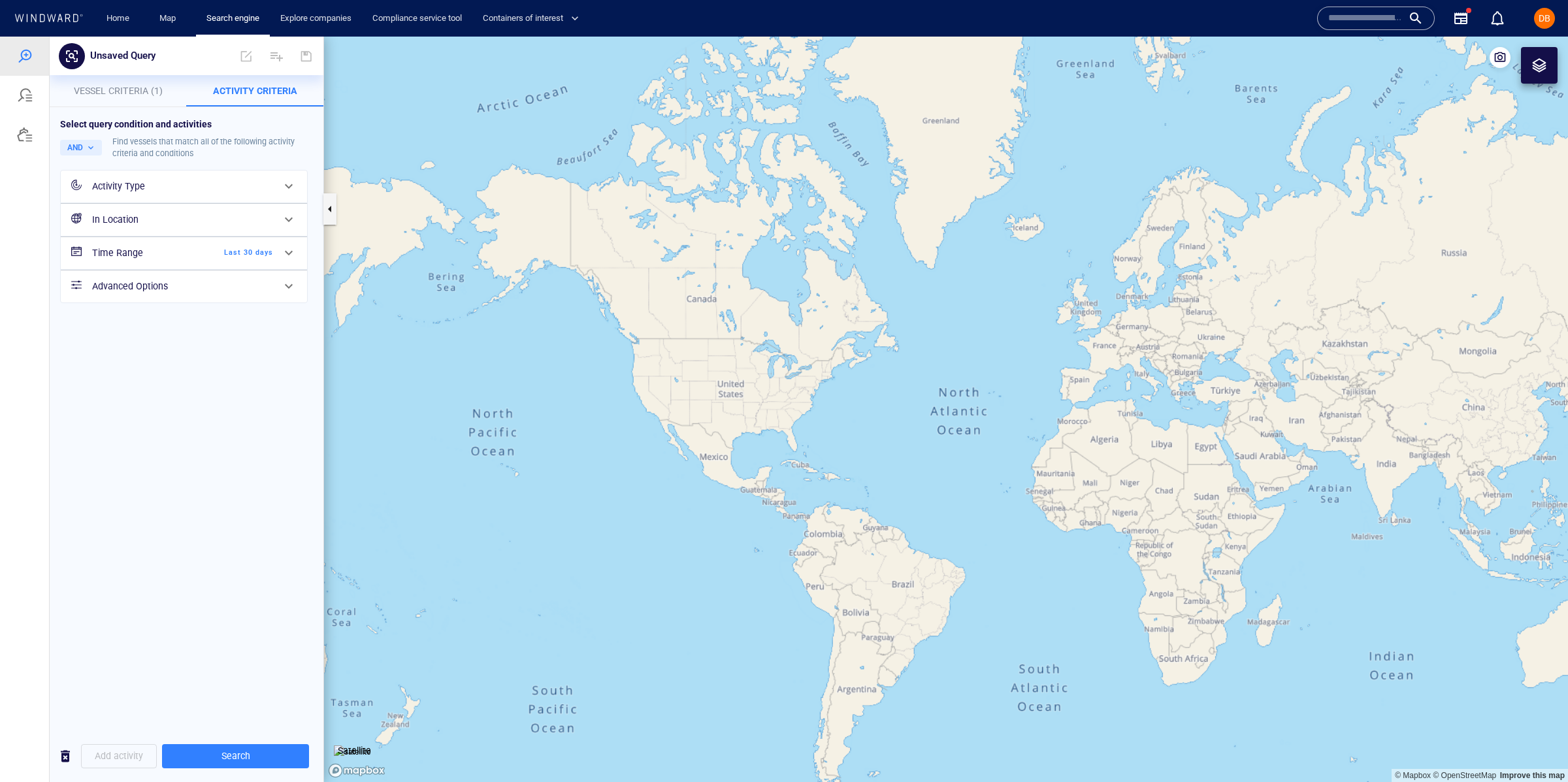
click at [123, 252] on h6 "Time Range" at bounding box center [145, 253] width 106 height 17
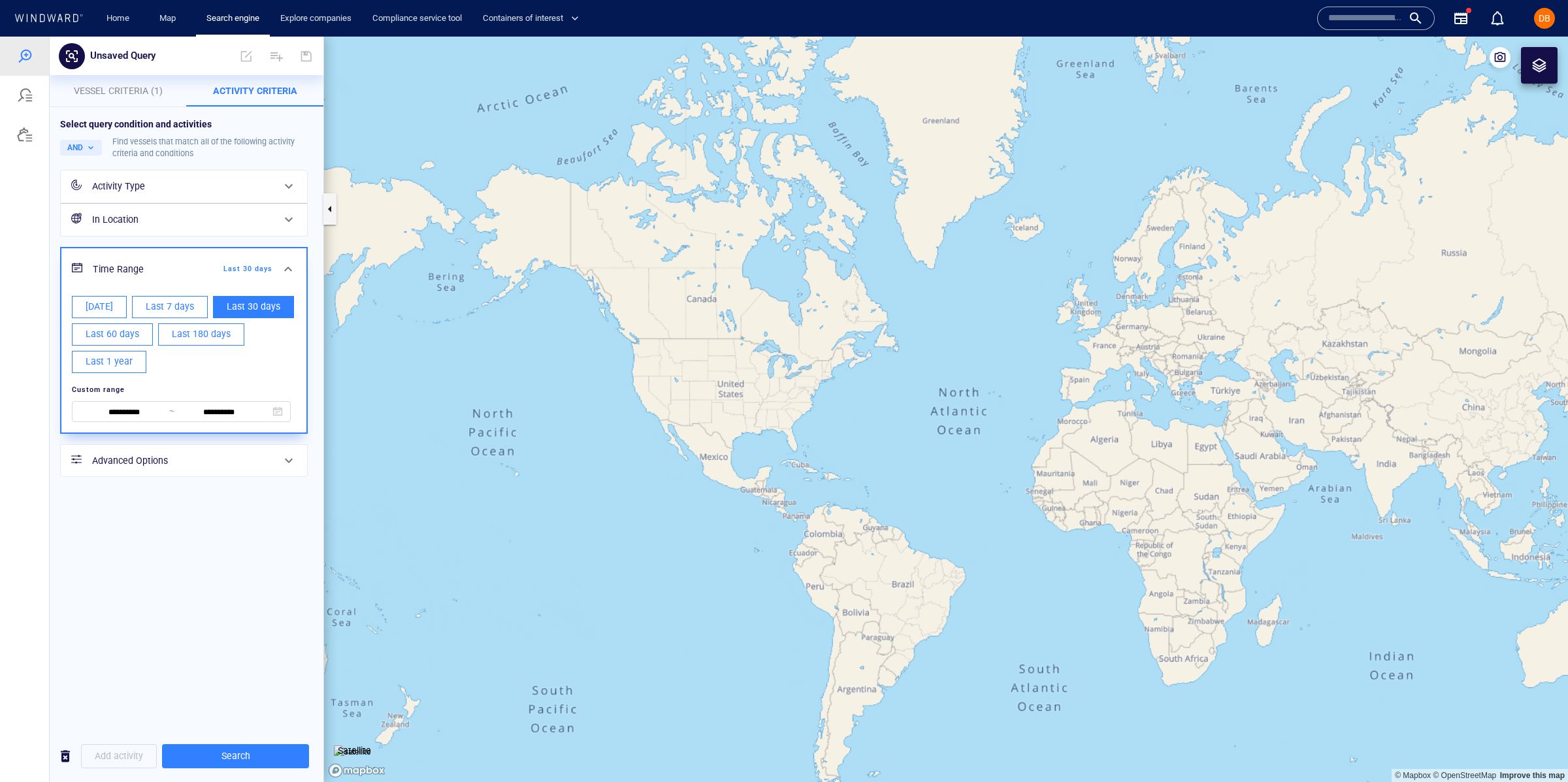
click at [113, 369] on span "Last 1 year" at bounding box center [109, 362] width 47 height 17
type input "**********"
click at [129, 234] on div "In Location" at bounding box center [184, 219] width 246 height 32
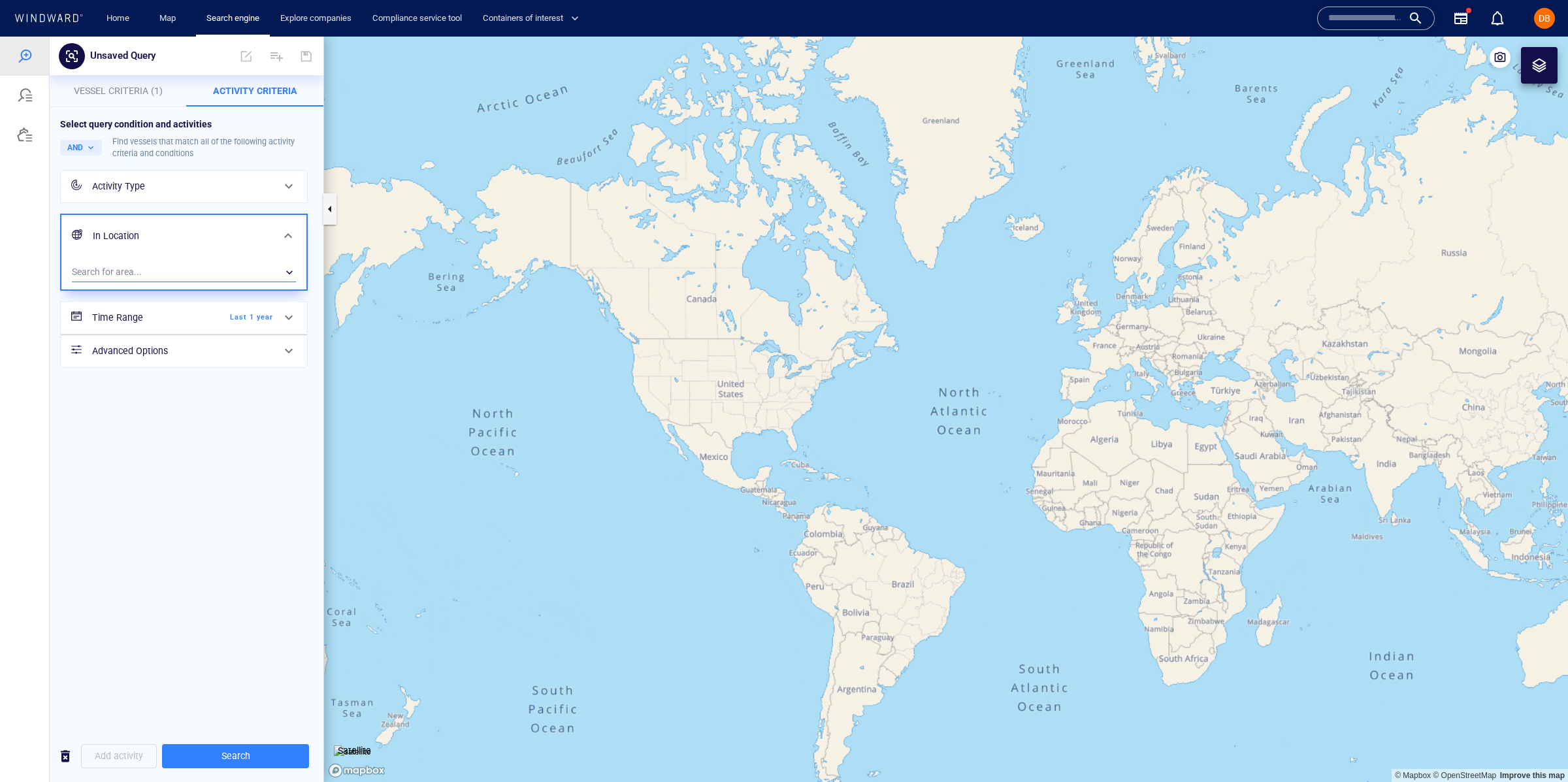
click at [111, 271] on div "​" at bounding box center [184, 272] width 224 height 19
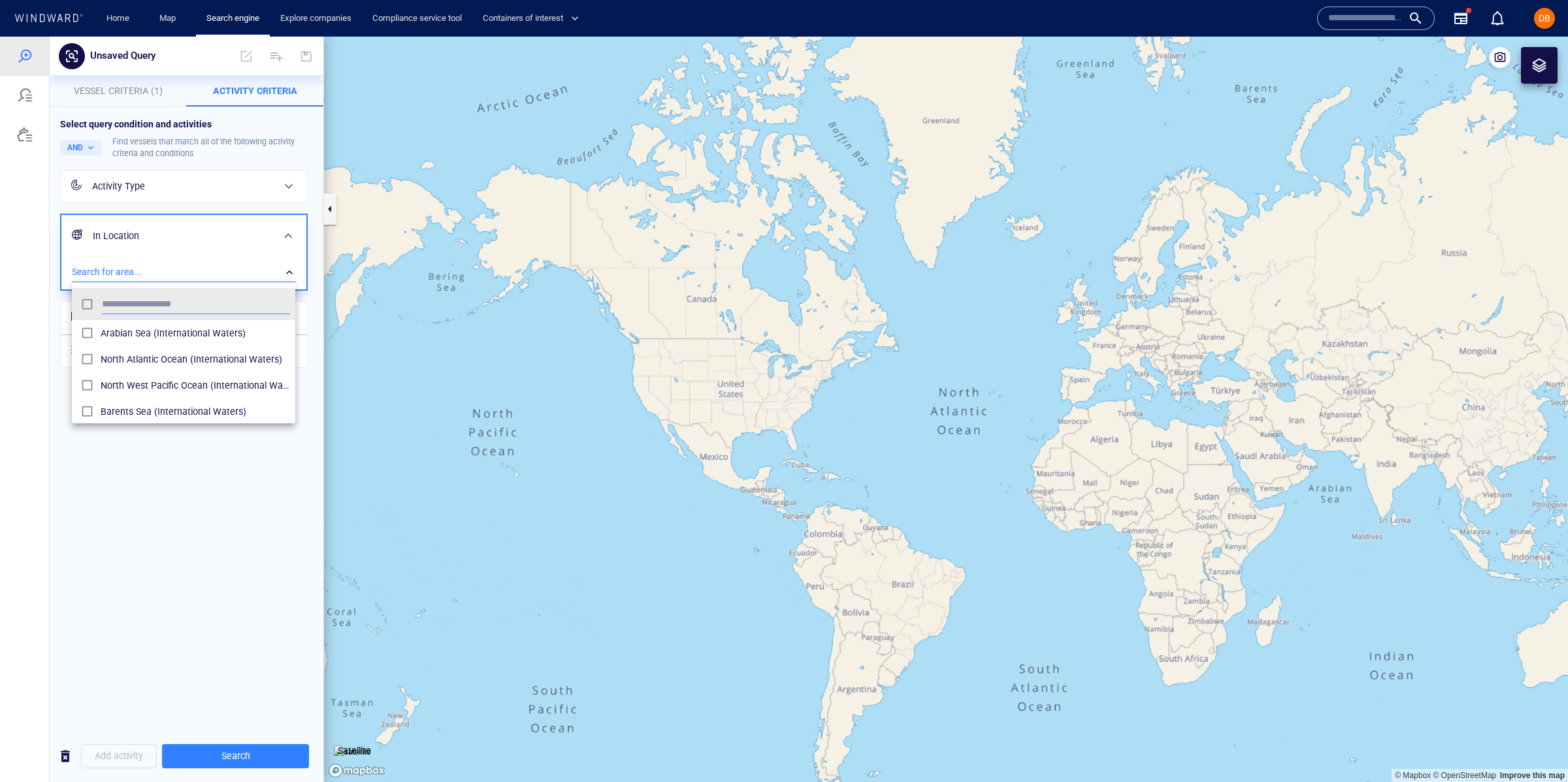
scroll to position [129, 223]
click at [113, 270] on div at bounding box center [784, 409] width 1568 height 746
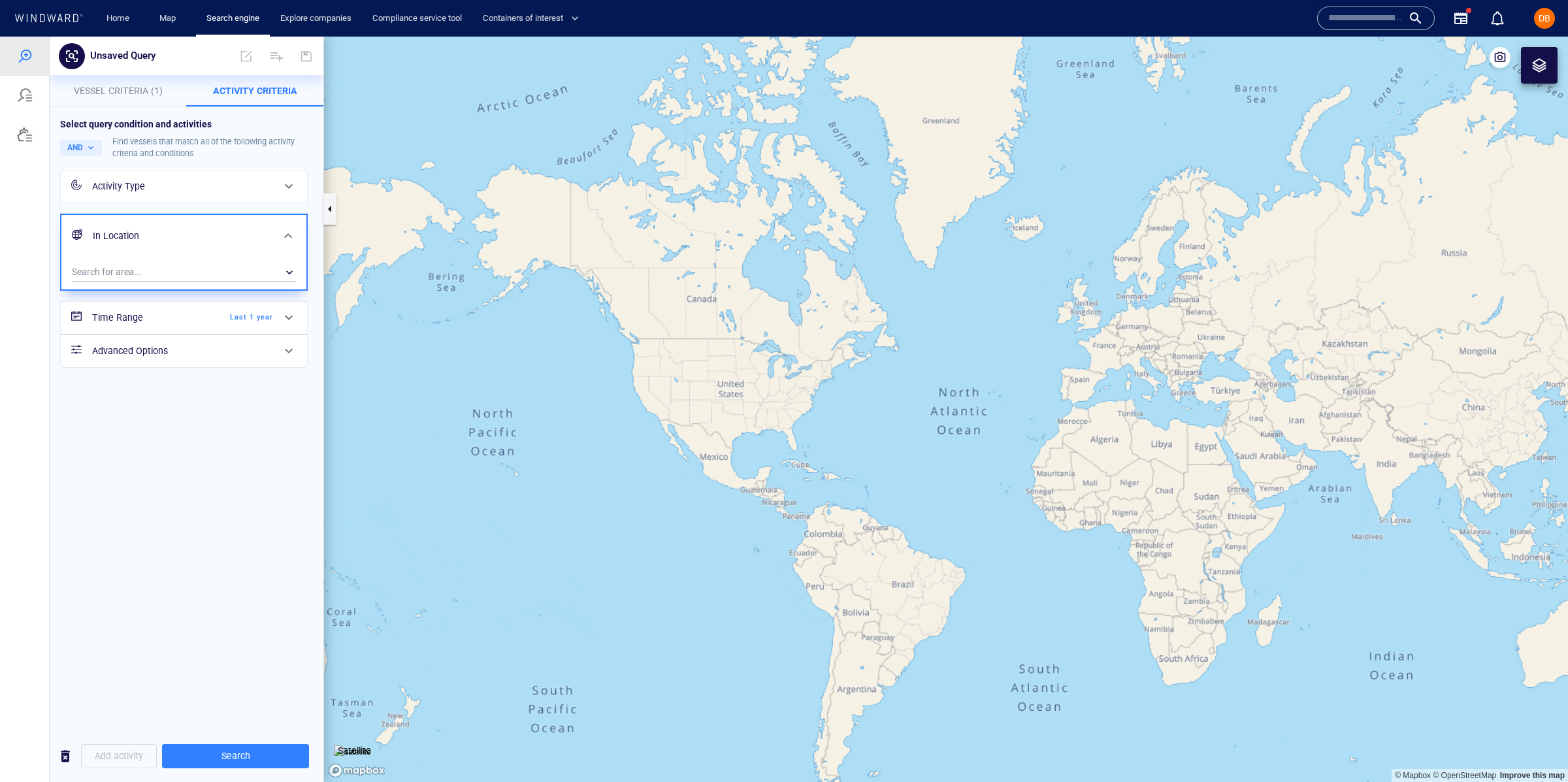
click at [171, 185] on div "Activity Type" at bounding box center [182, 186] width 181 height 17
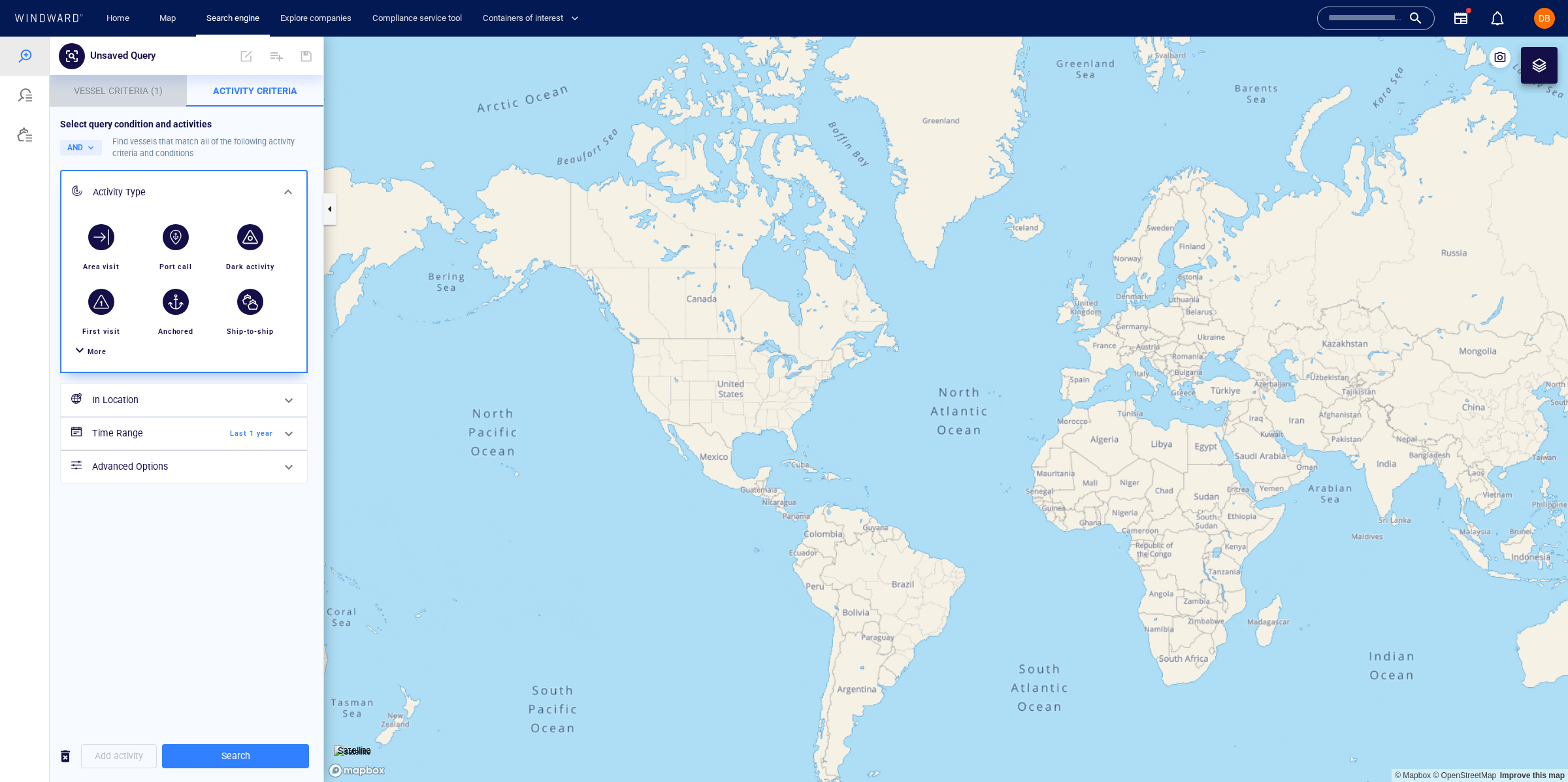
click at [119, 90] on span "Vessel Criteria (1)" at bounding box center [118, 90] width 89 height 10
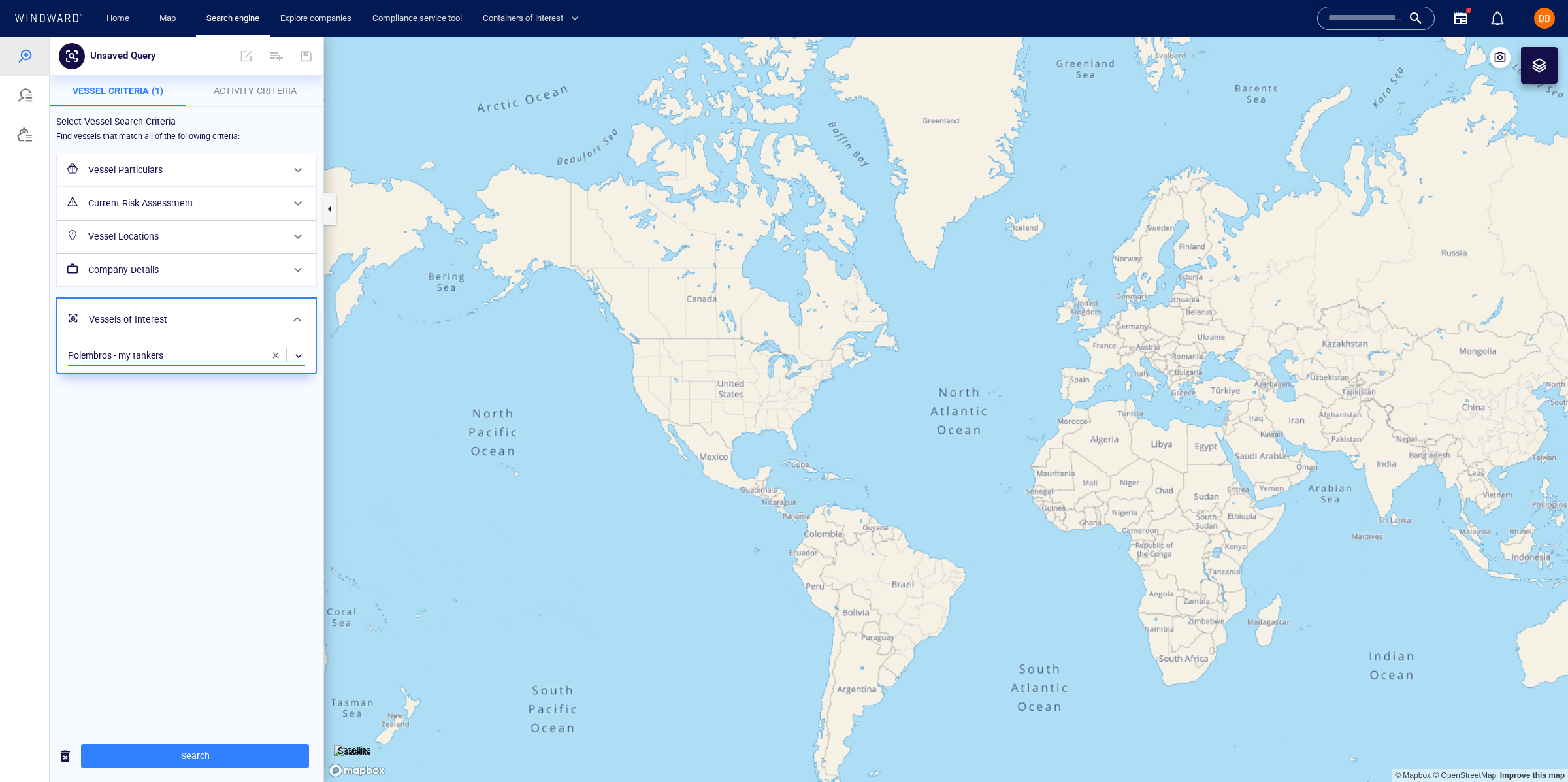
click at [228, 357] on div "​" at bounding box center [186, 356] width 237 height 19
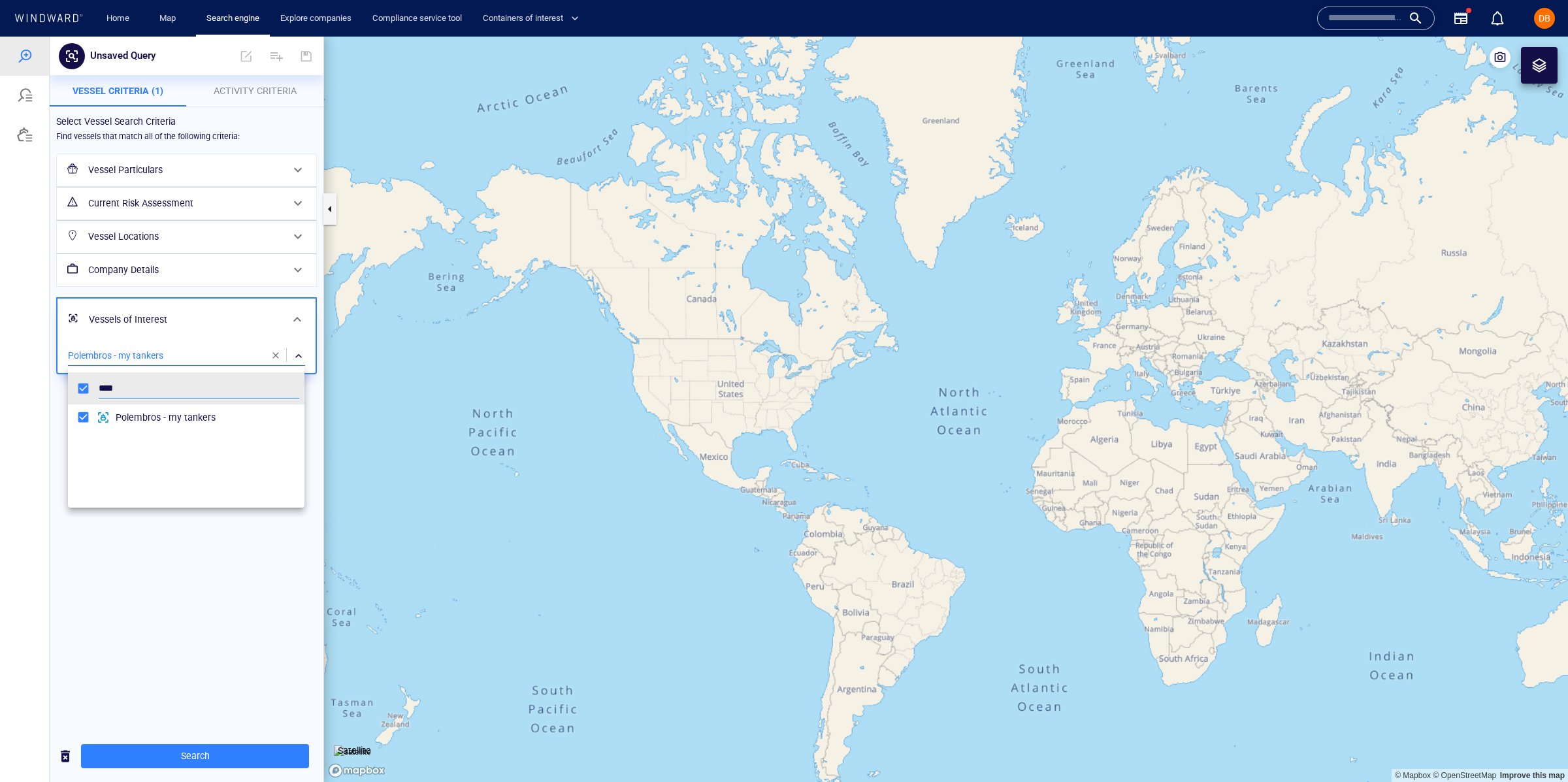
scroll to position [129, 236]
type input "*"
type input "****"
click at [162, 422] on span "Dark Fleet" at bounding box center [207, 417] width 184 height 16
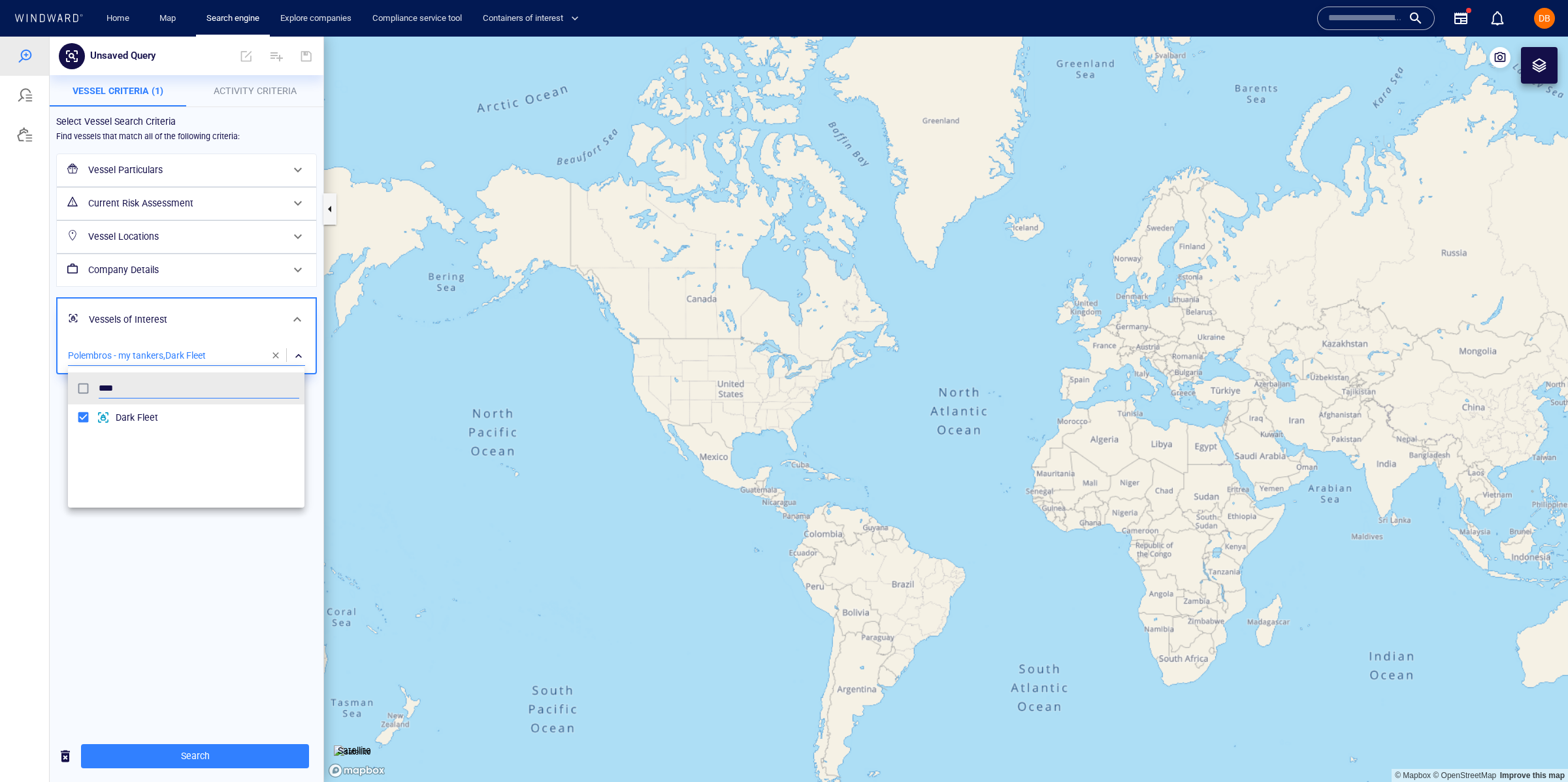
click at [270, 89] on div at bounding box center [784, 409] width 1568 height 746
click at [253, 89] on span "Activity Criteria" at bounding box center [255, 90] width 83 height 10
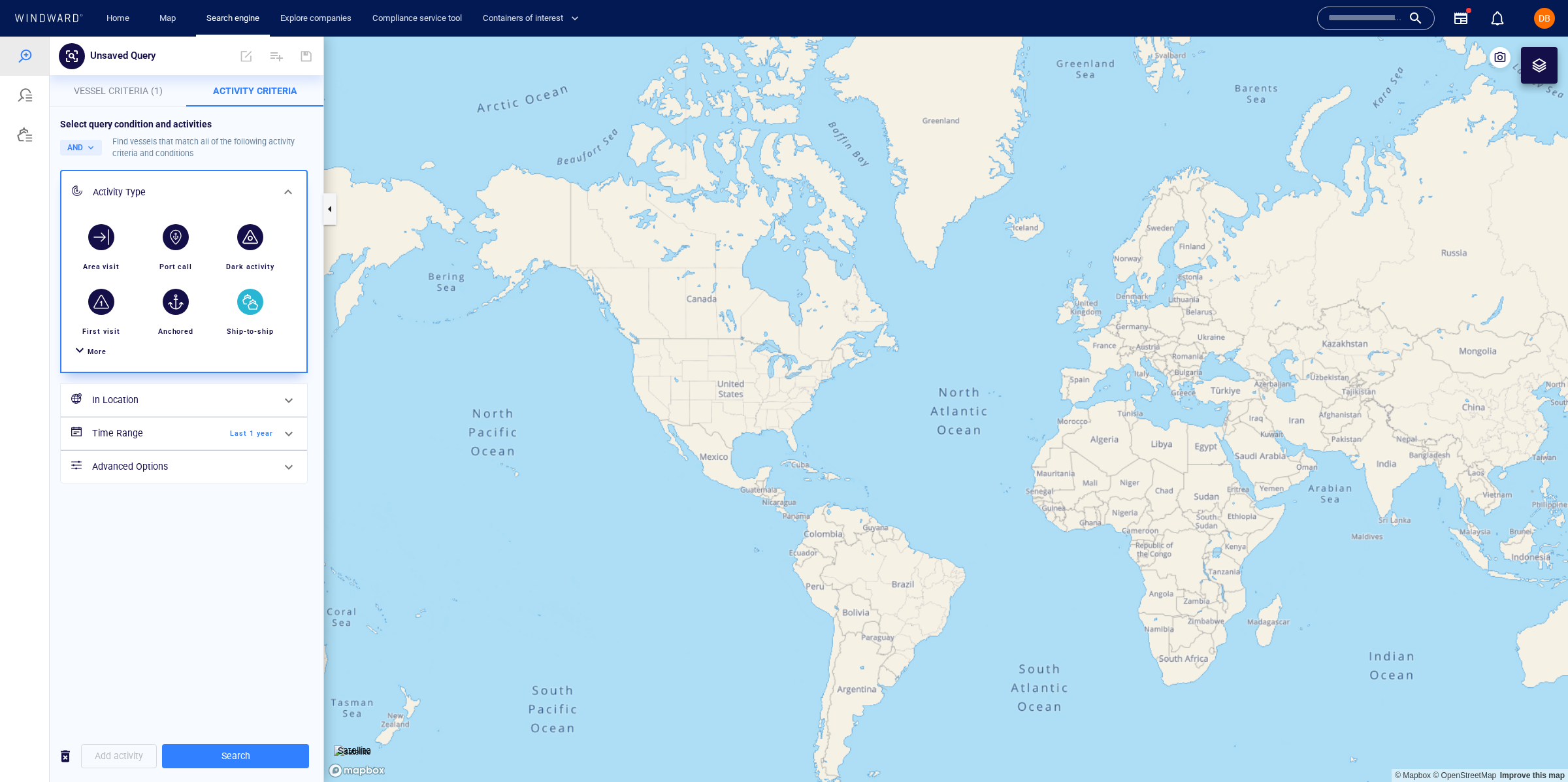
click at [245, 305] on div "button" at bounding box center [250, 302] width 26 height 26
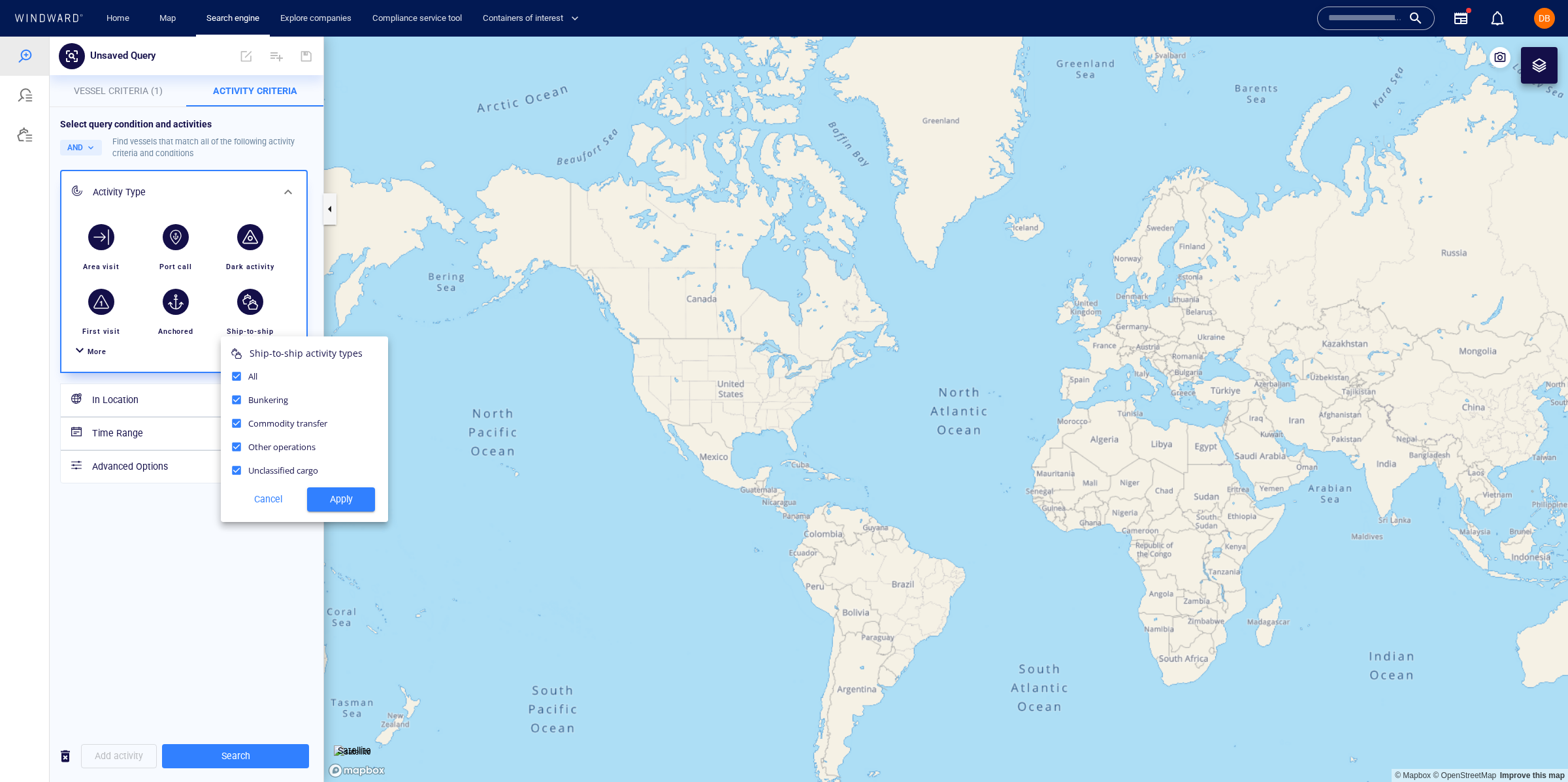
click at [328, 488] on button "Apply" at bounding box center [341, 499] width 68 height 24
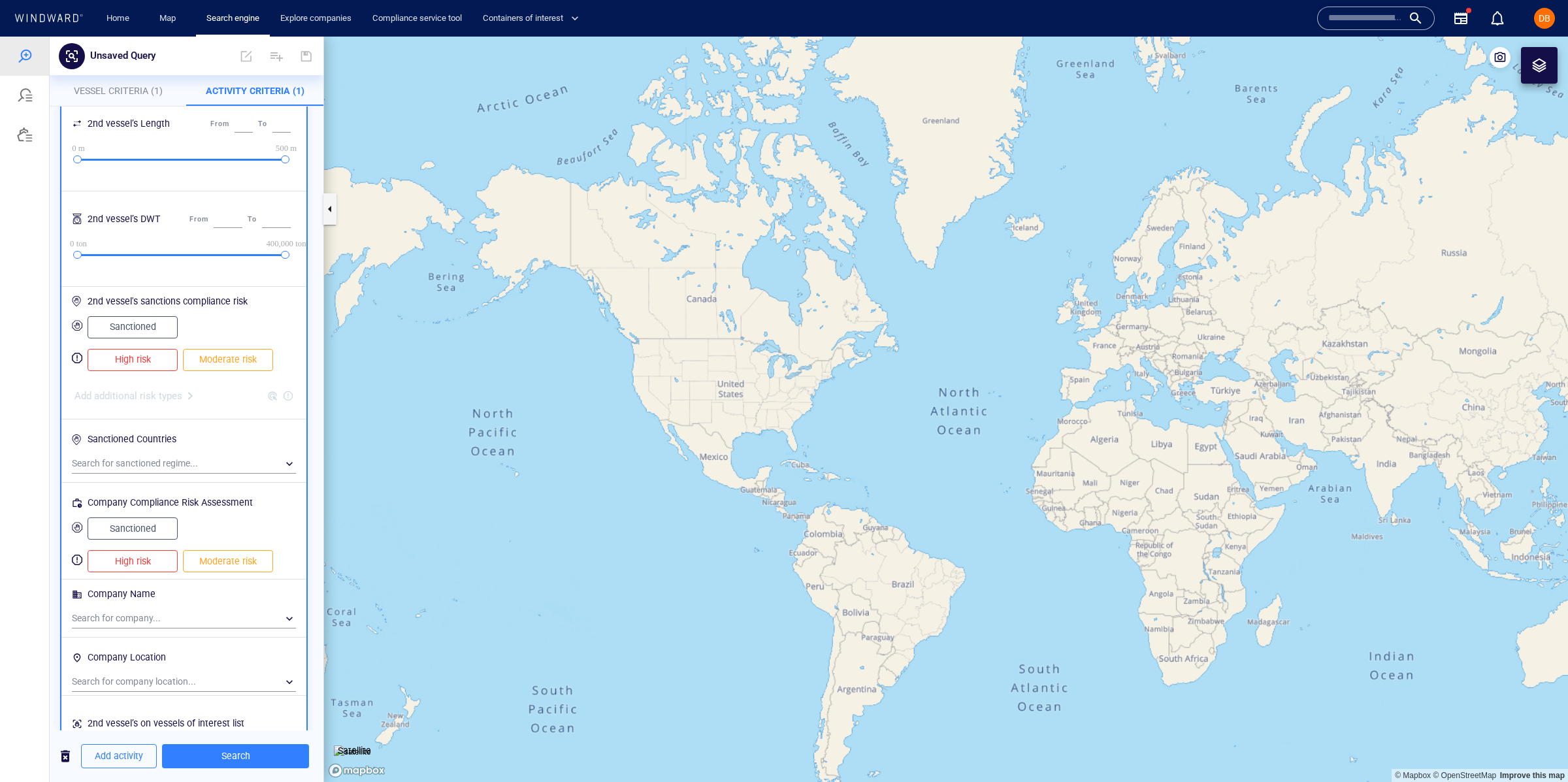
scroll to position [602, 0]
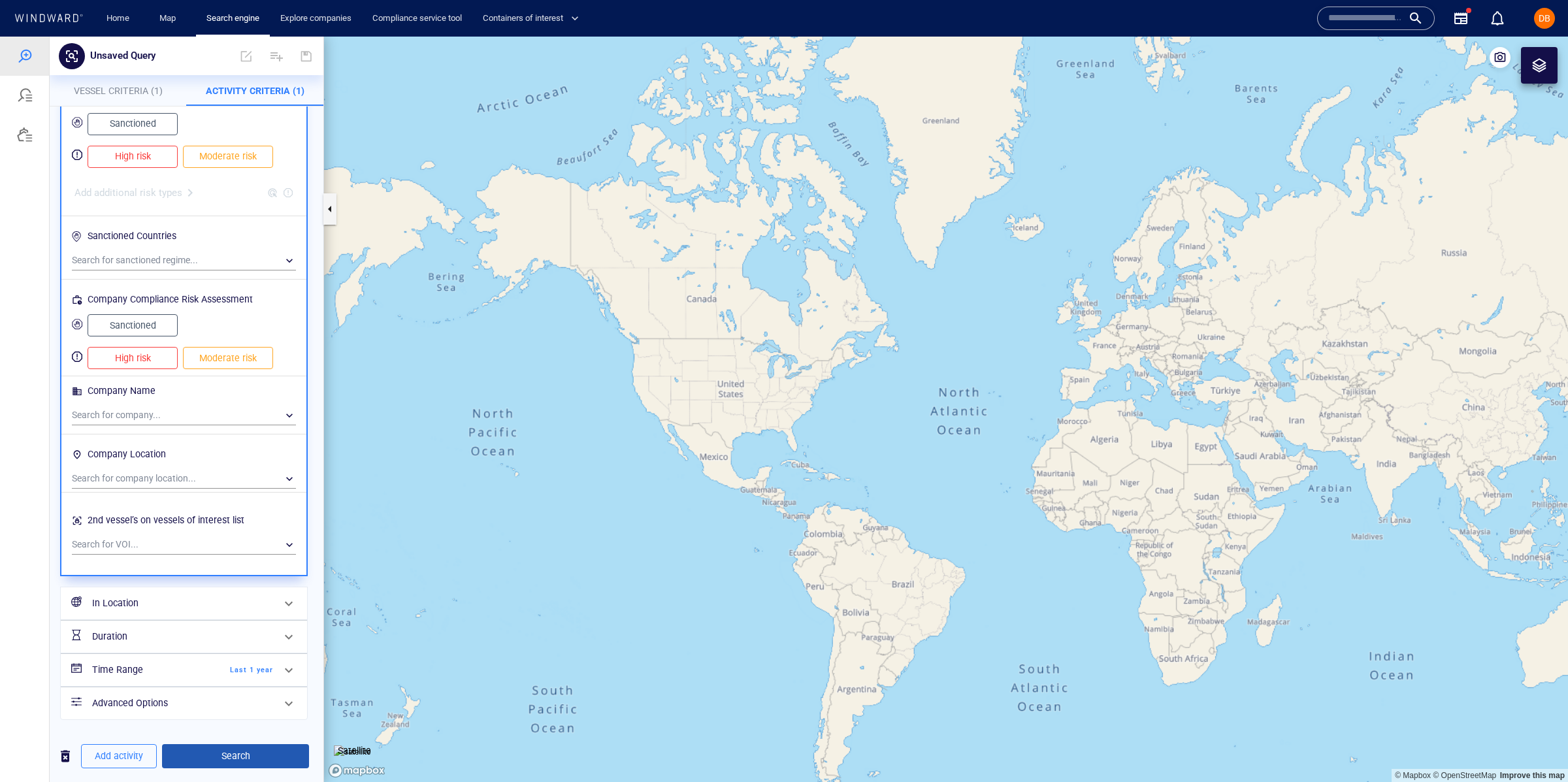
click at [255, 748] on span "Search" at bounding box center [235, 756] width 126 height 17
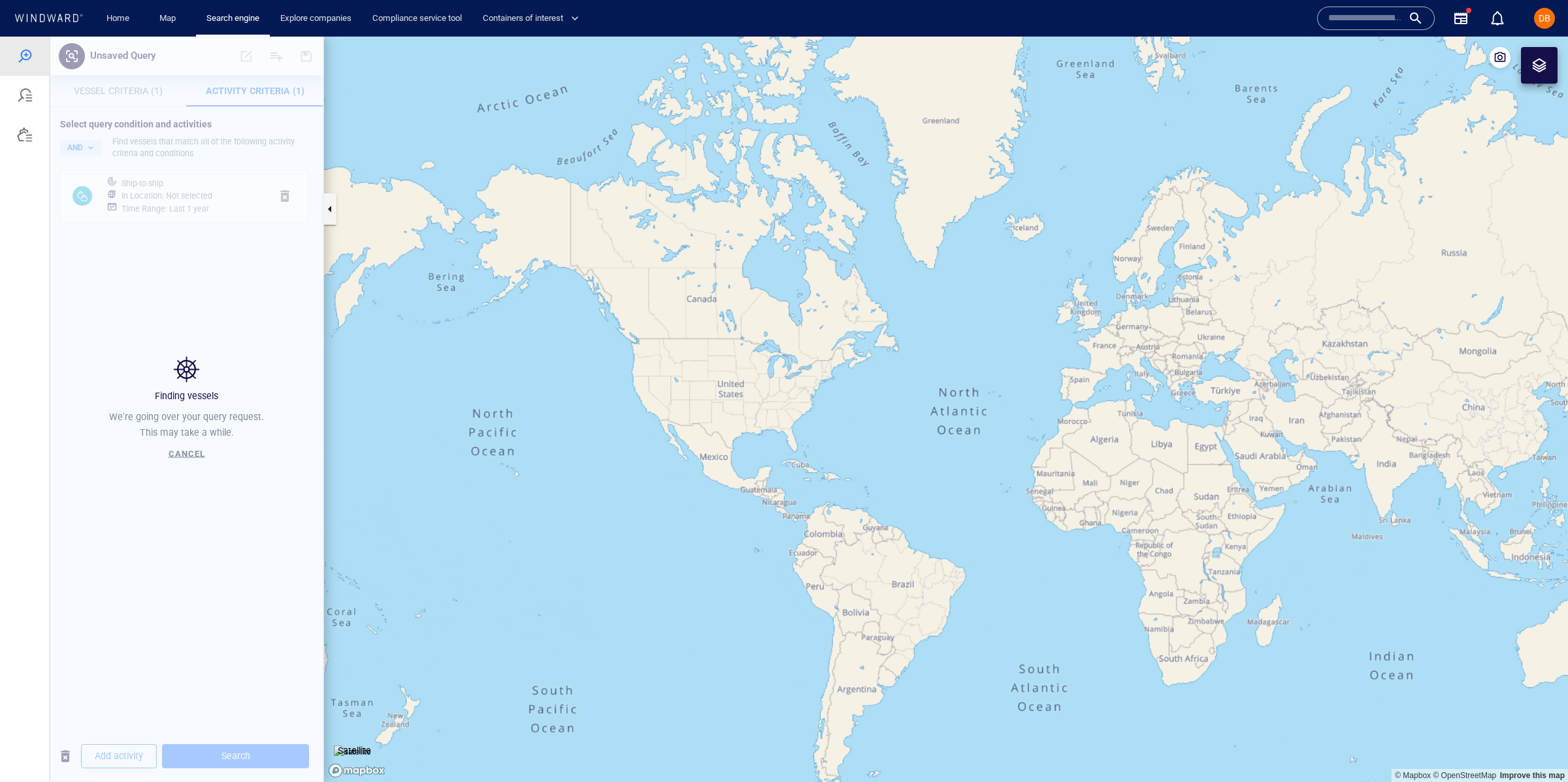
scroll to position [0, 0]
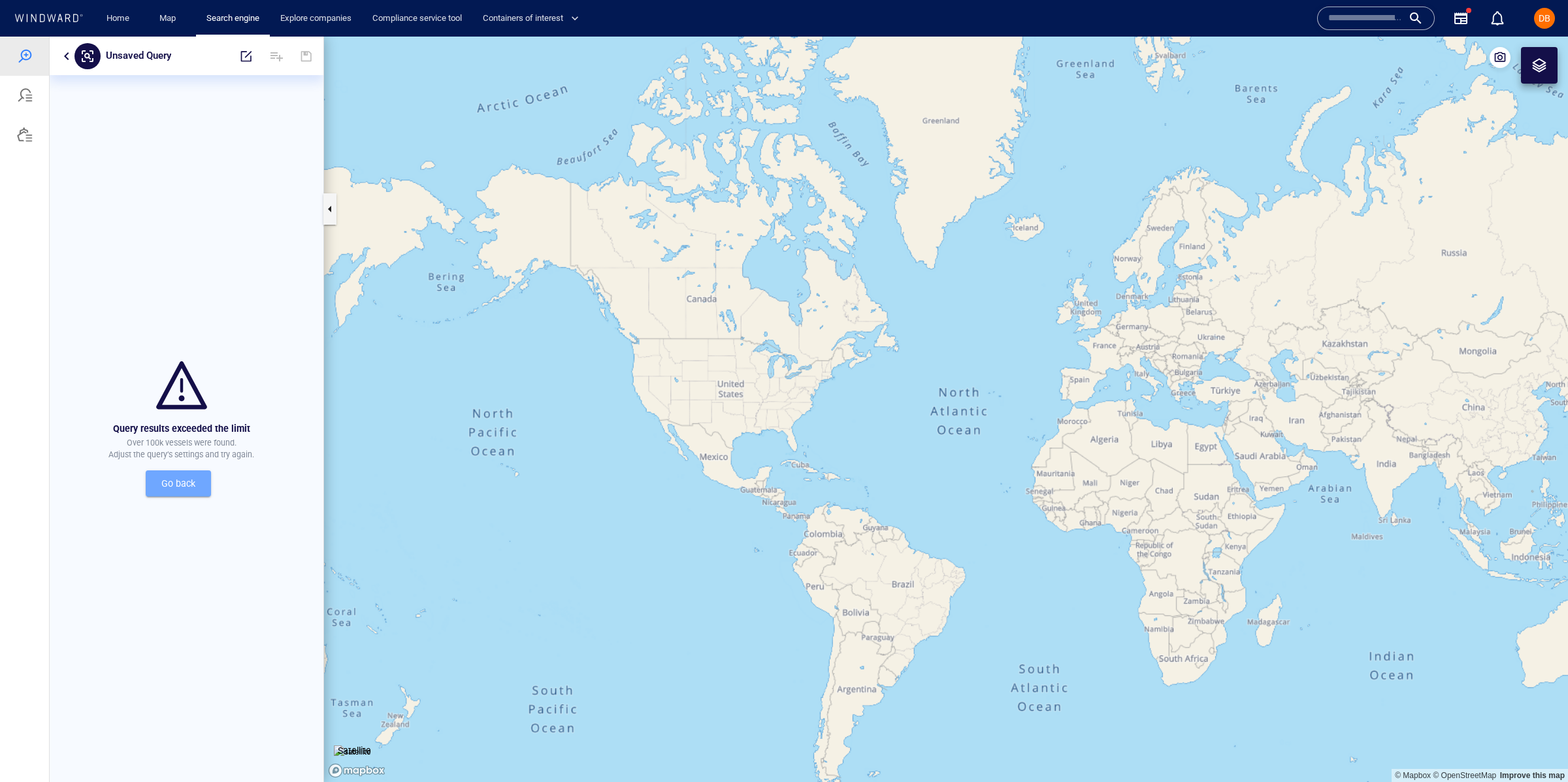
click at [164, 481] on span "Go back" at bounding box center [178, 484] width 45 height 17
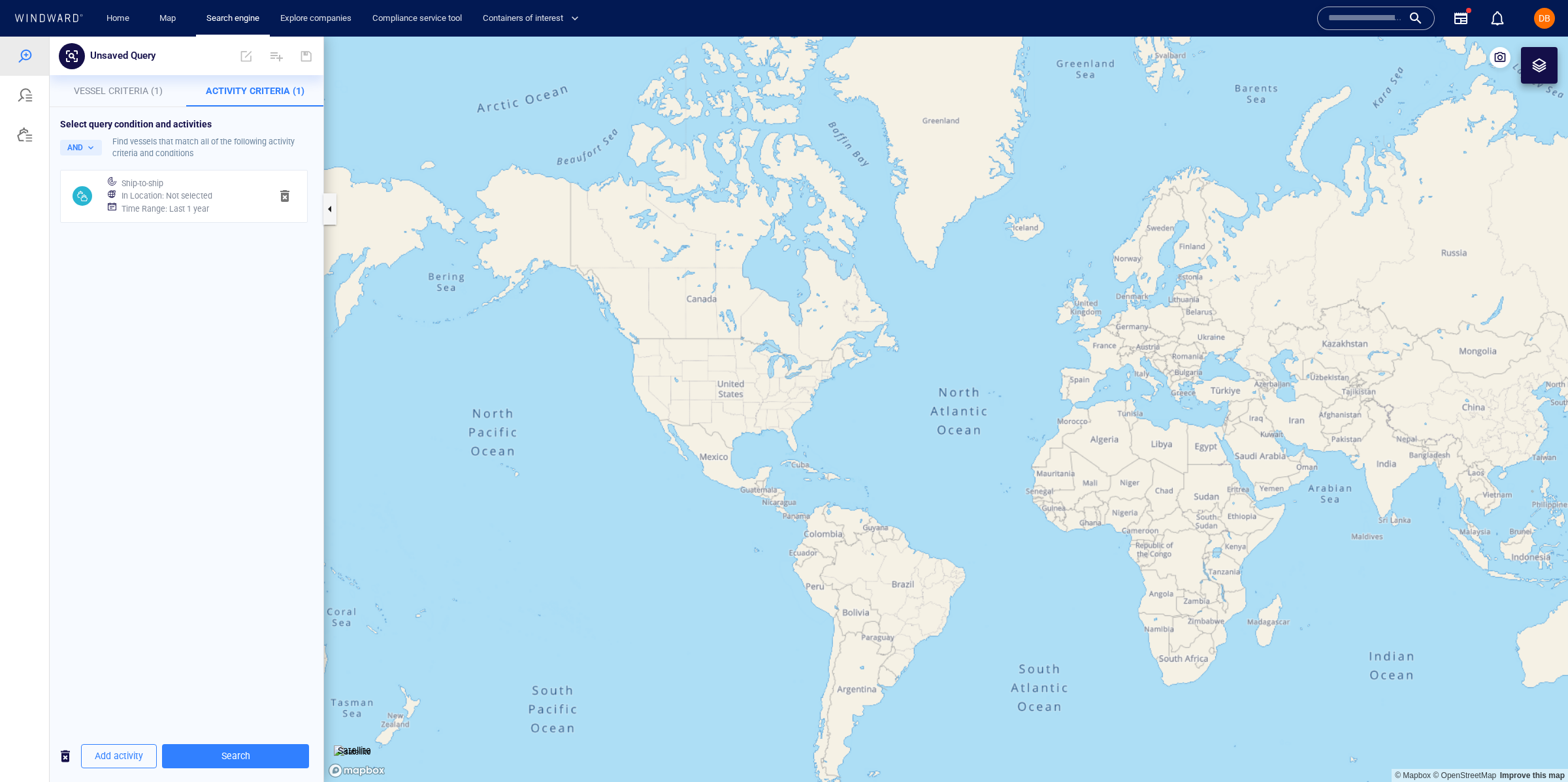
click at [168, 181] on div "Ship-to-ship" at bounding box center [191, 184] width 144 height 19
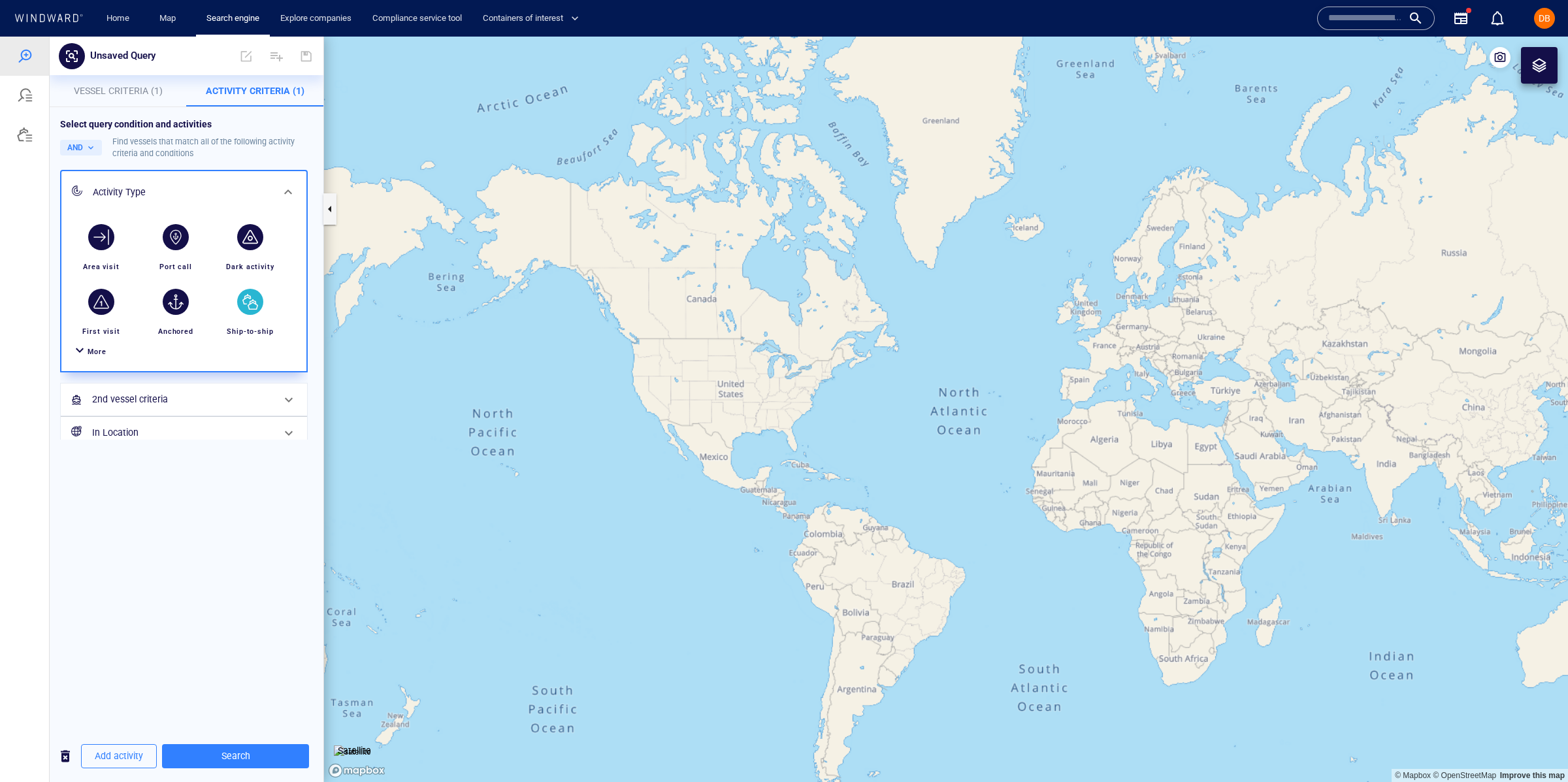
click at [147, 185] on div "Activity Type" at bounding box center [182, 193] width 180 height 17
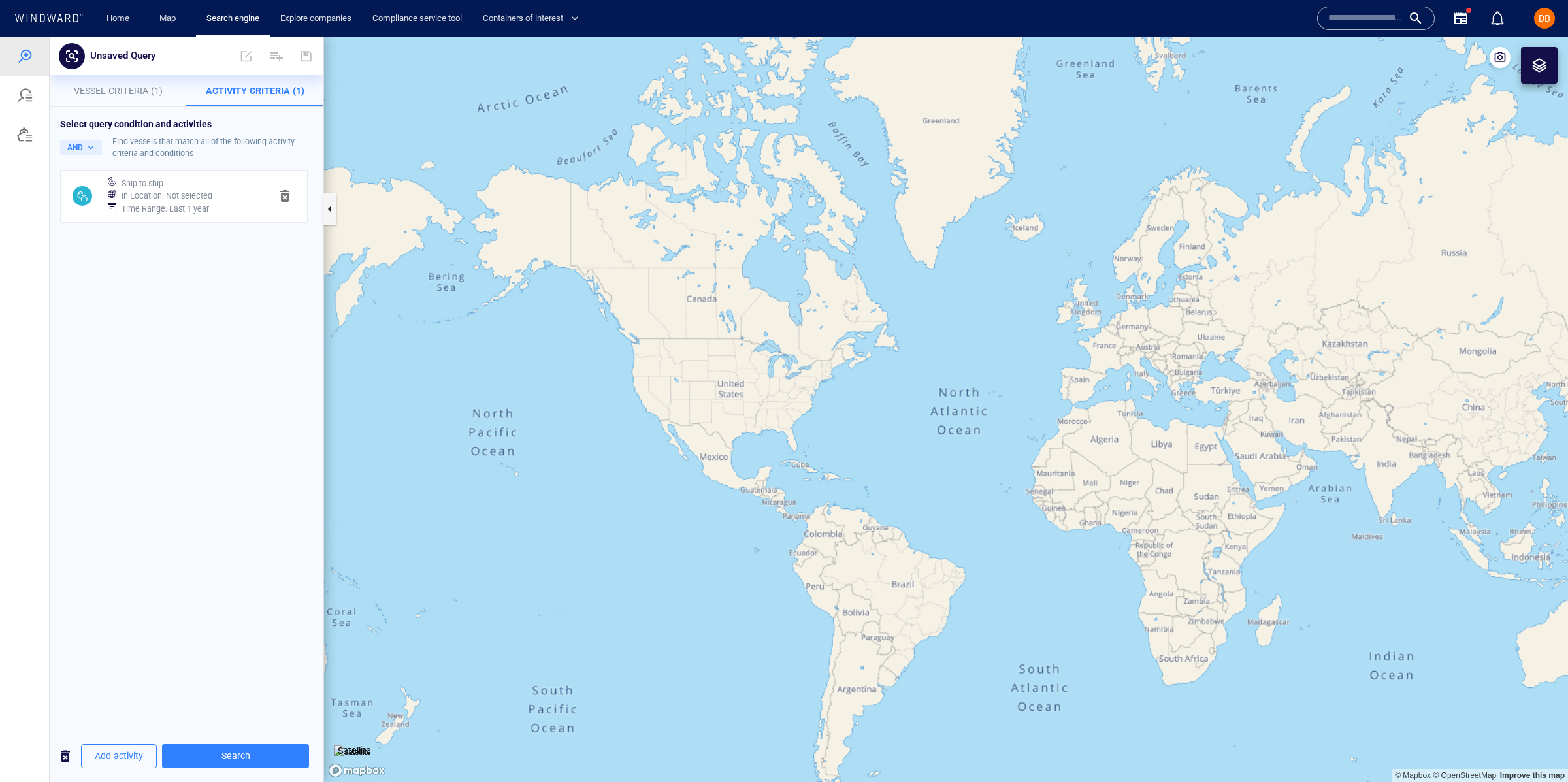
click at [175, 186] on div "Ship-to-ship" at bounding box center [191, 184] width 144 height 19
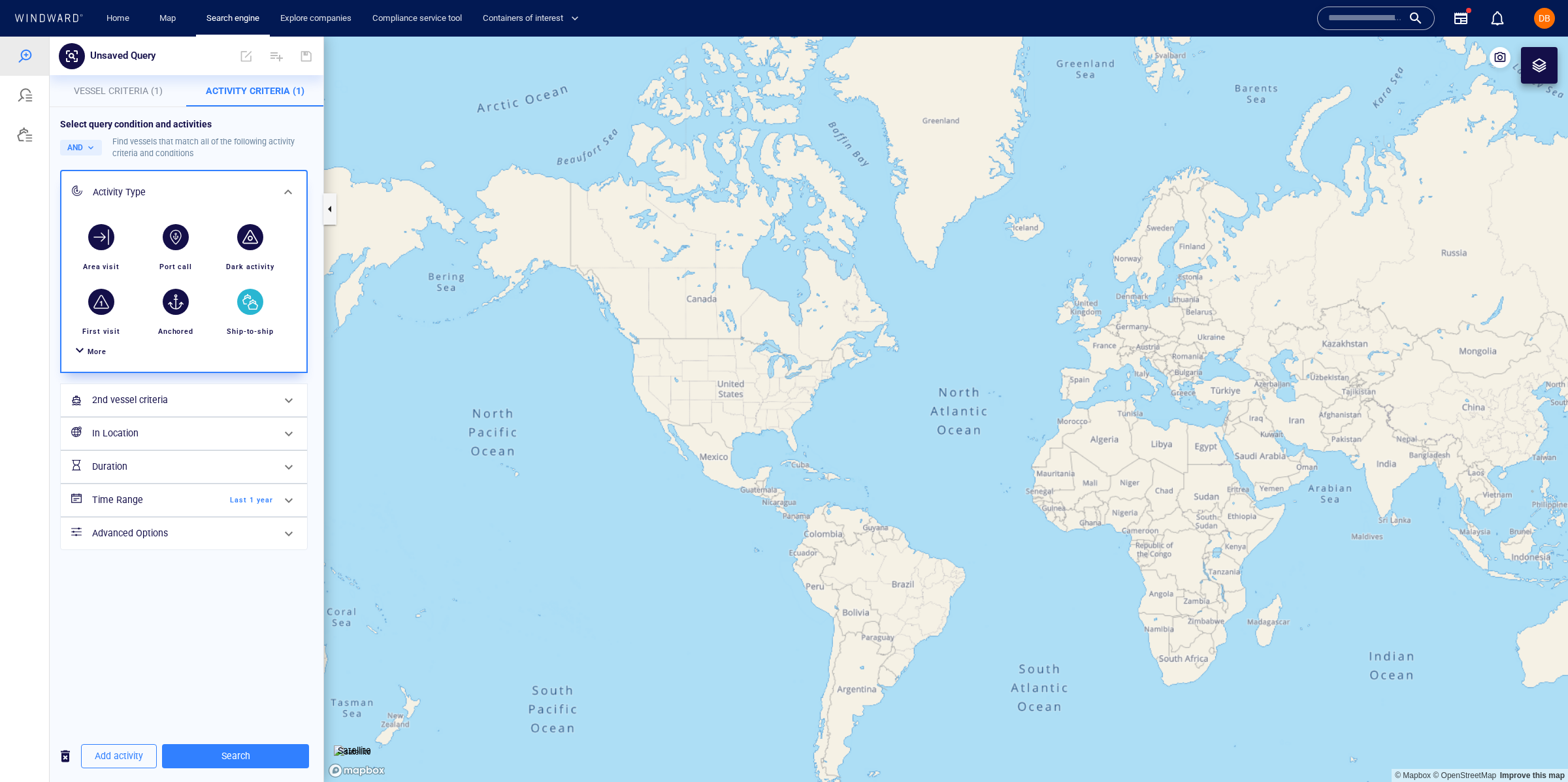
click at [123, 95] on span "Vessel Criteria (1)" at bounding box center [118, 90] width 89 height 10
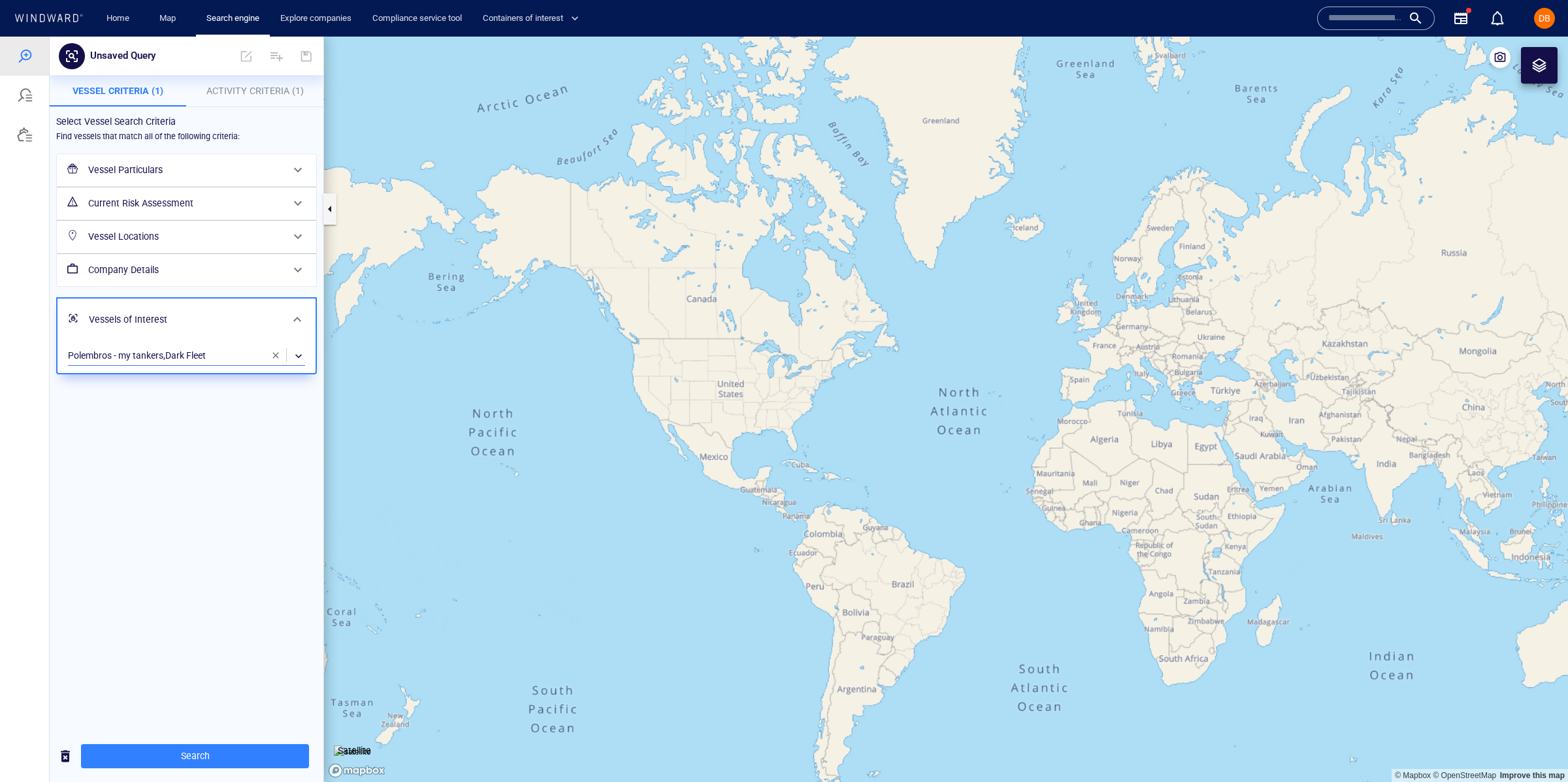
click at [253, 357] on div "​" at bounding box center [186, 356] width 237 height 19
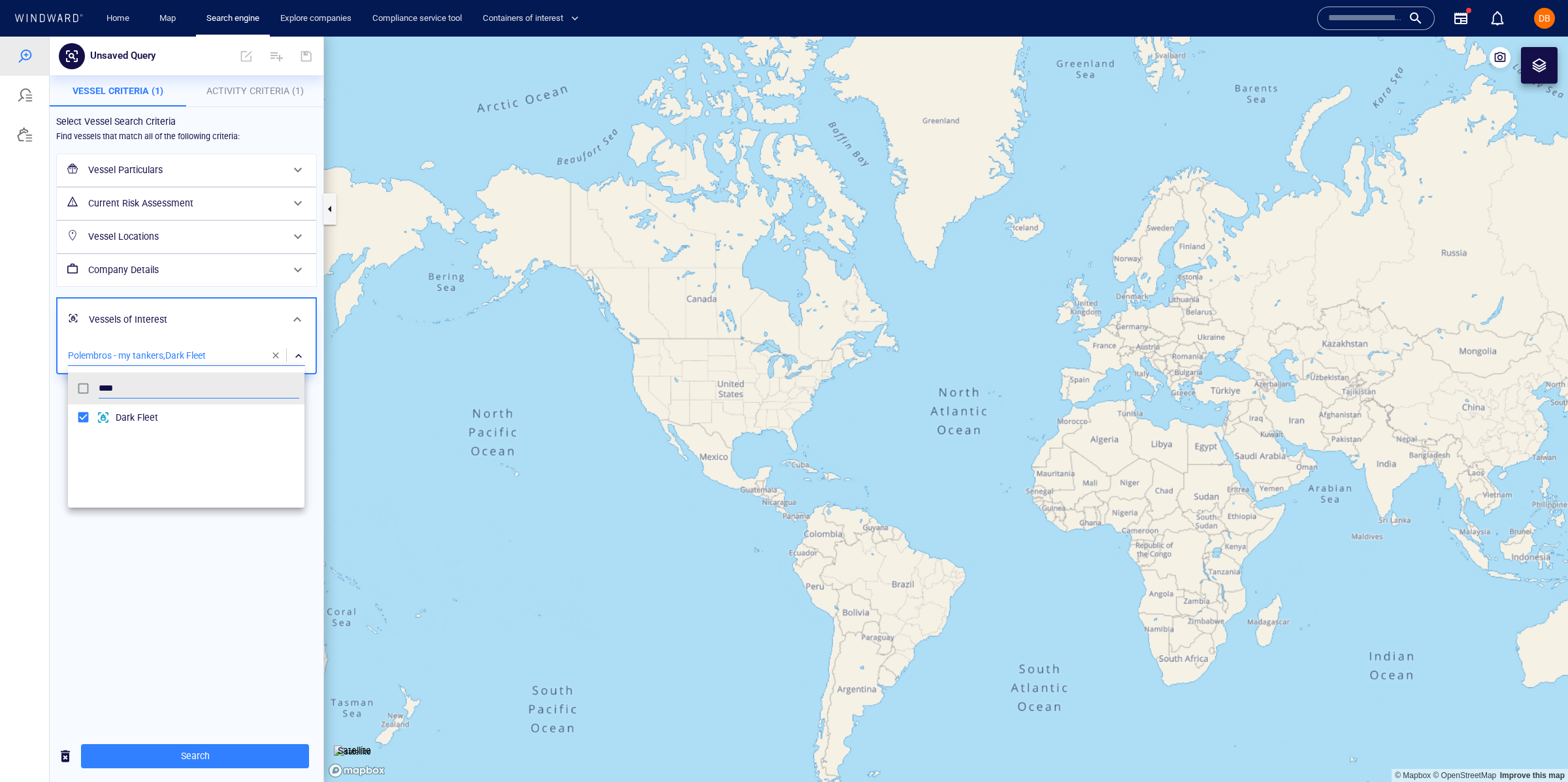
scroll to position [129, 236]
click at [273, 357] on div at bounding box center [784, 409] width 1568 height 746
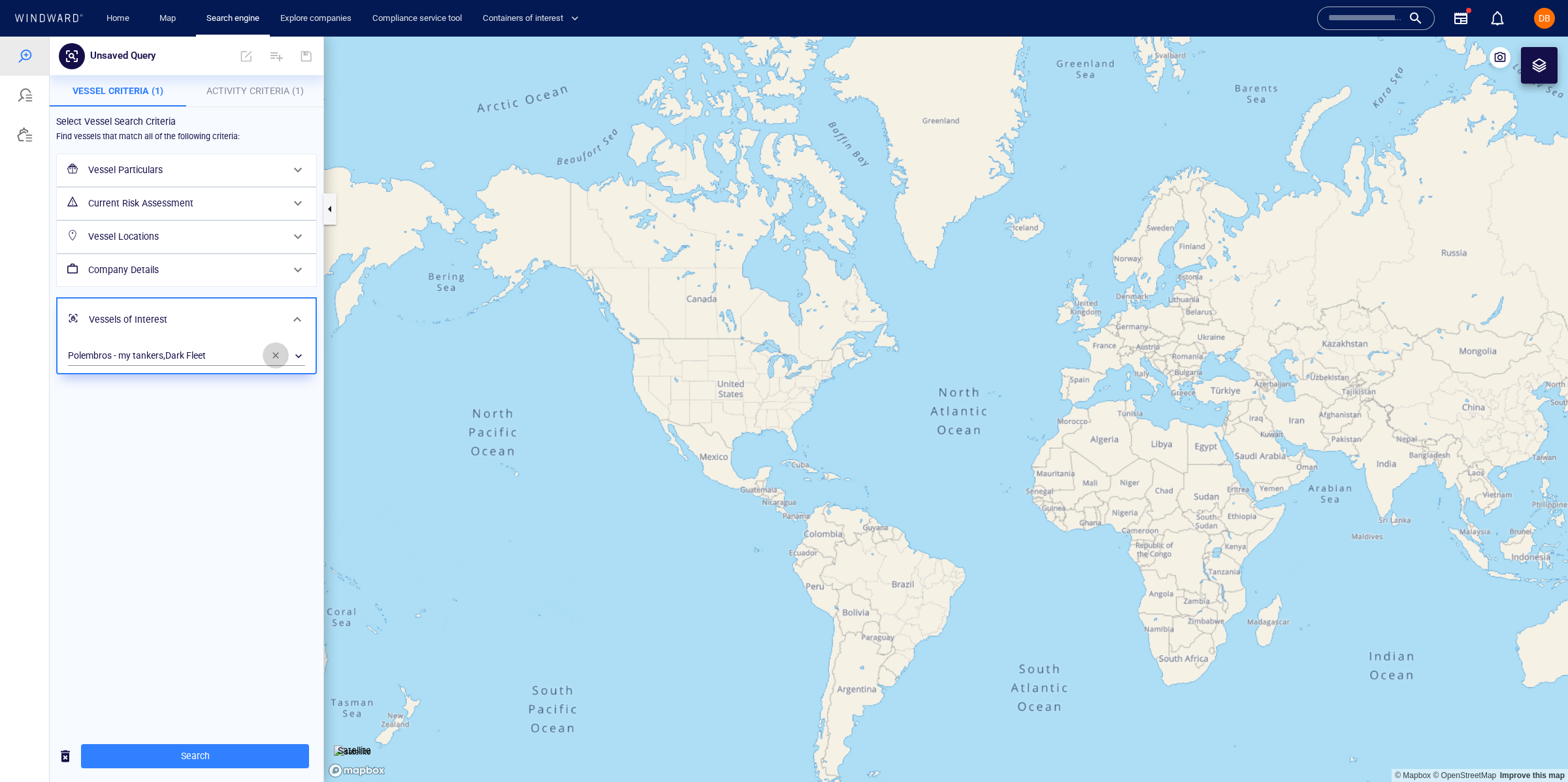
click at [264, 357] on button "button" at bounding box center [276, 356] width 26 height 26
click at [186, 354] on div "​" at bounding box center [186, 356] width 237 height 19
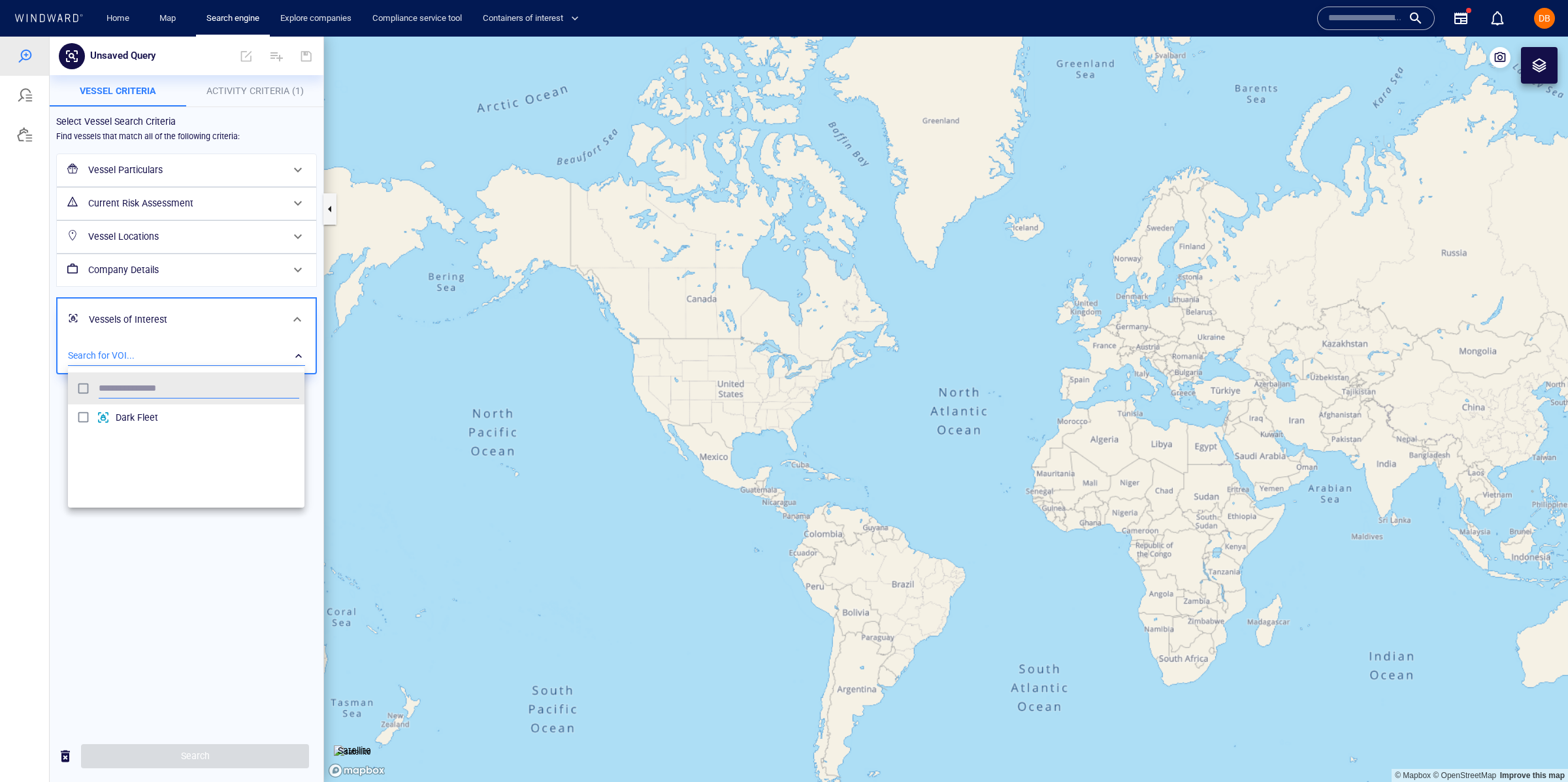
scroll to position [129, 236]
click at [164, 413] on span "Dark Fleet" at bounding box center [207, 417] width 184 height 16
click at [217, 95] on div at bounding box center [784, 409] width 1568 height 746
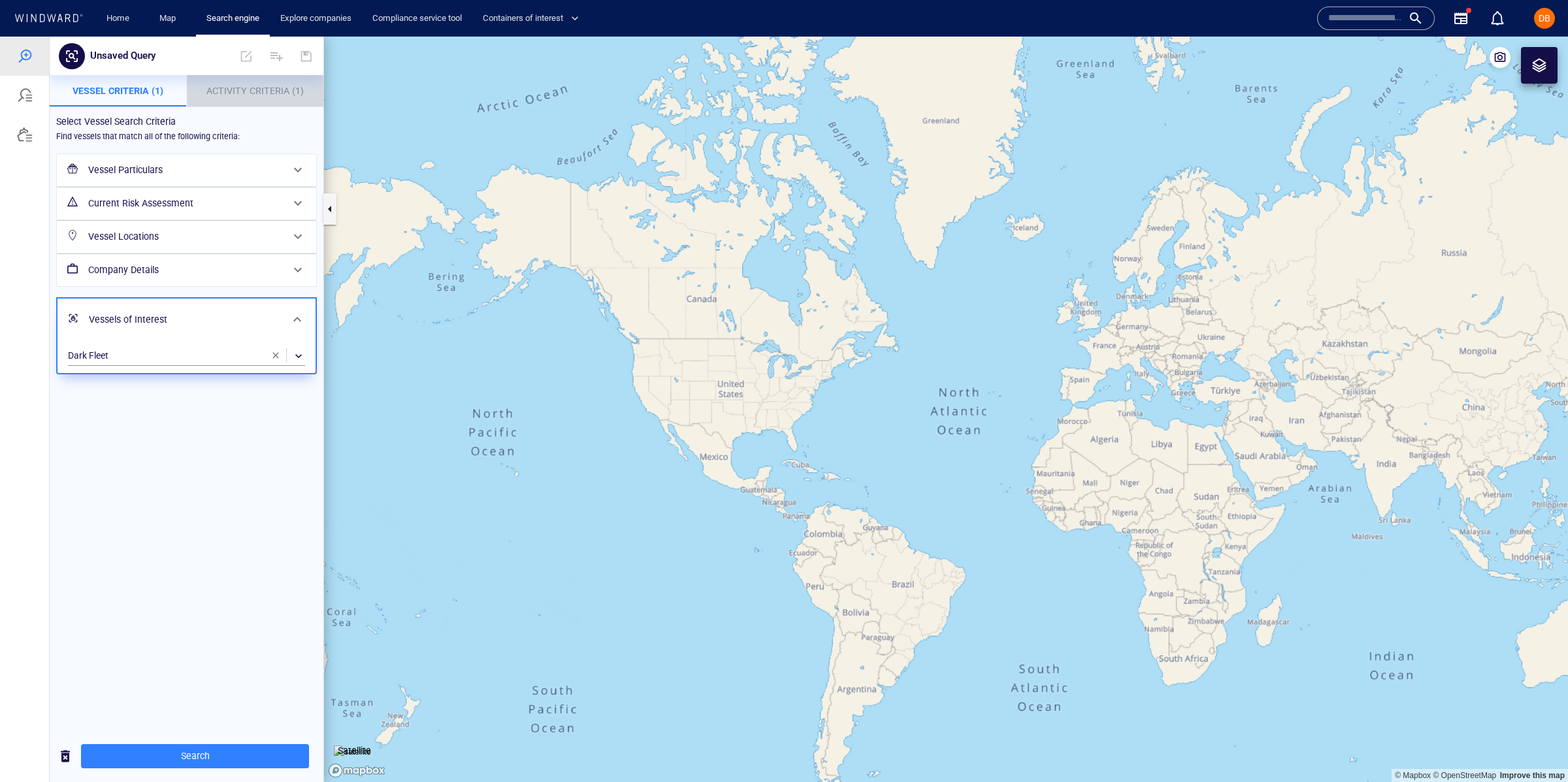
click at [230, 83] on p "Activity Criteria (1)" at bounding box center [255, 91] width 122 height 16
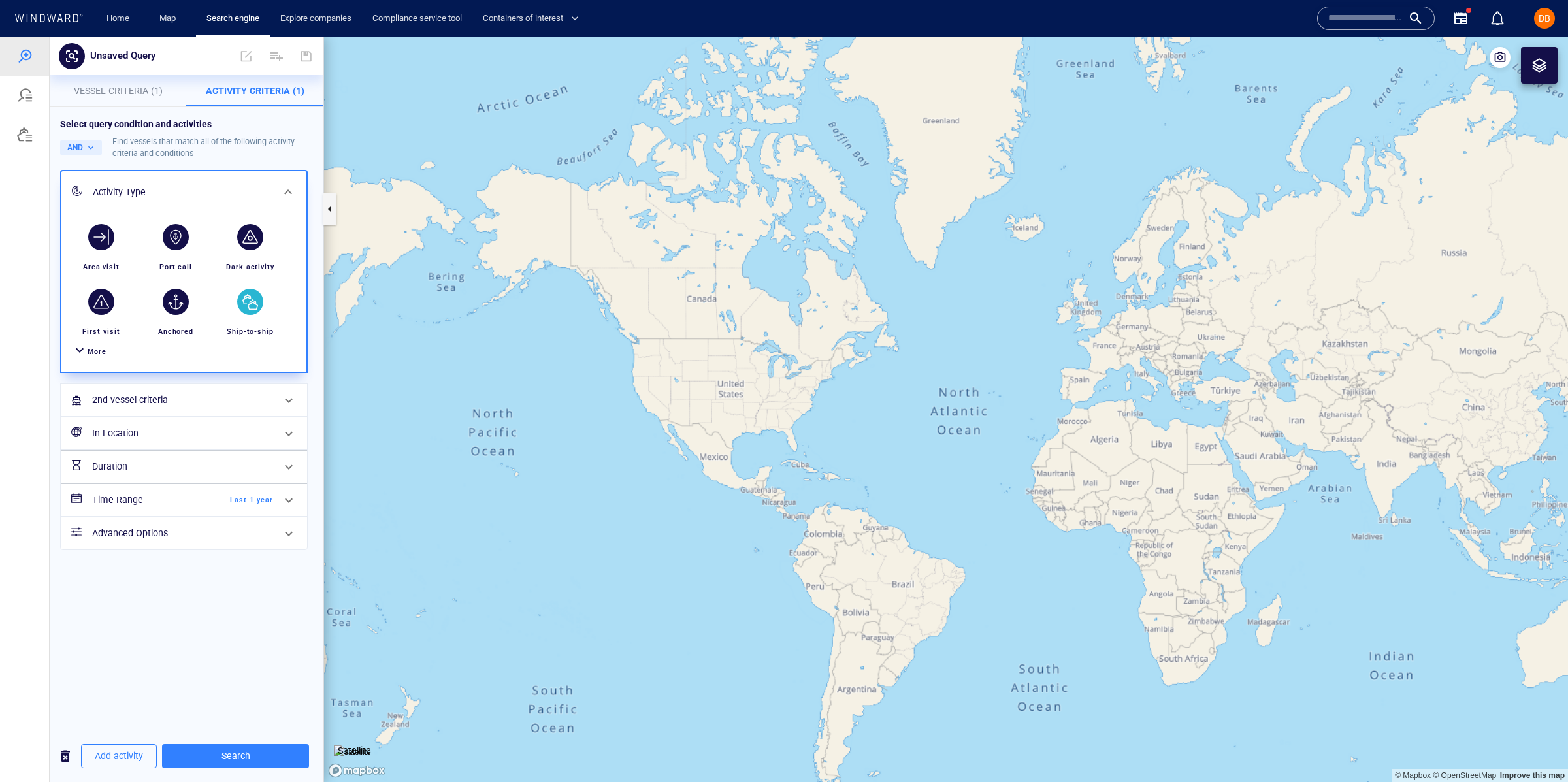
click at [174, 397] on h6 "2nd vessel criteria" at bounding box center [182, 400] width 181 height 17
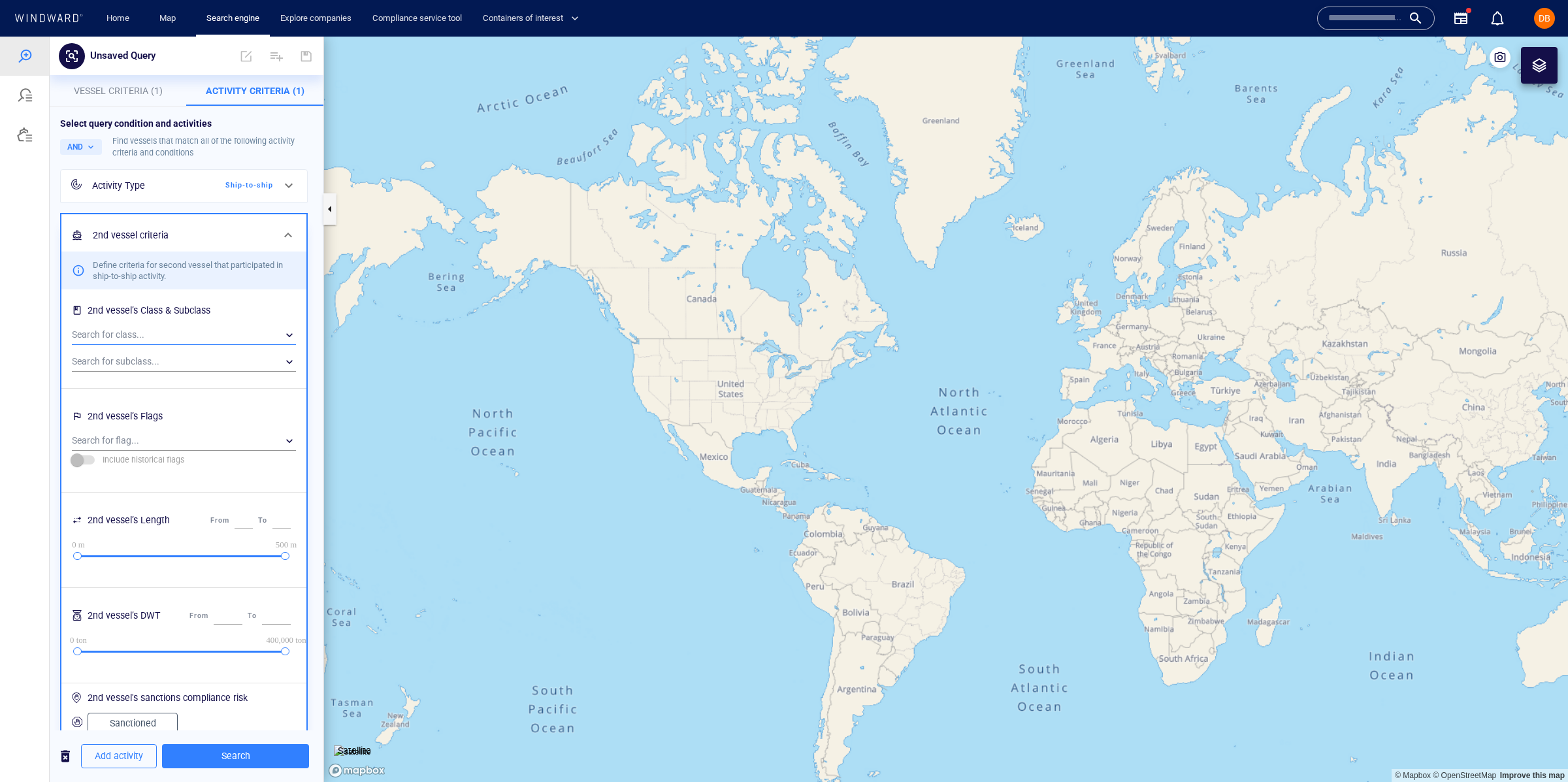
click at [143, 332] on div "​" at bounding box center [184, 335] width 224 height 19
click at [143, 332] on div at bounding box center [784, 409] width 1568 height 746
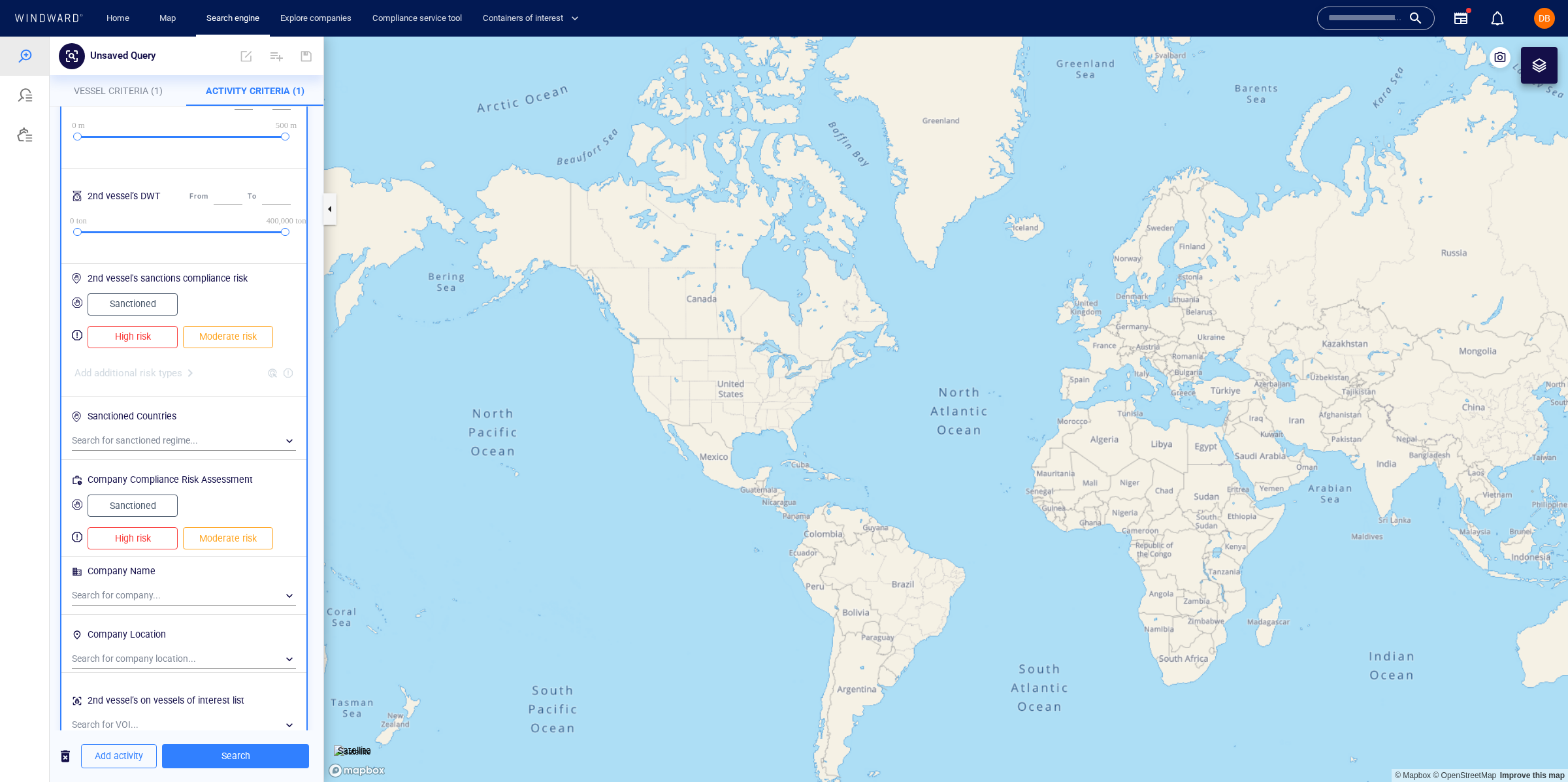
scroll to position [423, 0]
click at [176, 594] on div "​" at bounding box center [184, 591] width 224 height 19
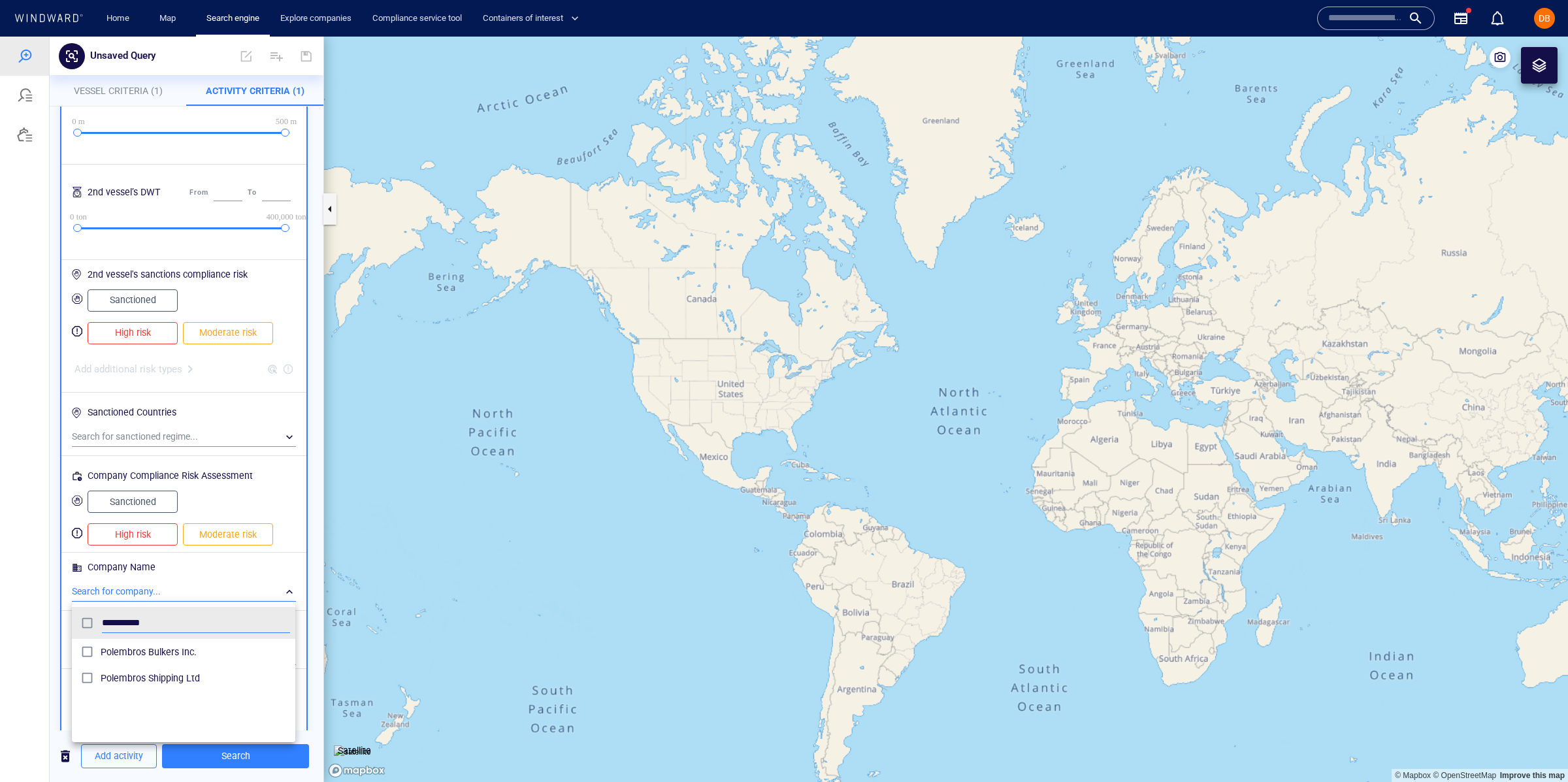
scroll to position [129, 223]
type input "*********"
click at [174, 686] on span "Polembros Shipping Ltd" at bounding box center [195, 677] width 189 height 16
click at [299, 546] on div at bounding box center [784, 409] width 1568 height 746
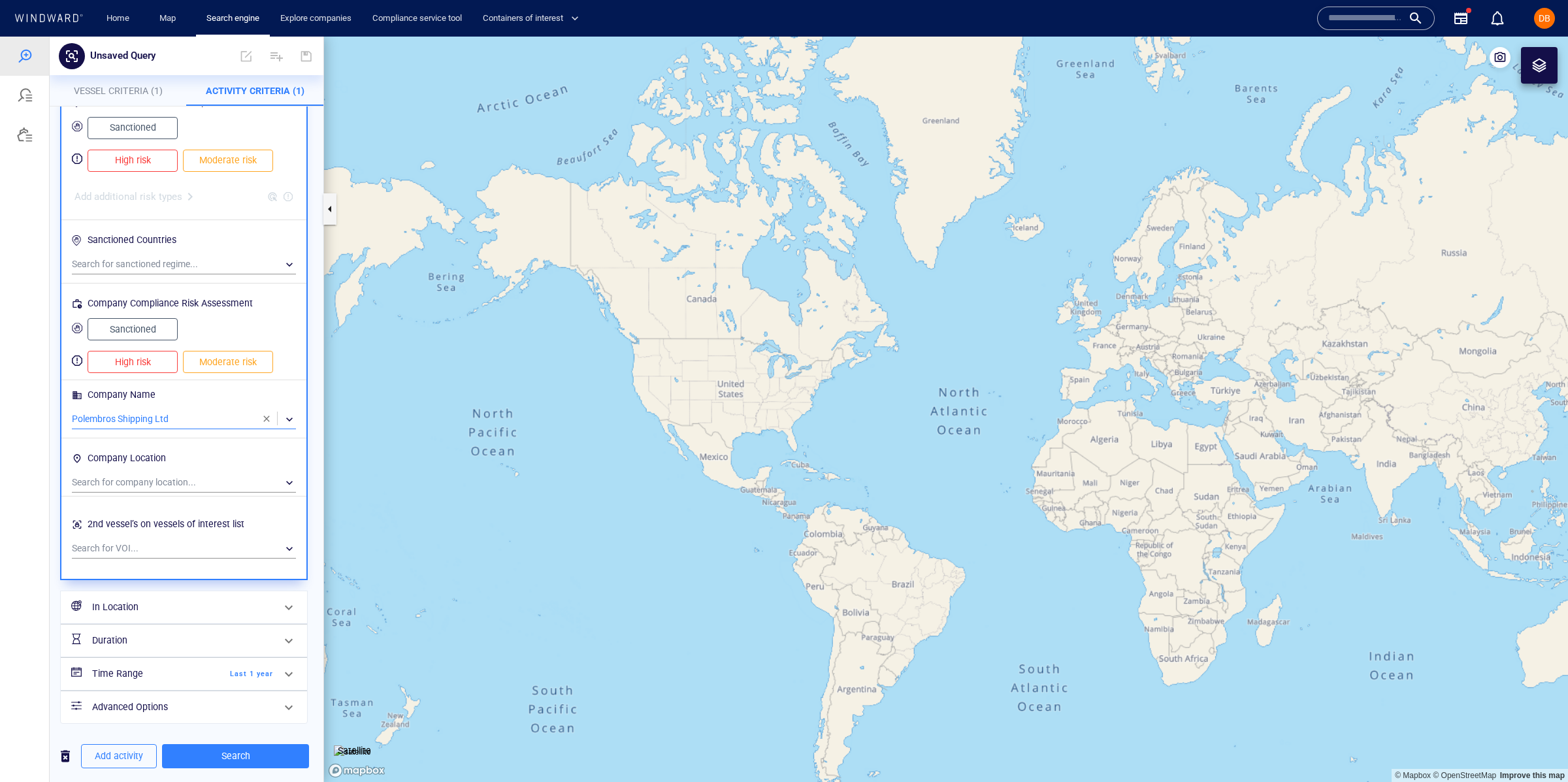
scroll to position [598, 0]
click at [193, 548] on div "​" at bounding box center [184, 546] width 224 height 19
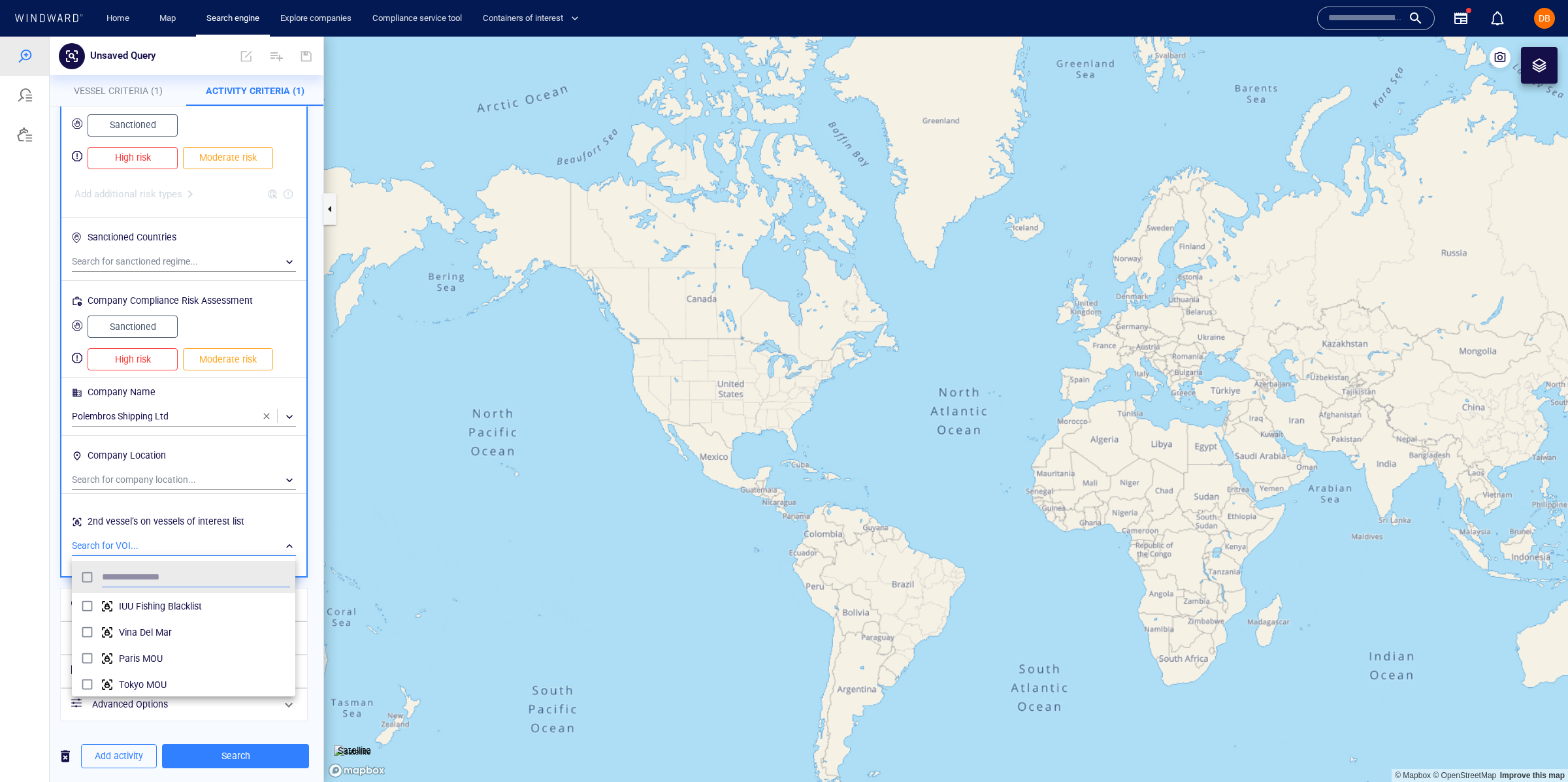
scroll to position [129, 223]
click at [107, 90] on div at bounding box center [784, 409] width 1568 height 746
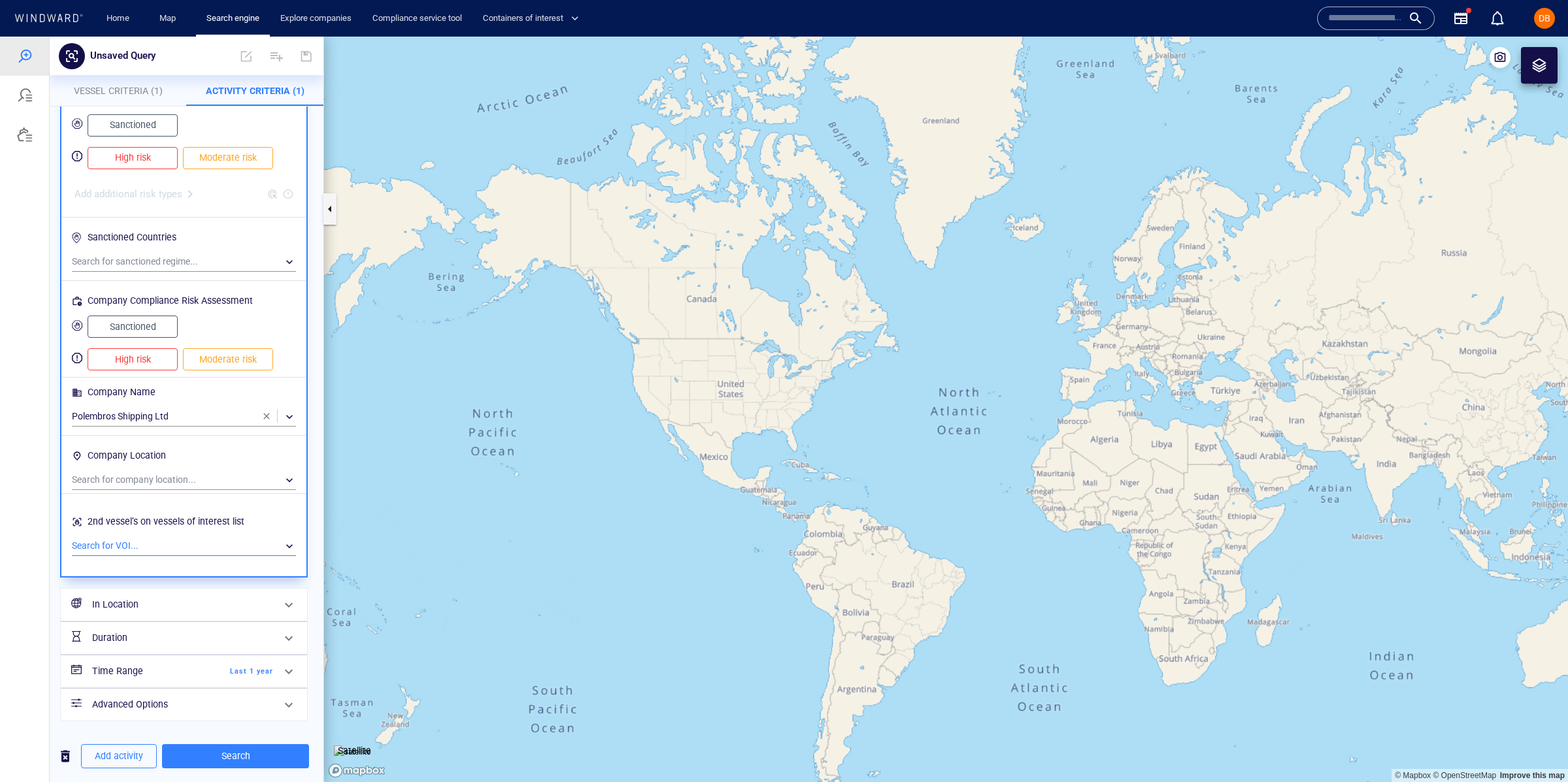
click at [107, 89] on span "Vessel Criteria (1)" at bounding box center [118, 90] width 89 height 10
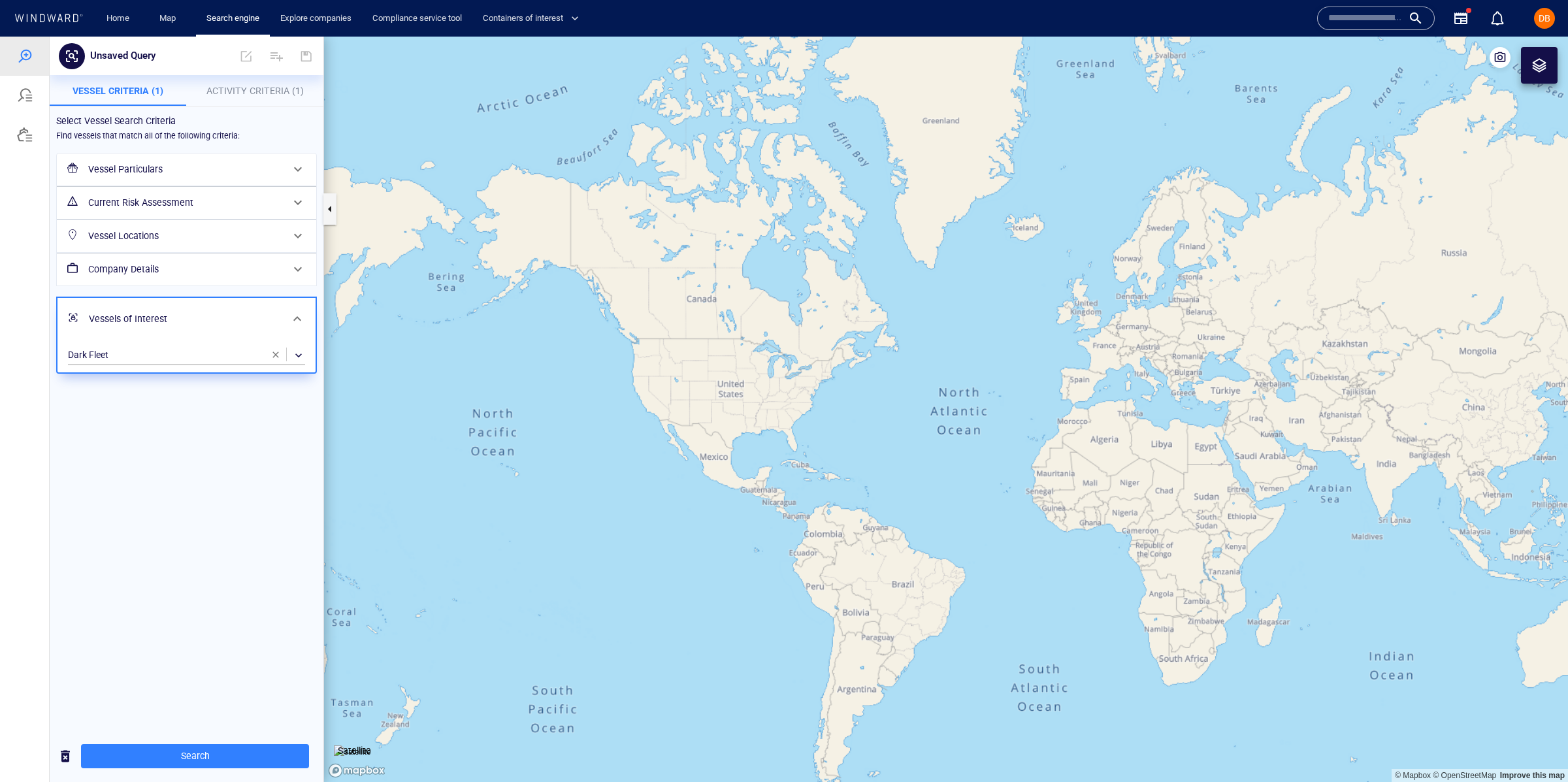
scroll to position [493, 0]
click at [235, 89] on span "Activity Criteria (1)" at bounding box center [255, 90] width 97 height 10
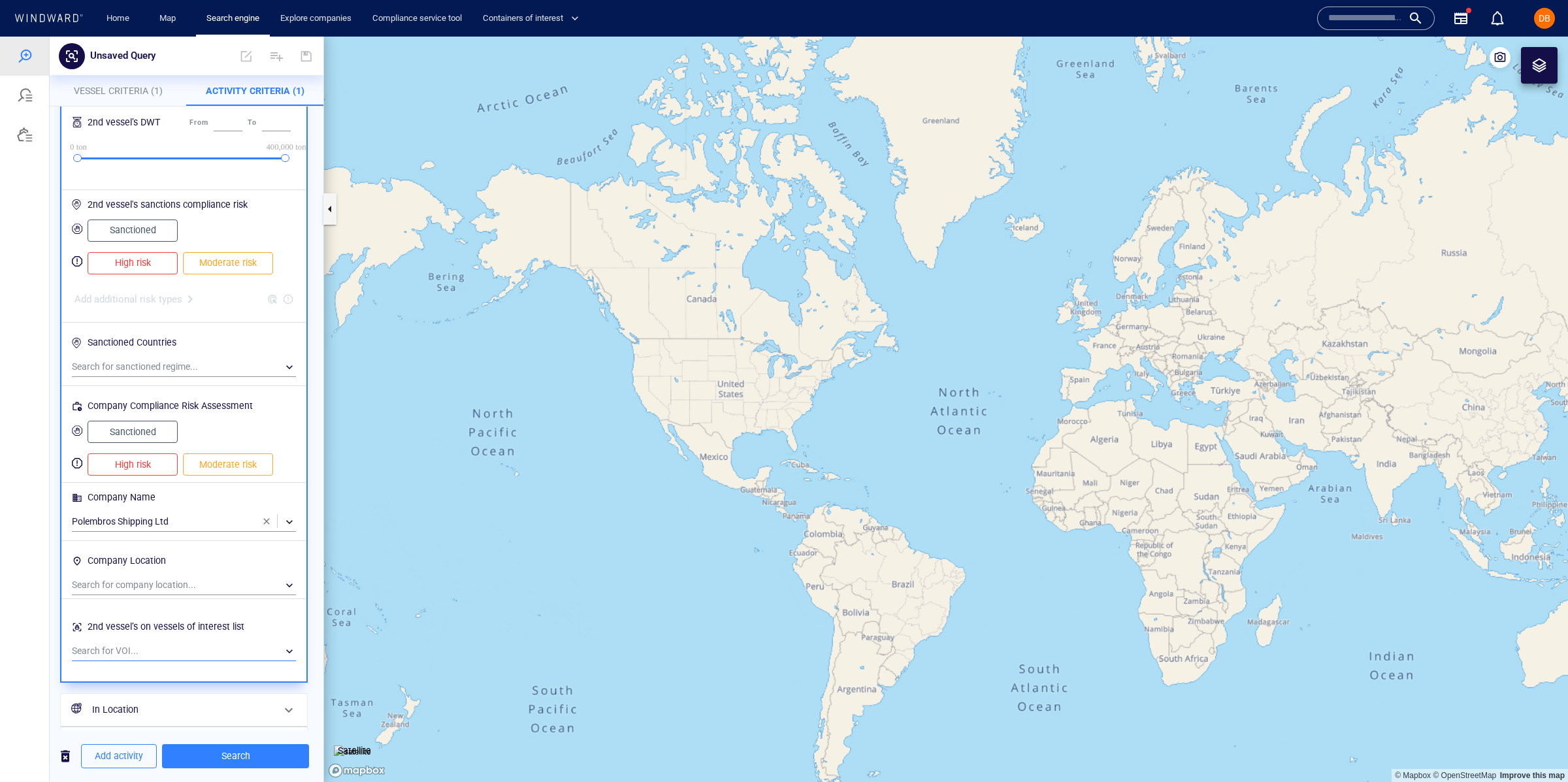
click at [171, 652] on div "​" at bounding box center [184, 651] width 224 height 19
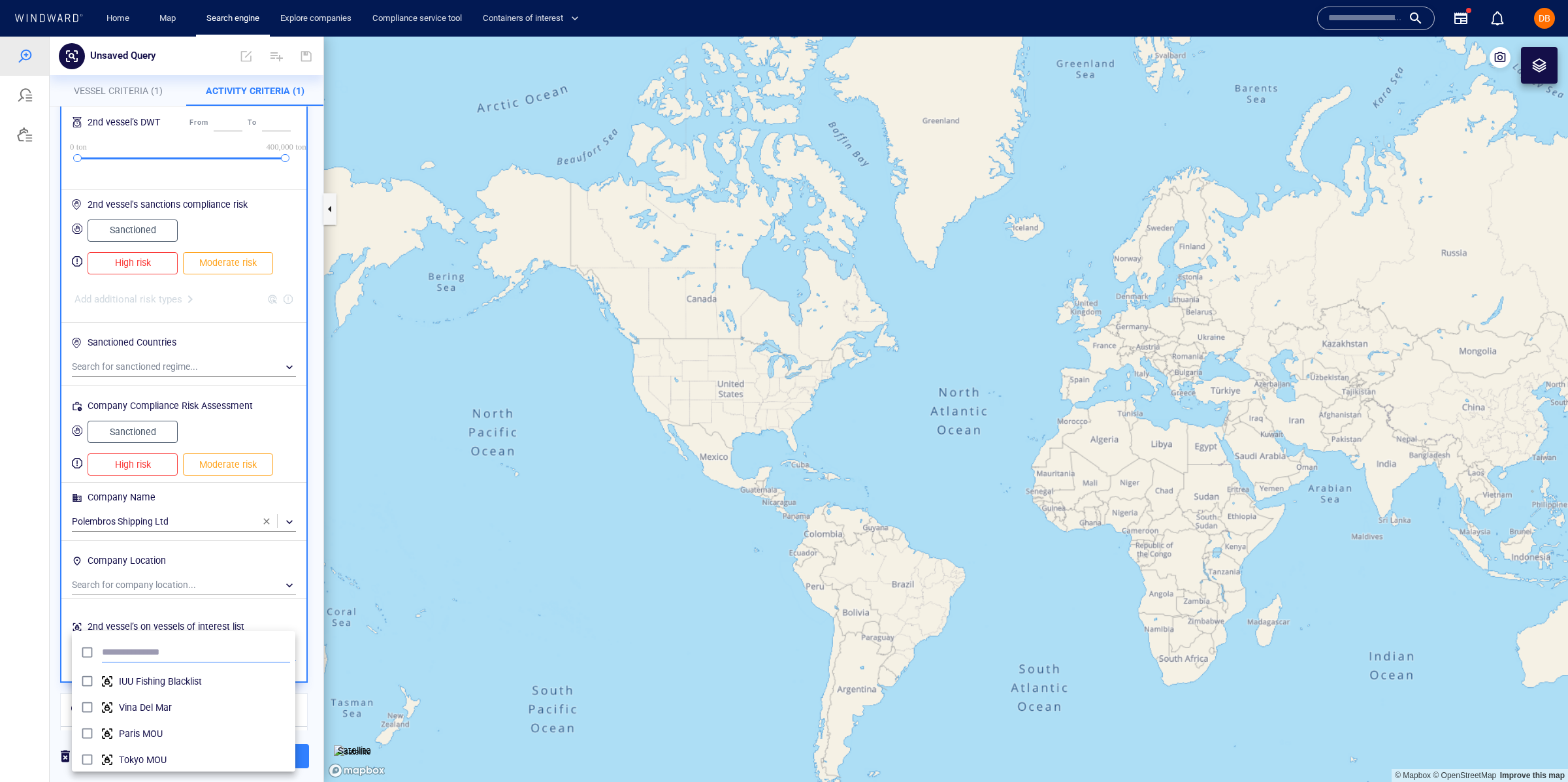
scroll to position [129, 223]
type input "****"
click at [213, 674] on span "Polembros - my tankers" at bounding box center [204, 681] width 171 height 16
click at [266, 519] on div at bounding box center [784, 409] width 1568 height 746
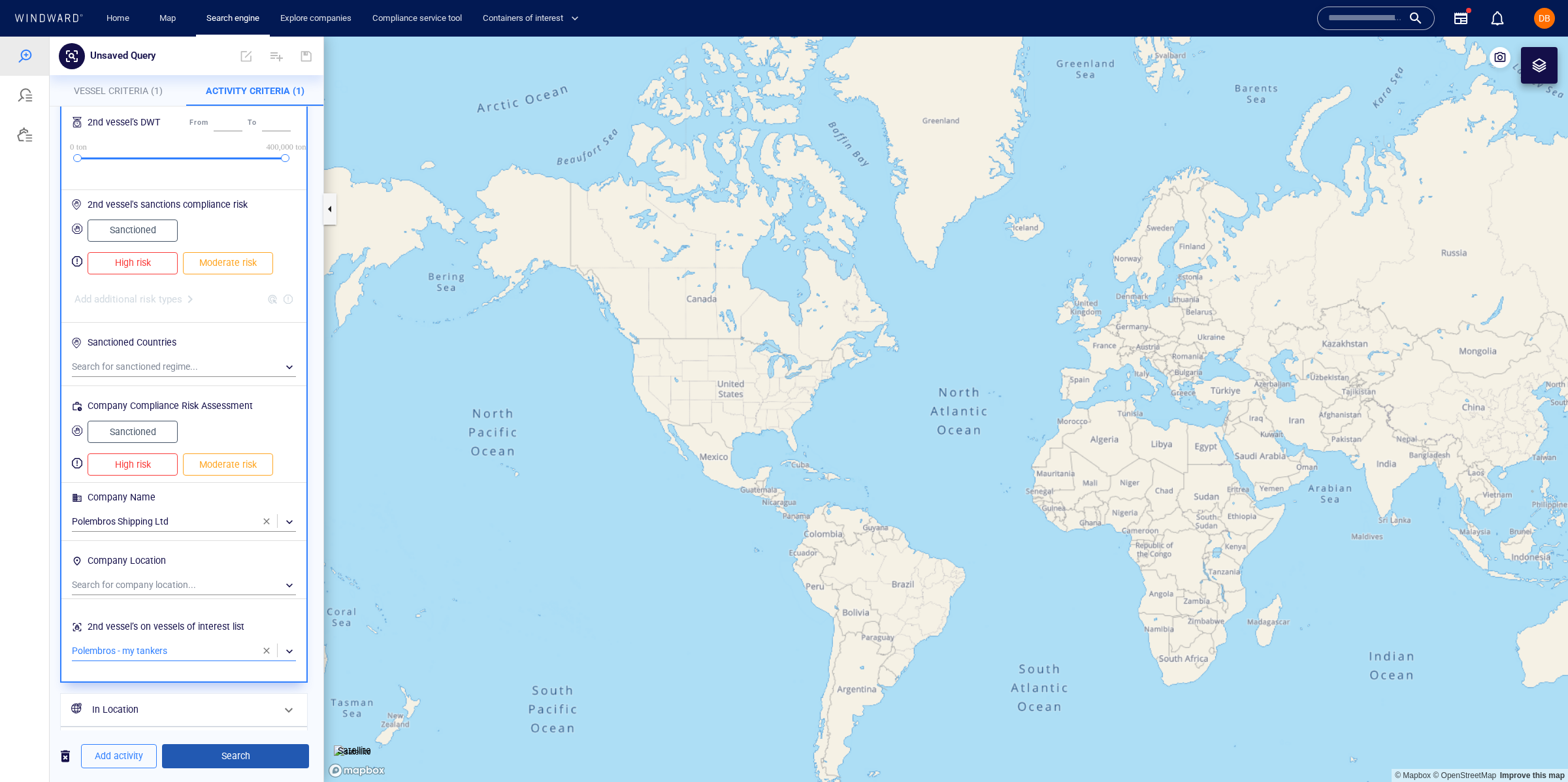
click at [194, 752] on span "Search" at bounding box center [235, 756] width 126 height 17
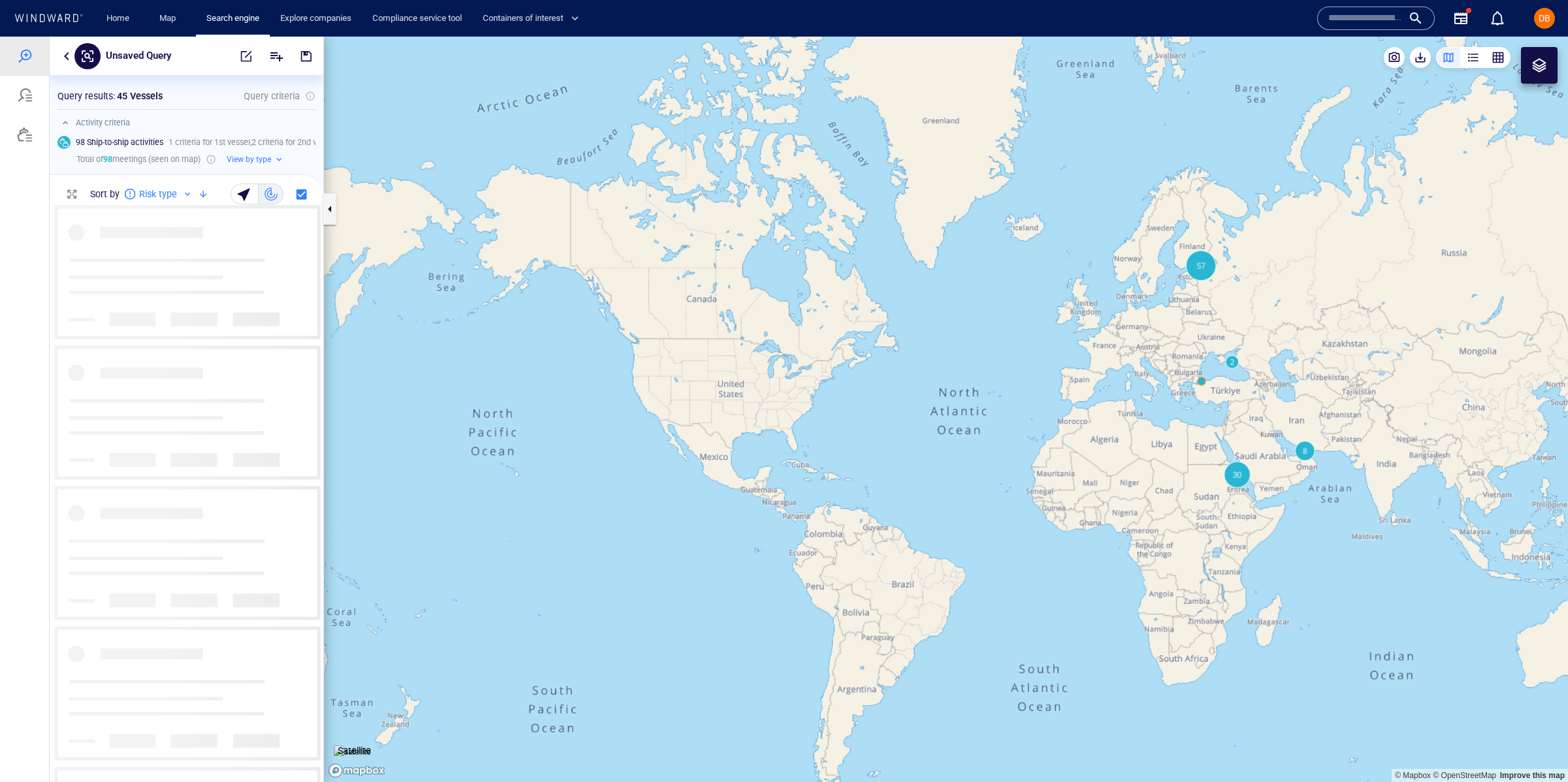
scroll to position [576, 273]
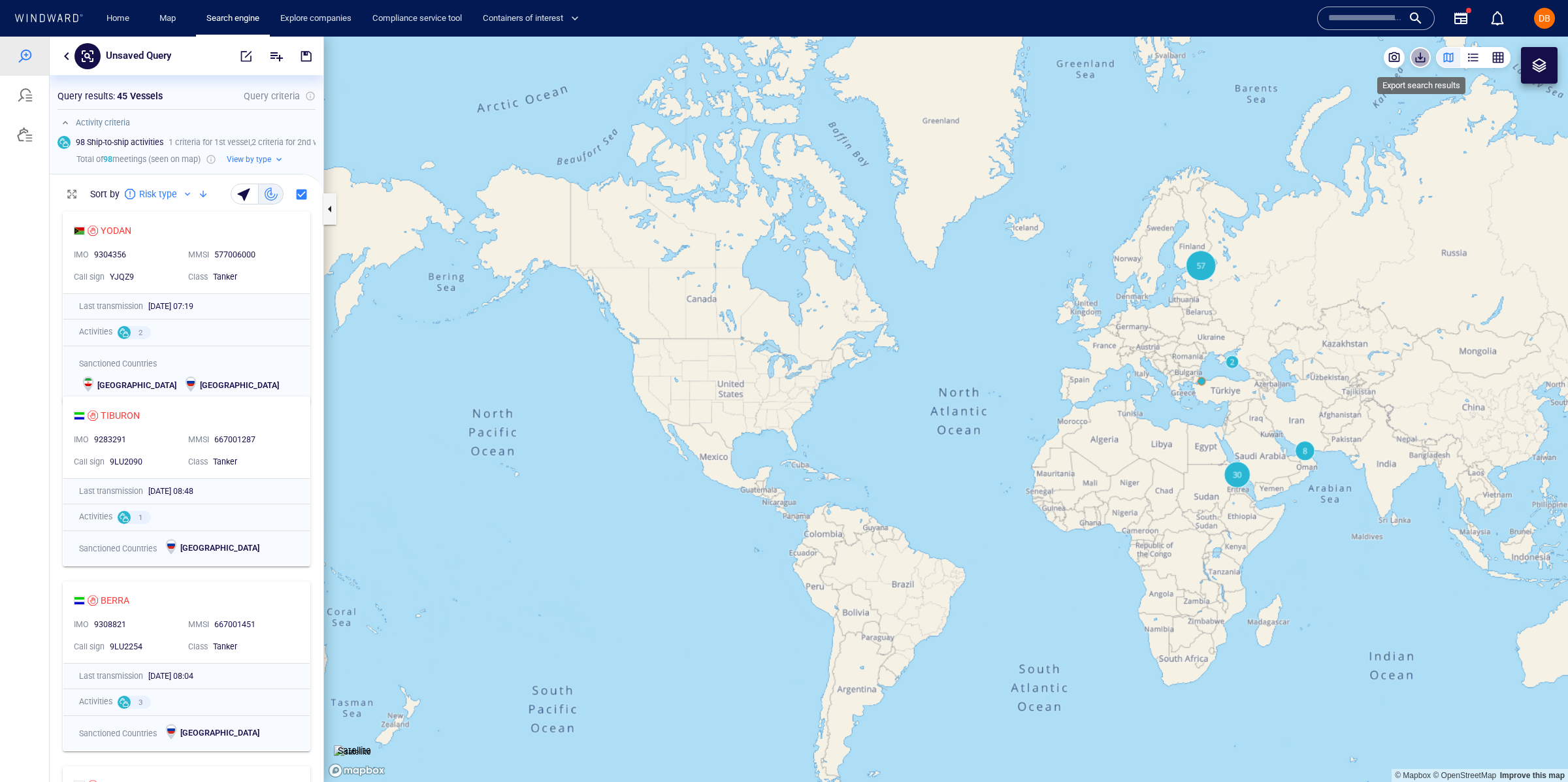
click at [1421, 58] on span "button" at bounding box center [1420, 57] width 13 height 13
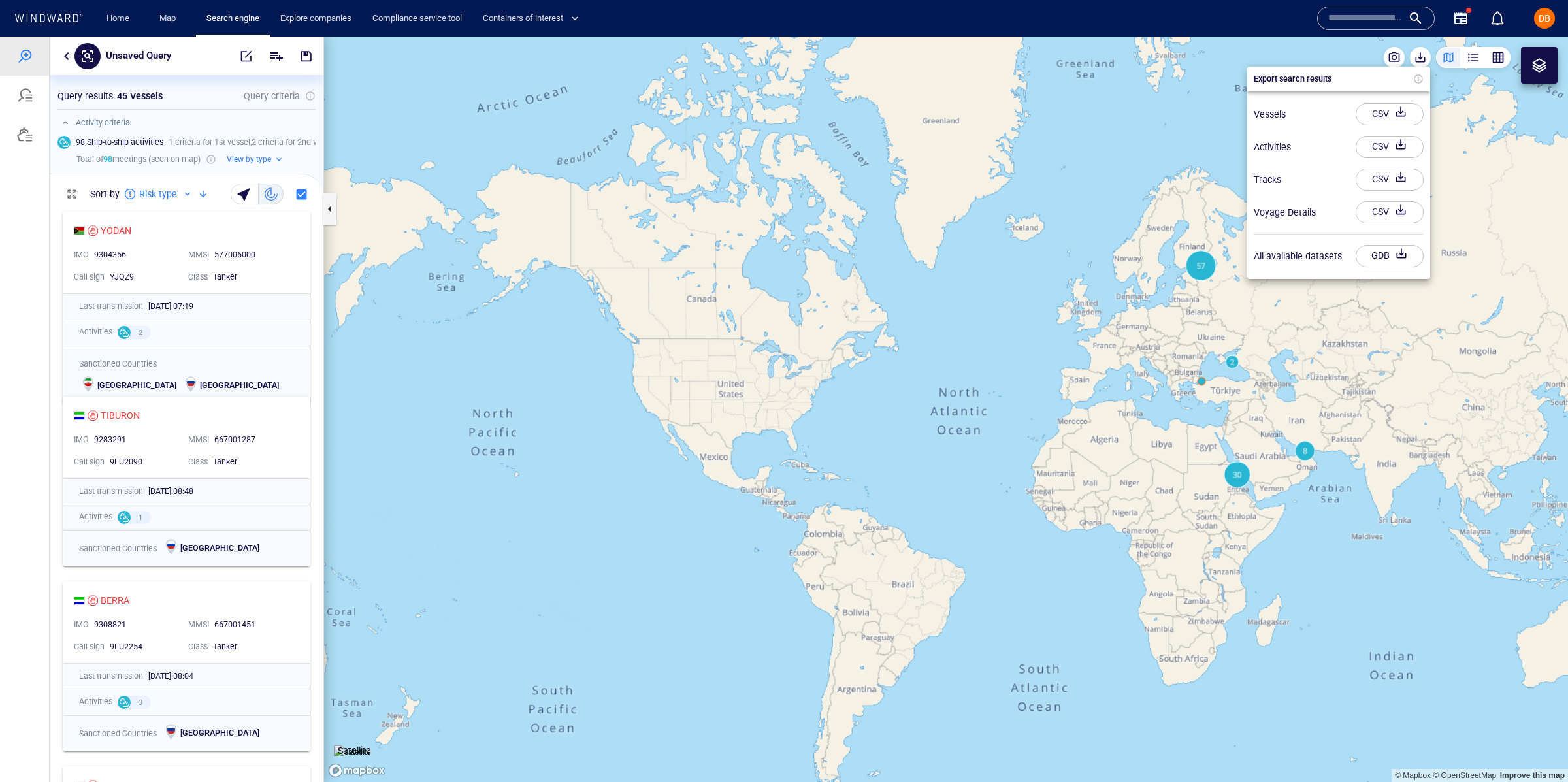
click at [1382, 113] on div "CSV" at bounding box center [1380, 113] width 22 height 21
click at [1397, 259] on div "button" at bounding box center [1401, 256] width 19 height 23
drag, startPoint x: 1340, startPoint y: 254, endPoint x: 1254, endPoint y: 248, distance: 86.2
click at [1252, 248] on div "All available datasets" at bounding box center [1339, 256] width 180 height 32
click at [1256, 248] on div "All available datasets" at bounding box center [1298, 256] width 88 height 16
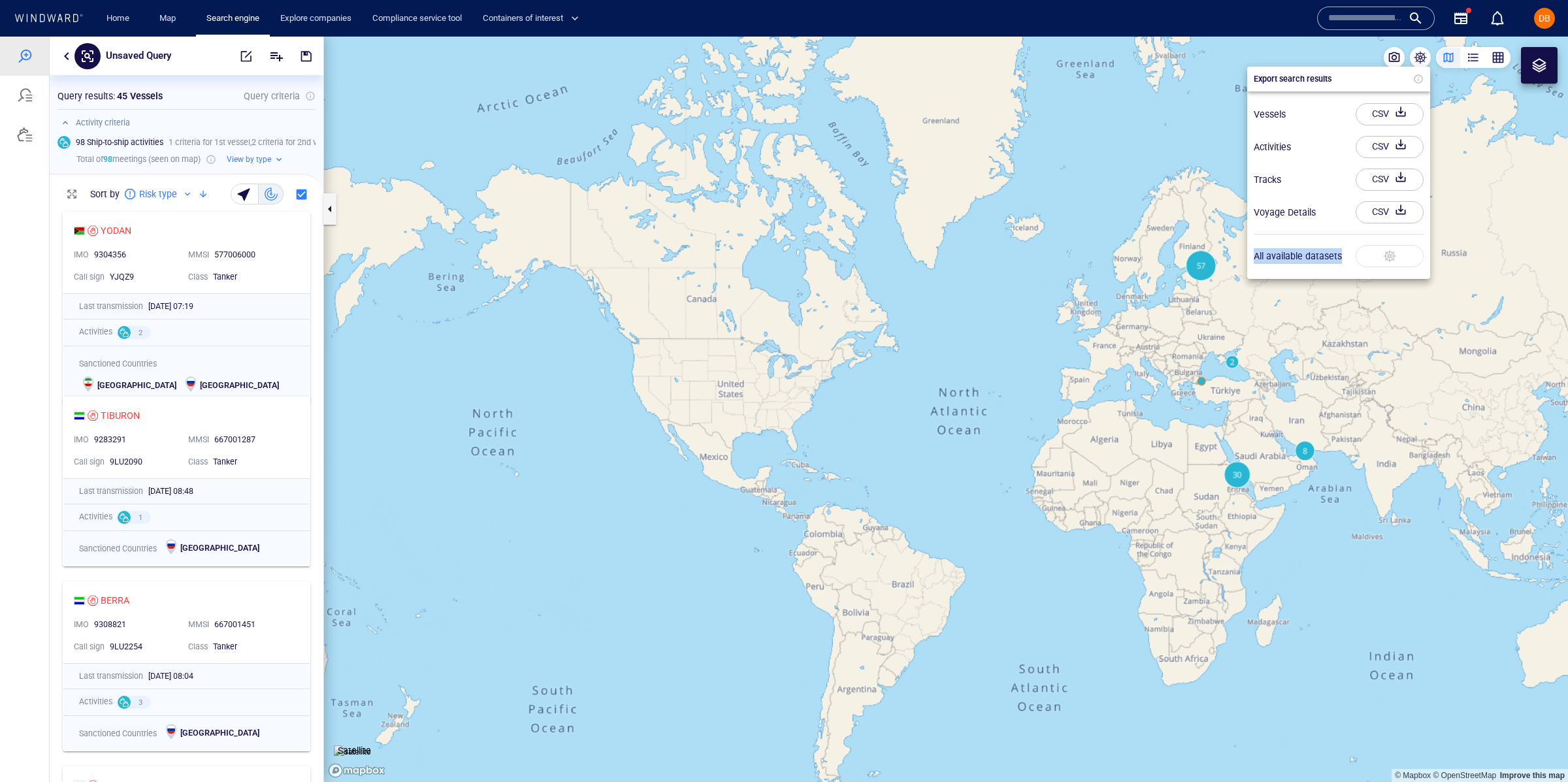
drag, startPoint x: 1256, startPoint y: 248, endPoint x: 1334, endPoint y: 252, distance: 78.1
click at [1334, 252] on div "All available datasets" at bounding box center [1298, 256] width 88 height 16
drag, startPoint x: 1341, startPoint y: 253, endPoint x: 1260, endPoint y: 248, distance: 81.2
click at [1260, 248] on div "All available datasets" at bounding box center [1298, 256] width 88 height 16
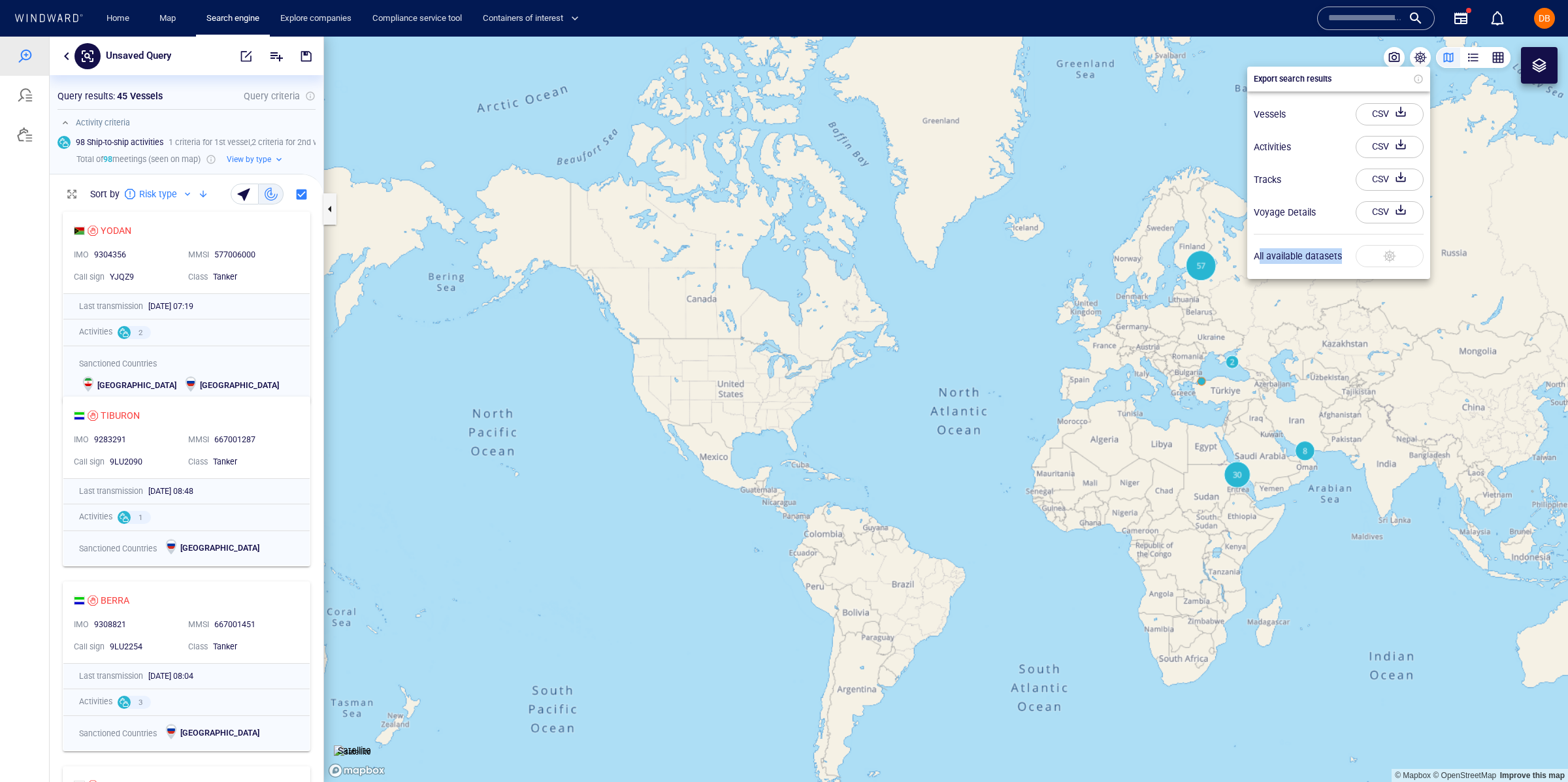
click at [1260, 248] on div "All available datasets" at bounding box center [1298, 256] width 88 height 16
drag, startPoint x: 1260, startPoint y: 248, endPoint x: 1342, endPoint y: 254, distance: 82.2
click at [1342, 254] on div "All available datasets" at bounding box center [1339, 256] width 180 height 32
click at [1278, 17] on div "Home Map Search engine Explore companies Compliance service tool Containers of …" at bounding box center [700, 19] width 1228 height 32
click at [1282, 19] on div "Home Map Search engine Explore companies Compliance service tool Containers of …" at bounding box center [700, 19] width 1228 height 32
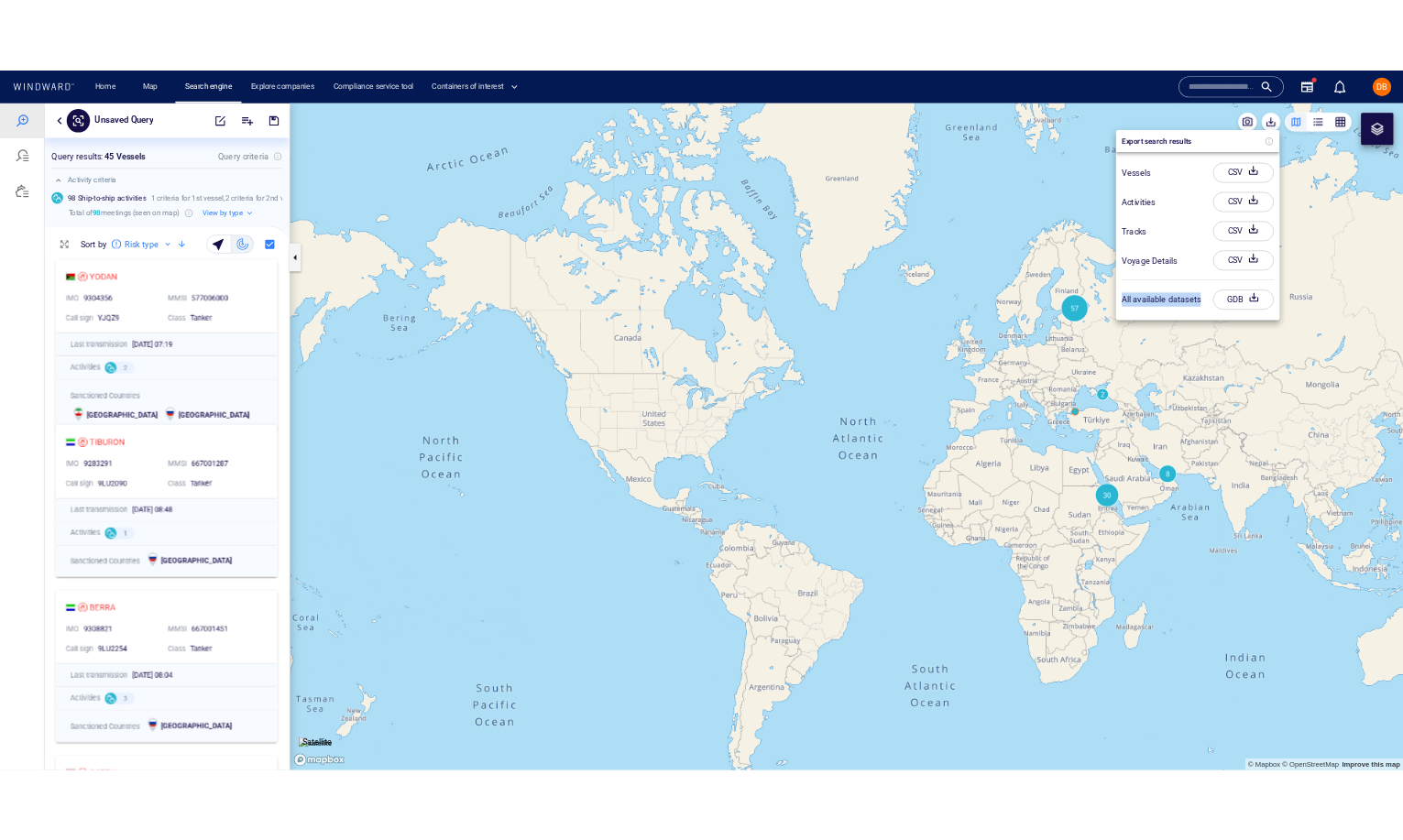
scroll to position [552, 383]
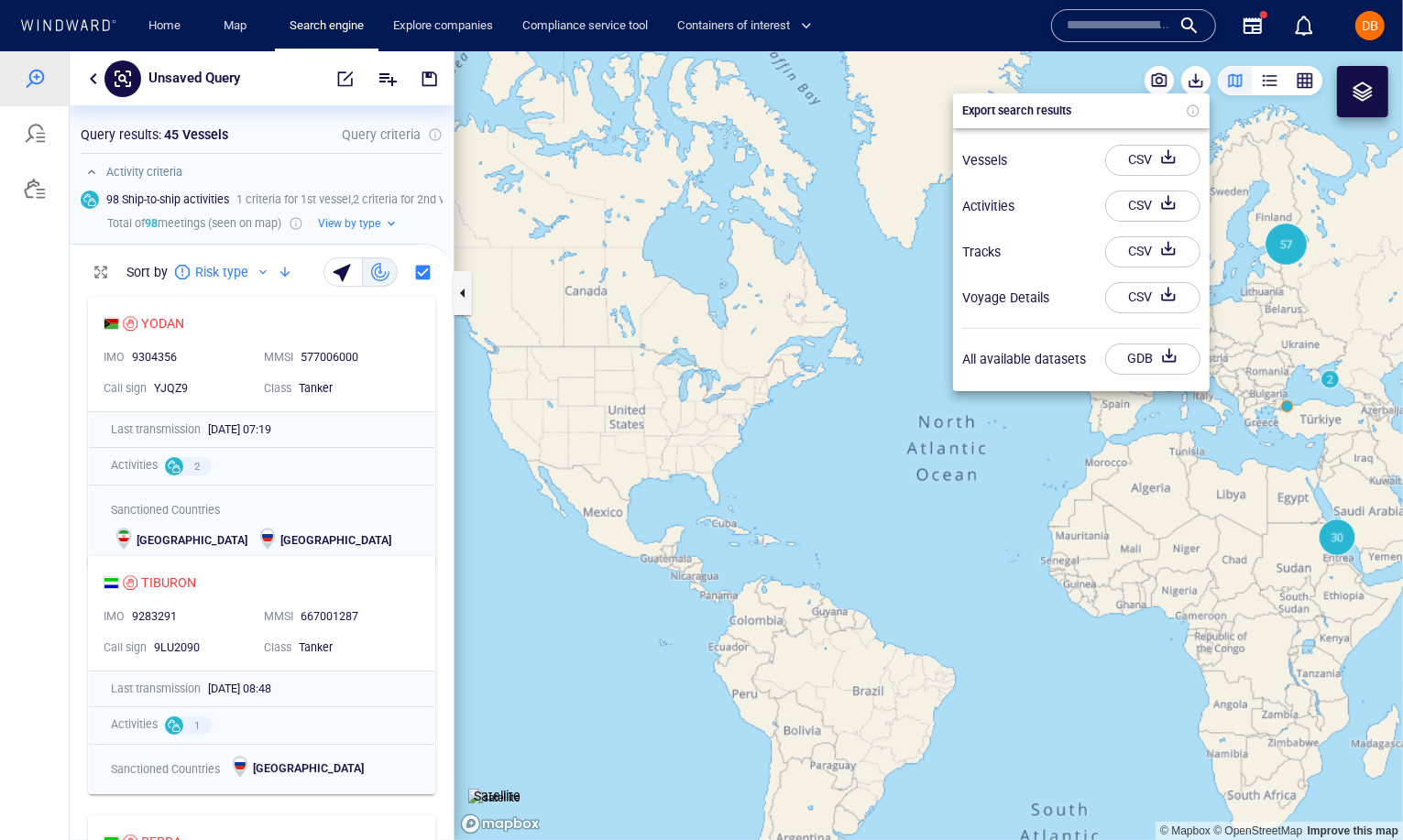
click at [1028, 144] on div "Vessels CSV" at bounding box center [1082, 158] width 253 height 45
drag, startPoint x: 106, startPoint y: 197, endPoint x: 622, endPoint y: 241, distance: 517.9
click at [239, 203] on div at bounding box center [702, 445] width 1403 height 789
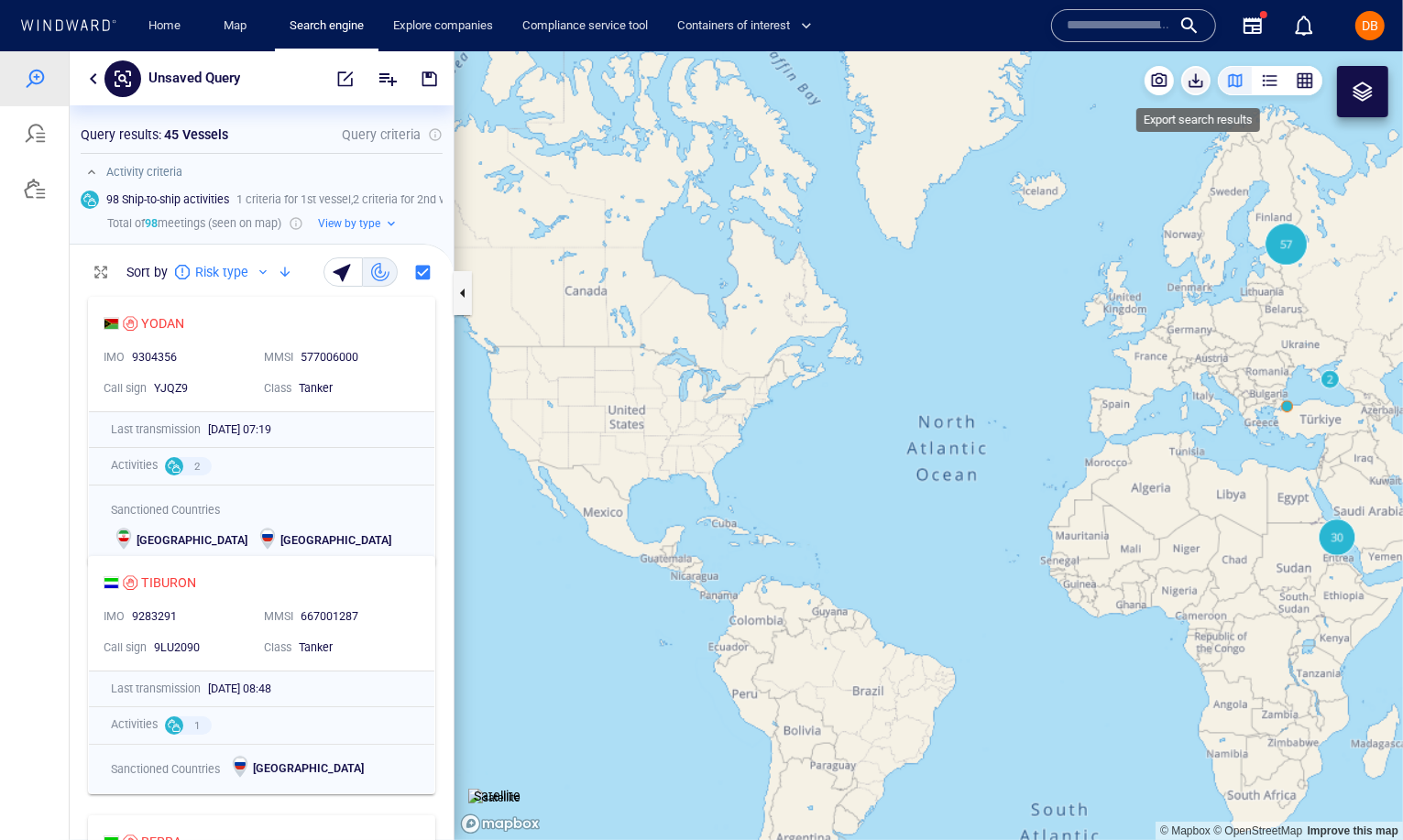
click at [1201, 77] on span "button" at bounding box center [1196, 79] width 18 height 18
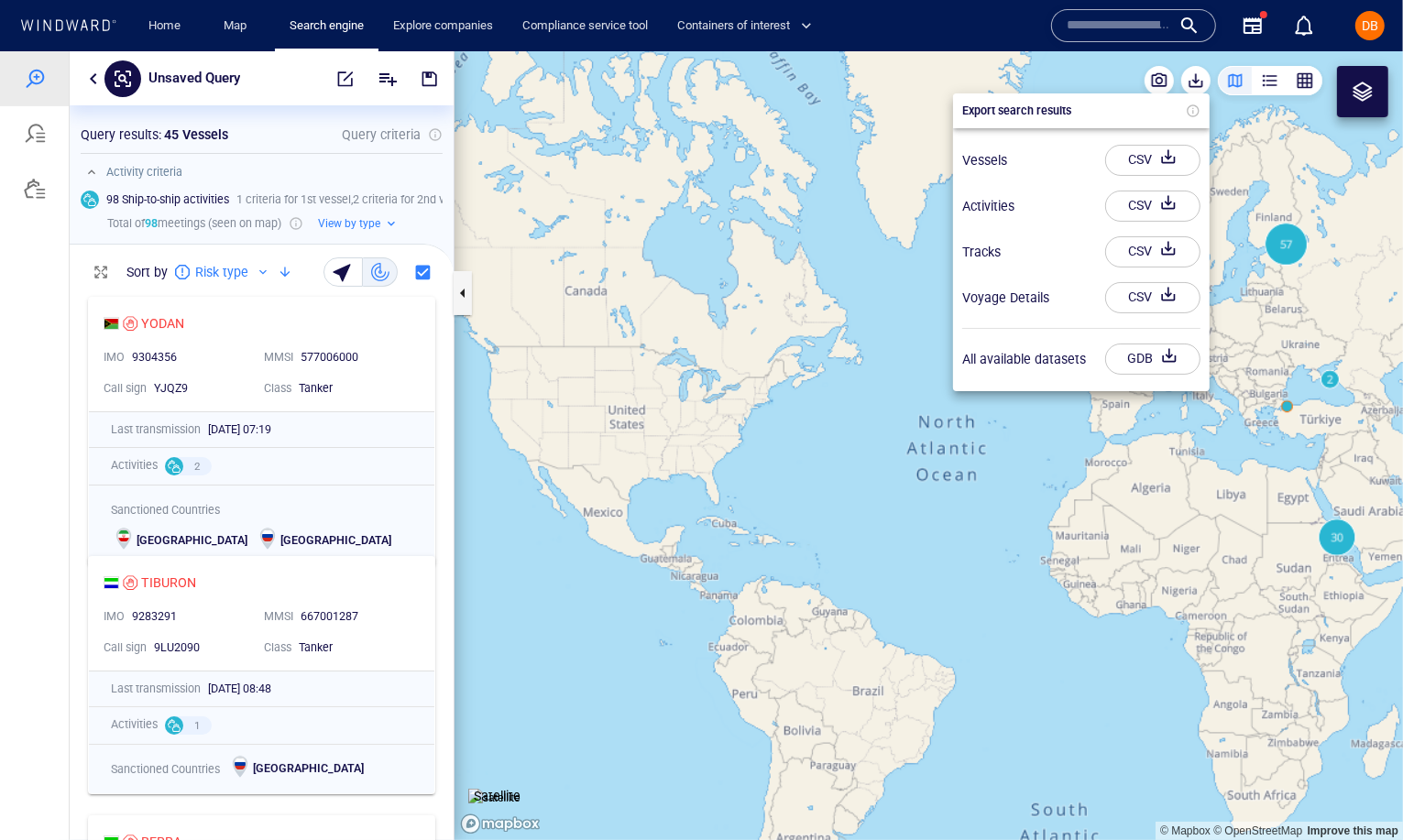
click at [1146, 197] on div "CSV" at bounding box center [1140, 204] width 31 height 30
click at [43, 135] on div at bounding box center [702, 445] width 1403 height 789
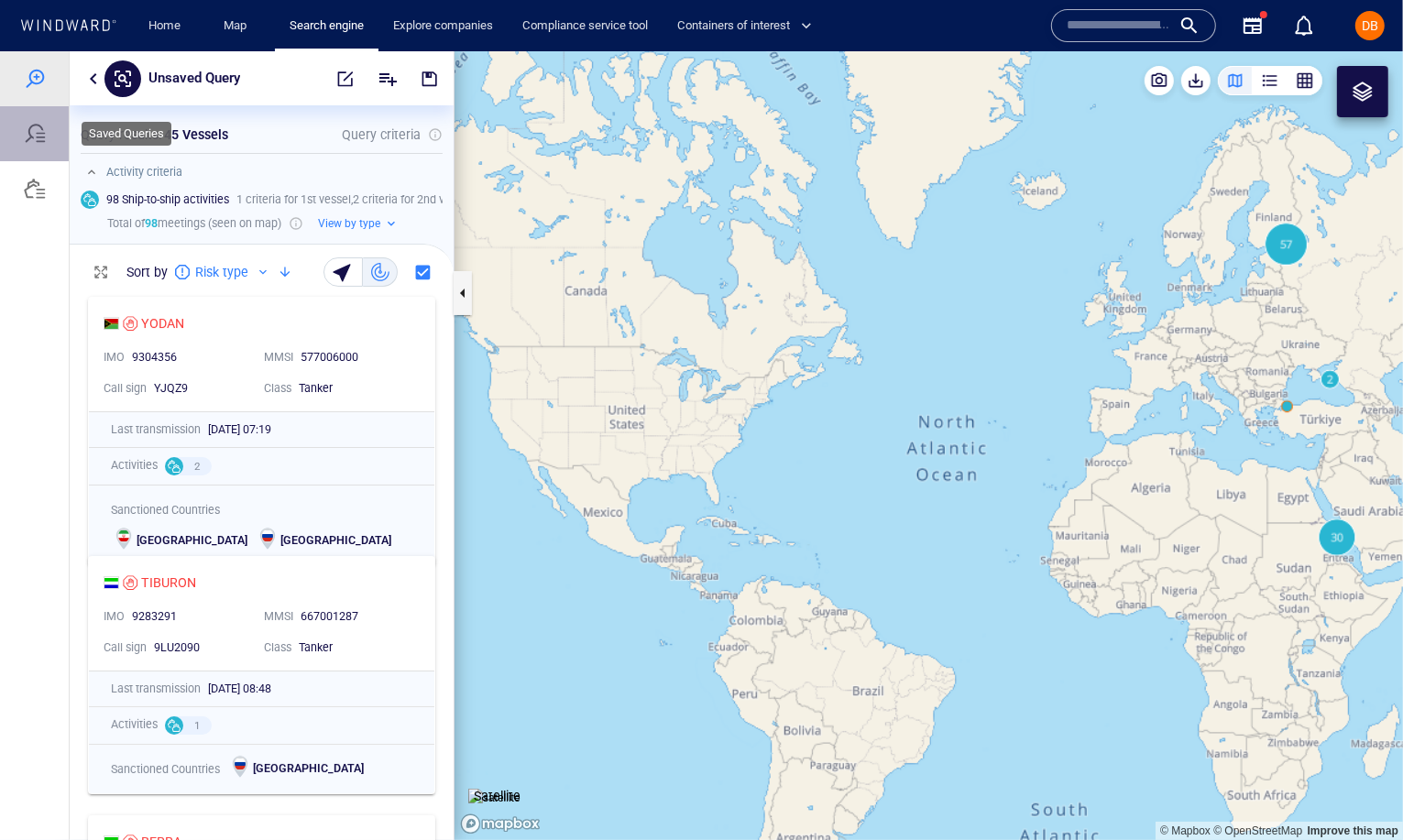
click at [43, 136] on div at bounding box center [35, 132] width 22 height 22
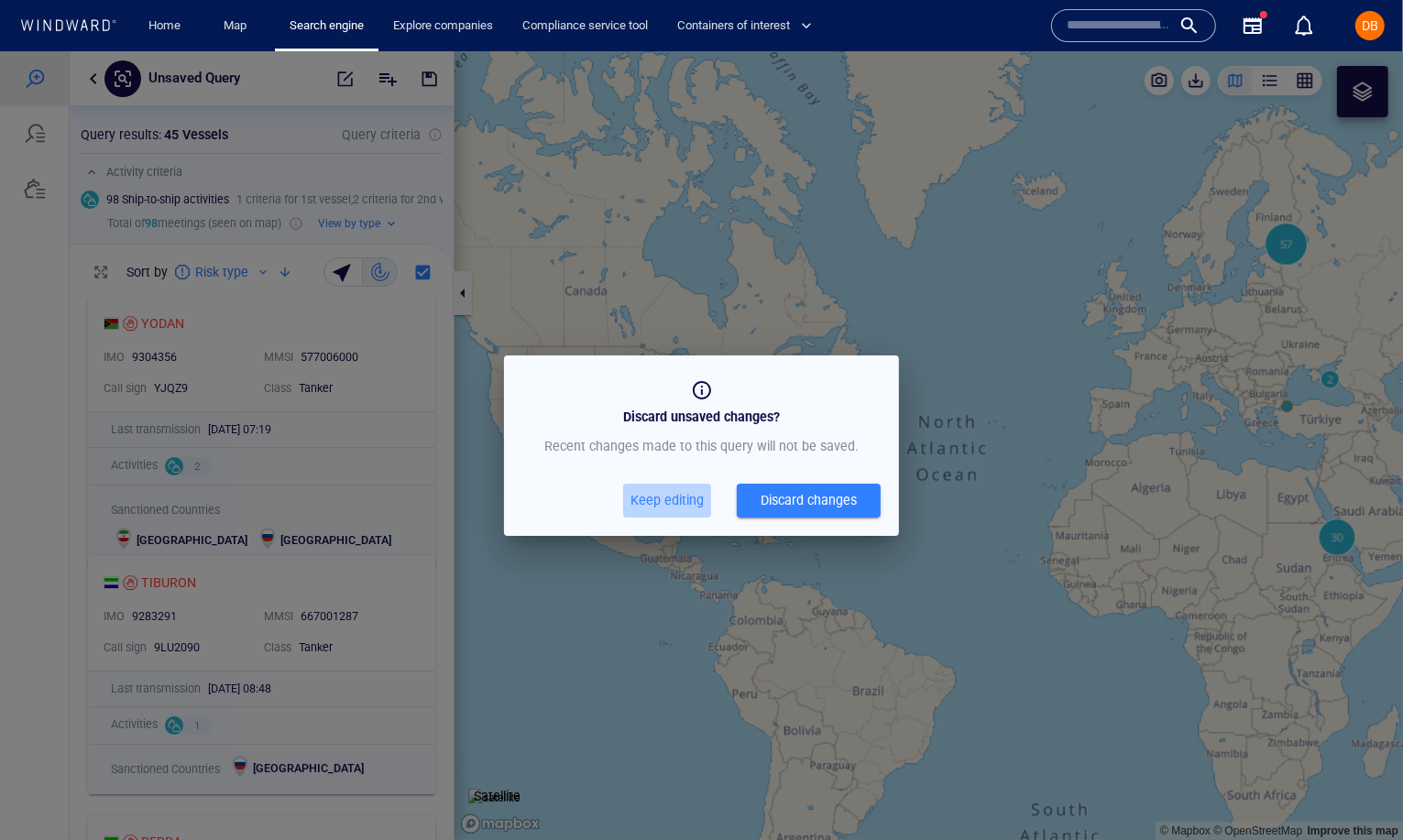
click at [681, 496] on span "Keep editing" at bounding box center [667, 500] width 73 height 23
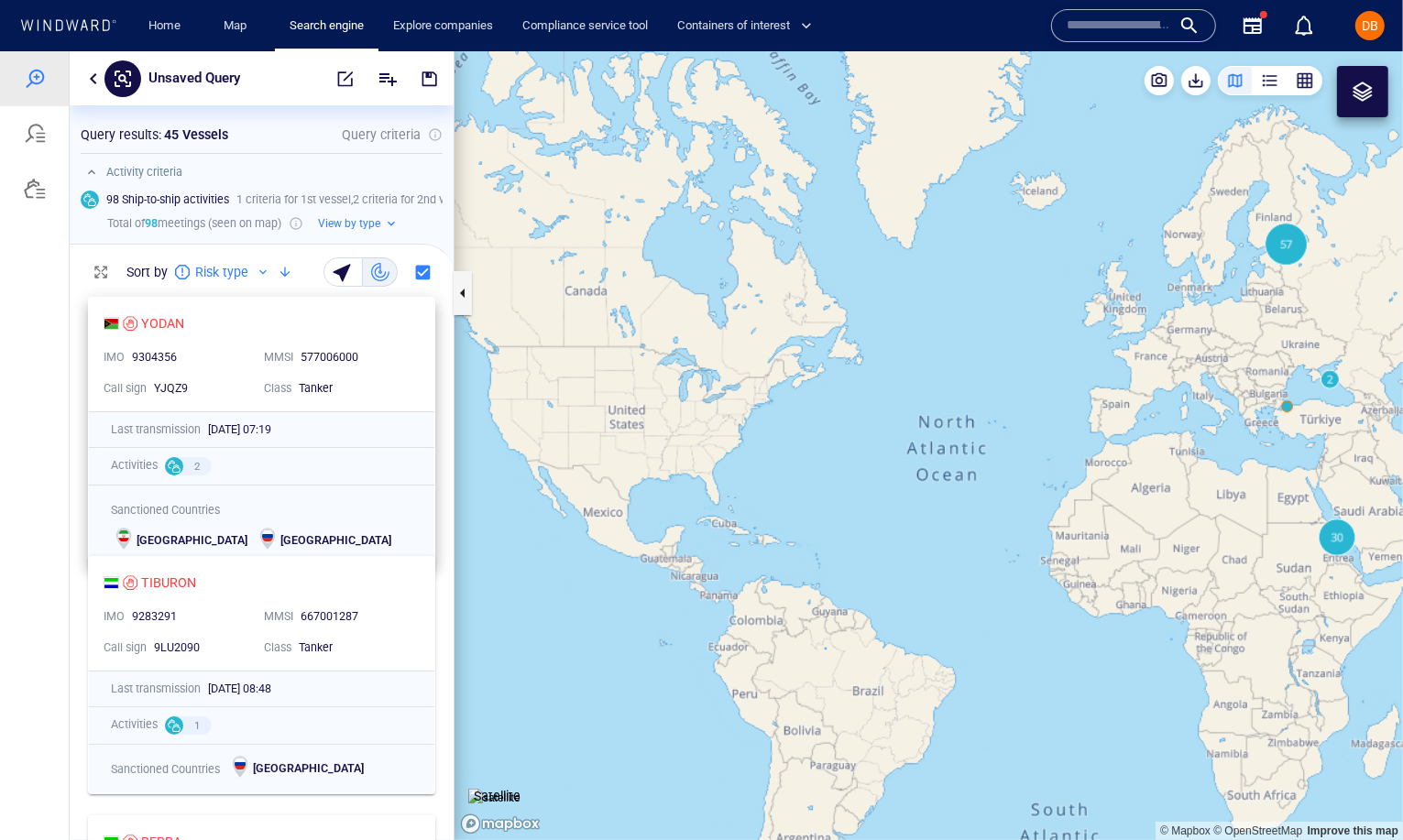
click at [281, 330] on div "YODAN" at bounding box center [254, 322] width 301 height 22
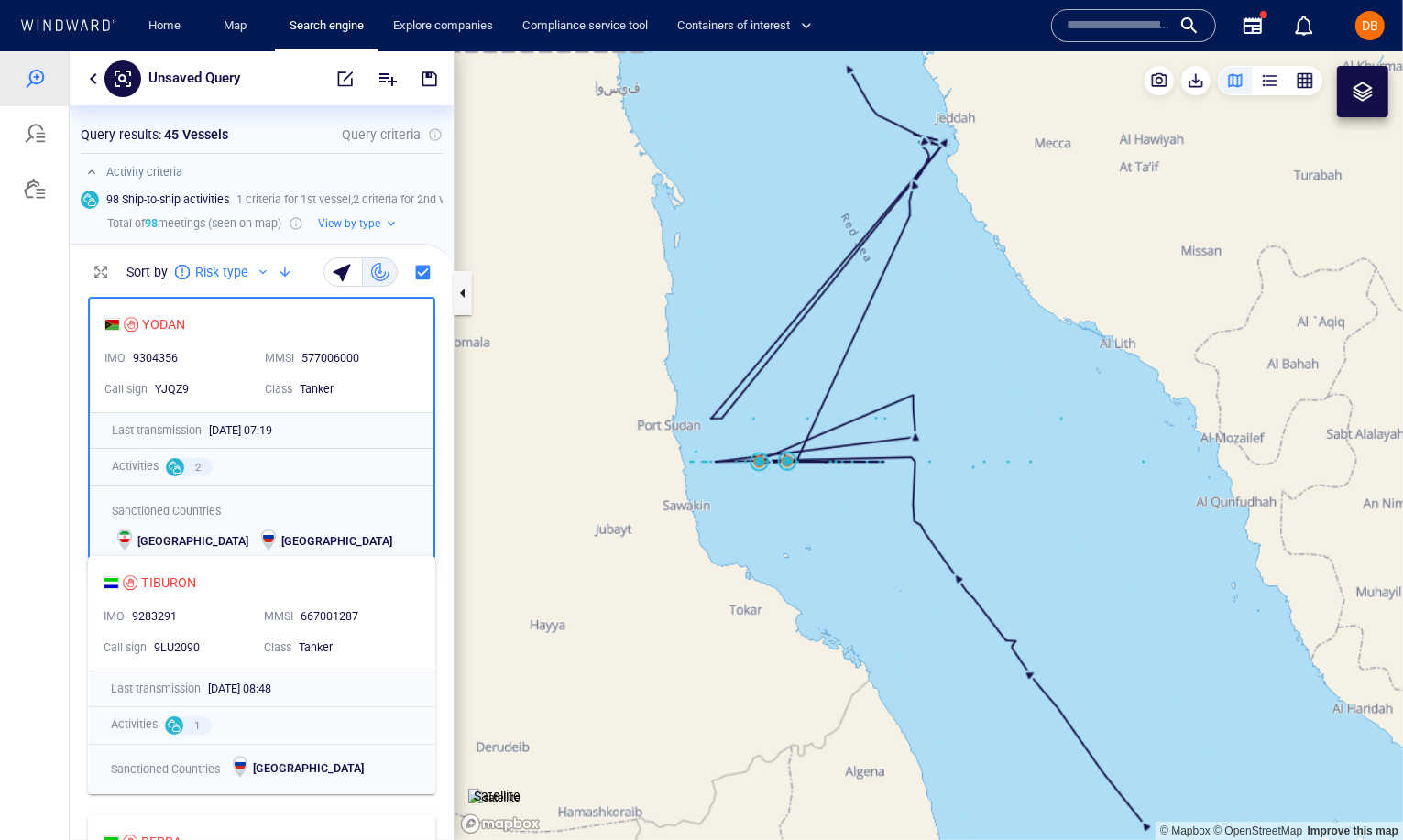
click at [763, 464] on canvas "Map" at bounding box center [928, 445] width 949 height 789
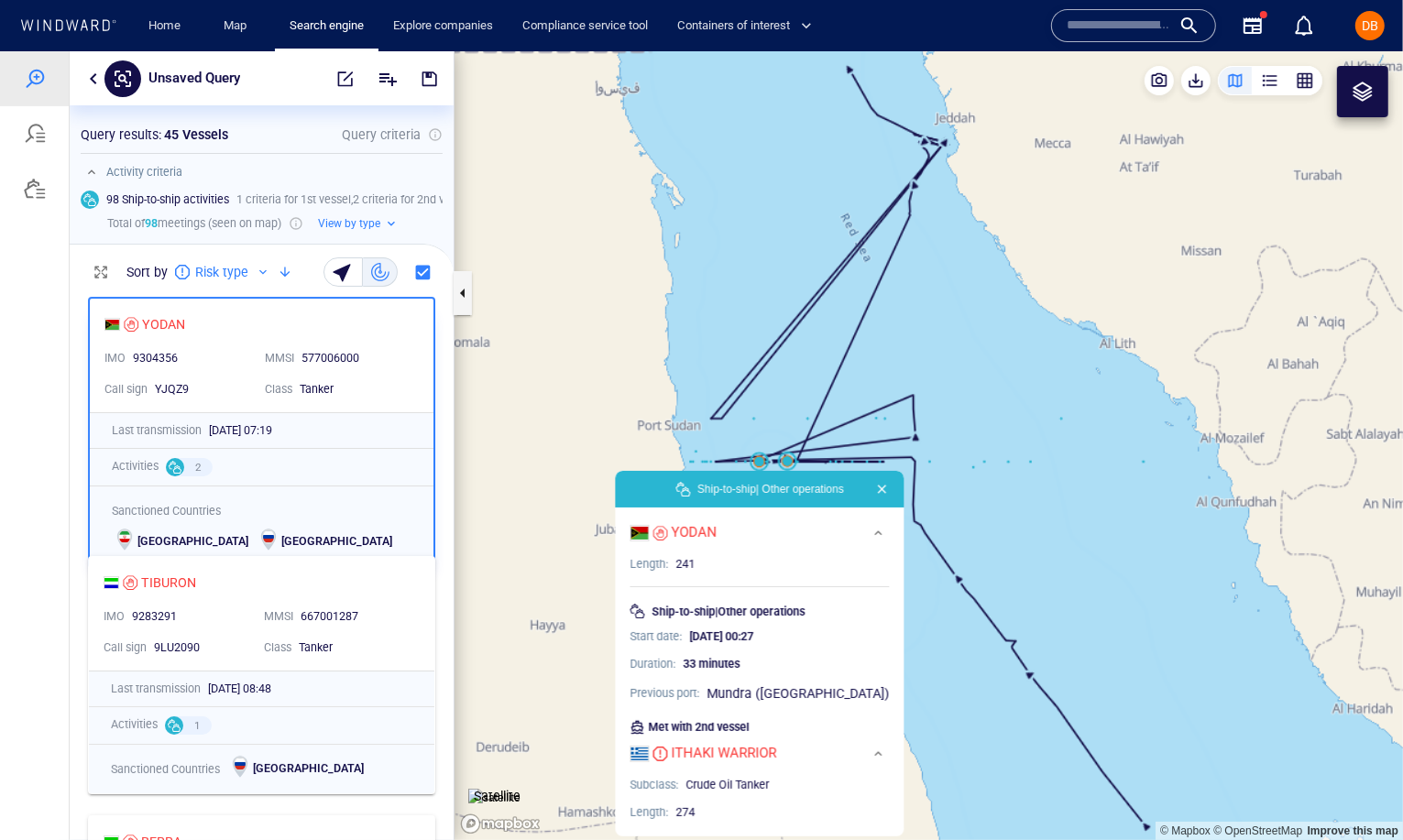
click at [793, 470] on div "Ship-to-ship | Other operations" at bounding box center [759, 488] width 289 height 37
drag, startPoint x: 814, startPoint y: 489, endPoint x: 816, endPoint y: 456, distance: 33.1
click at [816, 456] on div "© Mapbox © OpenStreetMap Improve this map Satellite Ship-to-ship | Other operat…" at bounding box center [928, 445] width 949 height 789
click at [823, 485] on div "Ship-to-ship | Other operations" at bounding box center [759, 488] width 169 height 18
drag, startPoint x: 657, startPoint y: 477, endPoint x: 1034, endPoint y: 477, distance: 377.0
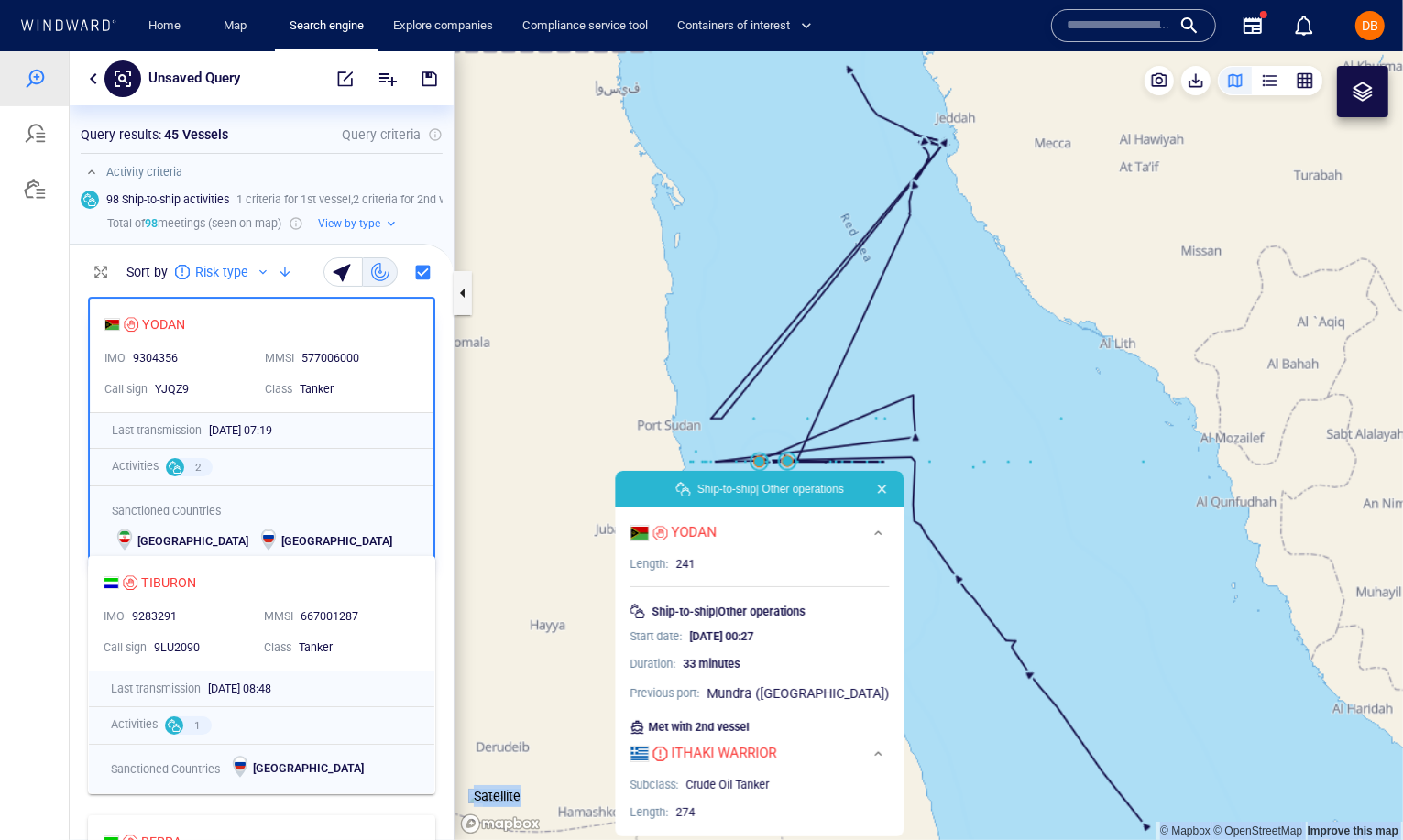
click at [1129, 476] on div "© Mapbox © OpenStreetMap Improve this map Satellite Ship-to-ship | Other operat…" at bounding box center [928, 445] width 949 height 789
click at [954, 479] on canvas "Map" at bounding box center [928, 445] width 949 height 789
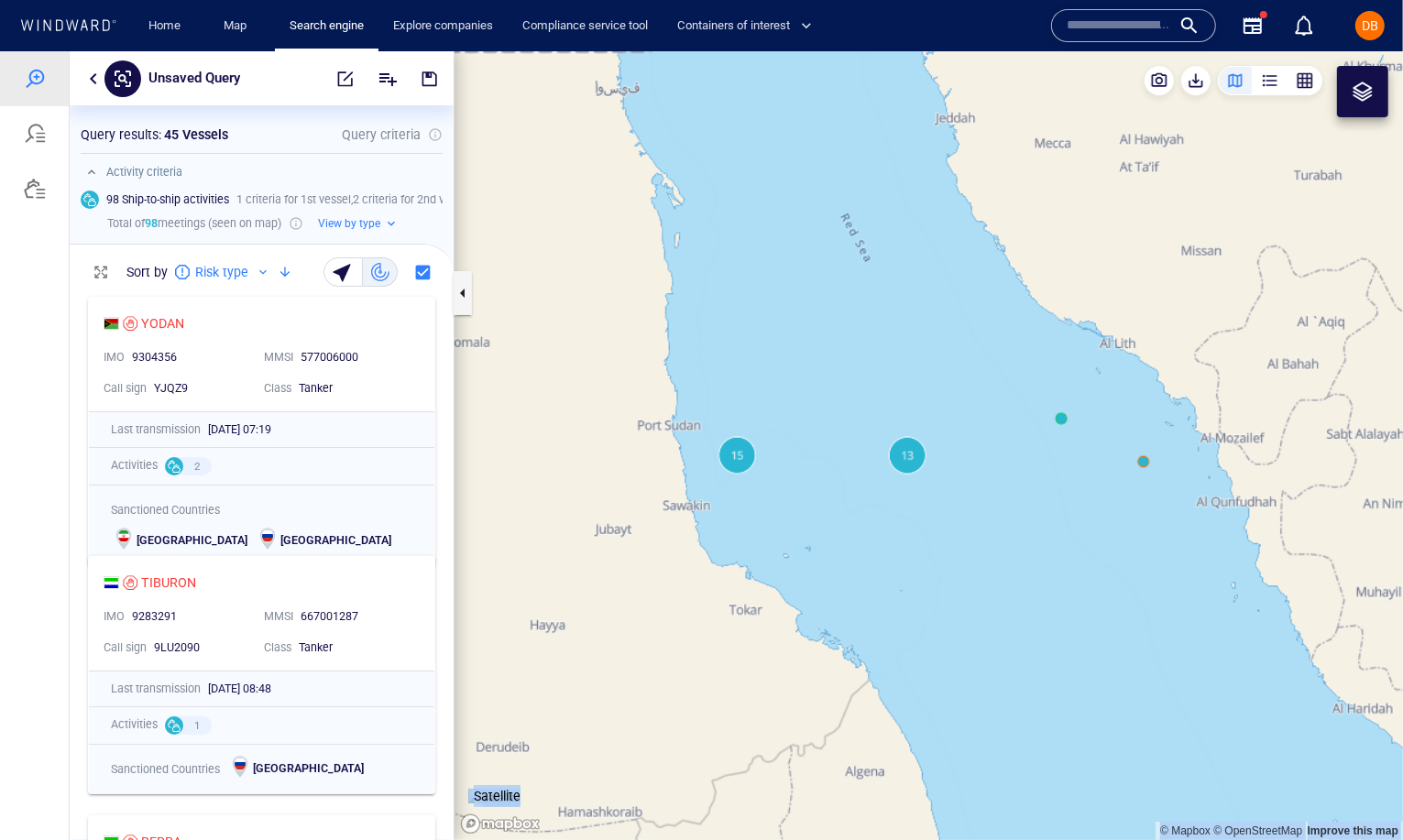
click at [746, 464] on canvas "Map" at bounding box center [928, 445] width 949 height 789
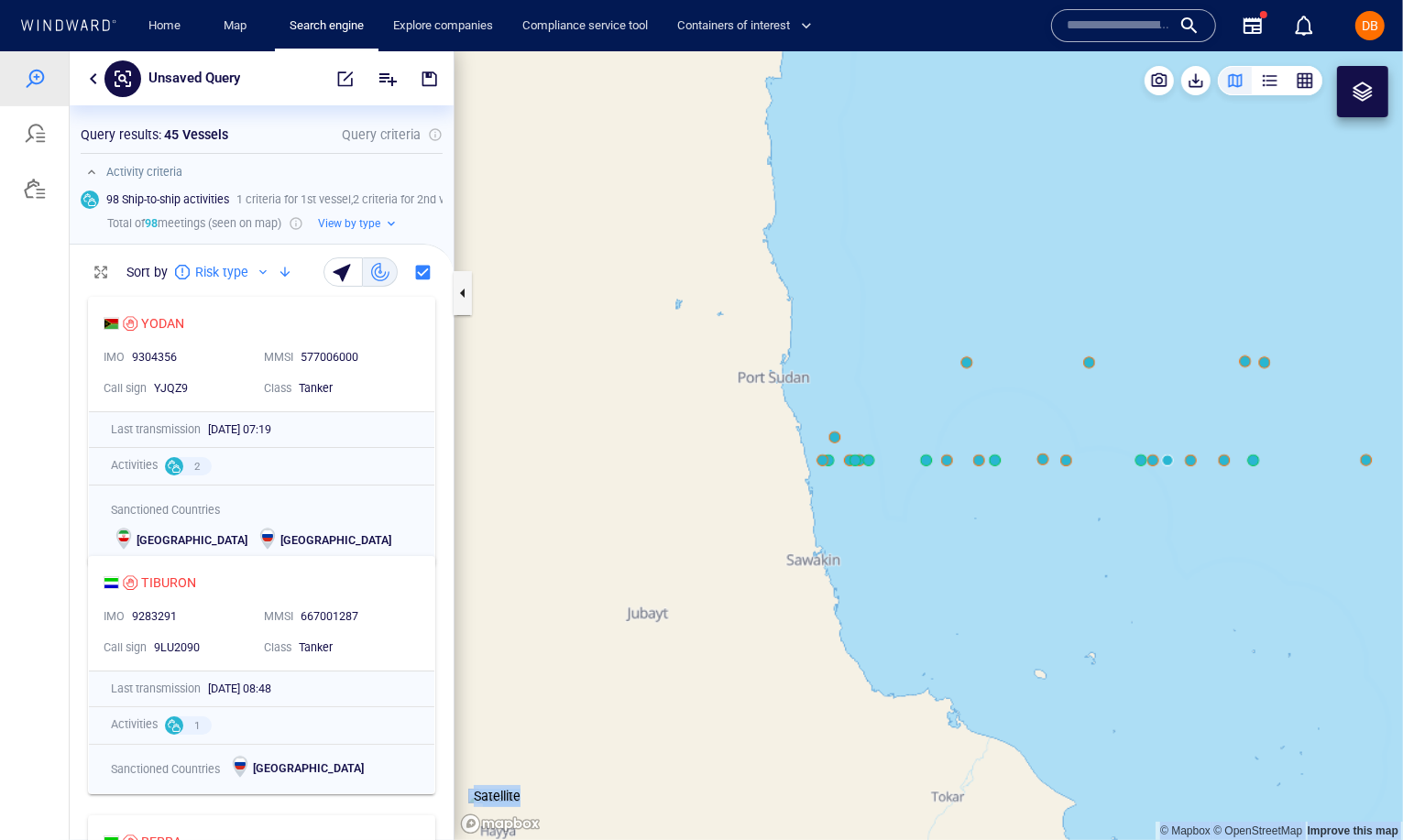
click at [981, 464] on canvas "Map" at bounding box center [928, 445] width 949 height 789
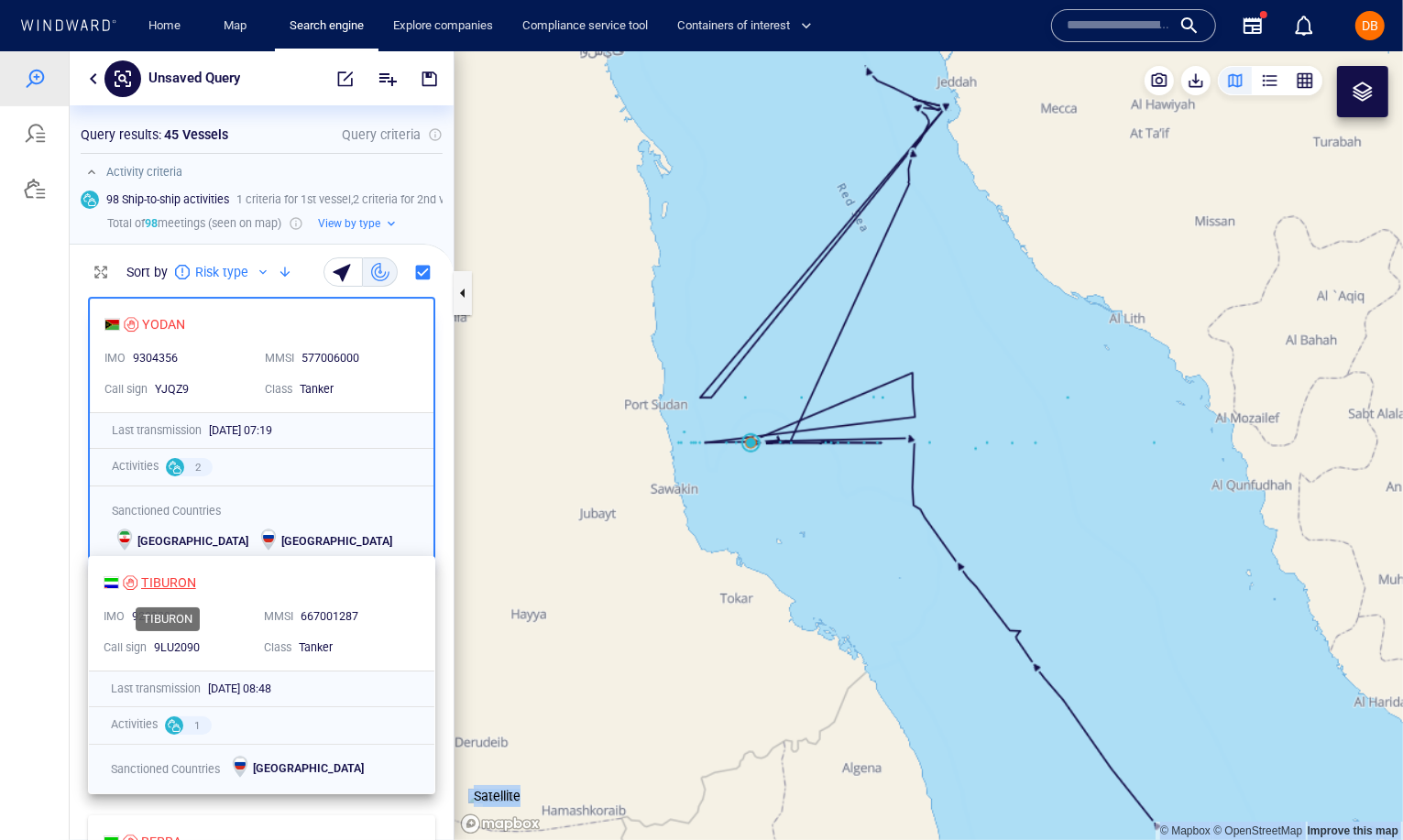
click at [144, 579] on div "TIBURON" at bounding box center [168, 582] width 55 height 22
click at [366, 601] on div "MMSI 667001287" at bounding box center [337, 616] width 160 height 31
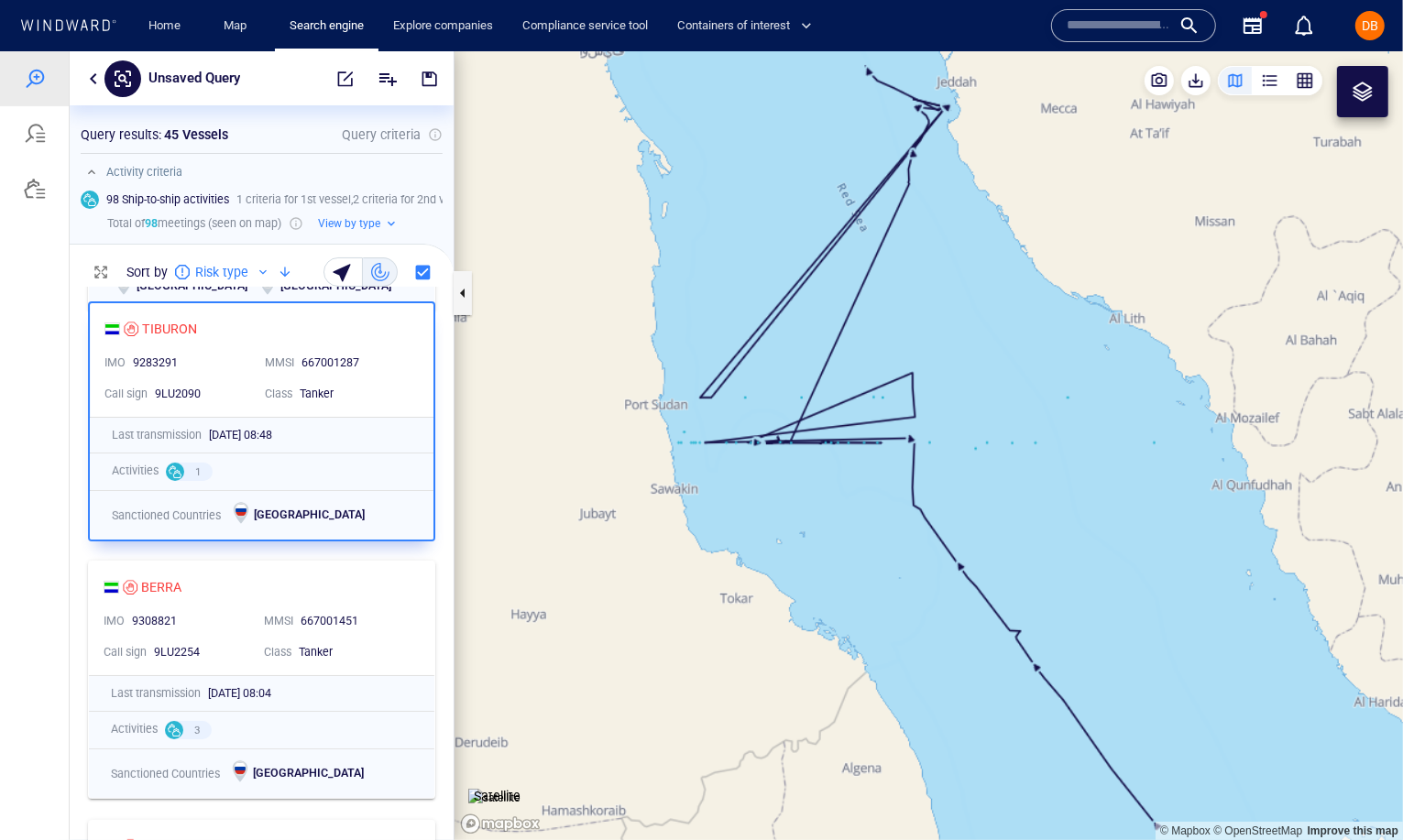
scroll to position [266, 0]
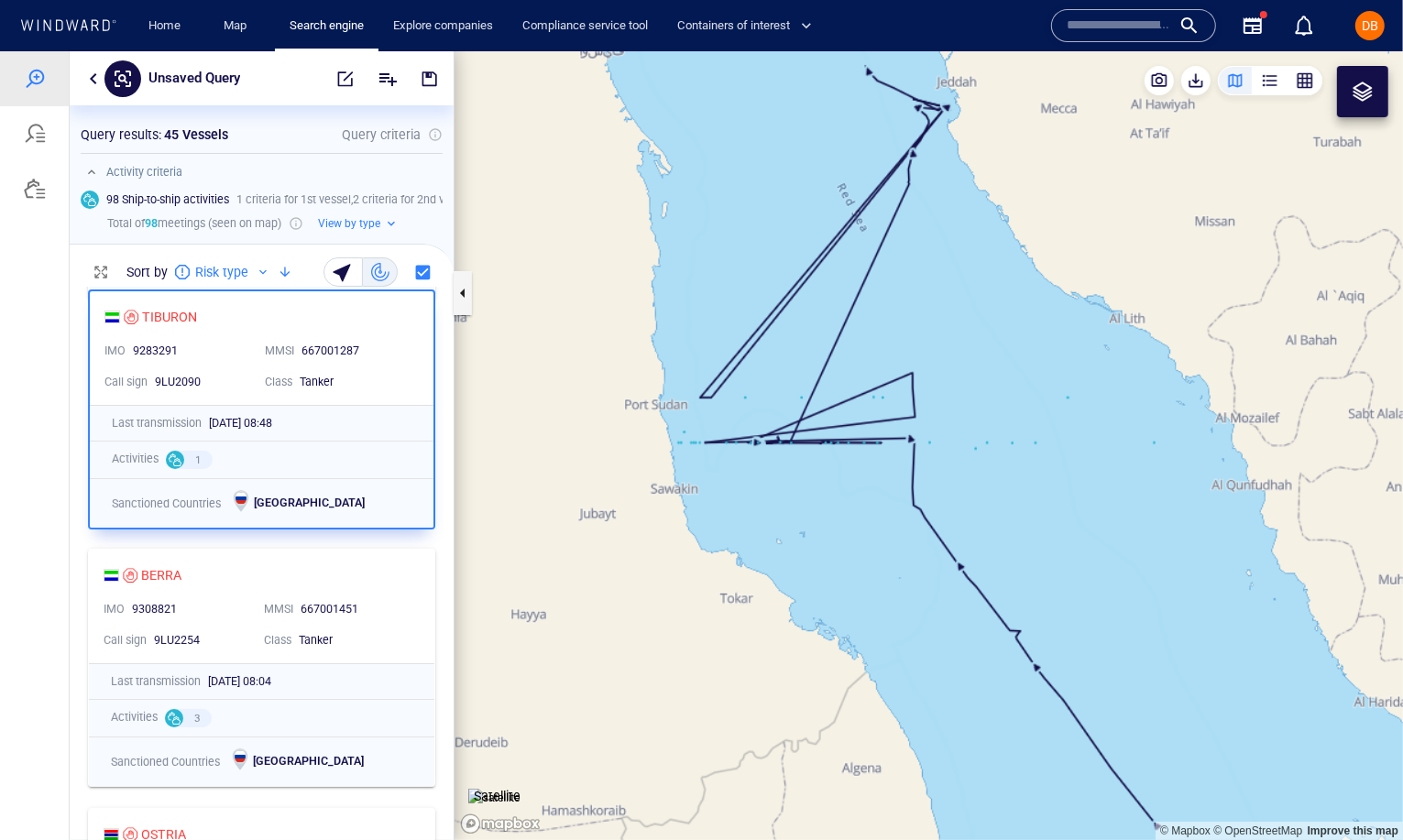
click at [202, 605] on div "9308821" at bounding box center [191, 609] width 118 height 16
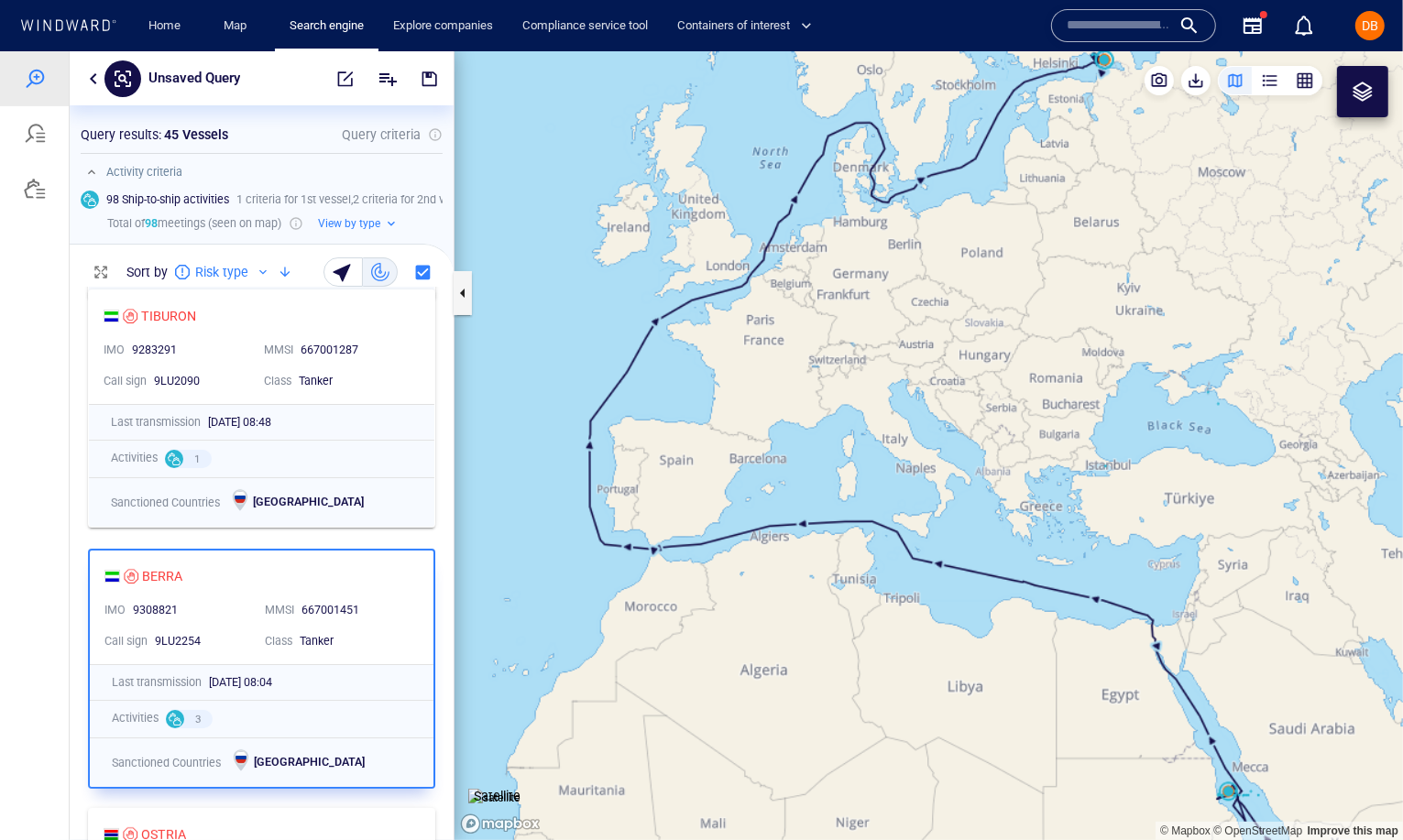
drag, startPoint x: 908, startPoint y: 556, endPoint x: 767, endPoint y: 783, distance: 267.2
click at [767, 783] on canvas "Map" at bounding box center [928, 445] width 949 height 789
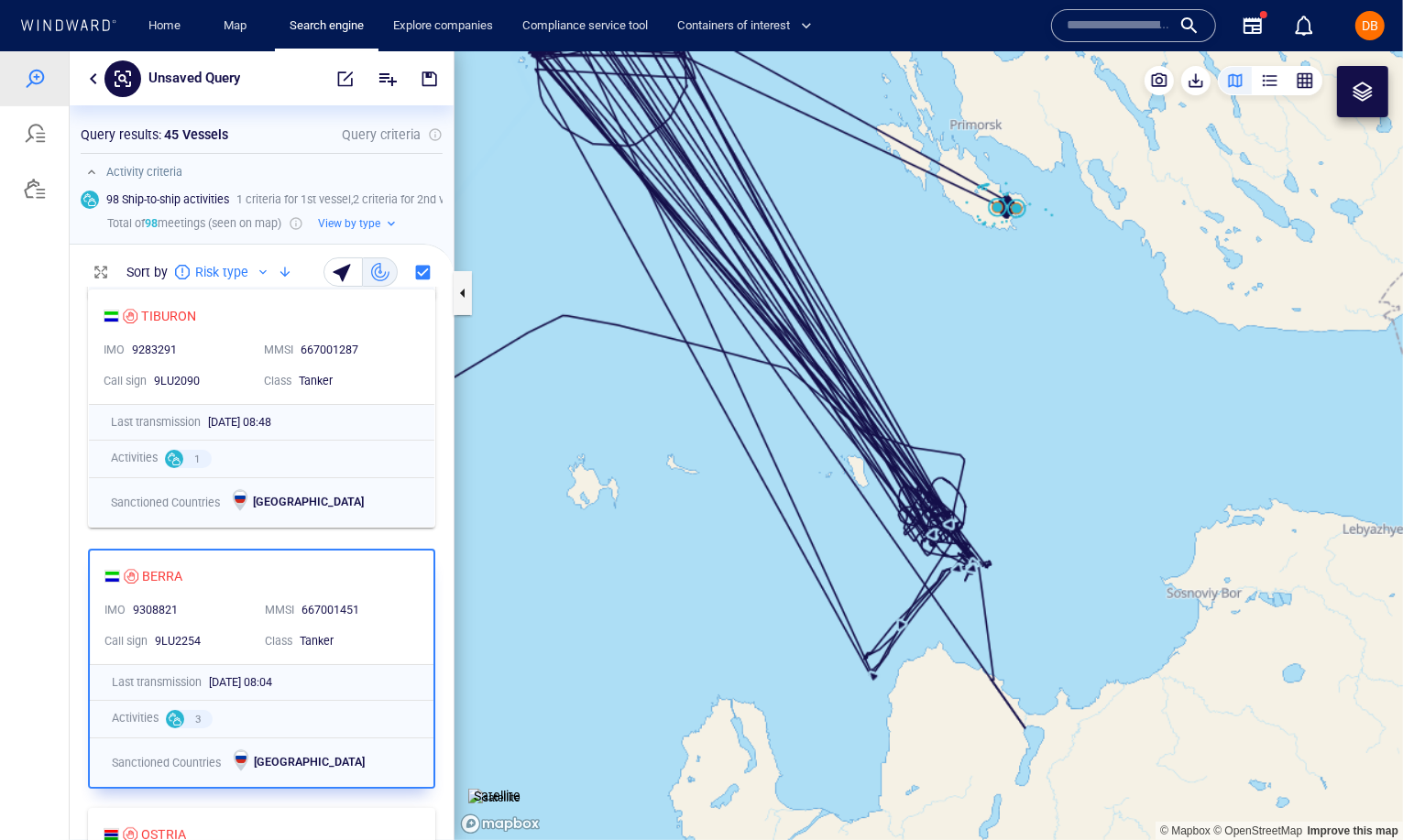
drag, startPoint x: 800, startPoint y: 474, endPoint x: 802, endPoint y: 672, distance: 198.0
click at [802, 672] on canvas "Map" at bounding box center [928, 445] width 949 height 789
